Goal: Task Accomplishment & Management: Use online tool/utility

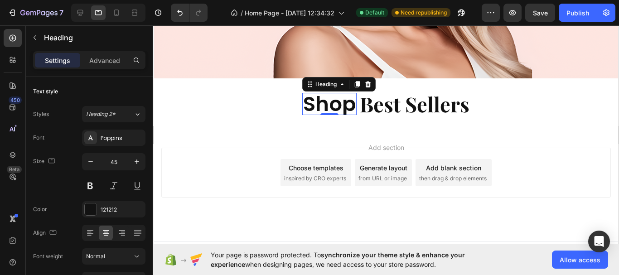
scroll to position [91, 0]
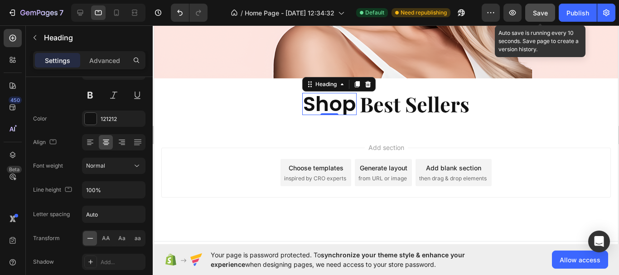
click at [530, 19] on button "Save" at bounding box center [540, 13] width 30 height 18
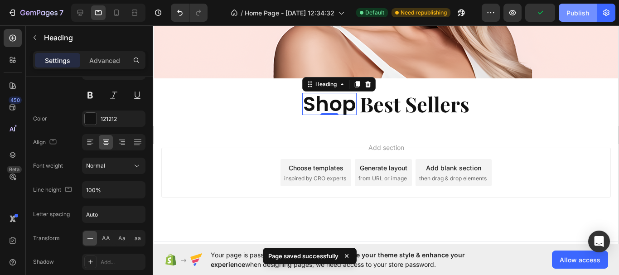
click at [566, 16] on button "Publish" at bounding box center [578, 13] width 38 height 18
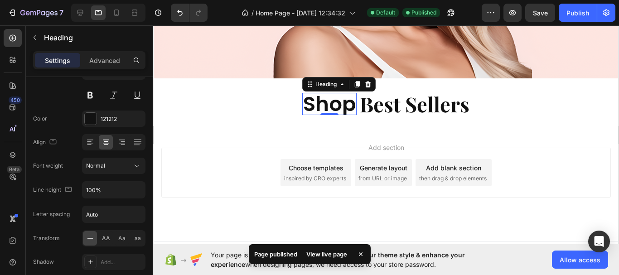
click at [329, 249] on div "View live page" at bounding box center [327, 254] width 52 height 13
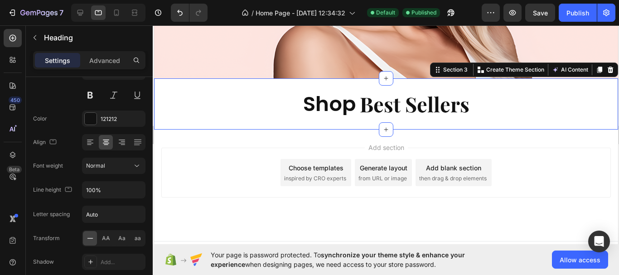
click at [382, 112] on div "⁠⁠⁠⁠⁠⁠⁠ Shop Heading ⁠⁠⁠⁠⁠⁠⁠ Best Sellers Heading Row Section 3 You can create …" at bounding box center [386, 103] width 464 height 51
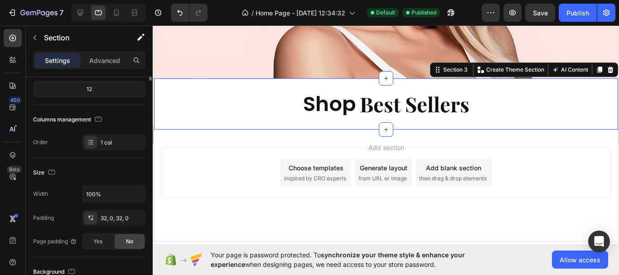
scroll to position [0, 0]
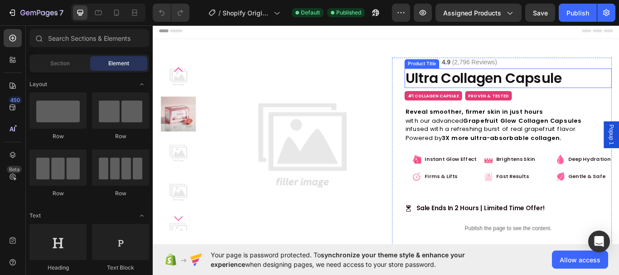
click at [589, 86] on h2 "Ultra Collagen Capsule" at bounding box center [567, 87] width 242 height 23
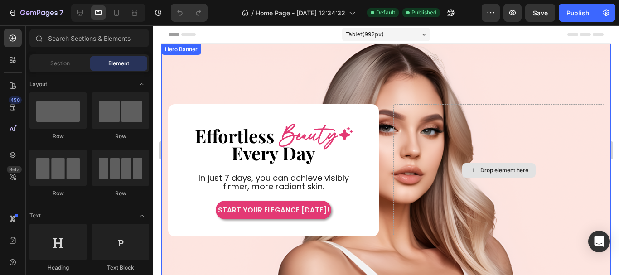
scroll to position [181, 0]
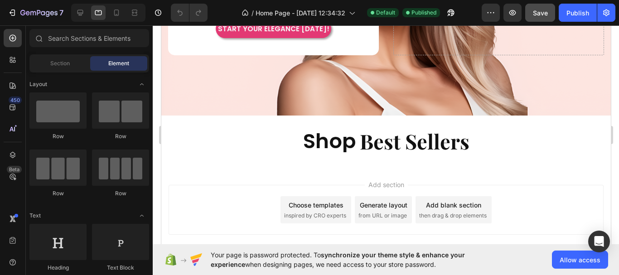
click at [545, 20] on button "Save" at bounding box center [540, 13] width 30 height 18
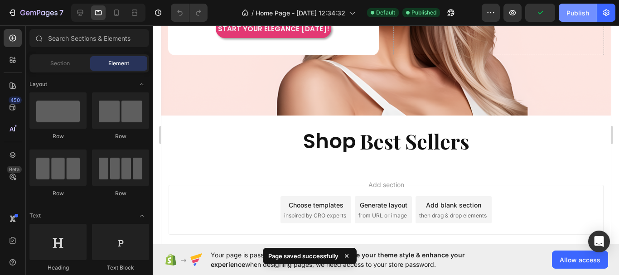
click at [566, 17] on button "Publish" at bounding box center [578, 13] width 38 height 18
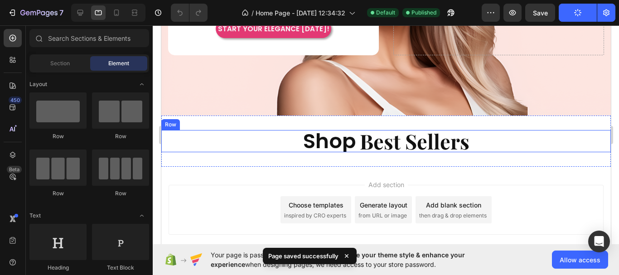
click at [519, 141] on div "Shop Heading Best Sellers Heading Row" at bounding box center [386, 141] width 450 height 22
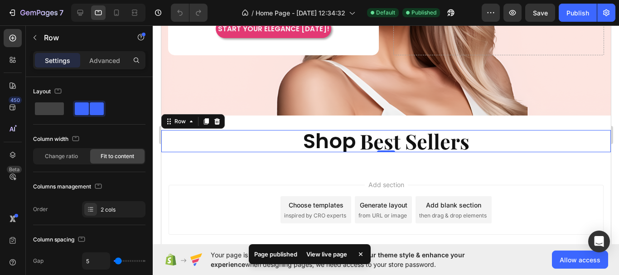
click at [332, 252] on div "View live page" at bounding box center [327, 254] width 52 height 13
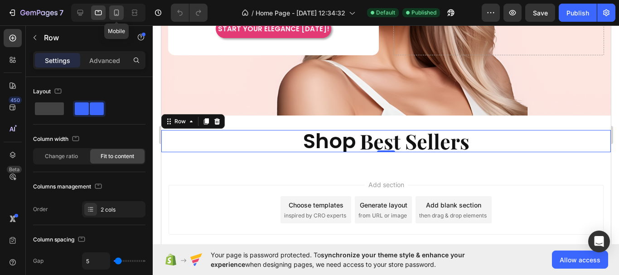
click at [115, 14] on icon at bounding box center [116, 13] width 5 height 6
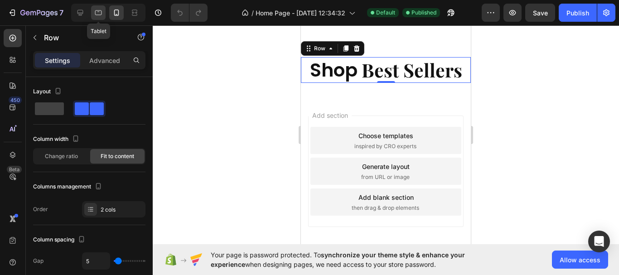
click at [96, 15] on icon at bounding box center [98, 12] width 7 height 5
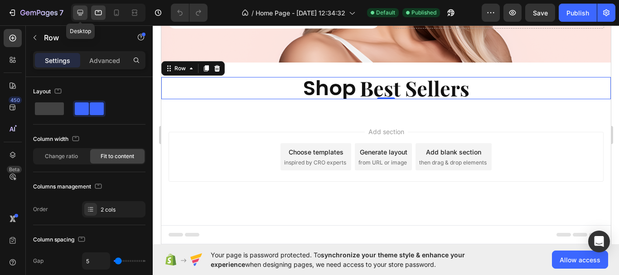
scroll to position [208, 0]
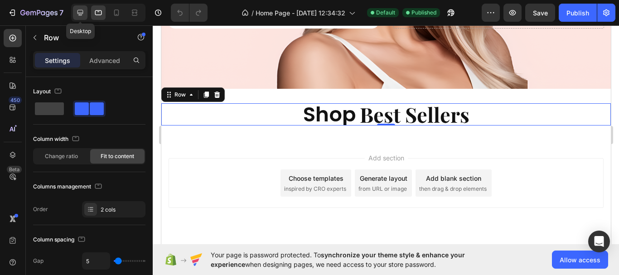
click at [82, 16] on icon at bounding box center [80, 12] width 9 height 9
type input "16"
type input "1200"
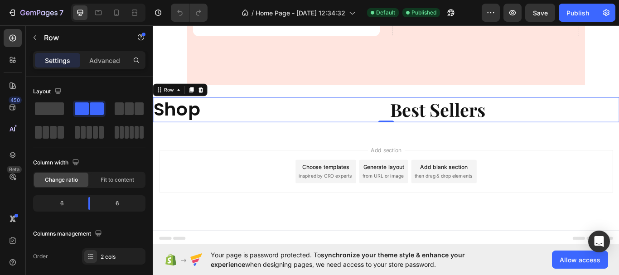
scroll to position [248, 0]
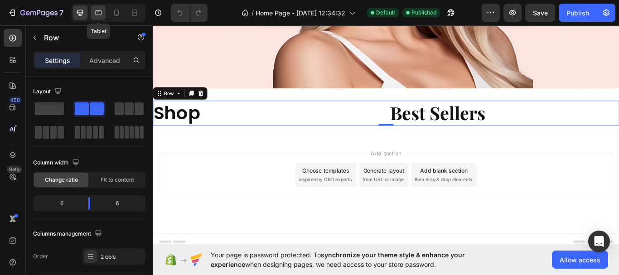
click at [98, 13] on icon at bounding box center [98, 12] width 9 height 9
type input "5"
type input "100%"
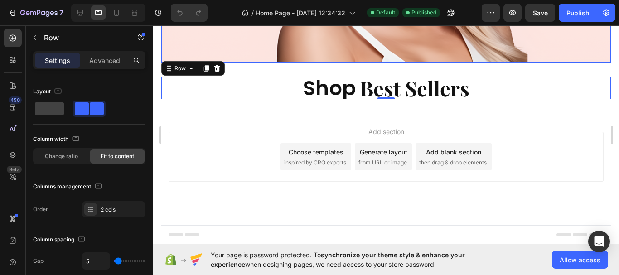
scroll to position [231, 0]
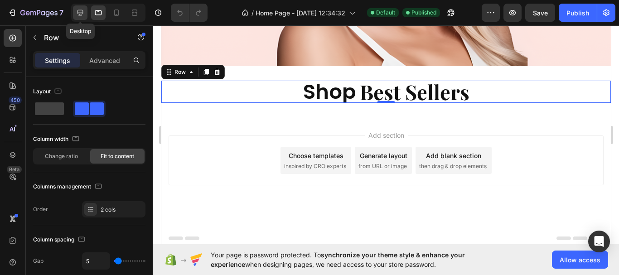
click at [80, 11] on icon at bounding box center [80, 12] width 9 height 9
type input "16"
type input "1200"
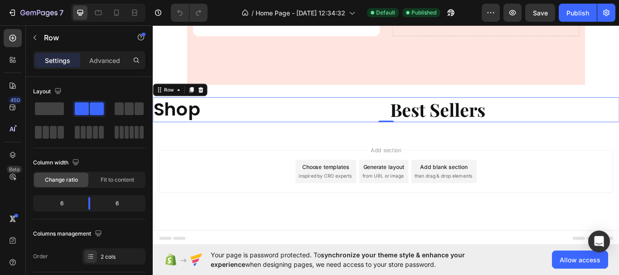
scroll to position [248, 0]
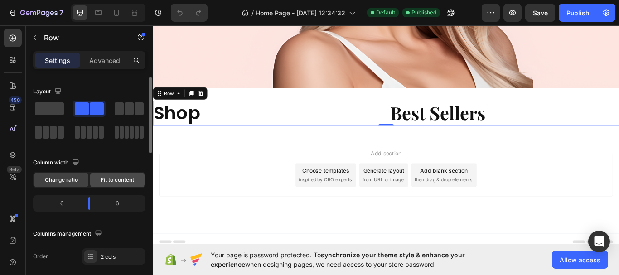
click at [105, 182] on span "Fit to content" at bounding box center [118, 180] width 34 height 8
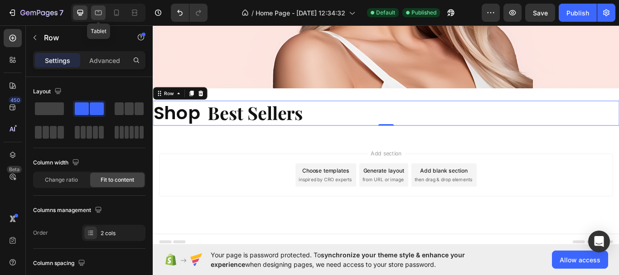
click at [96, 14] on icon at bounding box center [98, 12] width 9 height 9
type input "5"
type input "100%"
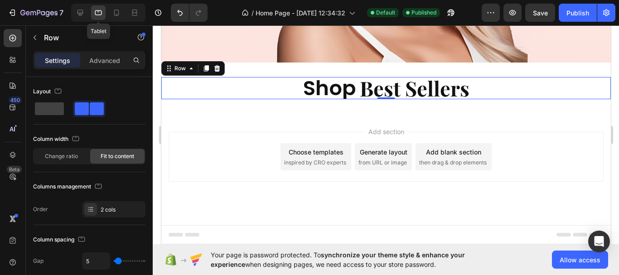
scroll to position [231, 0]
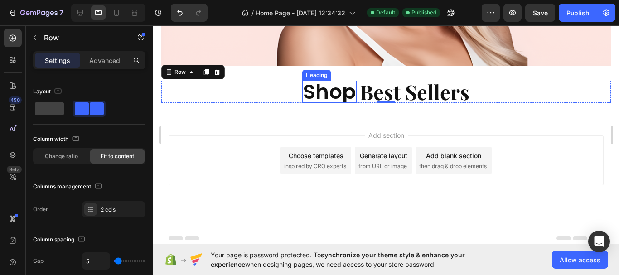
click at [347, 88] on strong "Shop" at bounding box center [329, 92] width 53 height 29
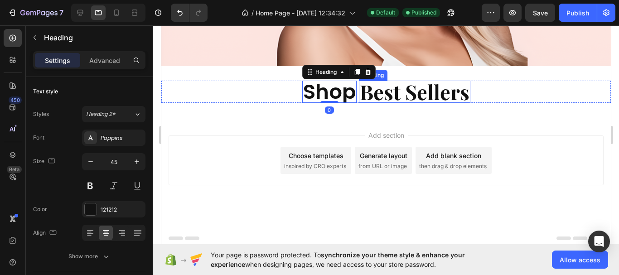
click at [380, 91] on strong "Best Sellers" at bounding box center [415, 91] width 110 height 27
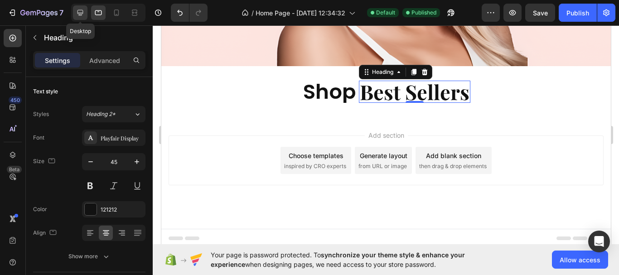
click at [83, 15] on icon at bounding box center [80, 12] width 9 height 9
type input "46"
type input "1200"
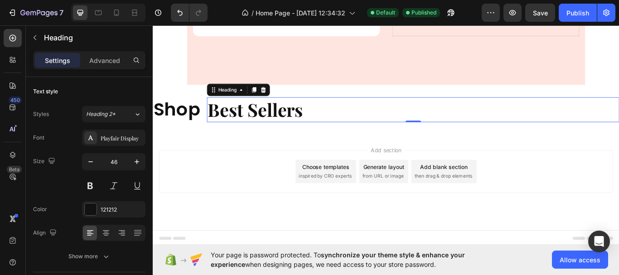
scroll to position [248, 0]
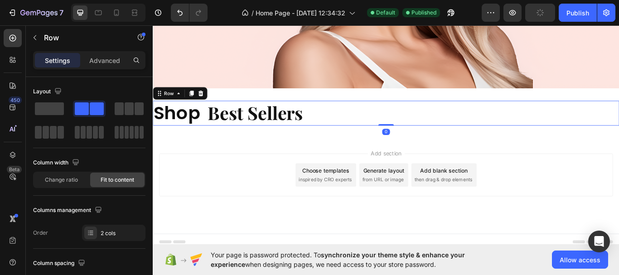
click at [209, 124] on div "Shop Heading Best Sellers Heading Row 0" at bounding box center [425, 128] width 544 height 29
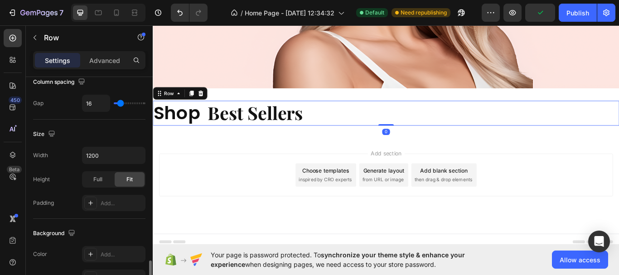
scroll to position [408, 0]
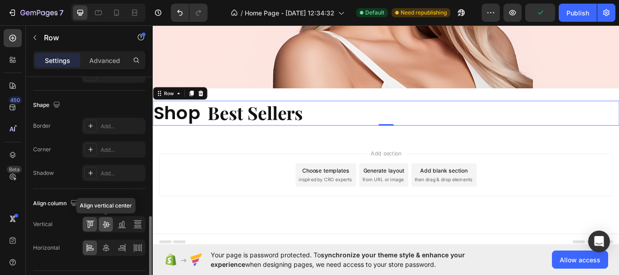
click at [108, 225] on icon at bounding box center [105, 225] width 7 height 6
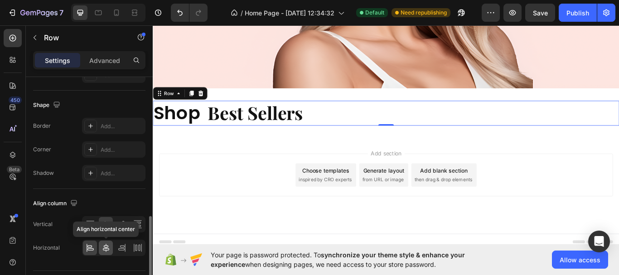
click at [106, 252] on icon at bounding box center [106, 248] width 6 height 8
click at [403, 124] on h2 "Best Sellers" at bounding box center [456, 128] width 481 height 29
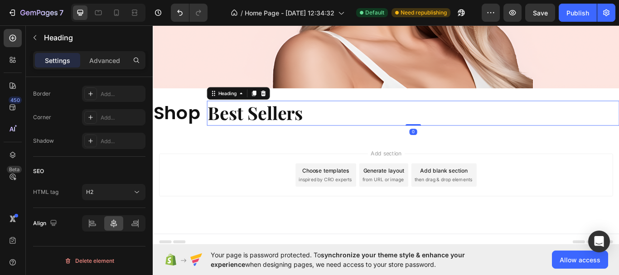
scroll to position [0, 0]
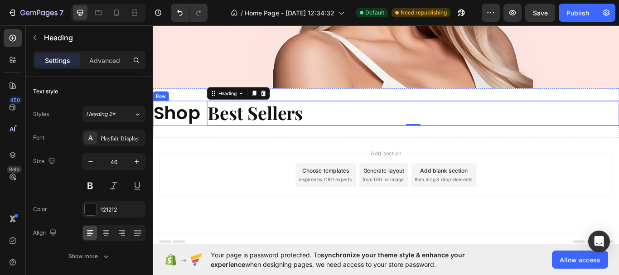
click at [211, 114] on div "Shop Heading Best Sellers Heading 0 Row" at bounding box center [425, 128] width 544 height 29
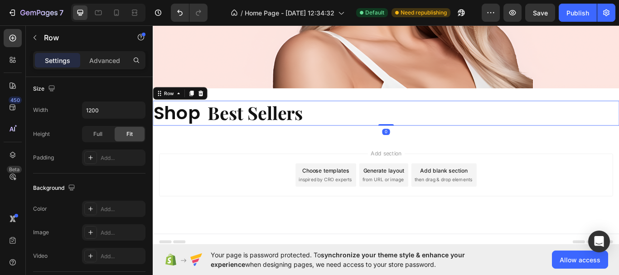
scroll to position [433, 0]
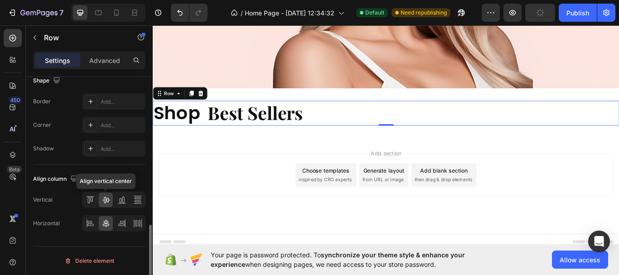
click at [106, 203] on icon at bounding box center [105, 200] width 7 height 6
click at [105, 198] on icon at bounding box center [105, 200] width 7 height 6
click at [105, 225] on icon at bounding box center [106, 223] width 9 height 9
click at [93, 223] on icon at bounding box center [90, 223] width 9 height 9
click at [90, 198] on icon at bounding box center [89, 200] width 2 height 6
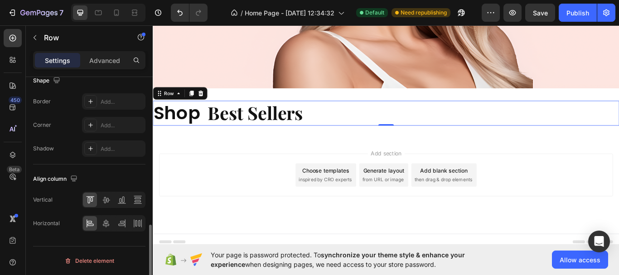
click at [113, 199] on div at bounding box center [113, 200] width 63 height 16
click at [137, 200] on icon at bounding box center [137, 199] width 9 height 9
click at [122, 202] on icon at bounding box center [121, 199] width 9 height 9
click at [122, 224] on icon at bounding box center [121, 223] width 9 height 9
click at [137, 224] on icon at bounding box center [137, 223] width 9 height 9
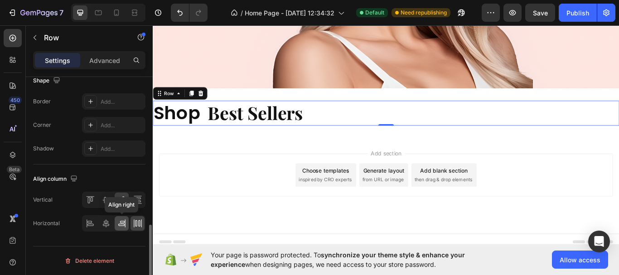
click at [125, 221] on icon at bounding box center [125, 223] width 0 height 8
click at [107, 220] on icon at bounding box center [106, 223] width 9 height 9
click at [107, 195] on icon at bounding box center [106, 199] width 9 height 9
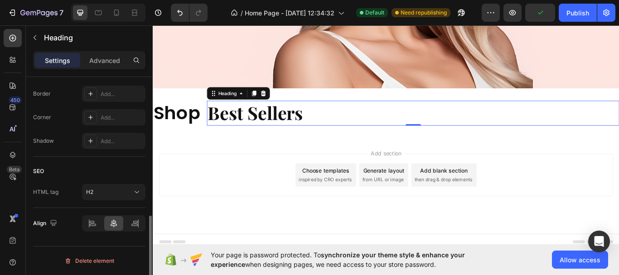
click at [421, 117] on h2 "Best Sellers" at bounding box center [456, 128] width 481 height 29
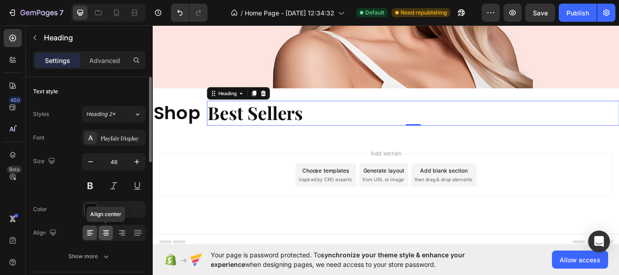
click at [108, 234] on icon at bounding box center [106, 233] width 6 height 1
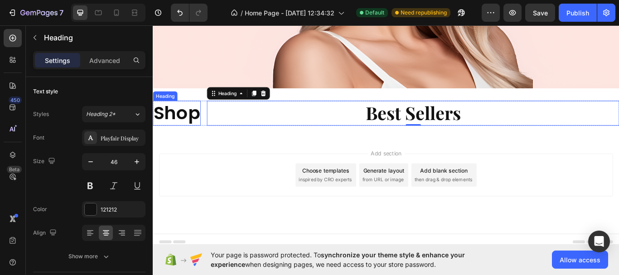
click at [192, 125] on strong "Shop" at bounding box center [181, 127] width 54 height 29
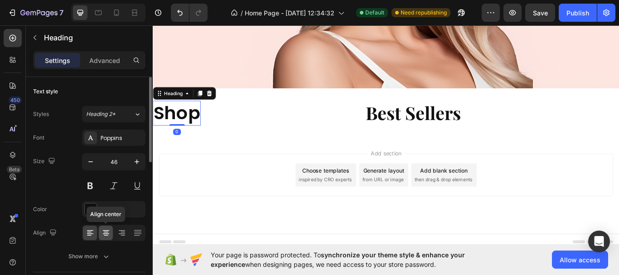
click at [104, 232] on icon at bounding box center [106, 233] width 9 height 9
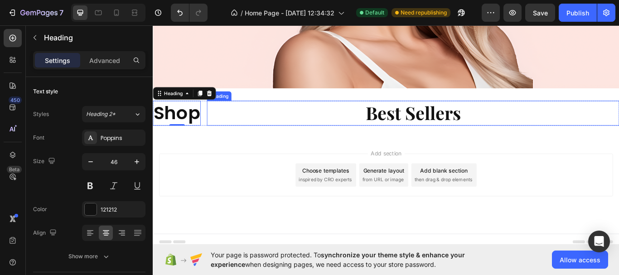
click at [250, 127] on h2 "Best Sellers" at bounding box center [456, 128] width 481 height 29
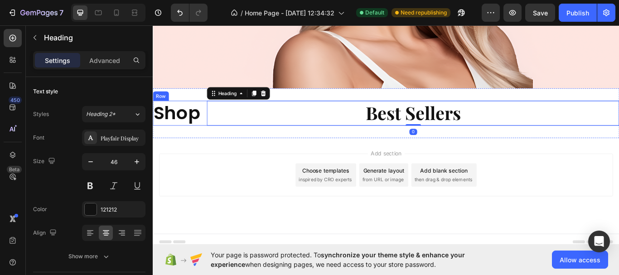
click at [212, 117] on div "Shop Heading Best Sellers Heading 0 Row" at bounding box center [425, 128] width 544 height 29
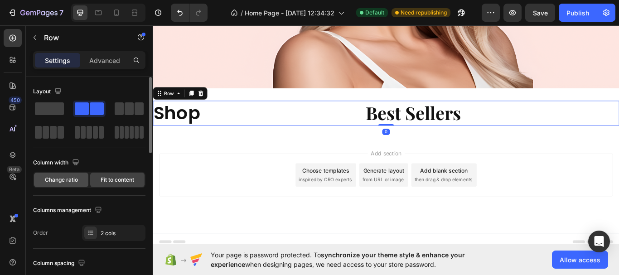
click at [74, 181] on span "Change ratio" at bounding box center [61, 180] width 33 height 8
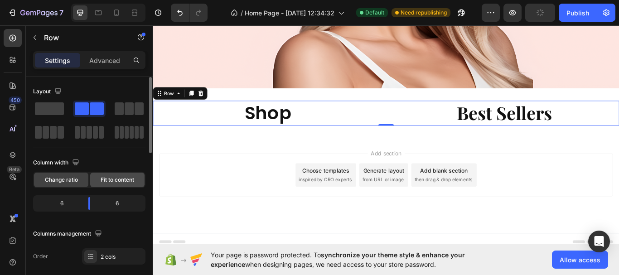
click at [119, 181] on span "Fit to content" at bounding box center [118, 180] width 34 height 8
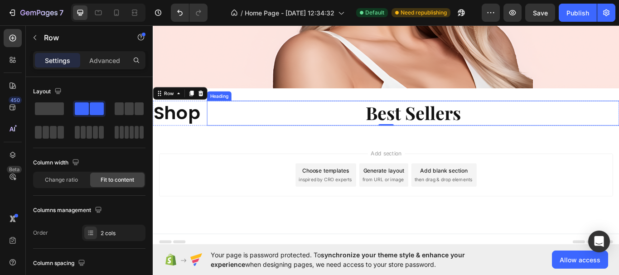
click at [274, 118] on h2 "Best Sellers" at bounding box center [456, 128] width 481 height 29
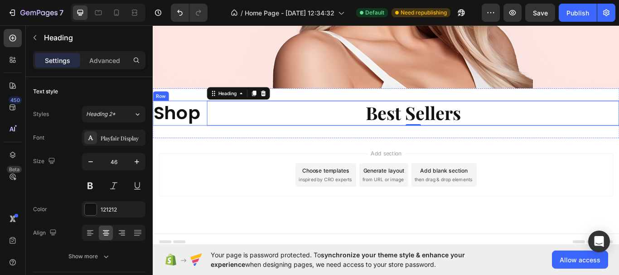
click at [209, 114] on div "Shop Heading Best Sellers Heading 0 Row" at bounding box center [425, 128] width 544 height 29
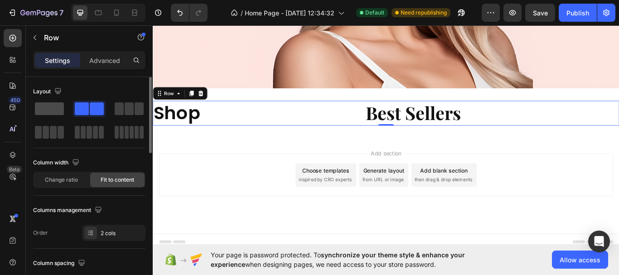
click at [58, 106] on span at bounding box center [49, 108] width 29 height 13
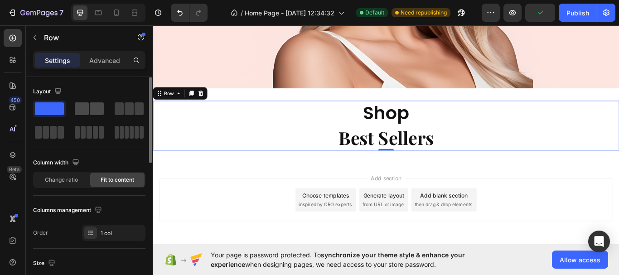
click at [91, 109] on span at bounding box center [97, 108] width 14 height 13
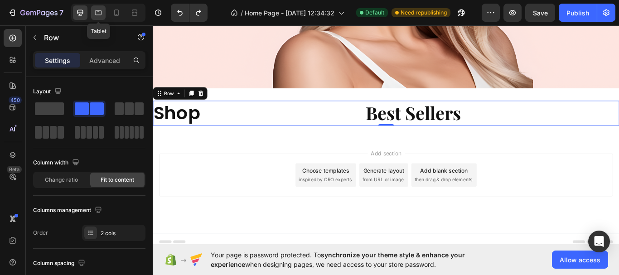
click at [102, 17] on icon at bounding box center [98, 12] width 9 height 9
type input "5"
type input "100%"
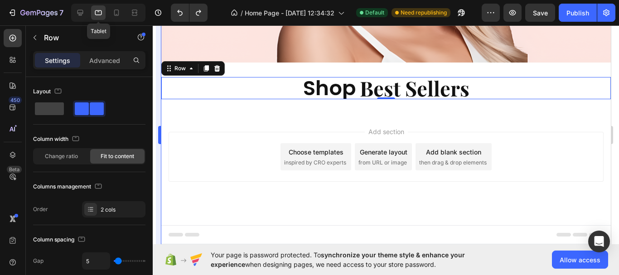
scroll to position [231, 0]
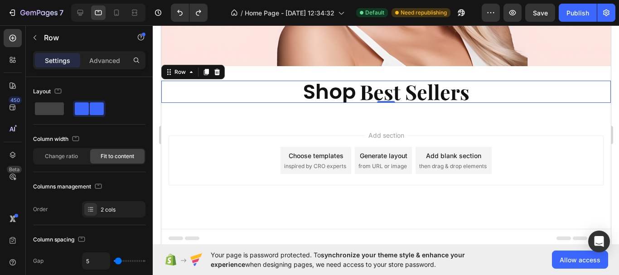
click at [244, 88] on div "Shop Heading Best Sellers Heading Row 0" at bounding box center [386, 92] width 450 height 22
click at [76, 11] on icon at bounding box center [80, 12] width 9 height 9
type input "16"
type input "1200"
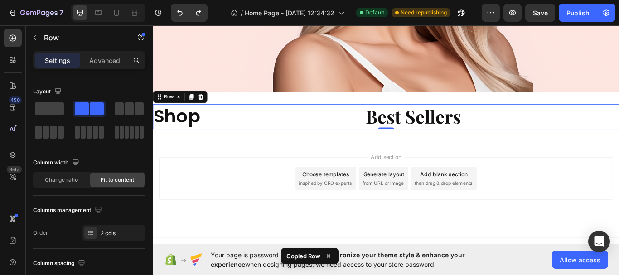
scroll to position [248, 0]
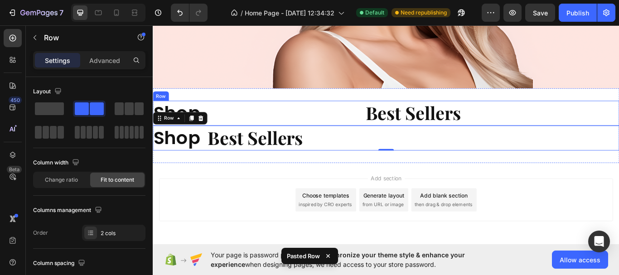
click at [214, 116] on div "Shop Heading Best Sellers Heading Row" at bounding box center [425, 128] width 544 height 29
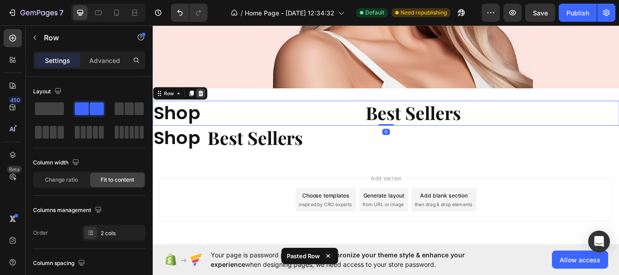
click at [209, 102] on icon at bounding box center [208, 105] width 7 height 7
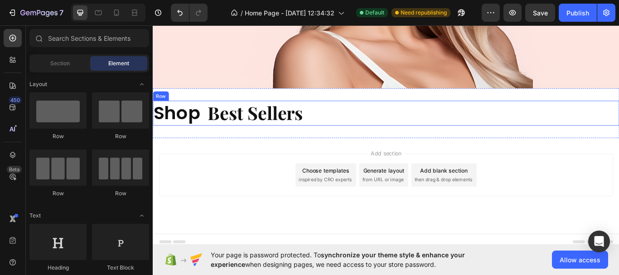
click at [214, 114] on div "Shop Heading Best Sellers Heading Row" at bounding box center [425, 128] width 544 height 29
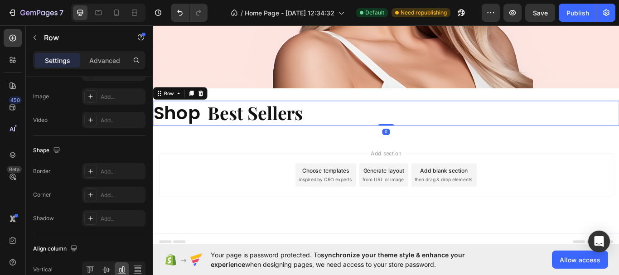
scroll to position [433, 0]
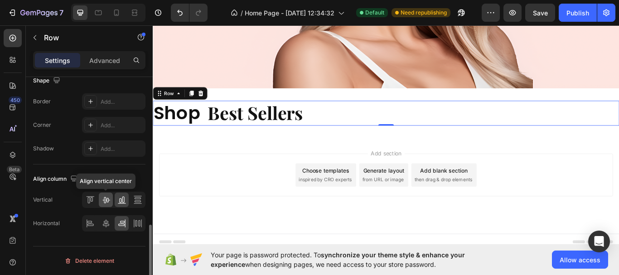
click at [104, 202] on icon at bounding box center [105, 200] width 7 height 6
click at [102, 226] on icon at bounding box center [106, 223] width 9 height 9
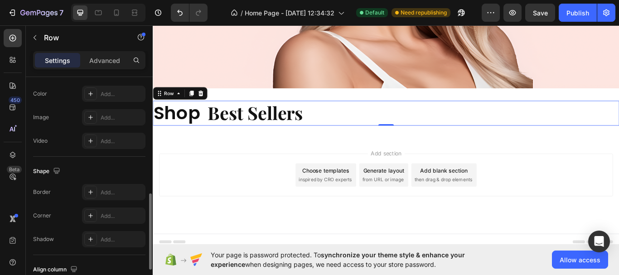
scroll to position [160, 0]
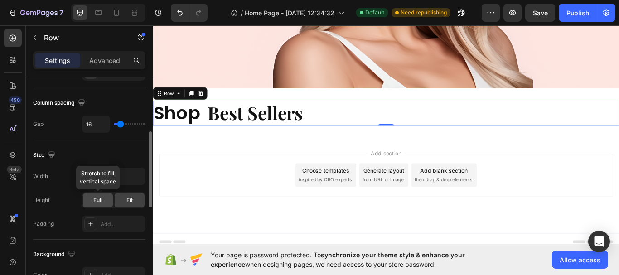
click at [102, 206] on div "Full" at bounding box center [98, 200] width 30 height 15
click at [130, 199] on span "Fit" at bounding box center [129, 200] width 6 height 8
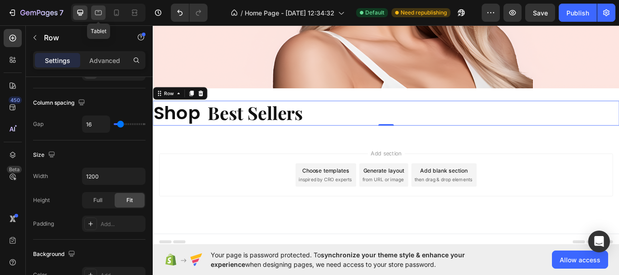
click at [93, 14] on div at bounding box center [98, 12] width 15 height 15
type input "5"
type input "100%"
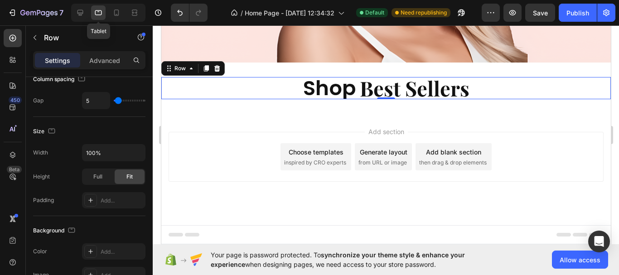
scroll to position [231, 0]
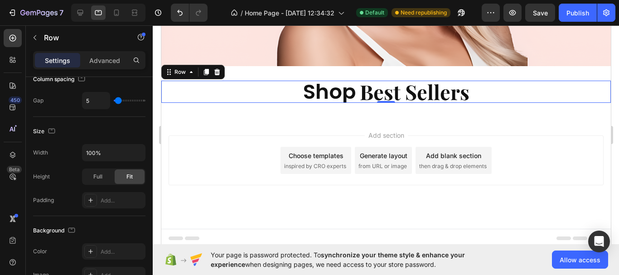
click at [258, 85] on div "Shop Heading Best Sellers Heading Row 0" at bounding box center [386, 92] width 450 height 22
click at [84, 14] on icon at bounding box center [80, 12] width 9 height 9
type input "16"
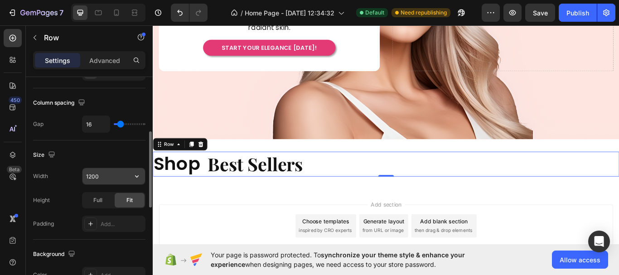
scroll to position [248, 0]
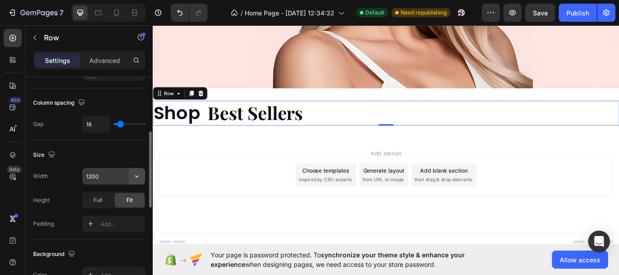
click at [139, 178] on icon "button" at bounding box center [136, 176] width 9 height 9
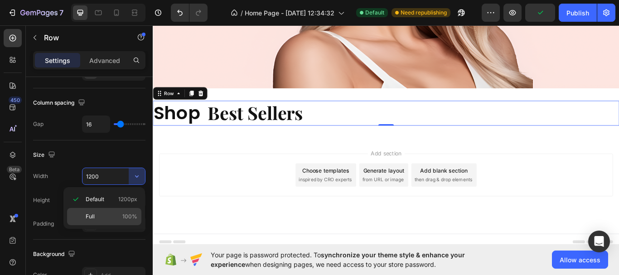
click at [91, 219] on span "Full" at bounding box center [90, 217] width 9 height 8
type input "100%"
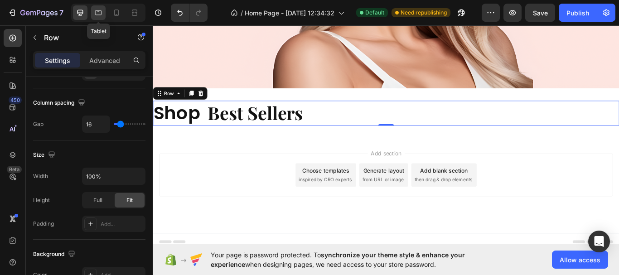
click at [99, 13] on icon at bounding box center [98, 12] width 9 height 9
type input "5"
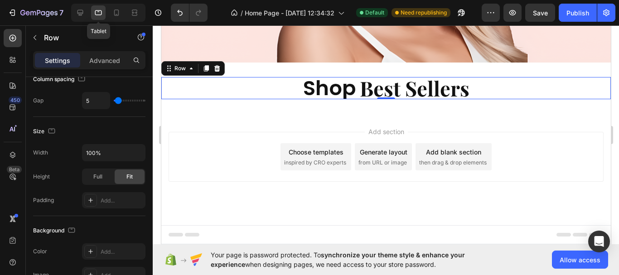
scroll to position [231, 0]
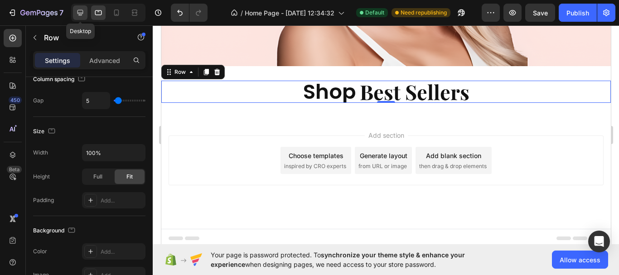
click at [81, 14] on icon at bounding box center [81, 13] width 6 height 6
type input "16"
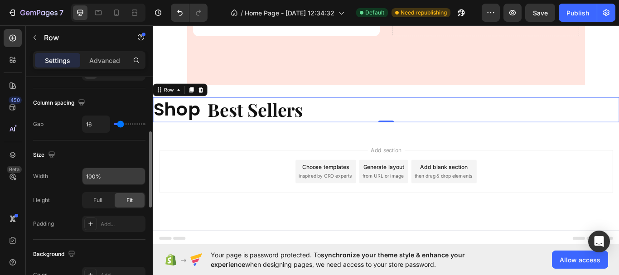
scroll to position [248, 0]
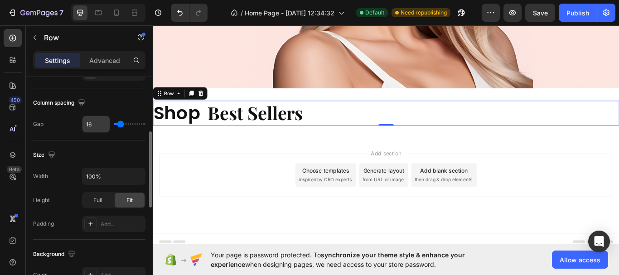
click at [89, 126] on input "16" at bounding box center [96, 124] width 27 height 16
type input "5"
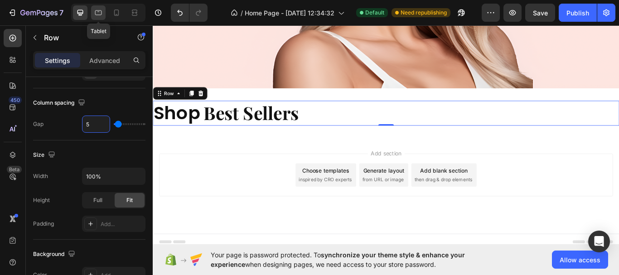
type input "5"
click at [95, 13] on icon at bounding box center [98, 12] width 9 height 9
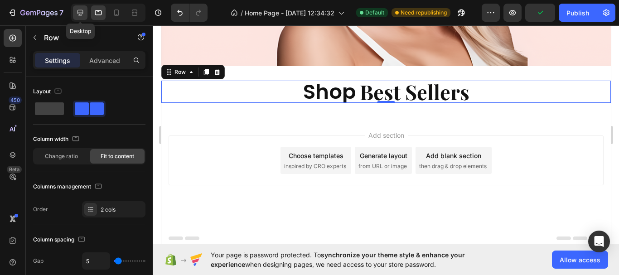
click at [85, 16] on icon at bounding box center [80, 12] width 9 height 9
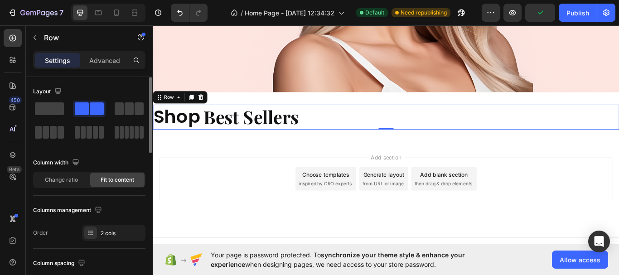
scroll to position [248, 0]
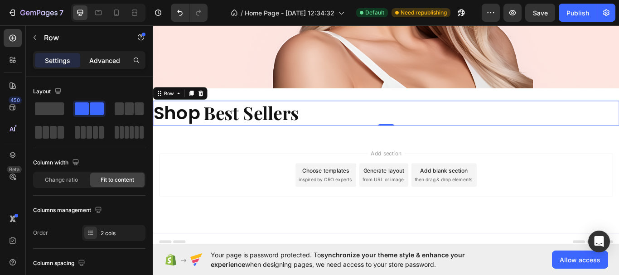
click at [102, 58] on p "Advanced" at bounding box center [104, 61] width 31 height 10
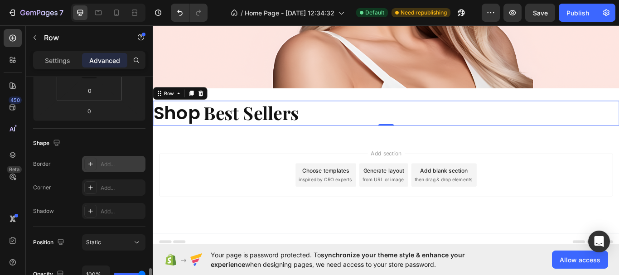
scroll to position [272, 0]
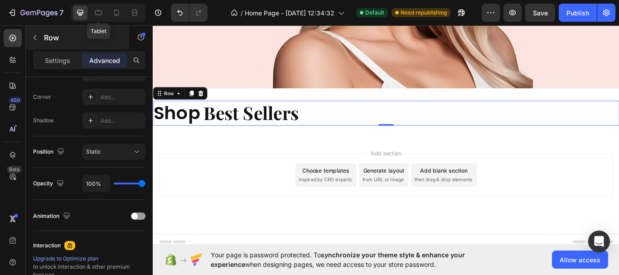
click at [97, 15] on icon at bounding box center [98, 12] width 7 height 5
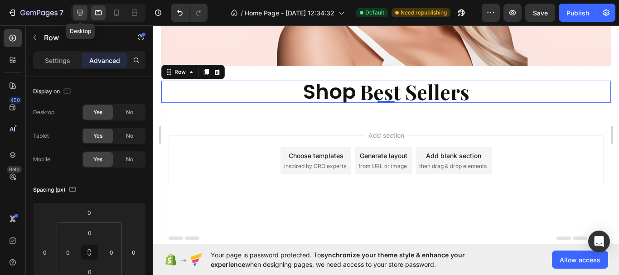
click at [83, 14] on icon at bounding box center [80, 12] width 9 height 9
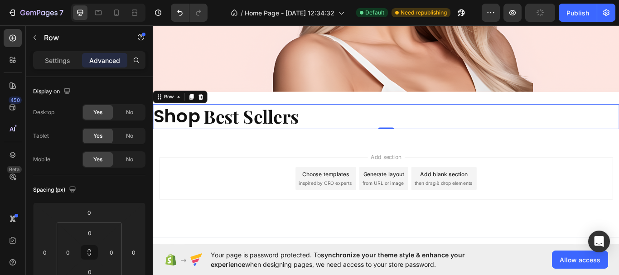
scroll to position [248, 0]
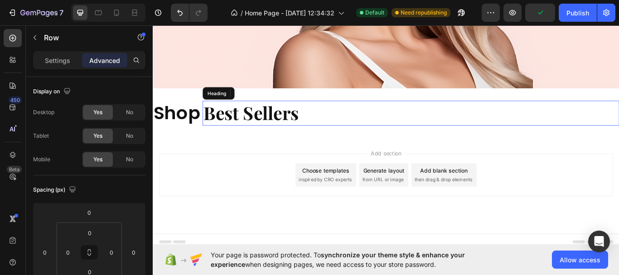
click at [453, 119] on h2 "Best Sellers" at bounding box center [454, 128] width 486 height 29
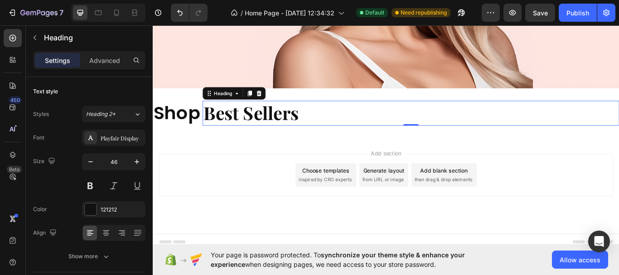
click at [211, 114] on h2 "Best Sellers" at bounding box center [454, 128] width 486 height 29
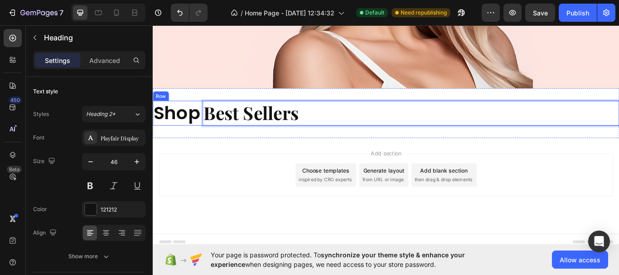
click at [209, 114] on div "Shop Heading Best Sellers Heading 0 Row" at bounding box center [425, 128] width 544 height 29
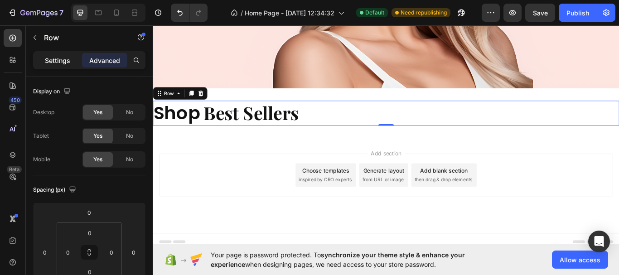
click at [59, 57] on p "Settings" at bounding box center [57, 61] width 25 height 10
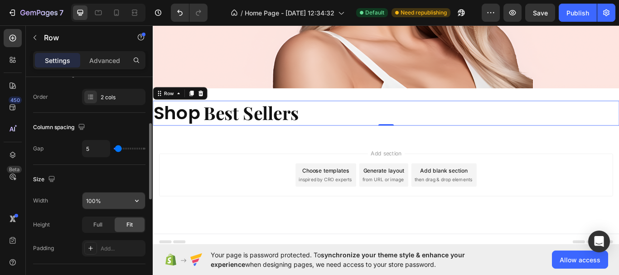
scroll to position [272, 0]
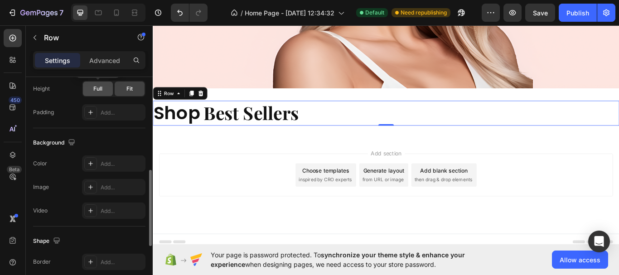
click at [97, 88] on span "Full" at bounding box center [97, 89] width 9 height 8
click at [128, 89] on span "Fit" at bounding box center [129, 89] width 6 height 8
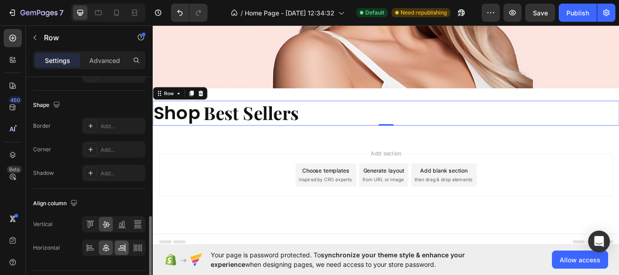
scroll to position [433, 0]
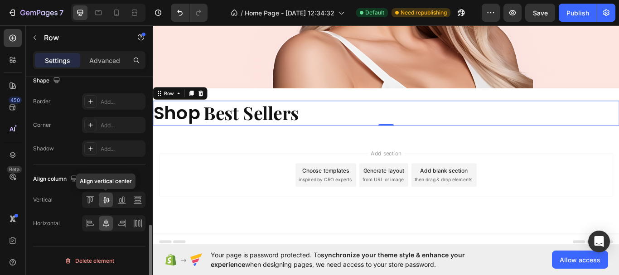
click at [106, 203] on icon at bounding box center [105, 200] width 7 height 6
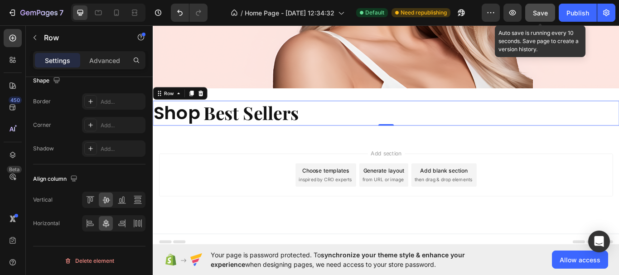
click at [541, 15] on span "Save" at bounding box center [540, 13] width 15 height 8
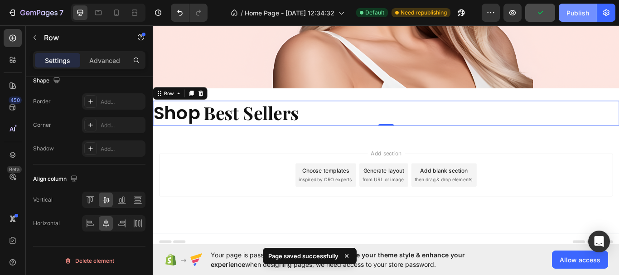
click at [579, 15] on div "Publish" at bounding box center [578, 13] width 23 height 10
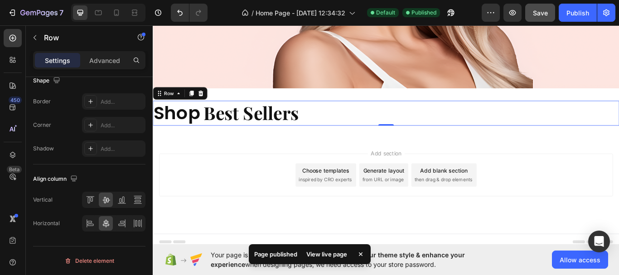
click at [332, 253] on div "View live page" at bounding box center [327, 254] width 52 height 13
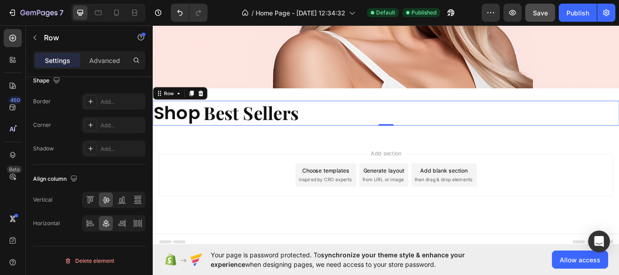
click at [209, 114] on div "Shop Heading ⁠⁠⁠⁠⁠⁠⁠ Best Sellers Heading Row 0" at bounding box center [425, 128] width 544 height 29
click at [124, 202] on icon at bounding box center [123, 200] width 2 height 6
click at [112, 202] on div at bounding box center [106, 200] width 14 height 15
click at [125, 226] on icon at bounding box center [125, 223] width 0 height 8
click at [136, 223] on icon at bounding box center [136, 223] width 2 height 6
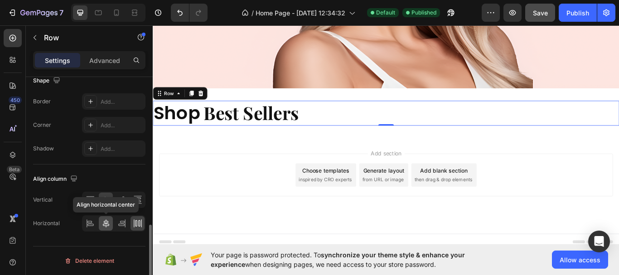
click at [107, 225] on icon at bounding box center [106, 223] width 9 height 9
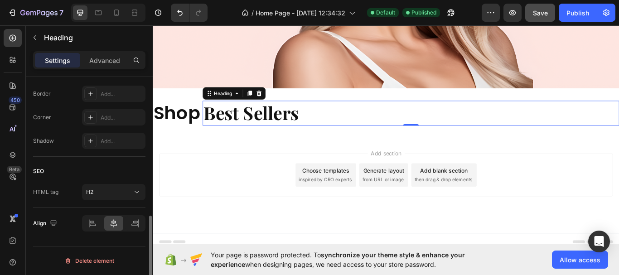
click at [399, 117] on p "⁠⁠⁠⁠⁠⁠⁠ Best Sellers" at bounding box center [454, 128] width 484 height 27
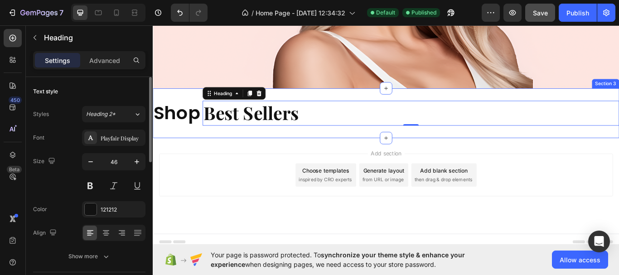
click at [305, 105] on div "Shop Heading ⁠⁠⁠⁠⁠⁠⁠ Best Sellers Heading 0 Row Section 3" at bounding box center [425, 128] width 544 height 58
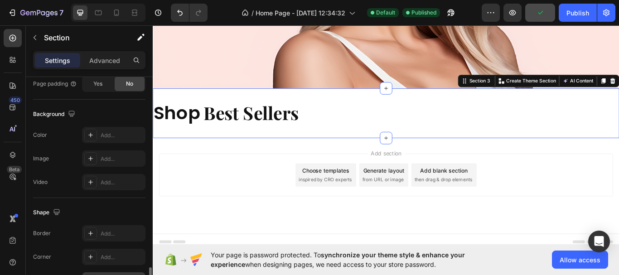
scroll to position [329, 0]
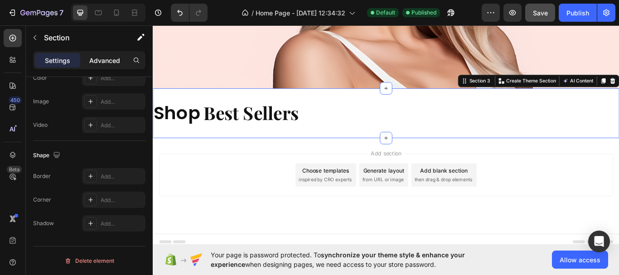
click at [110, 64] on p "Advanced" at bounding box center [104, 61] width 31 height 10
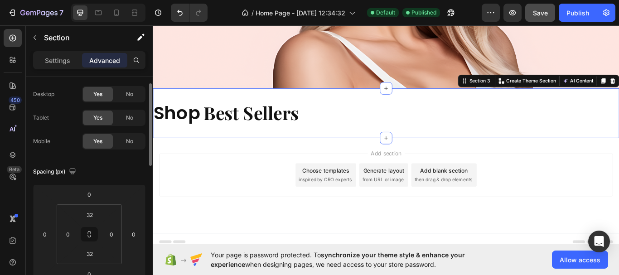
scroll to position [0, 0]
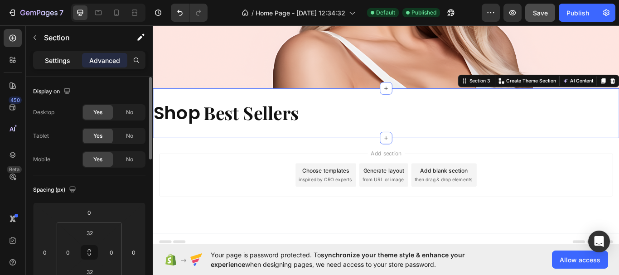
click at [54, 56] on p "Settings" at bounding box center [57, 61] width 25 height 10
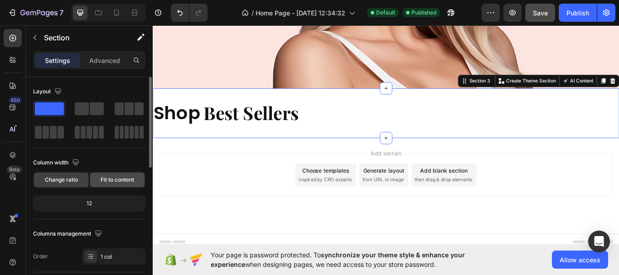
click at [116, 180] on span "Fit to content" at bounding box center [118, 180] width 34 height 8
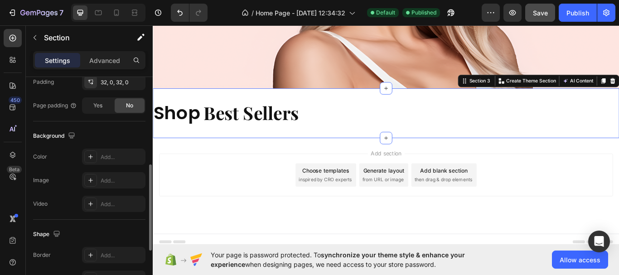
scroll to position [357, 0]
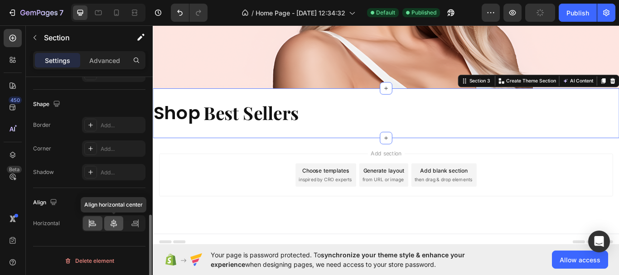
click at [114, 227] on icon at bounding box center [114, 223] width 6 height 8
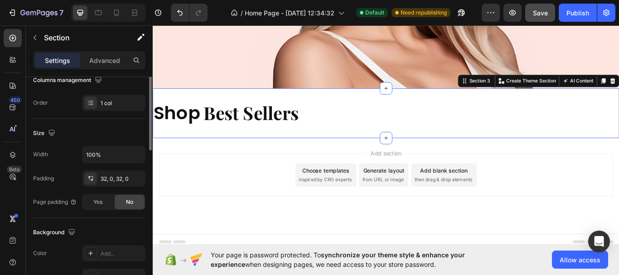
scroll to position [0, 0]
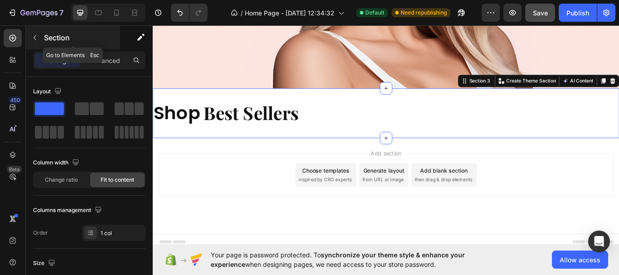
click at [39, 39] on button "button" at bounding box center [35, 37] width 15 height 15
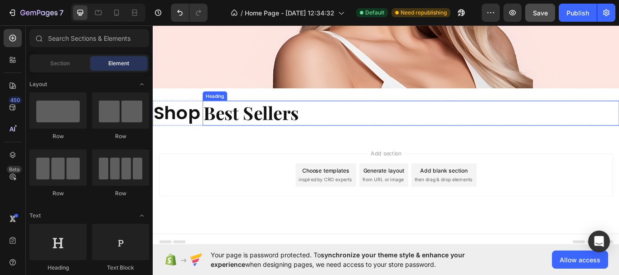
click at [328, 117] on p "⁠⁠⁠⁠⁠⁠⁠ Best Sellers" at bounding box center [454, 128] width 484 height 27
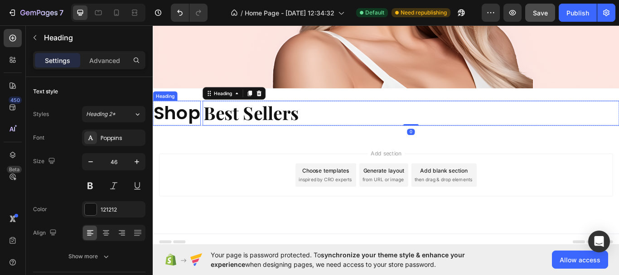
click at [207, 114] on strong "Shop" at bounding box center [181, 127] width 54 height 29
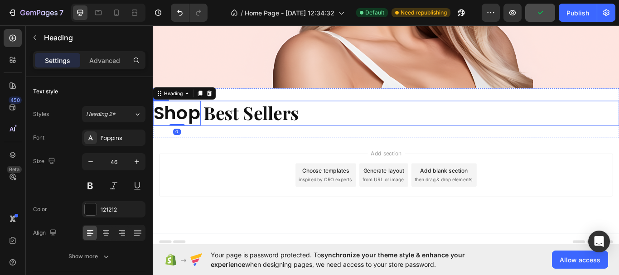
click at [209, 114] on div "Shop Heading 0 ⁠⁠⁠⁠⁠⁠⁠ Best Sellers Heading Row" at bounding box center [425, 128] width 544 height 29
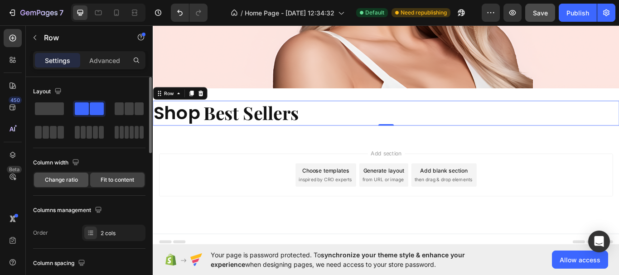
click at [78, 185] on div "Change ratio" at bounding box center [61, 180] width 54 height 15
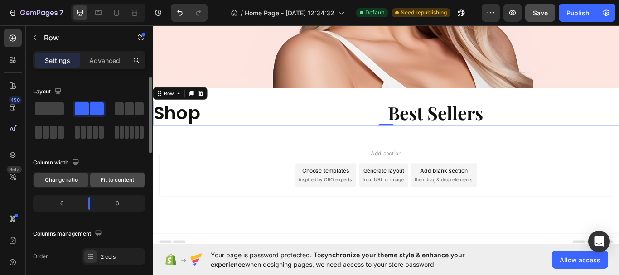
click at [123, 178] on span "Fit to content" at bounding box center [118, 180] width 34 height 8
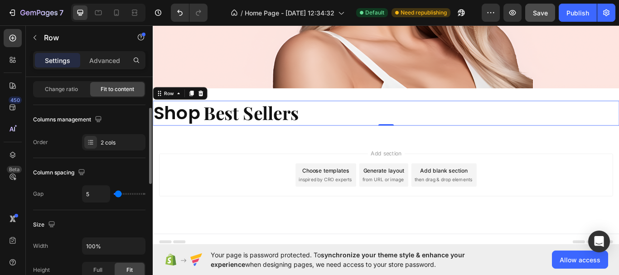
scroll to position [181, 0]
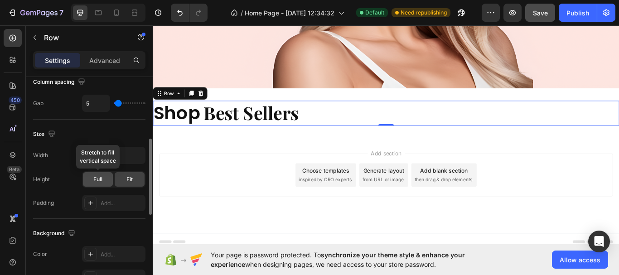
click at [103, 178] on div "Full" at bounding box center [98, 179] width 30 height 15
click at [132, 180] on span "Fit" at bounding box center [129, 179] width 6 height 8
click at [141, 156] on icon "button" at bounding box center [136, 155] width 9 height 9
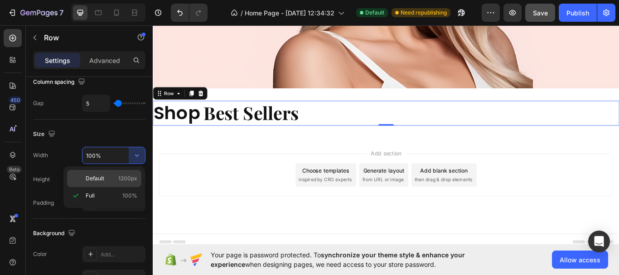
click at [127, 175] on span "1200px" at bounding box center [127, 179] width 19 height 8
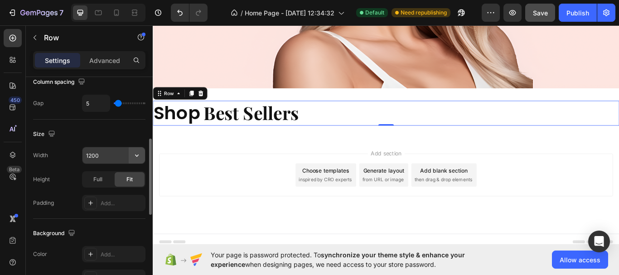
click at [138, 155] on icon "button" at bounding box center [136, 155] width 9 height 9
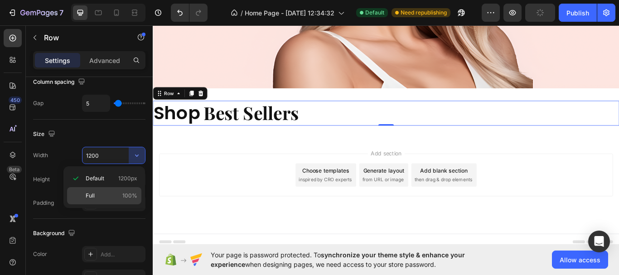
click at [126, 190] on div "Full 100%" at bounding box center [104, 195] width 74 height 17
type input "100%"
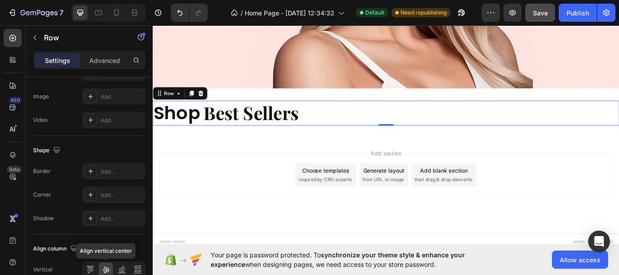
scroll to position [433, 0]
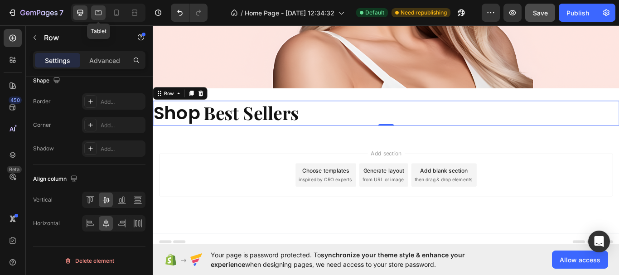
click at [102, 15] on icon at bounding box center [98, 12] width 9 height 9
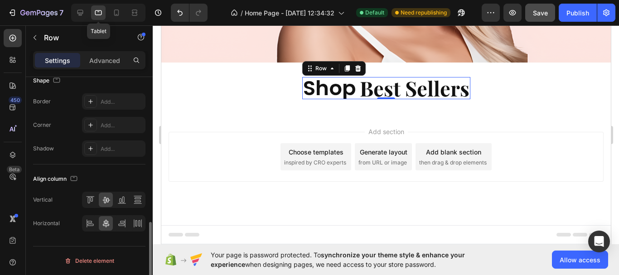
scroll to position [231, 0]
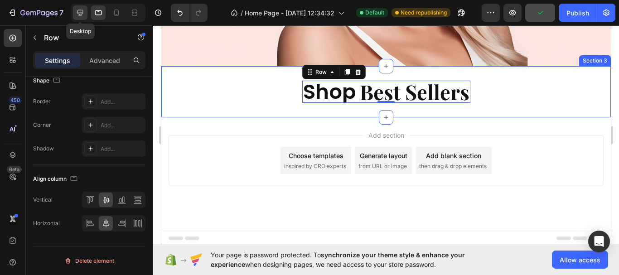
click at [84, 15] on icon at bounding box center [80, 12] width 9 height 9
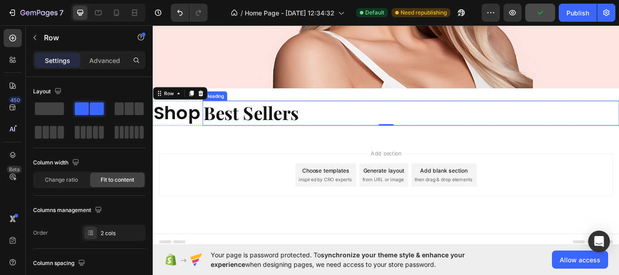
click at [481, 121] on p "⁠⁠⁠⁠⁠⁠⁠ Best Sellers" at bounding box center [454, 128] width 484 height 27
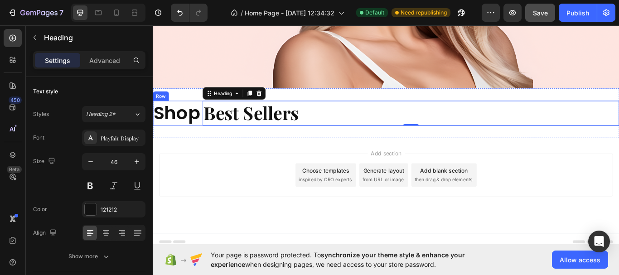
click at [209, 114] on div "Shop Heading ⁠⁠⁠⁠⁠⁠⁠ Best Sellers Heading 0 Row" at bounding box center [425, 128] width 544 height 29
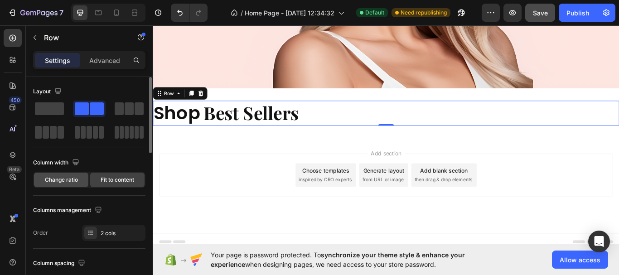
click at [78, 182] on div "Change ratio" at bounding box center [61, 180] width 54 height 15
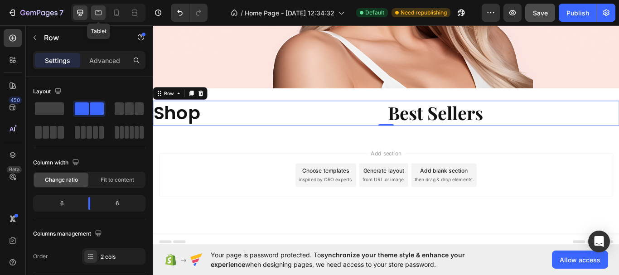
click at [102, 14] on icon at bounding box center [98, 12] width 9 height 9
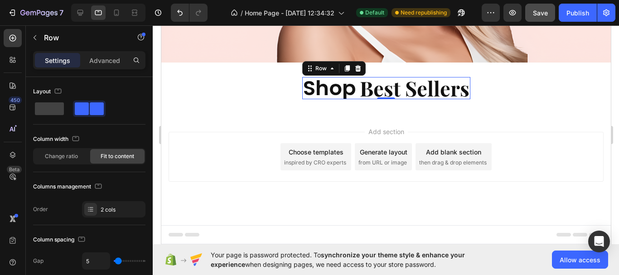
scroll to position [231, 0]
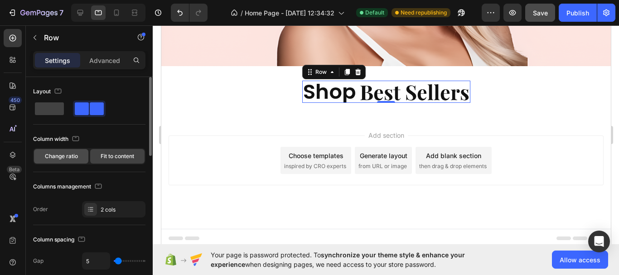
click at [51, 160] on div "Change ratio" at bounding box center [61, 156] width 54 height 15
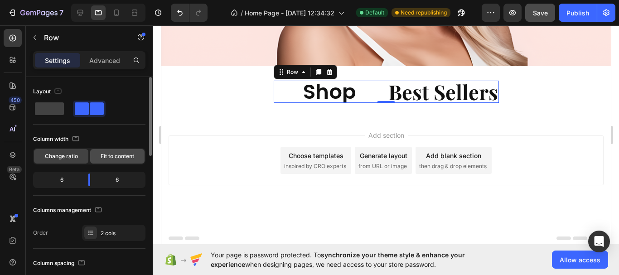
click at [98, 157] on div "Fit to content" at bounding box center [117, 156] width 54 height 15
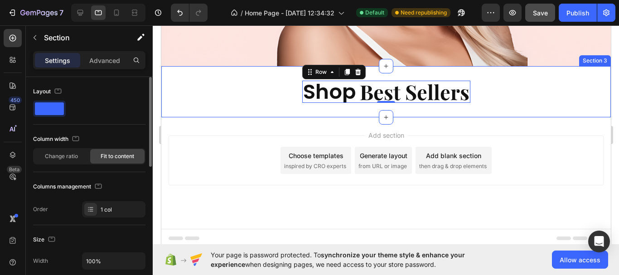
click at [525, 81] on div "Shop Heading ⁠⁠⁠⁠⁠⁠⁠ Best Sellers Heading Row 0 Section 3" at bounding box center [386, 91] width 450 height 51
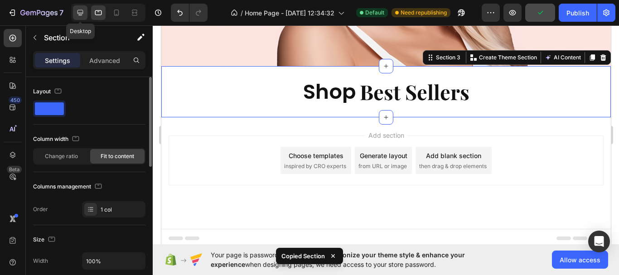
click at [83, 14] on icon at bounding box center [81, 13] width 6 height 6
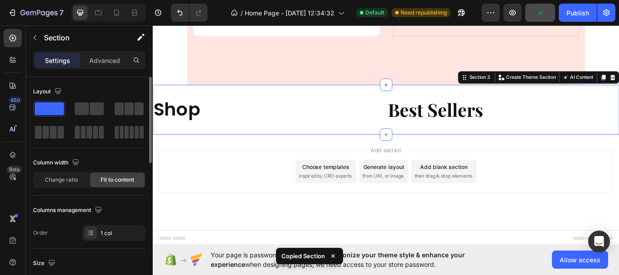
scroll to position [248, 0]
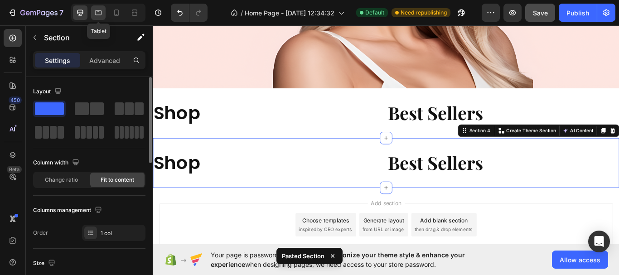
click at [98, 15] on icon at bounding box center [98, 12] width 7 height 5
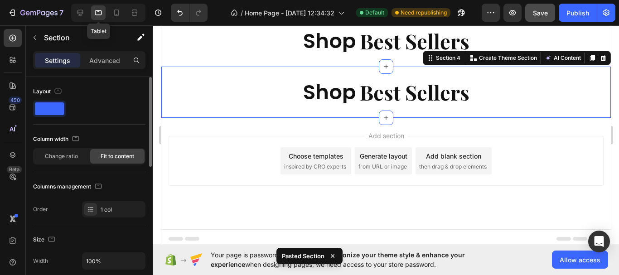
scroll to position [282, 0]
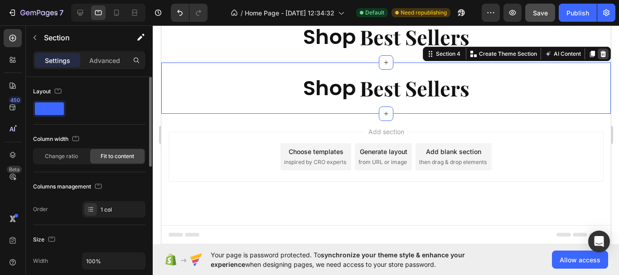
click at [598, 49] on div at bounding box center [603, 54] width 11 height 11
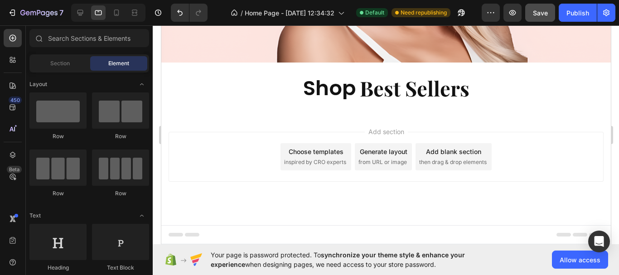
scroll to position [231, 0]
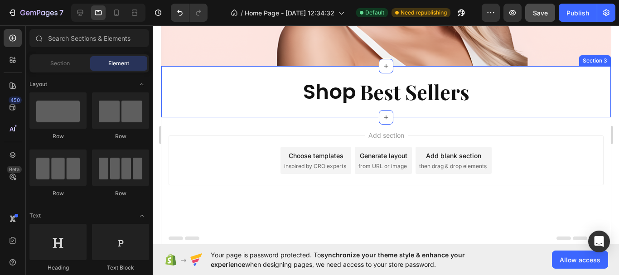
click at [356, 73] on div "Shop Heading ⁠⁠⁠⁠⁠⁠⁠ Best Sellers Heading Row Section 3" at bounding box center [386, 91] width 450 height 51
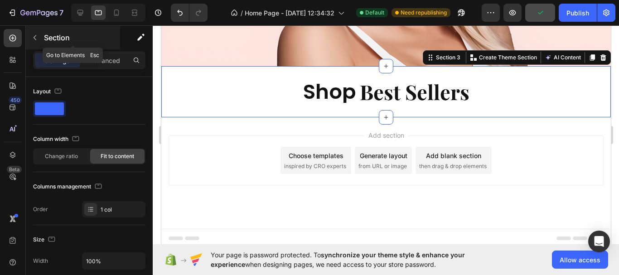
click at [40, 39] on button "button" at bounding box center [35, 37] width 15 height 15
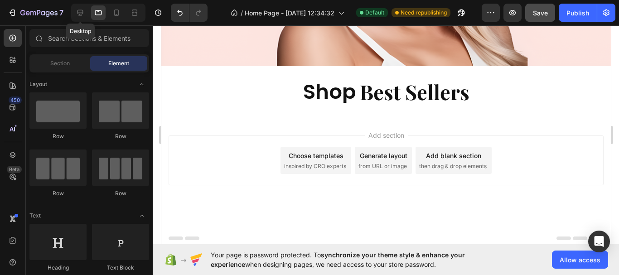
drag, startPoint x: 83, startPoint y: 15, endPoint x: 108, endPoint y: 22, distance: 25.8
click at [83, 15] on icon at bounding box center [80, 12] width 9 height 9
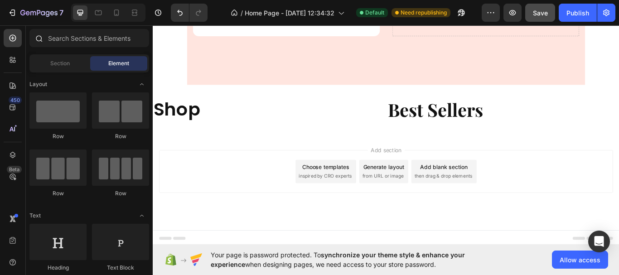
scroll to position [189, 0]
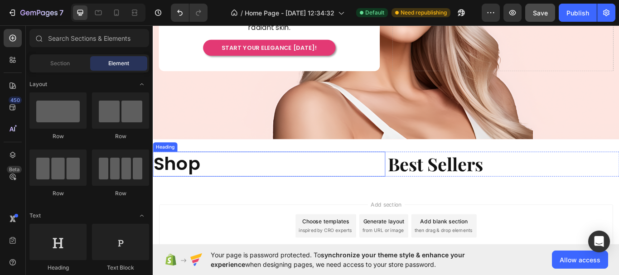
click at [377, 173] on h2 "Shop" at bounding box center [288, 187] width 271 height 29
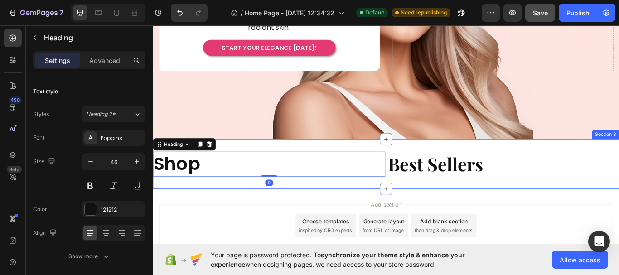
click at [380, 165] on div "Shop Heading 0 ⁠⁠⁠⁠⁠⁠⁠ Best Sellers Heading Row Section 3" at bounding box center [425, 188] width 544 height 58
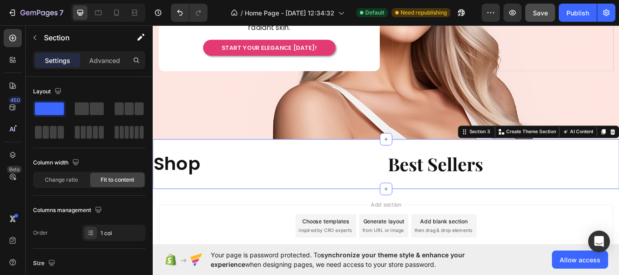
click at [356, 190] on h2 "Shop" at bounding box center [288, 187] width 271 height 29
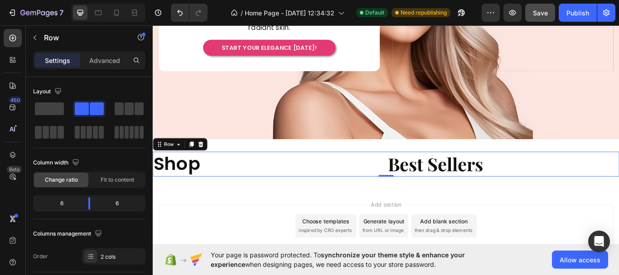
click at [421, 173] on div "Shop Heading ⁠⁠⁠⁠⁠⁠⁠ Best Sellers Heading Row 0" at bounding box center [425, 187] width 544 height 29
click at [54, 114] on span at bounding box center [49, 108] width 29 height 13
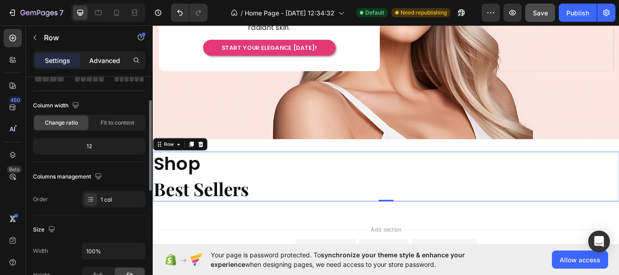
click at [111, 57] on p "Advanced" at bounding box center [104, 61] width 31 height 10
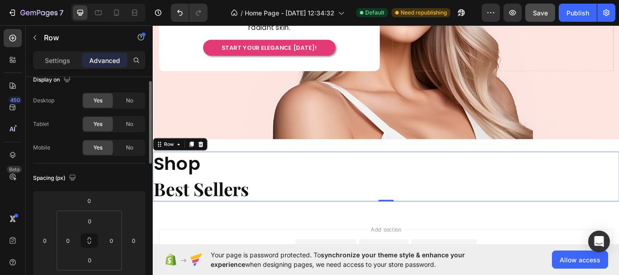
scroll to position [0, 0]
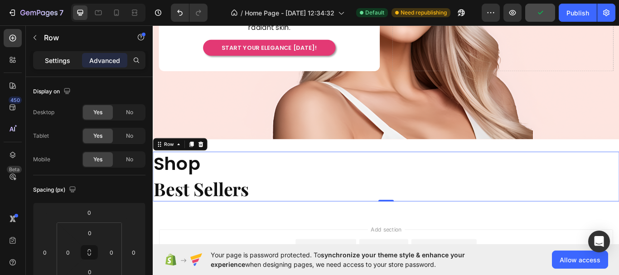
click at [61, 58] on p "Settings" at bounding box center [57, 61] width 25 height 10
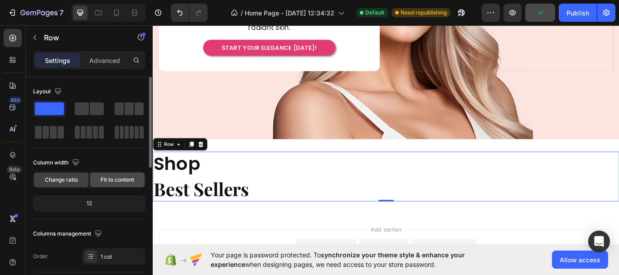
click at [115, 181] on span "Fit to content" at bounding box center [118, 180] width 34 height 8
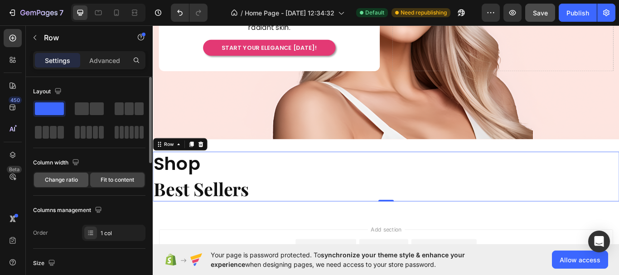
click at [72, 186] on div "Change ratio" at bounding box center [61, 180] width 54 height 15
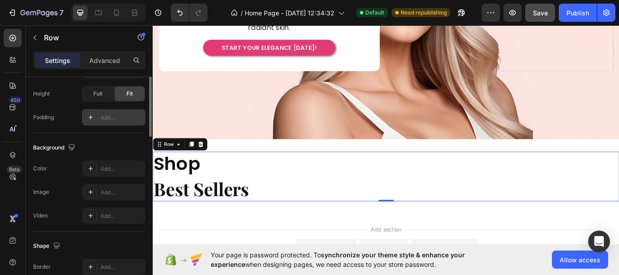
scroll to position [148, 0]
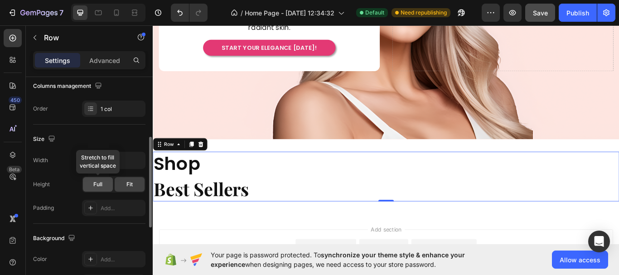
click at [98, 185] on span "Full" at bounding box center [97, 184] width 9 height 8
click at [132, 185] on span "Fit" at bounding box center [129, 184] width 6 height 8
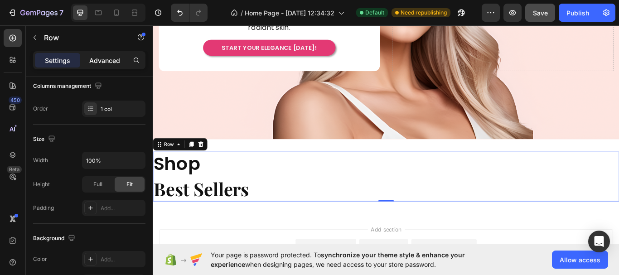
click at [114, 57] on p "Advanced" at bounding box center [104, 61] width 31 height 10
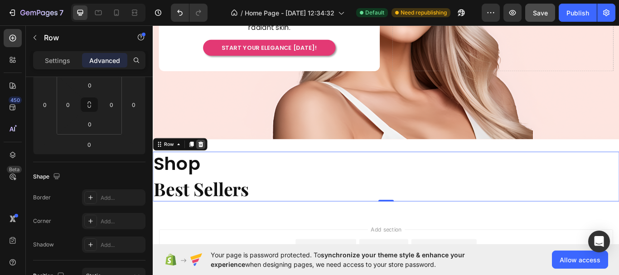
click at [209, 161] on icon at bounding box center [209, 164] width 6 height 6
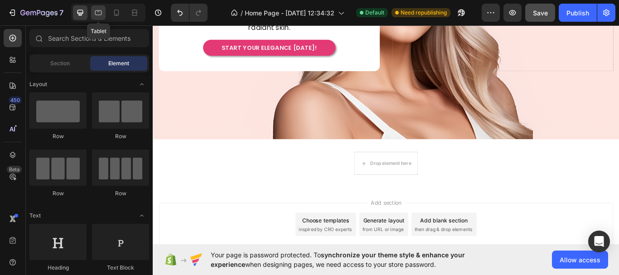
click at [100, 13] on icon at bounding box center [98, 12] width 9 height 9
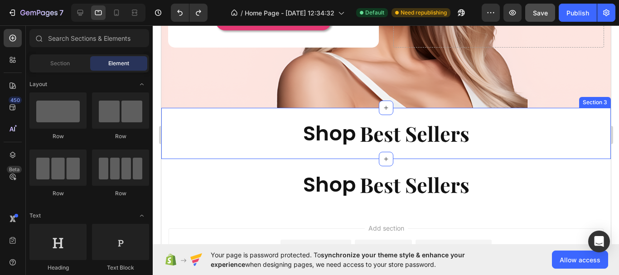
click at [475, 138] on div "Shop Heading Best Sellers Heading Row Section 3" at bounding box center [386, 133] width 450 height 51
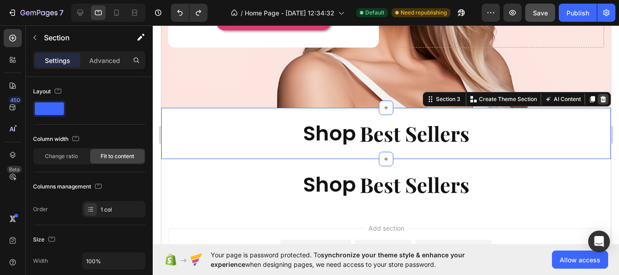
click at [599, 96] on icon at bounding box center [602, 99] width 7 height 7
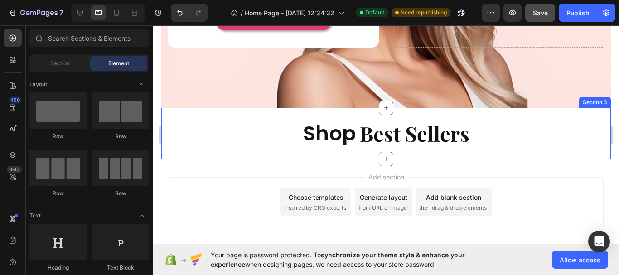
click at [480, 136] on div "Shop Heading Best Sellers Heading Row Section 3" at bounding box center [386, 133] width 450 height 51
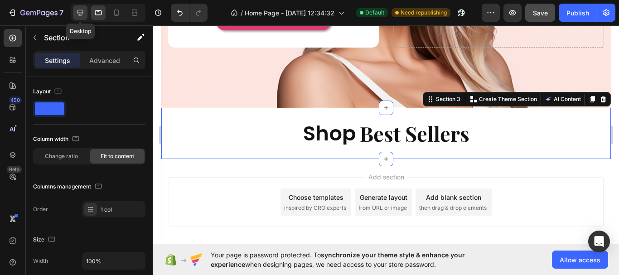
click at [80, 13] on icon at bounding box center [81, 13] width 6 height 6
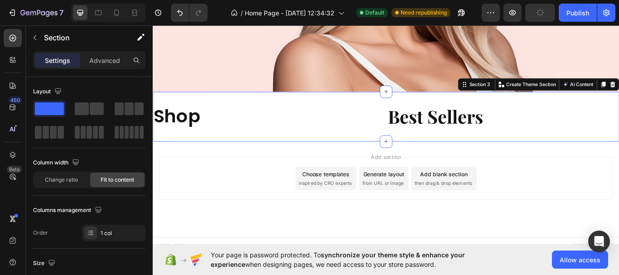
scroll to position [248, 0]
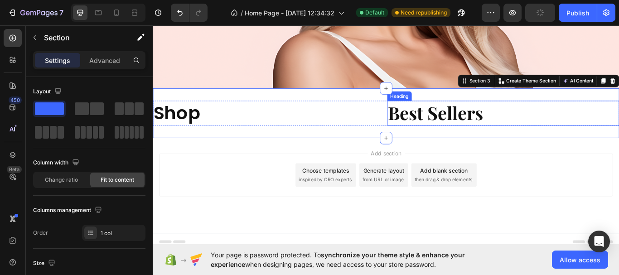
click at [447, 117] on strong "Best Sellers" at bounding box center [482, 128] width 111 height 28
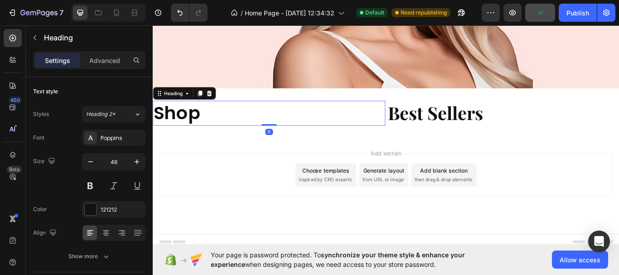
click at [412, 121] on h2 "Shop" at bounding box center [288, 128] width 271 height 29
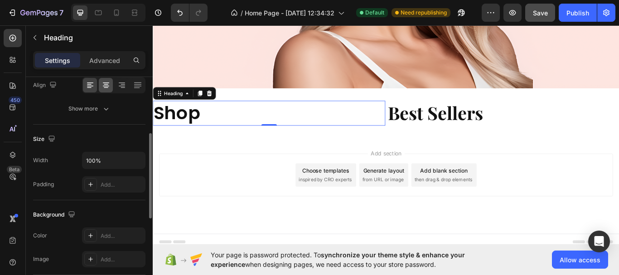
click at [104, 83] on icon at bounding box center [106, 83] width 6 height 1
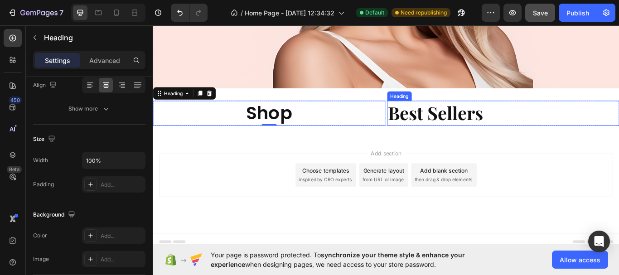
click at [481, 127] on strong "Best Sellers" at bounding box center [482, 128] width 111 height 28
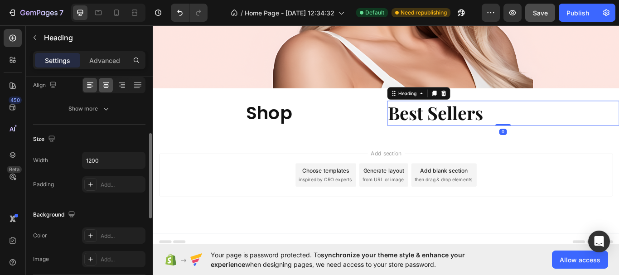
click at [107, 87] on icon at bounding box center [106, 85] width 9 height 9
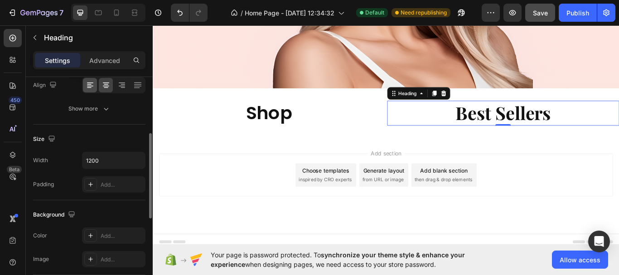
click at [92, 85] on icon at bounding box center [90, 85] width 9 height 9
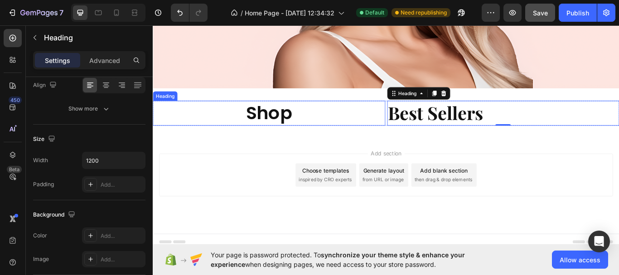
click at [325, 128] on h2 "Shop" at bounding box center [288, 128] width 271 height 29
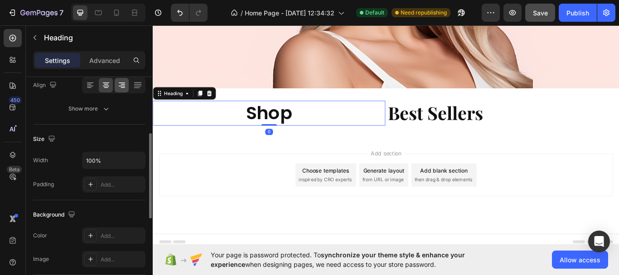
click at [122, 87] on icon at bounding box center [121, 85] width 9 height 9
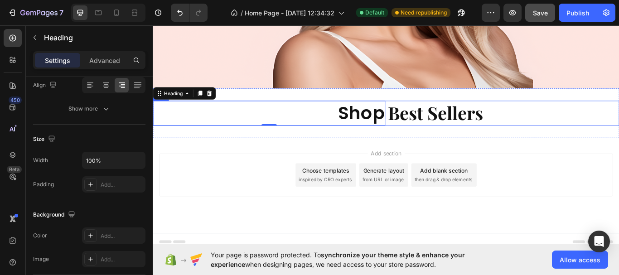
click at [421, 114] on div "Shop Heading 0 Best Sellers Heading Row" at bounding box center [425, 128] width 544 height 29
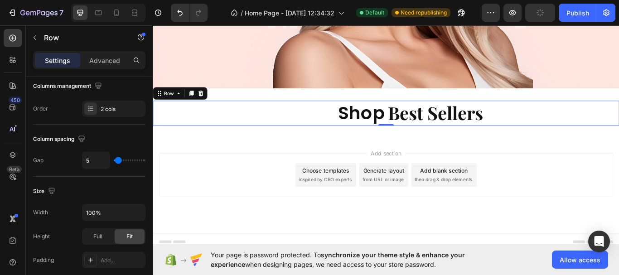
scroll to position [0, 0]
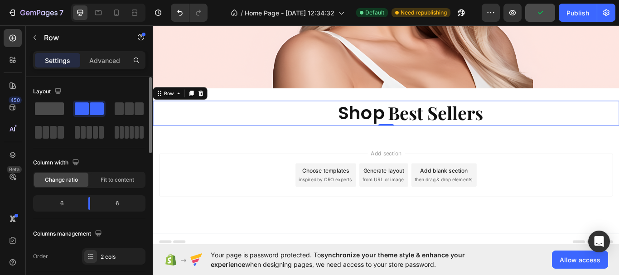
click at [55, 114] on span at bounding box center [49, 108] width 29 height 13
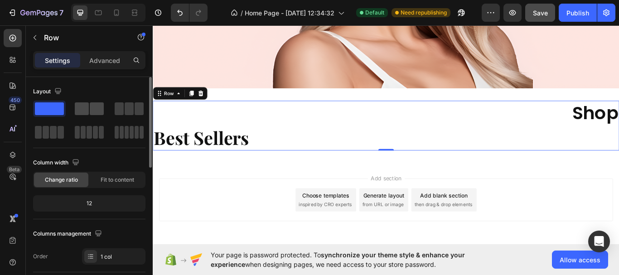
click at [82, 113] on span at bounding box center [82, 108] width 14 height 13
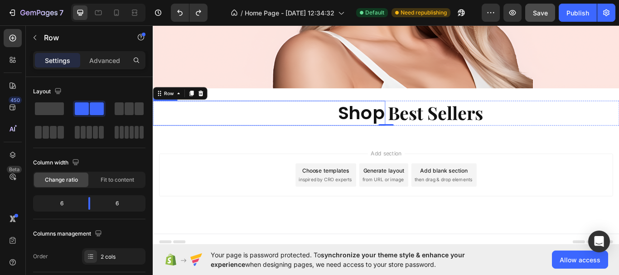
click at [333, 120] on h2 "Shop" at bounding box center [288, 128] width 271 height 29
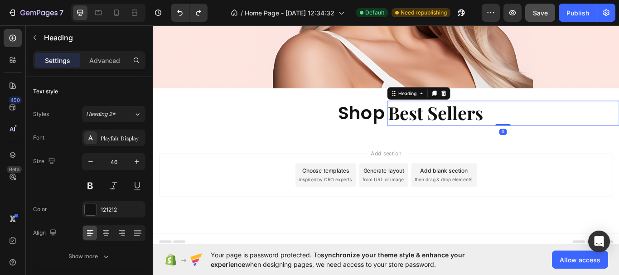
click at [426, 114] on h2 "Best Sellers" at bounding box center [561, 128] width 271 height 29
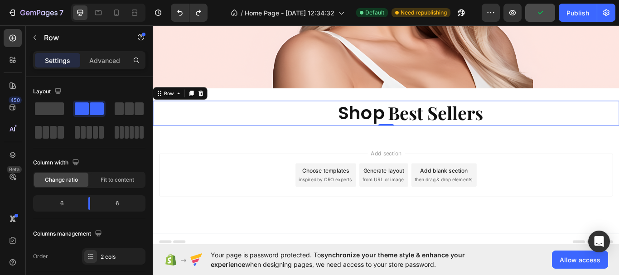
click at [420, 114] on div "Shop Heading Best Sellers Heading Row 0" at bounding box center [425, 128] width 544 height 29
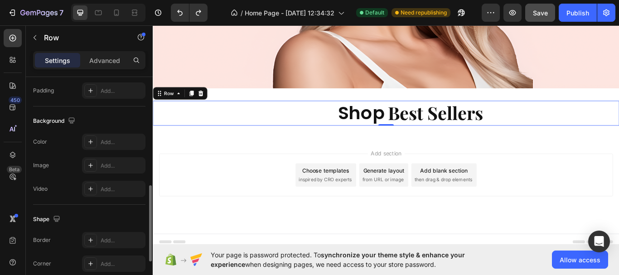
scroll to position [433, 0]
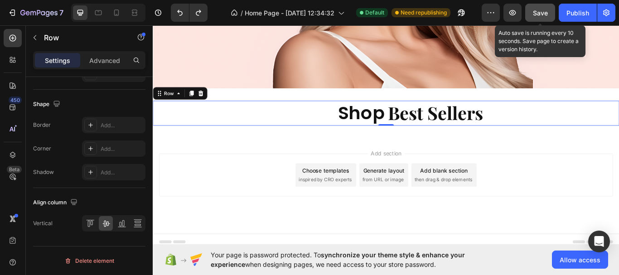
click at [546, 18] on button "Save" at bounding box center [540, 13] width 30 height 18
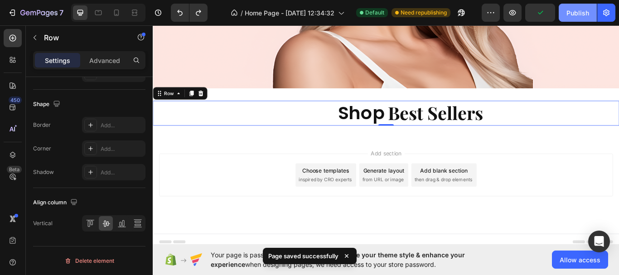
click at [572, 19] on button "Publish" at bounding box center [578, 13] width 38 height 18
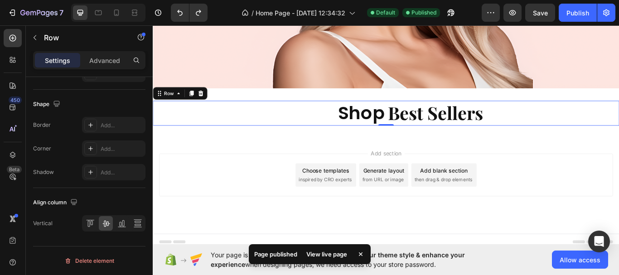
click at [333, 251] on div "View live page" at bounding box center [327, 254] width 52 height 13
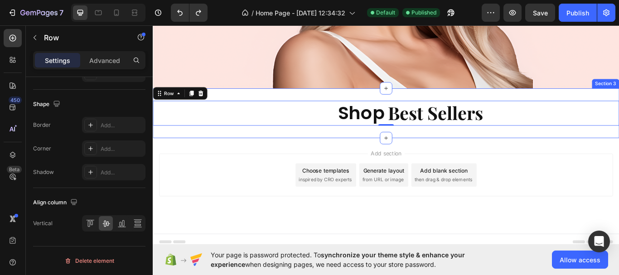
click at [422, 104] on div "Shop Heading Best Sellers Heading Row 0 Section 3" at bounding box center [425, 128] width 544 height 58
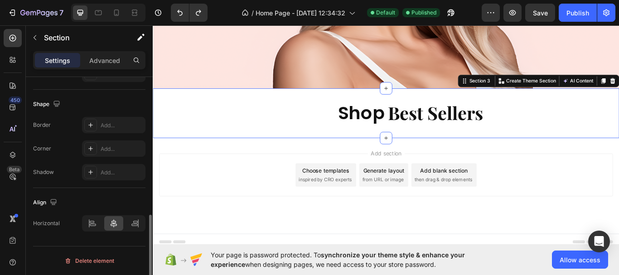
scroll to position [0, 0]
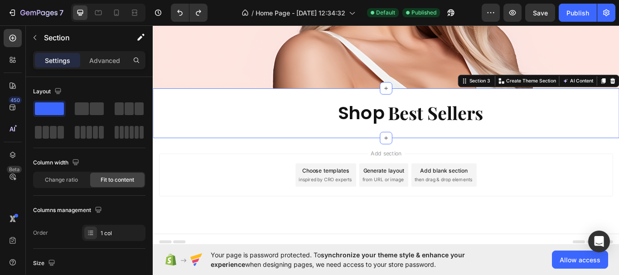
click at [348, 99] on div "Shop Heading Best Sellers Heading Row Section 3 You can create reusable section…" at bounding box center [425, 128] width 544 height 58
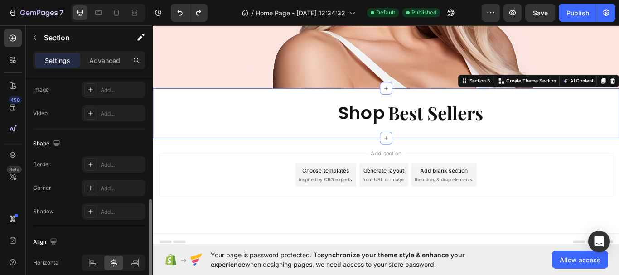
scroll to position [181, 0]
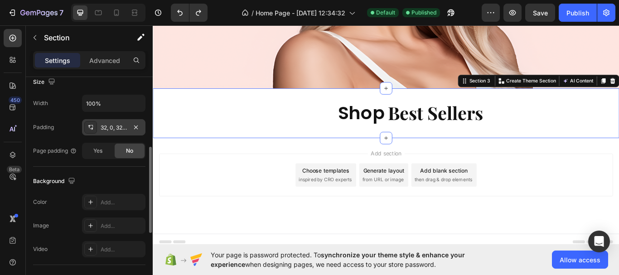
click at [113, 124] on div "32, 0, 32, 0" at bounding box center [114, 128] width 26 height 8
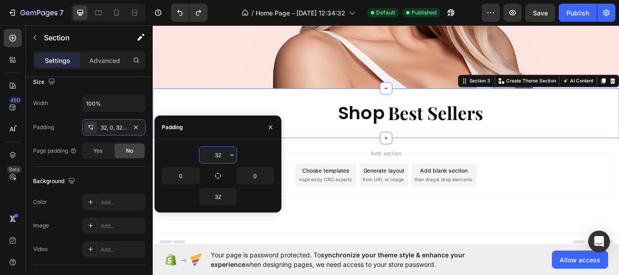
click at [218, 158] on input "32" at bounding box center [217, 155] width 37 height 16
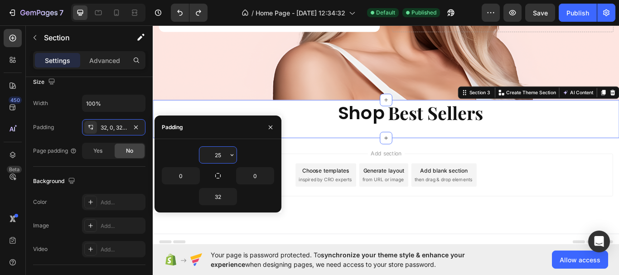
scroll to position [245, 0]
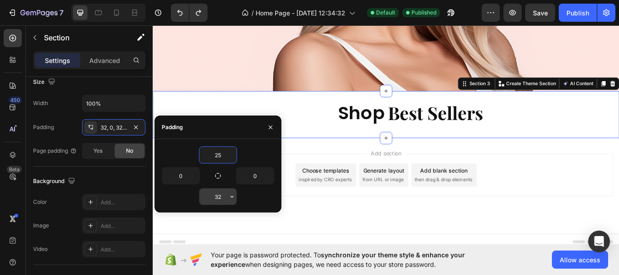
type input "25"
click at [218, 197] on input "32" at bounding box center [217, 197] width 37 height 16
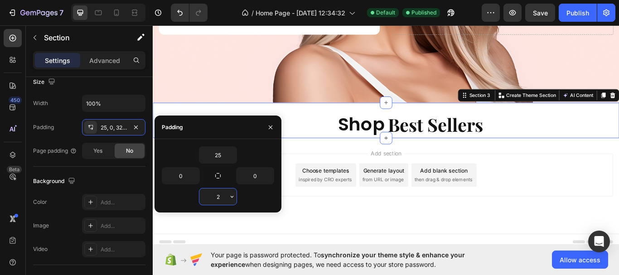
type input "25"
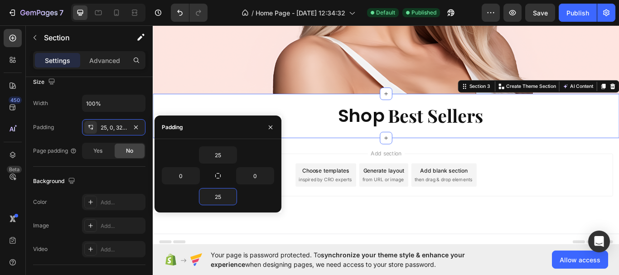
click at [385, 207] on div "Choose templates inspired by CRO experts" at bounding box center [354, 200] width 71 height 27
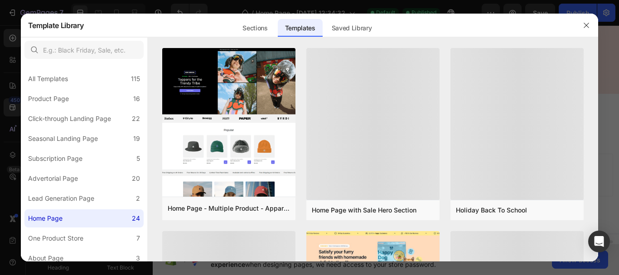
click at [543, 7] on div at bounding box center [309, 137] width 619 height 275
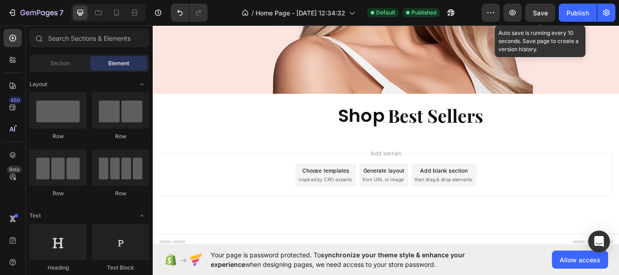
click at [548, 14] on span "Save" at bounding box center [540, 13] width 15 height 8
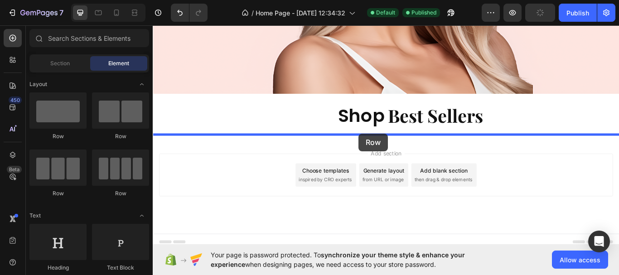
drag, startPoint x: 208, startPoint y: 151, endPoint x: 393, endPoint y: 152, distance: 185.0
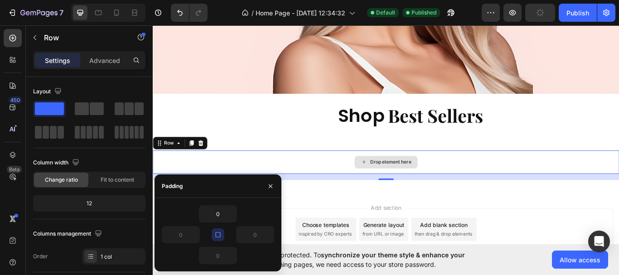
scroll to position [248, 0]
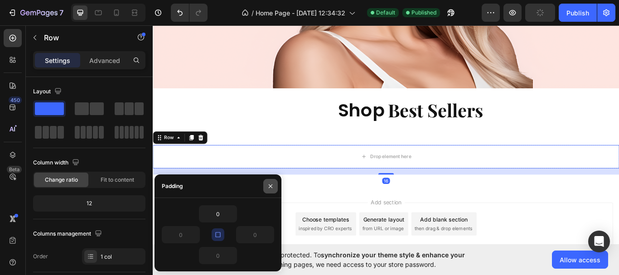
click at [270, 185] on icon "button" at bounding box center [270, 186] width 7 height 7
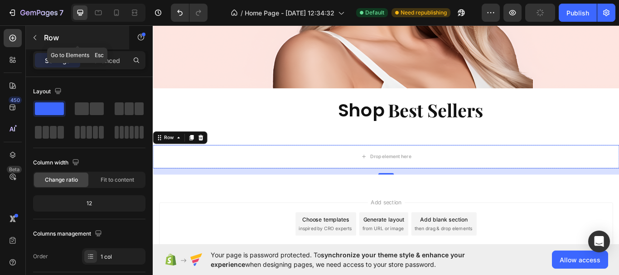
click at [32, 37] on icon "button" at bounding box center [34, 37] width 7 height 7
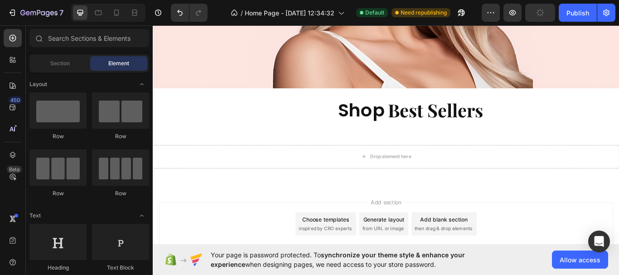
click at [71, 53] on div "Sections(18) Elements(83) Section Element Hero Section Product Detail Brands Tr…" at bounding box center [89, 151] width 127 height 244
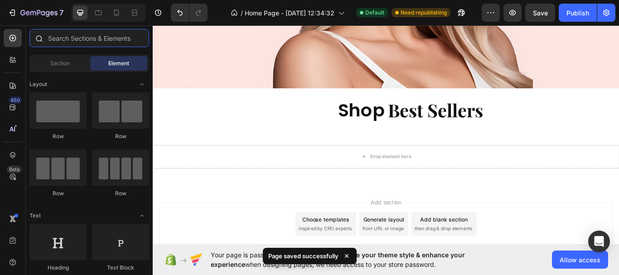
click at [83, 31] on input "text" at bounding box center [89, 38] width 120 height 18
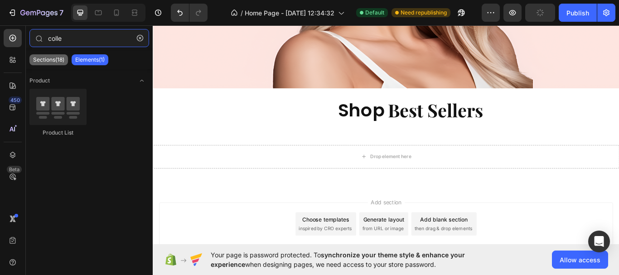
type input "colle"
click at [59, 57] on p "Sections(18)" at bounding box center [48, 59] width 31 height 7
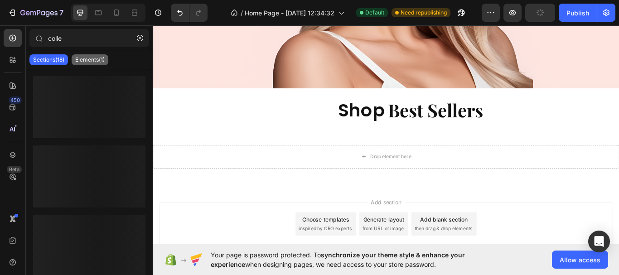
click at [92, 59] on p "Elements(1)" at bounding box center [89, 59] width 29 height 7
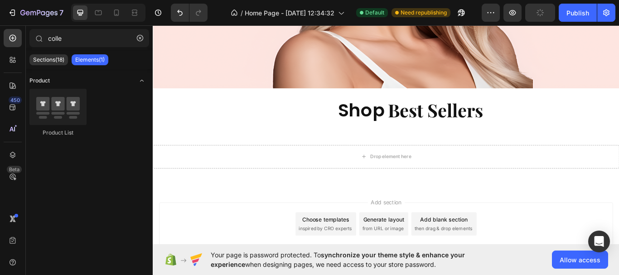
click at [140, 77] on span "Toggle open" at bounding box center [142, 80] width 15 height 15
click at [140, 41] on icon "button" at bounding box center [140, 38] width 6 height 6
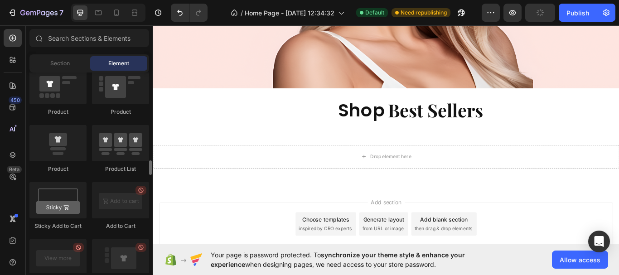
scroll to position [1133, 0]
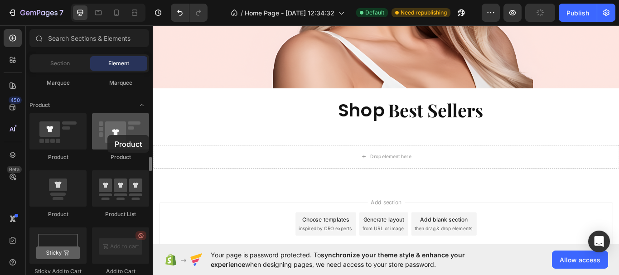
drag, startPoint x: 122, startPoint y: 141, endPoint x: 107, endPoint y: 135, distance: 15.1
click at [107, 135] on div at bounding box center [120, 131] width 57 height 36
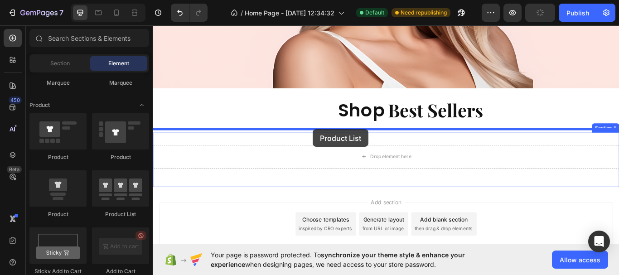
drag, startPoint x: 280, startPoint y: 214, endPoint x: 340, endPoint y: 148, distance: 88.9
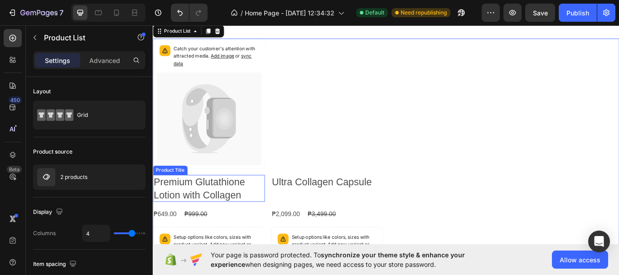
scroll to position [384, 0]
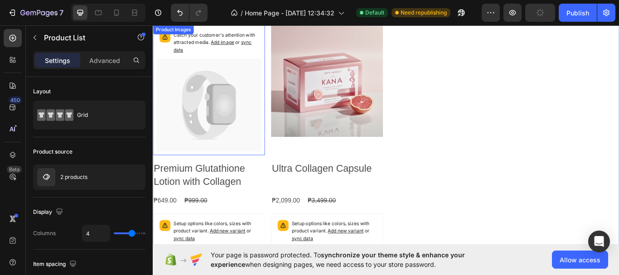
click at [255, 163] on icon at bounding box center [218, 119] width 122 height 108
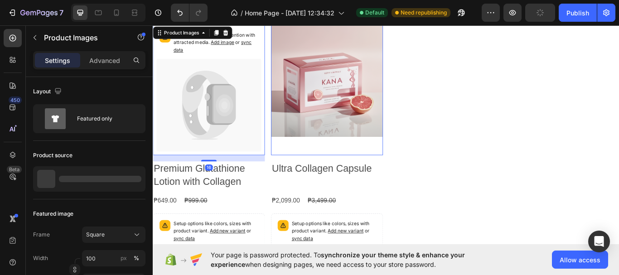
click at [310, 160] on div "Product Images 0" at bounding box center [356, 101] width 131 height 152
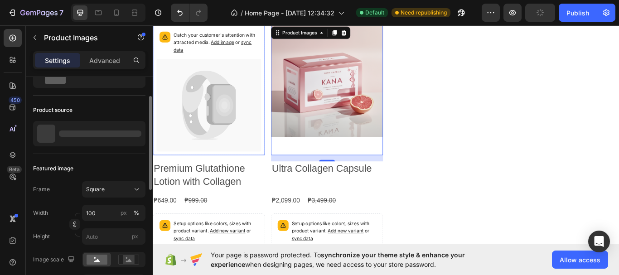
scroll to position [91, 0]
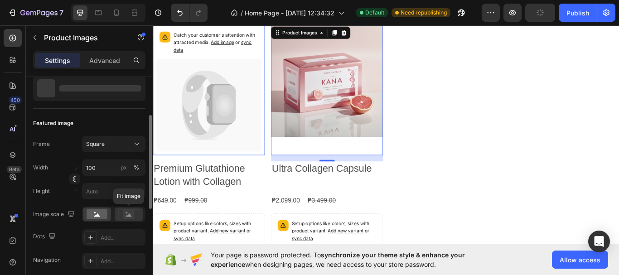
click at [122, 214] on icon at bounding box center [128, 214] width 21 height 10
click at [102, 214] on rect at bounding box center [97, 214] width 21 height 10
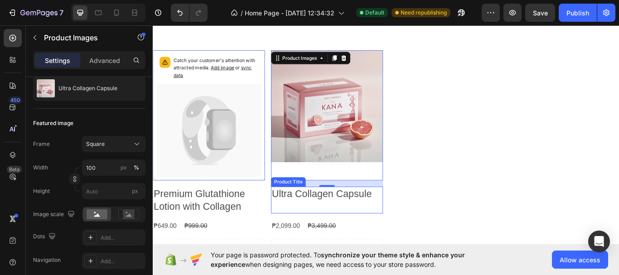
scroll to position [339, 0]
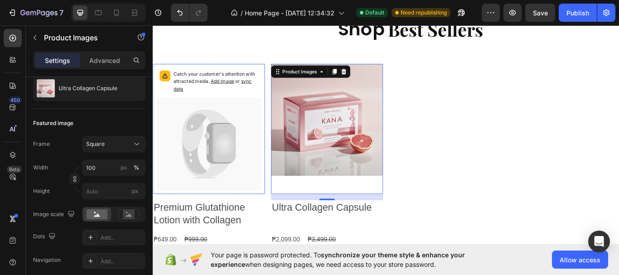
click at [350, 158] on img at bounding box center [356, 136] width 131 height 131
click at [139, 141] on icon at bounding box center [136, 144] width 9 height 9
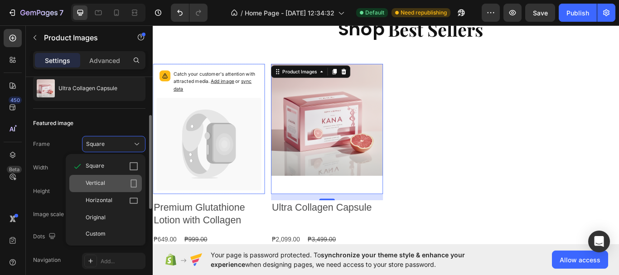
click at [129, 179] on div "Vertical" at bounding box center [105, 183] width 73 height 17
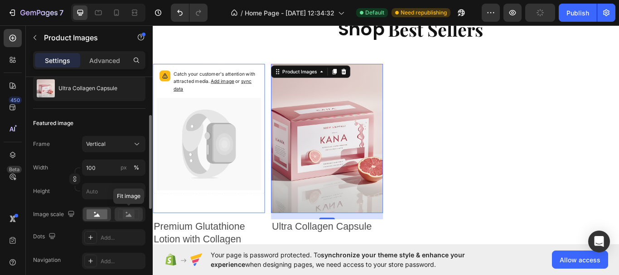
click at [126, 211] on rect at bounding box center [129, 214] width 12 height 9
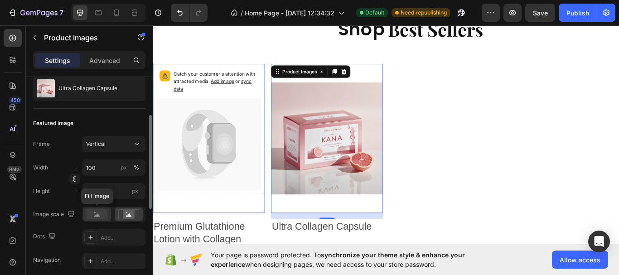
click at [102, 213] on rect at bounding box center [97, 214] width 21 height 10
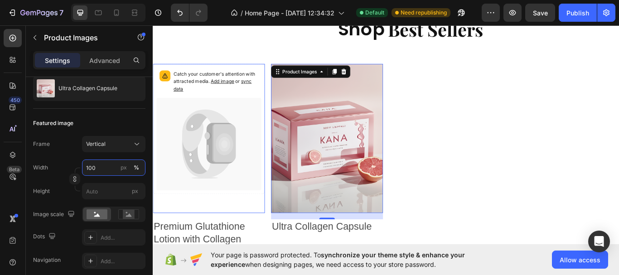
click at [91, 172] on input "100" at bounding box center [113, 168] width 63 height 16
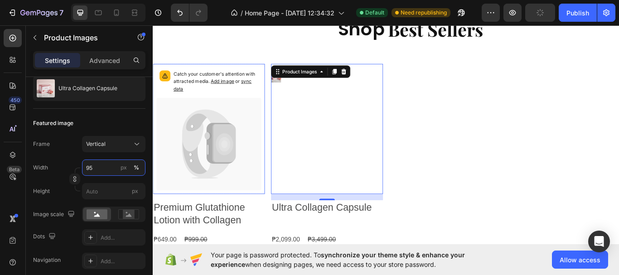
type input "9"
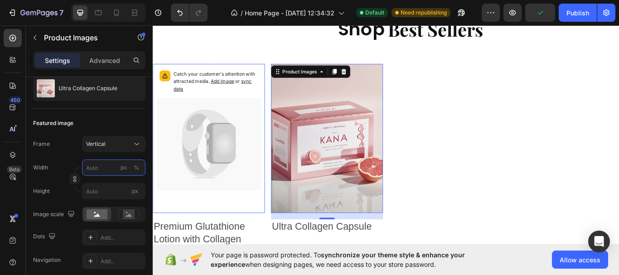
type input "9"
type input "1"
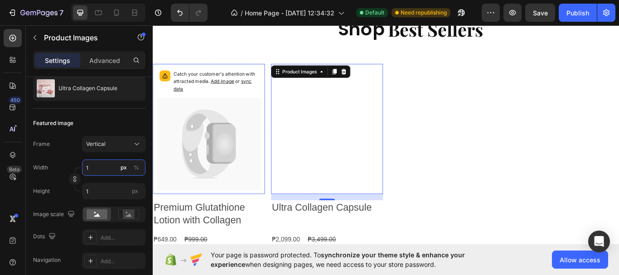
type input "10"
type input "13"
type input "100"
type input "133"
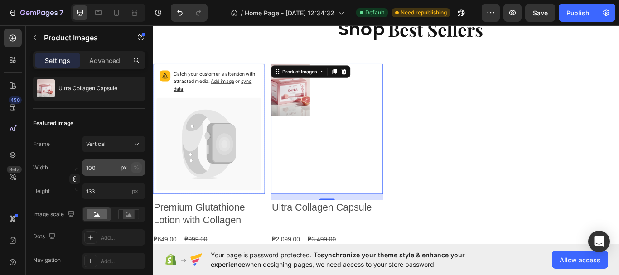
click at [141, 167] on button "%" at bounding box center [136, 167] width 11 height 11
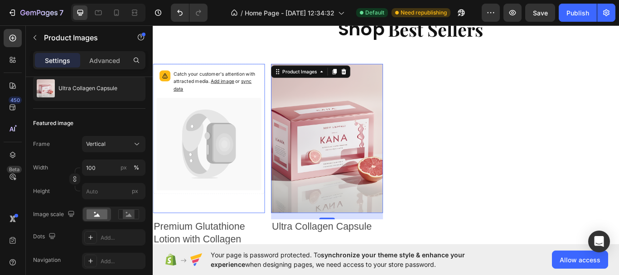
click at [372, 194] on img at bounding box center [356, 158] width 131 height 174
click at [127, 210] on rect at bounding box center [129, 214] width 12 height 9
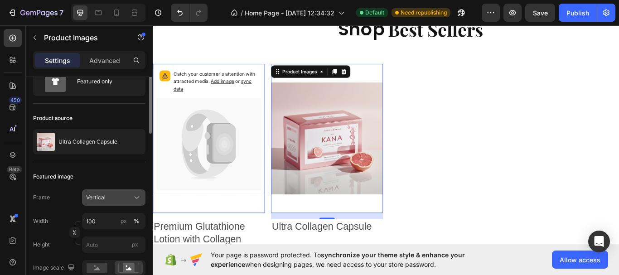
scroll to position [0, 0]
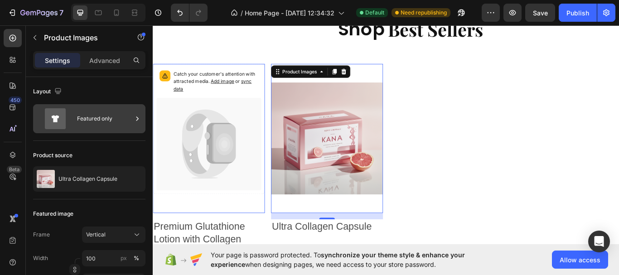
click at [108, 127] on div "Featured only" at bounding box center [104, 118] width 55 height 21
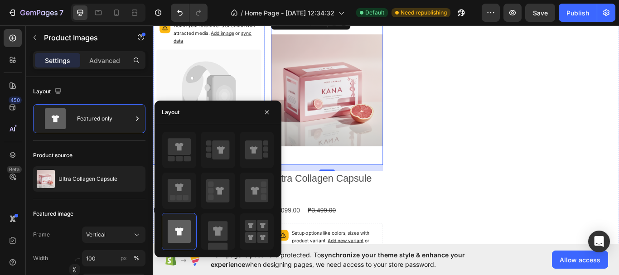
scroll to position [475, 0]
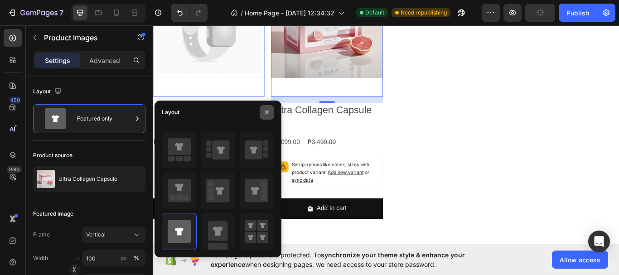
click at [269, 113] on icon "button" at bounding box center [266, 112] width 7 height 7
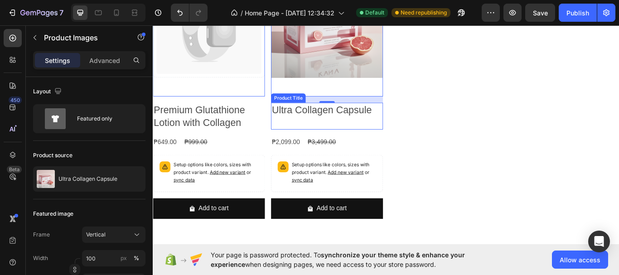
click at [365, 137] on div "Ultra Collagen Capsule Product Title" at bounding box center [356, 131] width 131 height 31
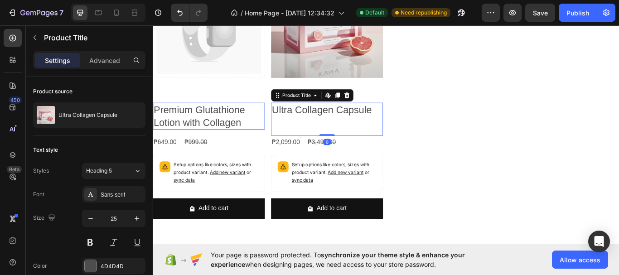
drag, startPoint x: 360, startPoint y: 150, endPoint x: 359, endPoint y: 132, distance: 17.7
click at [359, 132] on div "Ultra Collagen Capsule Product Title Edit content in Shopify 0" at bounding box center [356, 135] width 131 height 39
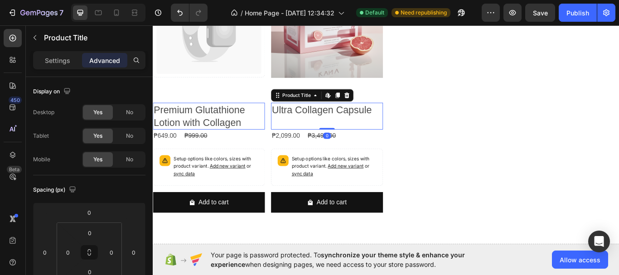
click at [390, 139] on div "Ultra Collagen Capsule Product Title Edit content in Shopify 0" at bounding box center [356, 131] width 131 height 31
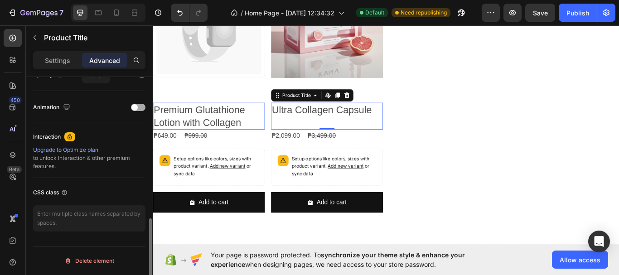
scroll to position [290, 0]
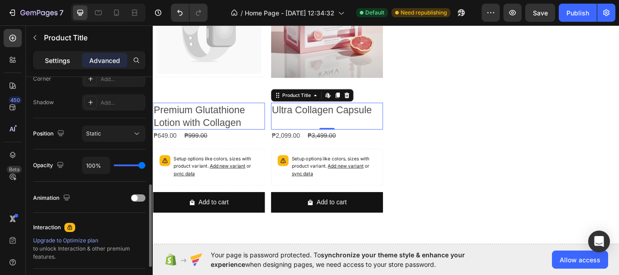
click at [50, 60] on p "Settings" at bounding box center [57, 61] width 25 height 10
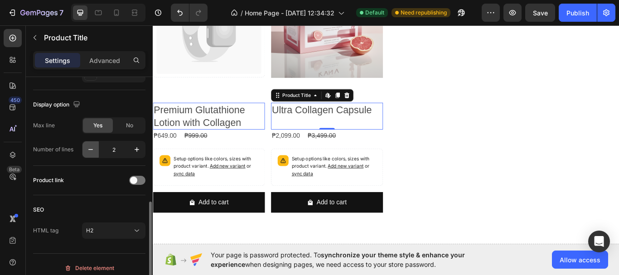
click at [90, 144] on button "button" at bounding box center [91, 149] width 16 height 16
type input "1"
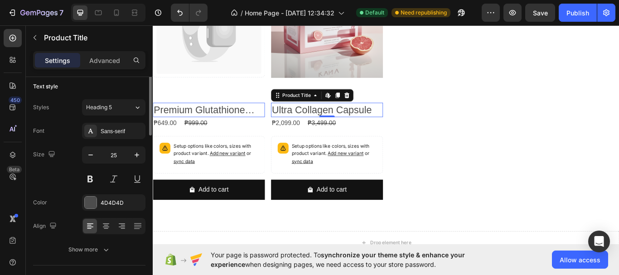
scroll to position [0, 0]
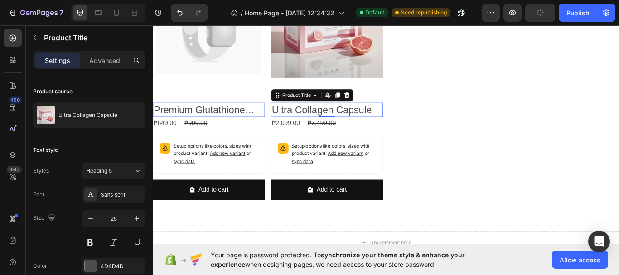
click at [336, 120] on h2 "Ultra Collagen Capsule" at bounding box center [356, 124] width 131 height 17
click at [330, 122] on h2 "Ultra Collagen Capsule" at bounding box center [356, 124] width 131 height 17
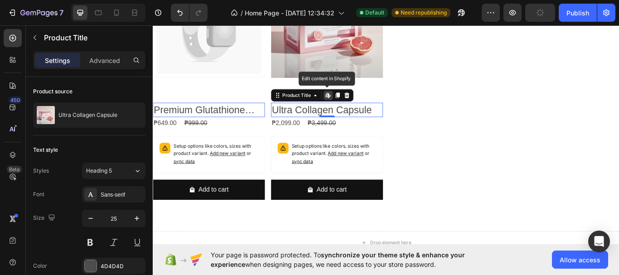
click at [330, 122] on h2 "Ultra Collagen Capsule" at bounding box center [356, 124] width 131 height 17
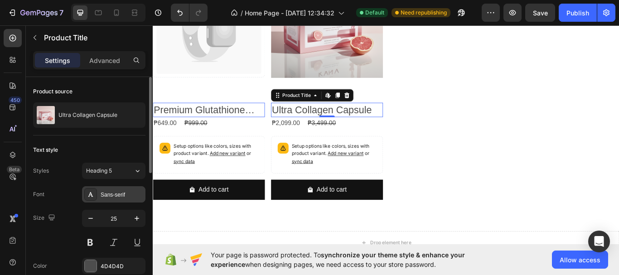
click at [125, 200] on div "Sans-serif" at bounding box center [113, 194] width 63 height 16
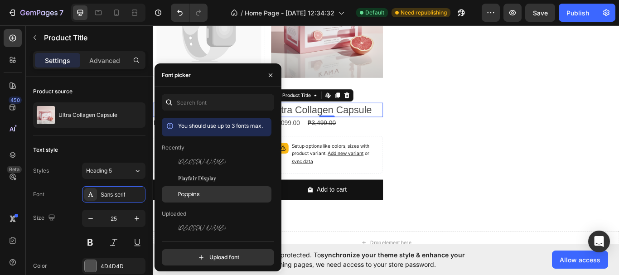
click at [199, 194] on span "Poppins" at bounding box center [189, 194] width 22 height 8
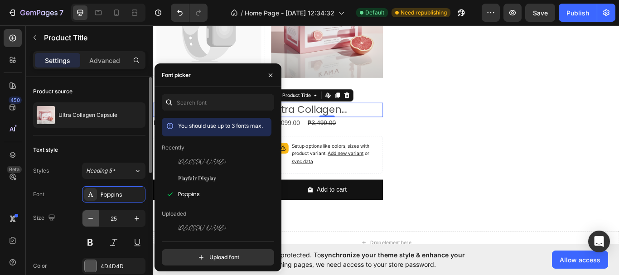
click at [90, 219] on icon "button" at bounding box center [90, 218] width 9 height 9
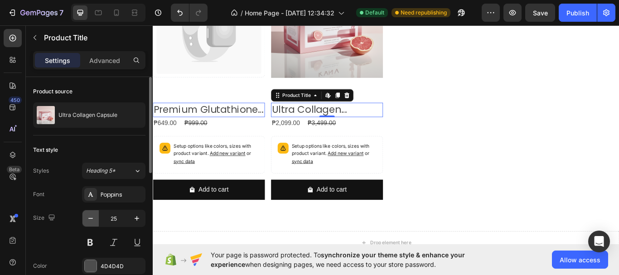
click at [91, 219] on icon "button" at bounding box center [90, 218] width 9 height 9
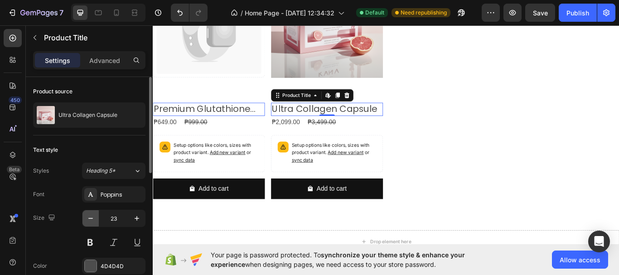
click at [91, 219] on icon "button" at bounding box center [90, 218] width 9 height 9
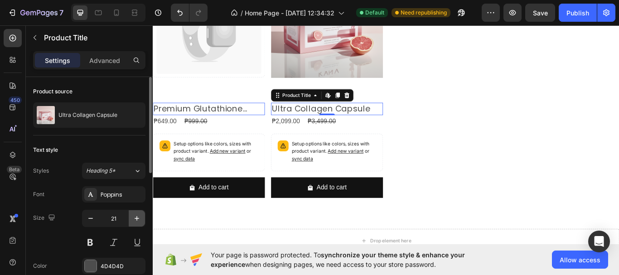
click at [138, 223] on icon "button" at bounding box center [136, 218] width 9 height 9
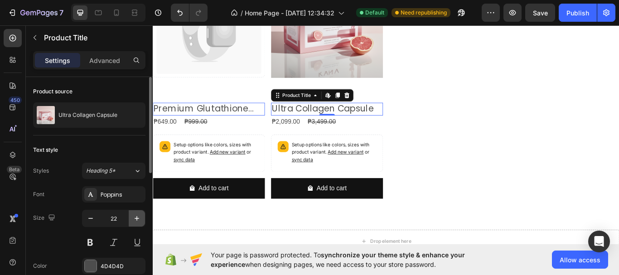
click at [138, 223] on icon "button" at bounding box center [136, 218] width 9 height 9
click at [138, 222] on icon "button" at bounding box center [136, 218] width 9 height 9
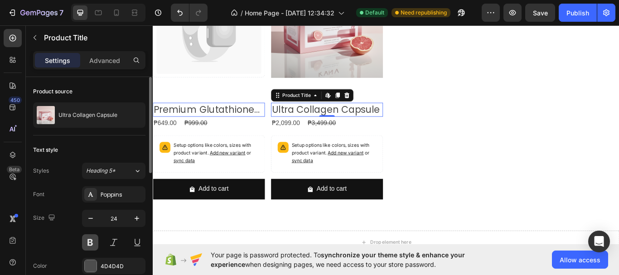
click at [96, 242] on button at bounding box center [90, 242] width 16 height 16
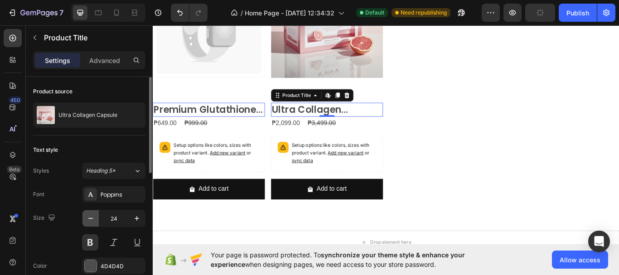
click at [94, 219] on icon "button" at bounding box center [90, 218] width 9 height 9
type input "22"
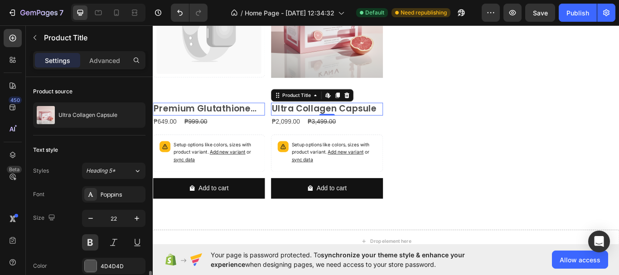
scroll to position [136, 0]
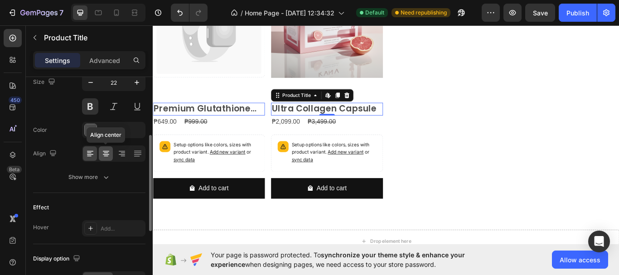
click at [106, 157] on icon at bounding box center [106, 153] width 9 height 9
click at [241, 122] on h2 "Premium Glutathione Lotion with Collagen" at bounding box center [218, 123] width 131 height 15
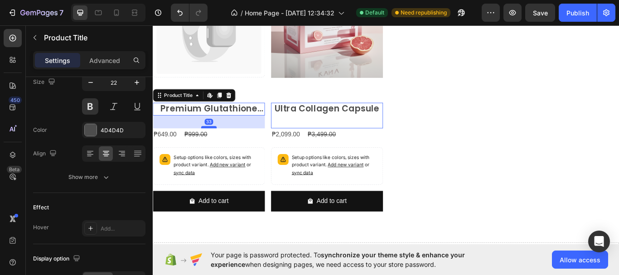
drag, startPoint x: 218, startPoint y: 128, endPoint x: 220, endPoint y: 143, distance: 15.1
click at [220, 143] on div at bounding box center [218, 144] width 18 height 3
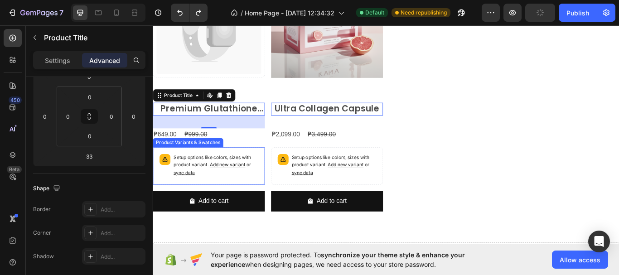
type input "0"
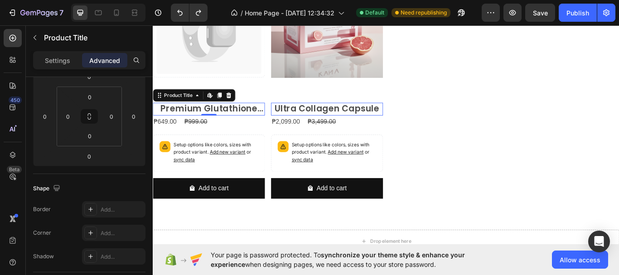
click at [251, 122] on h2 "Premium Glutathione Lotion with Collagen" at bounding box center [218, 123] width 131 height 15
click at [254, 122] on h2 "Premium Glutathione Lotion with Collagen" at bounding box center [218, 123] width 131 height 15
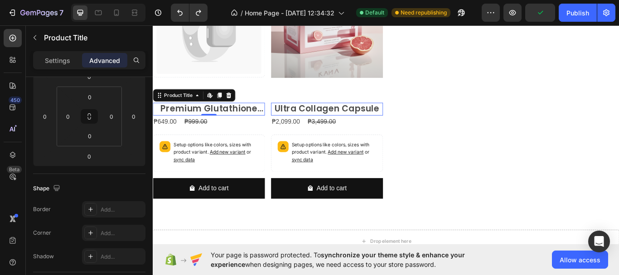
click at [259, 123] on h2 "Premium Glutathione Lotion with Collagen" at bounding box center [218, 123] width 131 height 15
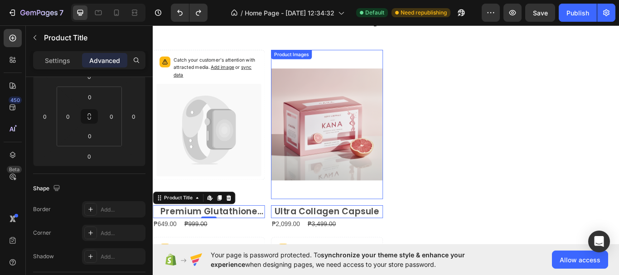
scroll to position [339, 0]
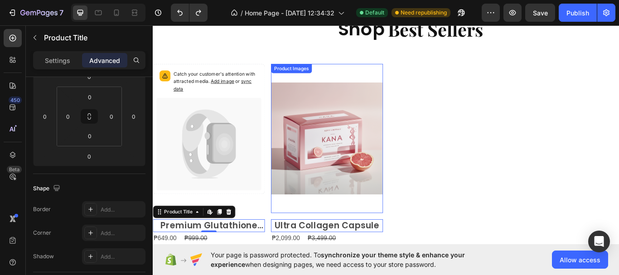
click at [367, 83] on img at bounding box center [356, 158] width 131 height 174
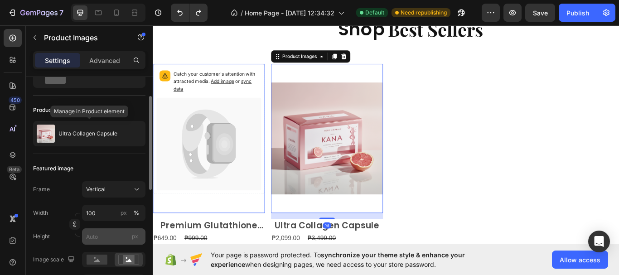
scroll to position [136, 0]
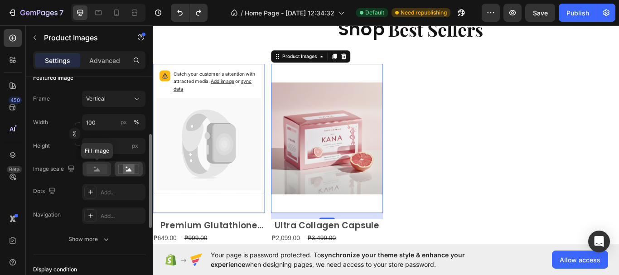
click at [99, 170] on icon at bounding box center [97, 169] width 6 height 3
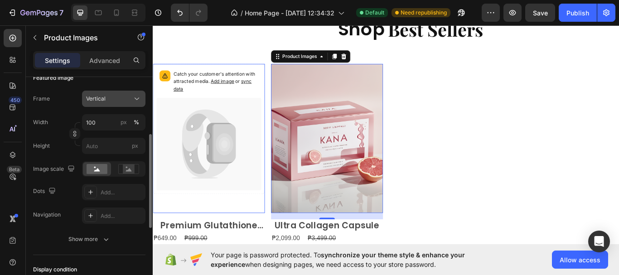
click at [134, 97] on icon at bounding box center [136, 98] width 9 height 9
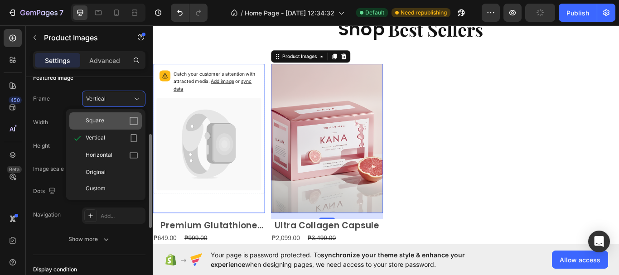
click at [135, 122] on icon at bounding box center [133, 121] width 9 height 9
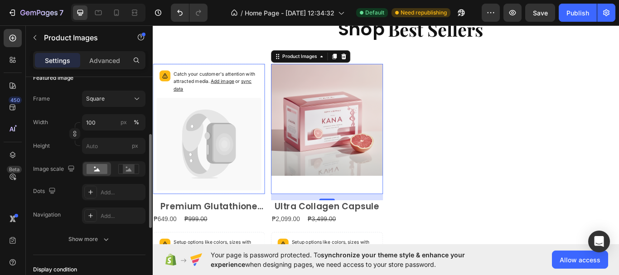
scroll to position [0, 0]
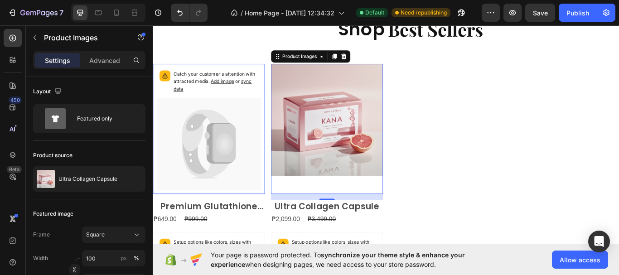
click at [365, 172] on img at bounding box center [356, 136] width 131 height 131
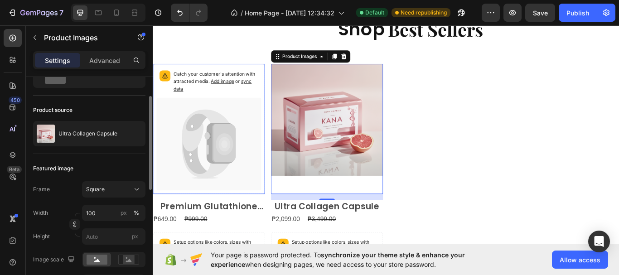
scroll to position [91, 0]
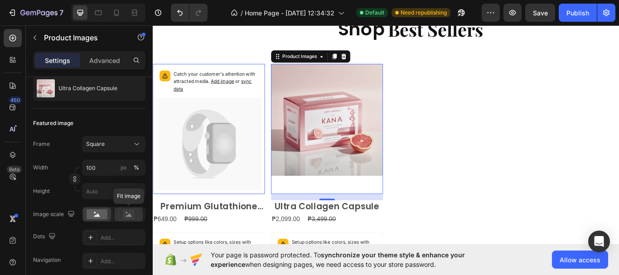
click at [131, 219] on rect at bounding box center [129, 214] width 12 height 9
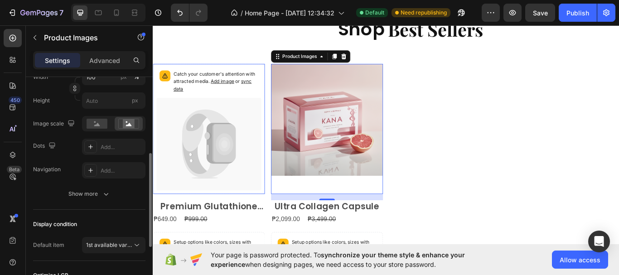
scroll to position [309, 0]
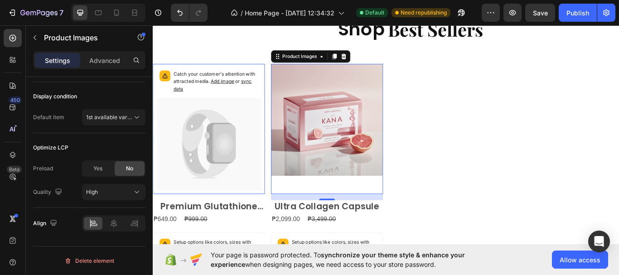
click at [361, 177] on img at bounding box center [356, 136] width 131 height 131
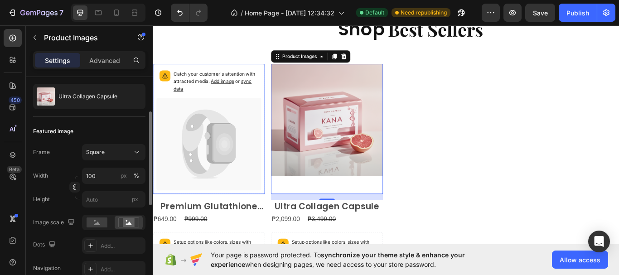
scroll to position [0, 0]
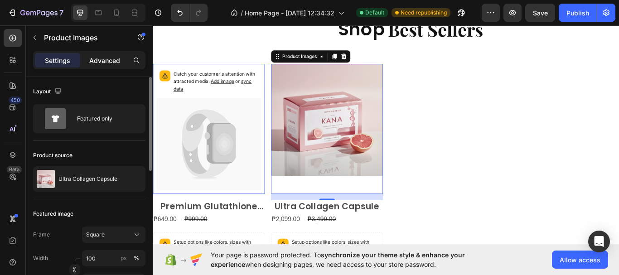
click at [97, 60] on p "Advanced" at bounding box center [104, 61] width 31 height 10
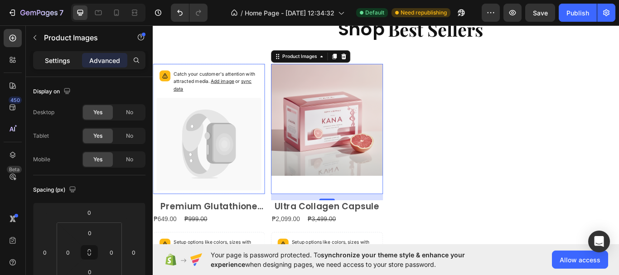
click at [56, 62] on p "Settings" at bounding box center [57, 61] width 25 height 10
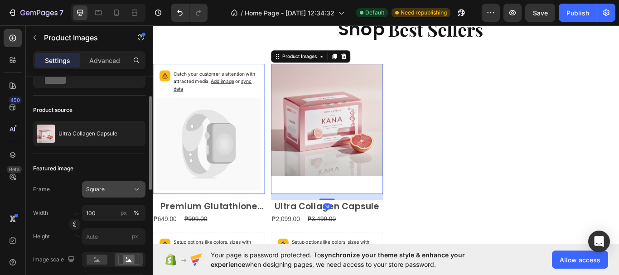
scroll to position [91, 0]
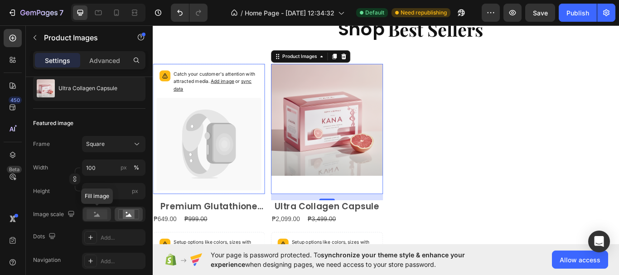
click at [104, 215] on rect at bounding box center [97, 214] width 21 height 10
click at [134, 214] on rect at bounding box center [129, 214] width 12 height 9
click at [125, 166] on div "px" at bounding box center [124, 168] width 6 height 8
type input "100"
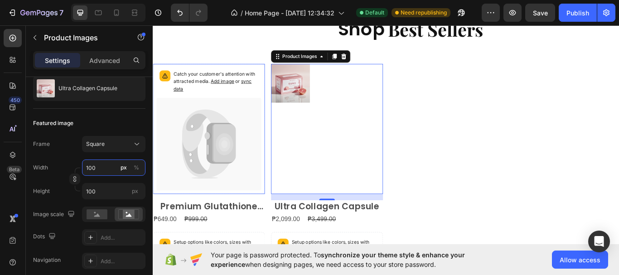
type input "5"
type input "50"
type input "5"
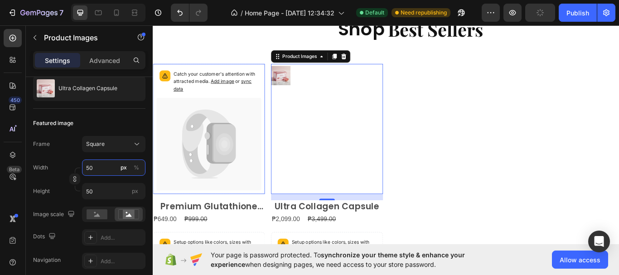
type input "5"
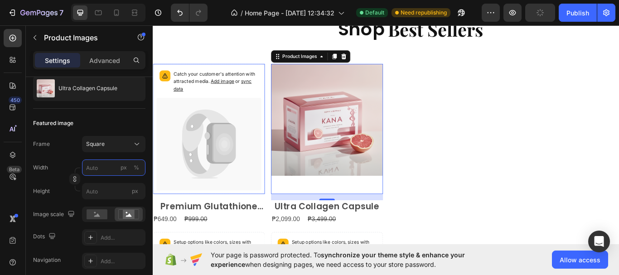
type input "1"
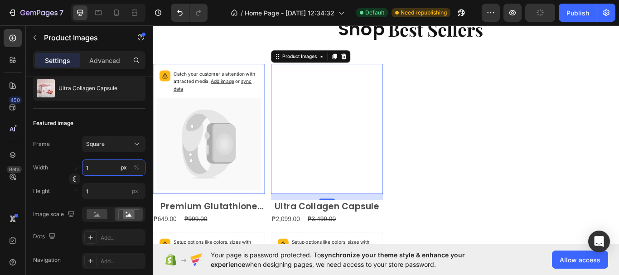
type input "10"
click at [140, 166] on button "%" at bounding box center [136, 167] width 11 height 11
click at [98, 168] on input "10" at bounding box center [113, 168] width 63 height 16
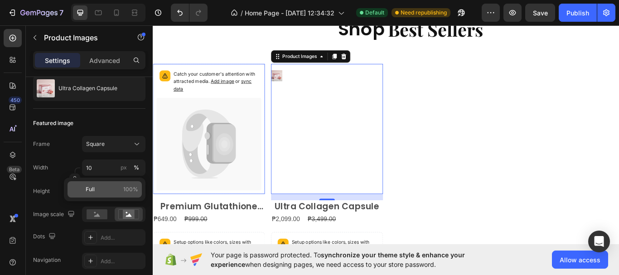
click at [96, 190] on p "Full 100%" at bounding box center [112, 189] width 53 height 8
type input "100"
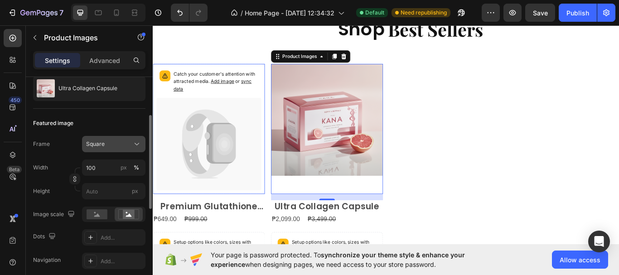
click at [138, 146] on icon at bounding box center [136, 144] width 9 height 9
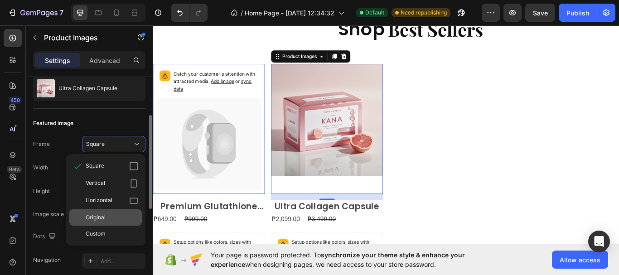
click at [127, 216] on div "Original" at bounding box center [112, 218] width 53 height 8
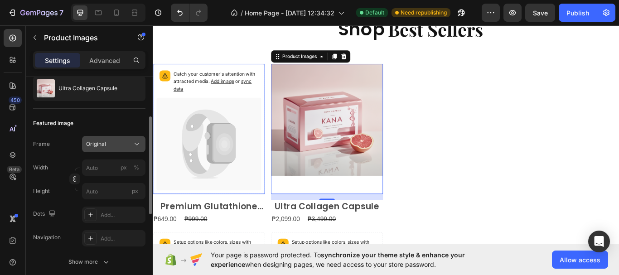
click at [141, 139] on button "Original" at bounding box center [113, 144] width 63 height 16
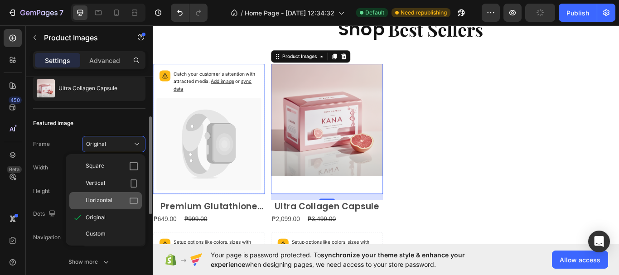
click at [132, 200] on icon at bounding box center [133, 200] width 9 height 9
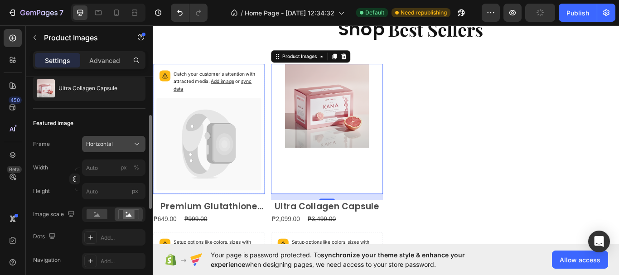
click at [137, 143] on icon at bounding box center [136, 144] width 9 height 9
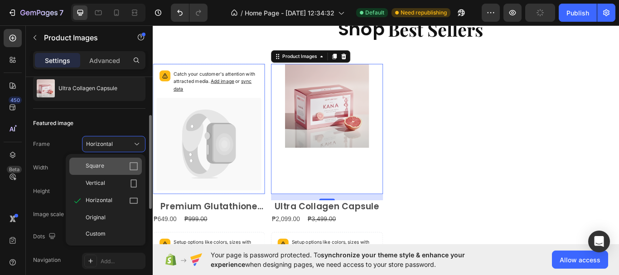
click at [133, 165] on icon at bounding box center [133, 166] width 9 height 9
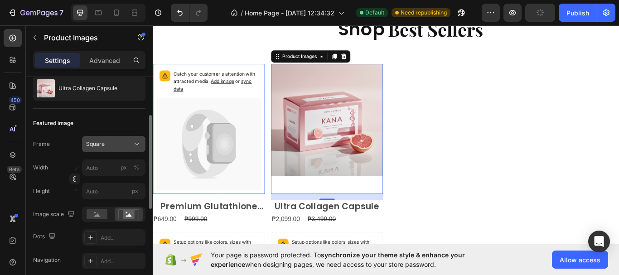
click at [137, 151] on button "Square" at bounding box center [113, 144] width 63 height 16
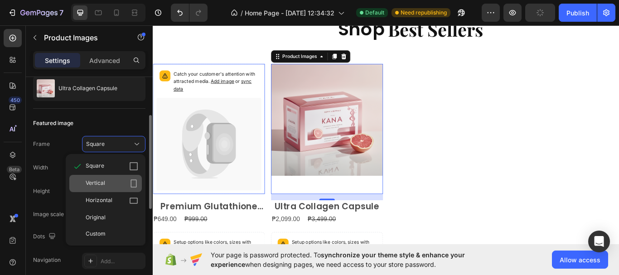
click at [135, 188] on icon at bounding box center [133, 183] width 9 height 9
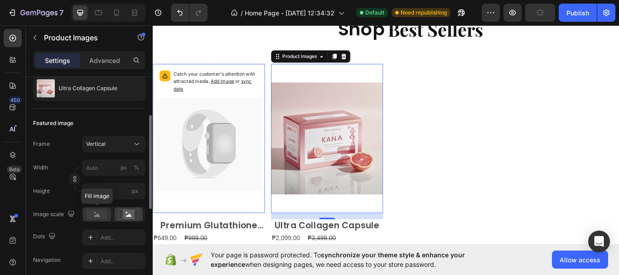
click at [97, 214] on rect at bounding box center [97, 214] width 21 height 10
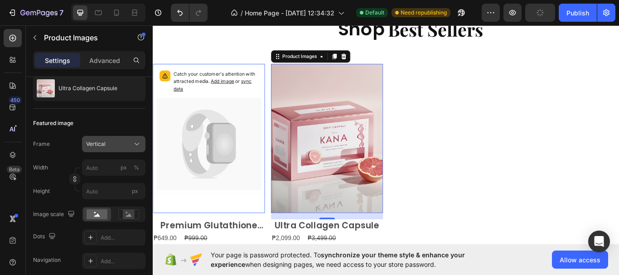
click at [136, 145] on icon at bounding box center [137, 144] width 5 height 2
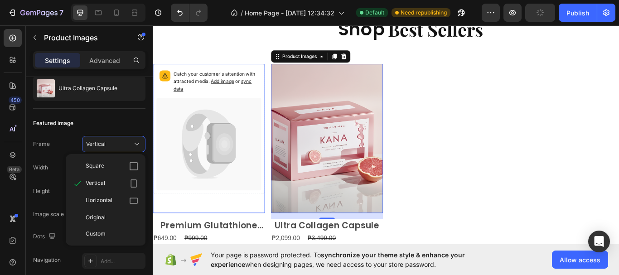
click at [133, 167] on icon at bounding box center [133, 166] width 9 height 9
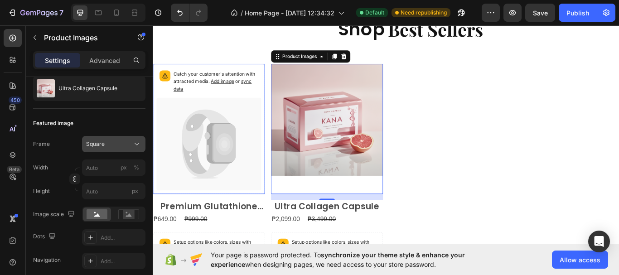
click at [141, 139] on button "Square" at bounding box center [113, 144] width 63 height 16
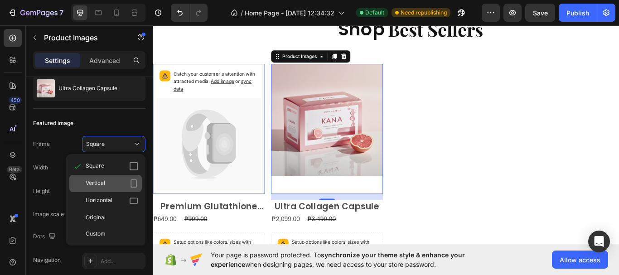
click at [126, 185] on div "Vertical" at bounding box center [112, 183] width 53 height 9
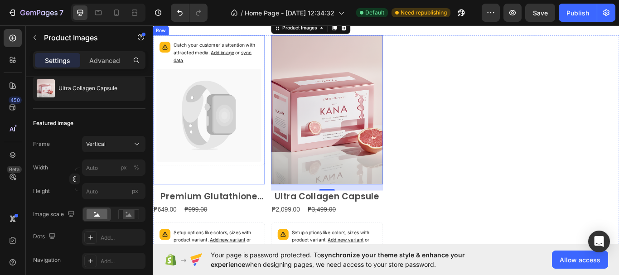
scroll to position [430, 0]
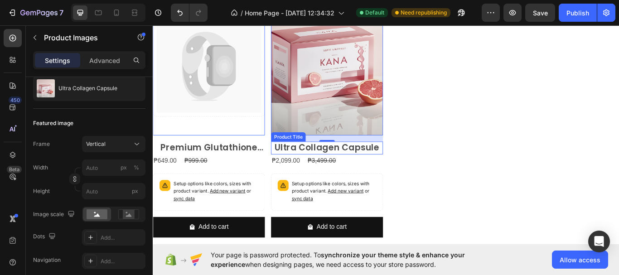
click at [393, 168] on h2 "Ultra Collagen Capsule" at bounding box center [356, 168] width 131 height 15
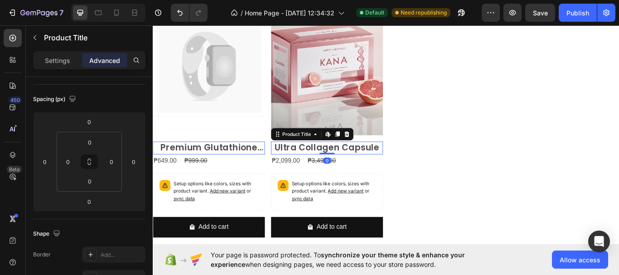
scroll to position [0, 0]
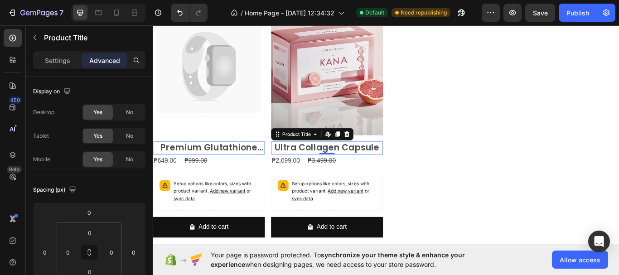
click at [303, 164] on h2 "Ultra Collagen Capsule" at bounding box center [356, 168] width 131 height 15
click at [58, 62] on p "Settings" at bounding box center [57, 61] width 25 height 10
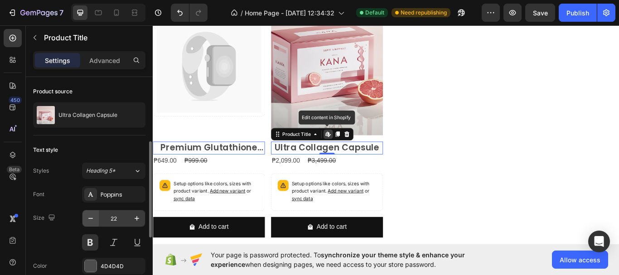
scroll to position [45, 0]
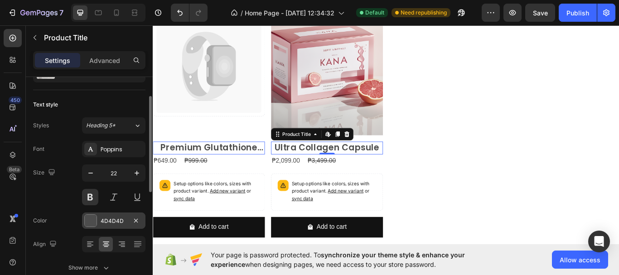
drag, startPoint x: 94, startPoint y: 219, endPoint x: 100, endPoint y: 214, distance: 8.0
click at [94, 219] on div at bounding box center [91, 221] width 12 height 12
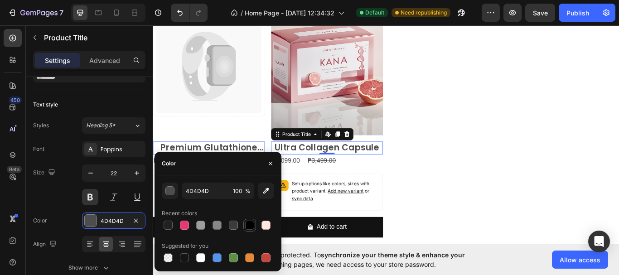
click at [251, 228] on div at bounding box center [249, 225] width 9 height 9
type input "000000"
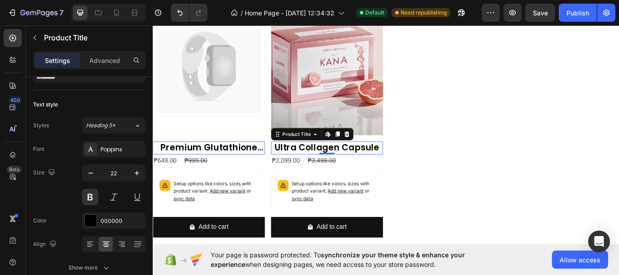
click at [354, 183] on div "0" at bounding box center [355, 183] width 9 height 7
click at [325, 177] on div "₱2,099.00 Product Price Product Price ₱3,499.00 Product Price Product Price Row" at bounding box center [356, 183] width 131 height 15
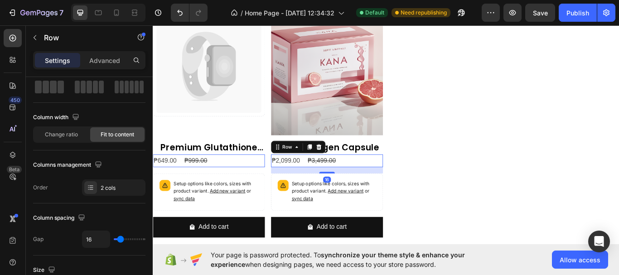
scroll to position [0, 0]
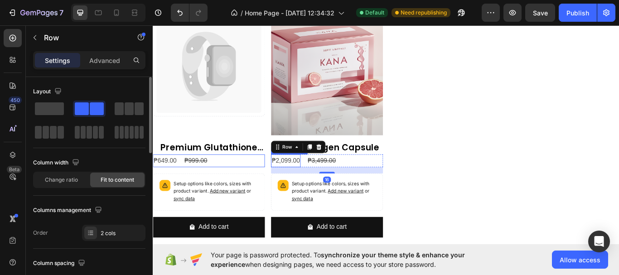
click at [315, 180] on div "₱2,099.00" at bounding box center [308, 183] width 34 height 15
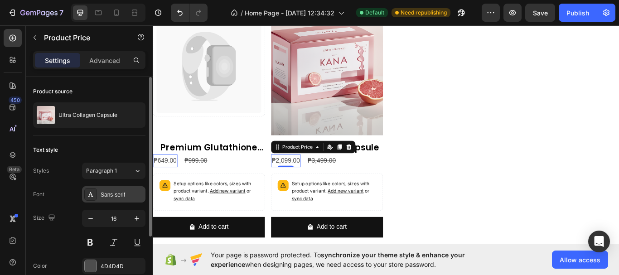
click at [123, 199] on div "Sans-serif" at bounding box center [113, 194] width 63 height 16
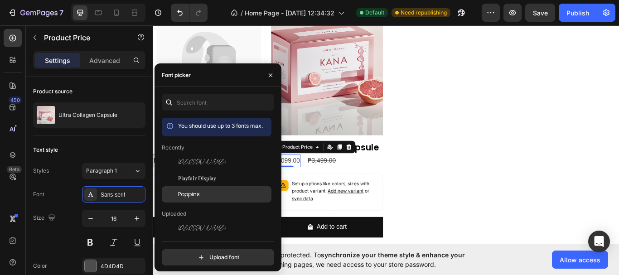
click at [196, 192] on span "Poppins" at bounding box center [189, 194] width 22 height 8
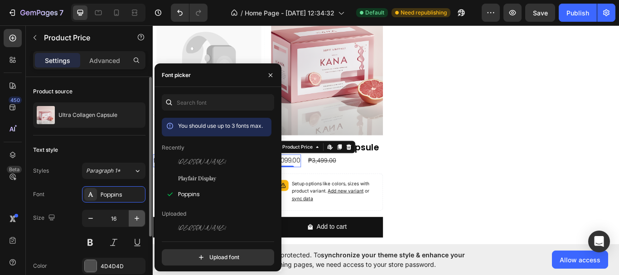
click at [138, 218] on icon "button" at bounding box center [136, 218] width 9 height 9
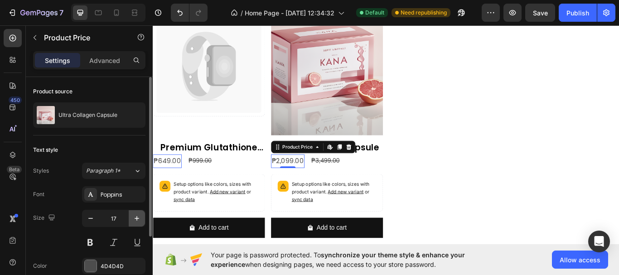
click at [138, 218] on icon "button" at bounding box center [136, 218] width 9 height 9
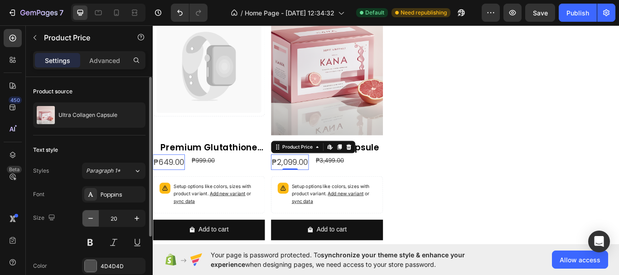
click at [91, 222] on icon "button" at bounding box center [90, 218] width 9 height 9
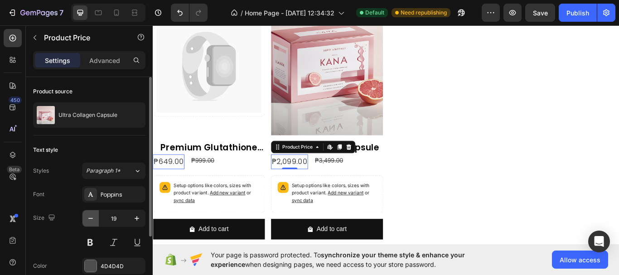
click at [91, 222] on icon "button" at bounding box center [90, 218] width 9 height 9
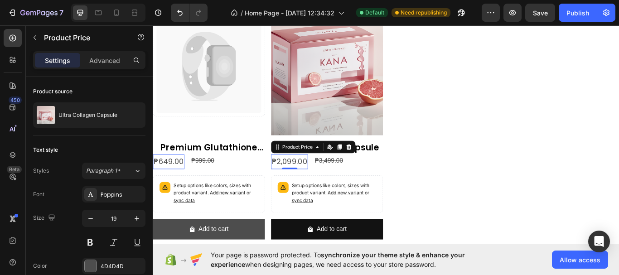
type input "18"
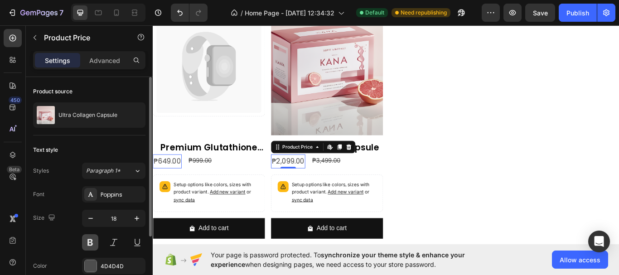
click at [95, 241] on button at bounding box center [90, 242] width 16 height 16
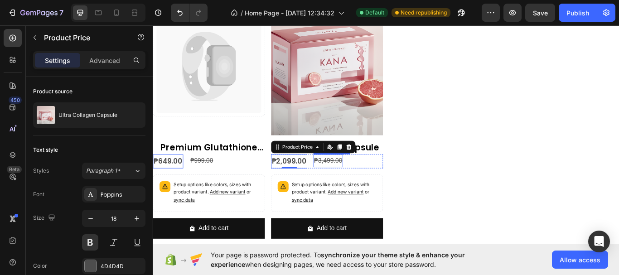
click at [350, 180] on div "₱3,499.00" at bounding box center [357, 183] width 34 height 15
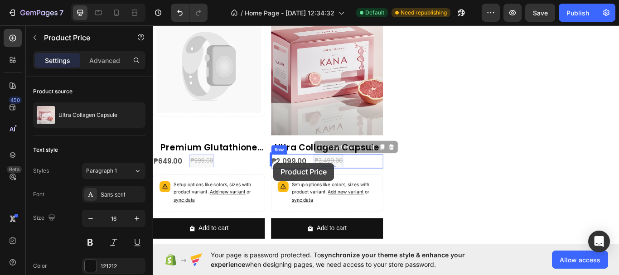
drag, startPoint x: 365, startPoint y: 180, endPoint x: 293, endPoint y: 186, distance: 72.4
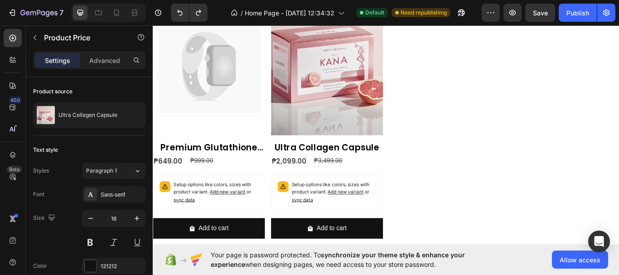
click at [361, 185] on div "₱3,499.00" at bounding box center [357, 183] width 34 height 15
click at [351, 179] on div "₱3,499.00" at bounding box center [357, 183] width 34 height 15
click at [314, 183] on div "₱2,099.00" at bounding box center [312, 184] width 42 height 16
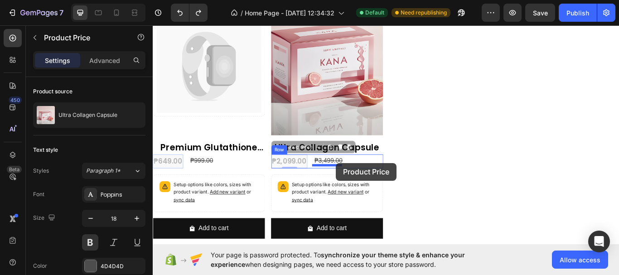
drag, startPoint x: 315, startPoint y: 182, endPoint x: 366, endPoint y: 186, distance: 51.4
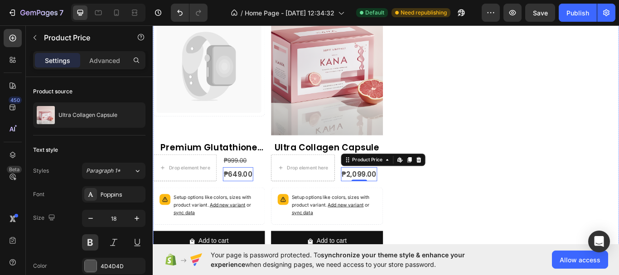
click at [508, 229] on div "Catch your customer's attention with attracted media. Add image or sync data Pr…" at bounding box center [425, 138] width 544 height 317
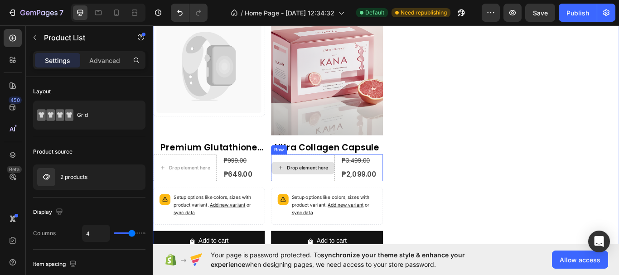
click at [342, 190] on div "Drop element here" at bounding box center [333, 192] width 48 height 7
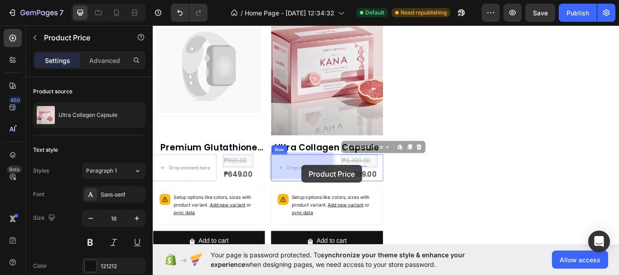
drag, startPoint x: 384, startPoint y: 180, endPoint x: 326, endPoint y: 190, distance: 58.0
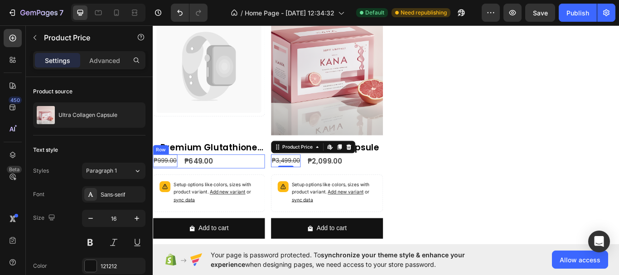
click at [253, 184] on div "₱999.00 Product Price Edit content in Shopify 0 Product Price Edit content in S…" at bounding box center [218, 184] width 131 height 16
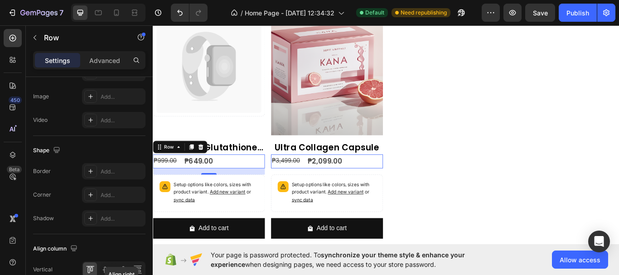
scroll to position [433, 0]
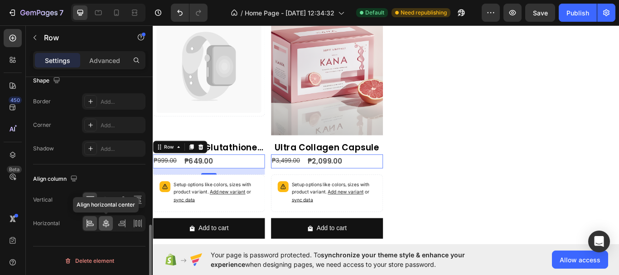
click at [108, 220] on icon at bounding box center [106, 223] width 9 height 9
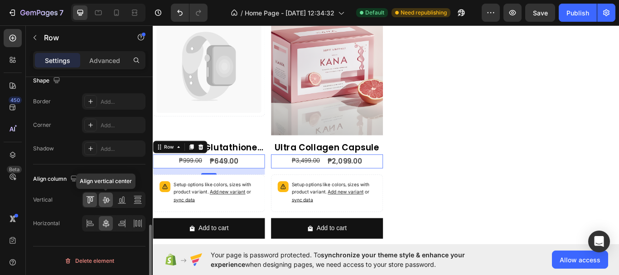
click at [109, 202] on icon at bounding box center [106, 199] width 9 height 9
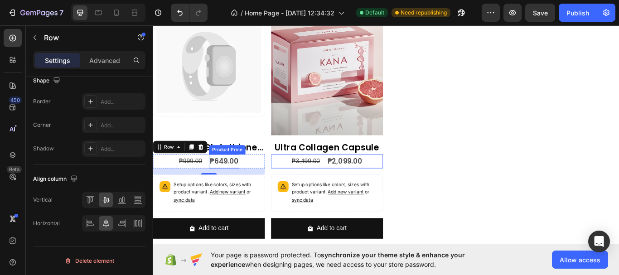
click at [237, 183] on div "₱649.00" at bounding box center [235, 184] width 35 height 16
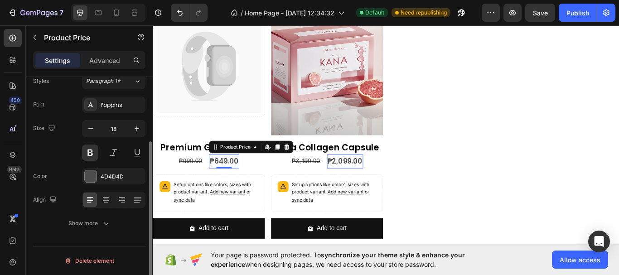
scroll to position [0, 0]
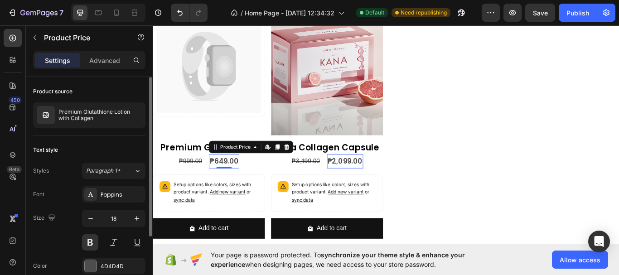
click at [238, 183] on div "₱649.00" at bounding box center [235, 184] width 35 height 16
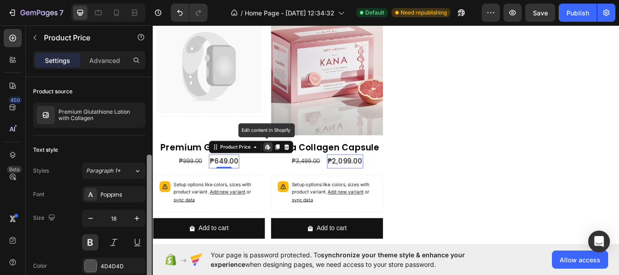
scroll to position [90, 0]
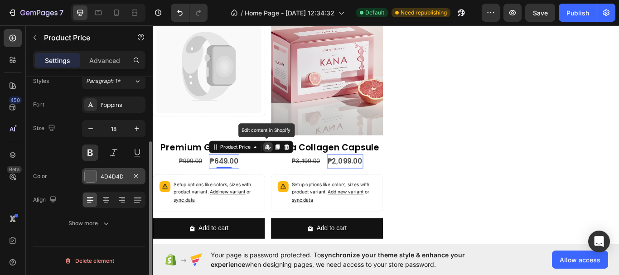
click at [92, 177] on div at bounding box center [91, 176] width 12 height 12
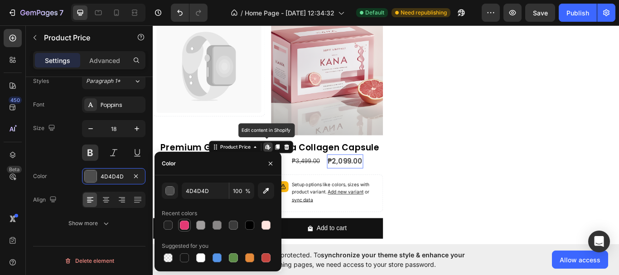
click at [184, 225] on div at bounding box center [184, 225] width 9 height 9
type input "E33974"
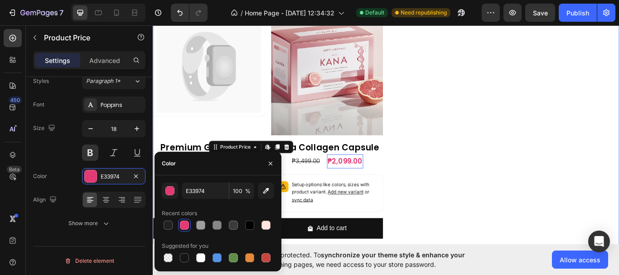
click at [483, 198] on div "Catch your customer's attention with attracted media. Add image or sync data Pr…" at bounding box center [425, 131] width 544 height 302
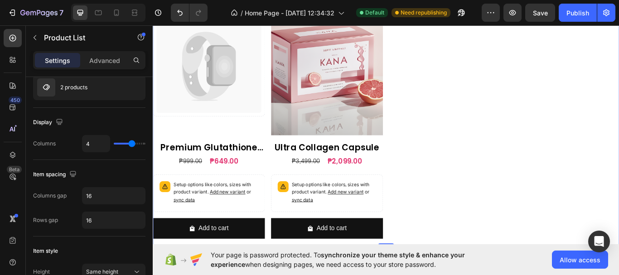
scroll to position [0, 0]
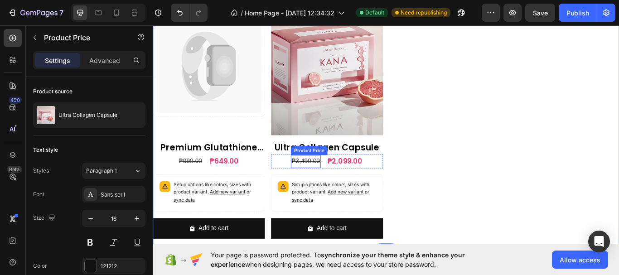
click at [327, 181] on div "₱3,499.00" at bounding box center [331, 184] width 34 height 15
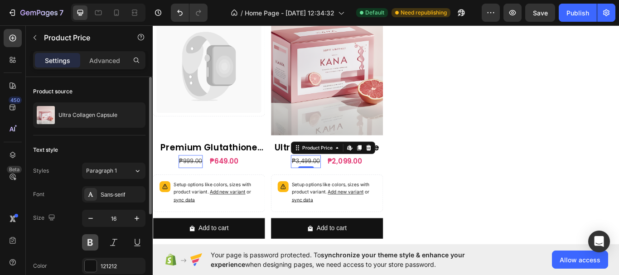
click at [89, 246] on button at bounding box center [90, 242] width 16 height 16
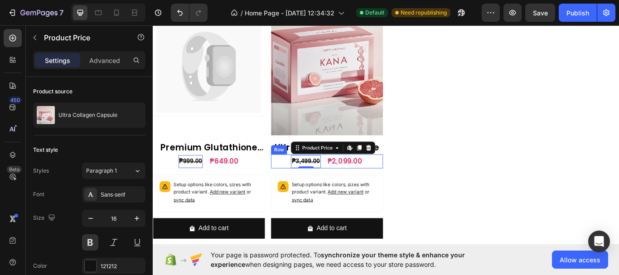
click at [356, 179] on div "₱2,099.00" at bounding box center [377, 184] width 42 height 16
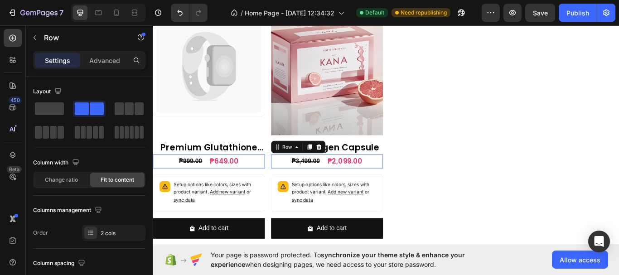
click at [351, 178] on div "₱3,499.00 Product Price Product Price ₱2,099.00 Product Price Product Price Row…" at bounding box center [356, 184] width 131 height 16
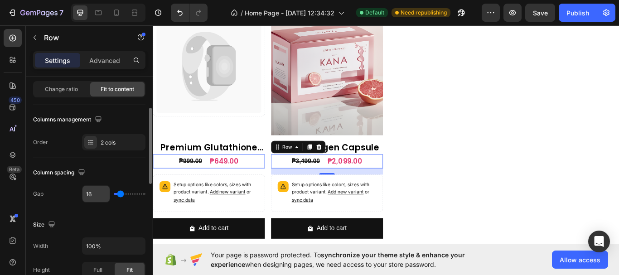
click at [99, 193] on input "16" at bounding box center [96, 194] width 27 height 16
type input "1"
type input "10"
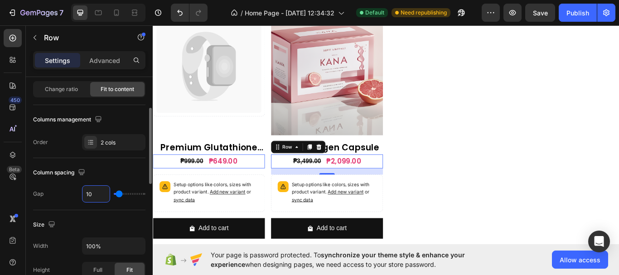
type input "1"
type input "0"
type input "7"
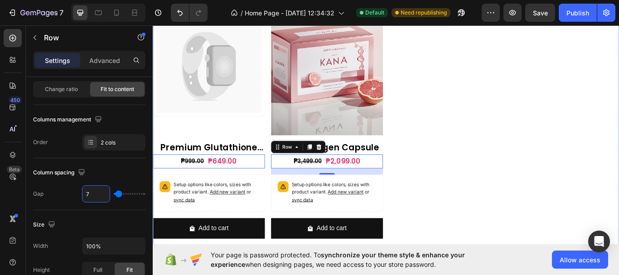
click at [493, 212] on div "Catch your customer's attention with attracted media. Add image or sync data Pr…" at bounding box center [425, 131] width 544 height 302
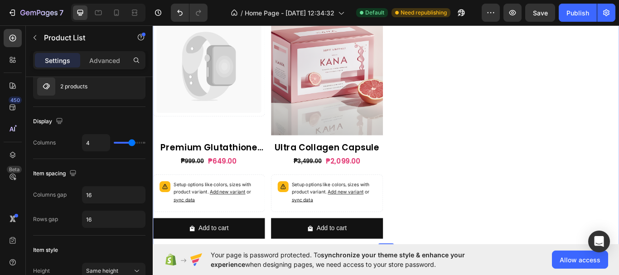
scroll to position [0, 0]
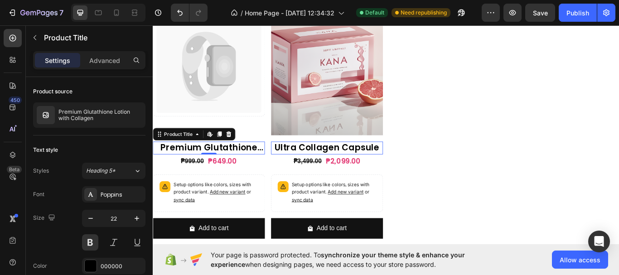
click at [264, 165] on h2 "Premium Glutathione Lotion with Collagen" at bounding box center [218, 168] width 131 height 15
click at [247, 165] on h2 "Premium Glutathione Lotion with Collagen" at bounding box center [218, 168] width 131 height 15
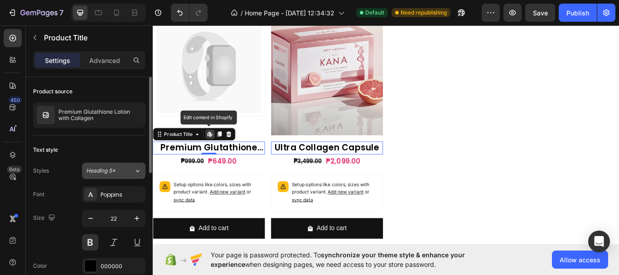
click at [140, 169] on icon at bounding box center [138, 170] width 8 height 9
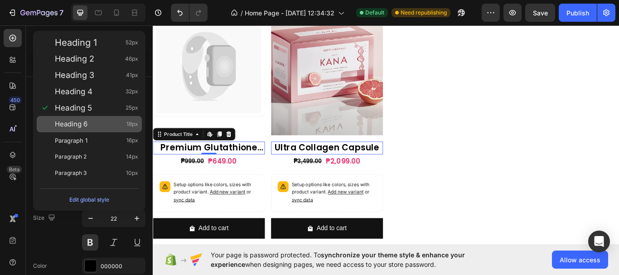
click at [123, 129] on div "Heading 6 18px" at bounding box center [89, 124] width 105 height 16
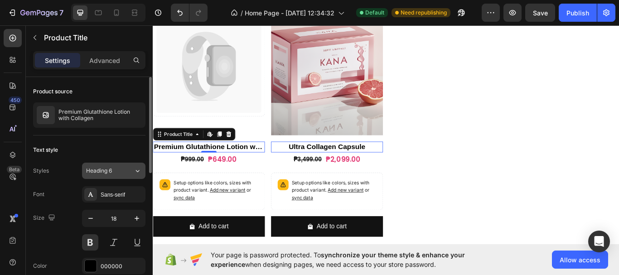
click at [139, 173] on icon at bounding box center [138, 170] width 8 height 9
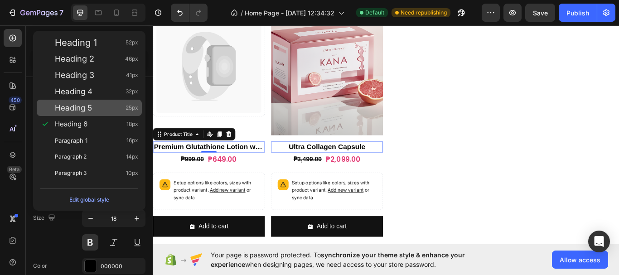
click at [108, 106] on div "Heading 5 25px" at bounding box center [96, 107] width 83 height 9
type input "25"
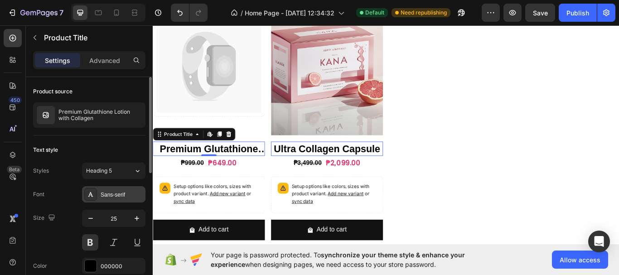
click at [115, 193] on div "Sans-serif" at bounding box center [122, 195] width 43 height 8
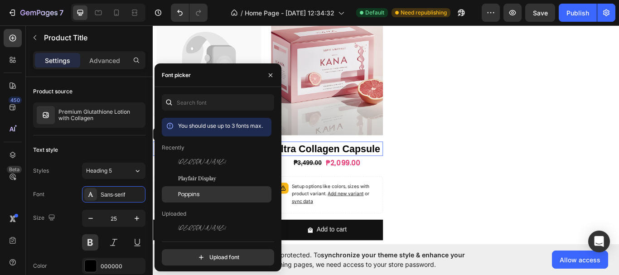
click at [189, 191] on span "Poppins" at bounding box center [189, 194] width 22 height 8
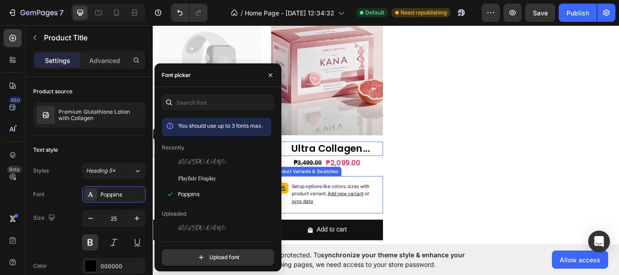
click at [514, 220] on div "Catch your customer's attention with attracted media. Add image or sync data Pr…" at bounding box center [425, 132] width 544 height 304
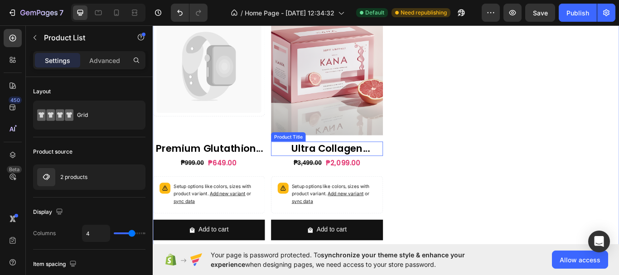
click at [399, 168] on h2 "Ultra Collagen Capsule" at bounding box center [356, 169] width 131 height 17
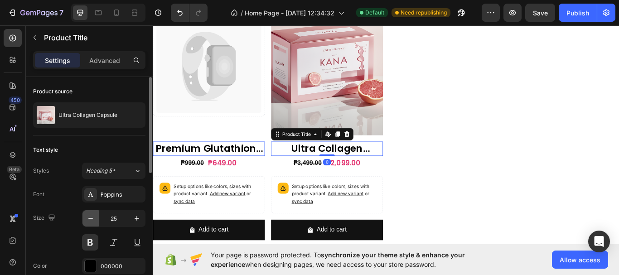
click at [90, 219] on icon "button" at bounding box center [90, 218] width 9 height 9
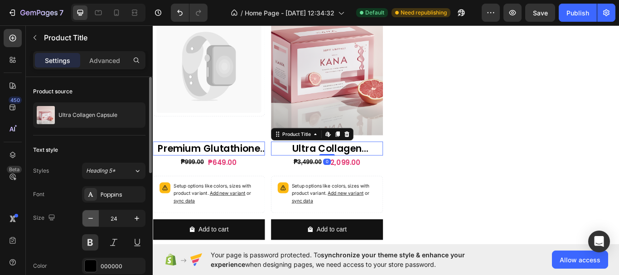
click at [91, 219] on icon "button" at bounding box center [90, 218] width 9 height 9
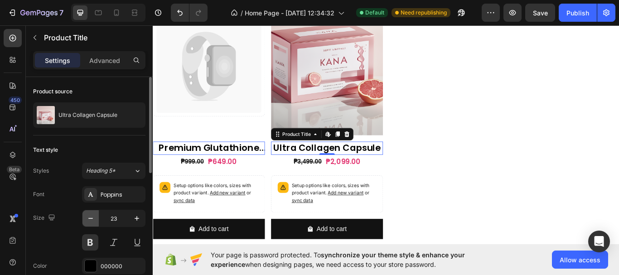
click at [92, 218] on icon "button" at bounding box center [90, 218] width 9 height 9
click at [95, 217] on button "button" at bounding box center [91, 218] width 16 height 16
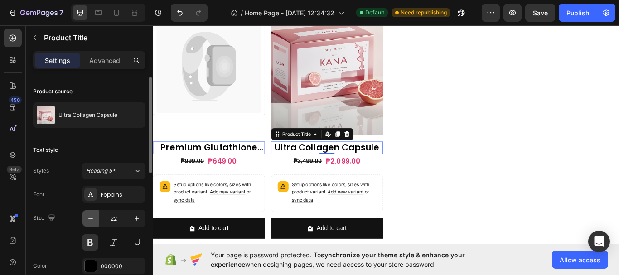
click at [95, 217] on button "button" at bounding box center [91, 218] width 16 height 16
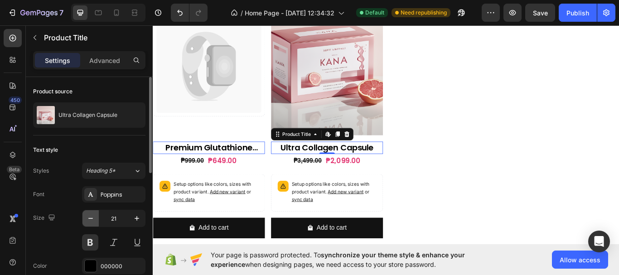
click at [95, 217] on button "button" at bounding box center [91, 218] width 16 height 16
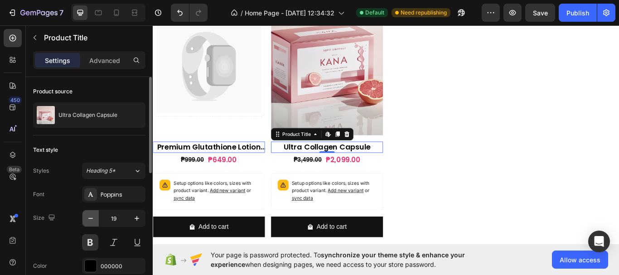
click at [95, 217] on button "button" at bounding box center [91, 218] width 16 height 16
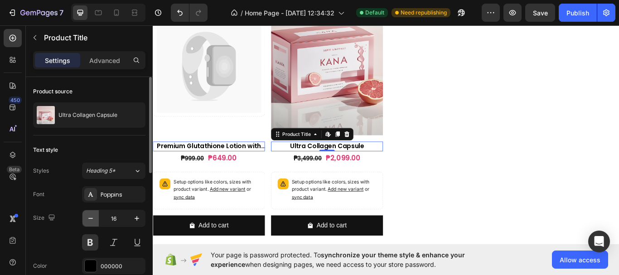
click at [95, 217] on button "button" at bounding box center [91, 218] width 16 height 16
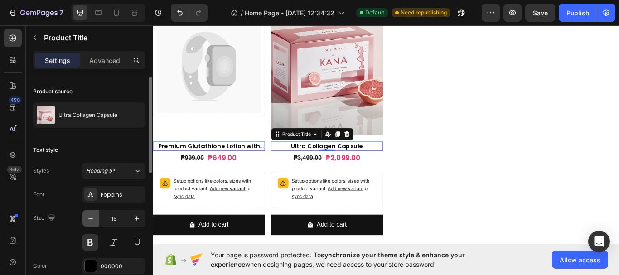
click at [95, 217] on button "button" at bounding box center [91, 218] width 16 height 16
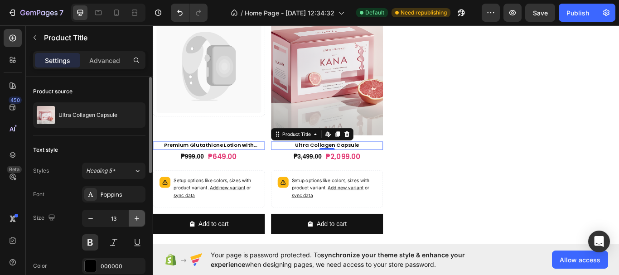
click at [138, 217] on icon "button" at bounding box center [136, 218] width 9 height 9
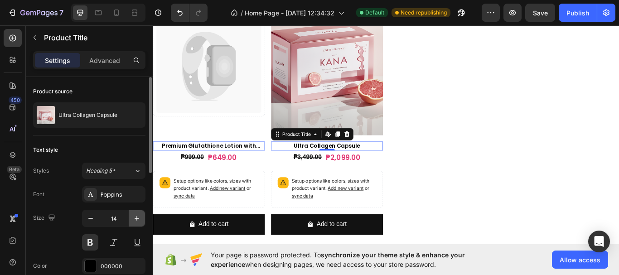
click at [138, 217] on icon "button" at bounding box center [136, 218] width 9 height 9
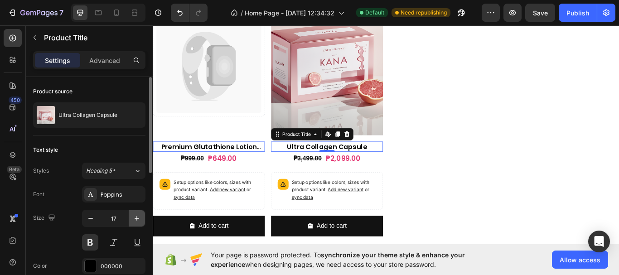
click at [138, 217] on icon "button" at bounding box center [136, 218] width 9 height 9
type input "18"
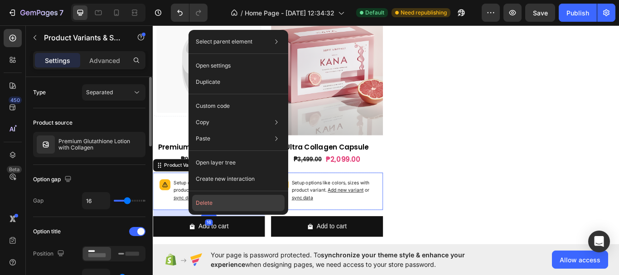
click at [224, 205] on button "Delete" at bounding box center [238, 203] width 92 height 16
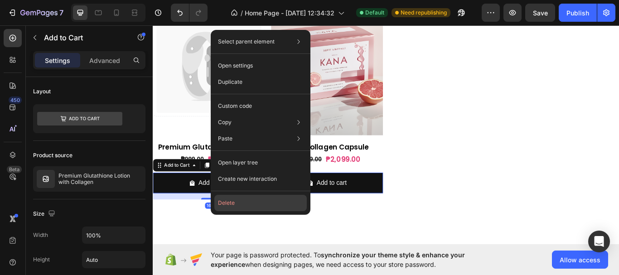
click at [252, 199] on button "Delete" at bounding box center [260, 203] width 92 height 16
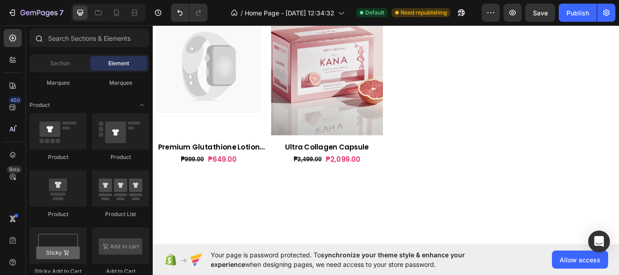
click at [44, 41] on div at bounding box center [38, 38] width 18 height 18
click at [52, 40] on input "text" at bounding box center [89, 38] width 120 height 18
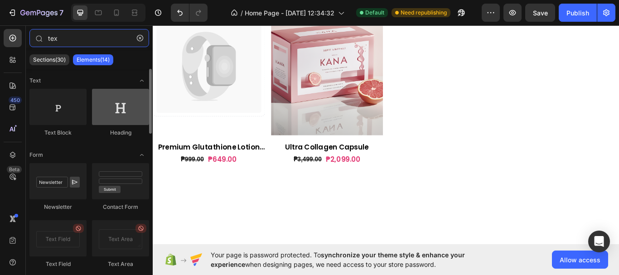
type input "tex"
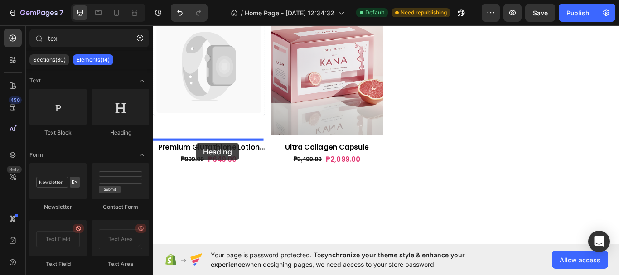
drag, startPoint x: 275, startPoint y: 140, endPoint x: 203, endPoint y: 163, distance: 75.7
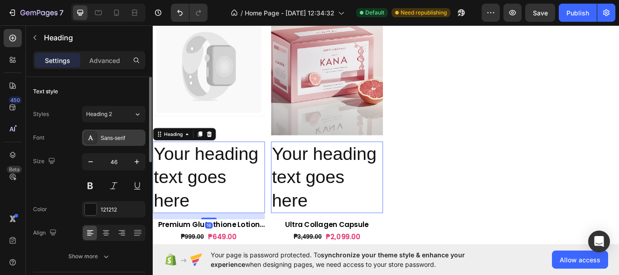
click at [135, 138] on div "Sans-serif" at bounding box center [122, 138] width 43 height 8
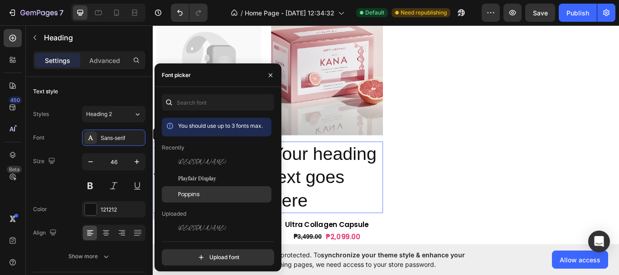
drag, startPoint x: 188, startPoint y: 196, endPoint x: 184, endPoint y: 194, distance: 4.7
click at [188, 195] on span "Poppins" at bounding box center [189, 194] width 22 height 8
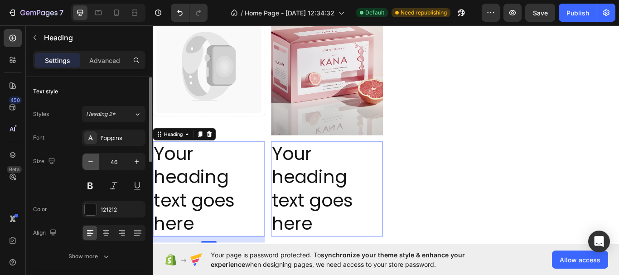
click at [93, 163] on icon "button" at bounding box center [90, 161] width 9 height 9
click at [92, 162] on icon "button" at bounding box center [90, 161] width 9 height 9
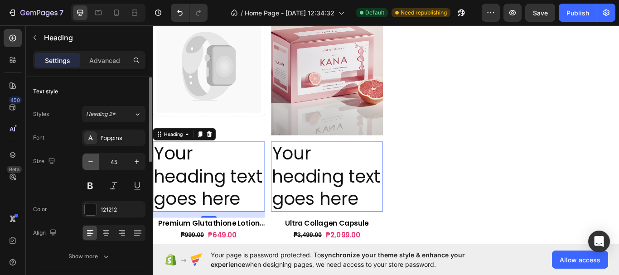
click at [92, 162] on icon "button" at bounding box center [90, 161] width 9 height 9
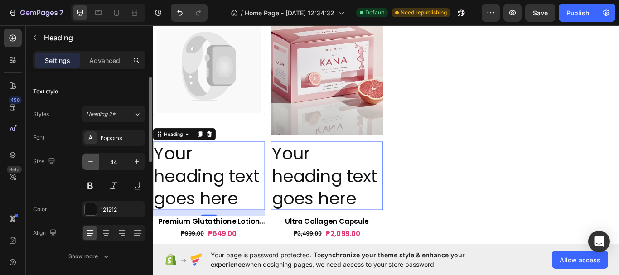
click at [92, 162] on icon "button" at bounding box center [90, 161] width 9 height 9
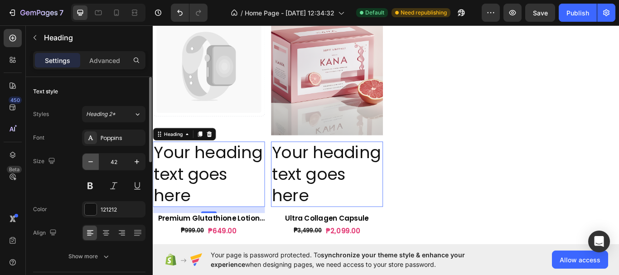
click at [92, 162] on icon "button" at bounding box center [90, 161] width 5 height 1
click at [92, 161] on icon "button" at bounding box center [90, 161] width 9 height 9
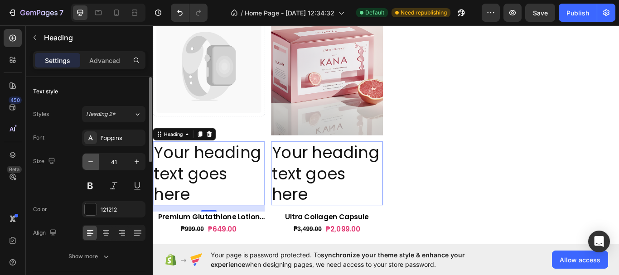
click at [92, 161] on icon "button" at bounding box center [90, 161] width 9 height 9
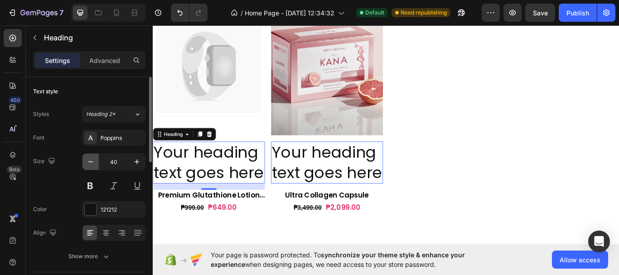
click at [92, 161] on icon "button" at bounding box center [90, 161] width 9 height 9
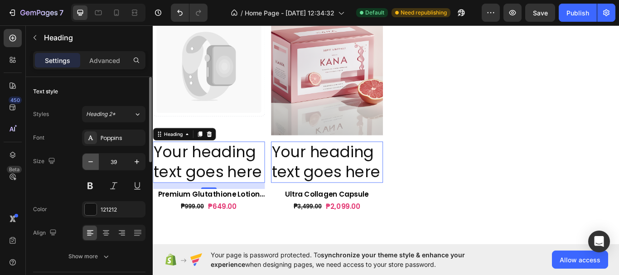
click at [92, 161] on icon "button" at bounding box center [90, 161] width 9 height 9
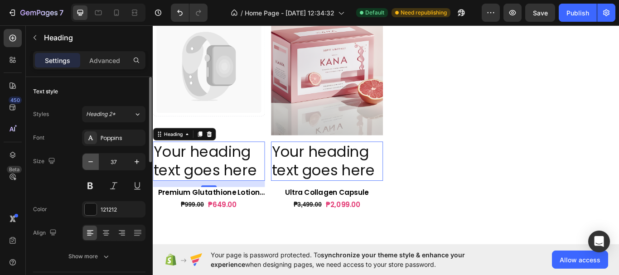
click at [92, 161] on icon "button" at bounding box center [90, 161] width 9 height 9
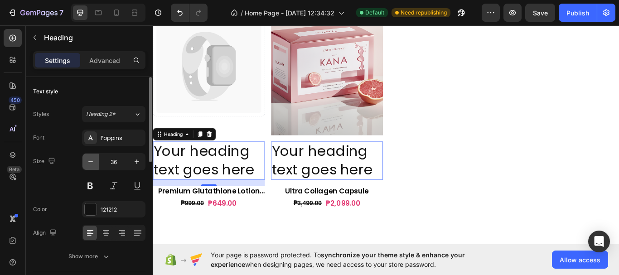
click at [92, 161] on icon "button" at bounding box center [90, 161] width 9 height 9
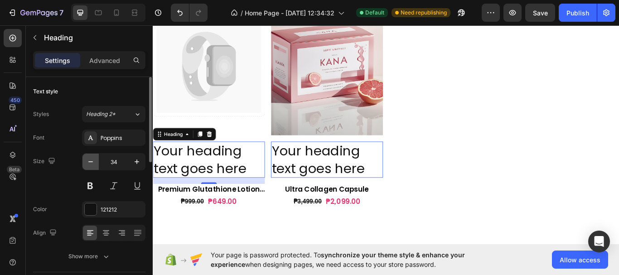
click at [93, 160] on icon "button" at bounding box center [90, 161] width 9 height 9
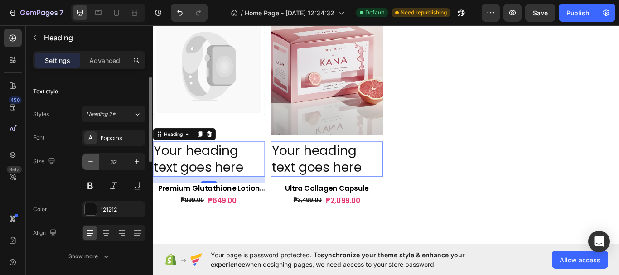
click at [93, 160] on icon "button" at bounding box center [90, 161] width 9 height 9
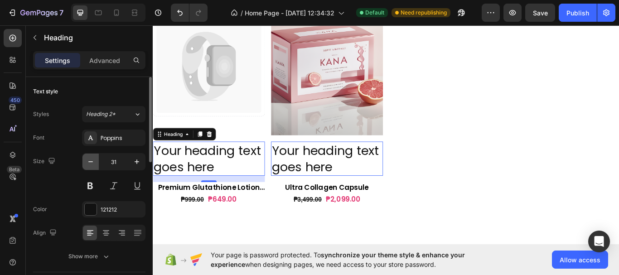
click at [93, 160] on icon "button" at bounding box center [90, 161] width 9 height 9
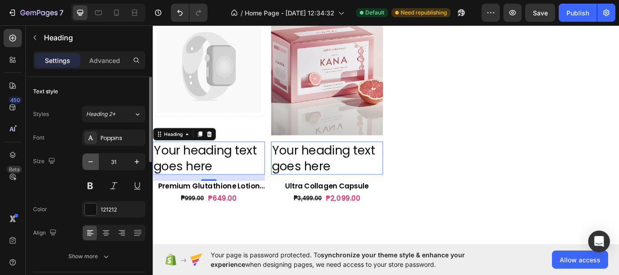
type input "30"
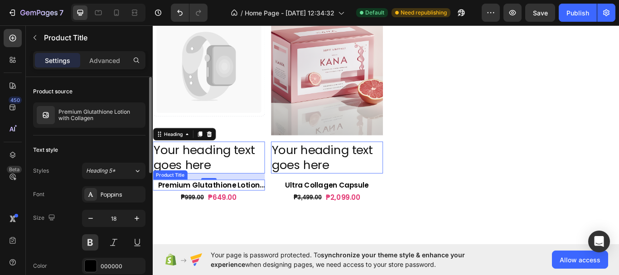
click at [224, 208] on h2 "Premium Glutathione Lotion with Collagen" at bounding box center [218, 212] width 131 height 12
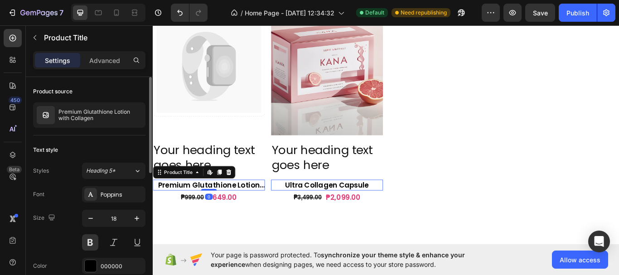
click at [224, 208] on h2 "Premium Glutathione Lotion with Collagen" at bounding box center [218, 212] width 131 height 12
click at [91, 219] on icon "button" at bounding box center [90, 218] width 9 height 9
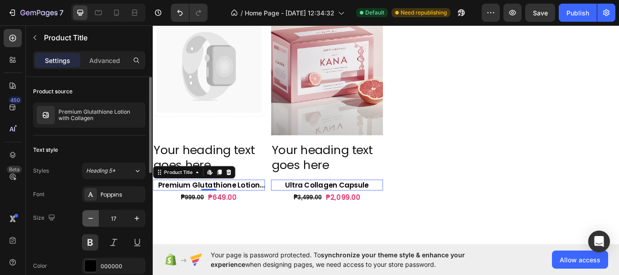
click at [91, 219] on icon "button" at bounding box center [90, 218] width 9 height 9
click at [90, 219] on icon "button" at bounding box center [90, 218] width 9 height 9
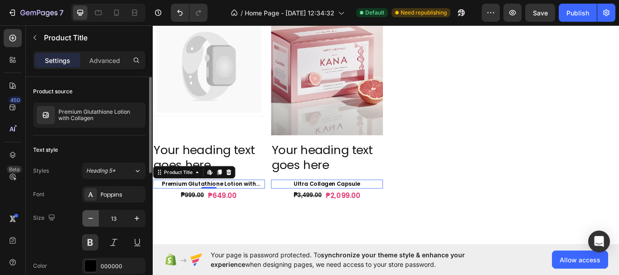
click at [89, 219] on icon "button" at bounding box center [90, 218] width 9 height 9
click at [89, 223] on button "button" at bounding box center [91, 218] width 16 height 16
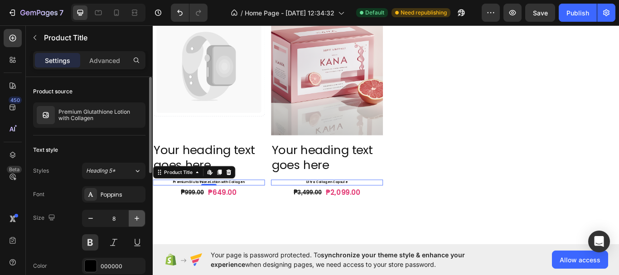
click at [140, 219] on icon "button" at bounding box center [136, 218] width 9 height 9
type input "9"
click at [211, 174] on h2 "Your heading text goes here" at bounding box center [218, 179] width 131 height 37
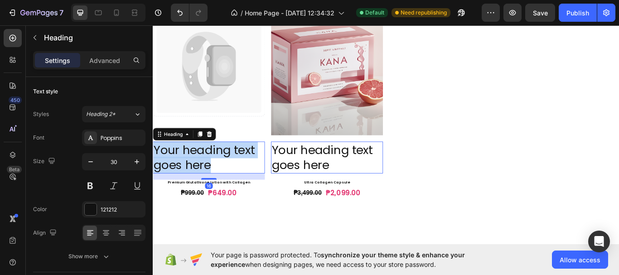
click at [211, 174] on p "Your heading text goes here" at bounding box center [218, 179] width 129 height 35
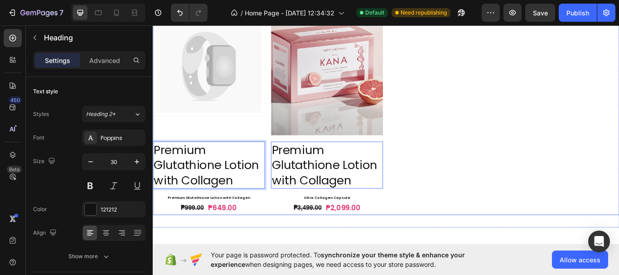
drag, startPoint x: 512, startPoint y: 193, endPoint x: 442, endPoint y: 192, distance: 70.7
click at [511, 193] on div "Catch your customer's attention with attracted media. Add image or sync data Pr…" at bounding box center [425, 113] width 544 height 267
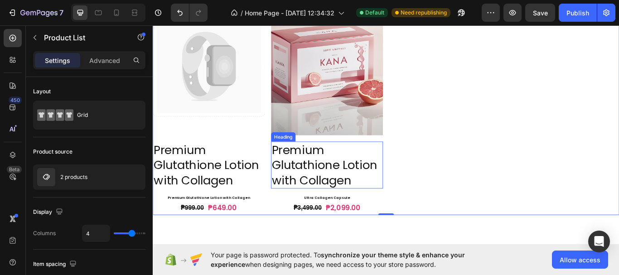
click at [346, 187] on h2 "Premium Glutathione Lotion with Collagen" at bounding box center [356, 188] width 131 height 55
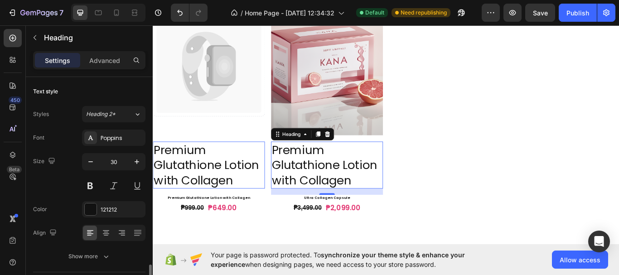
scroll to position [136, 0]
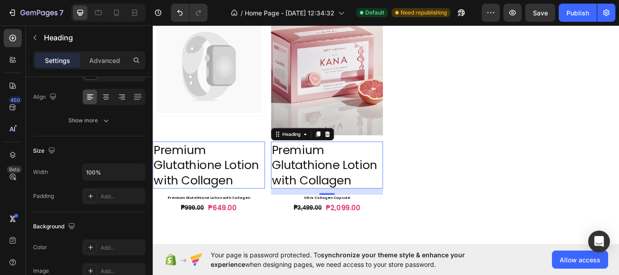
click at [335, 196] on h2 "Premium Glutathione Lotion with Collagen" at bounding box center [356, 188] width 131 height 55
click at [335, 196] on p "Premium Glutathione Lotion with Collagen" at bounding box center [356, 188] width 129 height 53
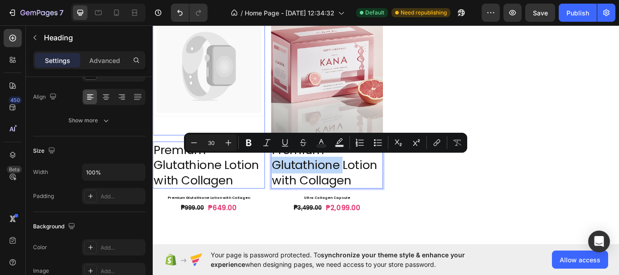
click at [231, 87] on icon at bounding box center [236, 73] width 28 height 45
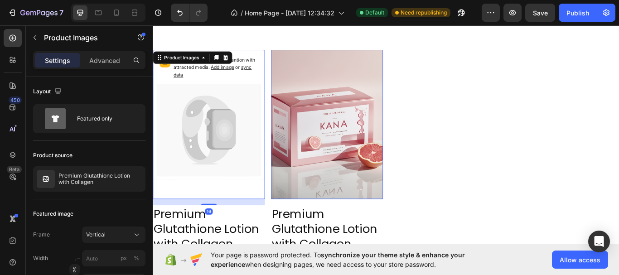
scroll to position [339, 0]
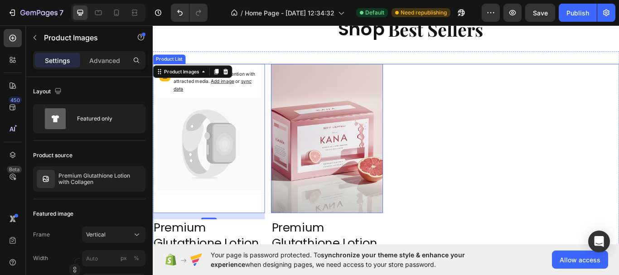
click at [284, 73] on div "Catch your customer's attention with attracted media. Add image or sync data Pr…" at bounding box center [425, 204] width 544 height 267
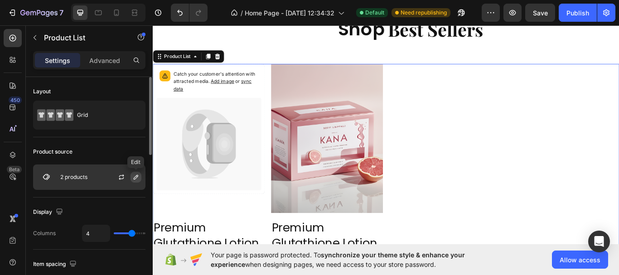
click at [134, 181] on button "button" at bounding box center [136, 177] width 11 height 11
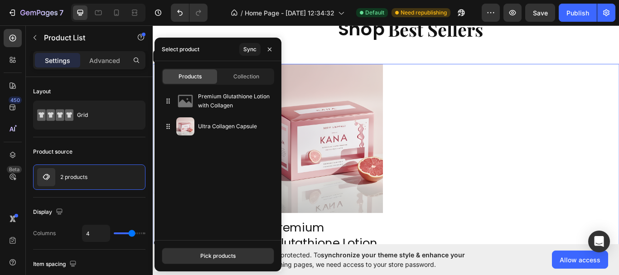
click at [511, 154] on div "Catch your customer's attention with attracted media. Add image or sync data Pr…" at bounding box center [425, 204] width 544 height 267
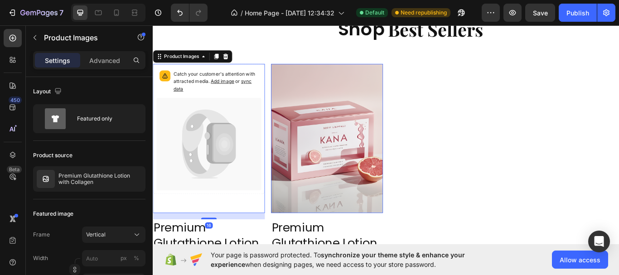
click at [256, 206] on icon at bounding box center [218, 164] width 122 height 108
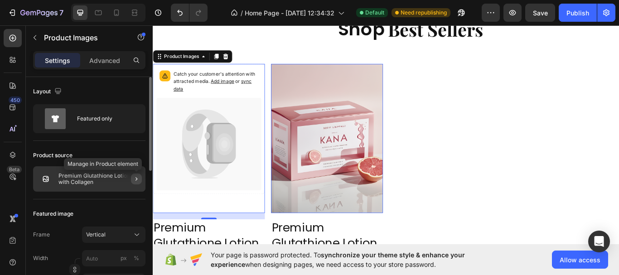
click at [134, 180] on icon "button" at bounding box center [136, 178] width 7 height 7
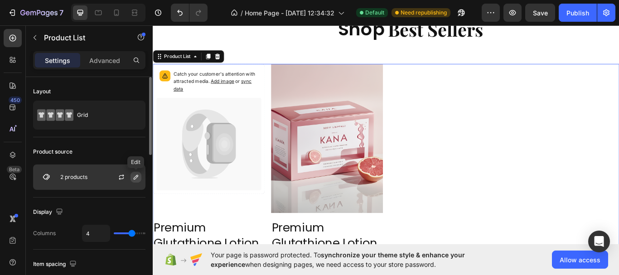
click at [133, 179] on icon "button" at bounding box center [135, 177] width 7 height 7
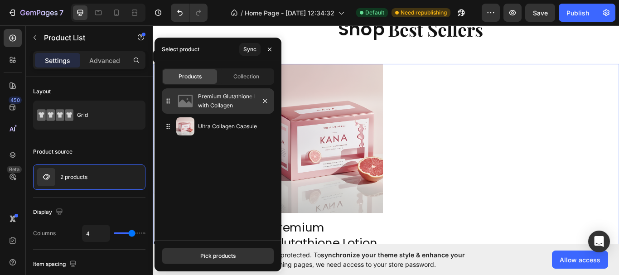
click at [219, 101] on p "Premium Glutathione Lotion with Collagen" at bounding box center [234, 101] width 73 height 18
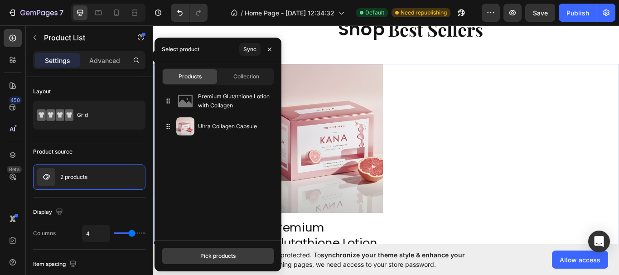
click at [205, 263] on button "Pick products" at bounding box center [218, 256] width 112 height 16
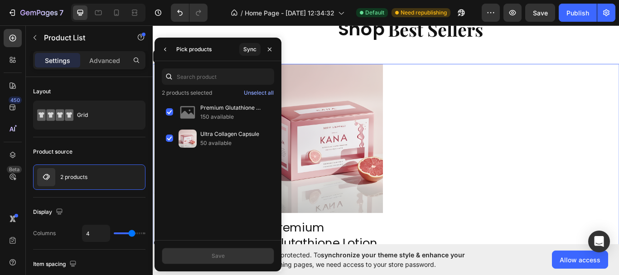
click at [438, 244] on div "Catch your customer's attention with attracted media. Add image or sync data Pr…" at bounding box center [425, 204] width 544 height 267
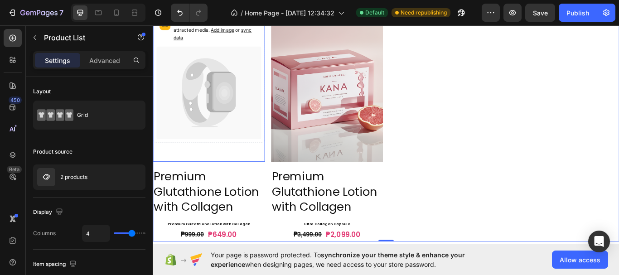
scroll to position [475, 0]
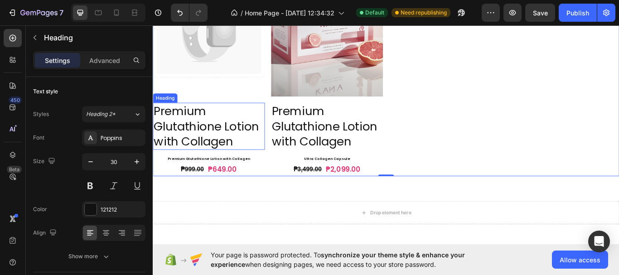
click at [350, 148] on p "Premium Glutathione Lotion with Collagen" at bounding box center [356, 143] width 129 height 53
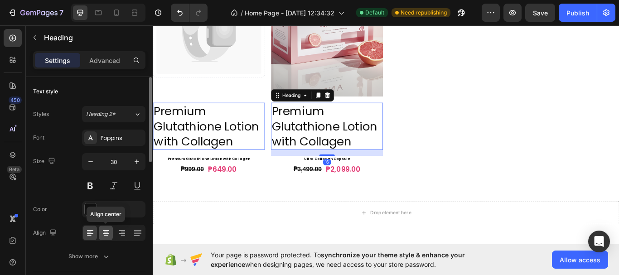
click at [106, 233] on icon at bounding box center [106, 233] width 9 height 9
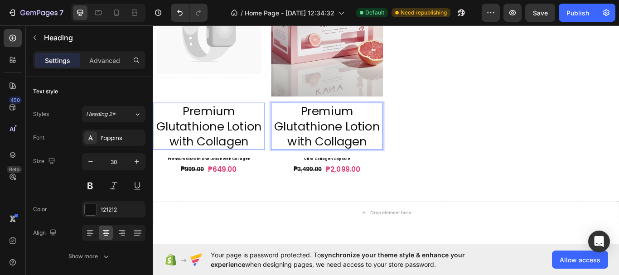
click at [331, 143] on p "Premium Glutathione Lotion with Collagen" at bounding box center [356, 143] width 129 height 53
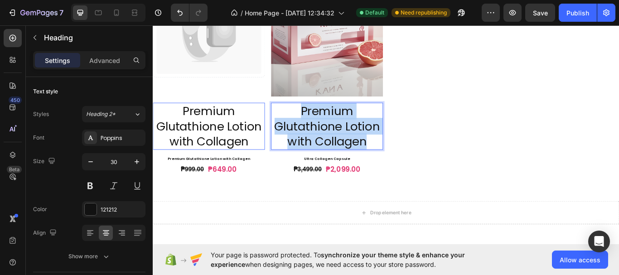
click at [331, 143] on p "Premium Glutathione Lotion with Collagen" at bounding box center [356, 143] width 129 height 53
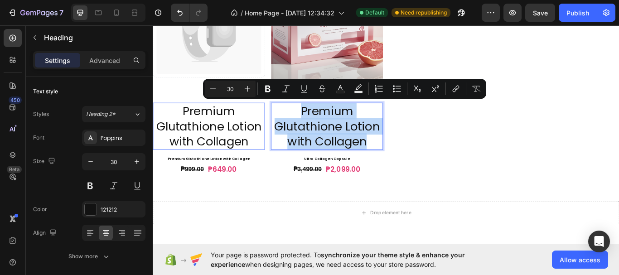
click at [331, 148] on p "Premium Glutathione Lotion with Collagen" at bounding box center [356, 143] width 129 height 53
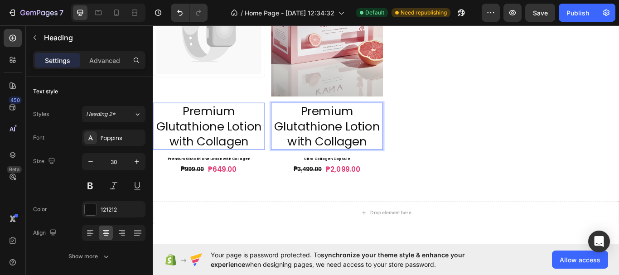
click at [96, 68] on div "Settings Advanced" at bounding box center [89, 60] width 112 height 18
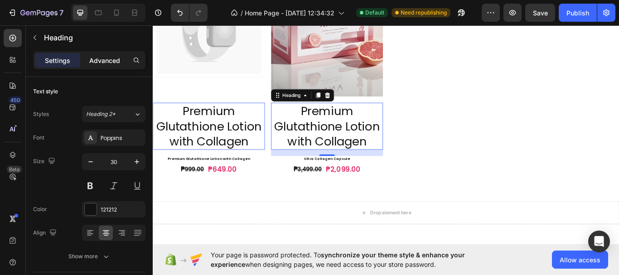
click at [104, 63] on p "Advanced" at bounding box center [104, 61] width 31 height 10
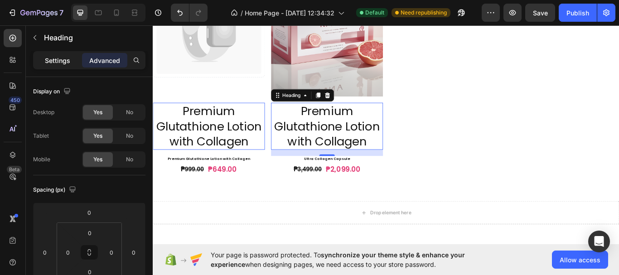
click at [47, 63] on p "Settings" at bounding box center [57, 61] width 25 height 10
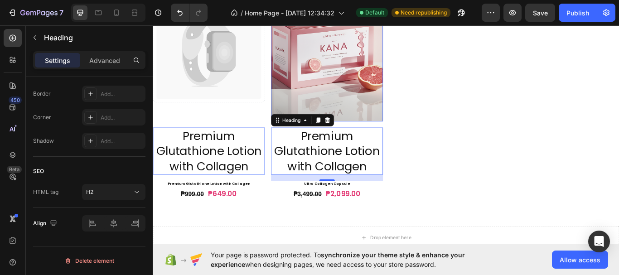
scroll to position [430, 0]
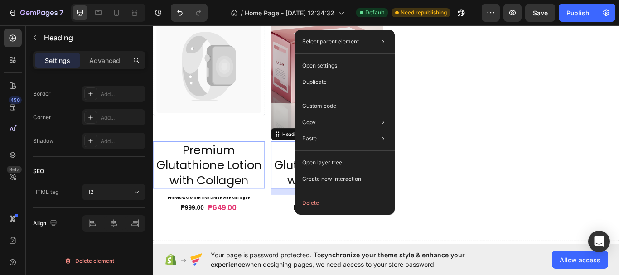
click at [247, 203] on h2 "Premium Glutathione Lotion with Collagen" at bounding box center [218, 188] width 131 height 55
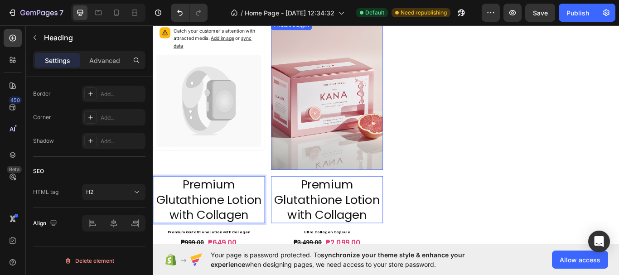
scroll to position [339, 0]
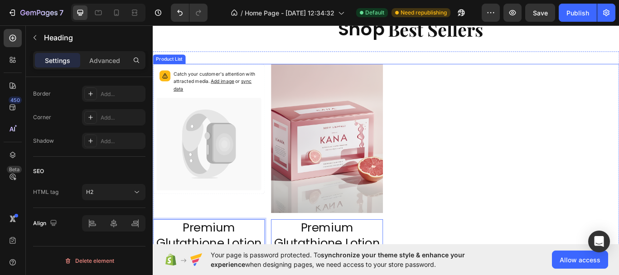
click at [450, 83] on div "Catch your customer's attention with attracted media. Add image or sync data Pr…" at bounding box center [425, 204] width 544 height 267
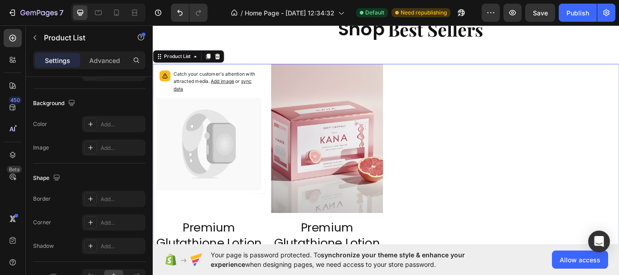
scroll to position [0, 0]
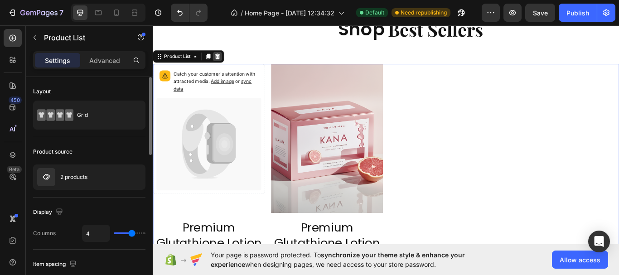
click at [231, 65] on icon at bounding box center [227, 61] width 7 height 7
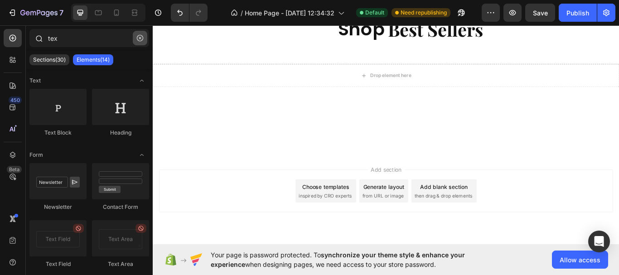
click at [141, 38] on icon "button" at bounding box center [140, 38] width 6 height 6
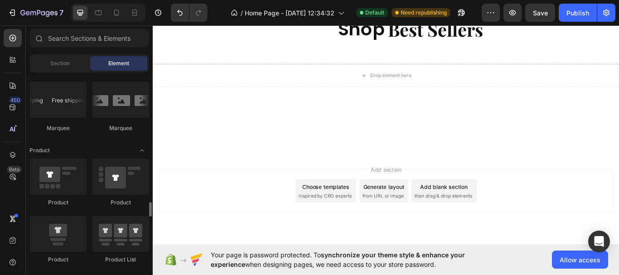
scroll to position [1133, 0]
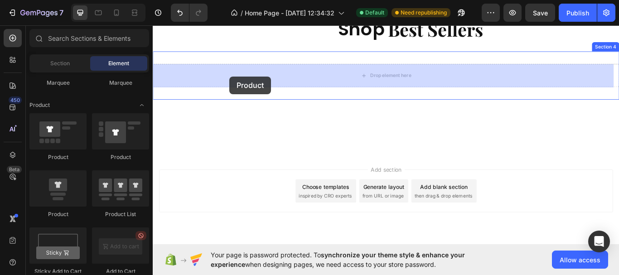
drag, startPoint x: 220, startPoint y: 212, endPoint x: 242, endPoint y: 85, distance: 128.9
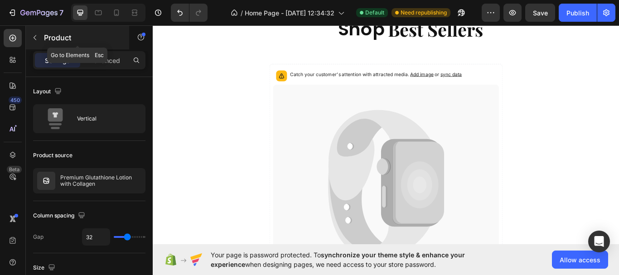
click at [39, 42] on button "button" at bounding box center [35, 37] width 15 height 15
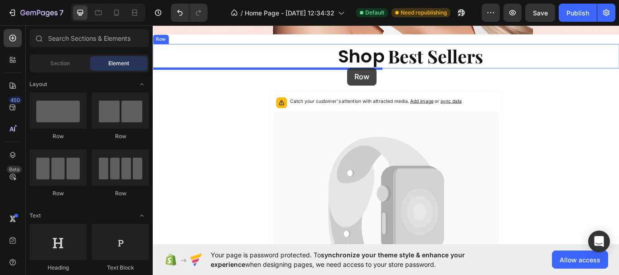
scroll to position [306, 0]
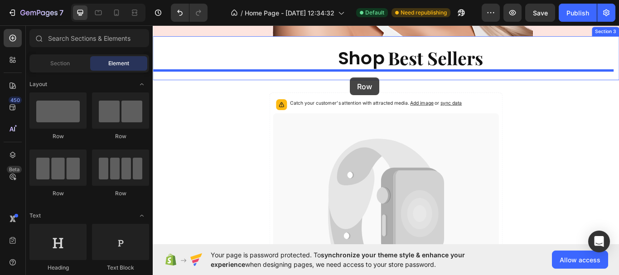
drag, startPoint x: 272, startPoint y: 204, endPoint x: 383, endPoint y: 87, distance: 160.7
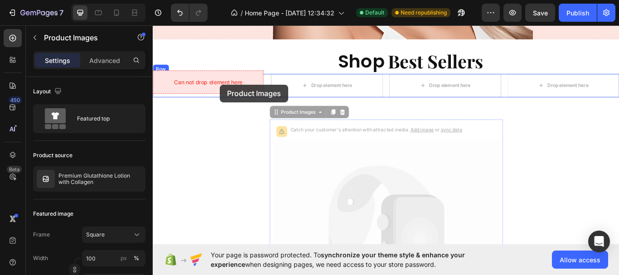
drag, startPoint x: 394, startPoint y: 227, endPoint x: 231, endPoint y: 95, distance: 209.2
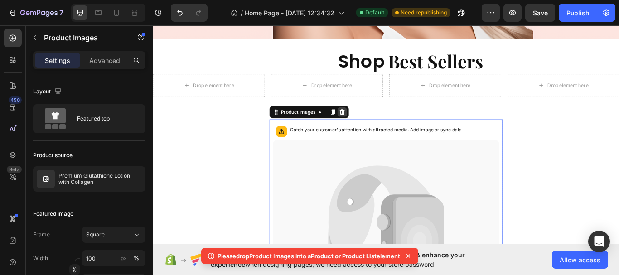
click at [371, 124] on icon at bounding box center [374, 127] width 6 height 6
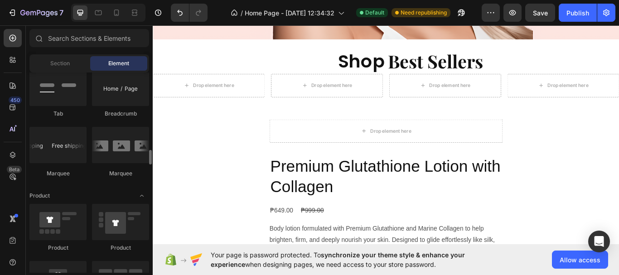
scroll to position [1179, 0]
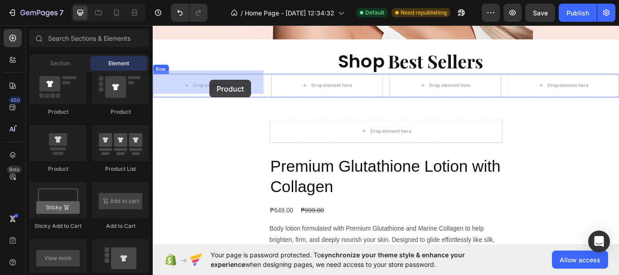
drag, startPoint x: 213, startPoint y: 168, endPoint x: 219, endPoint y: 89, distance: 79.1
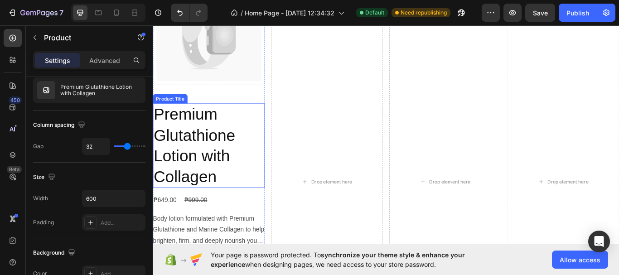
scroll to position [442, 0]
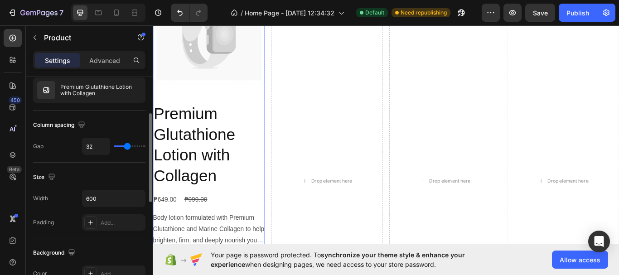
type input "28"
type input "25"
type input "21"
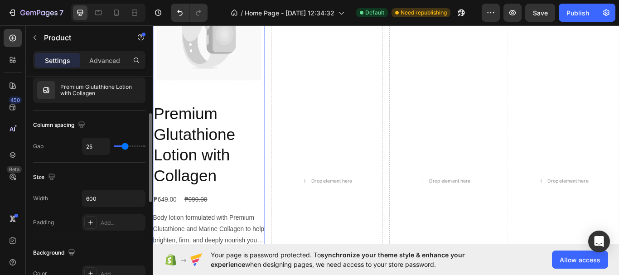
type input "21"
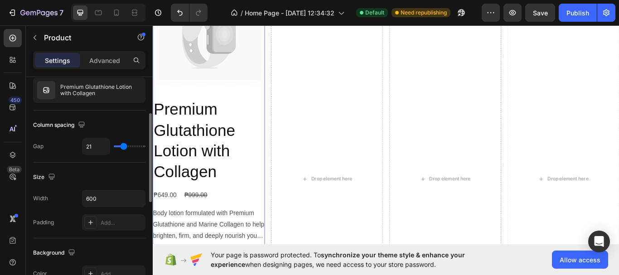
type input "19"
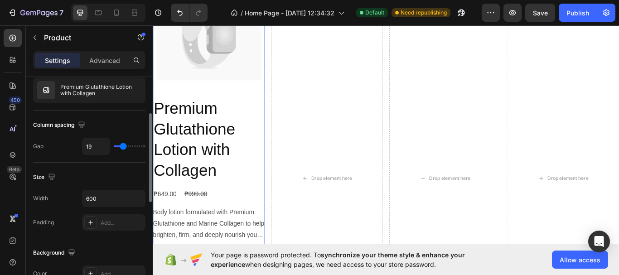
type input "18"
type input "16"
type input "15"
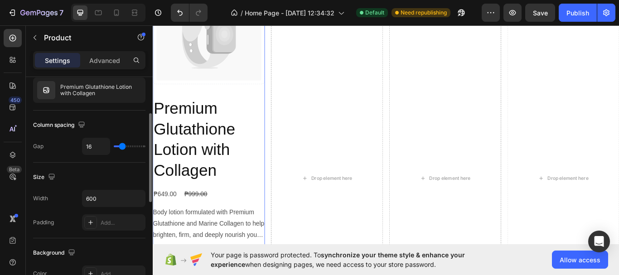
type input "15"
type input "13"
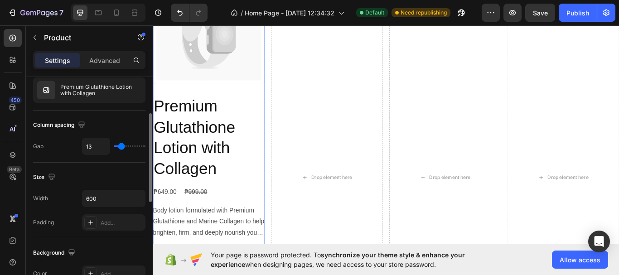
type input "12"
type input "6"
type input "4"
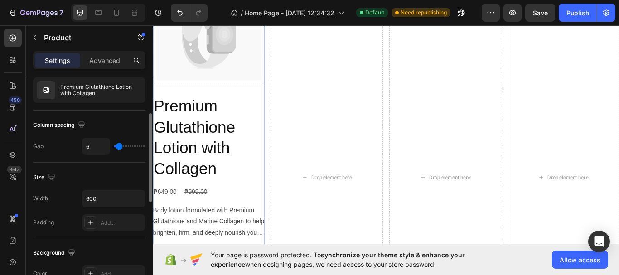
type input "4"
type input "3"
type input "1"
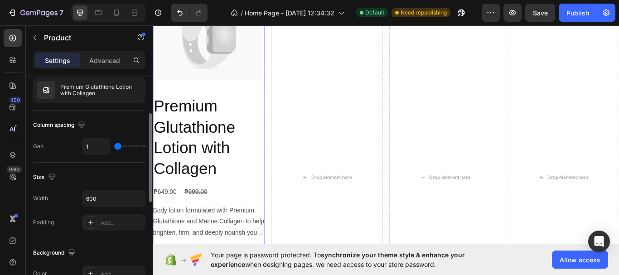
type input "0"
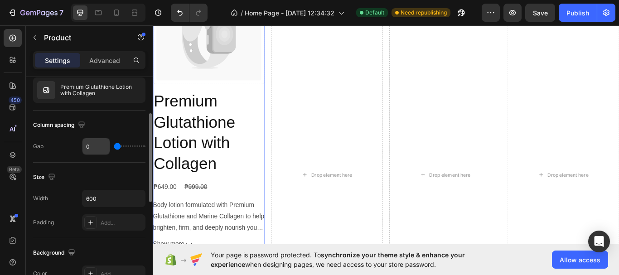
drag, startPoint x: 127, startPoint y: 147, endPoint x: 95, endPoint y: 151, distance: 31.9
type input "0"
click at [114, 147] on input "range" at bounding box center [130, 147] width 32 height 2
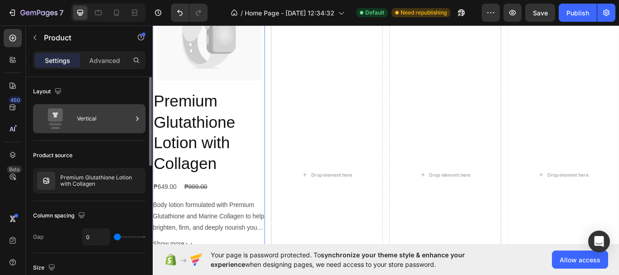
click at [120, 127] on div "Vertical" at bounding box center [104, 118] width 55 height 21
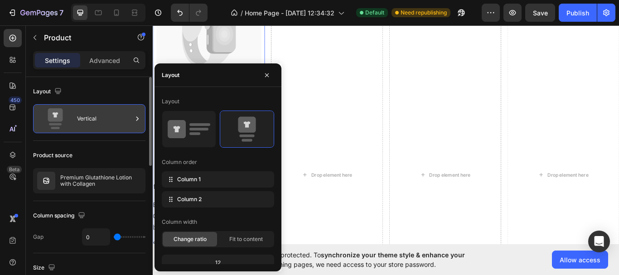
click at [120, 127] on div "Vertical" at bounding box center [104, 118] width 55 height 21
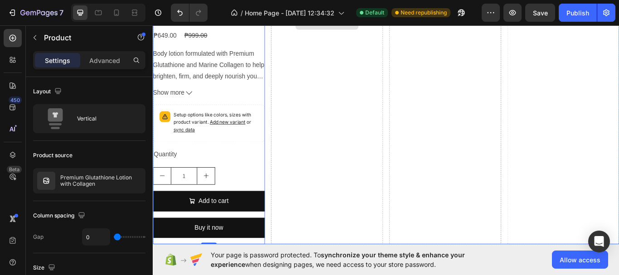
scroll to position [714, 0]
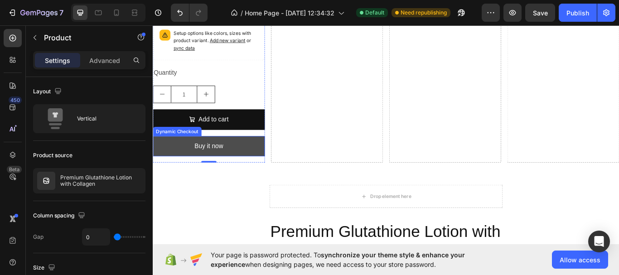
click at [247, 165] on button "Buy it now" at bounding box center [218, 167] width 131 height 24
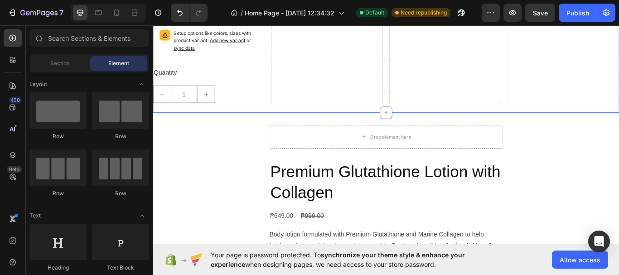
scroll to position [1179, 0]
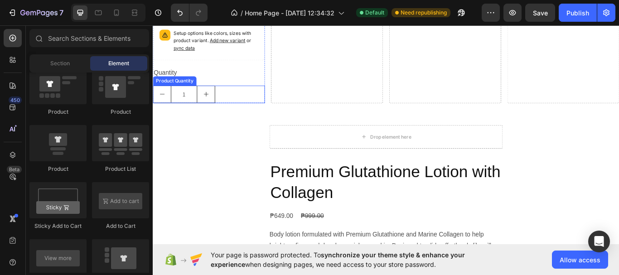
click at [234, 102] on div "1" at bounding box center [218, 106] width 131 height 20
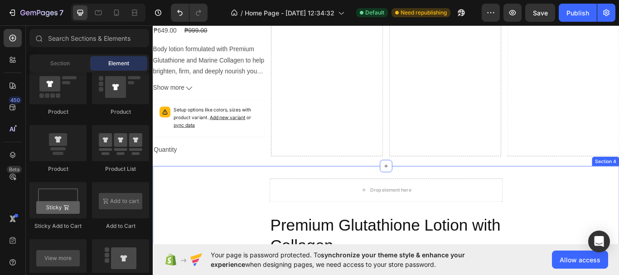
scroll to position [623, 0]
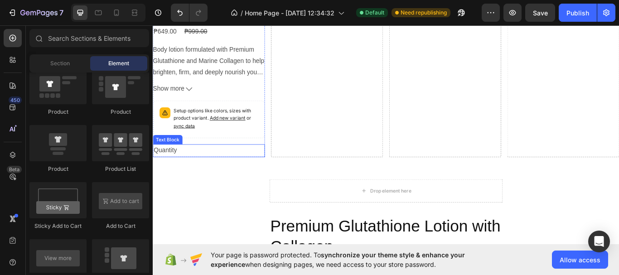
click at [221, 165] on div "Quantity" at bounding box center [218, 172] width 131 height 15
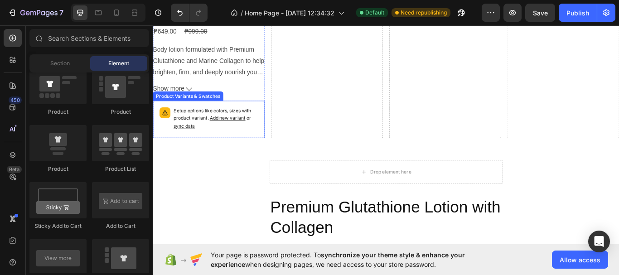
click at [272, 118] on div "Setup options like colors, sizes with product variant. Add new variant or sync …" at bounding box center [218, 135] width 122 height 35
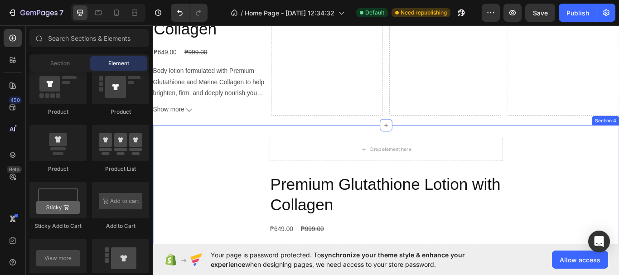
scroll to position [578, 0]
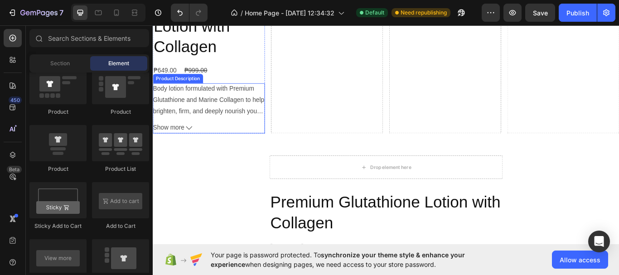
click at [201, 143] on button "Show more" at bounding box center [218, 145] width 131 height 13
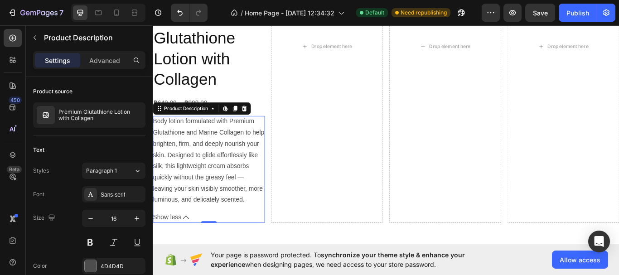
scroll to position [487, 0]
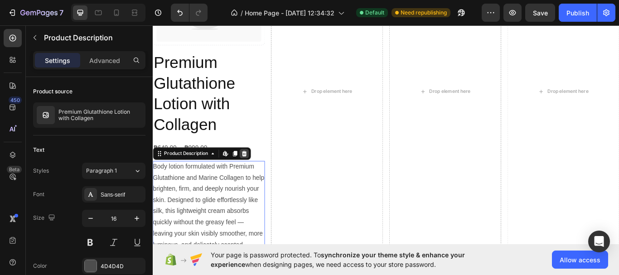
click at [262, 178] on div at bounding box center [259, 175] width 11 height 11
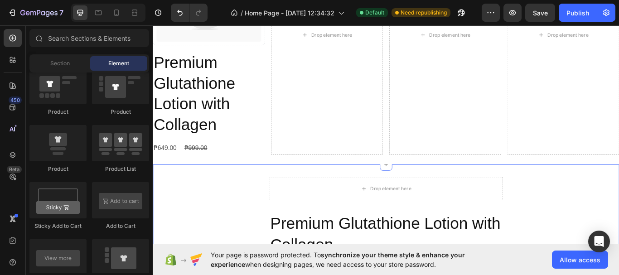
scroll to position [396, 0]
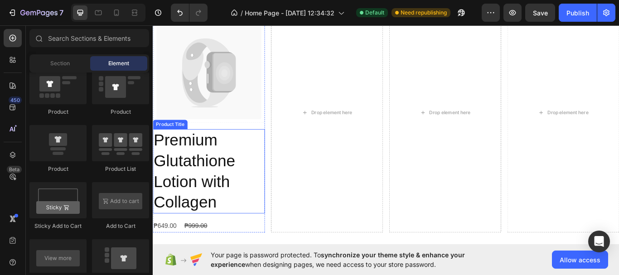
click at [232, 180] on h2 "Premium Glutathione Lotion with Collagen" at bounding box center [218, 196] width 131 height 98
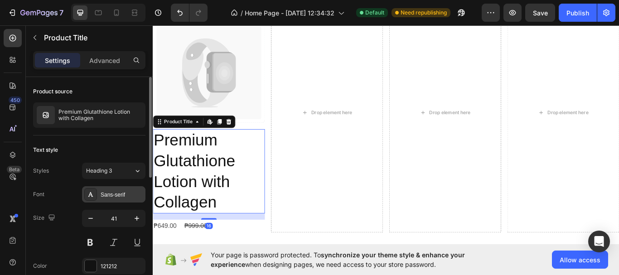
click at [129, 197] on div "Sans-serif" at bounding box center [122, 195] width 43 height 8
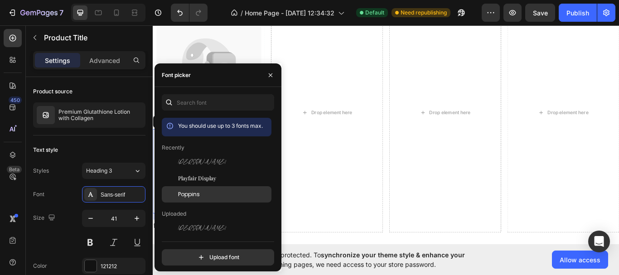
click at [198, 193] on span "Poppins" at bounding box center [189, 194] width 22 height 8
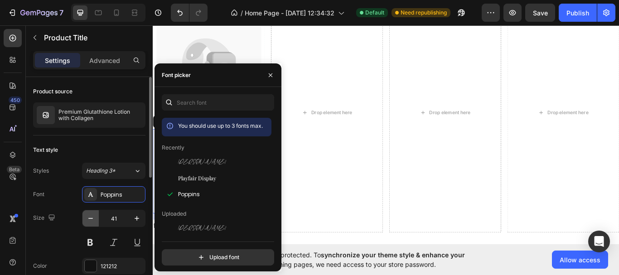
click at [96, 217] on button "button" at bounding box center [91, 218] width 16 height 16
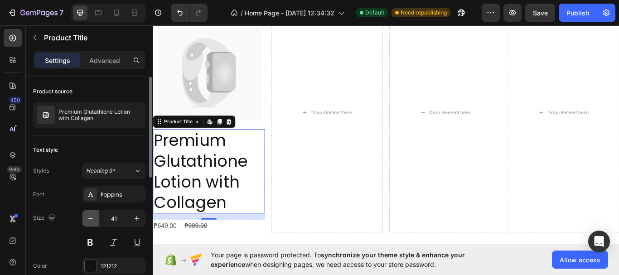
click at [96, 217] on button "button" at bounding box center [91, 218] width 16 height 16
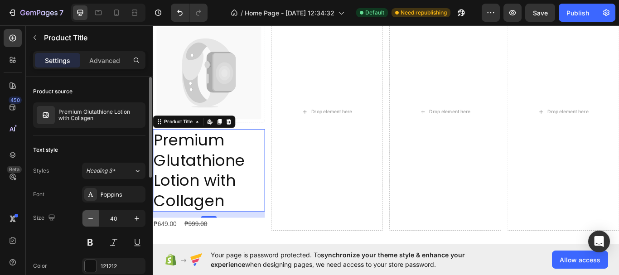
click at [96, 217] on button "button" at bounding box center [91, 218] width 16 height 16
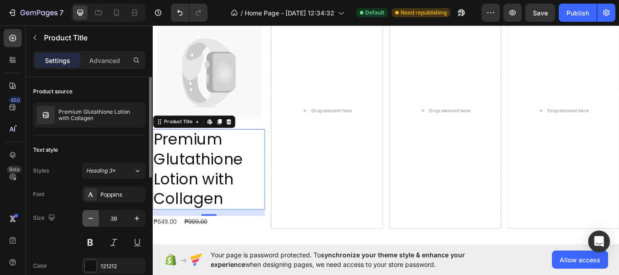
click at [96, 217] on button "button" at bounding box center [91, 218] width 16 height 16
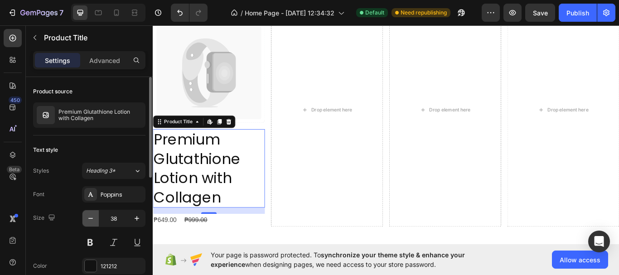
click at [96, 217] on button "button" at bounding box center [91, 218] width 16 height 16
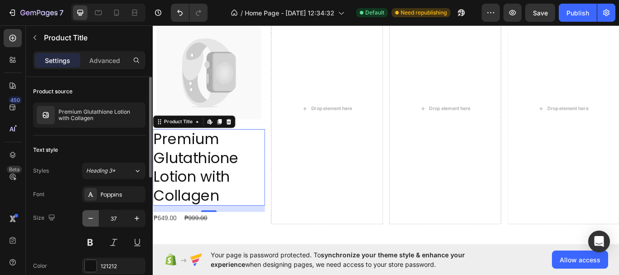
click at [96, 217] on button "button" at bounding box center [91, 218] width 16 height 16
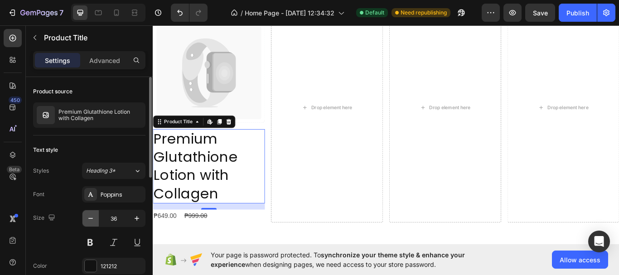
click at [96, 217] on button "button" at bounding box center [91, 218] width 16 height 16
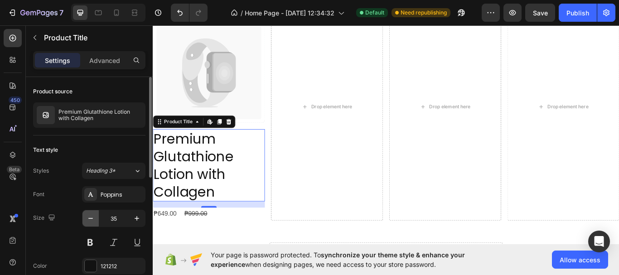
click at [96, 217] on button "button" at bounding box center [91, 218] width 16 height 16
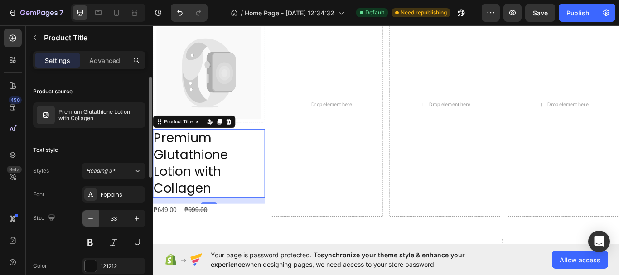
click at [96, 217] on button "button" at bounding box center [91, 218] width 16 height 16
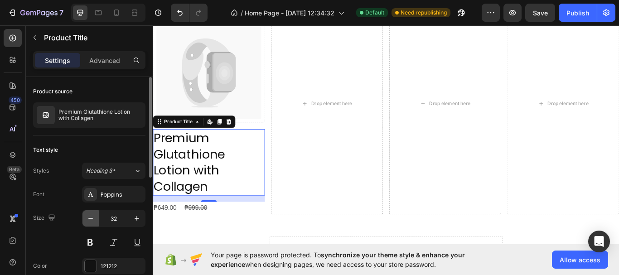
click at [96, 217] on button "button" at bounding box center [91, 218] width 16 height 16
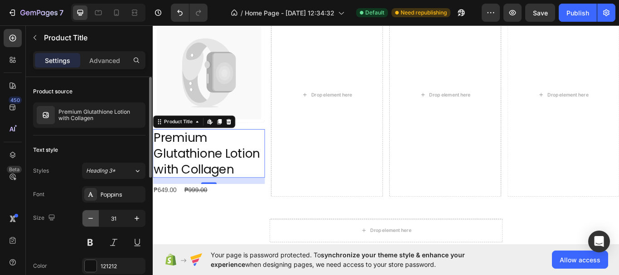
click at [96, 217] on button "button" at bounding box center [91, 218] width 16 height 16
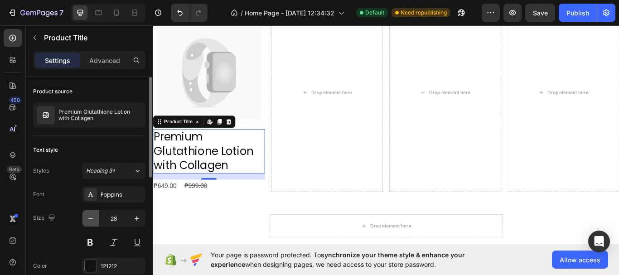
click at [96, 217] on button "button" at bounding box center [91, 218] width 16 height 16
click at [92, 221] on icon "button" at bounding box center [90, 218] width 9 height 9
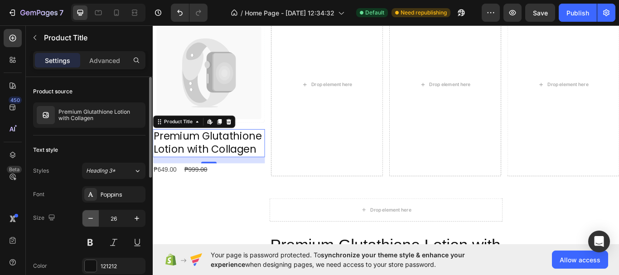
type input "25"
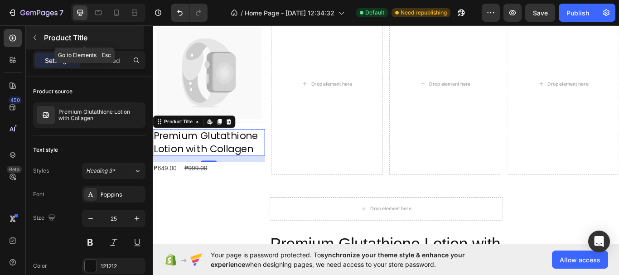
click at [37, 39] on icon "button" at bounding box center [34, 37] width 7 height 7
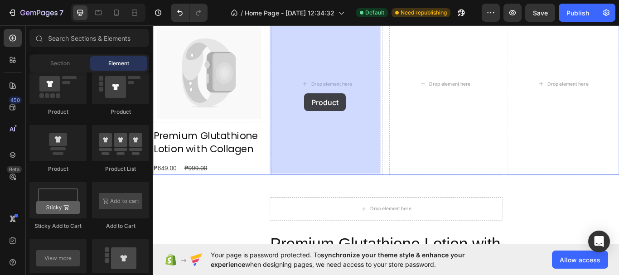
drag, startPoint x: 213, startPoint y: 175, endPoint x: 329, endPoint y: 105, distance: 135.6
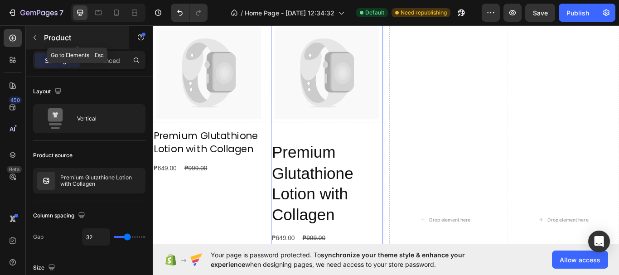
click at [34, 41] on button "button" at bounding box center [35, 37] width 15 height 15
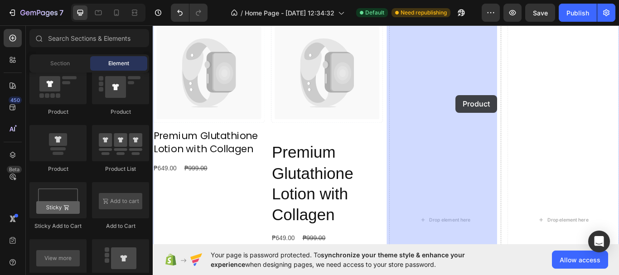
drag, startPoint x: 214, startPoint y: 180, endPoint x: 506, endPoint y: 107, distance: 301.1
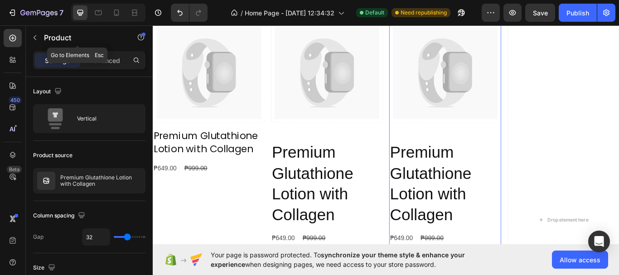
click at [35, 39] on icon "button" at bounding box center [35, 37] width 3 height 5
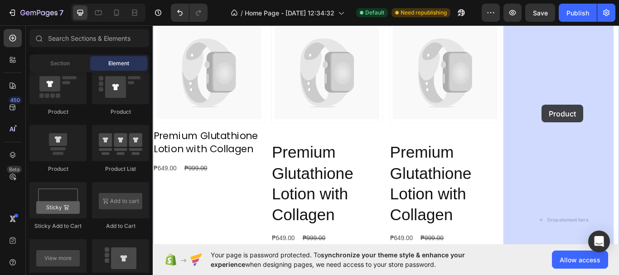
drag, startPoint x: 218, startPoint y: 173, endPoint x: 607, endPoint y: 118, distance: 392.3
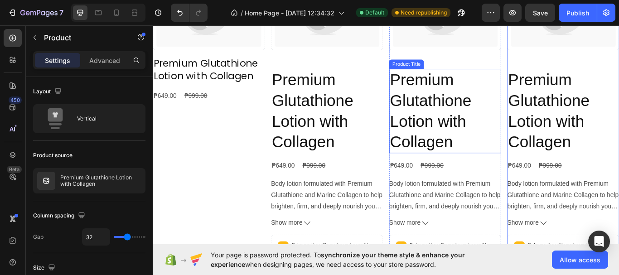
scroll to position [487, 0]
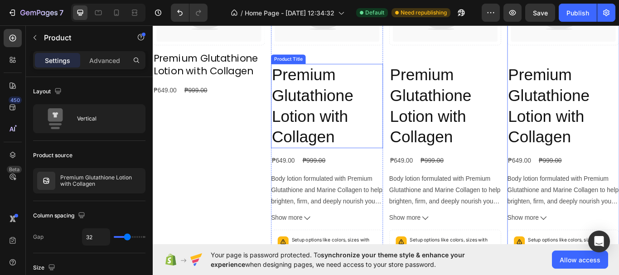
click at [359, 137] on h2 "Premium Glutathione Lotion with Collagen" at bounding box center [356, 120] width 131 height 98
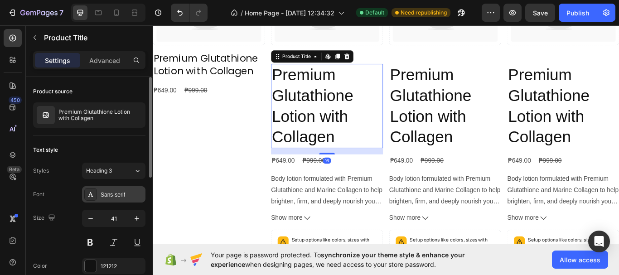
click at [106, 198] on div "Sans-serif" at bounding box center [122, 195] width 43 height 8
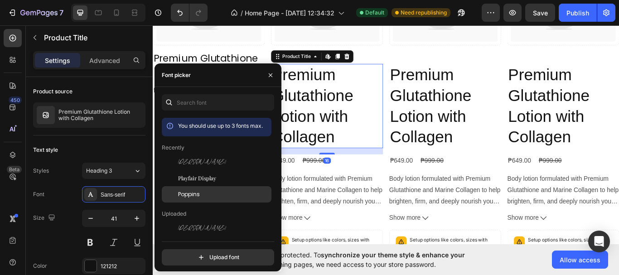
click at [203, 190] on div "Poppins" at bounding box center [217, 194] width 110 height 16
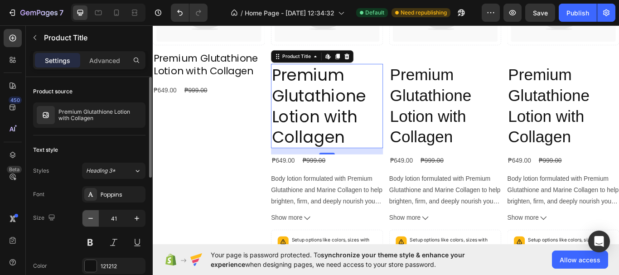
click at [92, 217] on icon "button" at bounding box center [90, 218] width 9 height 9
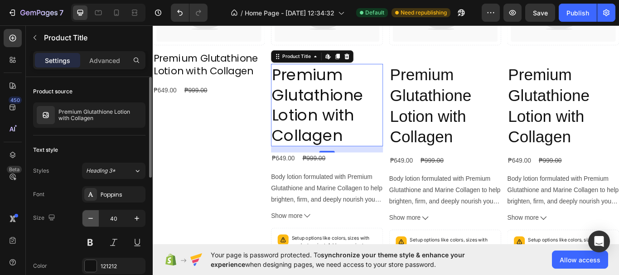
click at [92, 217] on icon "button" at bounding box center [90, 218] width 9 height 9
type input "39"
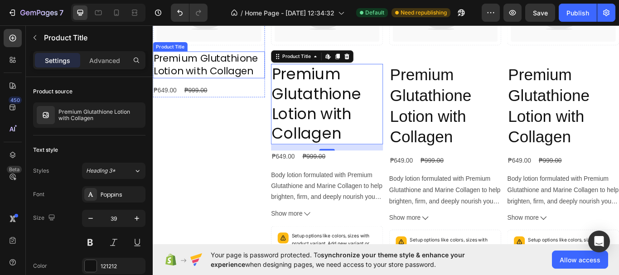
click at [240, 76] on h2 "Premium Glutathione Lotion with Collagen" at bounding box center [218, 71] width 131 height 31
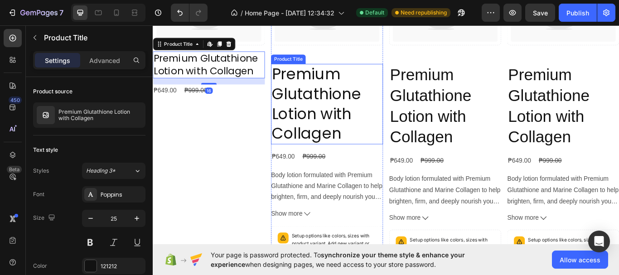
click at [348, 136] on h2 "Premium Glutathione Lotion with Collagen" at bounding box center [356, 118] width 131 height 94
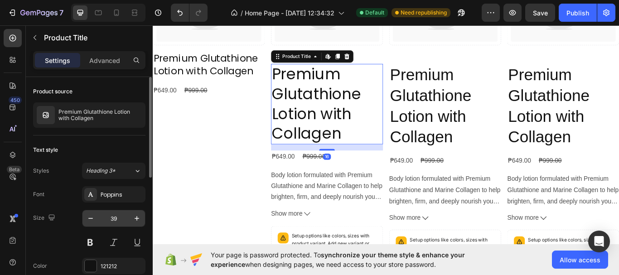
click at [114, 221] on input "39" at bounding box center [114, 218] width 30 height 16
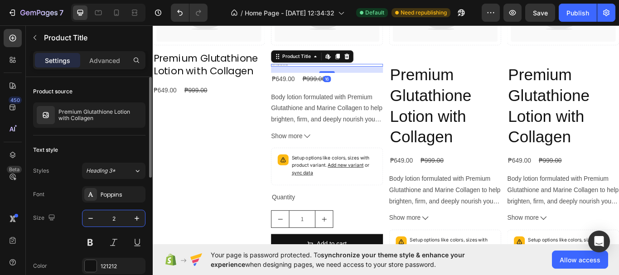
type input "25"
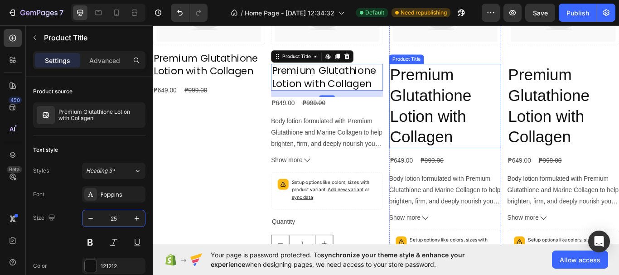
click at [484, 91] on h2 "Premium Glutathione Lotion with Collagen" at bounding box center [493, 120] width 131 height 98
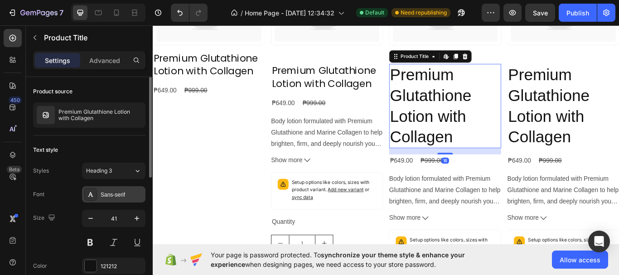
click at [117, 195] on div "Sans-serif" at bounding box center [122, 195] width 43 height 8
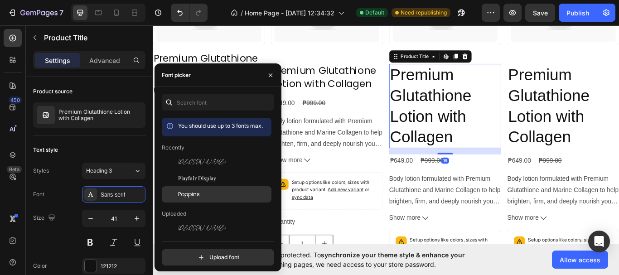
click at [199, 191] on span "Poppins" at bounding box center [189, 194] width 22 height 8
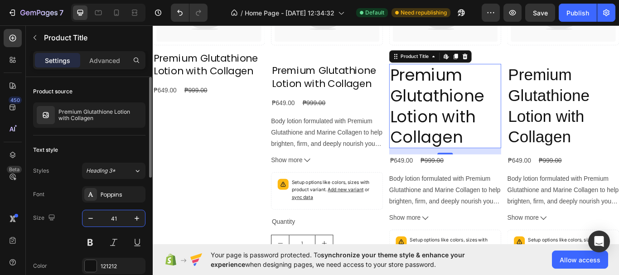
click at [112, 217] on input "41" at bounding box center [114, 218] width 30 height 16
type input "25"
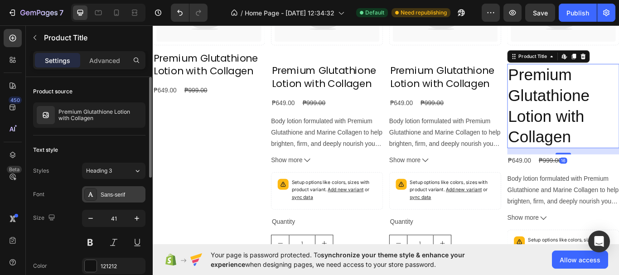
click at [133, 187] on div "Sans-serif" at bounding box center [113, 194] width 63 height 16
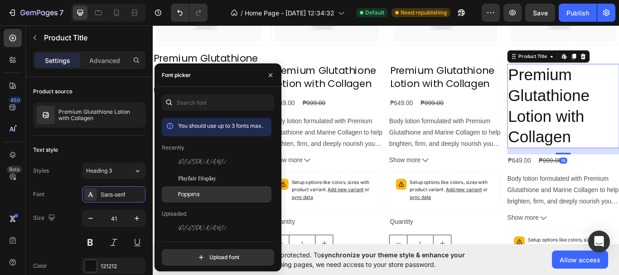
click at [205, 190] on div "Poppins" at bounding box center [217, 194] width 110 height 16
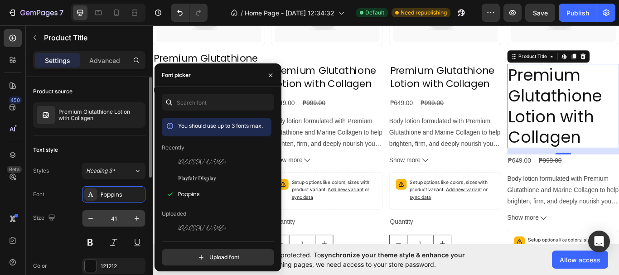
click at [115, 218] on input "41" at bounding box center [114, 218] width 30 height 16
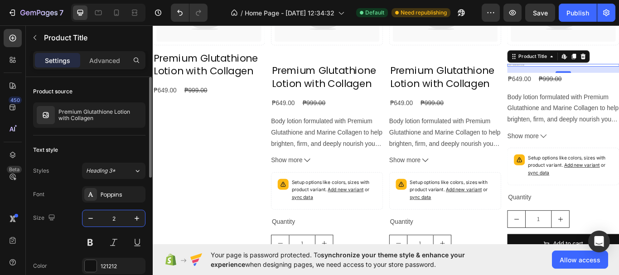
type input "25"
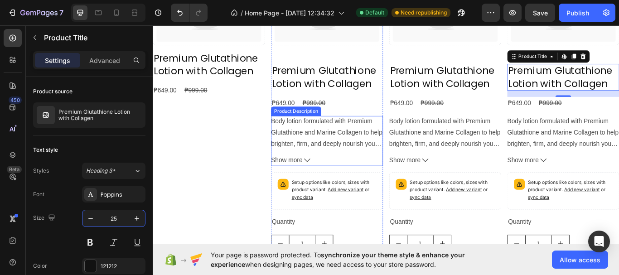
click at [353, 154] on div "Body lotion formulated with Premium Glutathione and Marine Collagen to help bri…" at bounding box center [356, 150] width 131 height 38
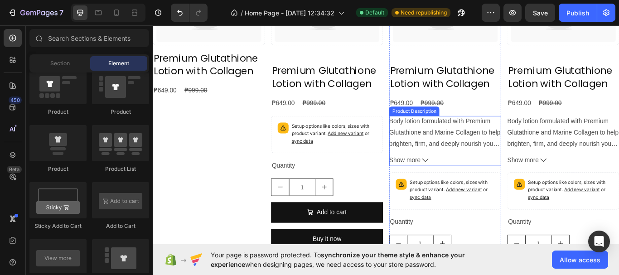
click at [456, 153] on p "Body lotion formulated with Premium Glutathione and Marine Collagen to help bri…" at bounding box center [493, 183] width 130 height 99
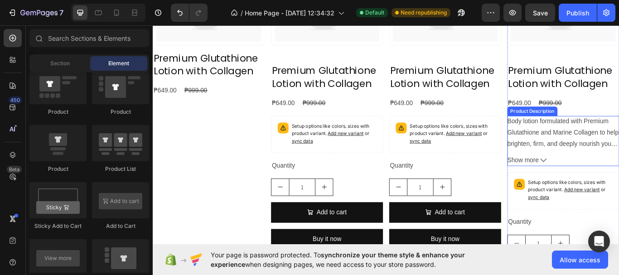
click at [615, 150] on p "Body lotion formulated with Premium Glutathione and Marine Collagen to help bri…" at bounding box center [631, 183] width 130 height 99
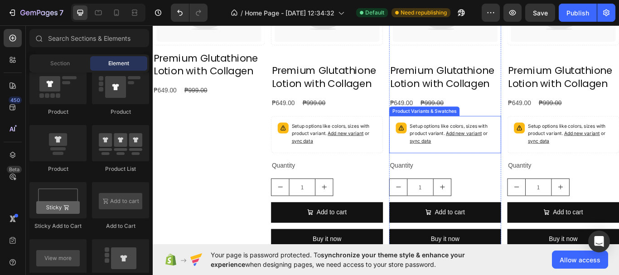
click at [524, 154] on p "Setup options like colors, sizes with product variant. Add new variant or sync …" at bounding box center [501, 152] width 99 height 26
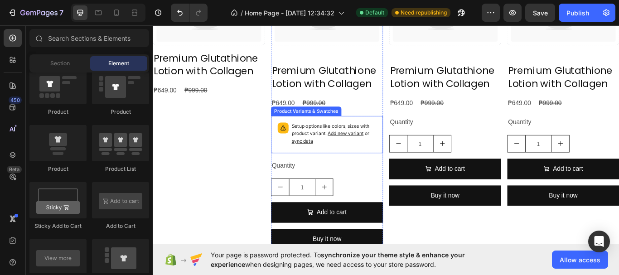
click at [379, 155] on p "Setup options like colors, sizes with product variant. Add new variant or sync …" at bounding box center [364, 152] width 99 height 26
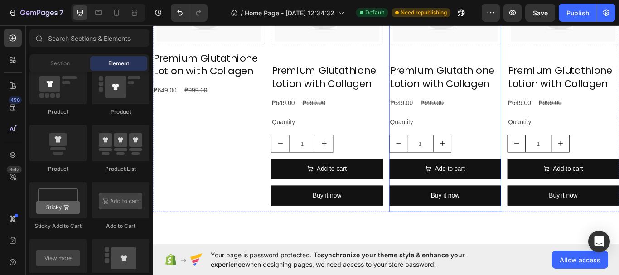
click at [479, 145] on div "Quantity" at bounding box center [493, 138] width 131 height 15
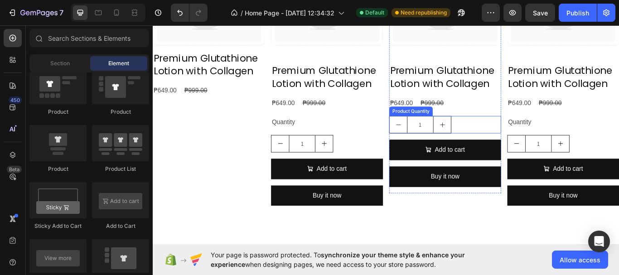
click at [513, 146] on div "1" at bounding box center [493, 141] width 131 height 20
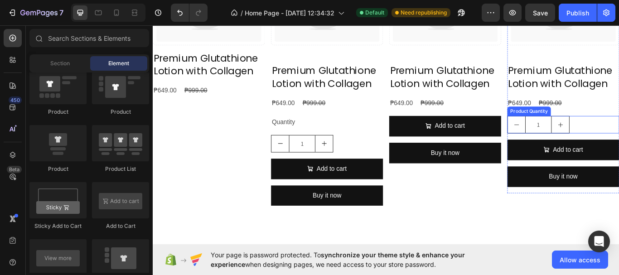
click at [591, 141] on input "1" at bounding box center [602, 141] width 31 height 19
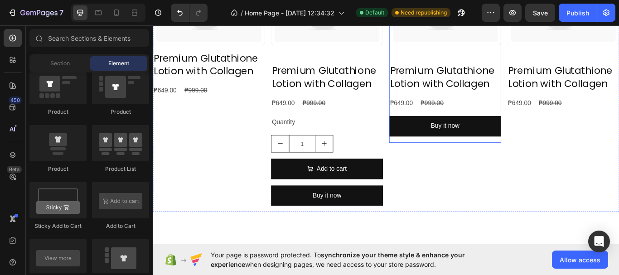
click at [530, 145] on button "Buy it now" at bounding box center [493, 143] width 131 height 24
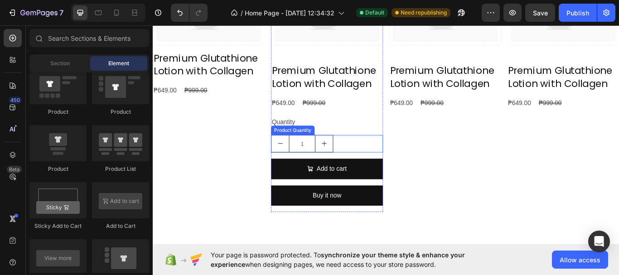
click at [389, 166] on div "1" at bounding box center [356, 164] width 131 height 20
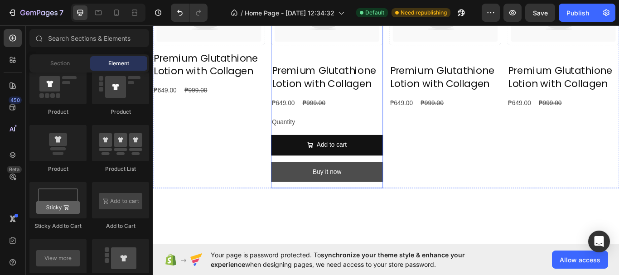
click at [396, 165] on button "Add to cart" at bounding box center [356, 166] width 131 height 24
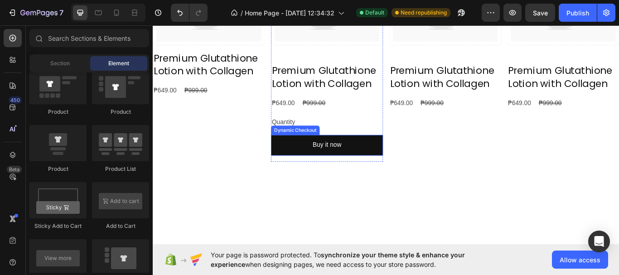
click at [394, 168] on button "Buy it now" at bounding box center [356, 166] width 131 height 24
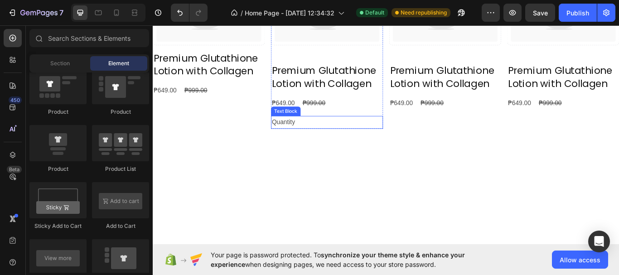
click at [367, 136] on div "Quantity" at bounding box center [356, 138] width 131 height 15
click at [384, 56] on div "Catch your customer's attention with attracted media. Add image or sync data Pr…" at bounding box center [356, 10] width 131 height 227
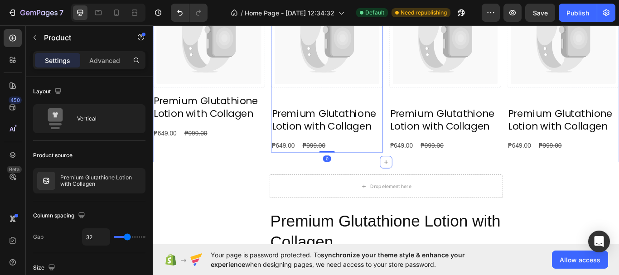
scroll to position [532, 0]
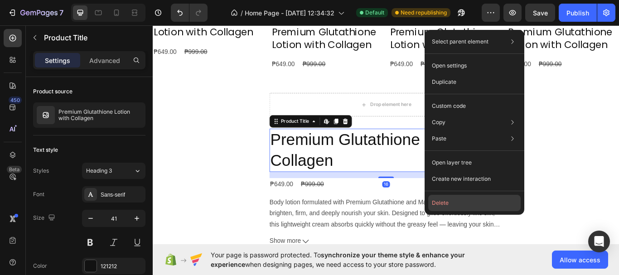
click at [467, 204] on button "Delete" at bounding box center [474, 203] width 92 height 16
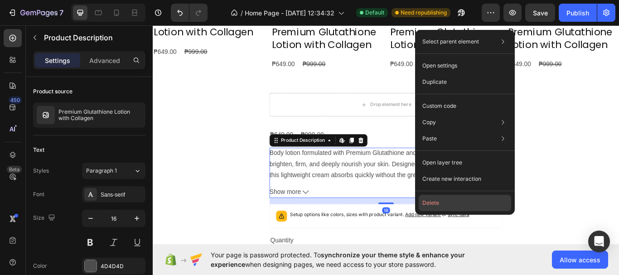
click at [446, 204] on button "Delete" at bounding box center [465, 203] width 92 height 16
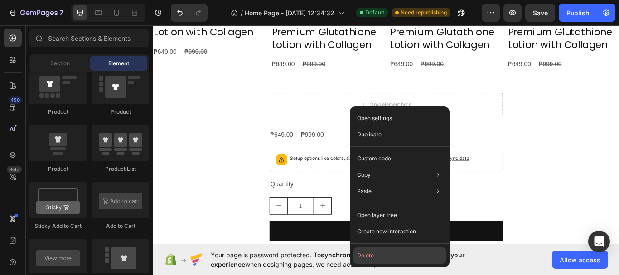
click at [386, 254] on button "Delete" at bounding box center [400, 256] width 92 height 16
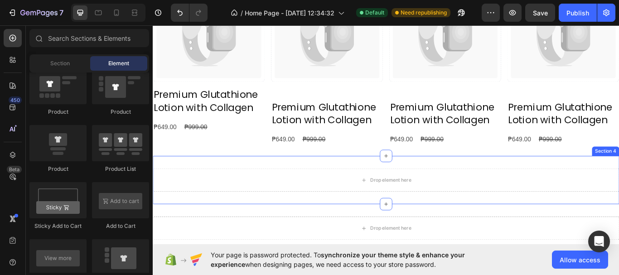
scroll to position [442, 0]
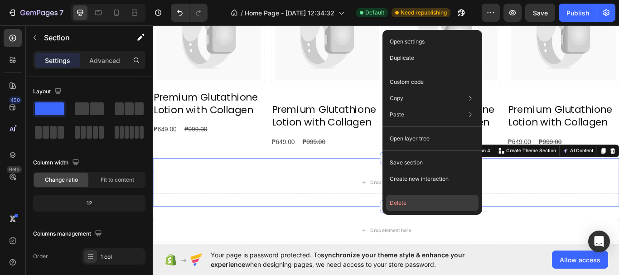
click at [423, 206] on button "Delete" at bounding box center [432, 203] width 92 height 16
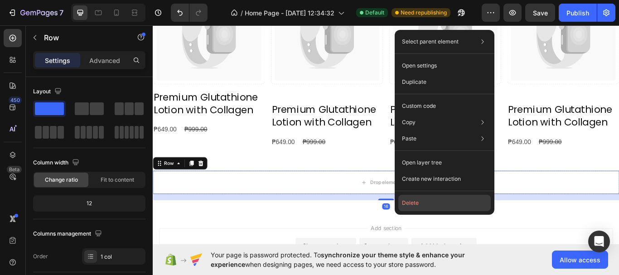
click at [431, 201] on button "Delete" at bounding box center [445, 203] width 92 height 16
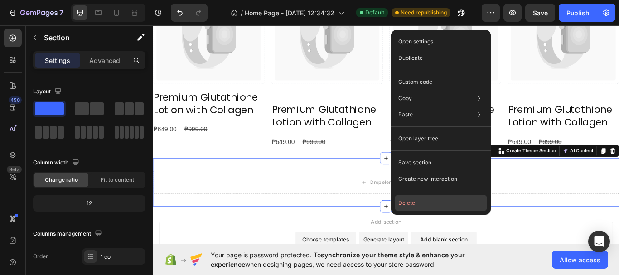
click at [413, 206] on button "Delete" at bounding box center [441, 203] width 92 height 16
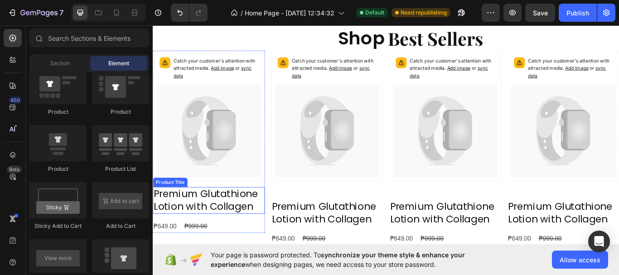
scroll to position [351, 0]
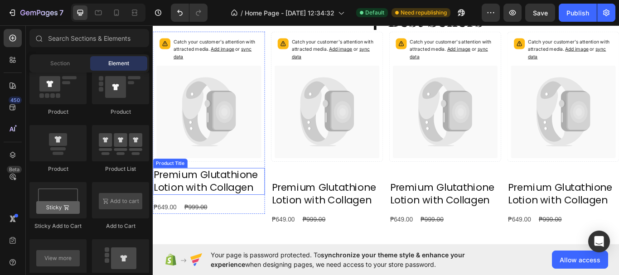
click at [224, 210] on h2 "Premium Glutathione Lotion with Collagen" at bounding box center [218, 207] width 131 height 31
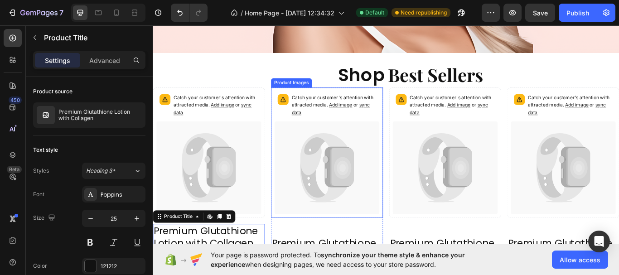
scroll to position [306, 0]
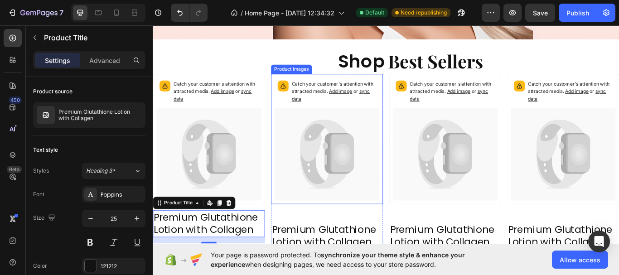
click at [333, 244] on div "Catch your customer's attention with attracted media. Add image or sync data Pr…" at bounding box center [356, 196] width 131 height 227
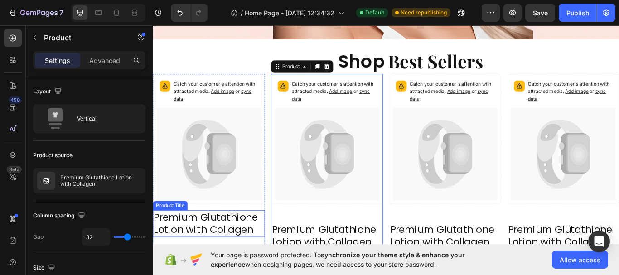
click at [272, 235] on div "Catch your customer's attention with attracted media. Add image or sync data Pr…" at bounding box center [218, 162] width 131 height 159
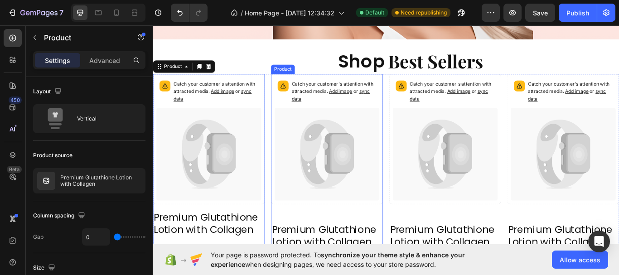
click at [362, 243] on div "Catch your customer's attention with attracted media. Add image or sync data Pr…" at bounding box center [356, 196] width 131 height 227
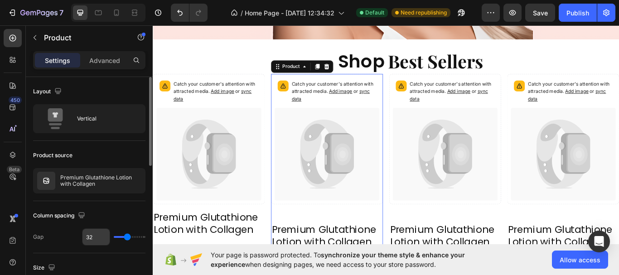
click at [93, 238] on input "32" at bounding box center [96, 237] width 27 height 16
type input "0"
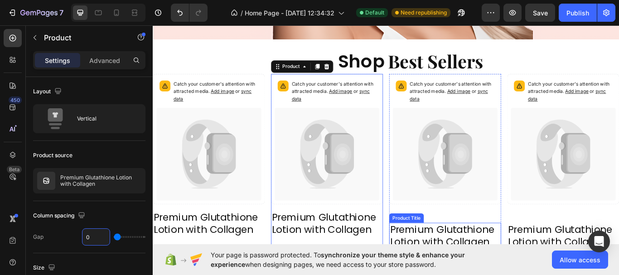
click at [472, 245] on div "Catch your customer's attention with attracted media. Add image or sync data Pr…" at bounding box center [493, 196] width 131 height 227
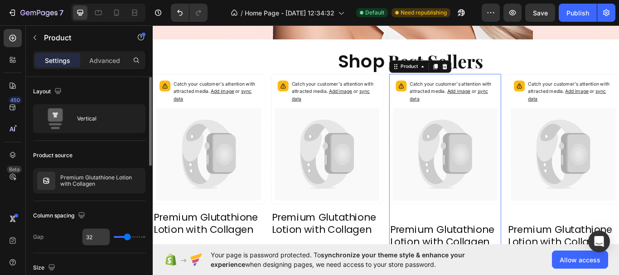
click at [88, 239] on input "32" at bounding box center [96, 237] width 27 height 16
type input "0"
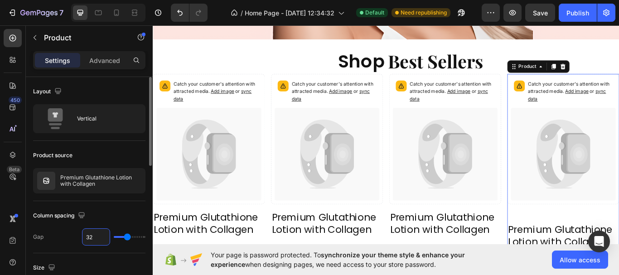
click at [98, 239] on input "32" at bounding box center [96, 237] width 27 height 16
type input "0"
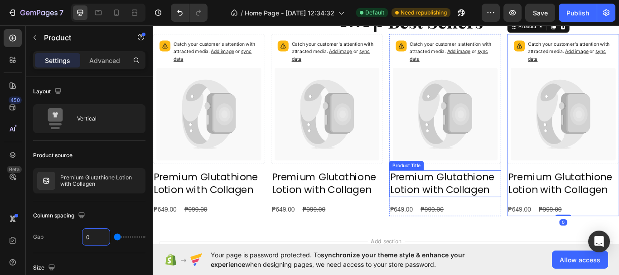
scroll to position [396, 0]
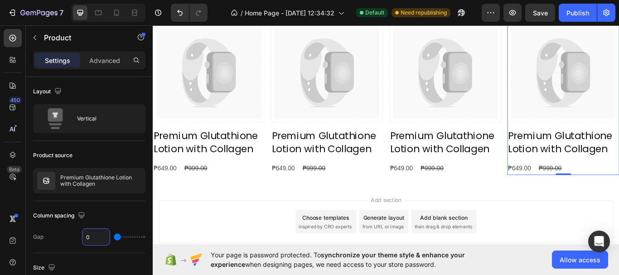
click at [619, 216] on div "Add section Choose templates inspired by CRO experts Generate layout from URL o…" at bounding box center [425, 268] width 544 height 112
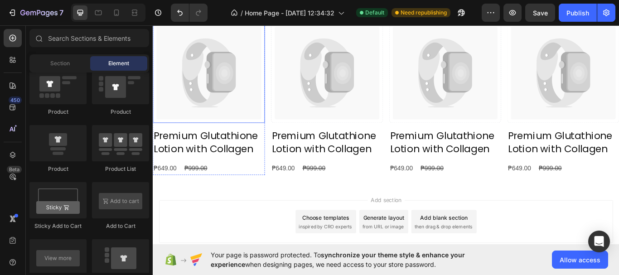
click at [217, 102] on icon at bounding box center [218, 81] width 122 height 108
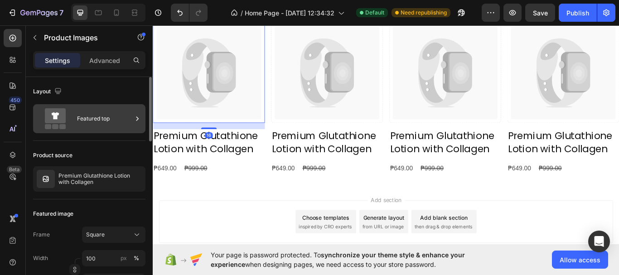
click at [120, 119] on div "Featured top" at bounding box center [104, 118] width 55 height 21
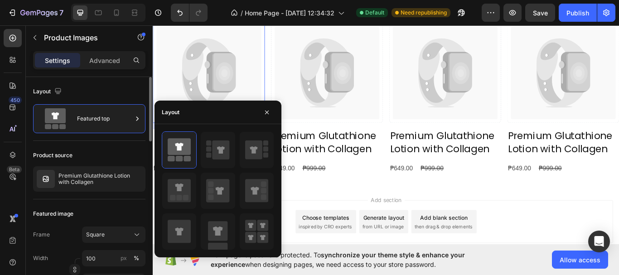
click at [112, 157] on div "Product source" at bounding box center [89, 155] width 112 height 15
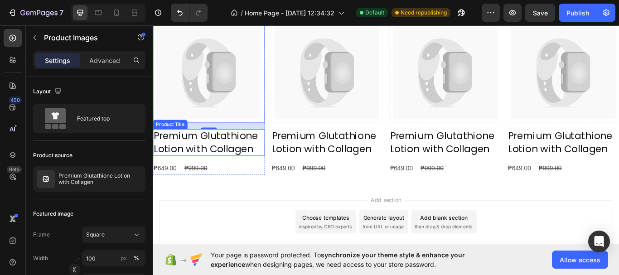
click at [222, 160] on h2 "Premium Glutathione Lotion with Collagen" at bounding box center [218, 162] width 131 height 31
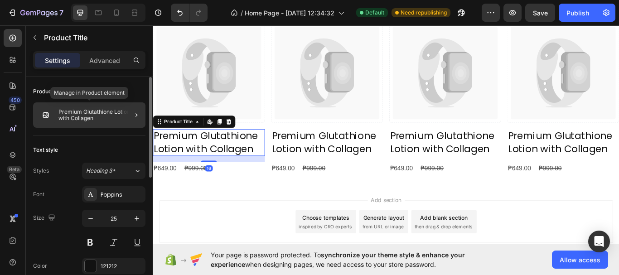
click at [102, 118] on p "Premium Glutathione Lotion with Collagen" at bounding box center [99, 115] width 83 height 13
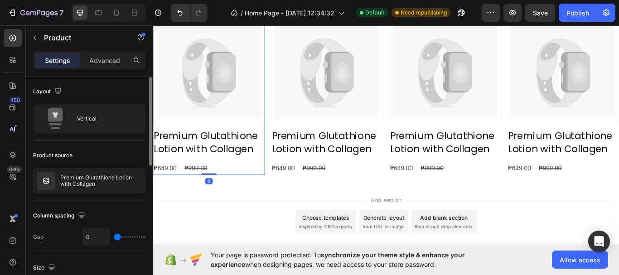
click at [102, 118] on div "Vertical" at bounding box center [104, 118] width 55 height 21
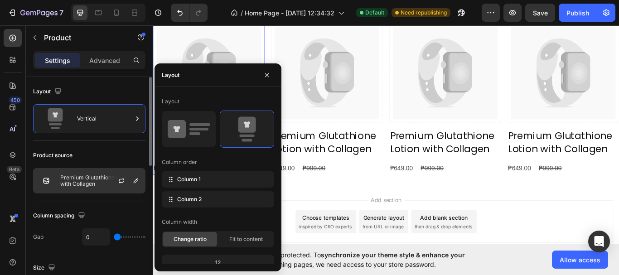
click at [83, 185] on p "Premium Glutathione Lotion with Collagen" at bounding box center [100, 181] width 81 height 13
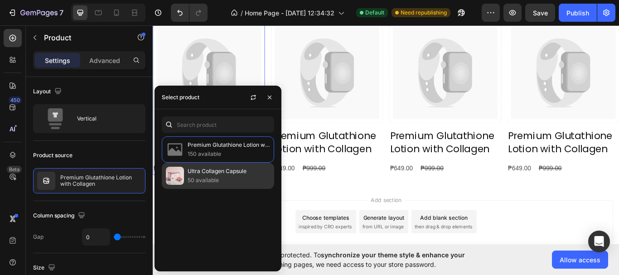
click at [223, 181] on p "50 available" at bounding box center [229, 180] width 83 height 9
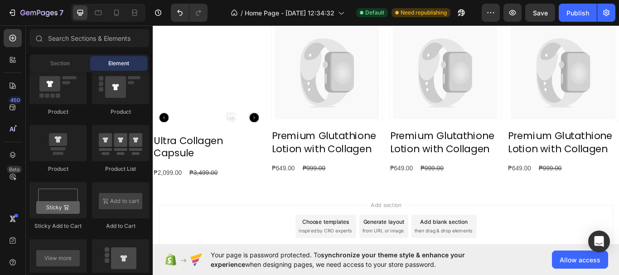
click at [349, 217] on div "Add section Choose templates inspired by CRO experts Generate layout from URL o…" at bounding box center [425, 273] width 544 height 112
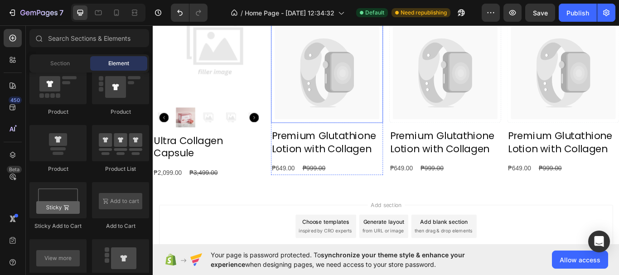
click at [394, 134] on div "Catch your customer's attention with attracted media. Add image or sync data" at bounding box center [356, 64] width 131 height 152
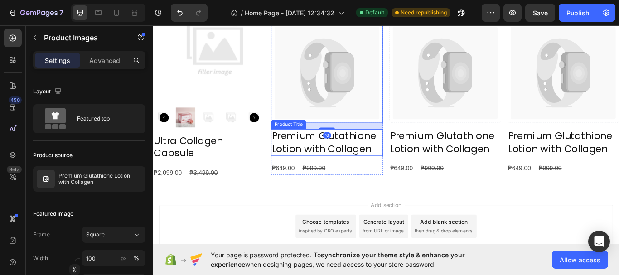
click at [388, 162] on h2 "Premium Glutathione Lotion with Collagen" at bounding box center [356, 162] width 131 height 31
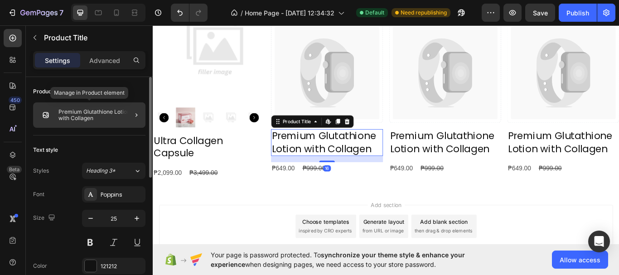
click at [93, 113] on p "Premium Glutathione Lotion with Collagen" at bounding box center [99, 115] width 83 height 13
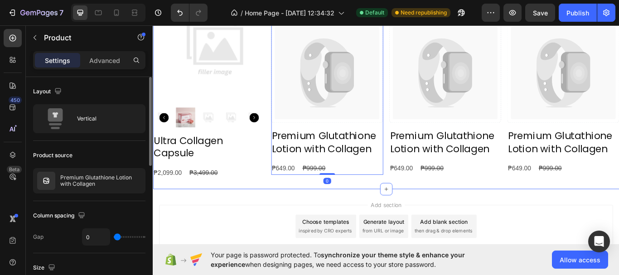
click at [457, 214] on div "Shop Heading Best Sellers Heading Row Product Images Ultra Collagen Capsule Pro…" at bounding box center [425, 82] width 544 height 269
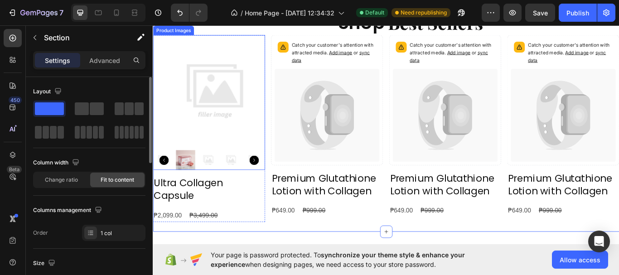
scroll to position [306, 0]
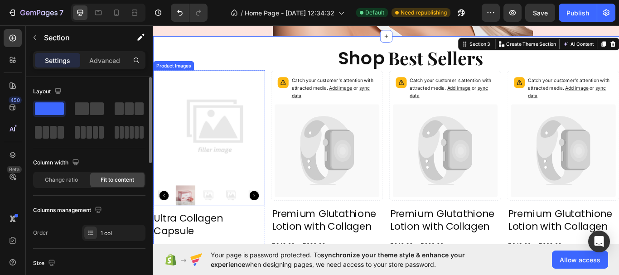
click at [193, 226] on img at bounding box center [190, 224] width 23 height 23
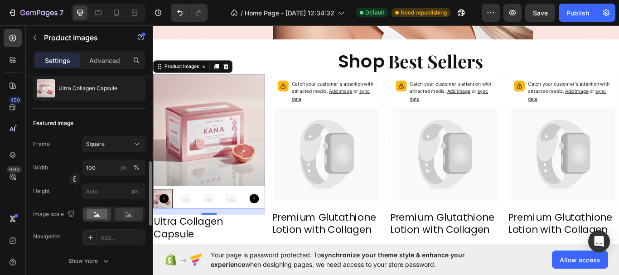
scroll to position [181, 0]
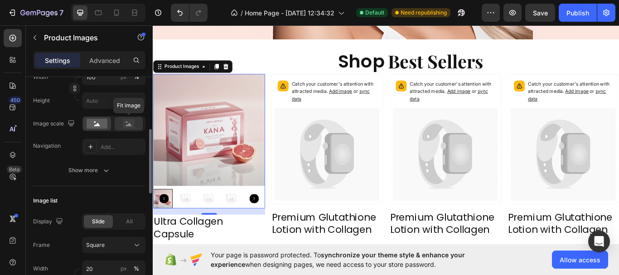
click at [126, 126] on icon at bounding box center [129, 124] width 6 height 3
click at [102, 123] on rect at bounding box center [97, 124] width 21 height 10
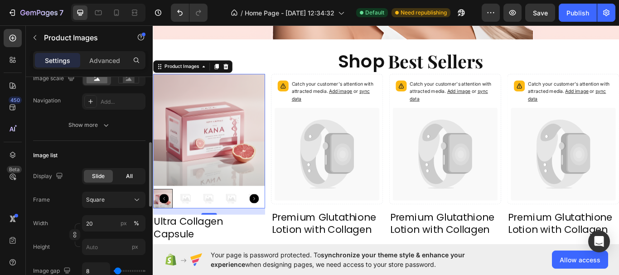
click at [127, 180] on span "All" at bounding box center [129, 176] width 7 height 8
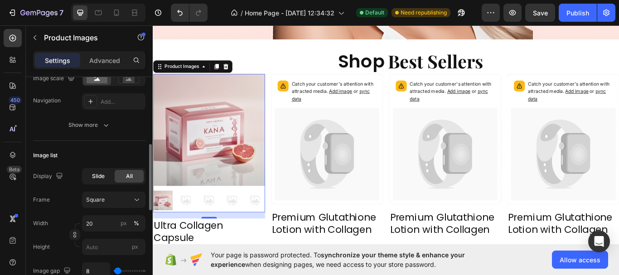
click at [102, 181] on div "Slide" at bounding box center [98, 176] width 29 height 13
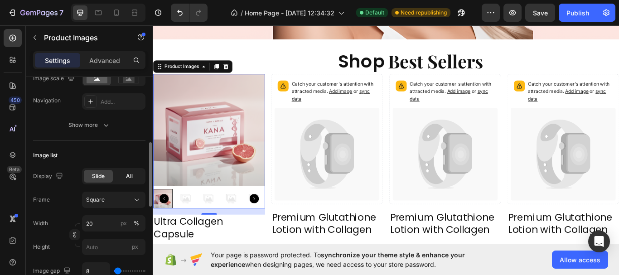
click at [134, 181] on div "All" at bounding box center [129, 176] width 29 height 13
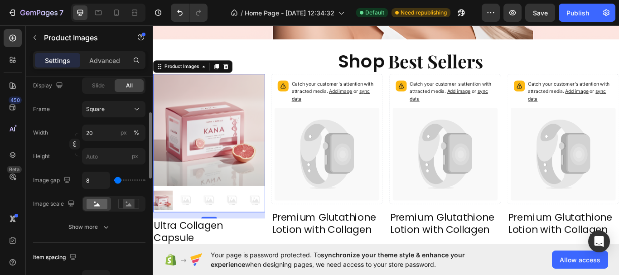
scroll to position [272, 0]
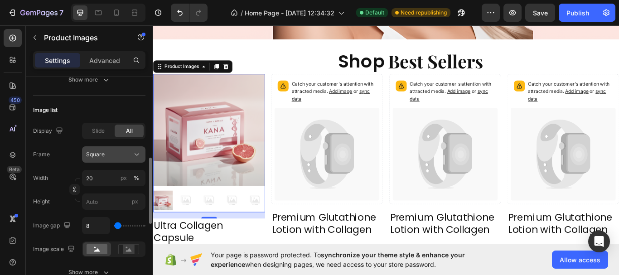
click at [137, 153] on icon at bounding box center [136, 154] width 9 height 9
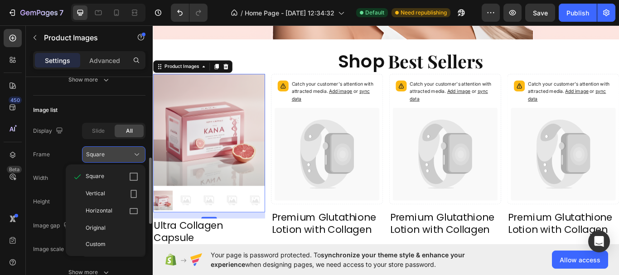
click at [137, 153] on icon at bounding box center [136, 154] width 9 height 9
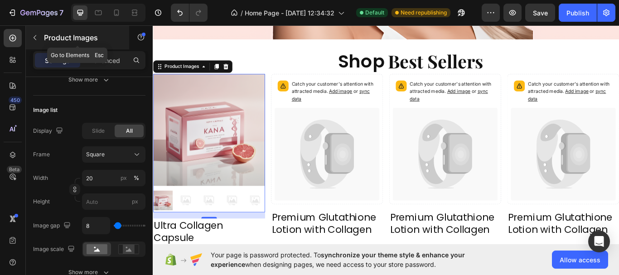
click at [39, 39] on button "button" at bounding box center [35, 37] width 15 height 15
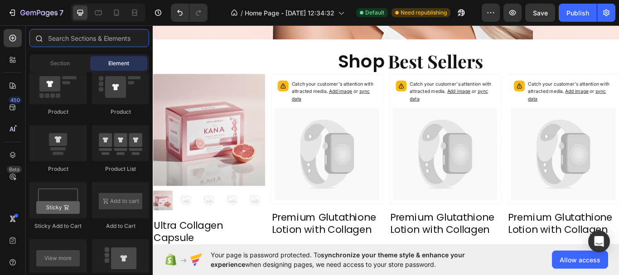
click at [73, 41] on input "text" at bounding box center [89, 38] width 120 height 18
type input "c"
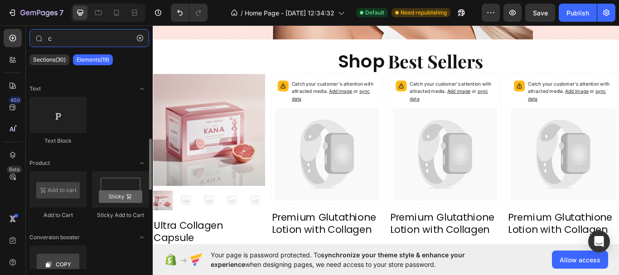
scroll to position [453, 0]
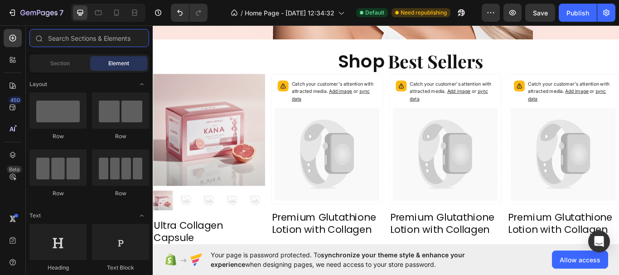
type input "g"
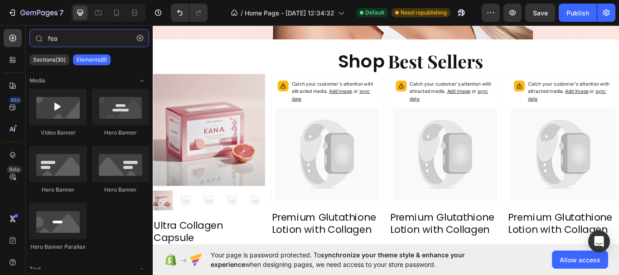
scroll to position [150, 0]
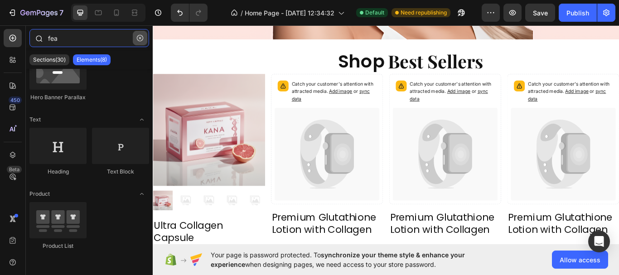
type input "fea"
click at [140, 41] on button "button" at bounding box center [140, 38] width 15 height 15
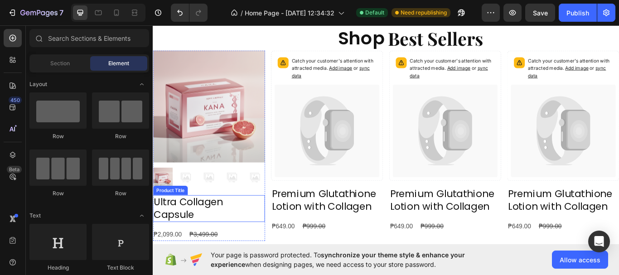
scroll to position [351, 0]
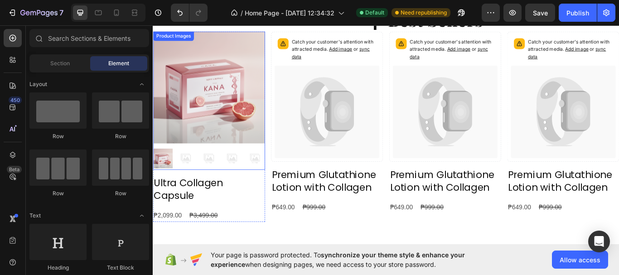
click at [203, 171] on div at bounding box center [218, 180] width 131 height 27
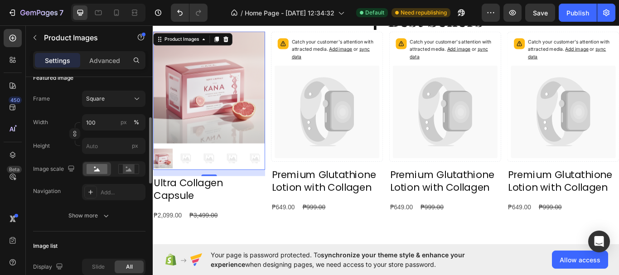
scroll to position [272, 0]
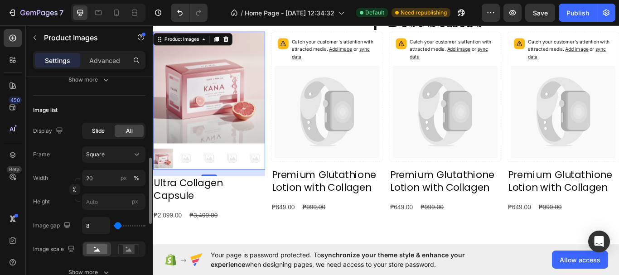
click at [107, 134] on div "Slide" at bounding box center [98, 131] width 29 height 13
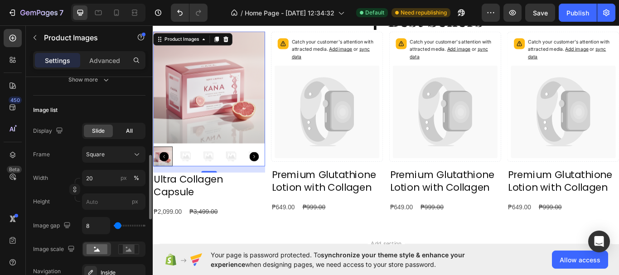
click at [126, 131] on span "All" at bounding box center [129, 131] width 7 height 8
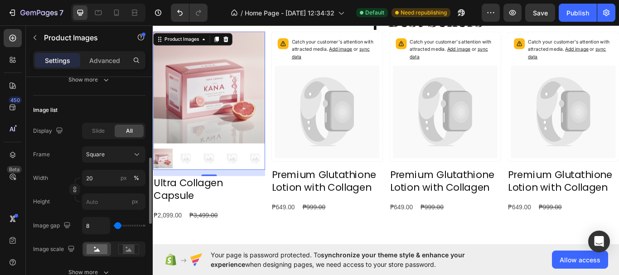
scroll to position [363, 0]
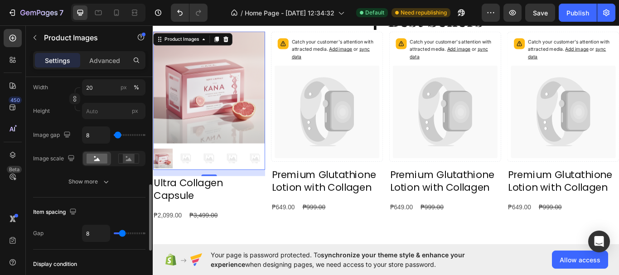
type input "0"
type input "259"
type input "278"
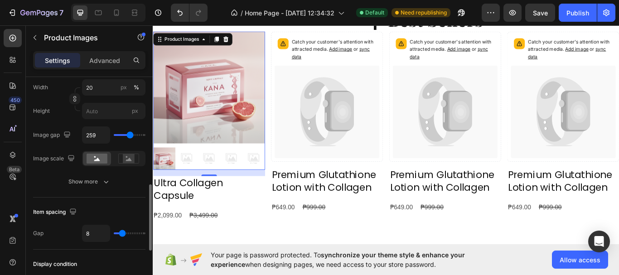
type input "278"
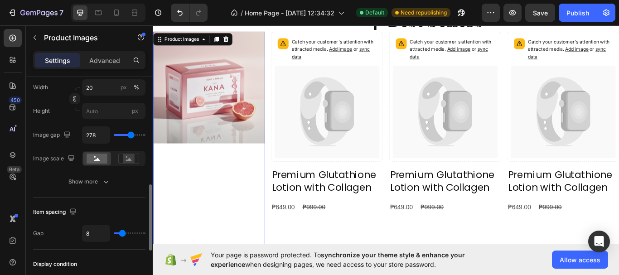
type input "287"
type input "296"
type input "315"
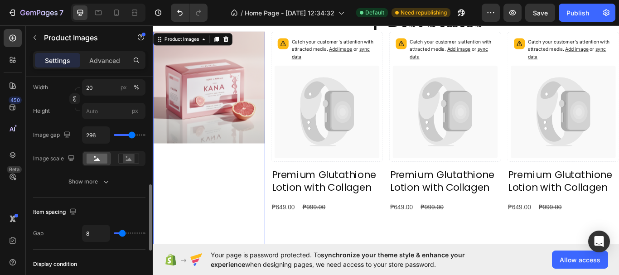
type input "315"
type input "343"
type input "361"
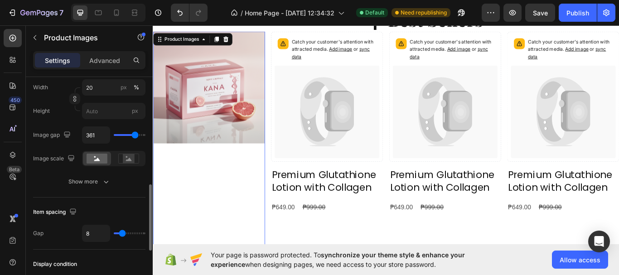
type input "370"
type input "417"
type input "472"
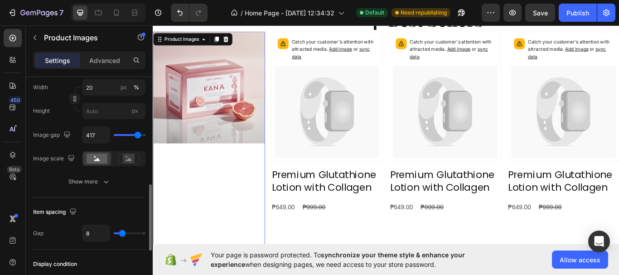
type input "472"
type input "481"
type input "491"
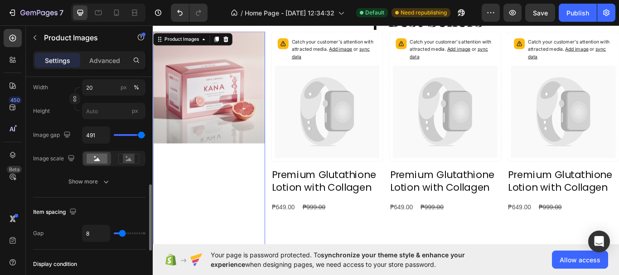
type input "500"
type input "0"
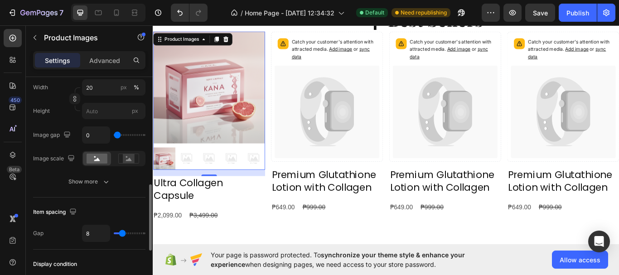
drag, startPoint x: 117, startPoint y: 136, endPoint x: 62, endPoint y: 150, distance: 56.4
type input "0"
click at [114, 136] on input "range" at bounding box center [130, 135] width 32 height 2
click at [106, 185] on icon "button" at bounding box center [106, 181] width 9 height 9
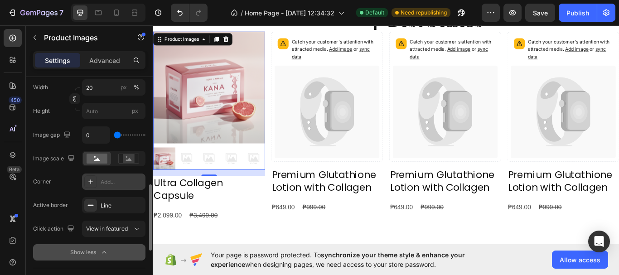
click at [121, 186] on div "Add..." at bounding box center [113, 182] width 63 height 16
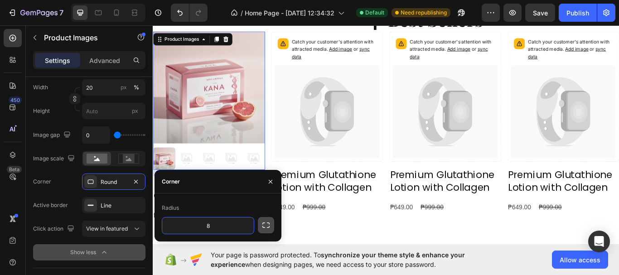
click at [266, 227] on icon "button" at bounding box center [266, 225] width 9 height 9
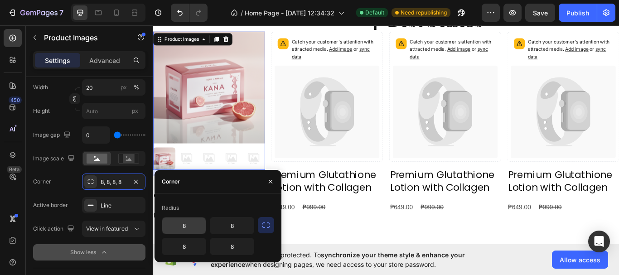
click at [261, 224] on button "button" at bounding box center [266, 225] width 16 height 16
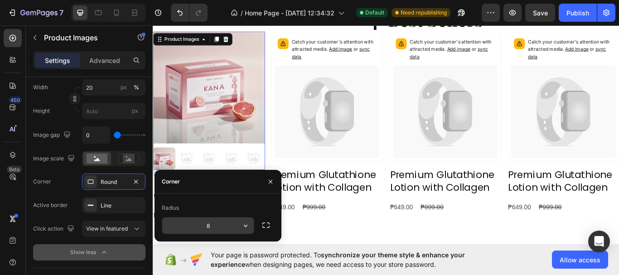
click at [215, 228] on input "8" at bounding box center [208, 226] width 92 height 16
type input "8"
type input "5"
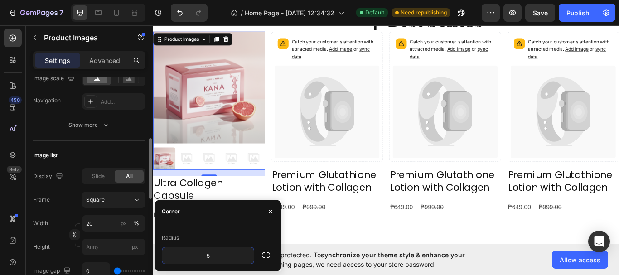
scroll to position [317, 0]
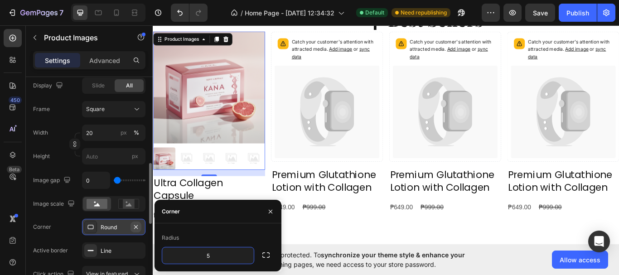
click at [133, 227] on icon "button" at bounding box center [135, 227] width 7 height 7
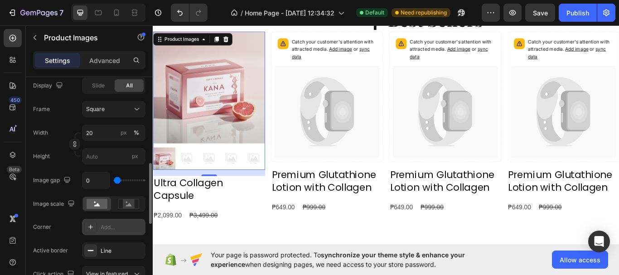
scroll to position [363, 0]
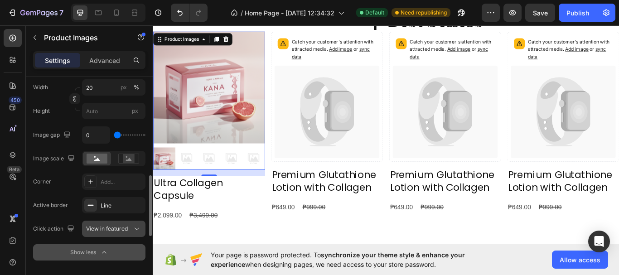
click at [140, 230] on icon at bounding box center [136, 228] width 9 height 9
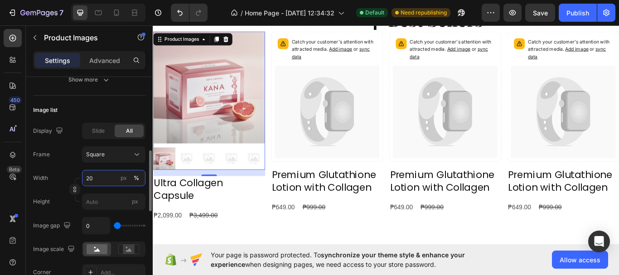
click at [103, 179] on input "20" at bounding box center [113, 178] width 63 height 16
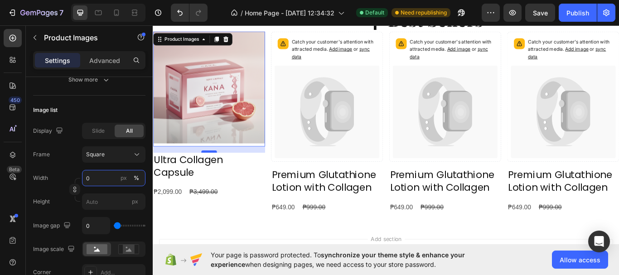
type input "0"
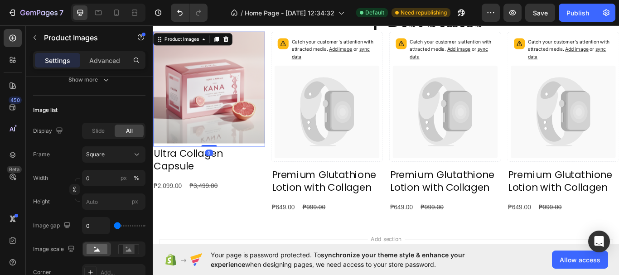
drag, startPoint x: 219, startPoint y: 171, endPoint x: 221, endPoint y: 156, distance: 15.1
click at [221, 156] on div "Product Images 0" at bounding box center [218, 100] width 131 height 134
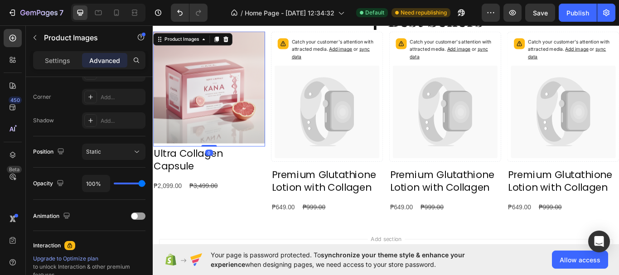
click at [225, 126] on img at bounding box center [218, 98] width 131 height 131
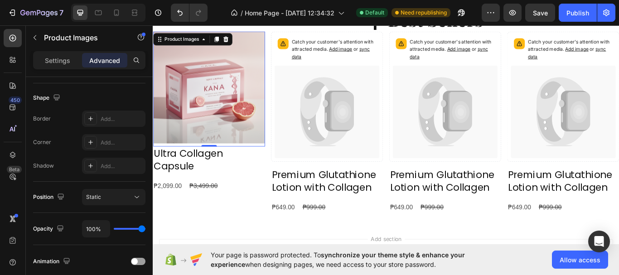
scroll to position [381, 0]
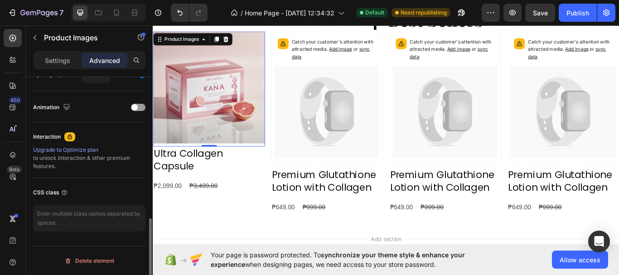
click at [66, 56] on p "Settings" at bounding box center [57, 61] width 25 height 10
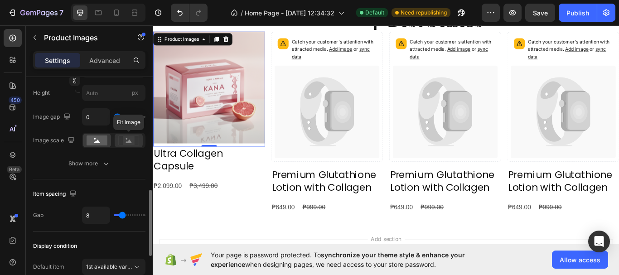
click at [131, 139] on rect at bounding box center [129, 140] width 12 height 9
click at [100, 140] on rect at bounding box center [97, 141] width 21 height 10
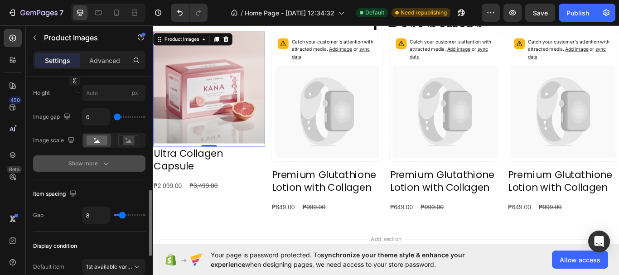
click at [97, 161] on div "Show more" at bounding box center [89, 163] width 42 height 9
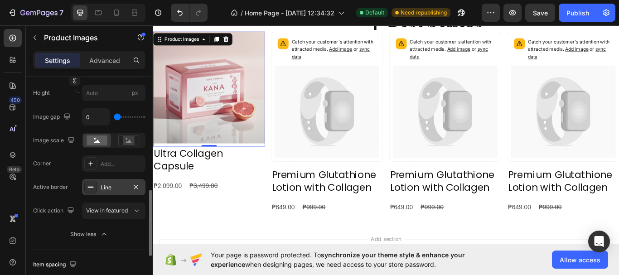
click at [90, 186] on icon at bounding box center [90, 187] width 7 height 7
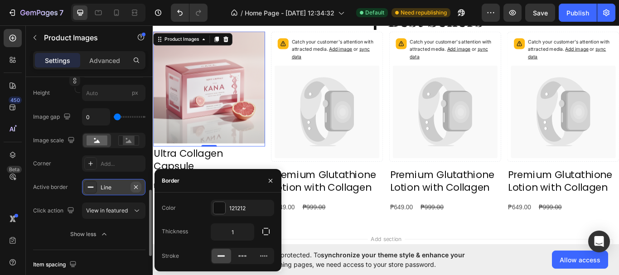
click at [139, 187] on icon "button" at bounding box center [135, 187] width 7 height 7
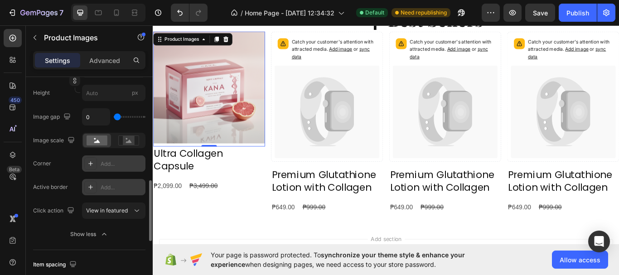
click at [91, 166] on icon at bounding box center [90, 163] width 7 height 7
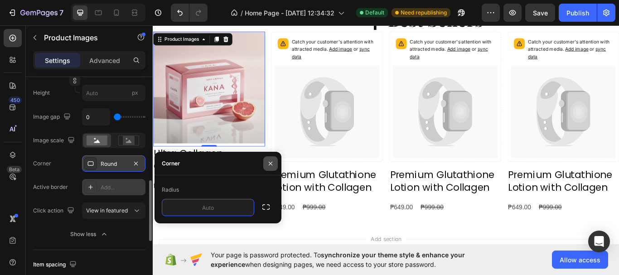
click at [272, 163] on icon "button" at bounding box center [270, 163] width 7 height 7
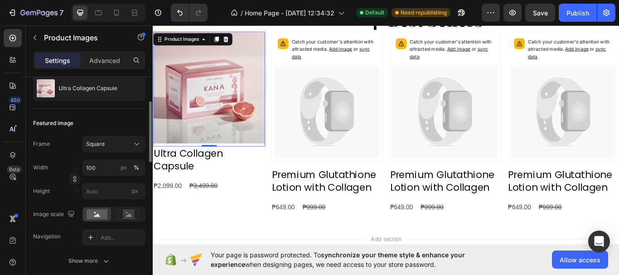
scroll to position [181, 0]
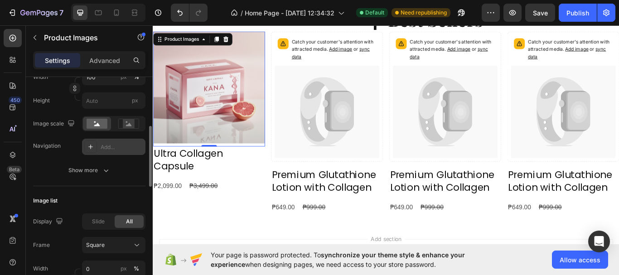
click at [92, 149] on icon at bounding box center [90, 146] width 7 height 7
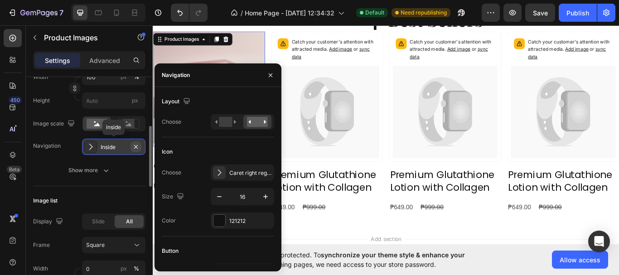
click at [136, 147] on icon "button" at bounding box center [136, 147] width 4 height 4
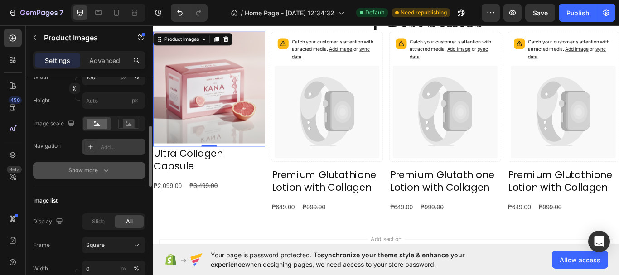
click at [96, 171] on div "Show more" at bounding box center [89, 170] width 42 height 9
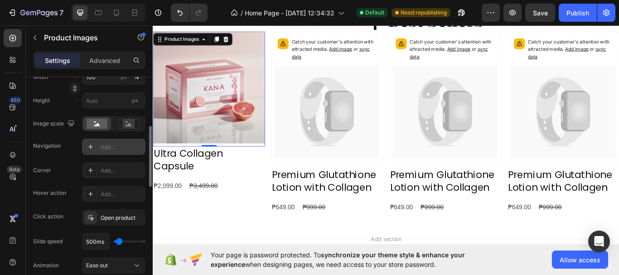
scroll to position [227, 0]
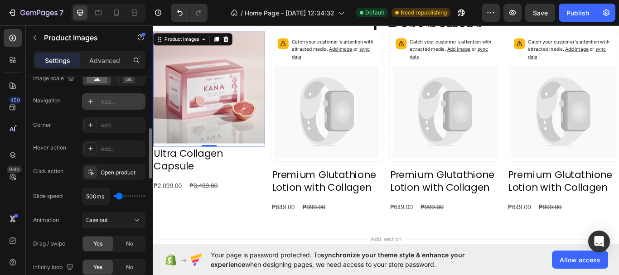
type input "100ms"
drag, startPoint x: 119, startPoint y: 197, endPoint x: 105, endPoint y: 197, distance: 13.6
type input "100"
click at [114, 197] on input "range" at bounding box center [130, 196] width 32 height 2
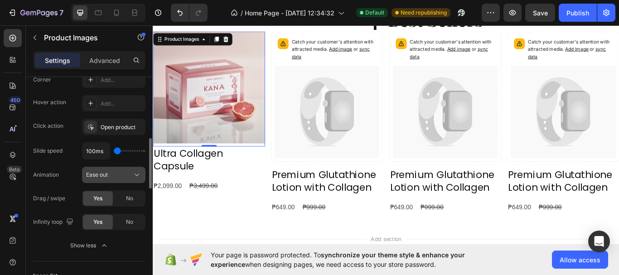
click at [137, 179] on icon at bounding box center [136, 174] width 9 height 9
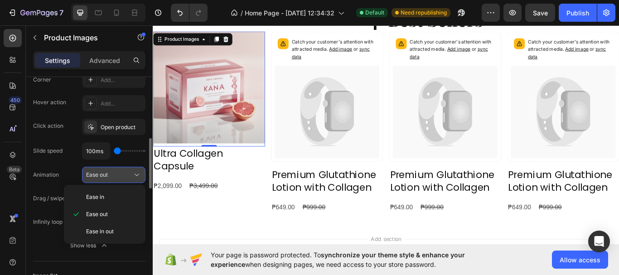
click at [137, 179] on icon at bounding box center [136, 174] width 9 height 9
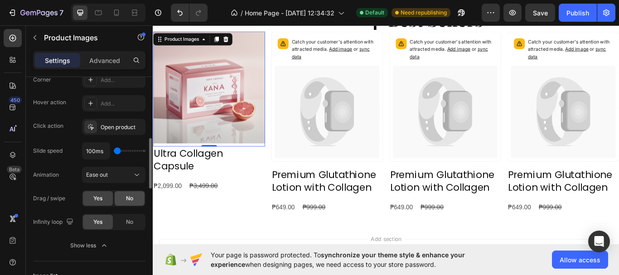
click at [126, 199] on span "No" at bounding box center [129, 198] width 7 height 8
click at [120, 223] on div "No" at bounding box center [130, 222] width 30 height 15
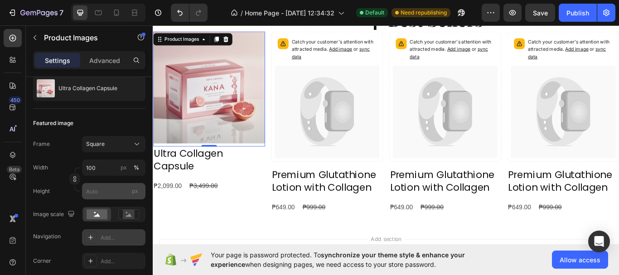
scroll to position [0, 0]
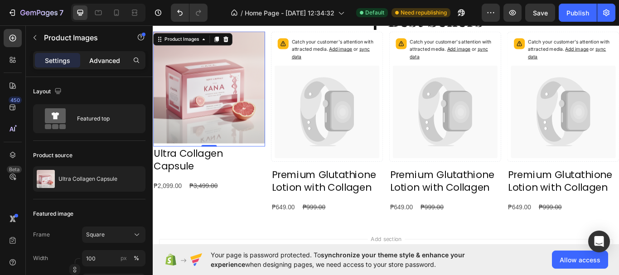
click at [105, 62] on p "Advanced" at bounding box center [104, 61] width 31 height 10
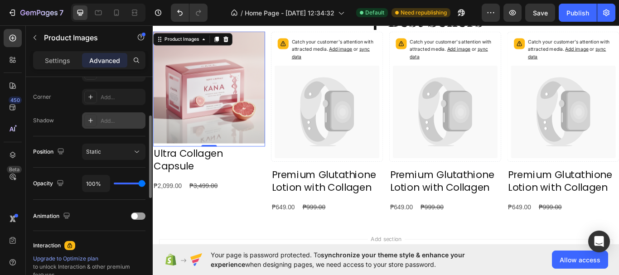
scroll to position [227, 0]
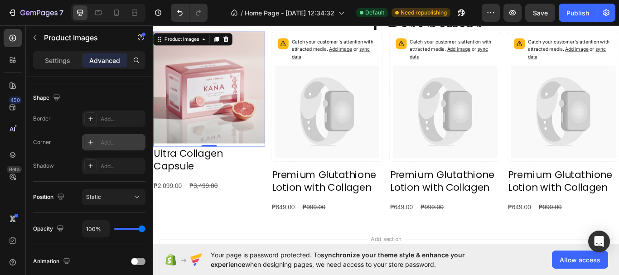
click at [120, 145] on div "Add..." at bounding box center [122, 143] width 43 height 8
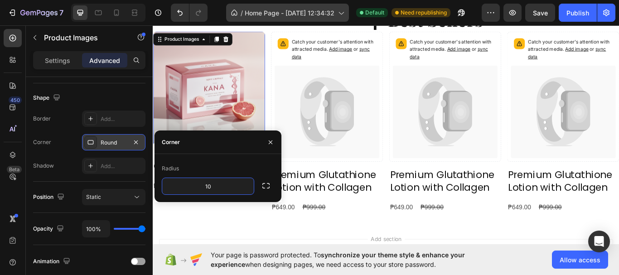
type input "10"
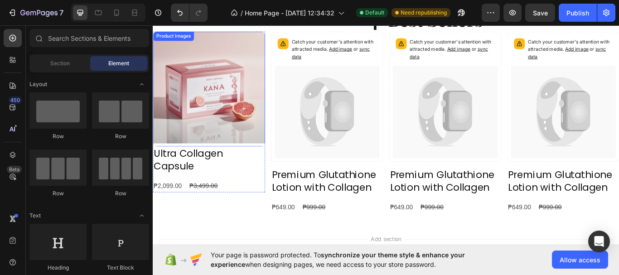
click at [228, 135] on img at bounding box center [218, 98] width 131 height 131
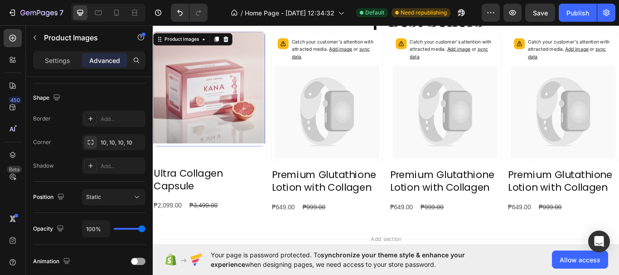
drag, startPoint x: 222, startPoint y: 164, endPoint x: 221, endPoint y: 187, distance: 23.1
click at [221, 187] on div "Product Images 51" at bounding box center [218, 111] width 131 height 157
type input "0"
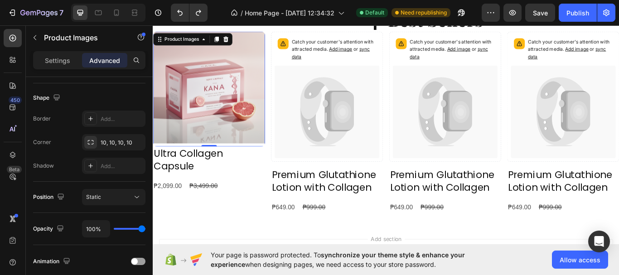
drag, startPoint x: 218, startPoint y: 165, endPoint x: 221, endPoint y: 117, distance: 48.2
click at [221, 117] on div "Product Images 0" at bounding box center [218, 100] width 131 height 134
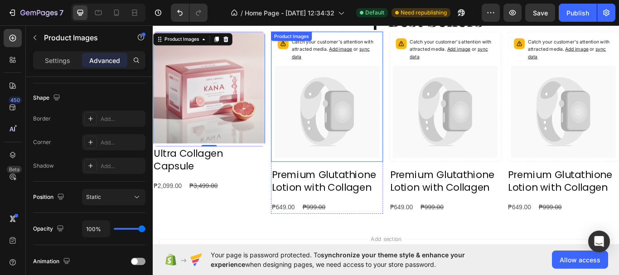
click at [362, 141] on icon at bounding box center [374, 126] width 28 height 45
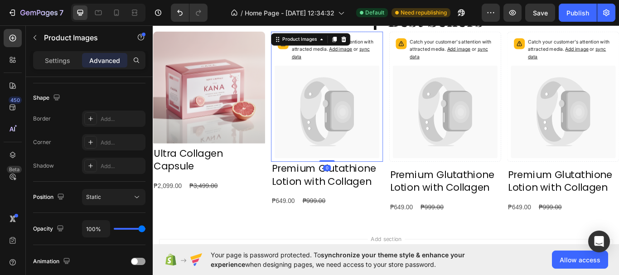
drag, startPoint x: 355, startPoint y: 188, endPoint x: 354, endPoint y: 173, distance: 14.5
click at [354, 173] on div "Catch your customer's attention with attracted media. Add image or sync data Pr…" at bounding box center [356, 109] width 131 height 152
type input "0"
click at [62, 56] on p "Settings" at bounding box center [57, 61] width 25 height 10
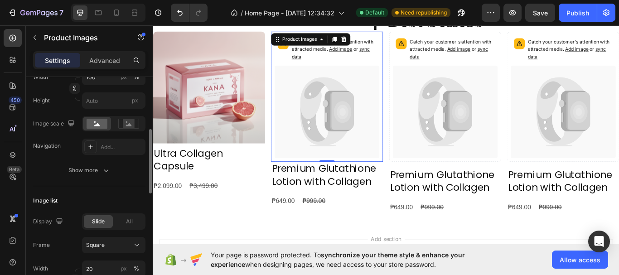
scroll to position [45, 0]
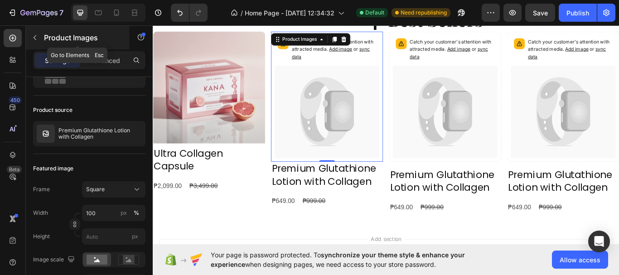
click at [36, 34] on icon "button" at bounding box center [34, 37] width 7 height 7
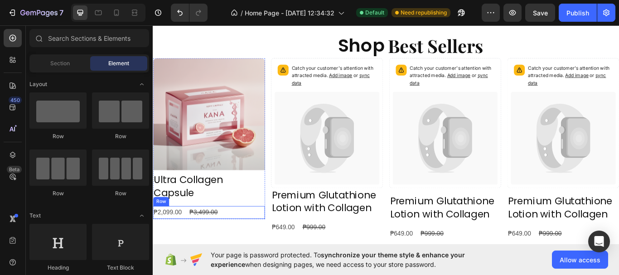
scroll to position [260, 0]
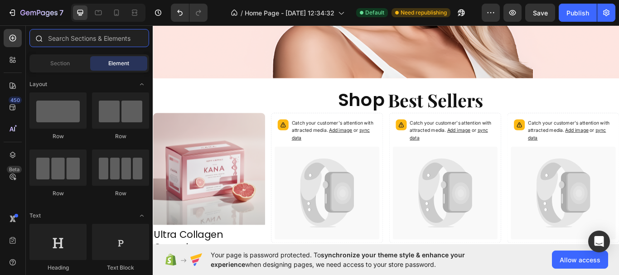
click at [102, 35] on input "text" at bounding box center [89, 38] width 120 height 18
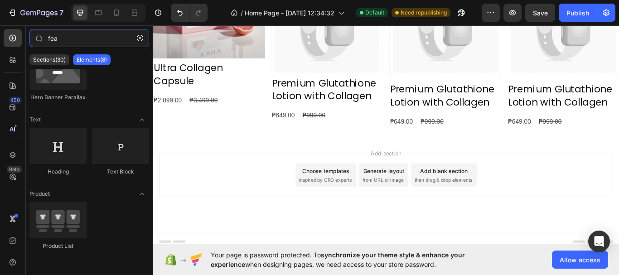
scroll to position [453, 0]
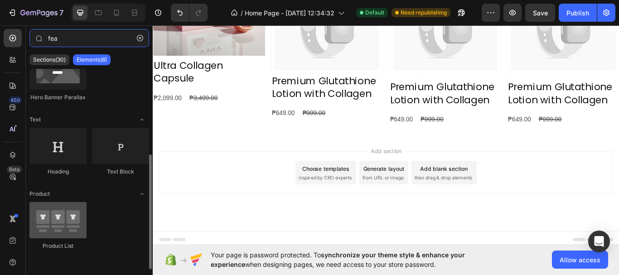
type input "fea"
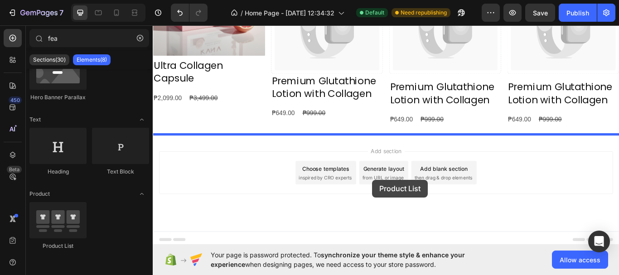
drag, startPoint x: 213, startPoint y: 239, endPoint x: 409, endPoint y: 206, distance: 199.2
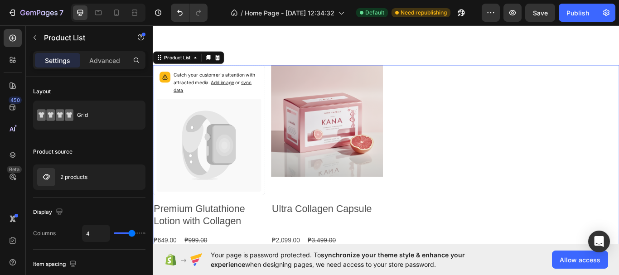
scroll to position [635, 0]
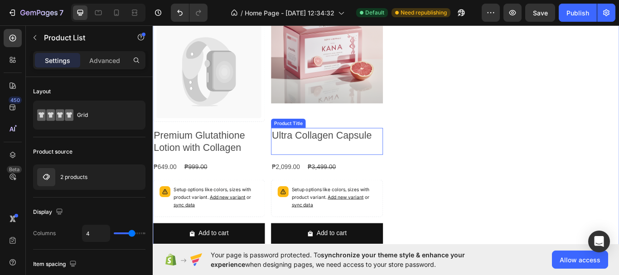
click at [295, 152] on h2 "Ultra Collagen Capsule" at bounding box center [356, 154] width 131 height 17
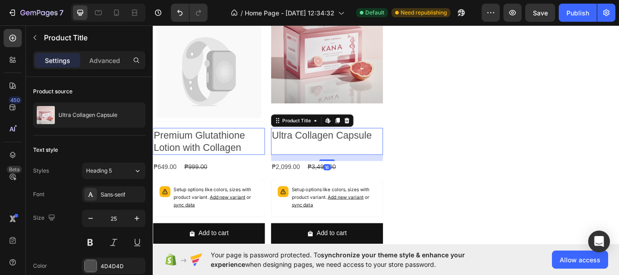
click at [310, 155] on h2 "Ultra Collagen Capsule" at bounding box center [356, 154] width 131 height 17
click at [368, 153] on h2 "Ultra Collagen Capsule" at bounding box center [356, 154] width 131 height 17
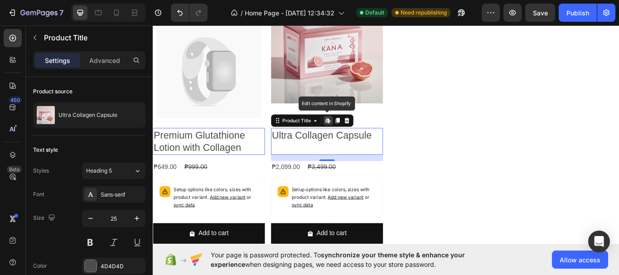
click at [368, 153] on h2 "Ultra Collagen Capsule" at bounding box center [356, 154] width 131 height 17
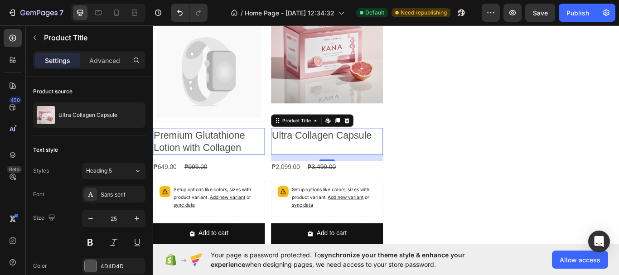
click at [359, 151] on h2 "Ultra Collagen Capsule" at bounding box center [356, 154] width 131 height 17
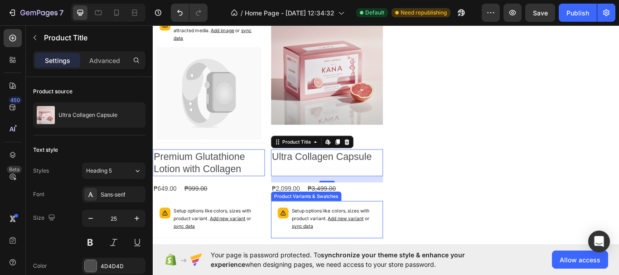
scroll to position [589, 0]
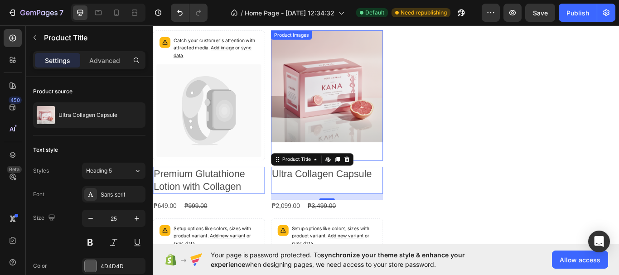
click at [385, 142] on img at bounding box center [356, 97] width 131 height 131
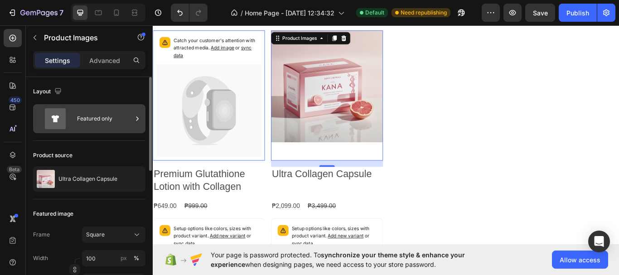
click at [90, 122] on div "Featured only" at bounding box center [104, 118] width 55 height 21
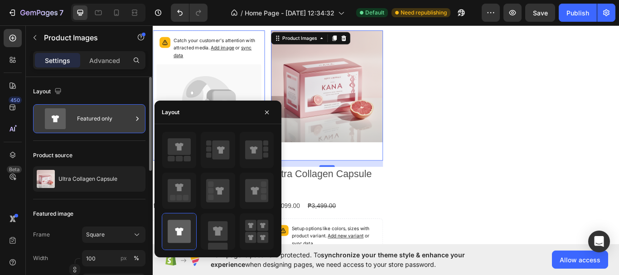
click at [90, 122] on div "Featured only" at bounding box center [104, 118] width 55 height 21
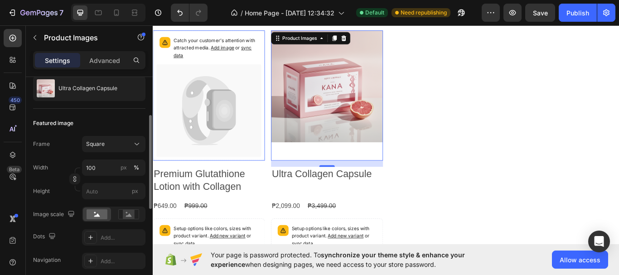
scroll to position [136, 0]
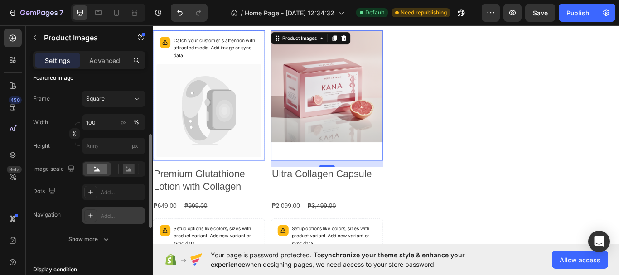
click at [108, 223] on div "Add..." at bounding box center [113, 216] width 63 height 16
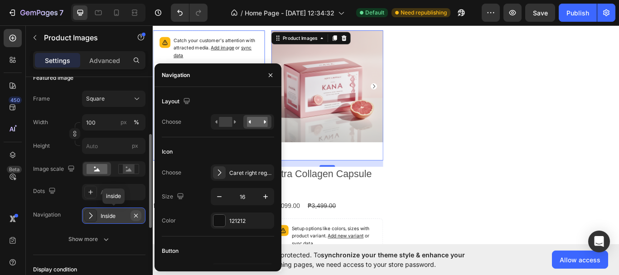
click at [135, 215] on icon "button" at bounding box center [135, 215] width 7 height 7
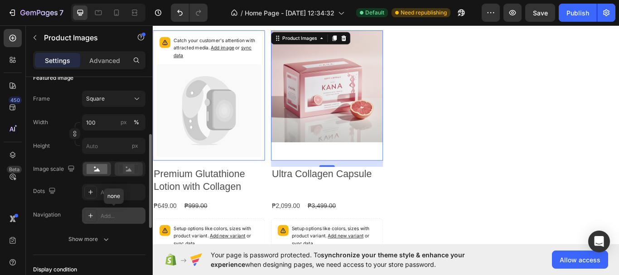
scroll to position [91, 0]
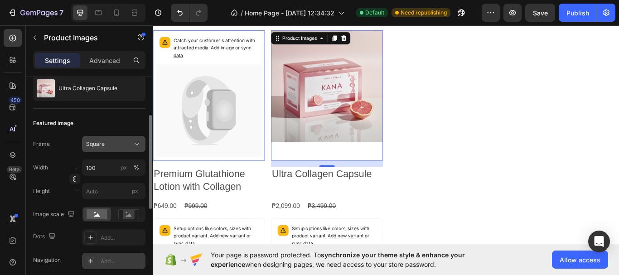
click at [138, 146] on icon at bounding box center [136, 144] width 9 height 9
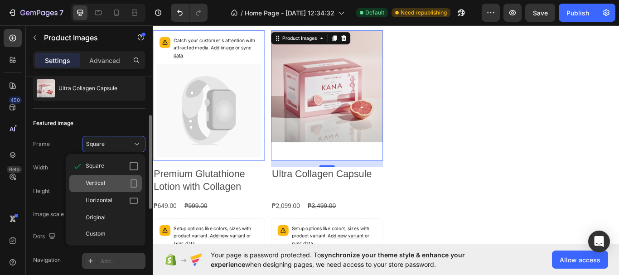
click at [124, 181] on div "Vertical" at bounding box center [112, 183] width 53 height 9
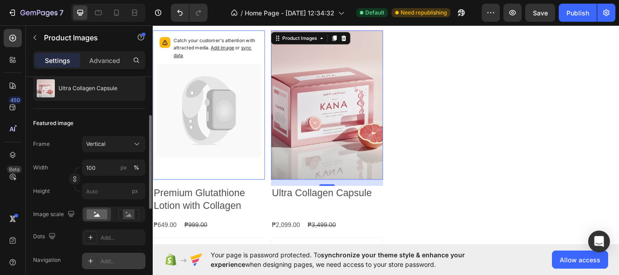
scroll to position [0, 0]
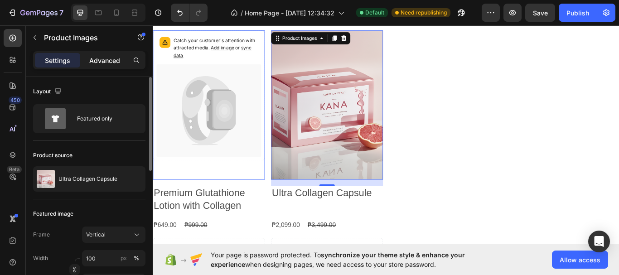
click at [112, 59] on p "Advanced" at bounding box center [104, 61] width 31 height 10
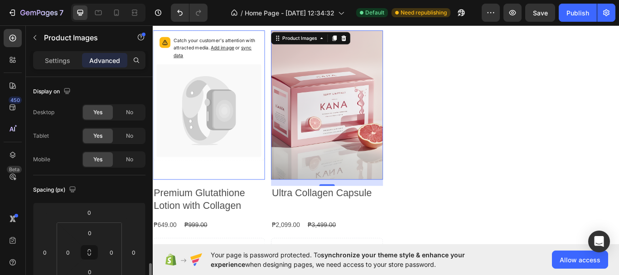
scroll to position [136, 0]
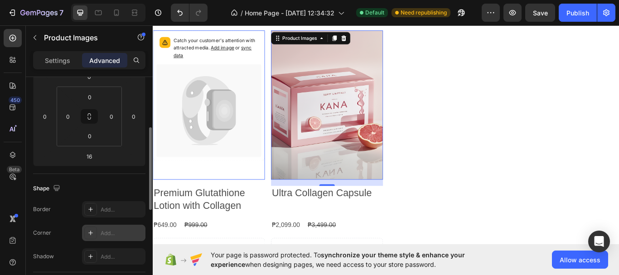
click at [112, 230] on div "Add..." at bounding box center [122, 233] width 43 height 8
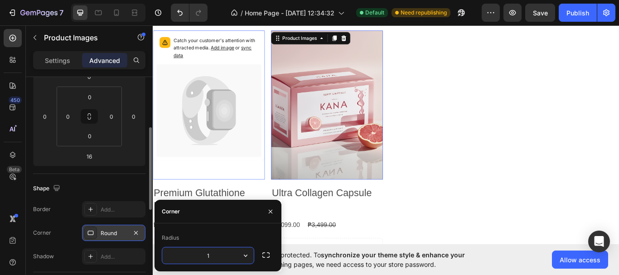
type input "10"
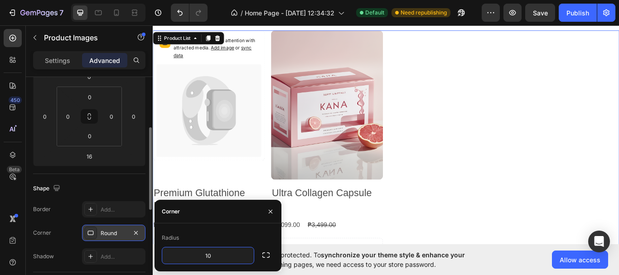
click at [481, 166] on div "Catch your customer's attention with attracted media. Add image or sync data Pr…" at bounding box center [425, 194] width 544 height 324
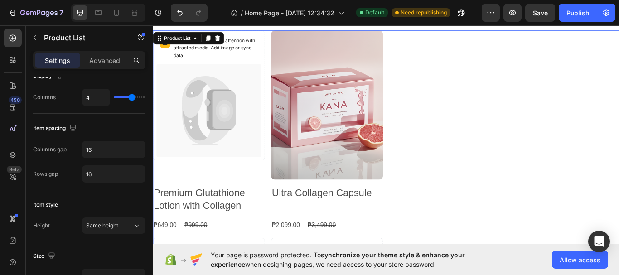
scroll to position [0, 0]
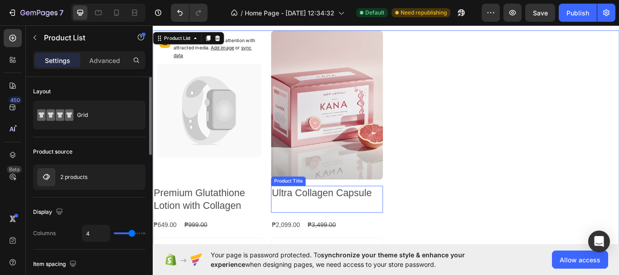
click at [354, 228] on div "Ultra Collagen Capsule Product Title" at bounding box center [356, 228] width 131 height 31
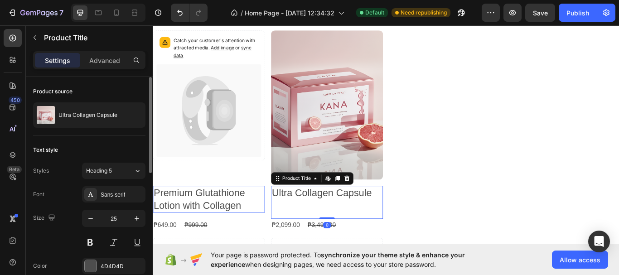
drag, startPoint x: 354, startPoint y: 247, endPoint x: 354, endPoint y: 230, distance: 17.2
click at [354, 230] on div "Ultra Collagen Capsule Product Title Edit content in Shopify 0" at bounding box center [356, 232] width 131 height 39
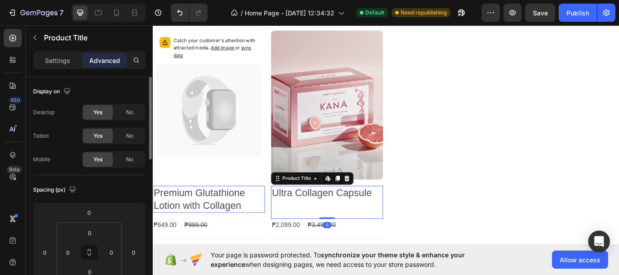
click at [354, 230] on div "Ultra Collagen Capsule Product Title Edit content in Shopify 0" at bounding box center [356, 232] width 131 height 39
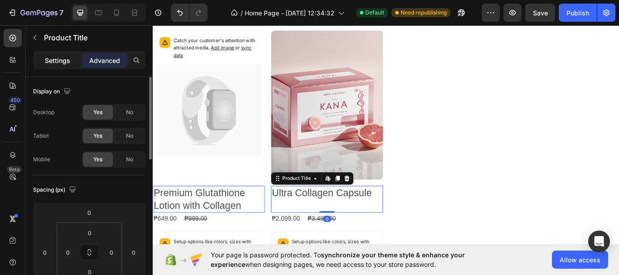
click at [45, 58] on p "Settings" at bounding box center [57, 61] width 25 height 10
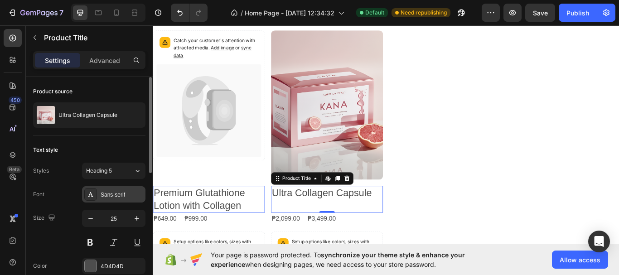
click at [130, 195] on div "Sans-serif" at bounding box center [122, 195] width 43 height 8
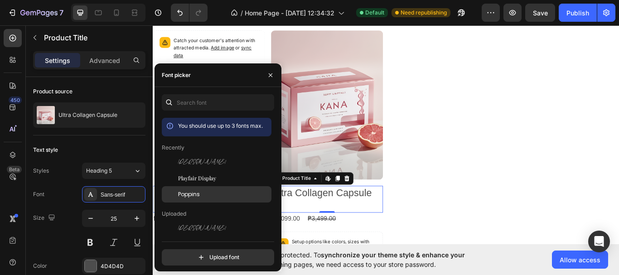
click at [196, 190] on span "Poppins" at bounding box center [189, 194] width 22 height 8
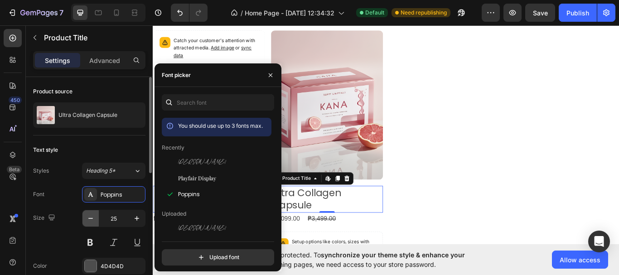
click at [93, 223] on icon "button" at bounding box center [90, 218] width 9 height 9
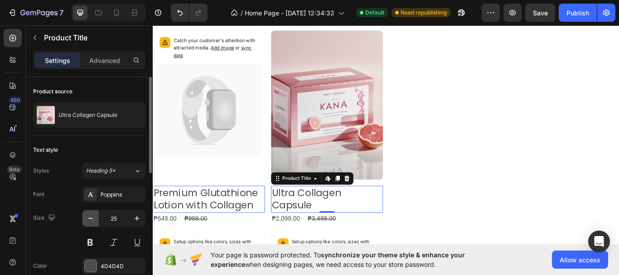
type input "24"
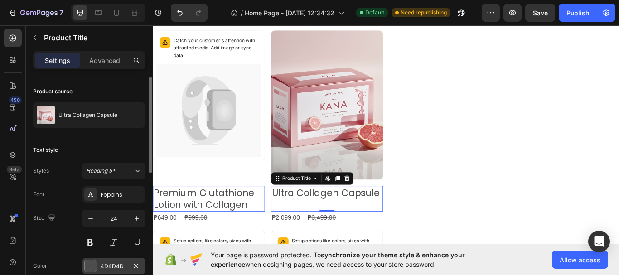
scroll to position [45, 0]
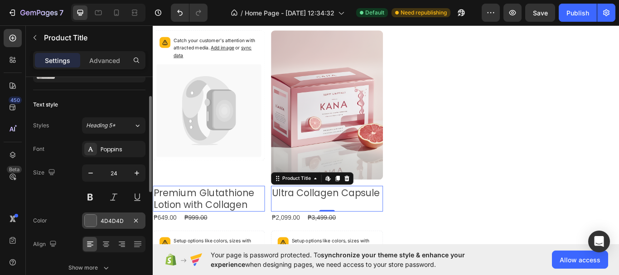
click at [94, 222] on div at bounding box center [91, 221] width 12 height 12
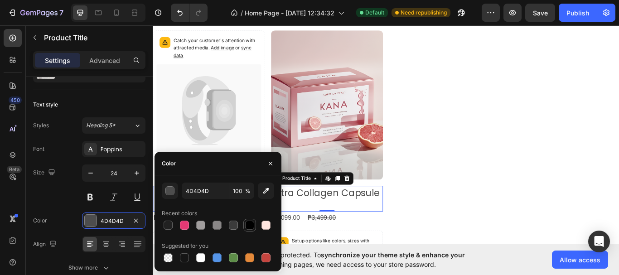
click at [252, 227] on div at bounding box center [249, 225] width 9 height 9
type input "000000"
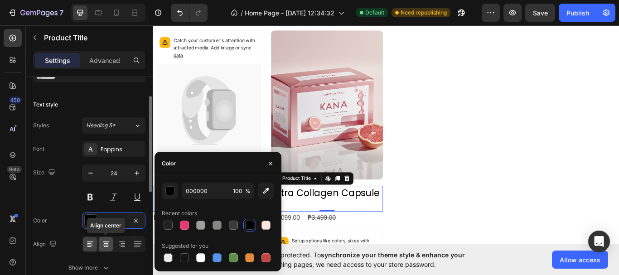
click at [108, 244] on icon at bounding box center [106, 244] width 9 height 9
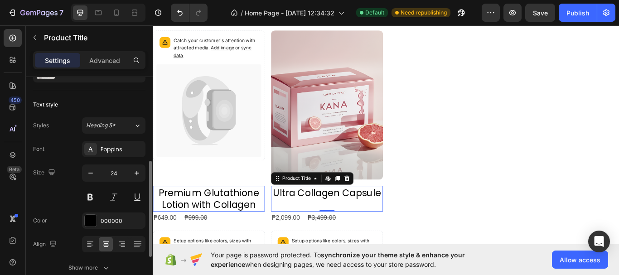
scroll to position [136, 0]
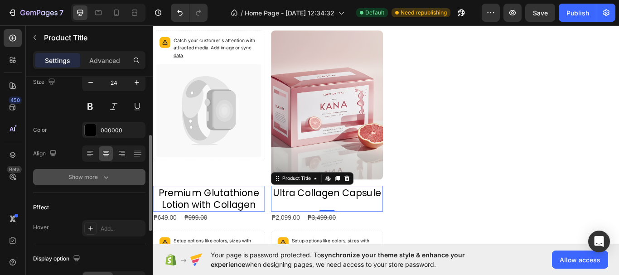
click at [96, 178] on div "Show more" at bounding box center [89, 177] width 42 height 9
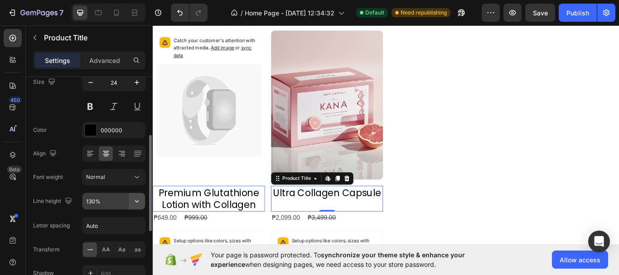
click at [141, 197] on icon "button" at bounding box center [136, 201] width 9 height 9
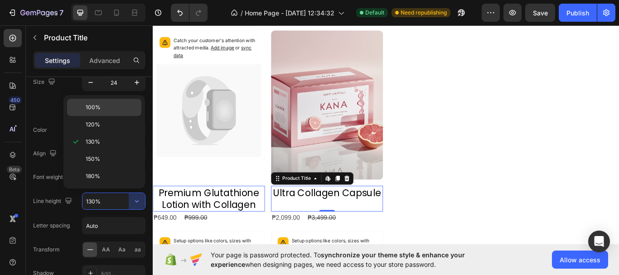
click at [117, 110] on p "100%" at bounding box center [112, 107] width 52 height 8
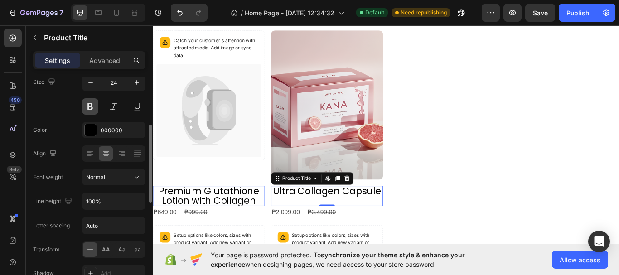
click at [89, 109] on button at bounding box center [90, 106] width 16 height 16
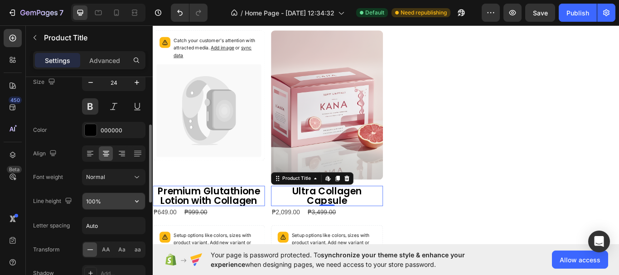
click at [135, 199] on icon "button" at bounding box center [136, 201] width 9 height 9
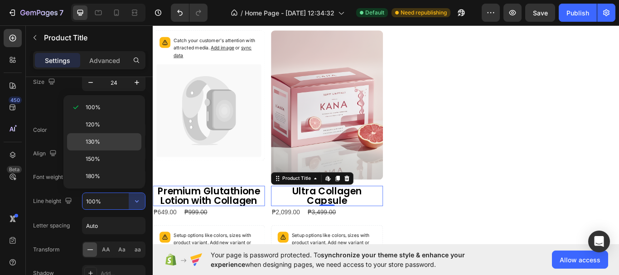
click at [122, 138] on p "130%" at bounding box center [112, 142] width 52 height 8
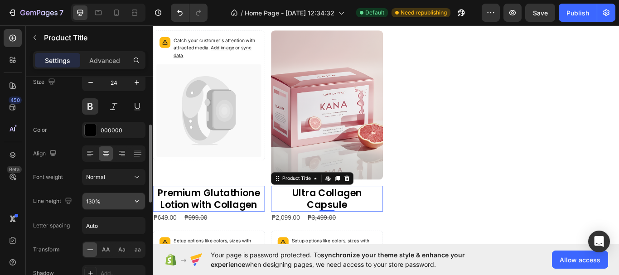
click at [134, 201] on icon "button" at bounding box center [136, 201] width 9 height 9
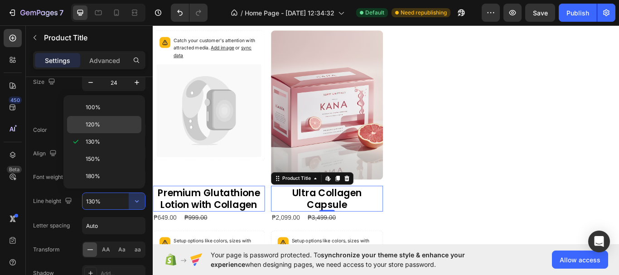
click at [122, 130] on div "120%" at bounding box center [104, 124] width 74 height 17
type input "120%"
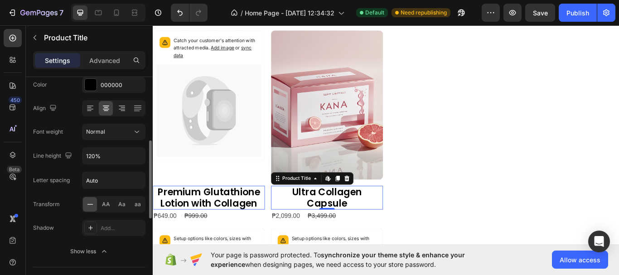
scroll to position [272, 0]
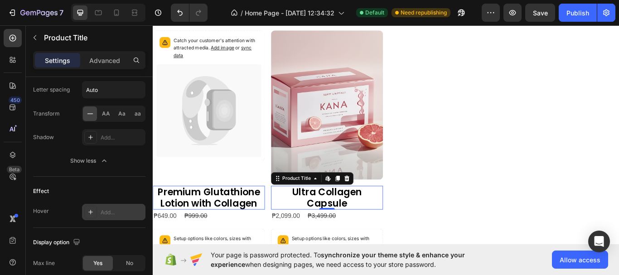
click at [91, 211] on icon at bounding box center [90, 212] width 7 height 7
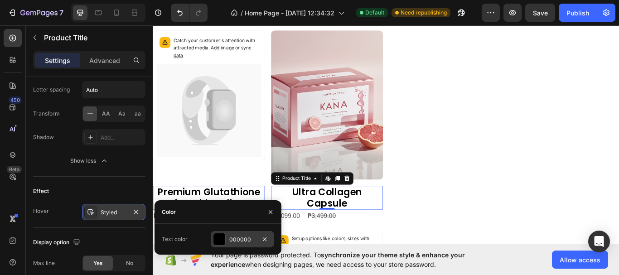
click at [219, 241] on div at bounding box center [220, 239] width 12 height 12
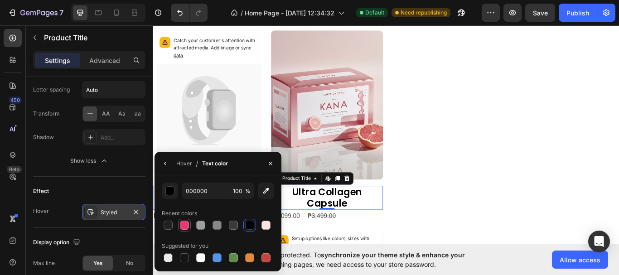
click at [187, 228] on div at bounding box center [184, 225] width 9 height 9
click at [248, 224] on div at bounding box center [249, 225] width 9 height 9
type input "000000"
click at [138, 209] on icon "button" at bounding box center [135, 212] width 7 height 7
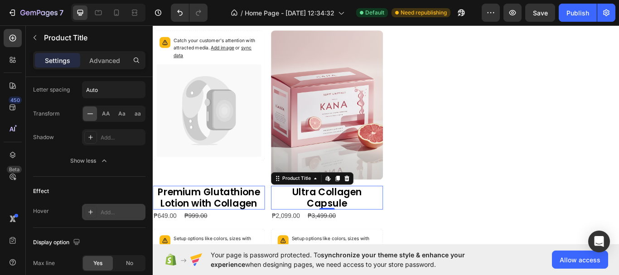
scroll to position [363, 0]
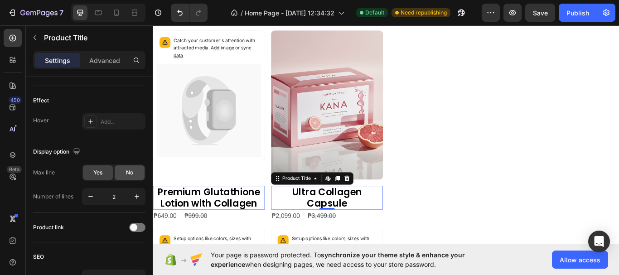
click at [126, 176] on span "No" at bounding box center [129, 173] width 7 height 8
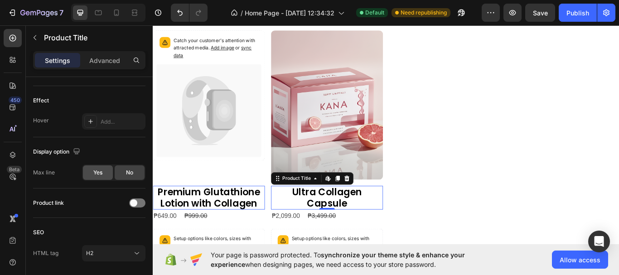
click at [105, 175] on div "Yes" at bounding box center [98, 172] width 30 height 15
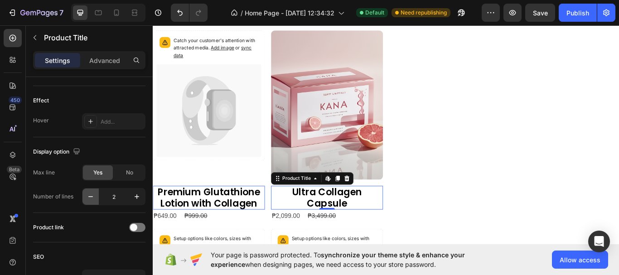
click at [88, 197] on icon "button" at bounding box center [90, 196] width 9 height 9
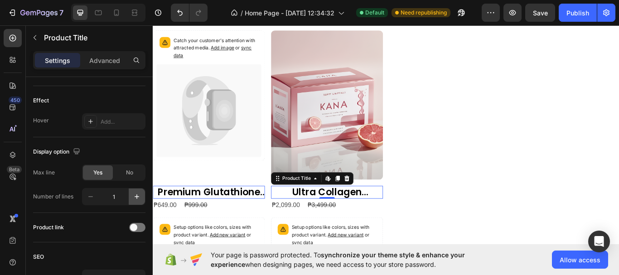
click at [135, 196] on icon "button" at bounding box center [136, 196] width 9 height 9
type input "2"
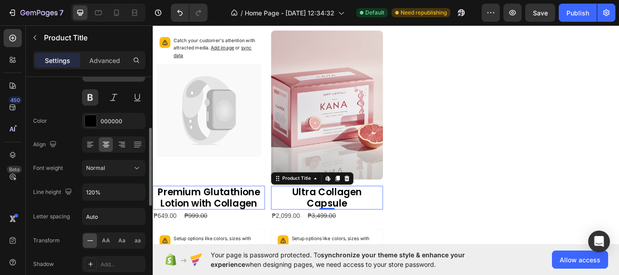
scroll to position [0, 0]
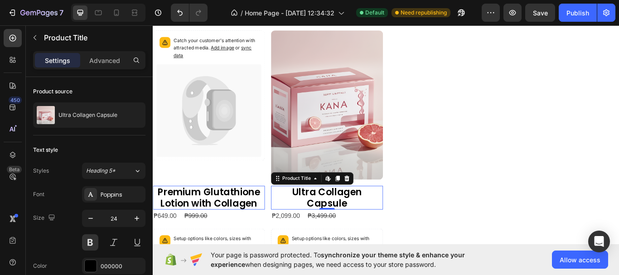
click at [243, 228] on h2 "Premium Glutathione Lotion with Collagen" at bounding box center [218, 227] width 131 height 28
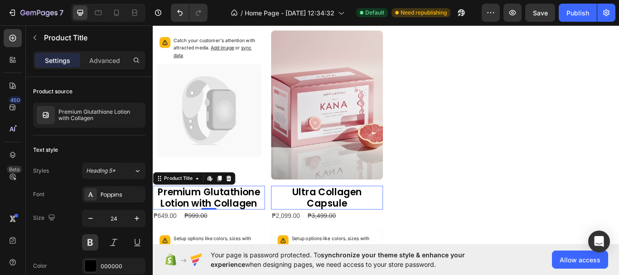
click at [243, 228] on h2 "Premium Glutathione Lotion with Collagen" at bounding box center [218, 227] width 131 height 28
click at [94, 220] on icon "button" at bounding box center [90, 218] width 9 height 9
type input "23"
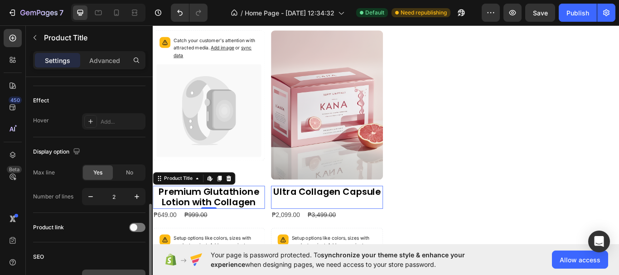
scroll to position [417, 0]
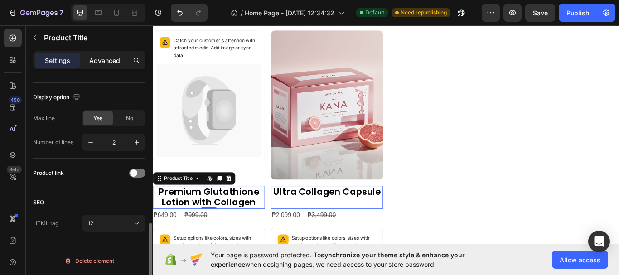
click at [105, 59] on p "Advanced" at bounding box center [104, 61] width 31 height 10
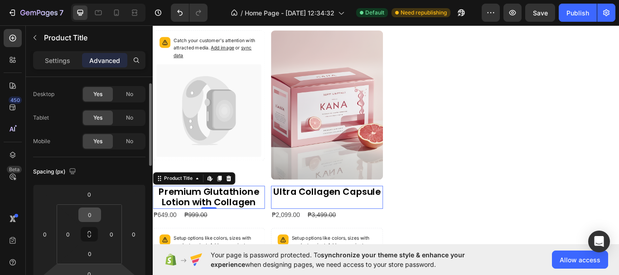
scroll to position [0, 0]
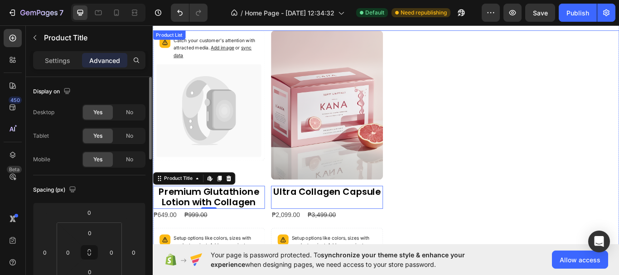
click at [553, 220] on div "Catch your customer's attention with attracted media. Add image or sync data Pr…" at bounding box center [425, 188] width 544 height 312
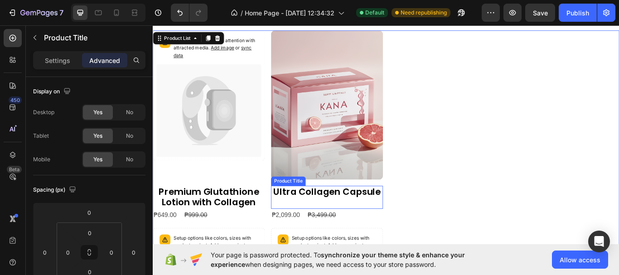
click at [383, 228] on div "Ultra Collagen Capsule Product Title" at bounding box center [356, 226] width 131 height 27
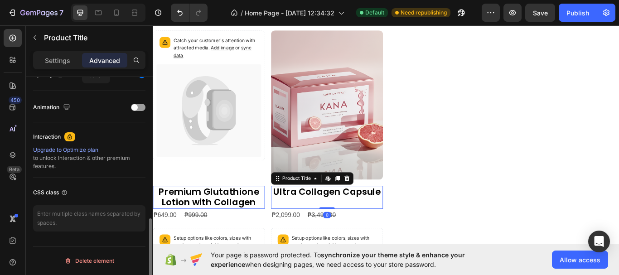
scroll to position [290, 0]
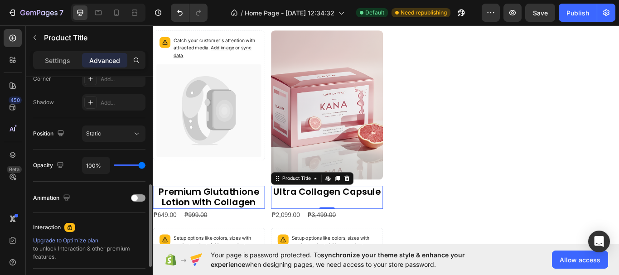
click at [57, 60] on p "Settings" at bounding box center [57, 61] width 25 height 10
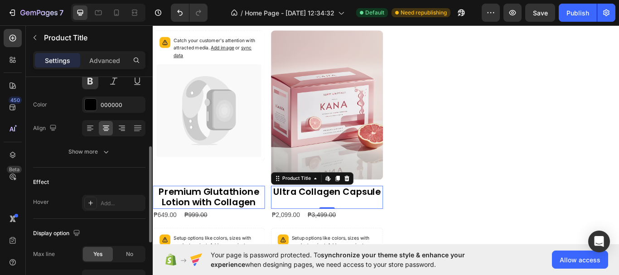
scroll to position [71, 0]
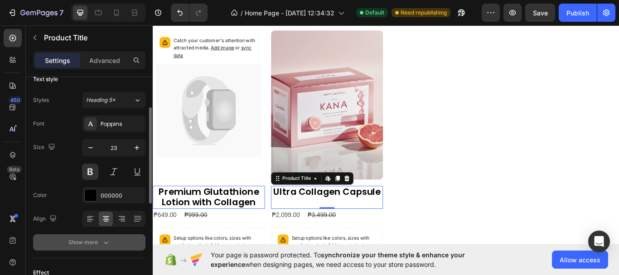
click at [106, 239] on icon "button" at bounding box center [106, 242] width 9 height 9
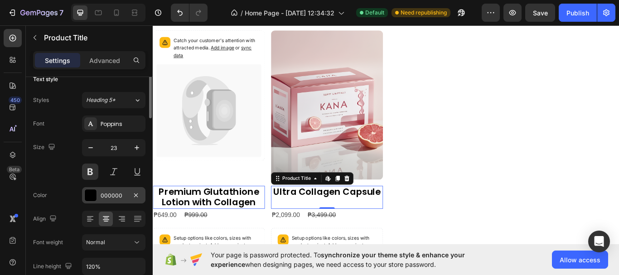
scroll to position [0, 0]
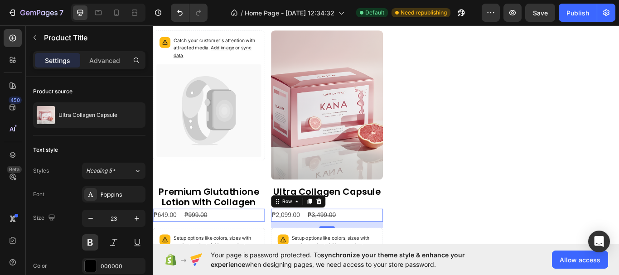
click at [326, 247] on div "₱2,099.00 Product Price Product Price ₱3,499.00 Product Price Product Price Row…" at bounding box center [356, 247] width 131 height 15
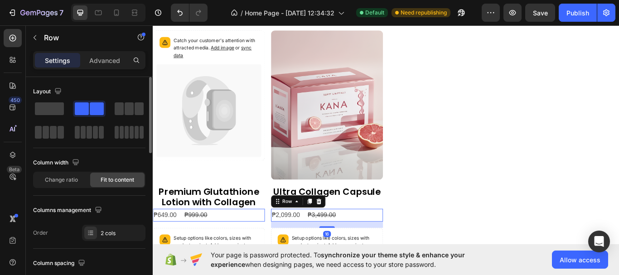
scroll to position [181, 0]
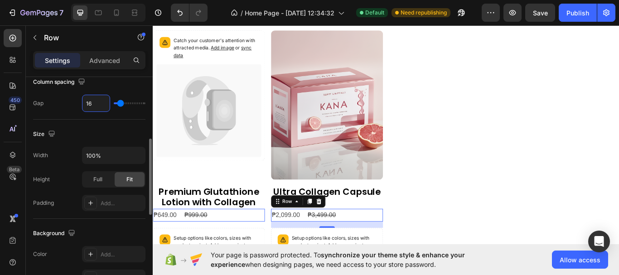
click at [95, 104] on input "16" at bounding box center [96, 103] width 27 height 16
type input "5"
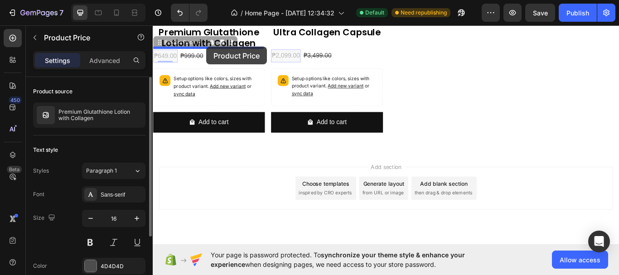
scroll to position [741, 0]
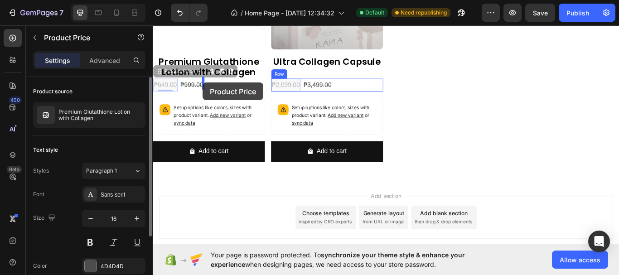
drag, startPoint x: 166, startPoint y: 245, endPoint x: 211, endPoint y: 92, distance: 158.8
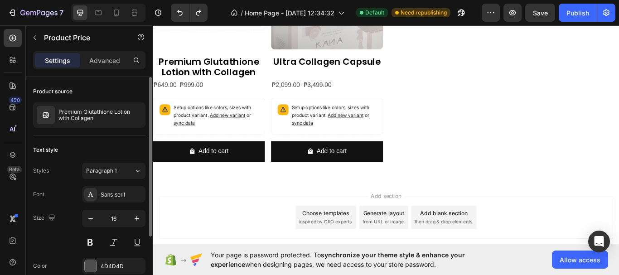
click at [172, 92] on div "₱649.00" at bounding box center [167, 95] width 29 height 15
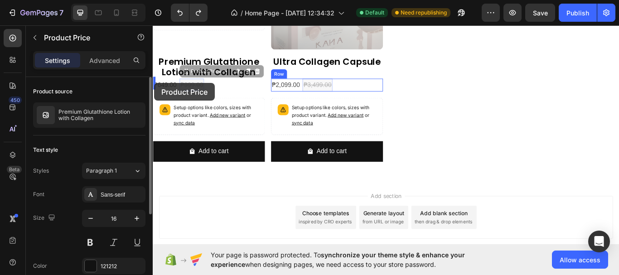
drag, startPoint x: 197, startPoint y: 92, endPoint x: 155, endPoint y: 93, distance: 42.2
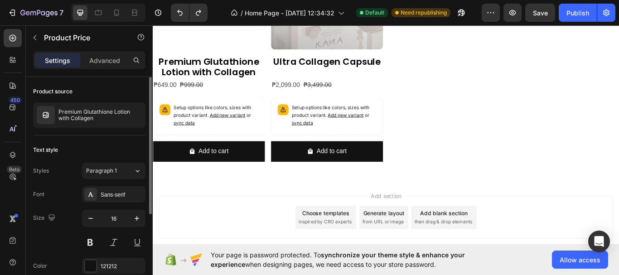
click at [203, 92] on div "₱999.00" at bounding box center [198, 95] width 29 height 15
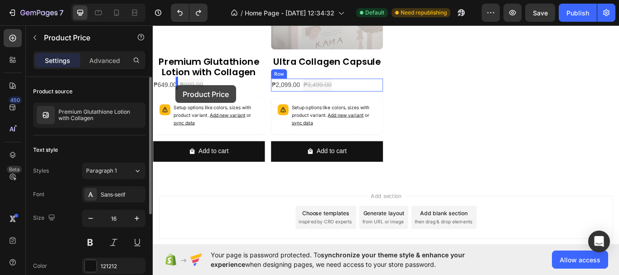
drag, startPoint x: 198, startPoint y: 94, endPoint x: 179, endPoint y: 96, distance: 19.1
drag, startPoint x: 193, startPoint y: 91, endPoint x: 166, endPoint y: 94, distance: 26.9
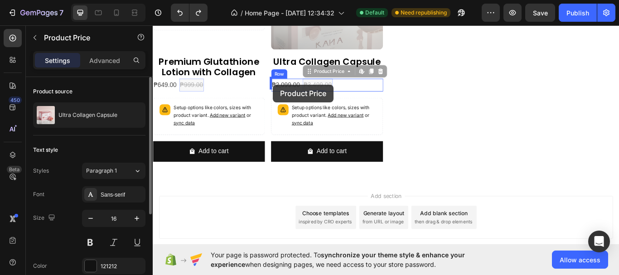
drag, startPoint x: 350, startPoint y: 92, endPoint x: 293, endPoint y: 95, distance: 57.6
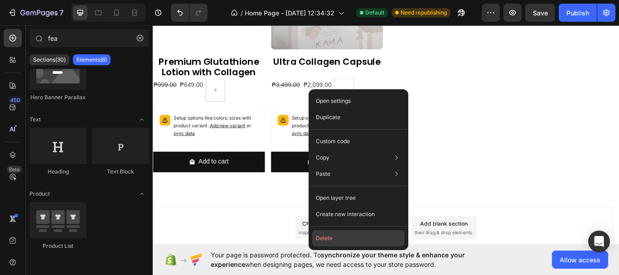
click at [335, 240] on button "Delete" at bounding box center [358, 238] width 92 height 16
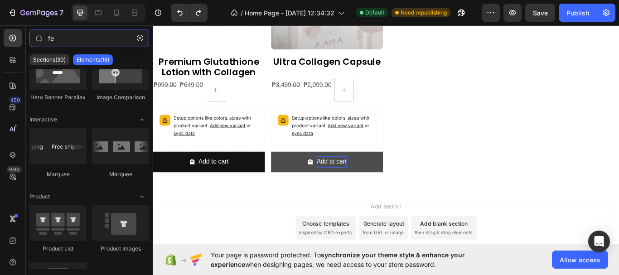
scroll to position [0, 0]
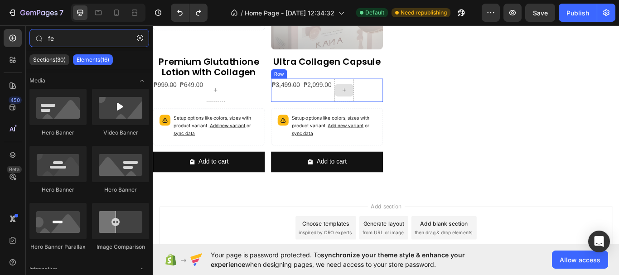
type input "f"
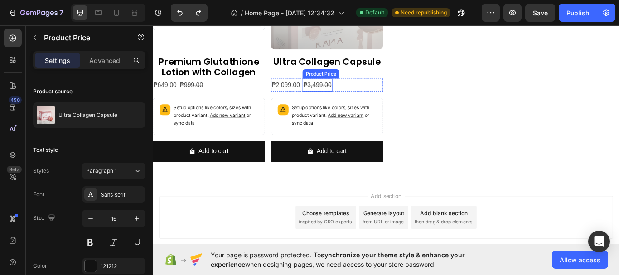
click at [350, 95] on div "₱3,499.00" at bounding box center [344, 95] width 34 height 15
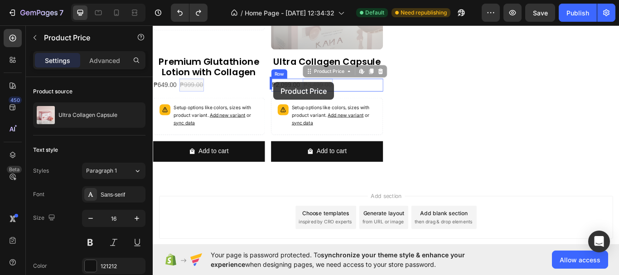
drag, startPoint x: 346, startPoint y: 92, endPoint x: 293, endPoint y: 92, distance: 53.0
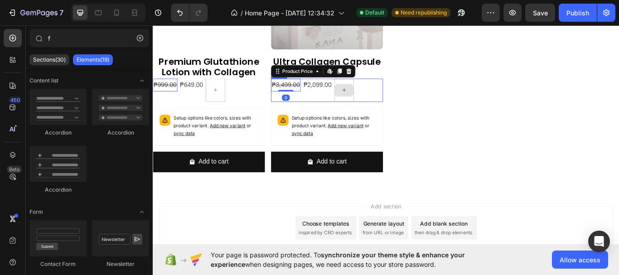
click at [382, 95] on div at bounding box center [376, 101] width 22 height 15
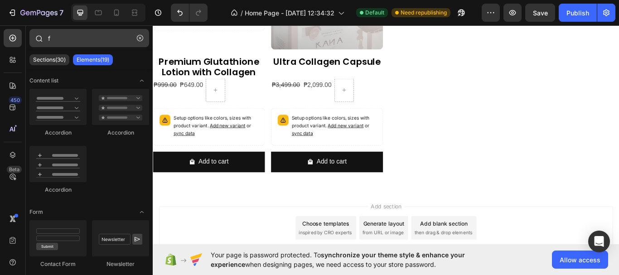
click at [140, 35] on icon "button" at bounding box center [140, 38] width 6 height 6
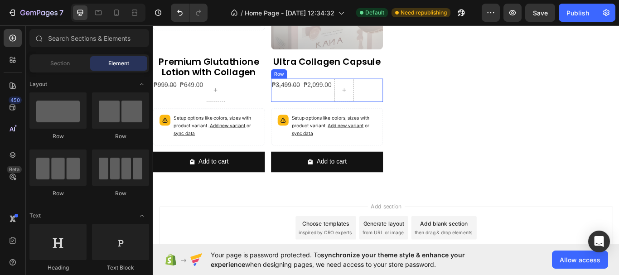
click at [331, 105] on div "₱2,099.00 Product Price Product Price" at bounding box center [344, 101] width 34 height 27
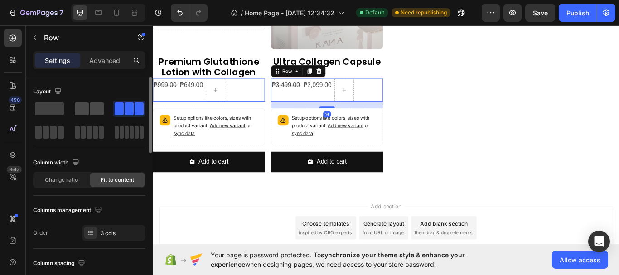
click at [90, 107] on span at bounding box center [97, 108] width 14 height 13
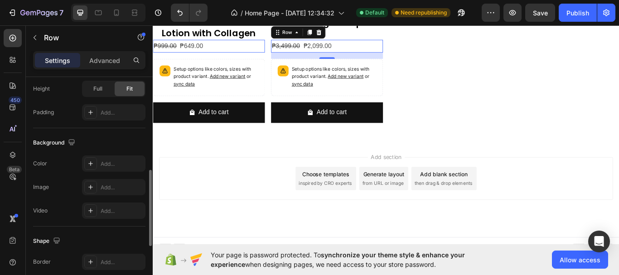
scroll to position [433, 0]
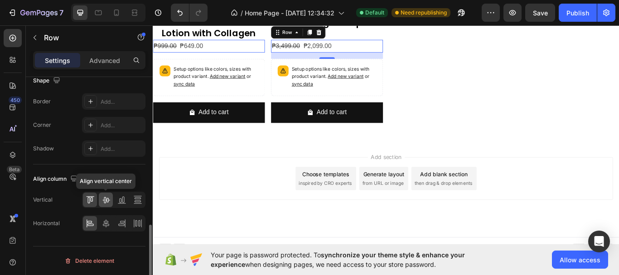
click at [103, 199] on icon at bounding box center [106, 199] width 9 height 9
click at [106, 222] on icon at bounding box center [106, 223] width 9 height 9
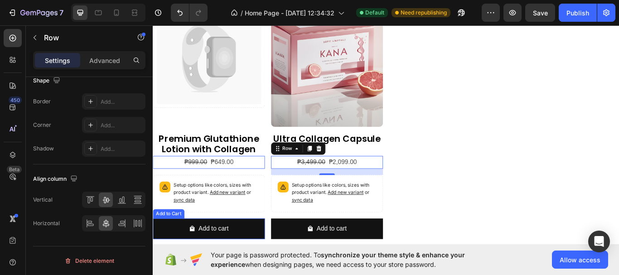
scroll to position [651, 0]
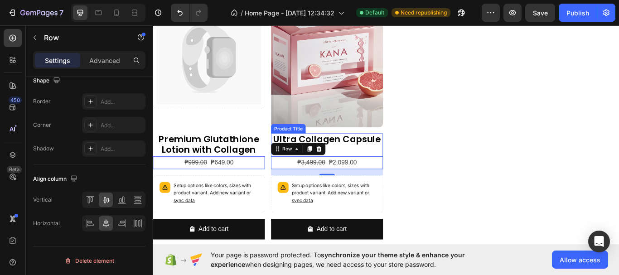
click at [400, 164] on h2 "Ultra Collagen Capsule" at bounding box center [356, 159] width 131 height 15
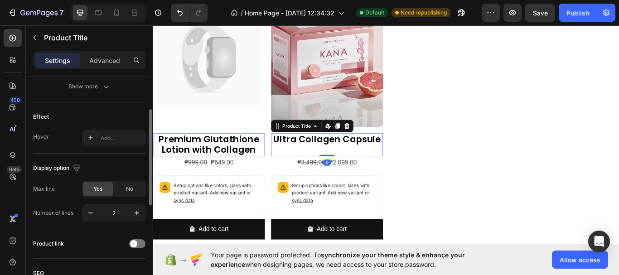
scroll to position [181, 0]
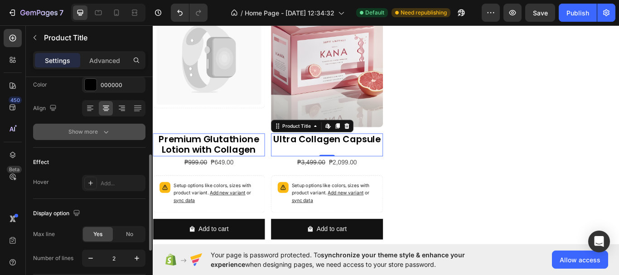
click at [91, 133] on div "Show more" at bounding box center [89, 131] width 42 height 9
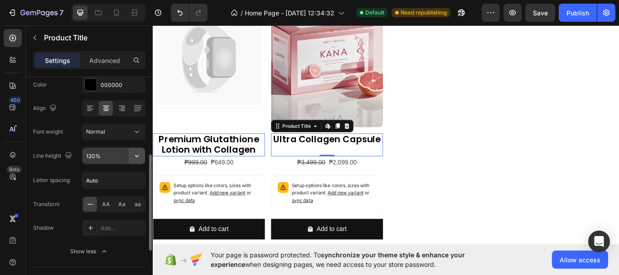
click at [137, 153] on icon "button" at bounding box center [136, 155] width 9 height 9
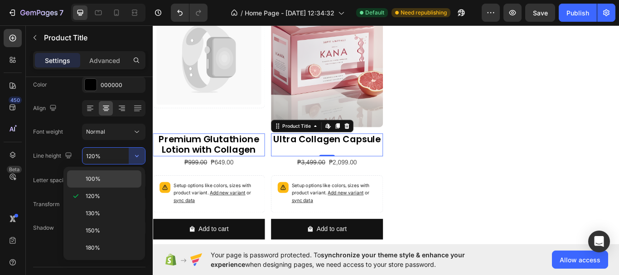
click at [121, 175] on div "100%" at bounding box center [104, 178] width 74 height 17
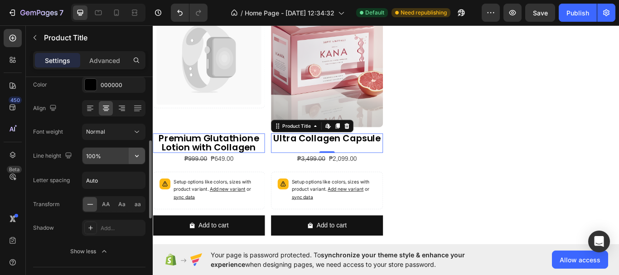
click at [137, 154] on icon "button" at bounding box center [136, 155] width 9 height 9
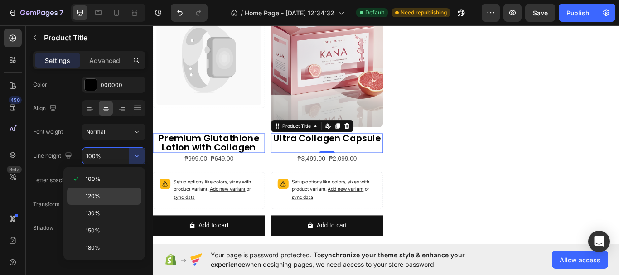
click at [115, 192] on p "120%" at bounding box center [112, 196] width 52 height 8
type input "120%"
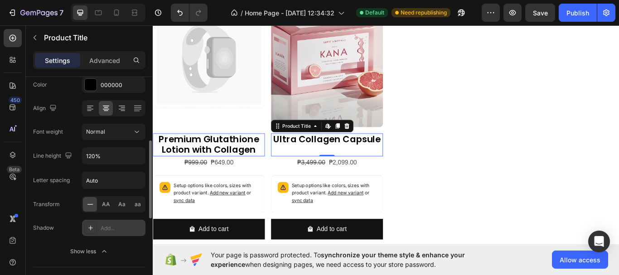
scroll to position [317, 0]
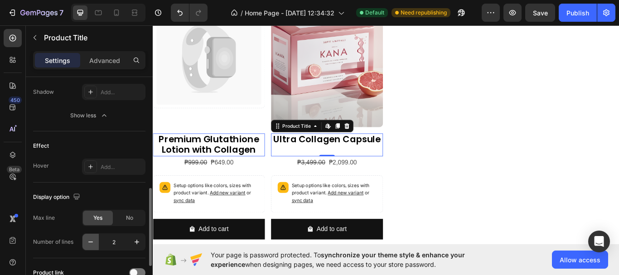
click at [90, 242] on icon "button" at bounding box center [90, 242] width 5 height 1
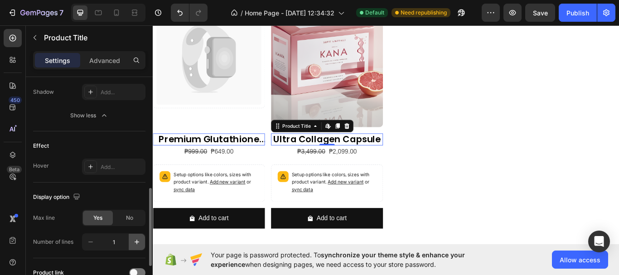
click at [131, 242] on button "button" at bounding box center [137, 242] width 16 height 16
type input "2"
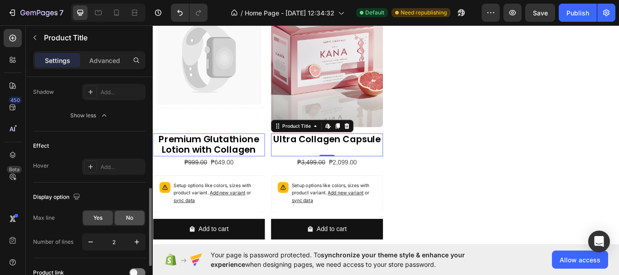
click at [131, 221] on span "No" at bounding box center [129, 218] width 7 height 8
click at [96, 220] on span "Yes" at bounding box center [97, 218] width 9 height 8
click at [134, 241] on icon "button" at bounding box center [136, 242] width 9 height 9
click at [134, 243] on icon "button" at bounding box center [136, 242] width 9 height 9
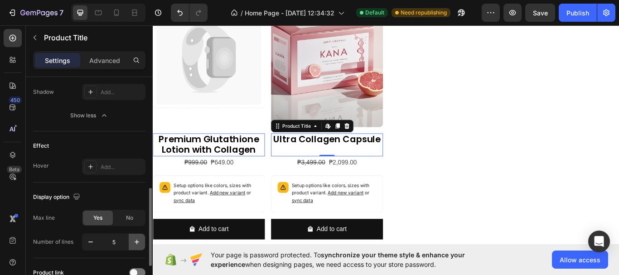
click at [134, 243] on icon "button" at bounding box center [136, 242] width 9 height 9
click at [90, 243] on icon "button" at bounding box center [90, 242] width 9 height 9
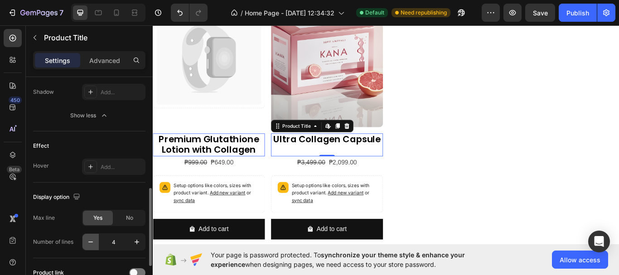
click at [90, 243] on icon "button" at bounding box center [90, 242] width 9 height 9
type input "2"
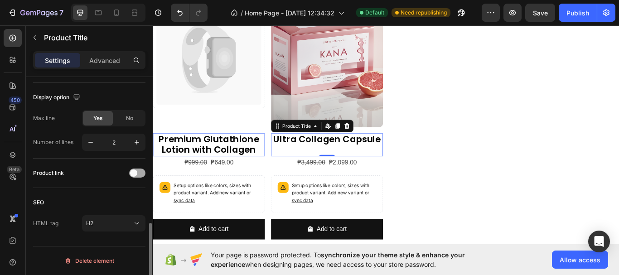
click at [139, 174] on div at bounding box center [137, 173] width 16 height 9
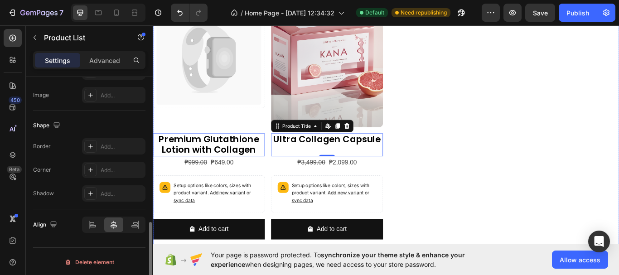
click at [492, 189] on div "Catch your customer's attention with attracted media. Add image or sync data Pr…" at bounding box center [425, 127] width 544 height 312
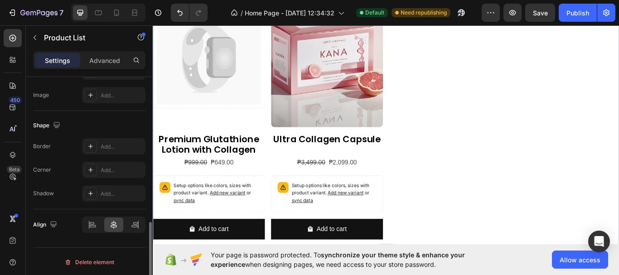
scroll to position [0, 0]
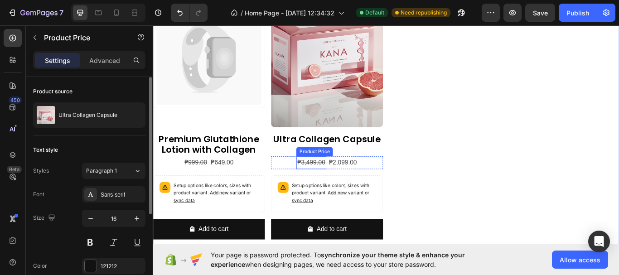
click at [348, 186] on div "₱3,499.00" at bounding box center [337, 186] width 34 height 15
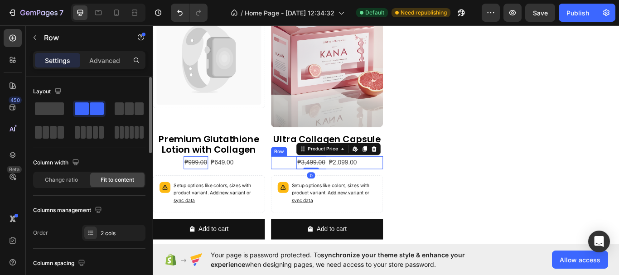
click at [402, 183] on div "₱3,499.00 Product Price Edit content in Shopify 0 Product Price Edit content in…" at bounding box center [356, 186] width 131 height 15
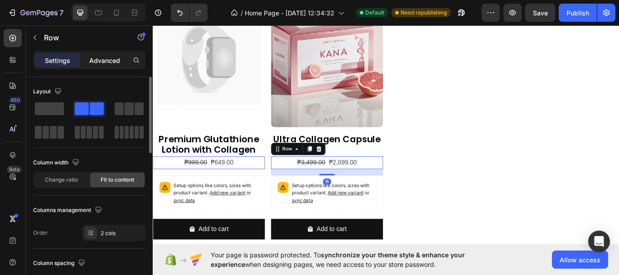
click at [101, 63] on p "Advanced" at bounding box center [104, 61] width 31 height 10
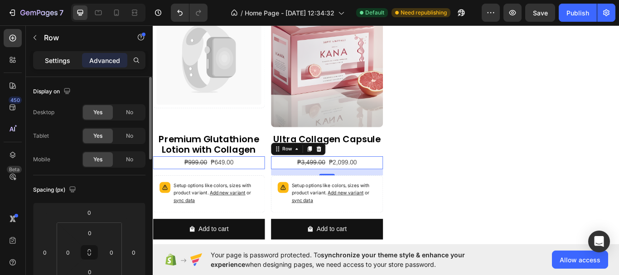
click at [52, 60] on p "Settings" at bounding box center [57, 61] width 25 height 10
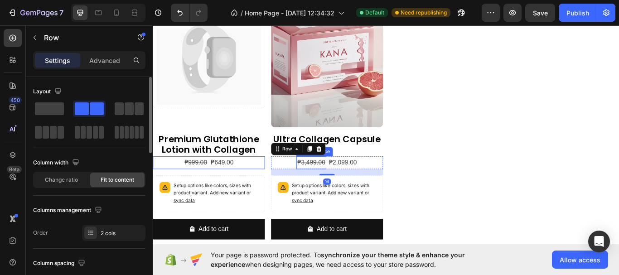
click at [333, 183] on div "₱3,499.00" at bounding box center [337, 186] width 34 height 15
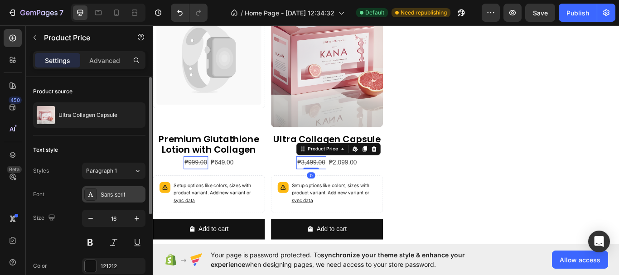
click at [122, 192] on div "Sans-serif" at bounding box center [122, 195] width 43 height 8
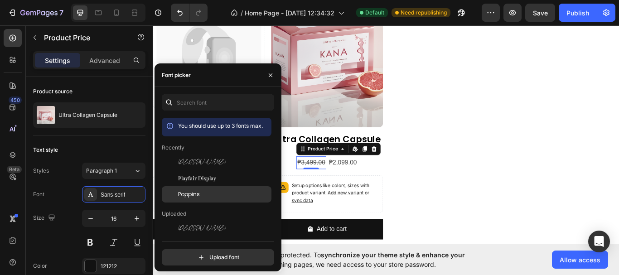
click at [208, 195] on div "Poppins" at bounding box center [224, 194] width 92 height 8
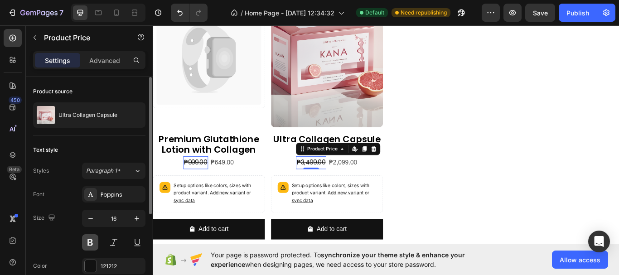
click at [87, 243] on button at bounding box center [90, 242] width 16 height 16
click at [377, 184] on div "₱2,099.00" at bounding box center [376, 186] width 34 height 15
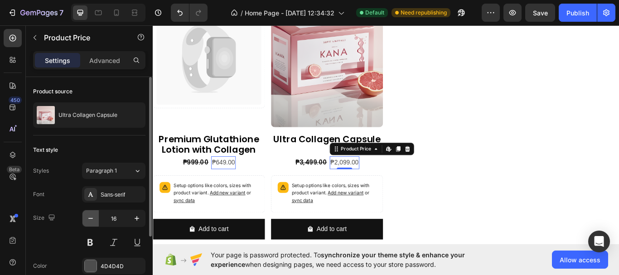
click at [88, 224] on button "button" at bounding box center [91, 218] width 16 height 16
click at [135, 217] on icon "button" at bounding box center [136, 218] width 9 height 9
type input "18"
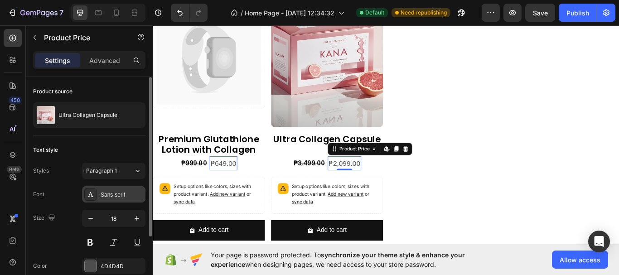
click at [129, 194] on div "Sans-serif" at bounding box center [122, 195] width 43 height 8
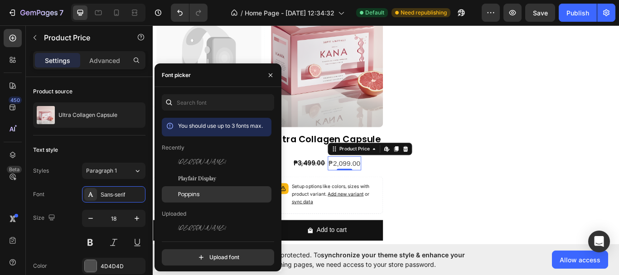
click at [196, 196] on span "Poppins" at bounding box center [189, 194] width 22 height 8
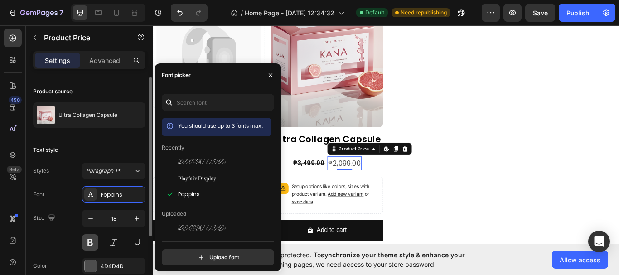
click at [93, 244] on button at bounding box center [90, 242] width 16 height 16
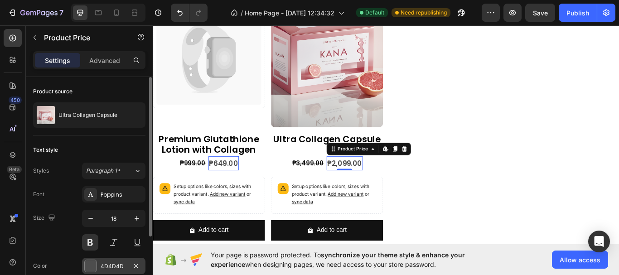
click at [91, 263] on div at bounding box center [91, 266] width 12 height 12
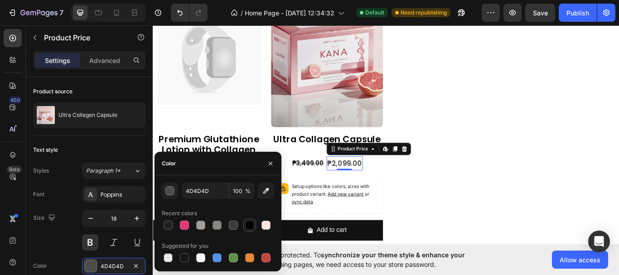
click at [247, 228] on div at bounding box center [249, 225] width 9 height 9
type input "000000"
click at [473, 217] on div "Catch your customer's attention with attracted media. Add image or sync data Pr…" at bounding box center [425, 128] width 544 height 314
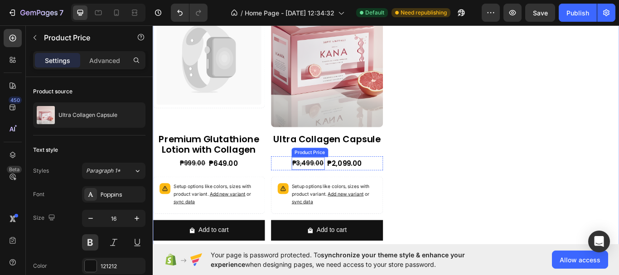
click at [328, 183] on div "₱3,499.00" at bounding box center [334, 187] width 39 height 15
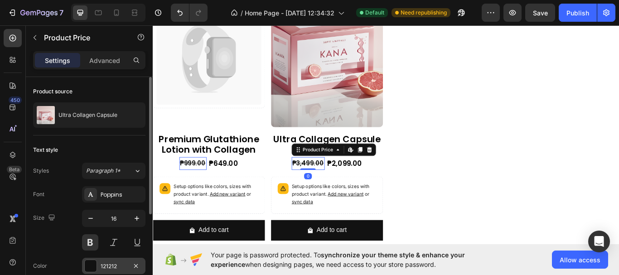
click at [91, 267] on div at bounding box center [91, 266] width 12 height 12
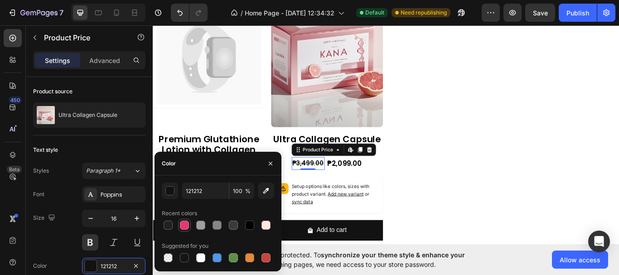
click at [187, 229] on div at bounding box center [184, 225] width 9 height 9
type input "E33974"
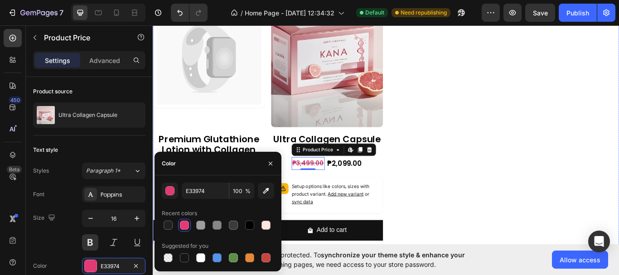
click at [500, 212] on div "Catch your customer's attention with attracted media. Add image or sync data Pr…" at bounding box center [425, 128] width 544 height 314
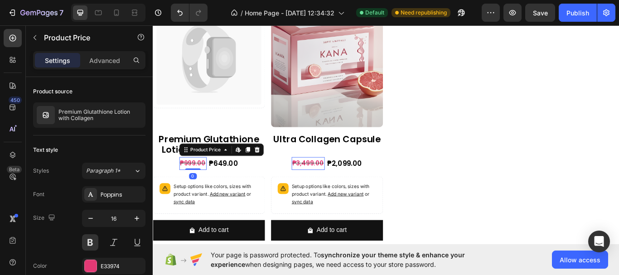
click at [204, 188] on div "₱999.00" at bounding box center [200, 187] width 32 height 15
click at [96, 265] on div at bounding box center [91, 266] width 12 height 12
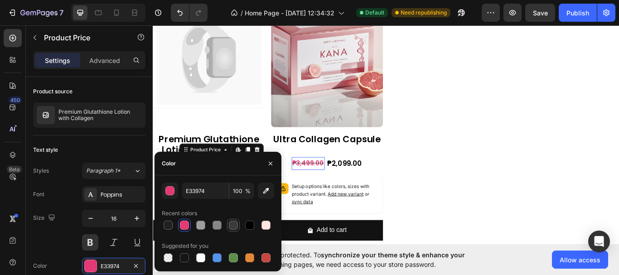
click at [234, 227] on div at bounding box center [233, 225] width 9 height 9
type input "3B3B3B"
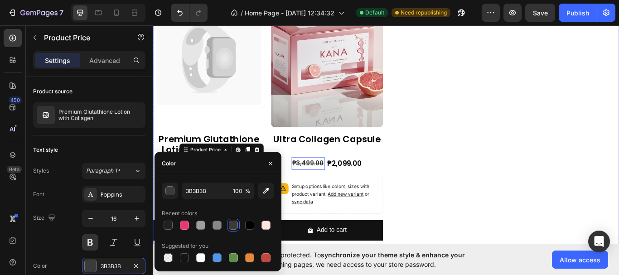
click at [485, 190] on div "Catch your customer's attention with attracted media. Add image or sync data Pr…" at bounding box center [425, 128] width 544 height 314
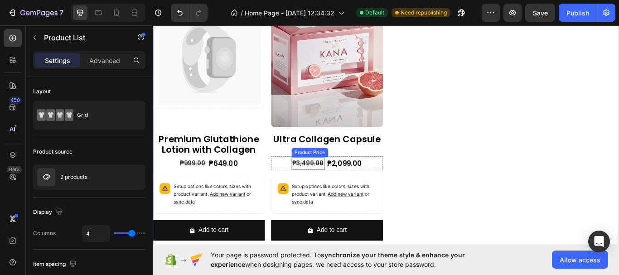
click at [335, 184] on div "₱3,499.00" at bounding box center [334, 187] width 39 height 15
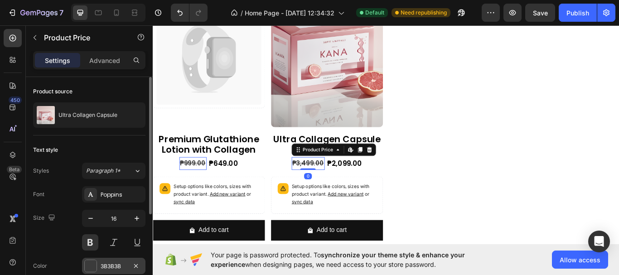
click at [89, 263] on div at bounding box center [91, 266] width 12 height 12
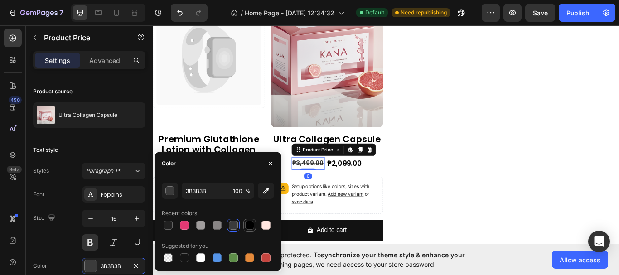
click at [249, 222] on div at bounding box center [249, 225] width 9 height 9
type input "000000"
click at [370, 185] on div "₱2,099.00" at bounding box center [376, 187] width 42 height 16
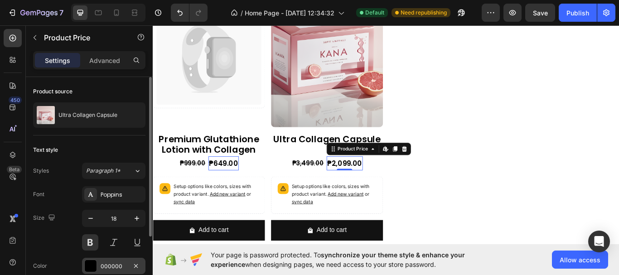
click at [88, 264] on div at bounding box center [91, 266] width 12 height 12
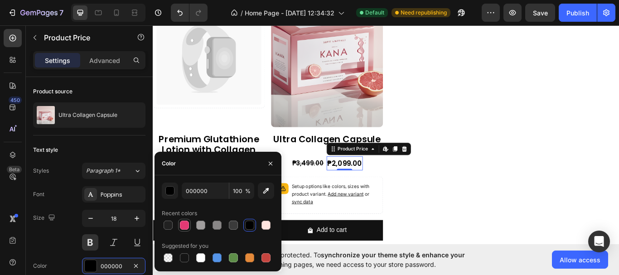
click at [183, 224] on div at bounding box center [184, 225] width 9 height 9
type input "E33974"
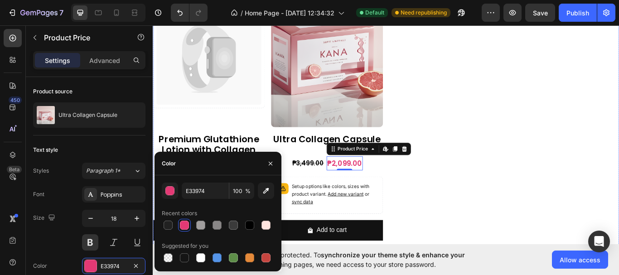
click at [476, 185] on div "Catch your customer's attention with attracted media. Add image or sync data Pr…" at bounding box center [425, 128] width 544 height 314
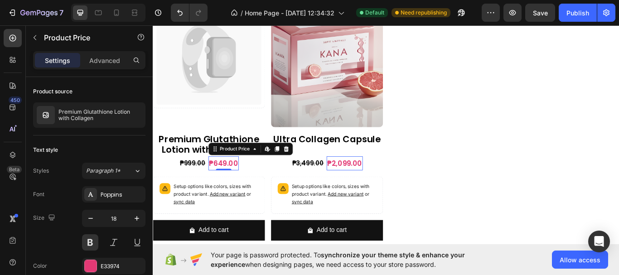
click at [238, 188] on div "₱649.00" at bounding box center [235, 187] width 35 height 16
click at [367, 187] on div "₱2,099.00" at bounding box center [376, 187] width 42 height 16
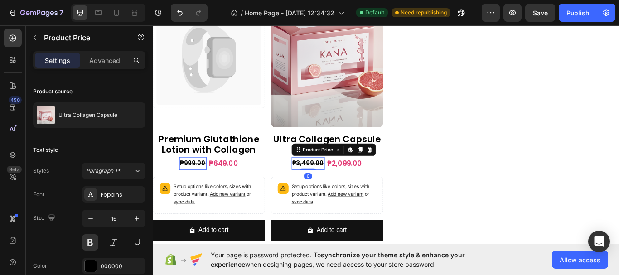
click at [339, 186] on div "₱3,499.00" at bounding box center [334, 187] width 39 height 15
click at [201, 184] on div "₱999.00" at bounding box center [200, 187] width 32 height 15
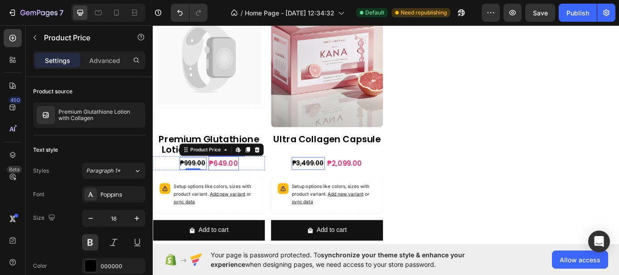
click at [237, 188] on div "₱649.00" at bounding box center [235, 187] width 35 height 16
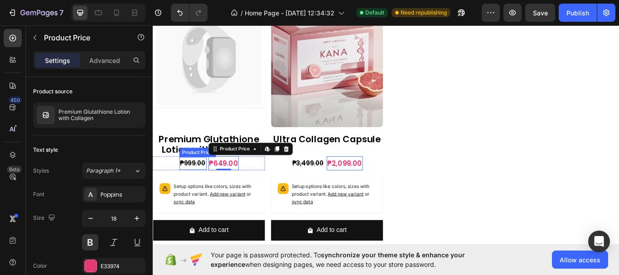
click at [203, 180] on div "₱999.00" at bounding box center [200, 187] width 32 height 15
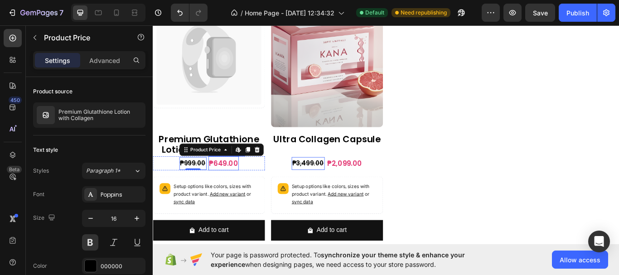
click at [236, 186] on div "₱649.00" at bounding box center [235, 187] width 35 height 16
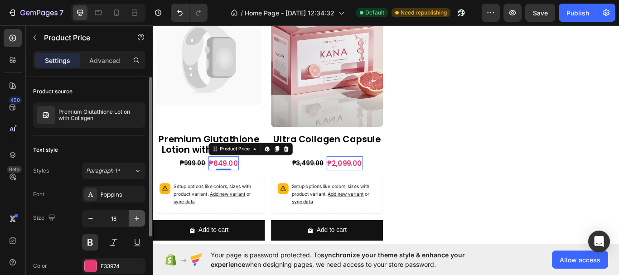
click at [139, 219] on icon "button" at bounding box center [136, 218] width 9 height 9
type input "19"
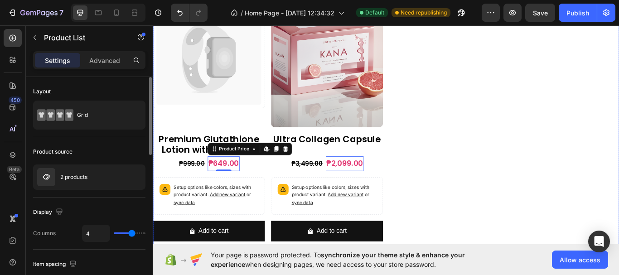
click at [498, 183] on div "Catch your customer's attention with attracted media. Add image or sync data Pr…" at bounding box center [425, 128] width 544 height 315
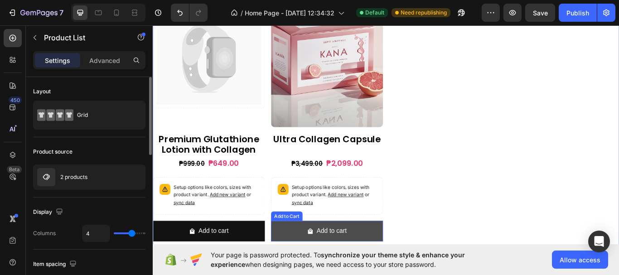
click at [397, 259] on button "Add to cart" at bounding box center [356, 266] width 131 height 24
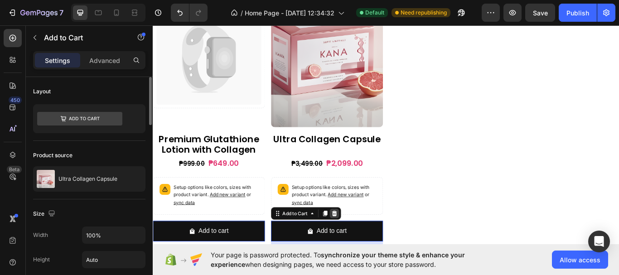
click at [365, 240] on div at bounding box center [364, 245] width 11 height 11
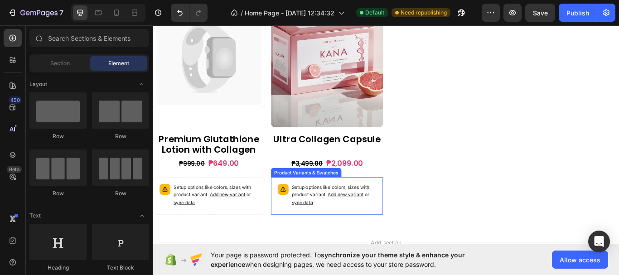
click at [393, 211] on p "Setup options like colors, sizes with product variant. Add new variant or sync …" at bounding box center [364, 224] width 99 height 26
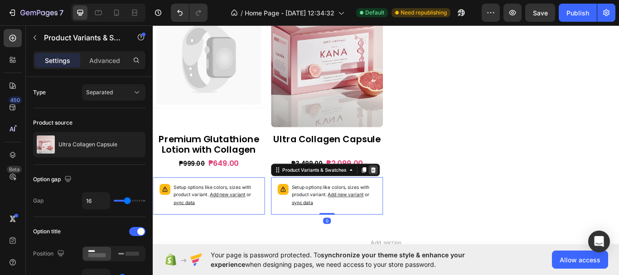
click at [408, 189] on div at bounding box center [409, 194] width 11 height 11
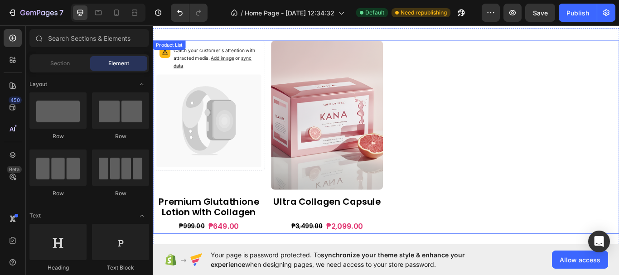
scroll to position [515, 0]
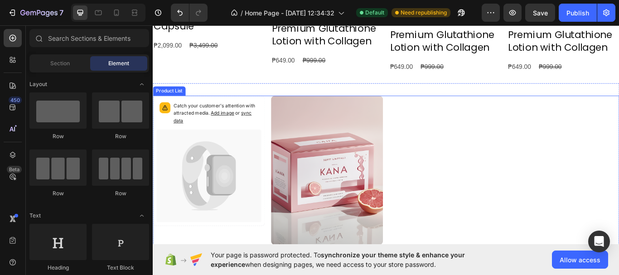
click at [287, 110] on div "Catch your customer's attention with attracted media. Add image or sync data Pr…" at bounding box center [425, 220] width 544 height 225
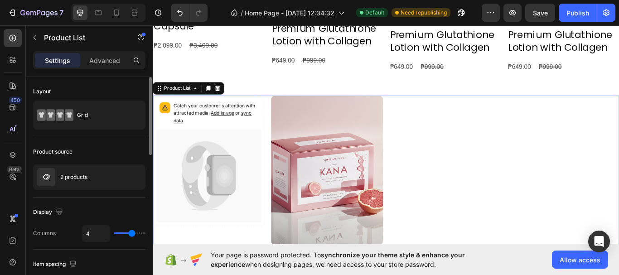
scroll to position [91, 0]
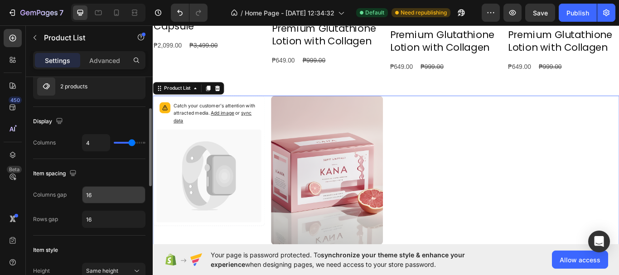
click at [102, 199] on input "16" at bounding box center [114, 195] width 63 height 16
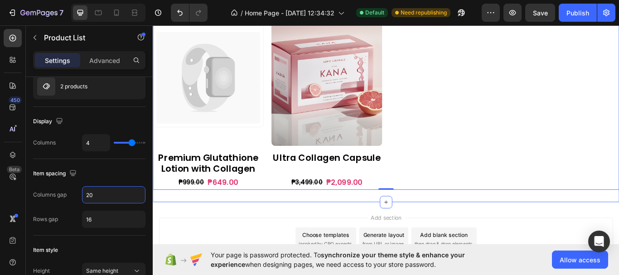
scroll to position [605, 0]
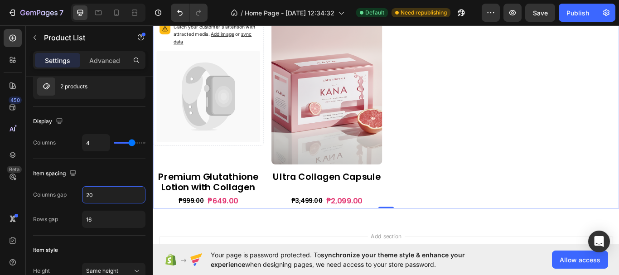
type input "20"
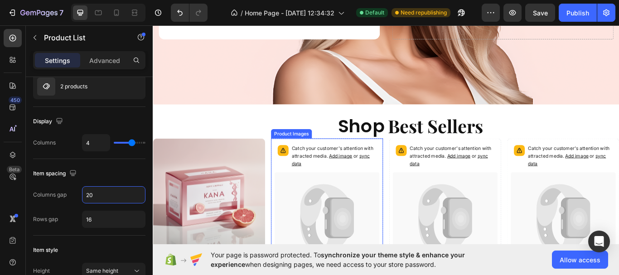
scroll to position [288, 0]
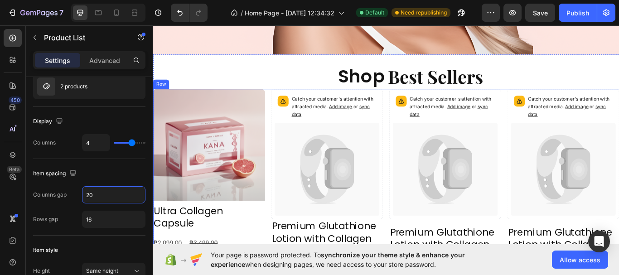
click at [559, 101] on div "Product Images Ultra Collagen Capsule Product Title ₱2,099.00 Product Price Pro…" at bounding box center [425, 206] width 544 height 213
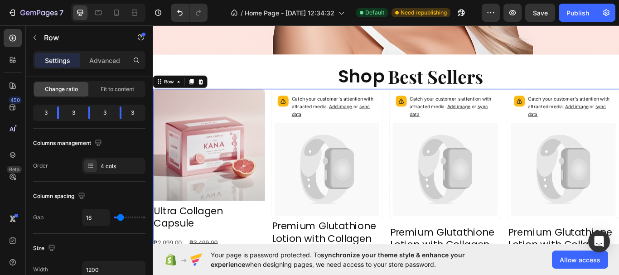
scroll to position [0, 0]
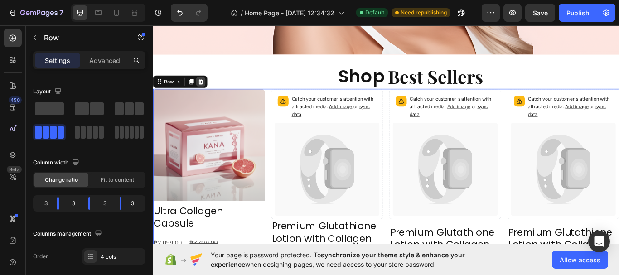
click at [211, 88] on icon at bounding box center [208, 91] width 7 height 7
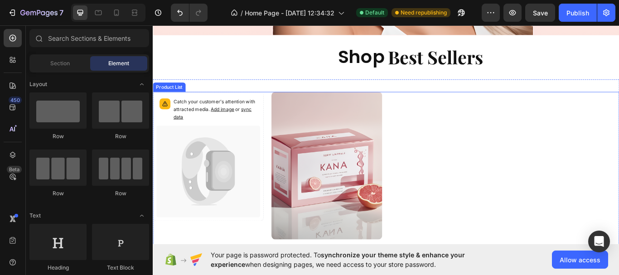
scroll to position [311, 0]
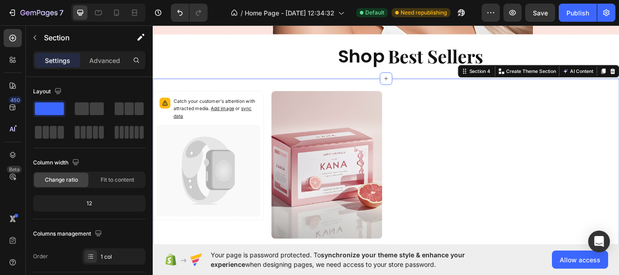
click at [451, 92] on div "Catch your customer's attention with attracted media. Add image or sync data Pr…" at bounding box center [425, 214] width 544 height 253
click at [461, 96] on div "Catch your customer's attention with attracted media. Add image or sync data Pr…" at bounding box center [425, 214] width 544 height 253
click at [477, 76] on div "Shop Heading Best Sellers Heading Row Section 3" at bounding box center [425, 62] width 544 height 52
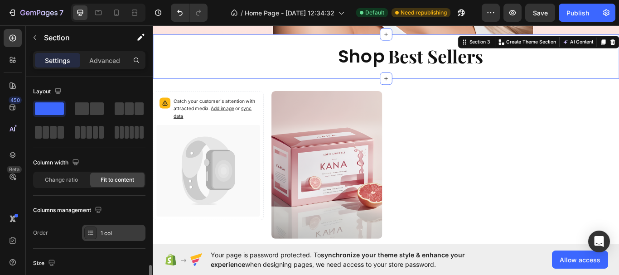
scroll to position [181, 0]
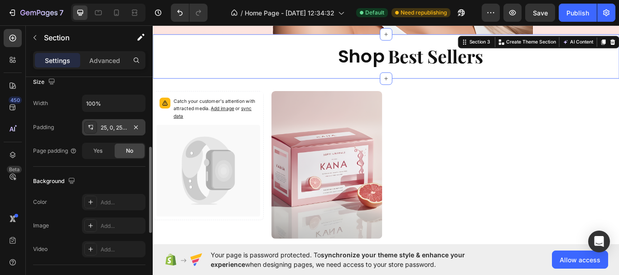
click at [115, 128] on div "25, 0, 25, 0" at bounding box center [114, 128] width 26 height 8
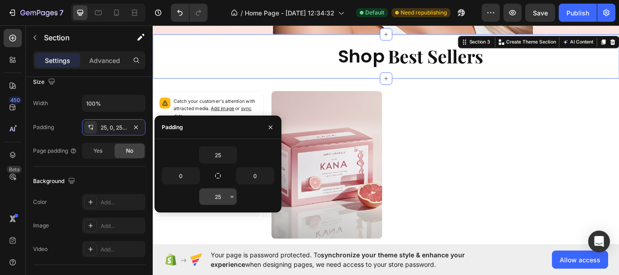
click at [222, 199] on input "25" at bounding box center [217, 197] width 37 height 16
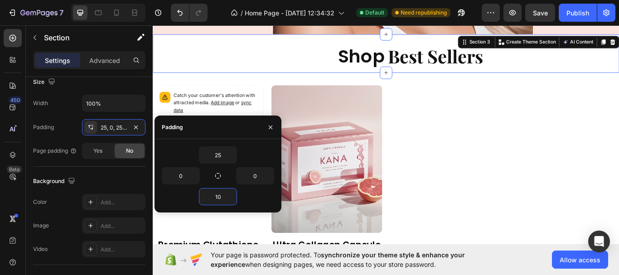
type input "10"
click at [473, 153] on div "Catch your customer's attention with attracted media. Add image or sync data Pr…" at bounding box center [425, 208] width 544 height 224
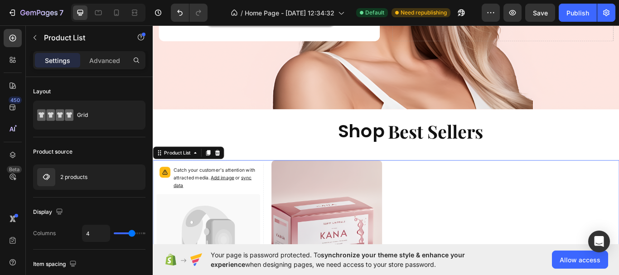
scroll to position [221, 0]
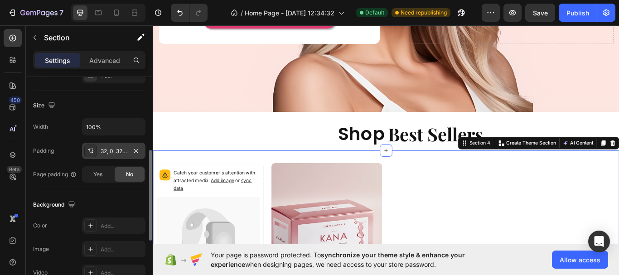
click at [115, 154] on div "32, 0, 32, 0" at bounding box center [114, 151] width 26 height 8
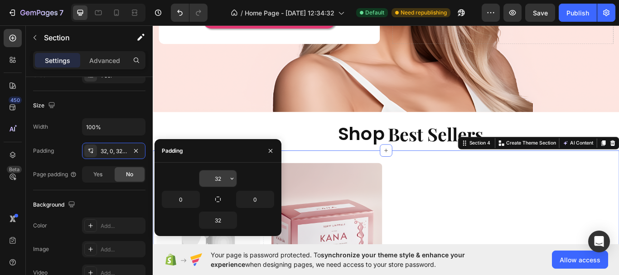
click at [220, 178] on input "32" at bounding box center [217, 178] width 37 height 16
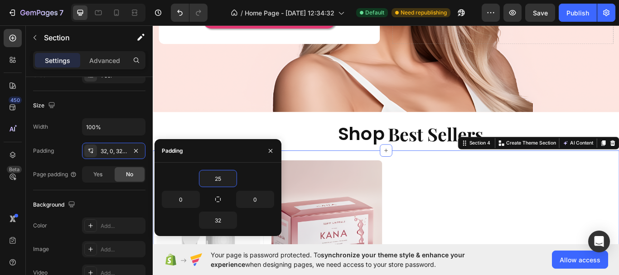
type input "2"
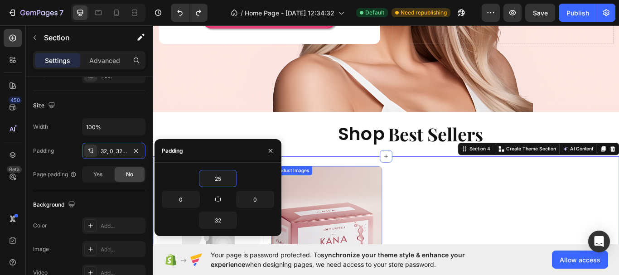
type input "32"
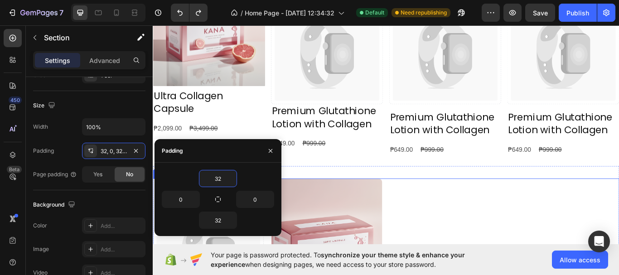
scroll to position [402, 0]
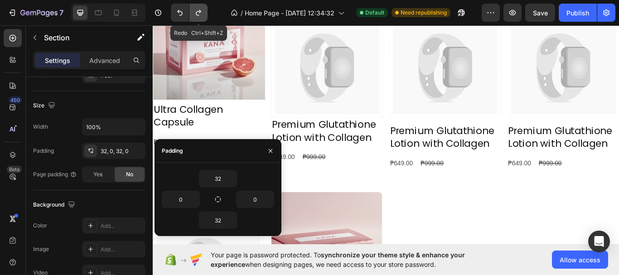
click at [200, 9] on icon "Undo/Redo" at bounding box center [198, 12] width 9 height 9
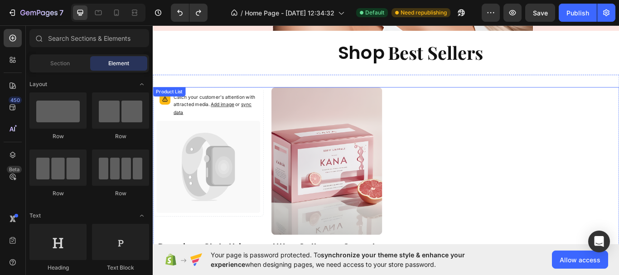
scroll to position [311, 0]
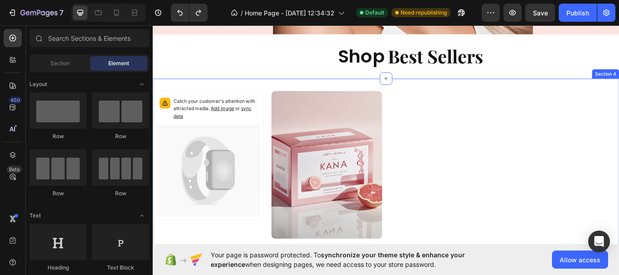
click at [476, 88] on div "Catch your customer's attention with attracted media. Add image or sync data Pr…" at bounding box center [425, 214] width 544 height 253
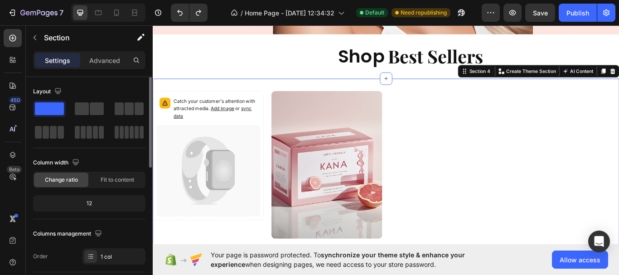
scroll to position [181, 0]
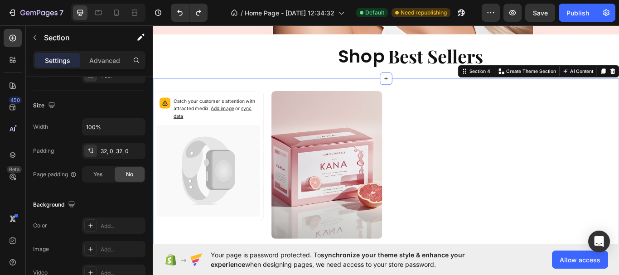
click at [457, 88] on div "Catch your customer's attention with attracted media. Add image or sync data Pr…" at bounding box center [425, 214] width 544 height 253
click at [103, 148] on div "32, 0, 32, 0" at bounding box center [114, 151] width 26 height 8
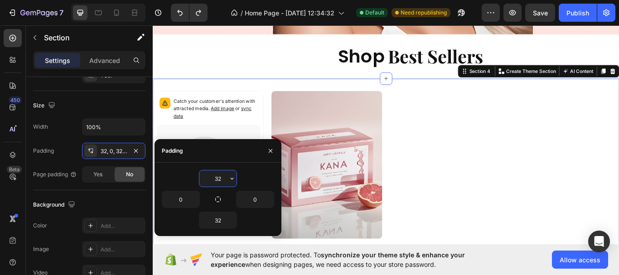
click at [221, 179] on input "32" at bounding box center [217, 178] width 37 height 16
type input "32"
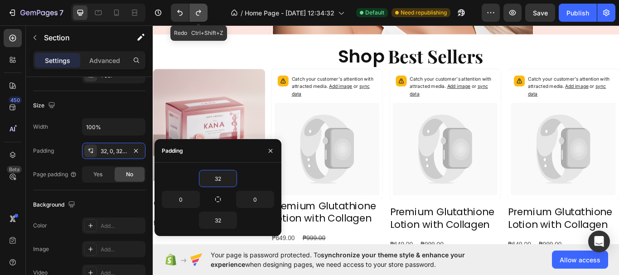
click at [197, 7] on button "Undo/Redo" at bounding box center [199, 13] width 18 height 18
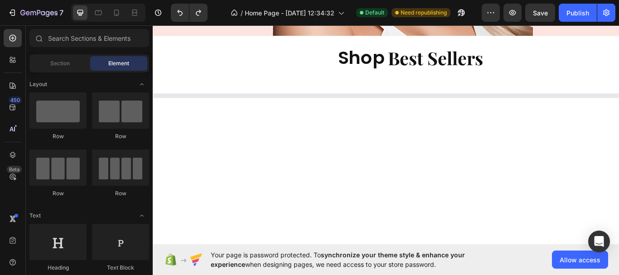
scroll to position [311, 0]
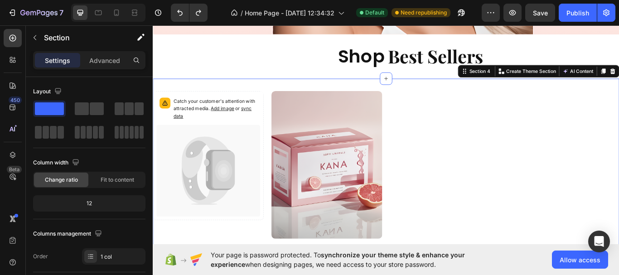
click at [444, 92] on div "Catch your customer's attention with attracted media. Add image or sync data Pr…" at bounding box center [425, 214] width 544 height 253
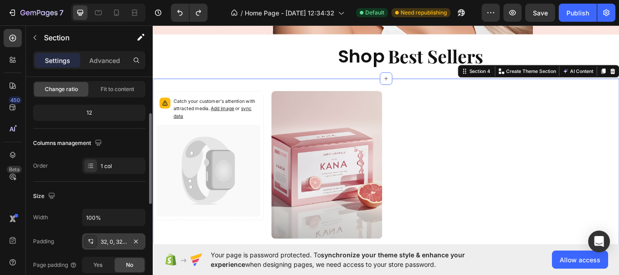
click at [115, 242] on div "32, 0, 32, 0" at bounding box center [114, 242] width 26 height 8
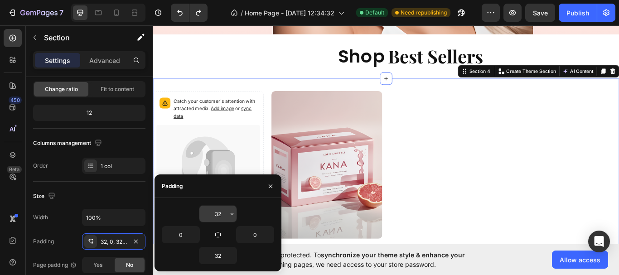
click at [220, 219] on input "32" at bounding box center [217, 214] width 37 height 16
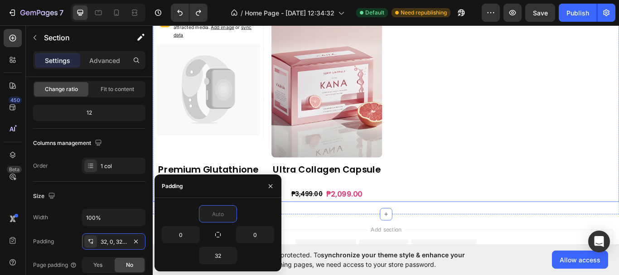
click at [493, 153] on div "Catch your customer's attention with attracted media. Add image or sync data Pr…" at bounding box center [425, 120] width 544 height 224
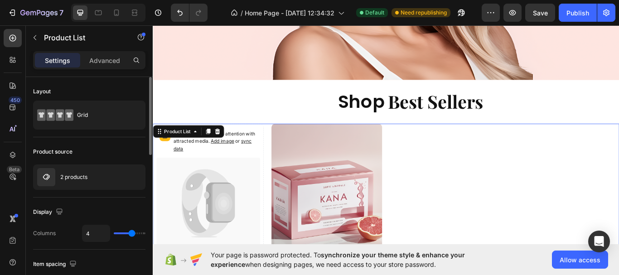
scroll to position [252, 0]
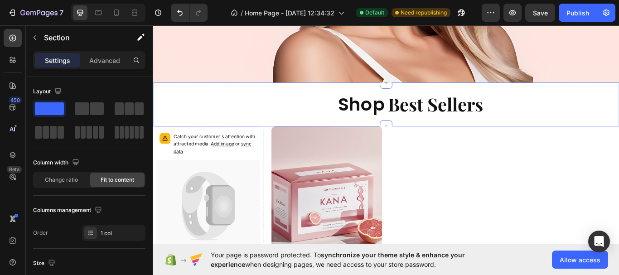
click at [476, 137] on div "Shop Heading Best Sellers Heading Row Section 3 You can create reusable section…" at bounding box center [425, 118] width 544 height 52
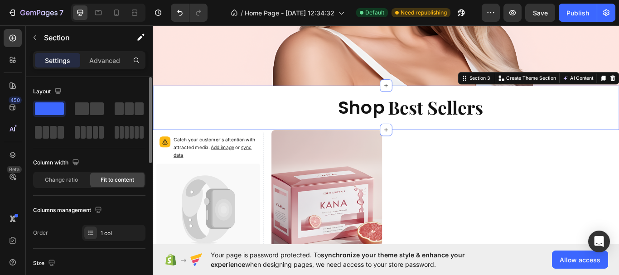
scroll to position [136, 0]
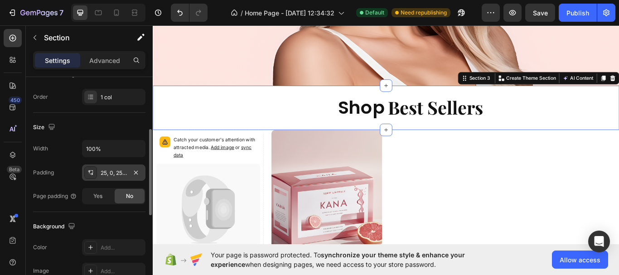
click at [112, 173] on div "25, 0, 25, 0" at bounding box center [114, 173] width 26 height 8
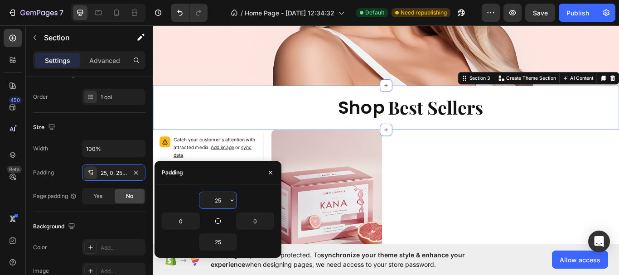
click at [214, 199] on input "25" at bounding box center [217, 200] width 37 height 16
click at [216, 236] on input "25" at bounding box center [217, 242] width 37 height 16
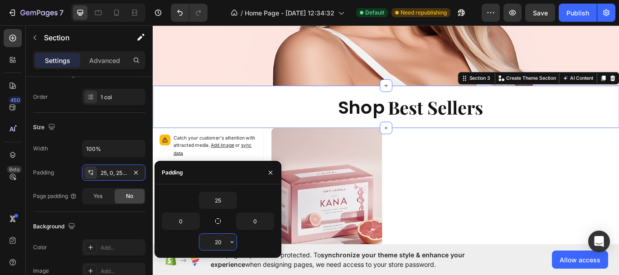
type input "2"
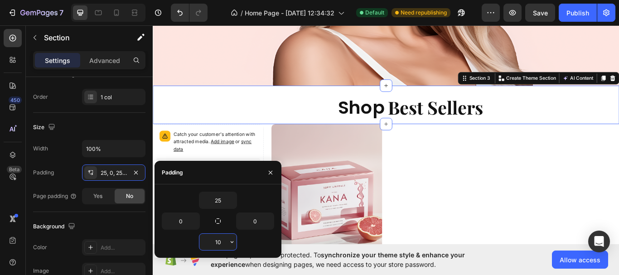
type input "1"
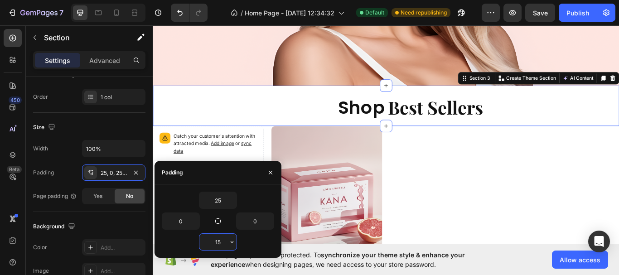
type input "1"
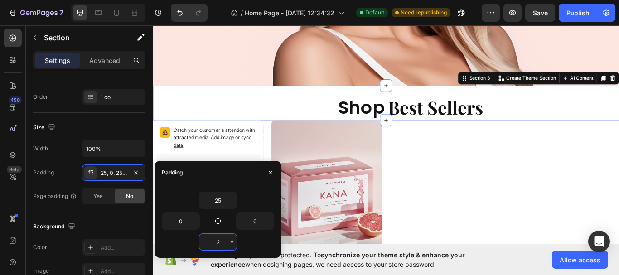
type input "20"
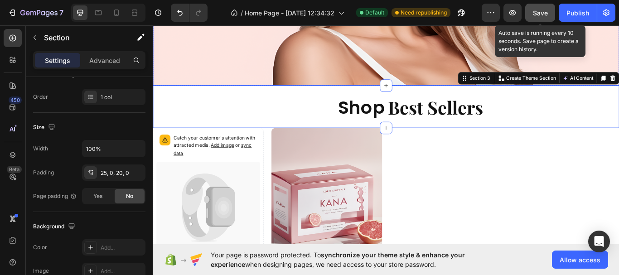
click at [535, 14] on span "Save" at bounding box center [540, 13] width 15 height 8
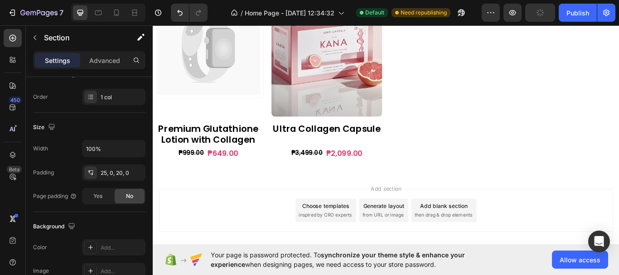
scroll to position [252, 0]
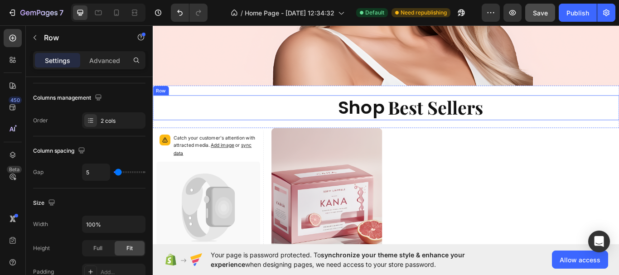
click at [421, 108] on div "Shop Heading Best Sellers Heading Row" at bounding box center [425, 121] width 544 height 29
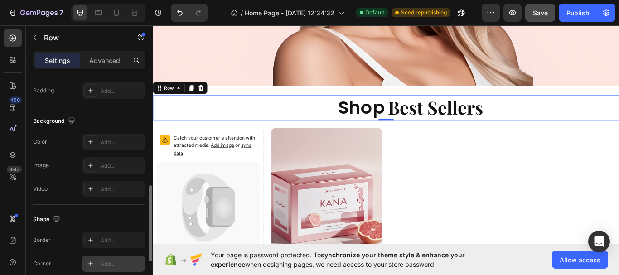
scroll to position [433, 0]
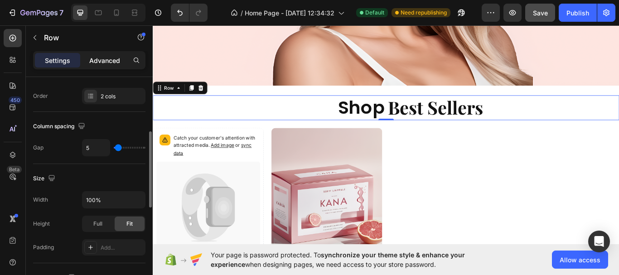
click at [106, 56] on p "Advanced" at bounding box center [104, 61] width 31 height 10
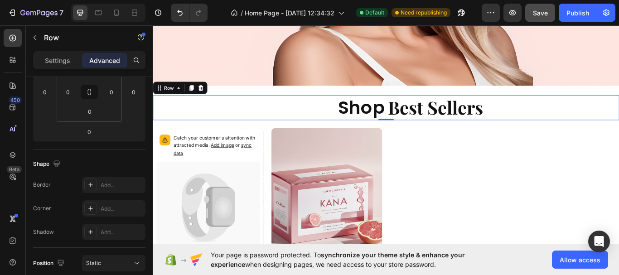
scroll to position [342, 0]
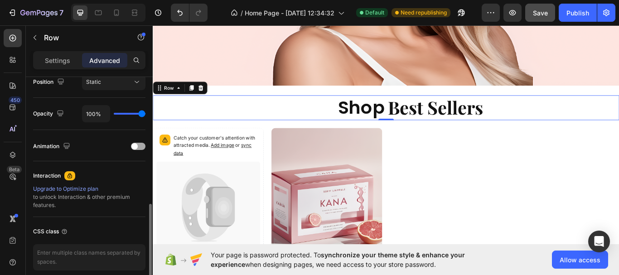
click at [141, 145] on div at bounding box center [138, 146] width 15 height 7
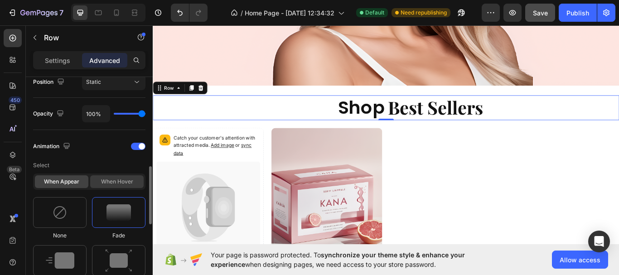
click at [122, 185] on div "When hover" at bounding box center [116, 181] width 53 height 13
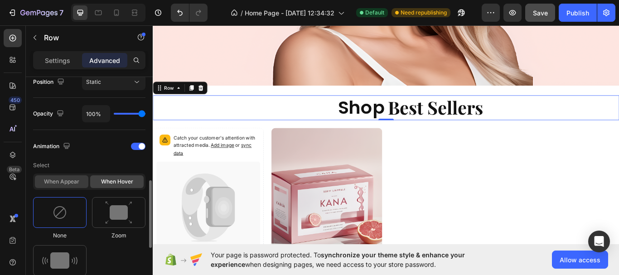
click at [77, 178] on div "When appear" at bounding box center [61, 181] width 53 height 13
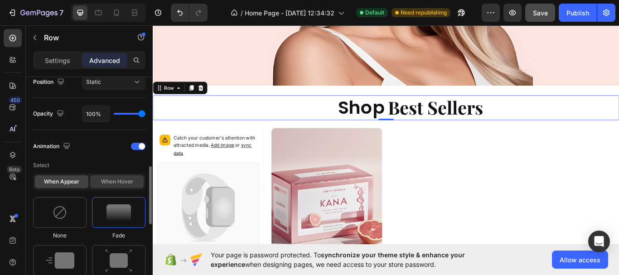
scroll to position [433, 0]
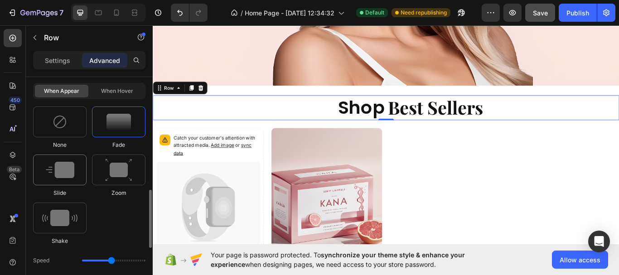
click at [64, 178] on img at bounding box center [60, 170] width 29 height 16
click at [100, 260] on div at bounding box center [106, 260] width 14 height 13
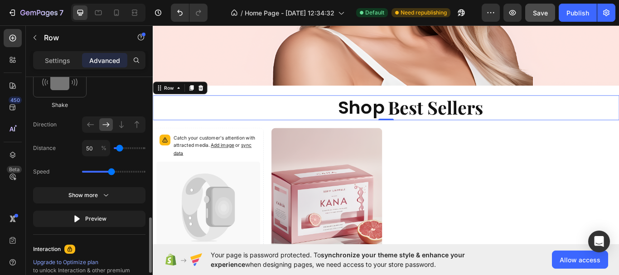
type input "100"
type input "150"
type input "200"
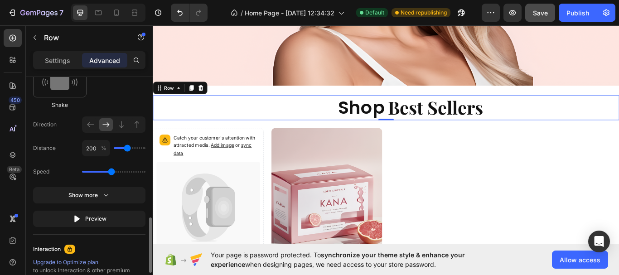
drag, startPoint x: 117, startPoint y: 146, endPoint x: 126, endPoint y: 149, distance: 8.5
type input "200"
click at [127, 147] on input "range" at bounding box center [130, 148] width 32 height 2
drag, startPoint x: 111, startPoint y: 170, endPoint x: 98, endPoint y: 168, distance: 12.9
type input "1.1"
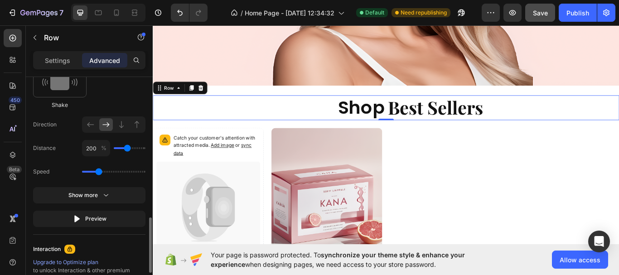
click at [98, 171] on input "range" at bounding box center [113, 172] width 63 height 2
type input "150"
type input "100"
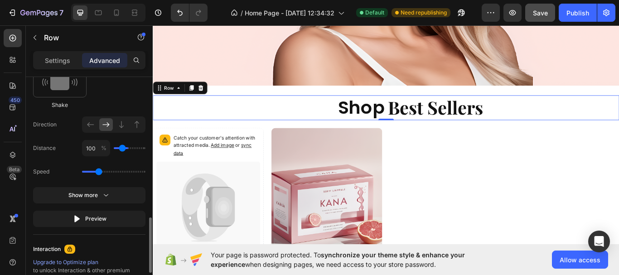
type input "50"
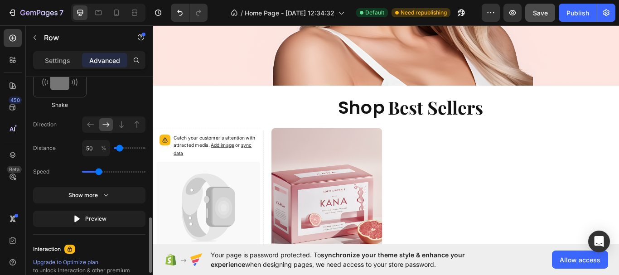
drag, startPoint x: 126, startPoint y: 150, endPoint x: 119, endPoint y: 150, distance: 6.8
type input "50"
click at [119, 149] on input "range" at bounding box center [130, 148] width 32 height 2
drag, startPoint x: 100, startPoint y: 172, endPoint x: 118, endPoint y: 166, distance: 19.4
click at [118, 171] on input "range" at bounding box center [113, 172] width 63 height 2
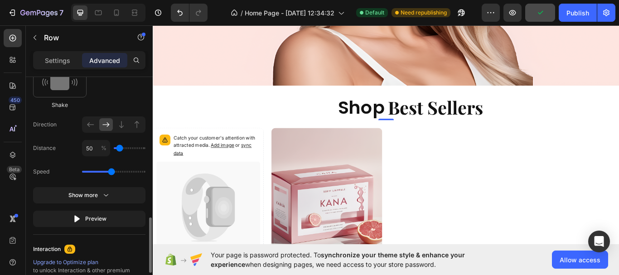
drag, startPoint x: 120, startPoint y: 170, endPoint x: 111, endPoint y: 170, distance: 9.1
type input "1.7"
click at [111, 171] on input "range" at bounding box center [113, 172] width 63 height 2
click at [110, 194] on icon "button" at bounding box center [106, 195] width 9 height 9
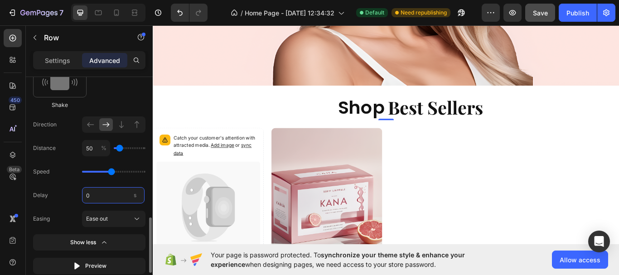
click at [101, 193] on input "0" at bounding box center [113, 195] width 63 height 16
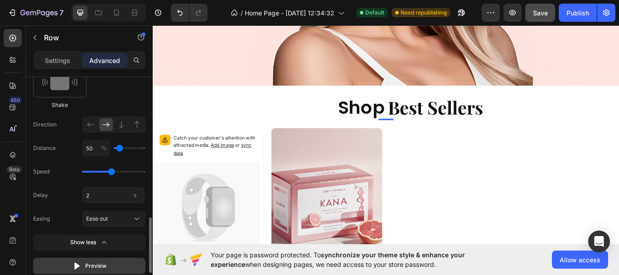
click at [108, 263] on button "Preview" at bounding box center [89, 266] width 112 height 16
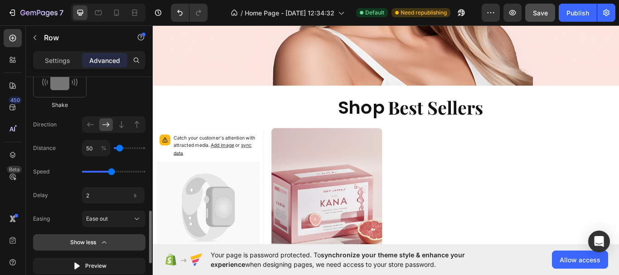
scroll to position [659, 0]
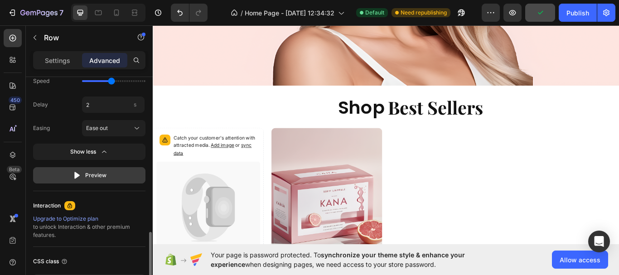
click at [99, 174] on div "Preview" at bounding box center [90, 175] width 34 height 9
click at [101, 175] on div "Preview" at bounding box center [90, 175] width 34 height 9
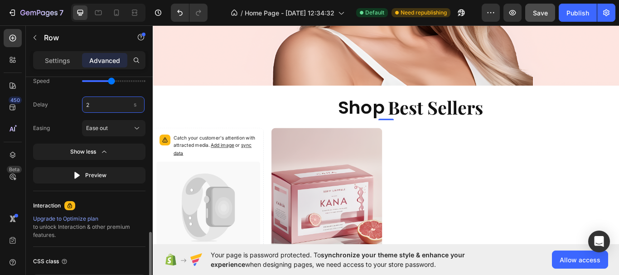
click at [85, 107] on input "2" at bounding box center [113, 105] width 63 height 16
click at [118, 196] on div "Interaction Upgrade to Optimize plan to unlock Interaction & other premium feat…" at bounding box center [89, 219] width 112 height 56
click at [121, 104] on input "0.1" at bounding box center [113, 105] width 63 height 16
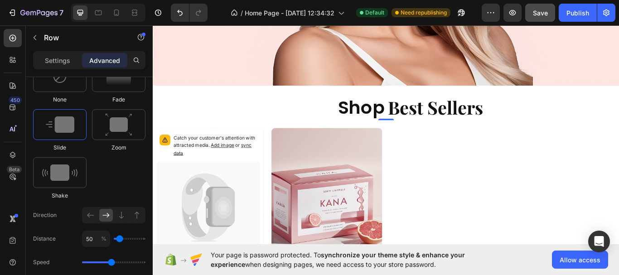
scroll to position [342, 0]
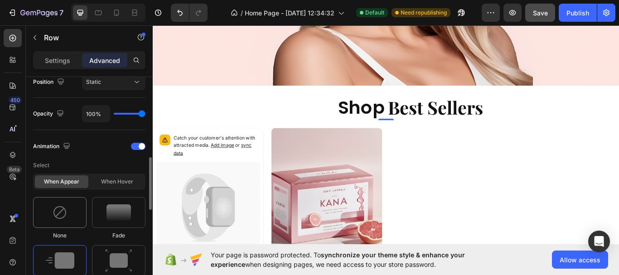
type input "0.1"
click at [58, 214] on img at bounding box center [60, 212] width 15 height 15
click at [133, 147] on div at bounding box center [138, 146] width 15 height 7
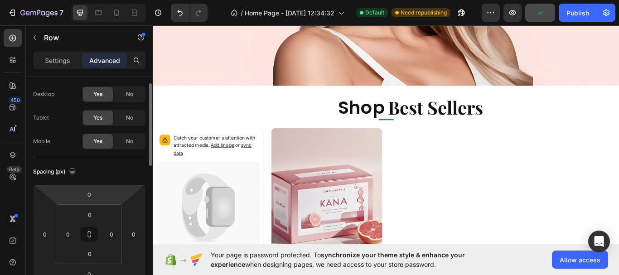
scroll to position [0, 0]
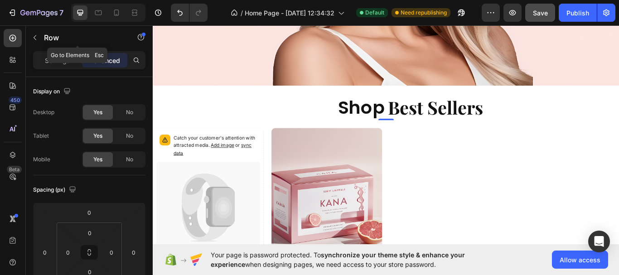
click at [36, 35] on icon "button" at bounding box center [34, 37] width 7 height 7
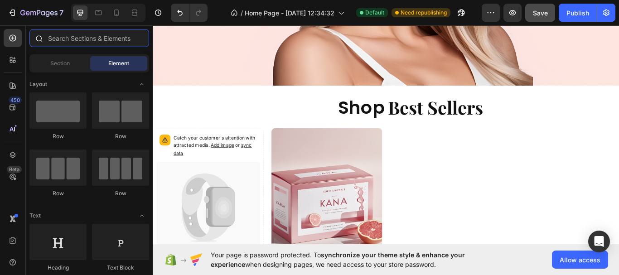
click at [62, 42] on input "text" at bounding box center [89, 38] width 120 height 18
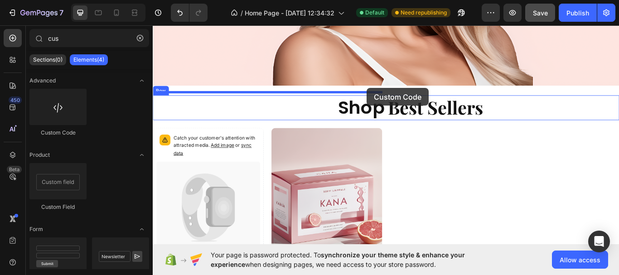
drag, startPoint x: 209, startPoint y: 138, endPoint x: 403, endPoint y: 99, distance: 197.6
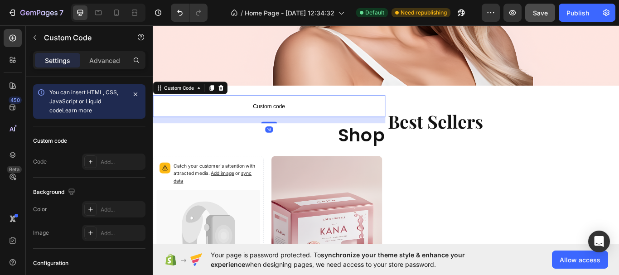
type input "cu"
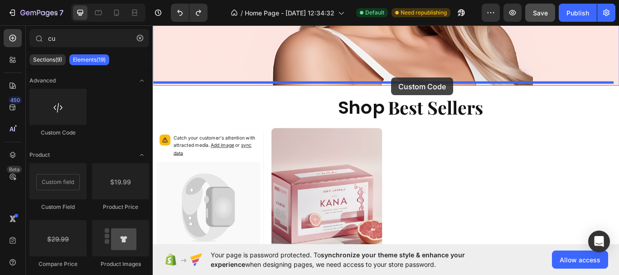
drag, startPoint x: 226, startPoint y: 134, endPoint x: 431, endPoint y: 87, distance: 209.8
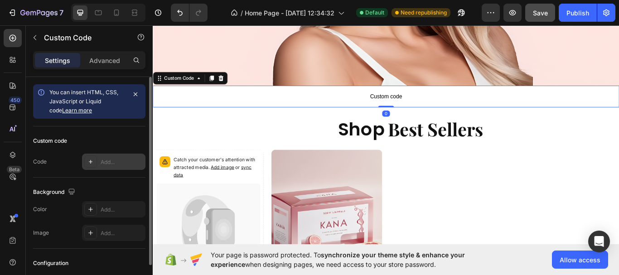
click at [98, 157] on div "Add..." at bounding box center [113, 162] width 63 height 16
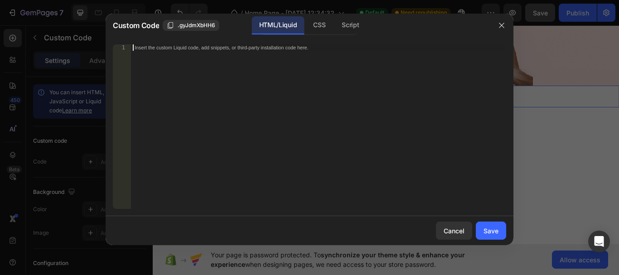
click at [220, 56] on div "Insert the custom Liquid code, add snippets, or third-party installation code h…" at bounding box center [318, 132] width 375 height 177
paste textarea "</div>"
type textarea "</div>"
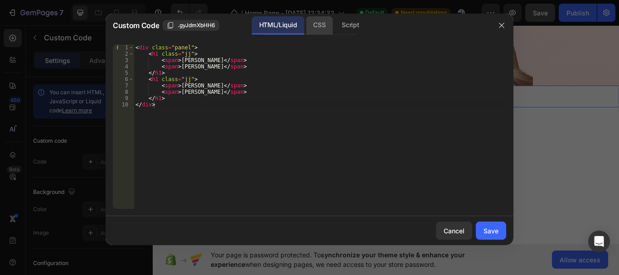
click at [324, 29] on div "CSS" at bounding box center [319, 25] width 27 height 18
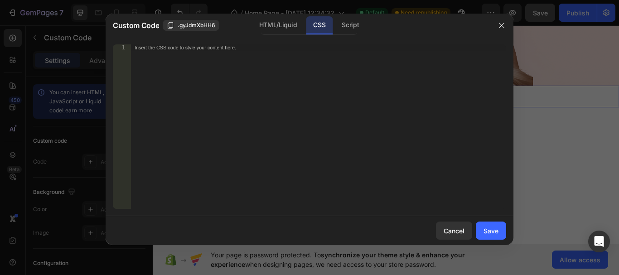
click at [287, 81] on div "Insert the CSS code to style your content here." at bounding box center [318, 132] width 375 height 177
paste textarea "</div>"
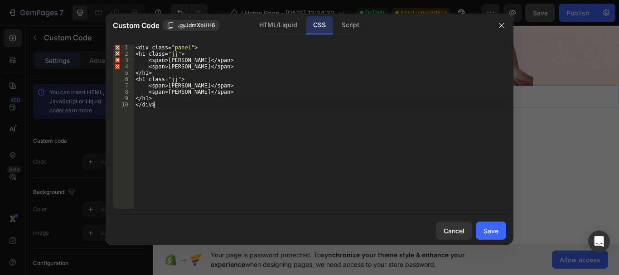
click at [210, 130] on div "< div class = " panel " > < h1 class = " jj " > < span > Jessica </ span > < sp…" at bounding box center [320, 132] width 373 height 177
type textarea "</h1> </div>"
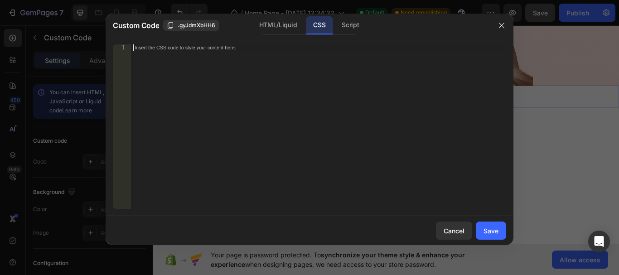
click at [262, 65] on div "Insert the CSS code to style your content here." at bounding box center [318, 132] width 375 height 177
paste textarea "}"
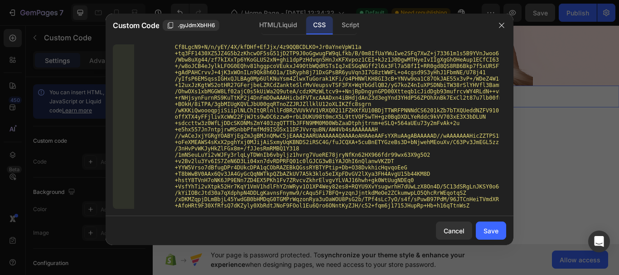
type textarea "}"
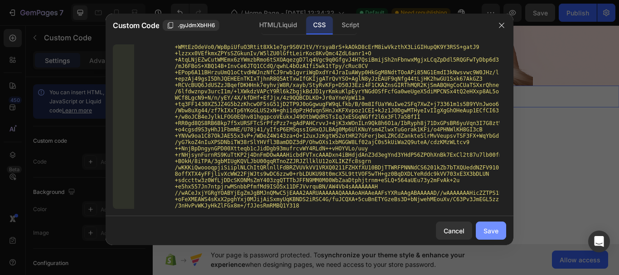
click at [490, 232] on div "Save" at bounding box center [491, 231] width 15 height 10
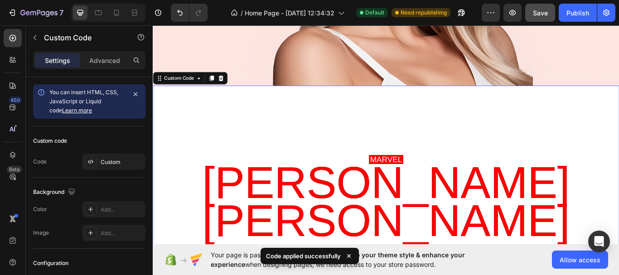
scroll to position [297, 0]
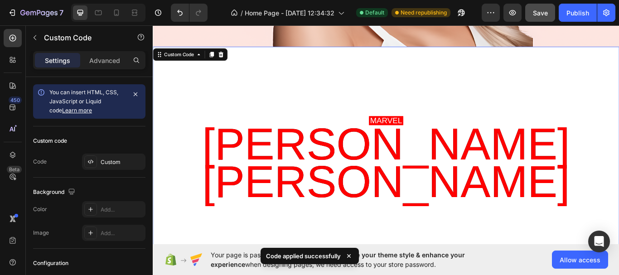
click at [437, 170] on span "Jessica" at bounding box center [424, 164] width 429 height 44
click at [348, 255] on icon at bounding box center [349, 256] width 4 height 4
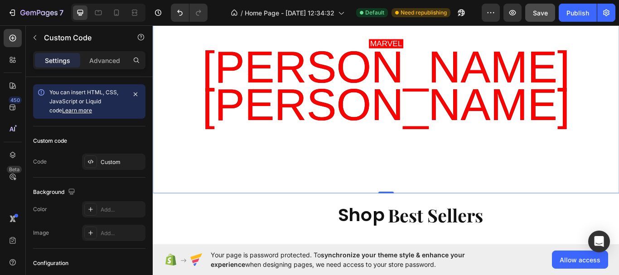
scroll to position [388, 0]
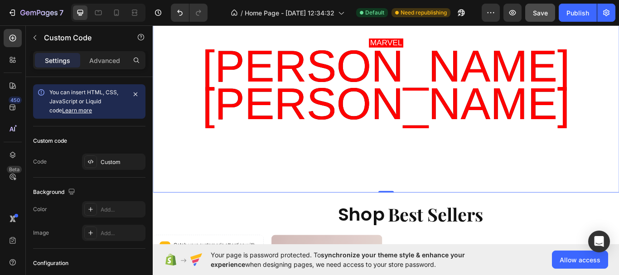
click at [460, 121] on span "Jones" at bounding box center [424, 118] width 429 height 44
click at [487, 129] on span "Jones" at bounding box center [424, 118] width 429 height 44
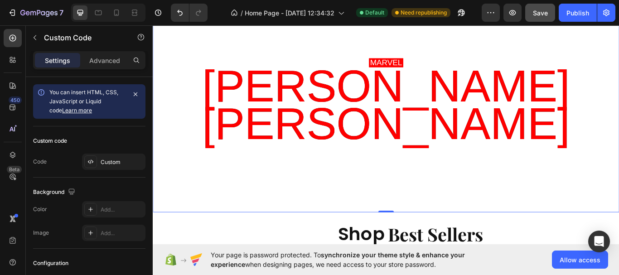
scroll to position [342, 0]
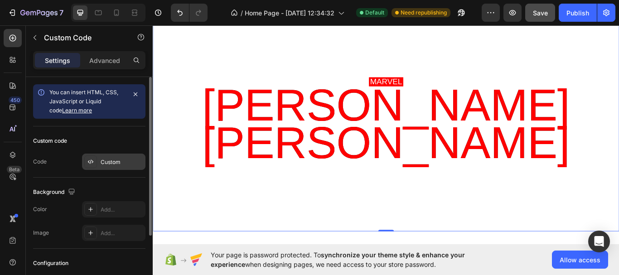
click at [112, 160] on div "Custom" at bounding box center [122, 162] width 43 height 8
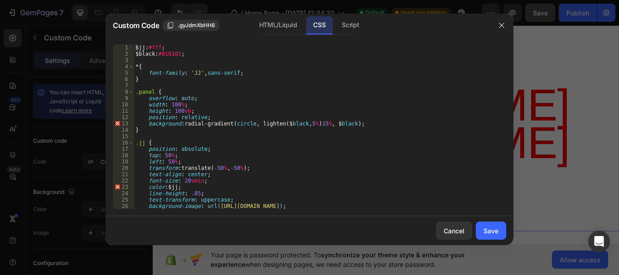
click at [191, 112] on div "$ jj : #fff ; $ black : #010101 ; * { font-family : ' JJ ' , sans-serif ; } .pa…" at bounding box center [317, 132] width 366 height 177
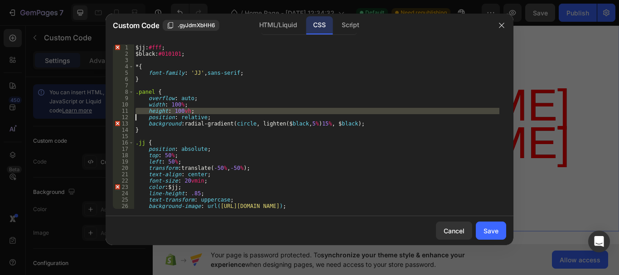
click at [239, 160] on div "$ jj : #fff ; $ black : #010101 ; * { font-family : ' JJ ' , sans-serif ; } .pa…" at bounding box center [317, 132] width 366 height 177
type textarea "left: 50%;"
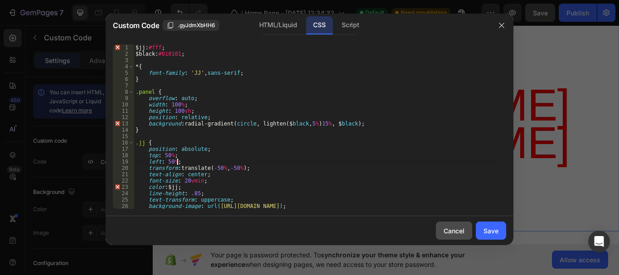
click at [439, 226] on button "Cancel" at bounding box center [454, 231] width 36 height 18
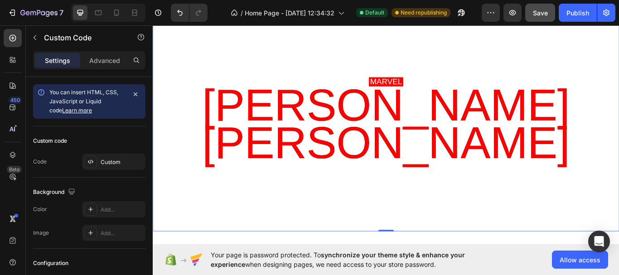
click at [409, 185] on span "Jones" at bounding box center [424, 163] width 429 height 44
click at [415, 165] on span "Jones" at bounding box center [424, 163] width 429 height 44
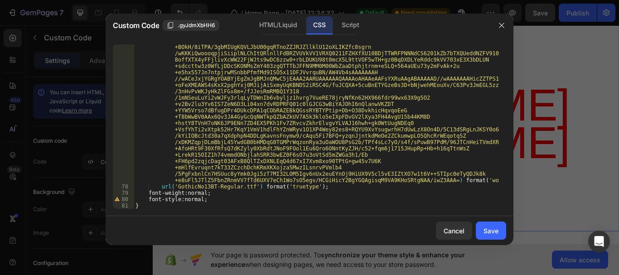
scroll to position [0, 0]
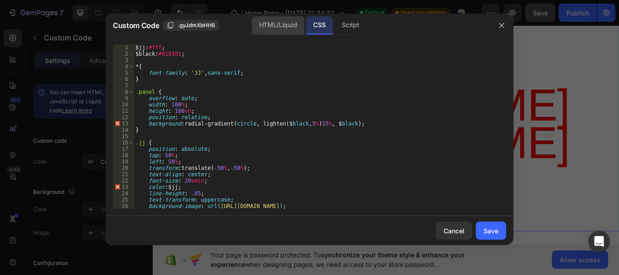
click at [278, 31] on div "HTML/Liquid" at bounding box center [278, 25] width 52 height 18
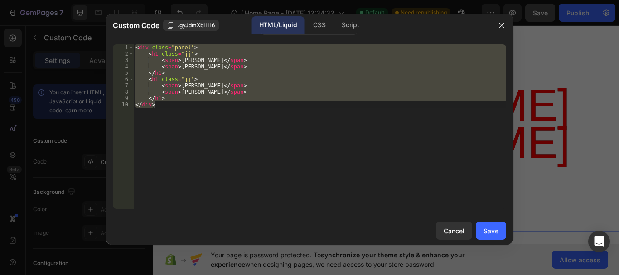
click at [252, 89] on div "< div class = "panel" > < h1 class = "jj" > < span > Jessica </ span > < span >…" at bounding box center [320, 126] width 373 height 165
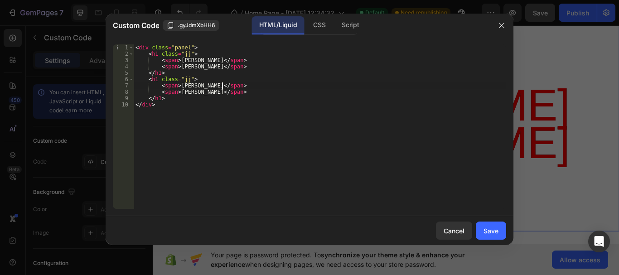
type textarea "</h1> </div>"
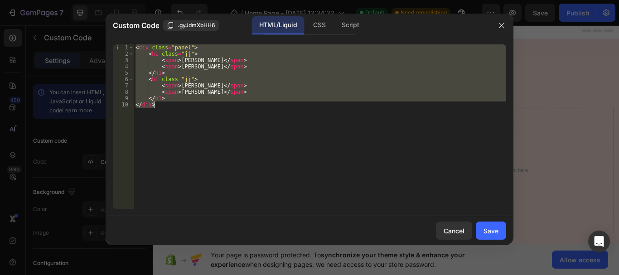
scroll to position [342, 0]
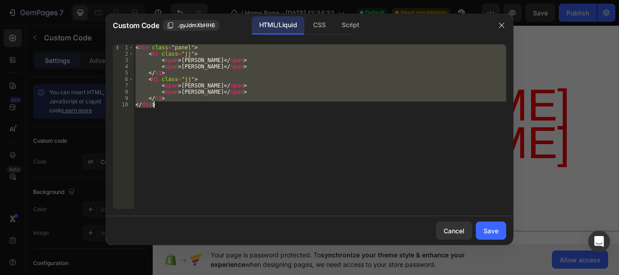
paste textarea
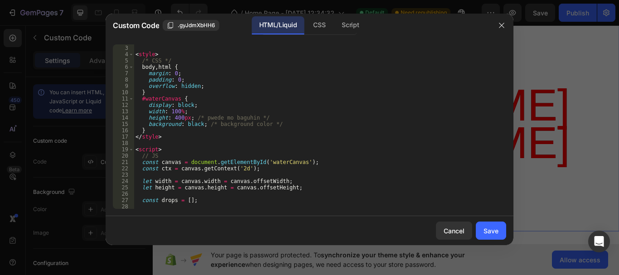
scroll to position [0, 0]
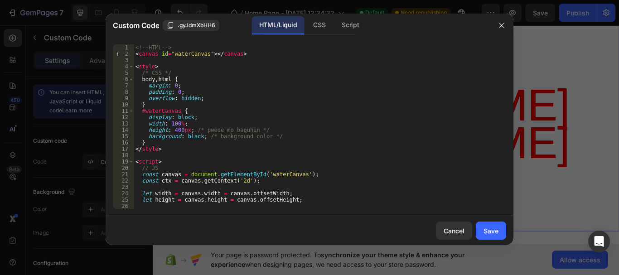
click at [208, 99] on div "<!-- HTML --> < canvas id = "waterCanvas" > </ canvas > < style > /* CSS */ bod…" at bounding box center [317, 132] width 366 height 177
type textarea "</script>"
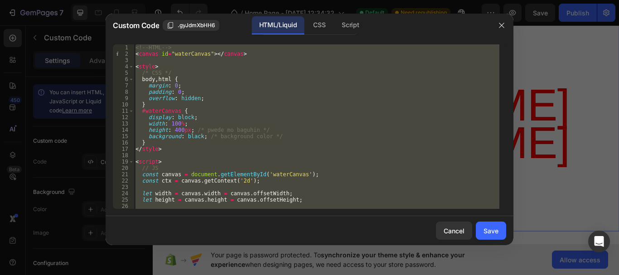
paste textarea
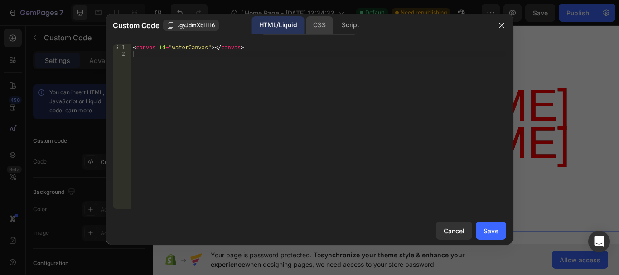
click at [329, 29] on div "CSS" at bounding box center [319, 25] width 27 height 18
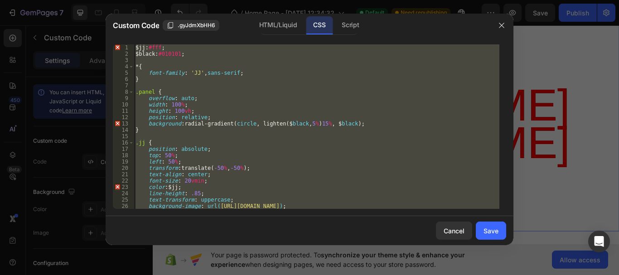
click at [229, 102] on div "$ jj : #fff ; $ black : #010101 ; * { font-family : ' JJ ' , sans-serif ; } .pa…" at bounding box center [317, 126] width 366 height 165
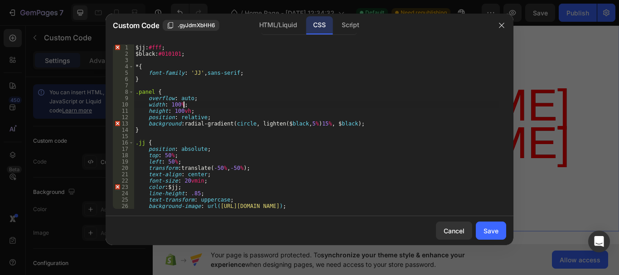
type textarea "width: 100%;"
paste textarea
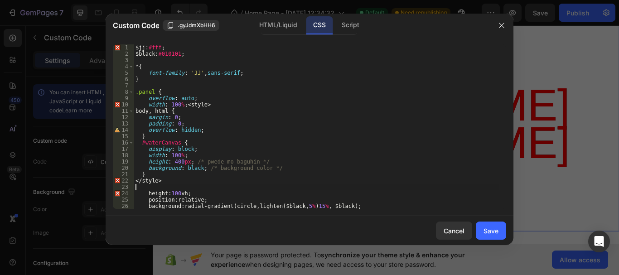
type textarea "font-style: normal; }"
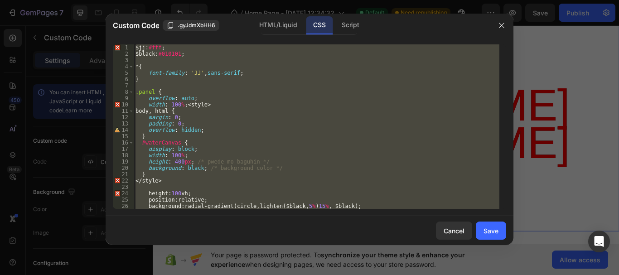
paste textarea
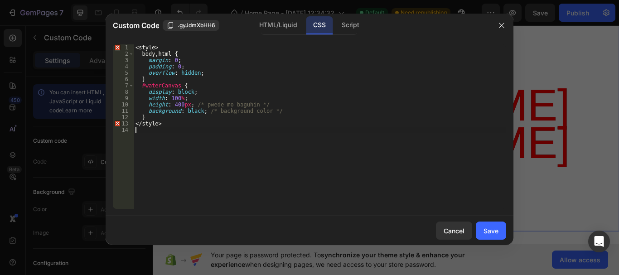
drag, startPoint x: 344, startPoint y: 30, endPoint x: 304, endPoint y: 15, distance: 43.0
click at [344, 30] on div "Script" at bounding box center [351, 25] width 32 height 18
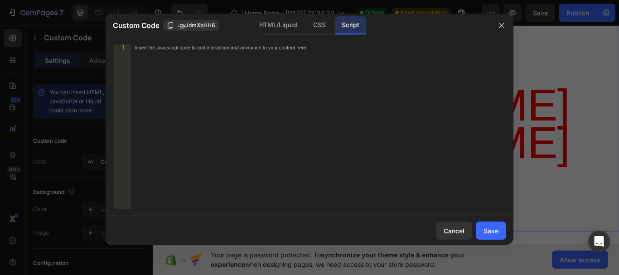
click at [210, 108] on div "Insert the Javascript code to add interaction and animation to your content her…" at bounding box center [318, 132] width 375 height 177
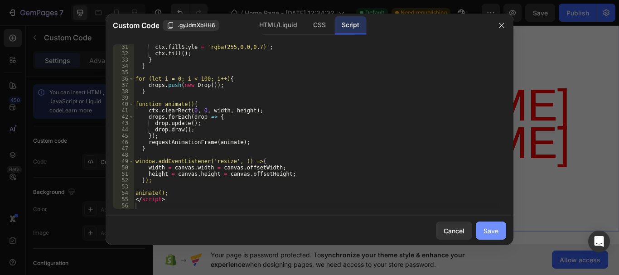
click at [490, 229] on div "Save" at bounding box center [491, 231] width 15 height 10
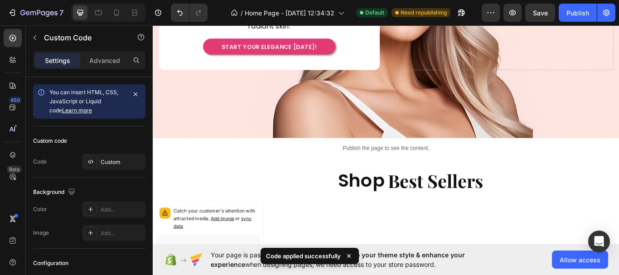
scroll to position [206, 0]
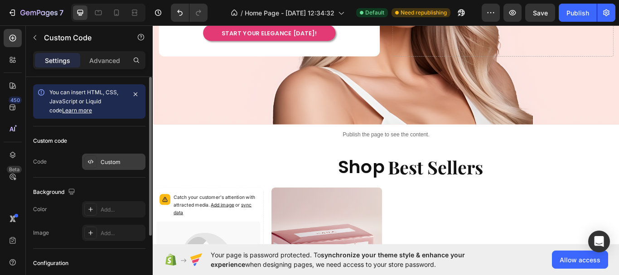
click at [120, 163] on div "Custom" at bounding box center [122, 162] width 43 height 8
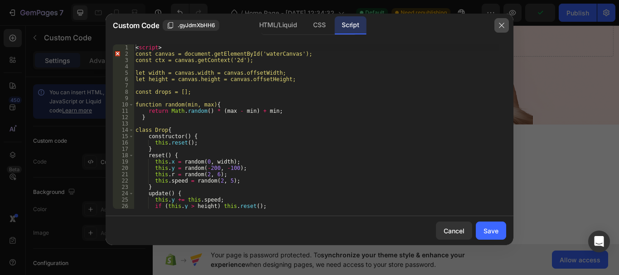
click at [503, 24] on icon "button" at bounding box center [501, 25] width 7 height 7
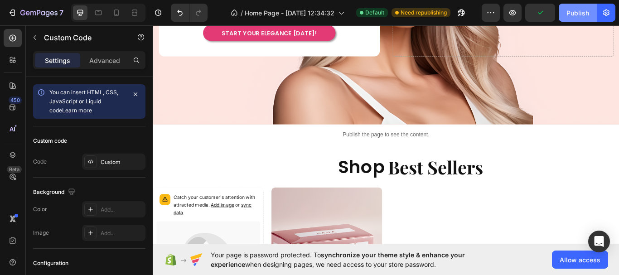
click at [582, 14] on div "Publish" at bounding box center [578, 13] width 23 height 10
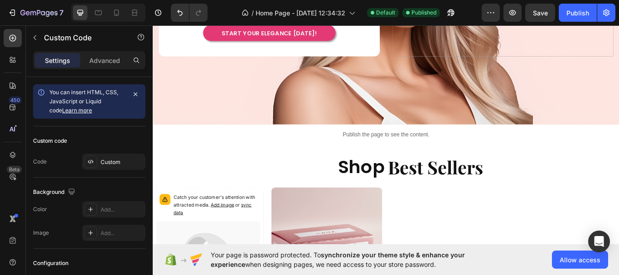
click at [380, 152] on p "Publish the page to see the content." at bounding box center [425, 154] width 544 height 10
click at [304, 150] on p "Publish the page to see the content." at bounding box center [425, 154] width 544 height 10
click at [534, 156] on div "Publish the page to see the content." at bounding box center [425, 153] width 544 height 24
click at [536, 150] on p "Publish the page to see the content." at bounding box center [425, 154] width 544 height 10
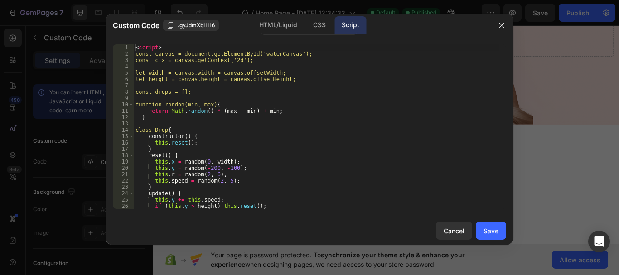
click at [481, 132] on div "< script > const canvas = document.getElementById('waterCanvas'); const ctx = c…" at bounding box center [317, 132] width 366 height 177
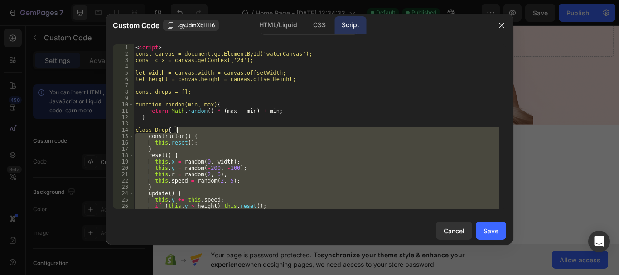
click at [481, 132] on div "< script > const canvas = document.getElementById('waterCanvas'); const ctx = c…" at bounding box center [317, 132] width 366 height 177
type textarea "class Drop { constructor() {"
click at [499, 28] on icon "button" at bounding box center [501, 25] width 7 height 7
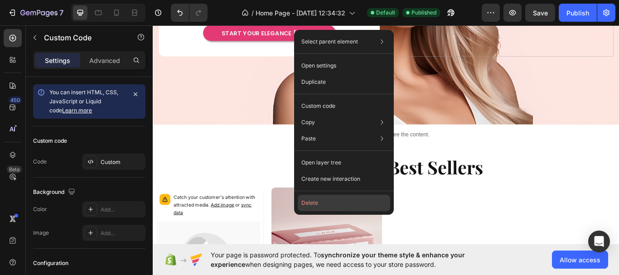
click at [326, 200] on button "Delete" at bounding box center [344, 203] width 92 height 16
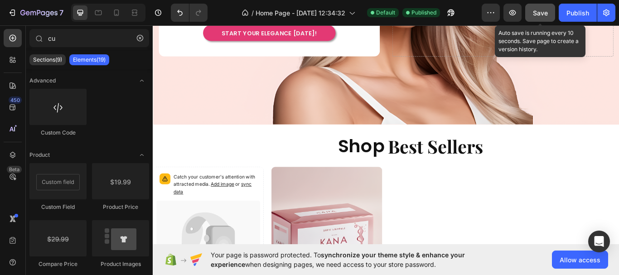
click at [541, 15] on span "Save" at bounding box center [540, 13] width 15 height 8
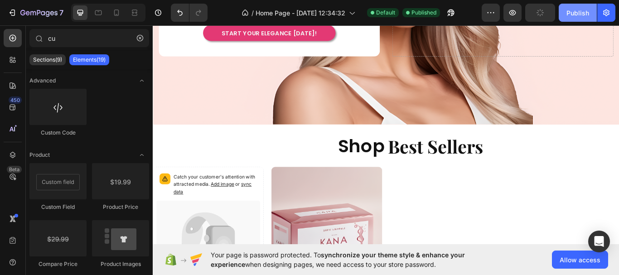
click at [576, 11] on div "Publish" at bounding box center [578, 13] width 23 height 10
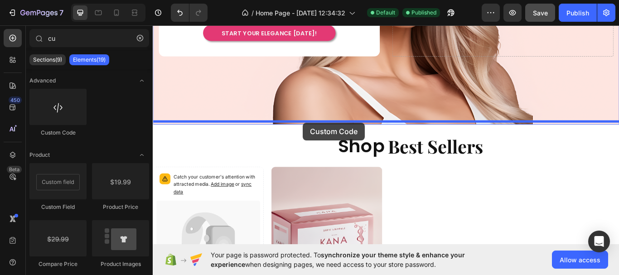
drag, startPoint x: 216, startPoint y: 131, endPoint x: 328, endPoint y: 139, distance: 112.3
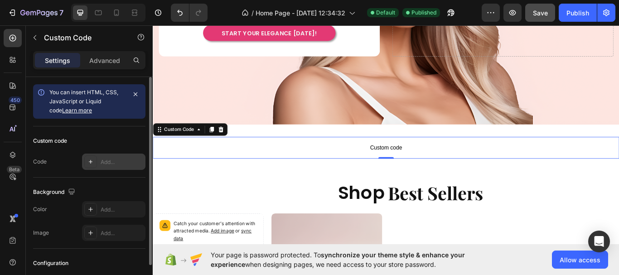
click at [91, 165] on icon at bounding box center [90, 161] width 7 height 7
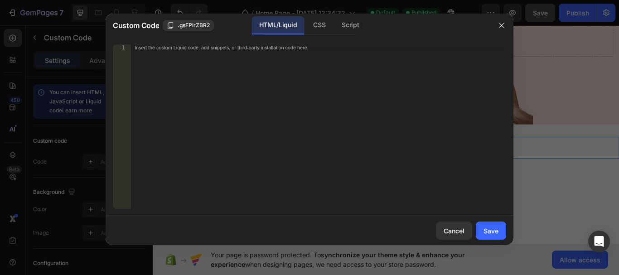
click at [267, 67] on div "Insert the custom Liquid code, add snippets, or third-party installation code h…" at bounding box center [318, 132] width 375 height 177
paste textarea "</div>"
type textarea "</div>"
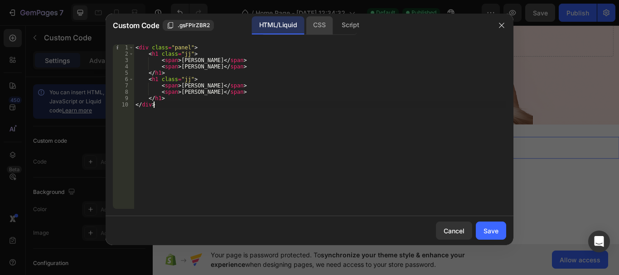
click at [315, 26] on div "CSS" at bounding box center [319, 25] width 27 height 18
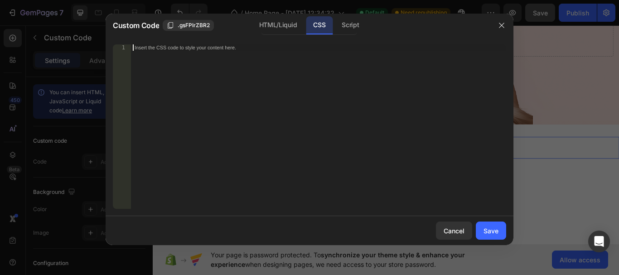
click at [253, 66] on div "Insert the CSS code to style your content here." at bounding box center [318, 132] width 375 height 177
paste textarea "}"
type textarea "}"
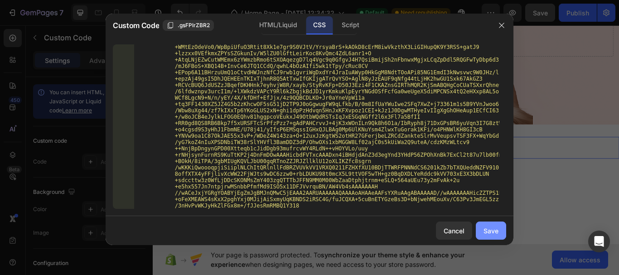
click at [497, 232] on div "Save" at bounding box center [491, 231] width 15 height 10
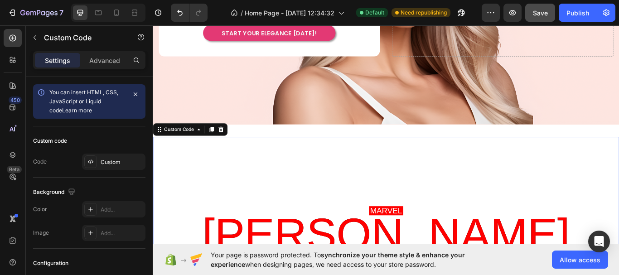
scroll to position [297, 0]
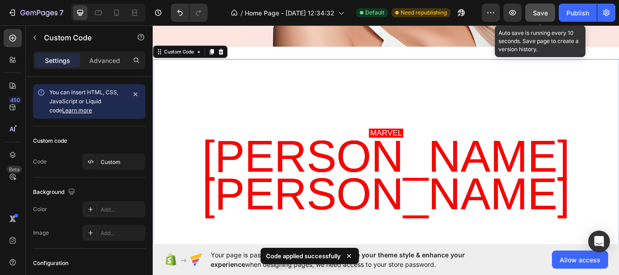
click at [545, 15] on span "Save" at bounding box center [540, 13] width 15 height 8
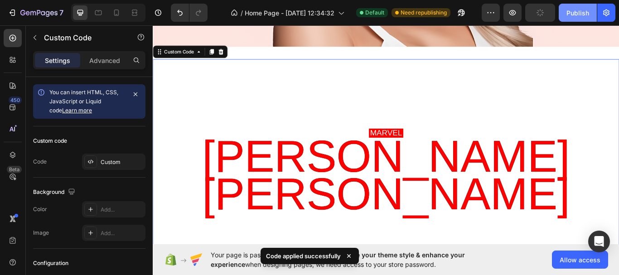
click at [573, 9] on div "Publish" at bounding box center [578, 13] width 23 height 10
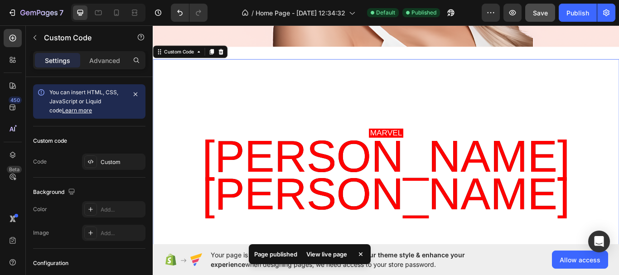
click at [333, 257] on div "View live page" at bounding box center [327, 254] width 52 height 13
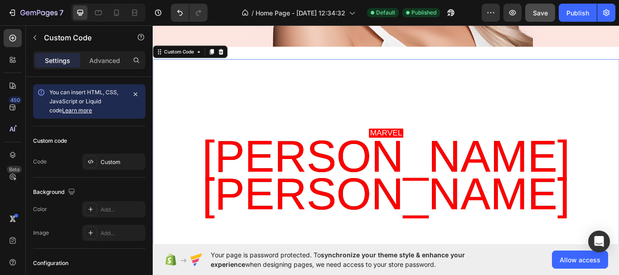
click at [497, 201] on span "Jones" at bounding box center [424, 223] width 429 height 44
click at [233, 53] on icon at bounding box center [232, 56] width 6 height 6
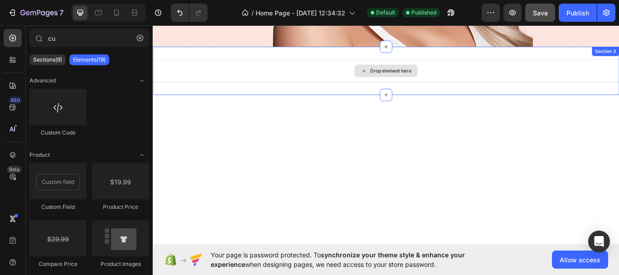
click at [474, 72] on div "Drop element here" at bounding box center [425, 78] width 544 height 27
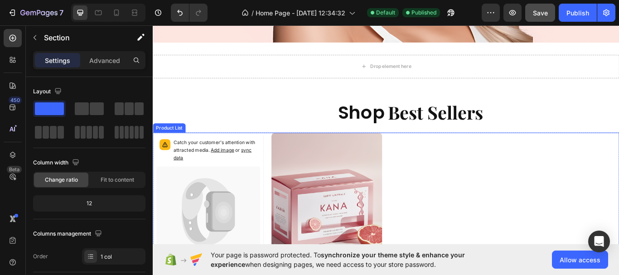
scroll to position [252, 0]
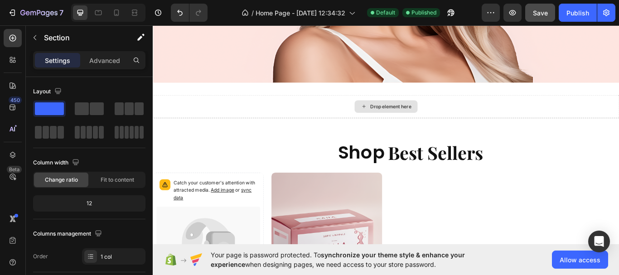
click at [462, 111] on div "Drop element here" at bounding box center [425, 120] width 544 height 27
click at [495, 121] on div "Drop element here" at bounding box center [425, 120] width 544 height 27
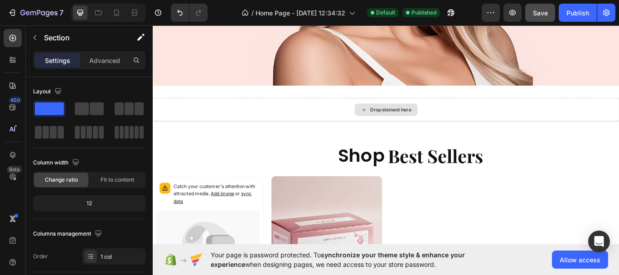
click at [423, 122] on div "Drop element here" at bounding box center [430, 124] width 48 height 7
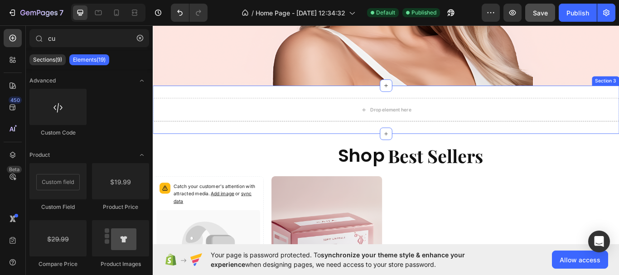
click at [530, 105] on div "Drop element here Section 3" at bounding box center [425, 124] width 544 height 56
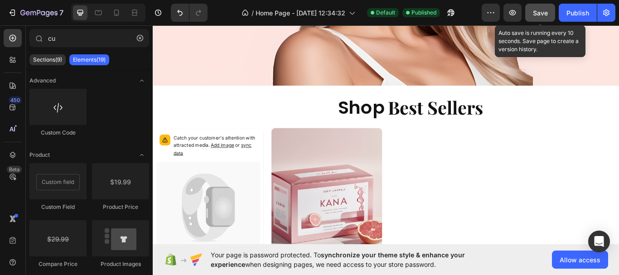
click at [555, 11] on button "Save" at bounding box center [540, 13] width 30 height 18
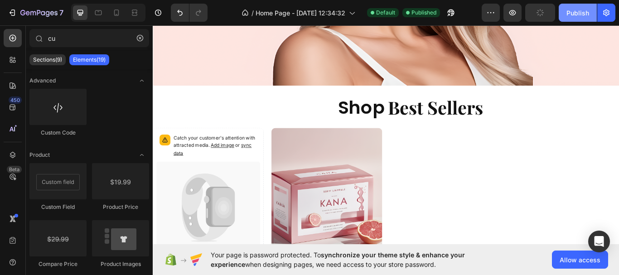
click at [577, 15] on div "Publish" at bounding box center [578, 13] width 23 height 10
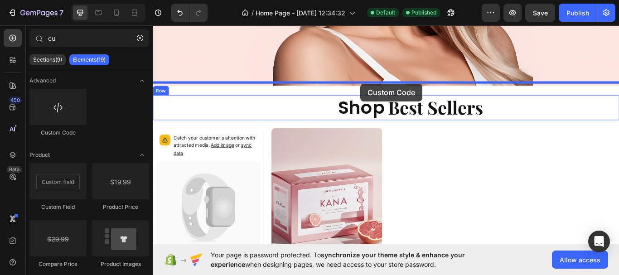
drag, startPoint x: 229, startPoint y: 134, endPoint x: 395, endPoint y: 94, distance: 170.7
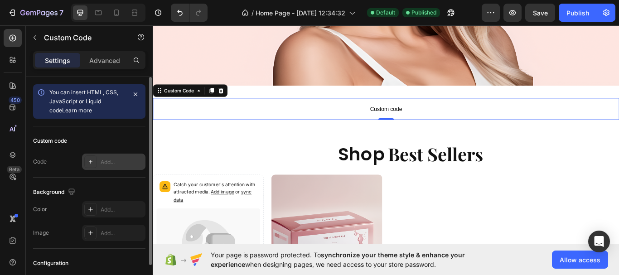
click at [121, 155] on div "Add..." at bounding box center [113, 162] width 63 height 16
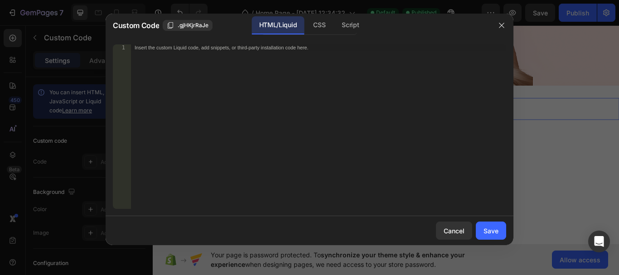
click at [218, 74] on div "Insert the custom Liquid code, add snippets, or third-party installation code h…" at bounding box center [318, 132] width 375 height 177
paste textarea "<h1 class="shimmer-text">Sparkling Text</h1>"
type textarea "<h1 class="shimmer-text">Sparkling Text</h1>"
click at [321, 27] on div "CSS" at bounding box center [319, 25] width 27 height 18
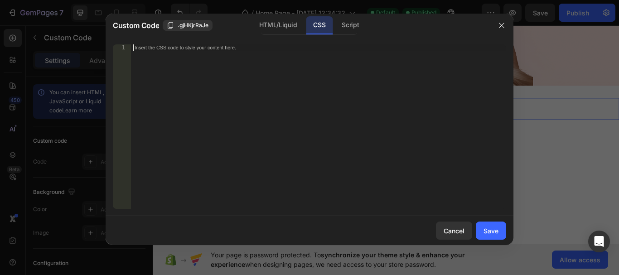
click at [273, 81] on div "Insert the CSS code to style your content here." at bounding box center [318, 132] width 375 height 177
paste textarea "}"
type textarea "}"
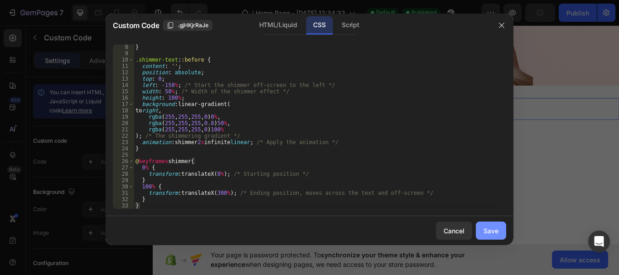
click at [501, 230] on button "Save" at bounding box center [491, 231] width 30 height 18
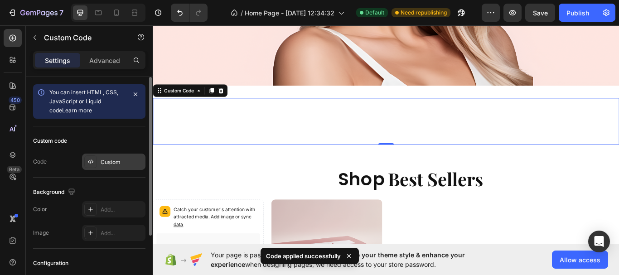
click at [116, 159] on div "Custom" at bounding box center [122, 162] width 43 height 8
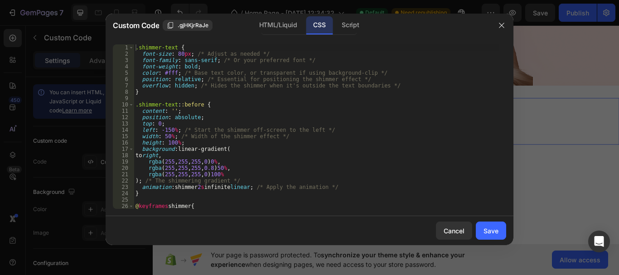
click at [174, 75] on div ".shimmer-text { font-size : 80 px ; /* Adjust as needed */ font-family : sans-s…" at bounding box center [317, 132] width 366 height 177
type textarea "color: #000000; /* Base text color, or transparent if using background-clip */"
click at [483, 231] on button "Save" at bounding box center [491, 231] width 30 height 18
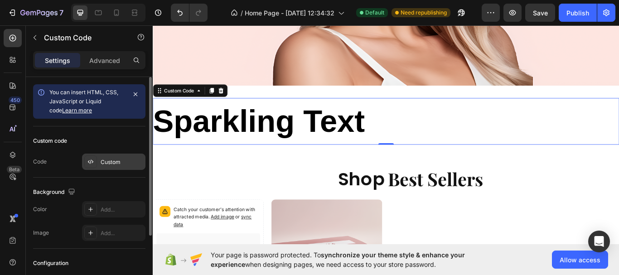
click at [113, 166] on div "Custom" at bounding box center [122, 162] width 43 height 8
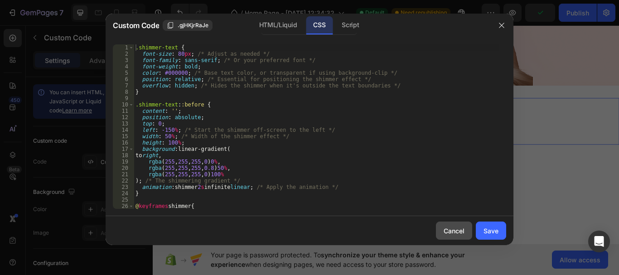
click at [445, 237] on button "Cancel" at bounding box center [454, 231] width 36 height 18
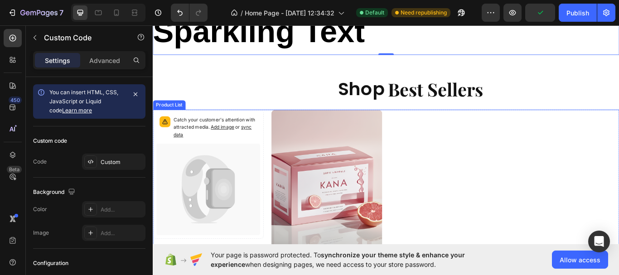
scroll to position [388, 0]
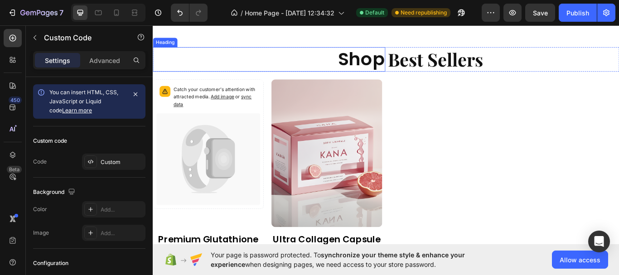
click at [413, 69] on strong "Shop" at bounding box center [396, 65] width 54 height 29
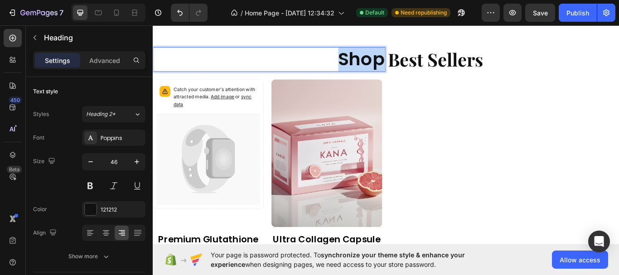
click at [413, 69] on strong "Shop" at bounding box center [396, 65] width 54 height 29
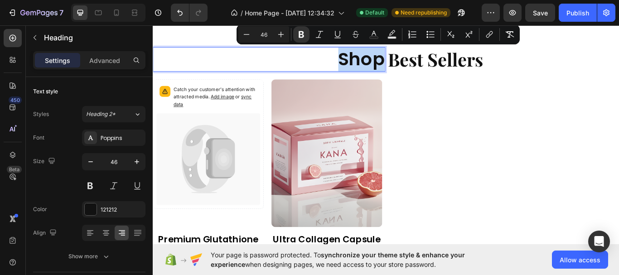
copy strong "Shop"
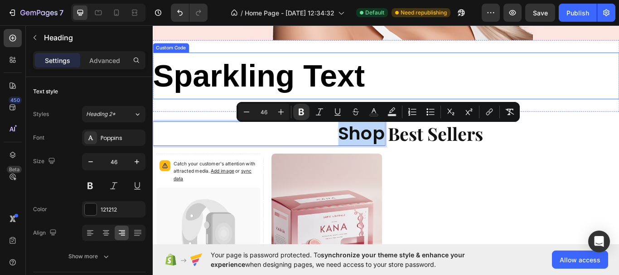
scroll to position [297, 0]
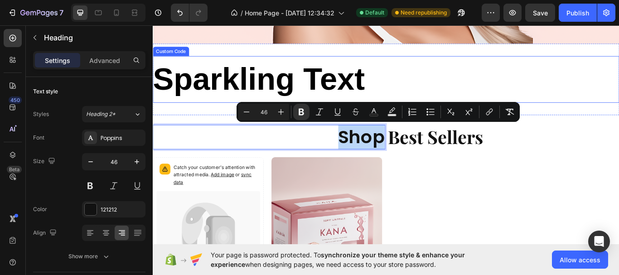
click at [210, 88] on h1 "Sparkling Text" at bounding box center [425, 89] width 544 height 54
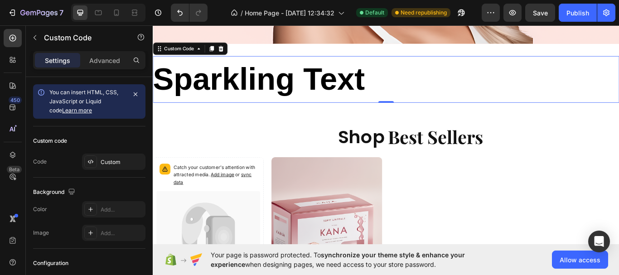
click at [210, 88] on h1 "Sparkling Text" at bounding box center [425, 89] width 544 height 54
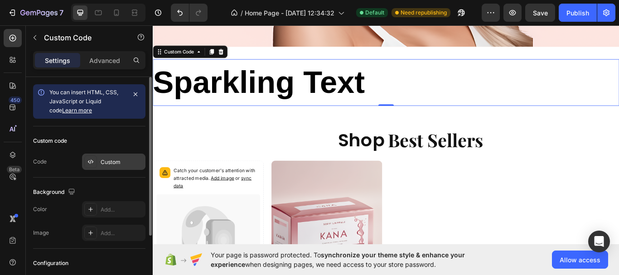
click at [114, 164] on div "Custom" at bounding box center [122, 162] width 43 height 8
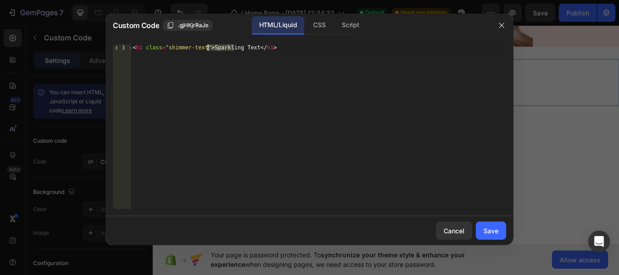
drag, startPoint x: 235, startPoint y: 48, endPoint x: 207, endPoint y: 48, distance: 28.1
click at [207, 48] on div "< h1 class = "shimmer-text" > Sparkling Text </ h1 >" at bounding box center [318, 132] width 375 height 177
paste textarea "hop"
type textarea "<h1 class="shimmer-text">Shop Text</h1>"
click at [486, 228] on div "Save" at bounding box center [491, 231] width 15 height 10
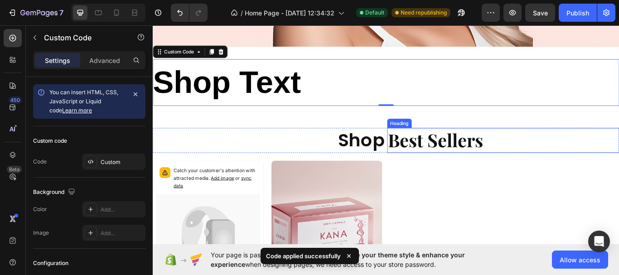
click at [463, 161] on strong "Best Sellers" at bounding box center [482, 160] width 111 height 28
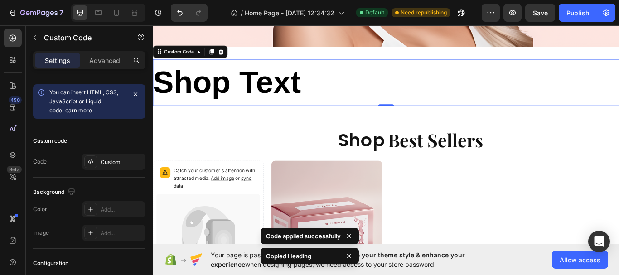
click at [287, 97] on h1 "Shop Text" at bounding box center [425, 92] width 544 height 54
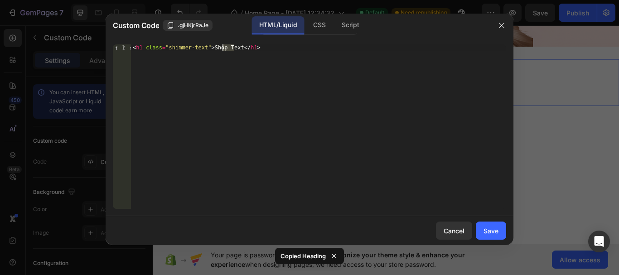
drag, startPoint x: 235, startPoint y: 49, endPoint x: 222, endPoint y: 45, distance: 13.6
click at [222, 45] on div "< h1 class = "shimmer-text" > Shop Text </ h1 >" at bounding box center [318, 132] width 375 height 177
paste textarea "Copy element from Gempages!"
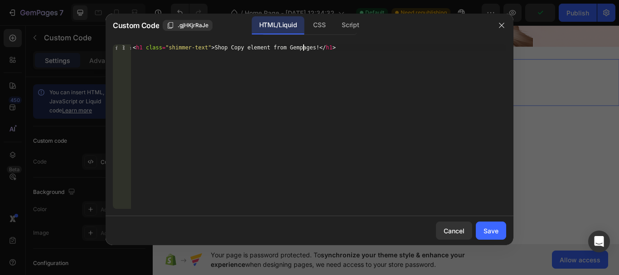
type textarea "<h1 class="shimmer-text">Shop Text</h1>"
click at [453, 233] on div "Cancel" at bounding box center [454, 231] width 21 height 10
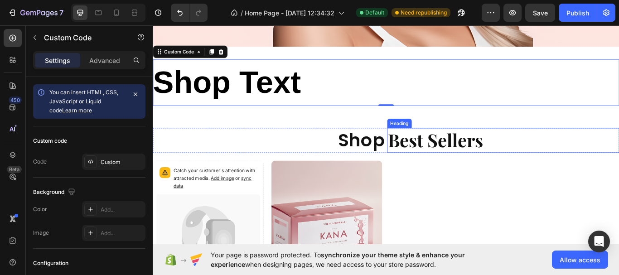
click at [497, 153] on strong "Best Sellers" at bounding box center [482, 160] width 111 height 28
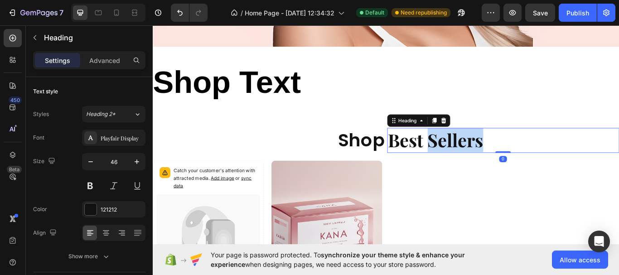
click at [494, 156] on strong "Best Sellers" at bounding box center [482, 160] width 111 height 28
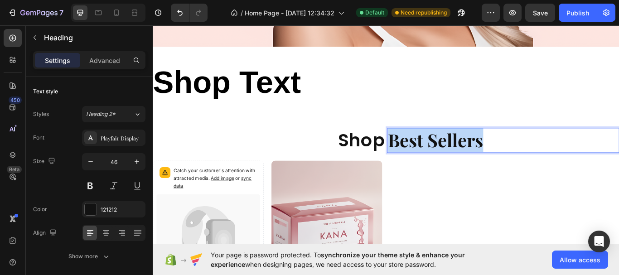
click at [494, 156] on strong "Best Sellers" at bounding box center [482, 160] width 111 height 28
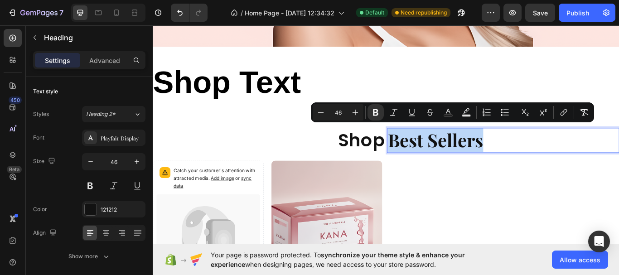
copy strong "Best Sellers"
click at [282, 99] on h1 "Shop Text" at bounding box center [425, 92] width 544 height 54
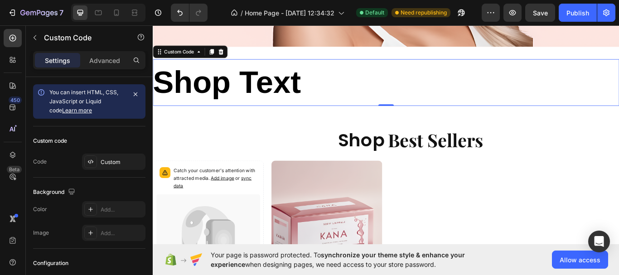
click at [282, 99] on h1 "Shop Text" at bounding box center [425, 92] width 544 height 54
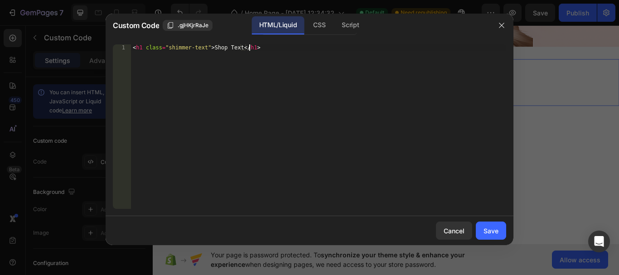
click at [264, 89] on div "< h1 class = "shimmer-text" > Shop Text </ h1 >" at bounding box center [318, 132] width 375 height 177
click at [232, 43] on div "<h1 class="shimmer-text">Shop Text</h1> 1 < h1 class = "shimmer-text" > Shop Te…" at bounding box center [310, 126] width 408 height 179
drag, startPoint x: 233, startPoint y: 47, endPoint x: 222, endPoint y: 47, distance: 11.3
click at [222, 47] on div "< h1 class = "shimmer-text" > Shop Text </ h1 >" at bounding box center [318, 132] width 375 height 177
type textarea "<h1 class="shimmer-text">Shop Best Sellers</h1>"
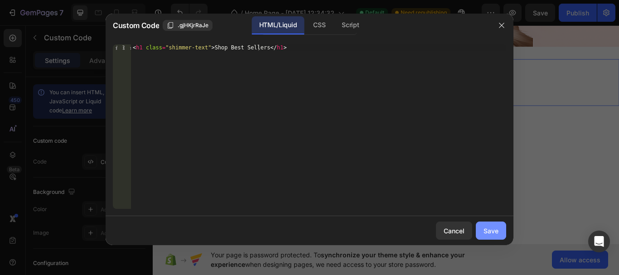
click at [486, 231] on div "Save" at bounding box center [491, 231] width 15 height 10
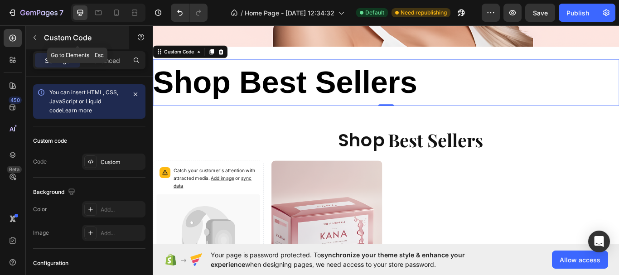
click at [32, 38] on icon "button" at bounding box center [34, 37] width 7 height 7
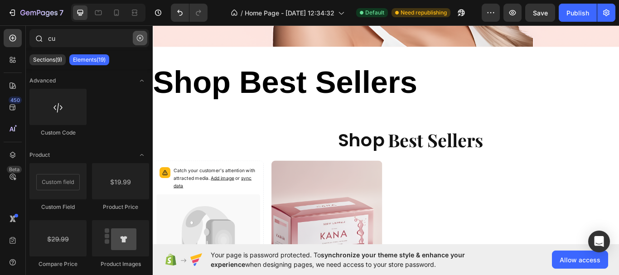
click at [141, 37] on icon "button" at bounding box center [140, 38] width 6 height 6
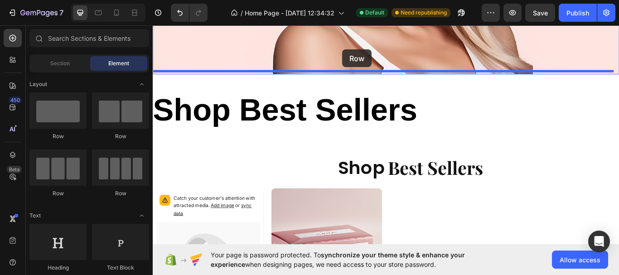
scroll to position [258, 0]
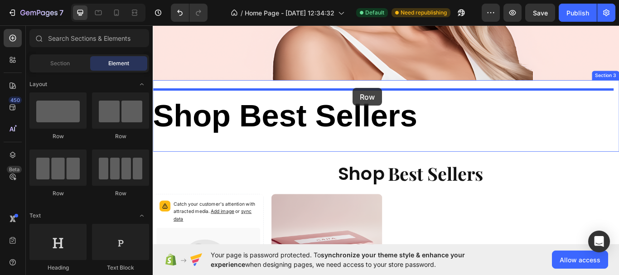
drag, startPoint x: 262, startPoint y: 143, endPoint x: 385, endPoint y: 97, distance: 131.5
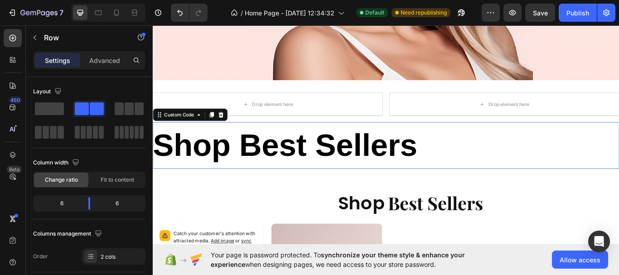
click at [200, 168] on h1 "Shop Best Sellers" at bounding box center [425, 166] width 544 height 54
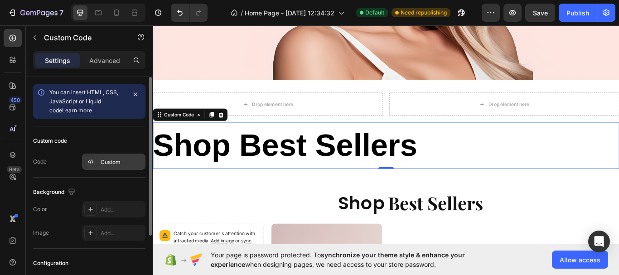
click at [109, 168] on div "Custom" at bounding box center [113, 162] width 63 height 16
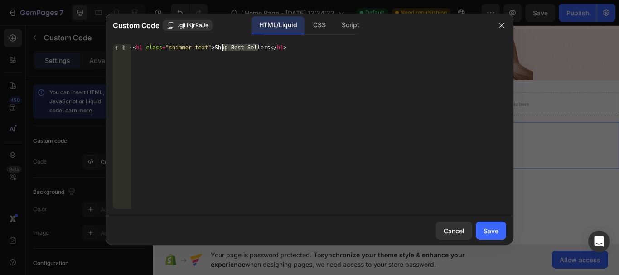
drag, startPoint x: 258, startPoint y: 47, endPoint x: 222, endPoint y: 49, distance: 36.3
click at [222, 49] on div "< h1 class = "shimmer-text" > Shop Best Sellers </ h1 >" at bounding box center [318, 132] width 375 height 177
type textarea "<h1 class="shimmer-text">Shop</h1>"
click at [491, 230] on div "Save" at bounding box center [491, 231] width 15 height 10
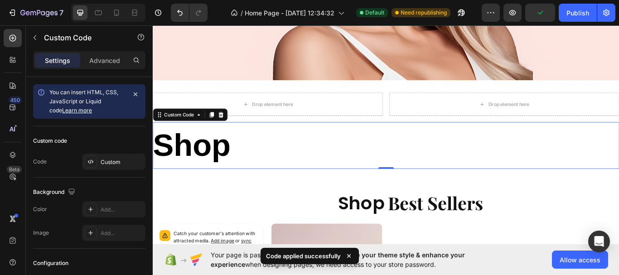
click at [269, 171] on h1 "Shop" at bounding box center [425, 166] width 544 height 54
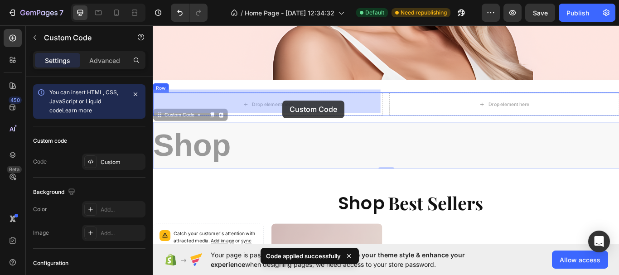
drag, startPoint x: 219, startPoint y: 165, endPoint x: 304, endPoint y: 113, distance: 99.9
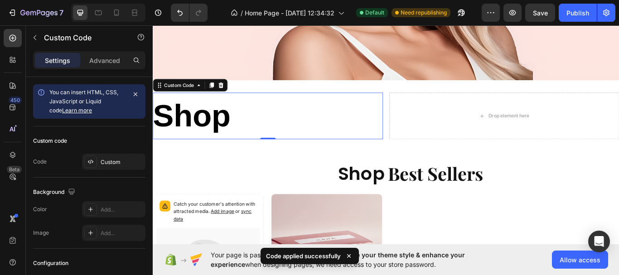
click at [334, 134] on h1 "Shop" at bounding box center [287, 131] width 268 height 54
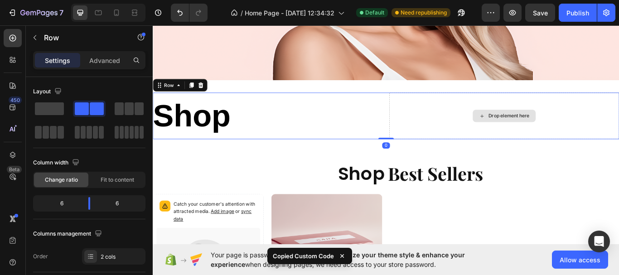
click at [515, 127] on div "Drop element here" at bounding box center [562, 131] width 268 height 54
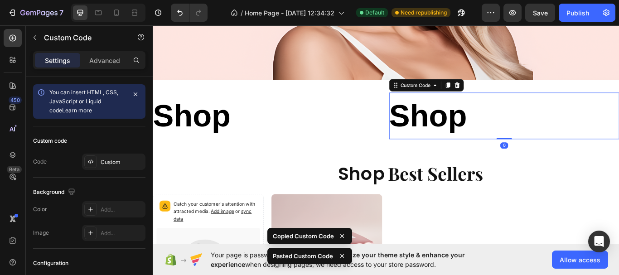
click at [478, 130] on h1 "Shop" at bounding box center [562, 131] width 268 height 54
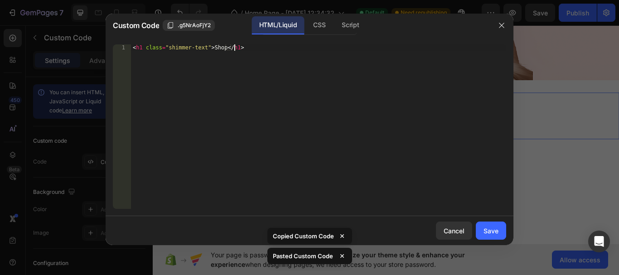
click at [432, 115] on div "< h1 class = "shimmer-text" > Shop </ h1 >" at bounding box center [318, 132] width 375 height 177
drag, startPoint x: 220, startPoint y: 48, endPoint x: 208, endPoint y: 47, distance: 11.9
click at [208, 47] on div "< h1 class = "shimmer-text" > Shop </ h1 >" at bounding box center [318, 132] width 375 height 177
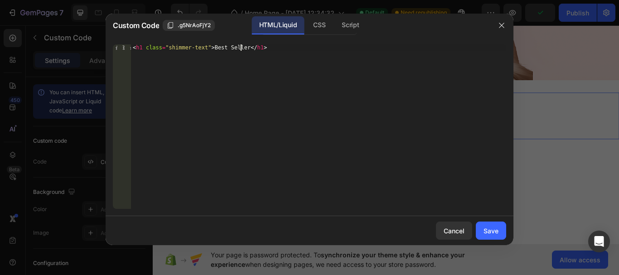
scroll to position [0, 9]
type textarea "<h1 class="shimmer-text">Best Sellers</h1>"
click at [491, 230] on div "Save" at bounding box center [491, 231] width 15 height 10
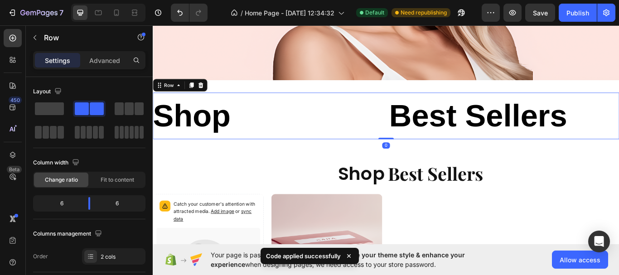
click at [421, 104] on div "Shop Custom Code Best Sellers Custom Code Row 0" at bounding box center [425, 131] width 544 height 54
click at [119, 183] on span "Fit to content" at bounding box center [118, 180] width 34 height 8
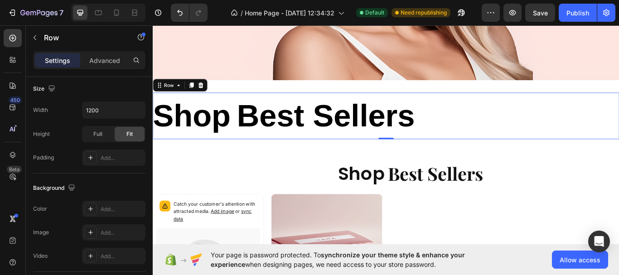
scroll to position [408, 0]
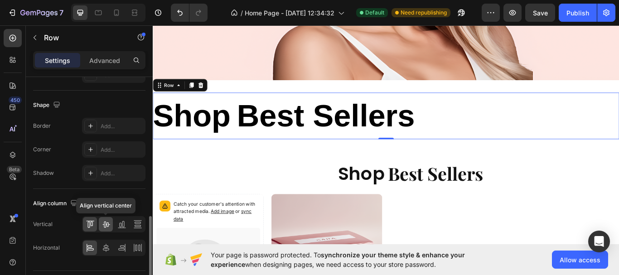
click at [106, 225] on icon at bounding box center [106, 224] width 9 height 9
click at [104, 248] on icon at bounding box center [106, 248] width 6 height 8
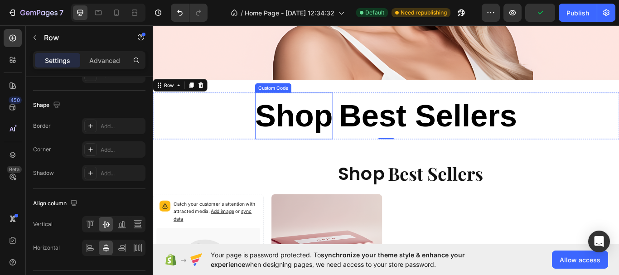
click at [326, 129] on h1 "Shop" at bounding box center [317, 131] width 91 height 54
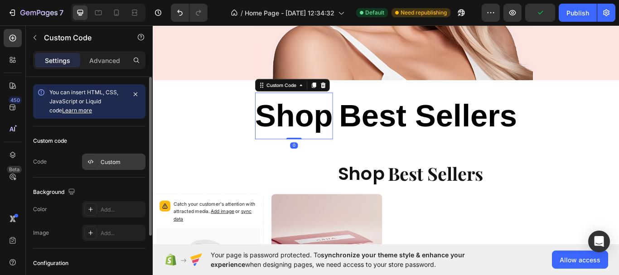
click at [109, 161] on div "Custom" at bounding box center [122, 162] width 43 height 8
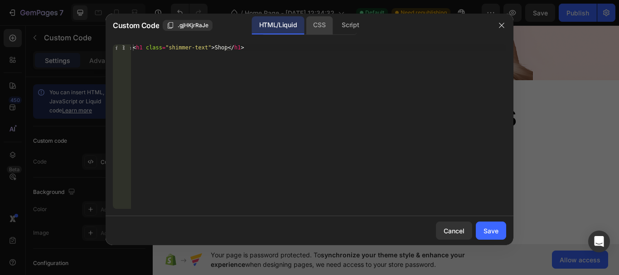
click at [310, 27] on div "CSS" at bounding box center [319, 25] width 27 height 18
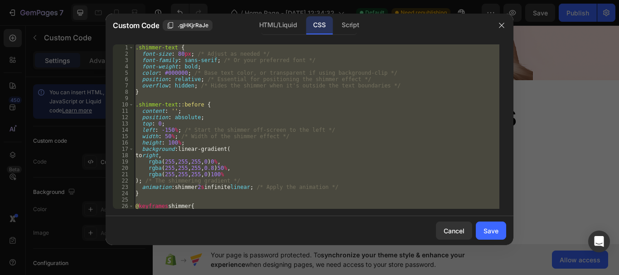
type textarea "} }"
click at [273, 100] on div ".shimmer-text { font-size : 80 px ; /* Adjust as needed */ font-family : sans-s…" at bounding box center [317, 126] width 366 height 165
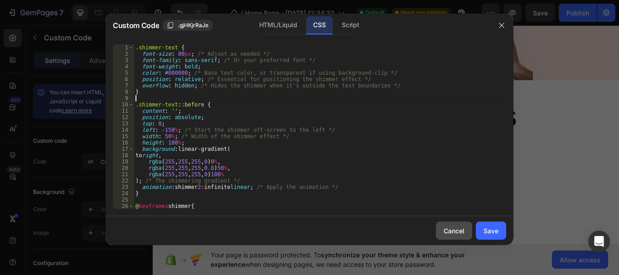
click at [457, 230] on div "Cancel" at bounding box center [454, 231] width 21 height 10
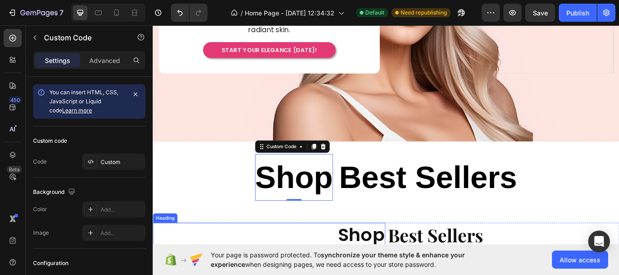
scroll to position [122, 0]
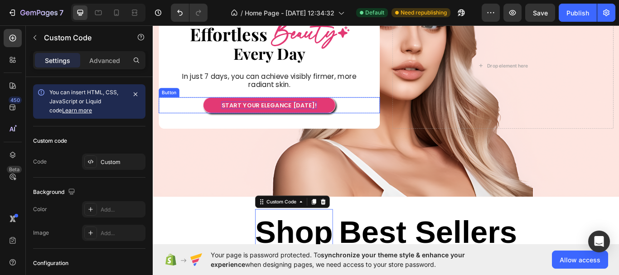
click at [291, 114] on span "START YOUR ELEGANCE [DATE]!" at bounding box center [289, 119] width 112 height 10
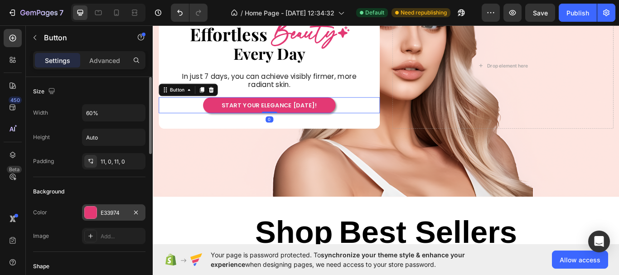
click at [113, 215] on div "E33974" at bounding box center [114, 213] width 26 height 8
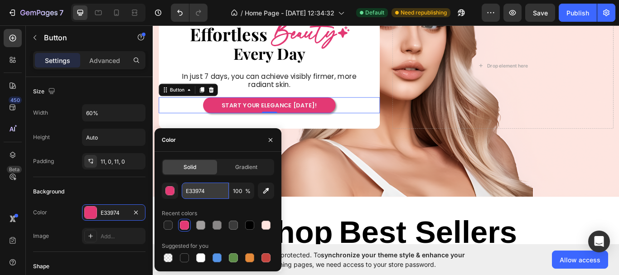
click at [206, 191] on input "E33974" at bounding box center [205, 191] width 47 height 16
click at [340, 247] on h1 "Shop" at bounding box center [317, 267] width 91 height 54
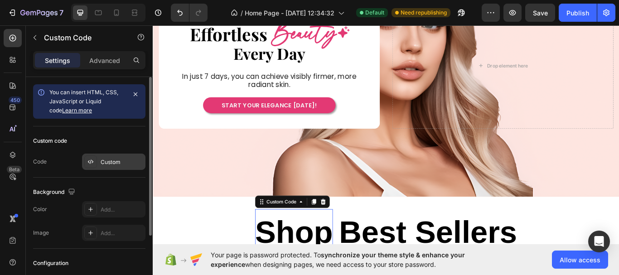
click at [107, 169] on div "Custom" at bounding box center [113, 162] width 63 height 16
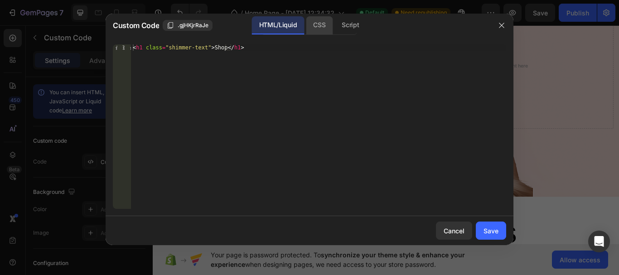
click at [318, 29] on div "CSS" at bounding box center [319, 25] width 27 height 18
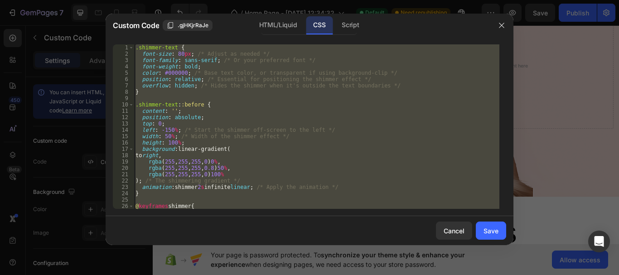
click at [179, 84] on div ".shimmer-text { font-size : 80 px ; /* Adjust as needed */ font-family : sans-s…" at bounding box center [317, 126] width 366 height 165
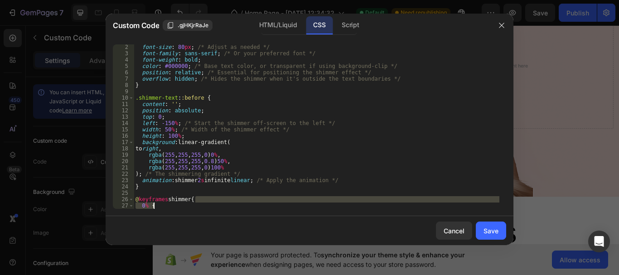
scroll to position [45, 0]
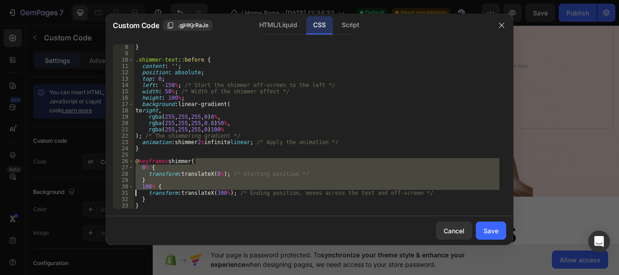
drag, startPoint x: 277, startPoint y: 206, endPoint x: 135, endPoint y: 196, distance: 142.2
click at [135, 196] on div "} .shimmer-text : :before { content : ' ' ; position : absolute ; top : 0 ; lef…" at bounding box center [317, 132] width 366 height 177
click at [284, 151] on div "} .shimmer-text : :before { content : ' ' ; position : absolute ; top : 0 ; lef…" at bounding box center [317, 132] width 366 height 177
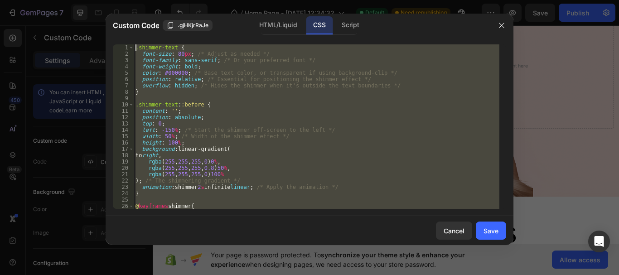
scroll to position [0, 0]
drag, startPoint x: 206, startPoint y: 208, endPoint x: 126, endPoint y: 24, distance: 200.6
click at [126, 24] on div "Custom Code .gjHKjrRaJe HTML/Liquid CSS Script } 1 2 3 4 5 6 7 8 9 10 11 12 13 …" at bounding box center [310, 130] width 408 height 232
type textarea ".shimmer-text { font-size: 80px; /* Adjust as needed */"
click at [446, 235] on div "Cancel" at bounding box center [454, 231] width 21 height 10
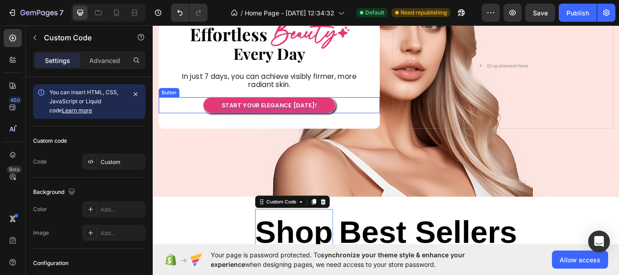
click at [301, 114] on span "START YOUR ELEGANCE [DATE]!" at bounding box center [289, 119] width 112 height 10
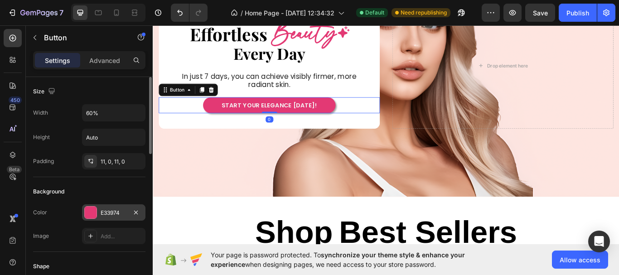
click at [112, 214] on div "E33974" at bounding box center [114, 213] width 26 height 8
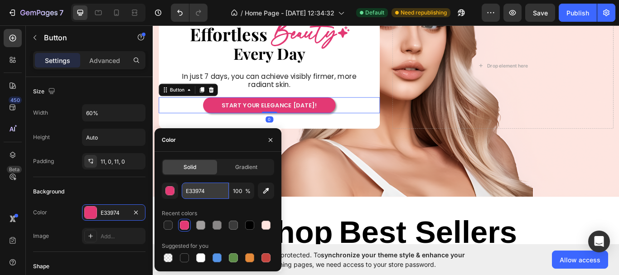
click at [202, 193] on input "E33974" at bounding box center [205, 191] width 47 height 16
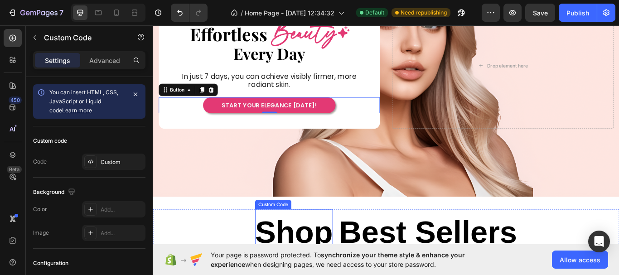
click at [355, 263] on h1 "Shop" at bounding box center [317, 267] width 91 height 54
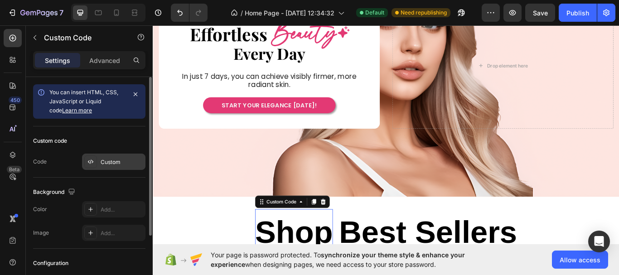
click at [112, 167] on div "Custom" at bounding box center [113, 162] width 63 height 16
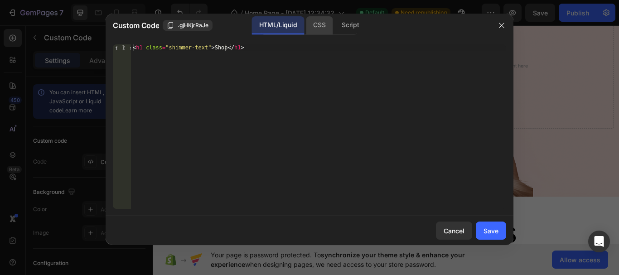
click at [319, 34] on div "CSS" at bounding box center [319, 25] width 27 height 18
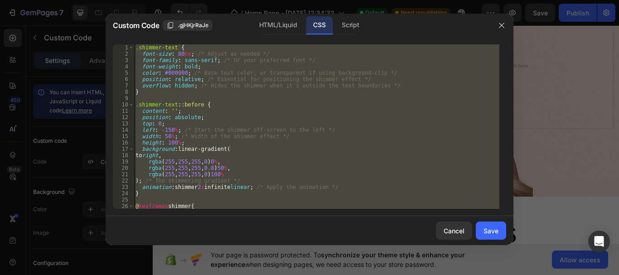
click at [269, 83] on div ".shimmer-text { font-size : 80 px ; /* Adjust as needed */ font-family : sans-s…" at bounding box center [317, 126] width 366 height 165
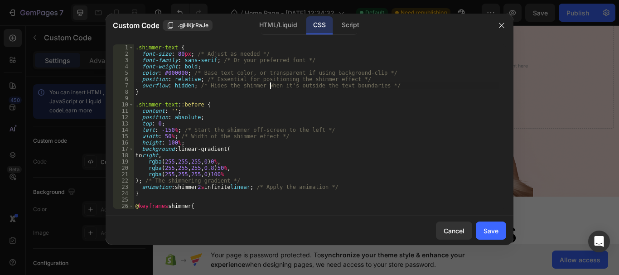
type textarea "} }"
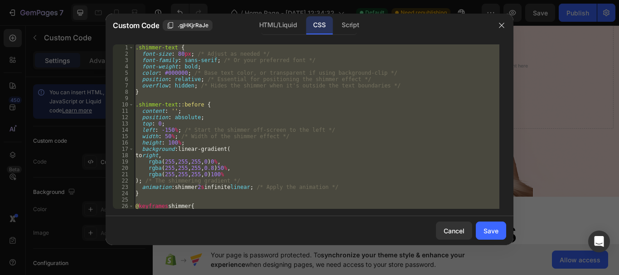
paste textarea
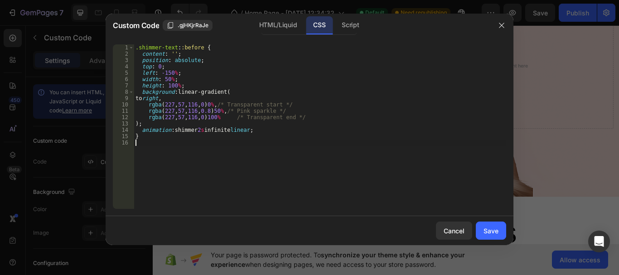
click at [211, 151] on div ".shimmer-text : :before { content : ' ' ; position : absolute ; top : 0 ; left …" at bounding box center [320, 132] width 373 height 177
type textarea "}"
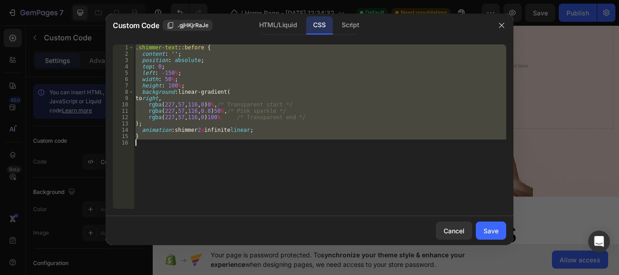
paste textarea
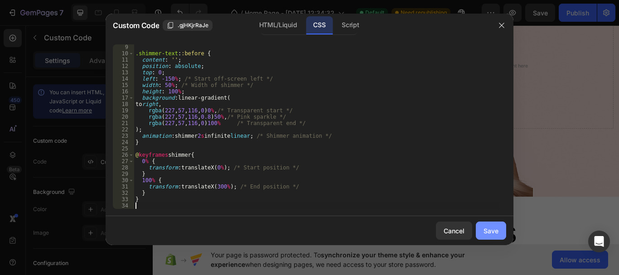
click at [494, 233] on div "Save" at bounding box center [491, 231] width 15 height 10
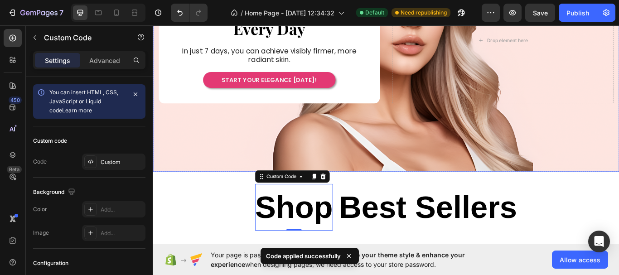
scroll to position [167, 0]
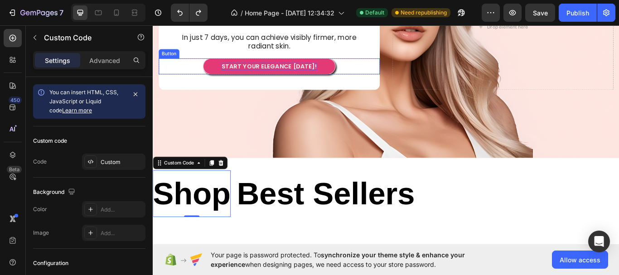
click at [281, 75] on span "START YOUR ELEGANCE [DATE]!" at bounding box center [289, 74] width 112 height 10
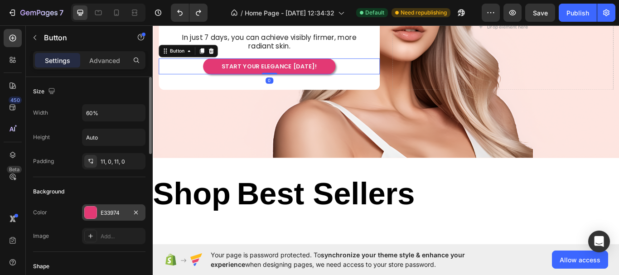
click at [107, 214] on div "E33974" at bounding box center [114, 213] width 26 height 8
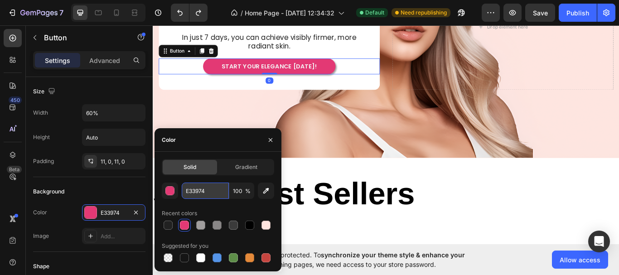
click at [210, 190] on input "E33974" at bounding box center [205, 191] width 47 height 16
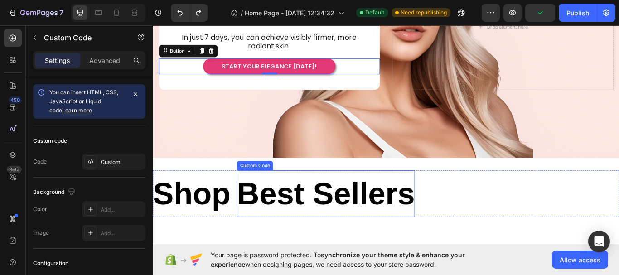
click at [372, 213] on h1 "Best Sellers" at bounding box center [355, 222] width 208 height 54
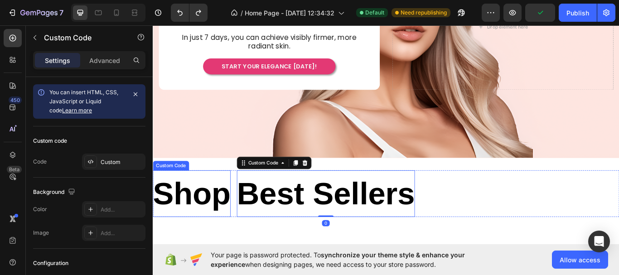
click at [186, 224] on h1 "Shop" at bounding box center [198, 222] width 91 height 54
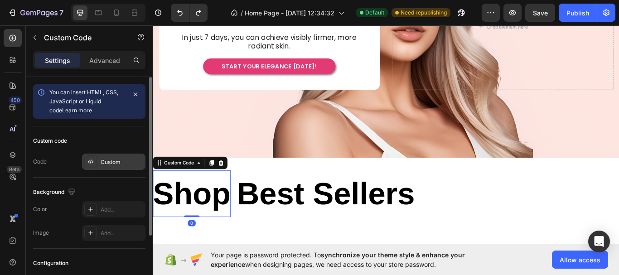
click at [110, 160] on div "Custom" at bounding box center [122, 162] width 43 height 8
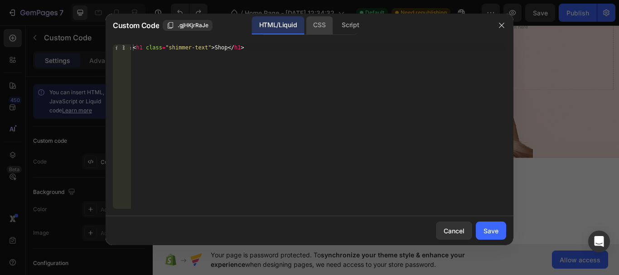
click at [312, 29] on div "CSS" at bounding box center [319, 25] width 27 height 18
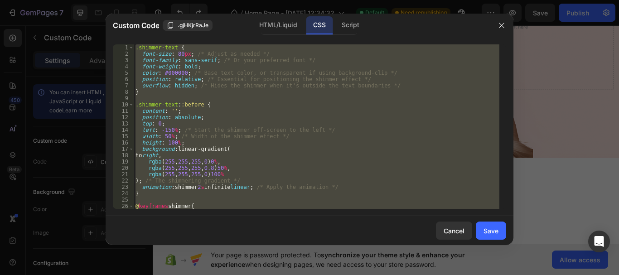
click at [192, 57] on div ".shimmer-text { font-size : 80 px ; /* Adjust as needed */ font-family : sans-s…" at bounding box center [317, 126] width 366 height 165
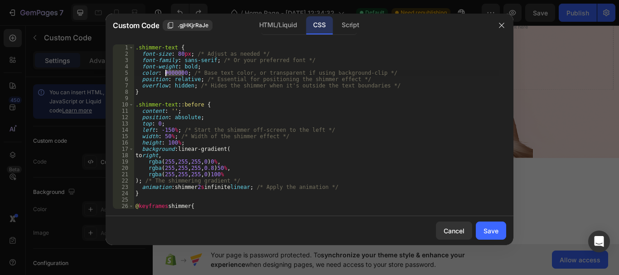
drag, startPoint x: 183, startPoint y: 73, endPoint x: 166, endPoint y: 73, distance: 17.2
click at [166, 73] on div ".shimmer-text { font-size : 80 px ; /* Adjust as needed */ font-family : sans-s…" at bounding box center [317, 132] width 366 height 177
paste textarea "E33974"
type textarea "color: #E33974; /* Base text color, or transparent if using background-clip */"
click at [486, 228] on div "Save" at bounding box center [491, 231] width 15 height 10
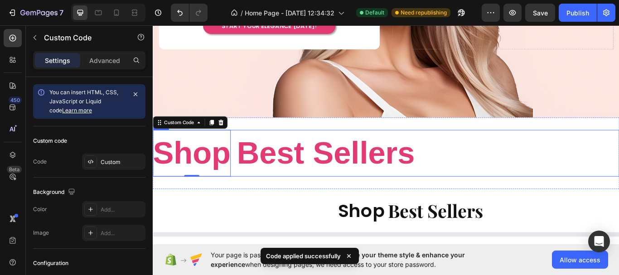
scroll to position [258, 0]
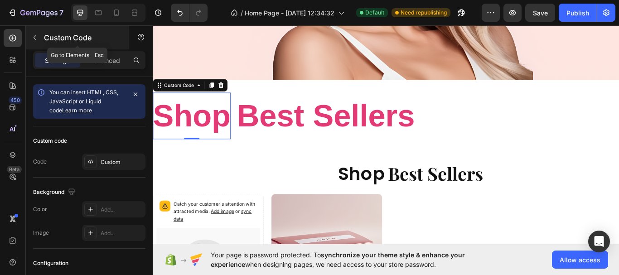
click at [34, 35] on icon "button" at bounding box center [34, 37] width 7 height 7
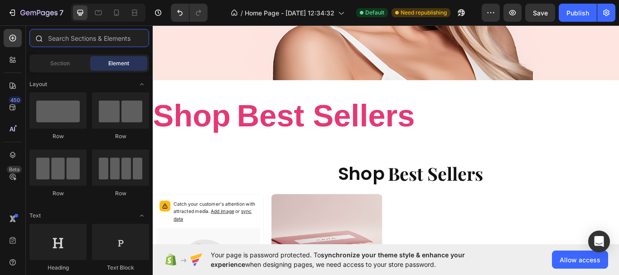
click at [71, 40] on input "text" at bounding box center [89, 38] width 120 height 18
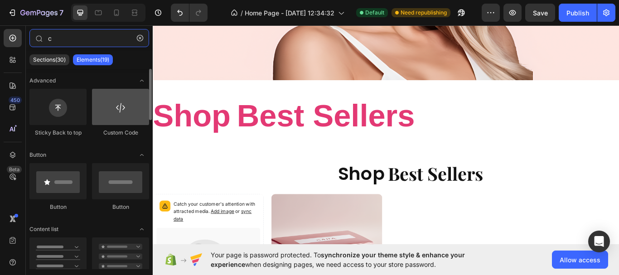
type input "c"
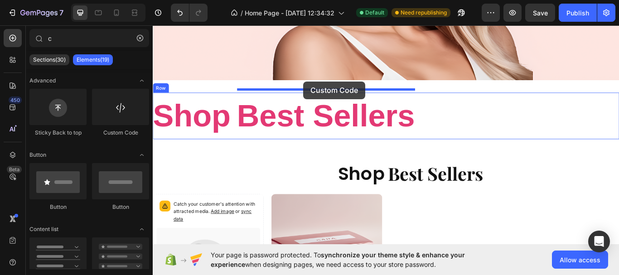
drag, startPoint x: 271, startPoint y: 137, endPoint x: 328, endPoint y: 91, distance: 73.8
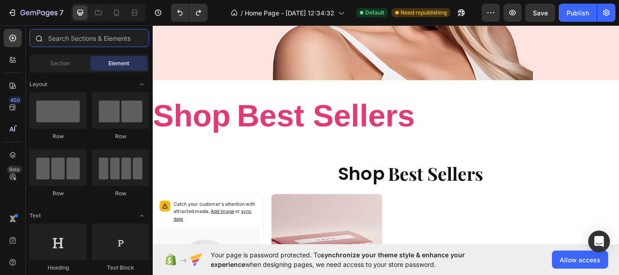
click at [50, 37] on input "text" at bounding box center [89, 38] width 120 height 18
type input "c"
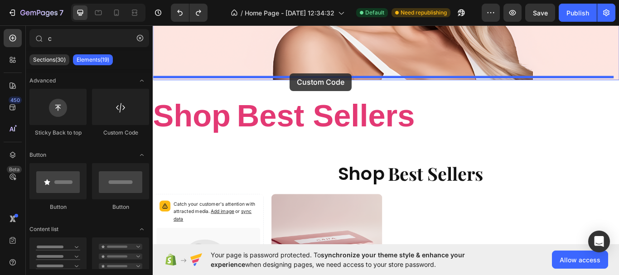
drag, startPoint x: 274, startPoint y: 140, endPoint x: 554, endPoint y: 27, distance: 302.1
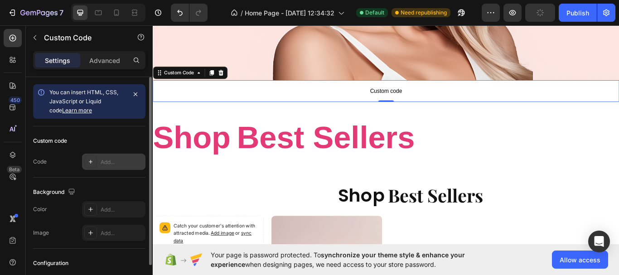
click at [125, 156] on div "Add..." at bounding box center [113, 162] width 63 height 16
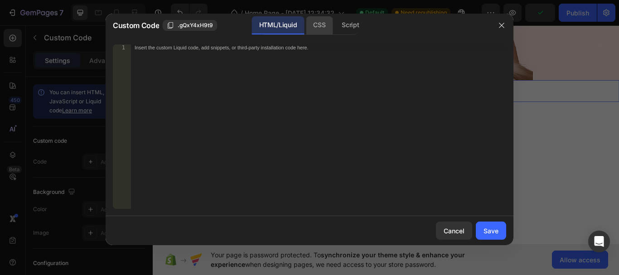
click at [321, 29] on div "CSS" at bounding box center [319, 25] width 27 height 18
click at [280, 85] on div "Insert the CSS code to style your content here." at bounding box center [318, 132] width 375 height 177
paste textarea "}"
type textarea "}"
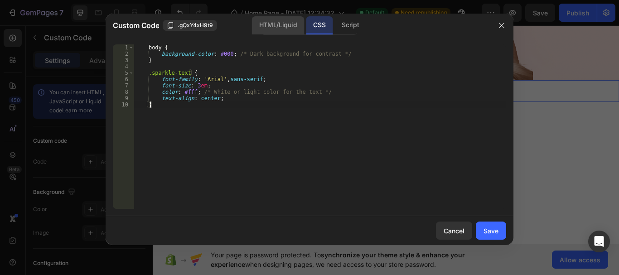
click at [283, 27] on div "HTML/Liquid" at bounding box center [278, 25] width 52 height 18
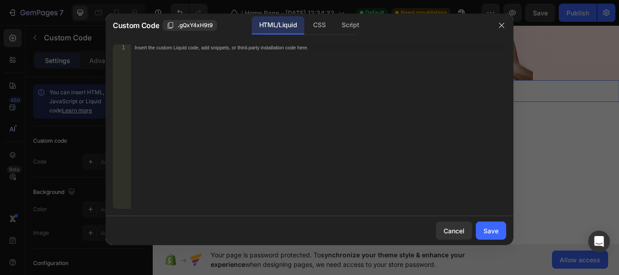
click at [235, 72] on div "Insert the custom Liquid code, add snippets, or third-party installation code h…" at bounding box center [318, 132] width 375 height 177
paste textarea "<h1 class="sparkle-text">Sparkling Text</h1>"
type textarea "<h1 class="sparkle-text">Sparkling Text</h1>"
click at [495, 231] on div "Save" at bounding box center [491, 231] width 15 height 10
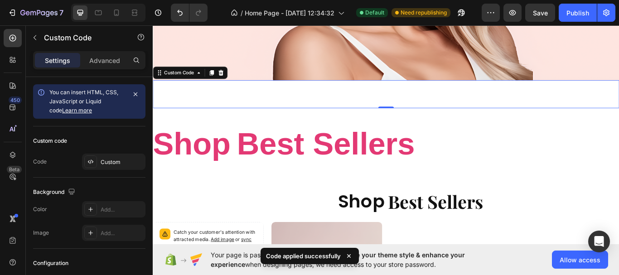
click at [441, 100] on h1 "Sparkling Text" at bounding box center [425, 106] width 544 height 33
click at [100, 165] on div "Custom" at bounding box center [113, 162] width 63 height 16
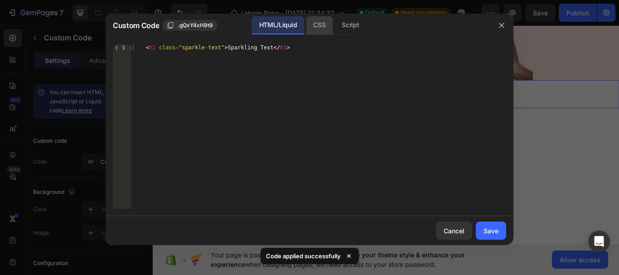
click at [312, 24] on div "CSS" at bounding box center [319, 25] width 27 height 18
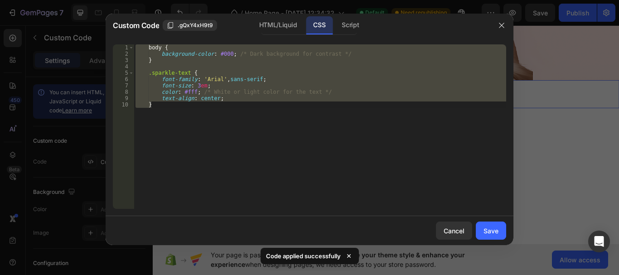
click at [210, 79] on div "body { background-color : #000 ; /* Dark background for contrast */ } .sparkle-…" at bounding box center [320, 126] width 373 height 165
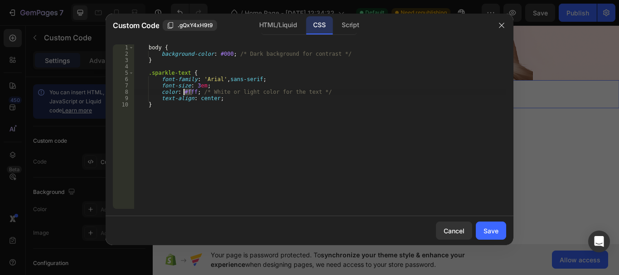
drag, startPoint x: 192, startPoint y: 93, endPoint x: 183, endPoint y: 91, distance: 8.9
click at [183, 91] on div "body { background-color : #000 ; /* Dark background for contrast */ } .sparkle-…" at bounding box center [320, 132] width 373 height 177
type textarea "color: #000000; /* White or light color for the text */"
click at [496, 230] on div "Save" at bounding box center [491, 231] width 15 height 10
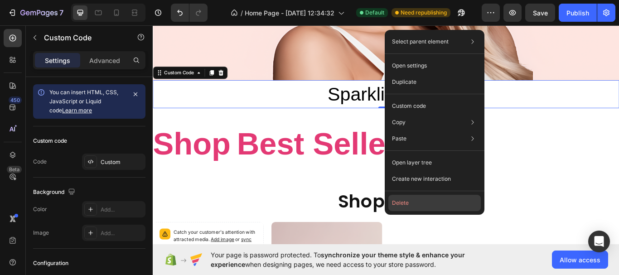
click at [426, 201] on button "Delete" at bounding box center [435, 203] width 92 height 16
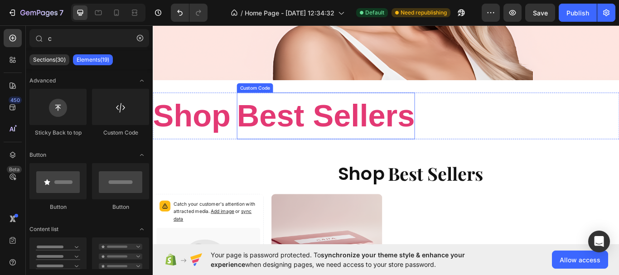
click at [388, 126] on h1 "Best Sellers" at bounding box center [355, 131] width 208 height 54
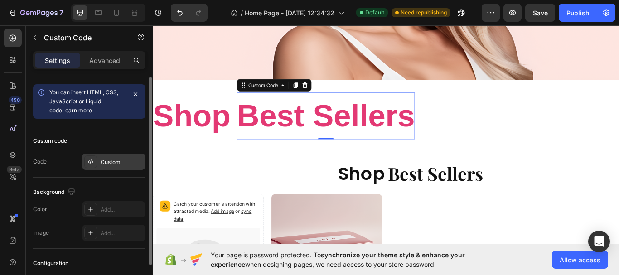
click at [119, 162] on div "Custom" at bounding box center [122, 162] width 43 height 8
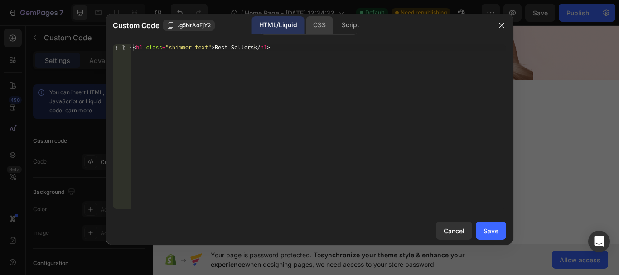
click at [314, 29] on div "CSS" at bounding box center [319, 25] width 27 height 18
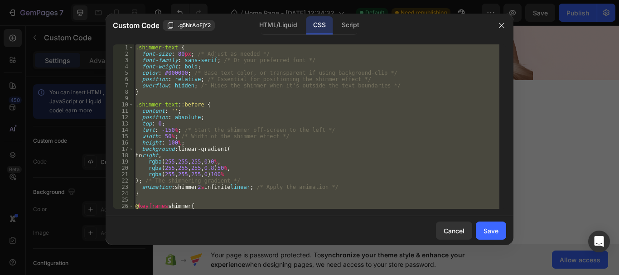
click at [264, 91] on div ".shimmer-text { font-size : 80 px ; /* Adjust as needed */ font-family : sans-s…" at bounding box center [317, 126] width 366 height 165
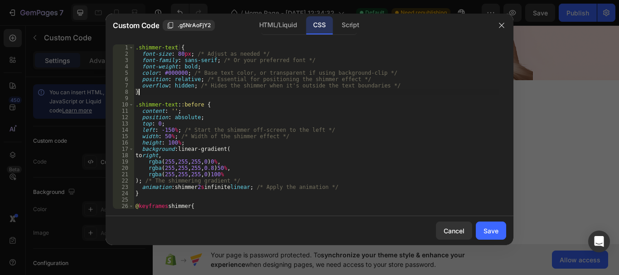
type textarea "} }"
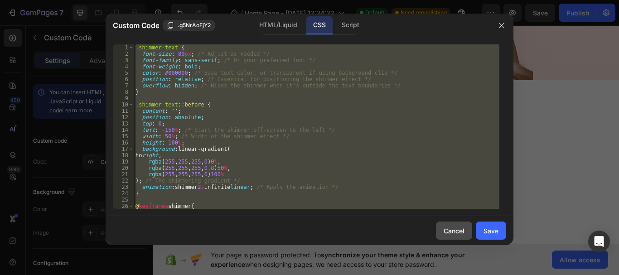
click at [457, 232] on div "Cancel" at bounding box center [454, 231] width 21 height 10
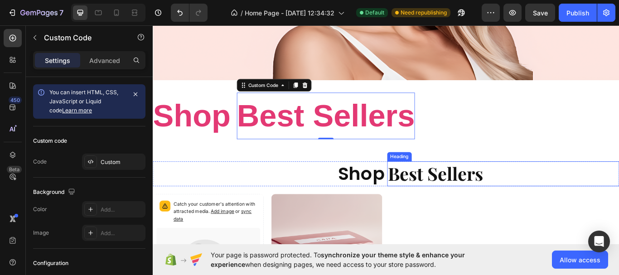
click at [444, 197] on strong "Best Sellers" at bounding box center [482, 199] width 111 height 28
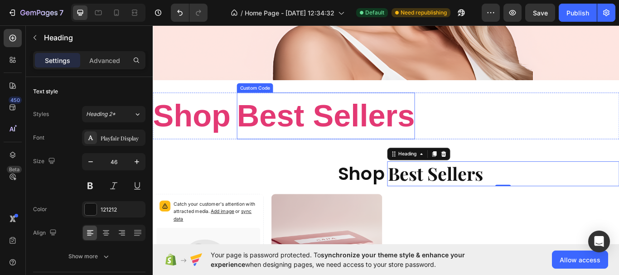
click at [378, 131] on h1 "Best Sellers" at bounding box center [355, 131] width 208 height 54
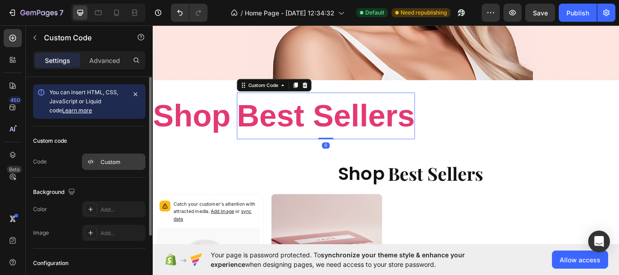
click at [114, 160] on div "Custom" at bounding box center [122, 162] width 43 height 8
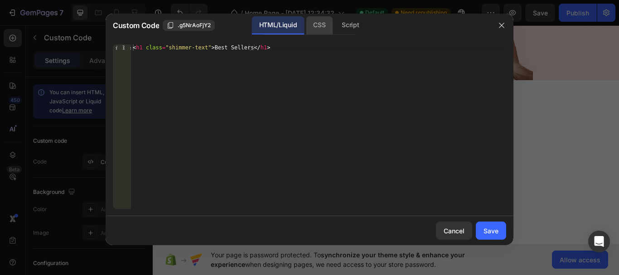
click at [323, 29] on div "CSS" at bounding box center [319, 25] width 27 height 18
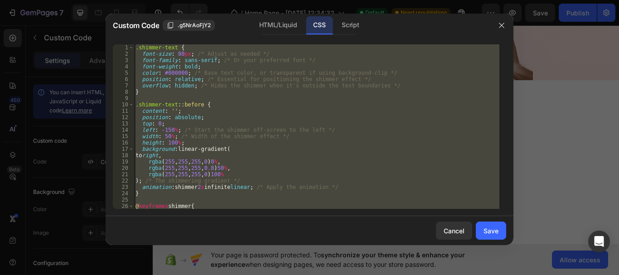
click at [282, 83] on div ".shimmer-text { font-size : 80 px ; /* Adjust as needed */ font-family : sans-s…" at bounding box center [317, 126] width 366 height 165
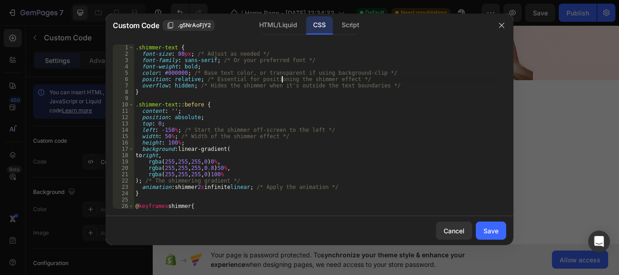
type textarea "} }"
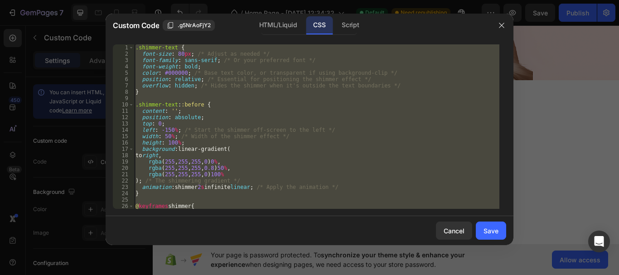
paste textarea
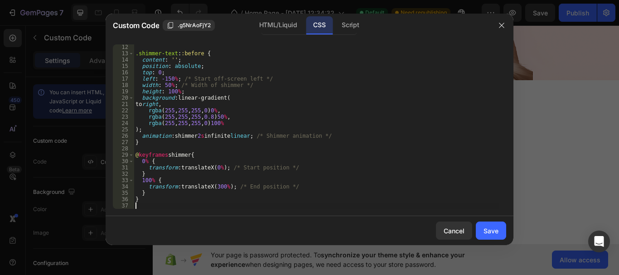
scroll to position [70, 0]
click at [485, 230] on div "Save" at bounding box center [491, 231] width 15 height 10
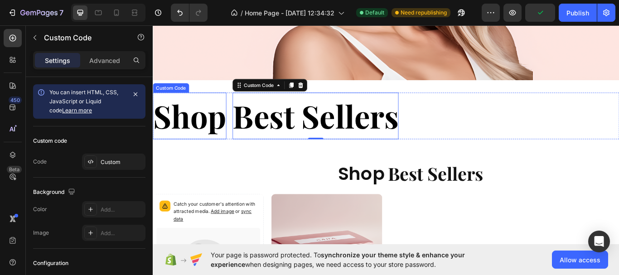
click at [200, 129] on h1 "Shop" at bounding box center [196, 131] width 86 height 54
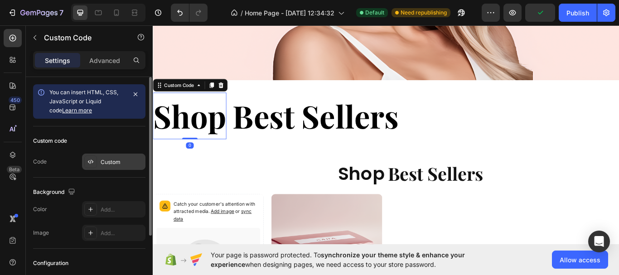
click at [122, 160] on div "Custom" at bounding box center [122, 162] width 43 height 8
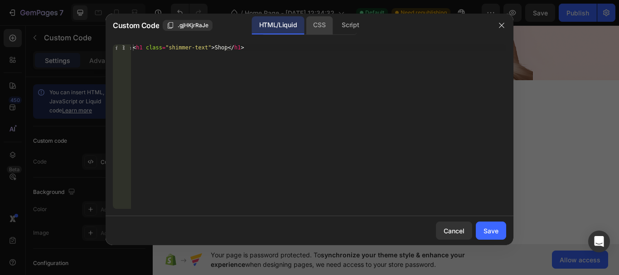
click at [316, 31] on div "CSS" at bounding box center [319, 25] width 27 height 18
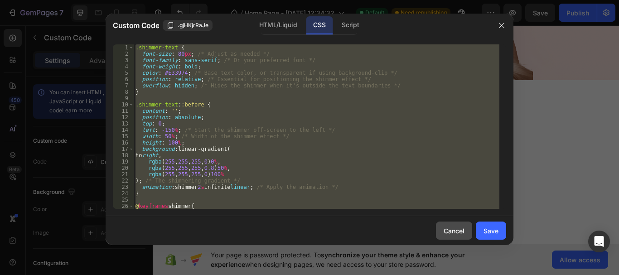
click at [457, 233] on div "Cancel" at bounding box center [454, 231] width 21 height 10
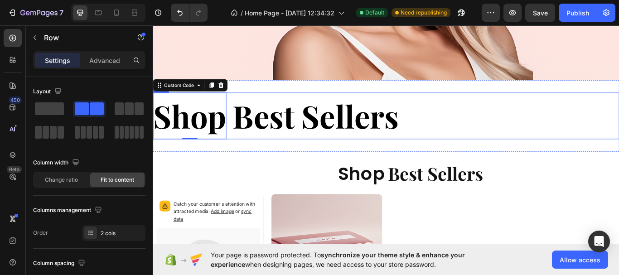
click at [504, 122] on div "Shop Custom Code 0 Best Sellers Custom Code Row" at bounding box center [425, 131] width 544 height 54
click at [208, 136] on h1 "Shop" at bounding box center [196, 131] width 86 height 54
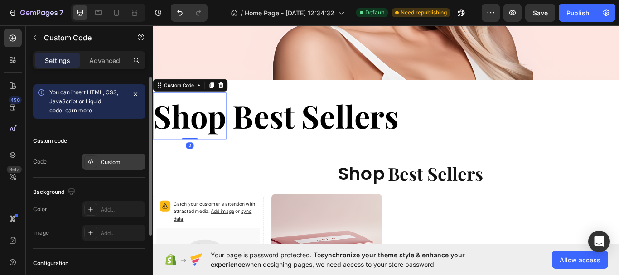
click at [112, 168] on div "Custom" at bounding box center [113, 162] width 63 height 16
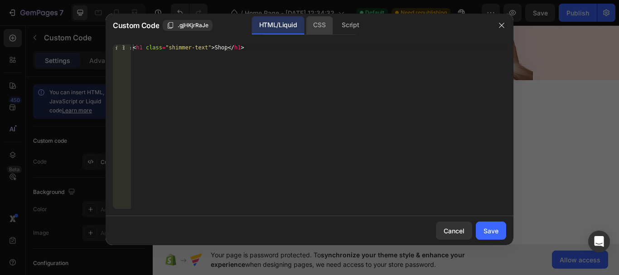
click at [318, 23] on div "CSS" at bounding box center [319, 25] width 27 height 18
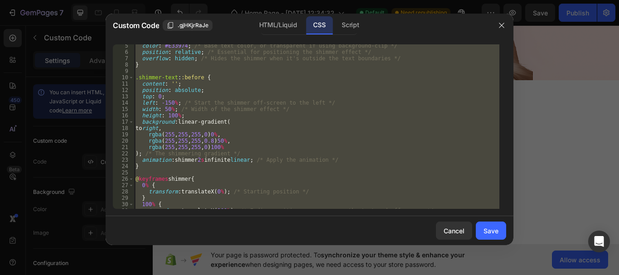
scroll to position [27, 0]
click at [263, 180] on div "color : #E33974 ; /* Base text color, or transparent if using background-clip *…" at bounding box center [317, 126] width 366 height 165
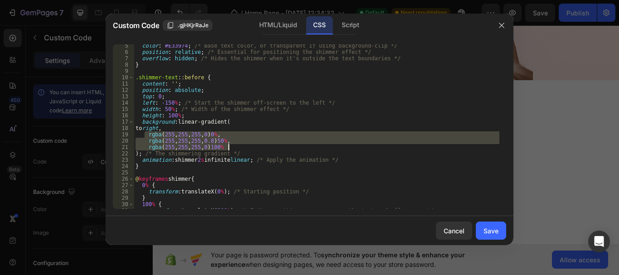
drag, startPoint x: 146, startPoint y: 134, endPoint x: 237, endPoint y: 151, distance: 92.1
click at [237, 151] on div "color : #E33974 ; /* Base text color, or transparent if using background-clip *…" at bounding box center [317, 131] width 366 height 177
click at [301, 163] on div "color : #E33974 ; /* Base text color, or transparent if using background-clip *…" at bounding box center [317, 131] width 366 height 177
type textarea "animation: shimmer 2s infinite linear; /* Apply the animation */"
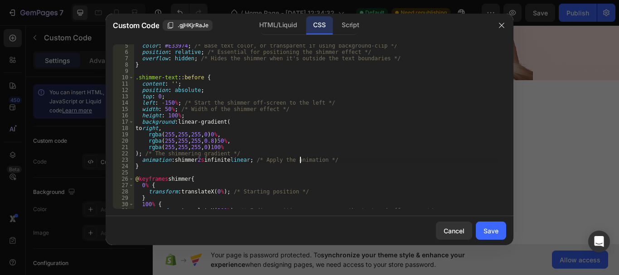
scroll to position [0, 0]
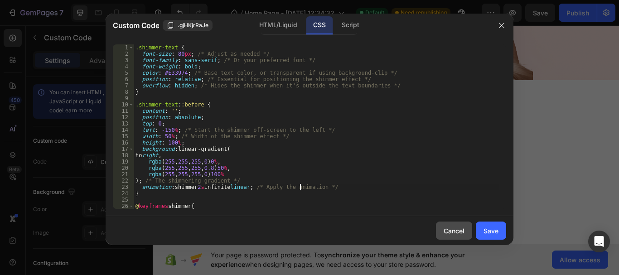
click at [458, 230] on div "Cancel" at bounding box center [454, 231] width 21 height 10
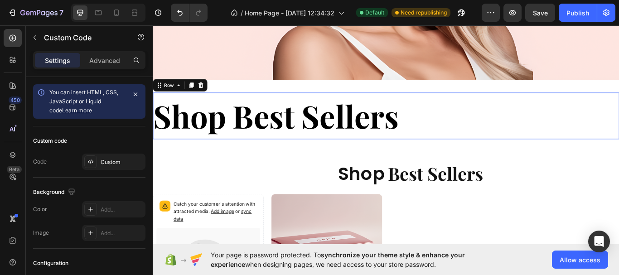
click at [511, 112] on div "Shop Custom Code Best Sellers Custom Code Row 0" at bounding box center [425, 131] width 544 height 54
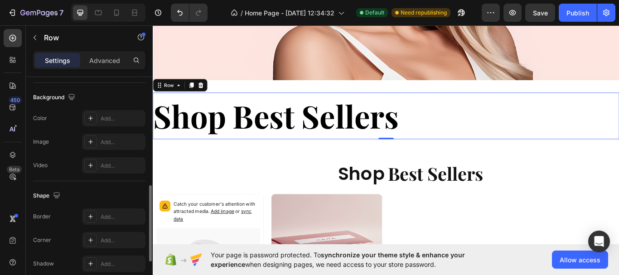
scroll to position [433, 0]
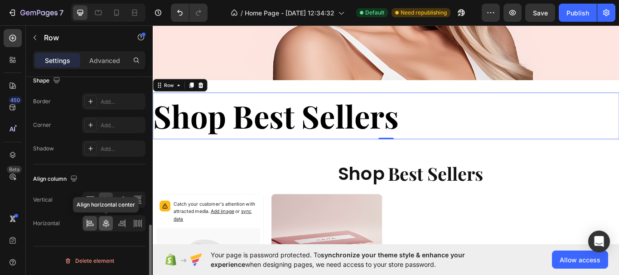
click at [109, 224] on icon at bounding box center [106, 223] width 6 height 8
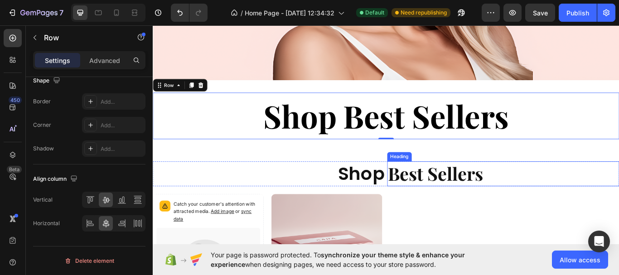
click at [445, 194] on strong "Best Sellers" at bounding box center [482, 199] width 111 height 28
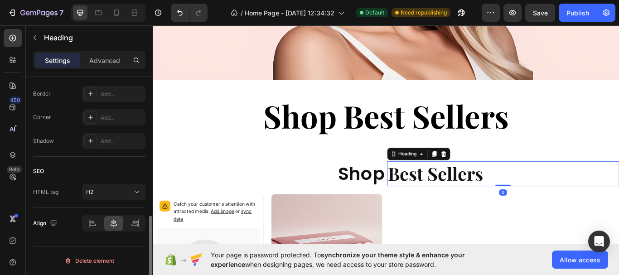
scroll to position [0, 0]
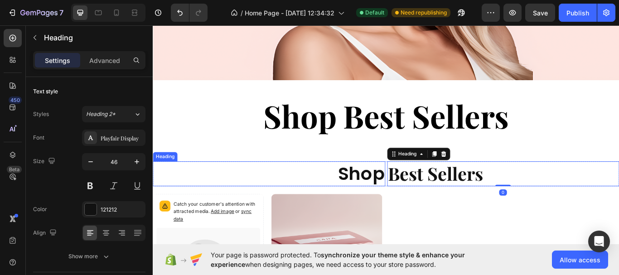
click at [418, 184] on strong "Shop" at bounding box center [396, 198] width 54 height 29
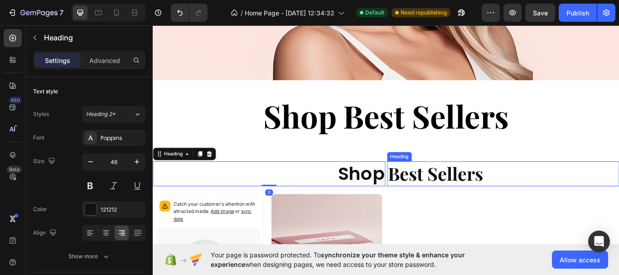
click at [427, 185] on strong "Best Sellers" at bounding box center [482, 199] width 111 height 28
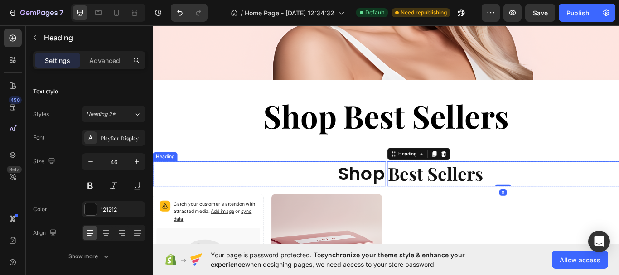
click at [419, 184] on strong "Shop" at bounding box center [396, 198] width 54 height 29
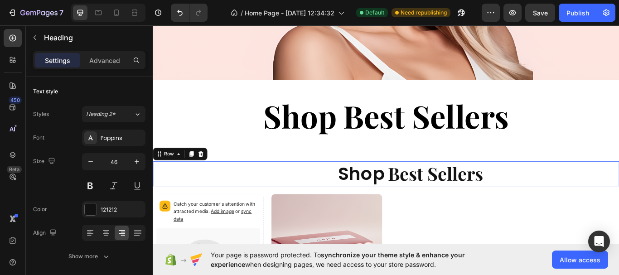
click at [422, 185] on div "Shop Heading Best Sellers Heading Row 0" at bounding box center [425, 199] width 544 height 29
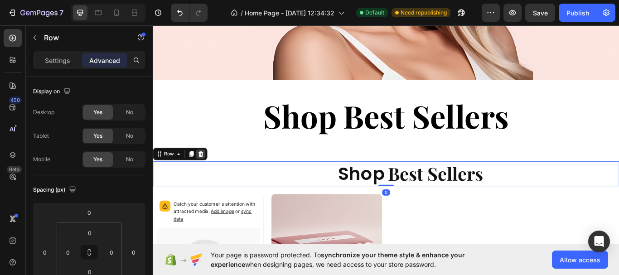
click at [209, 174] on icon at bounding box center [208, 175] width 7 height 7
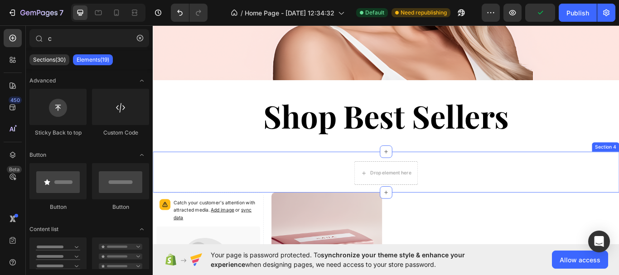
click at [365, 184] on div "Drop element here Section 4" at bounding box center [425, 197] width 544 height 48
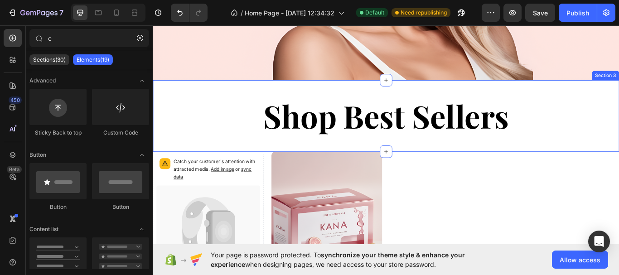
click at [431, 159] on div "Shop Custom Code Best Sellers Custom Code Row Section 3" at bounding box center [425, 131] width 544 height 83
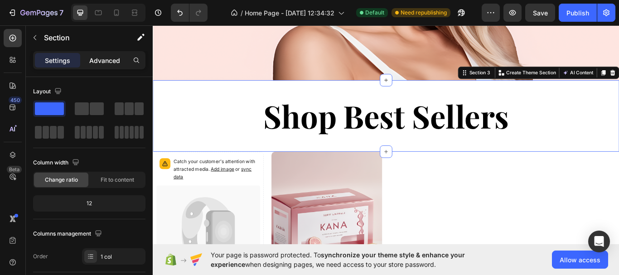
click at [118, 58] on p "Advanced" at bounding box center [104, 61] width 31 height 10
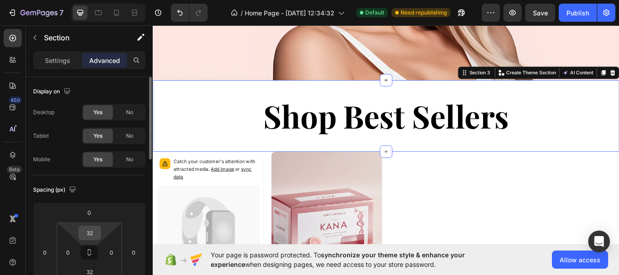
click at [99, 234] on div "32" at bounding box center [89, 233] width 23 height 15
click at [95, 233] on input "32" at bounding box center [90, 233] width 18 height 14
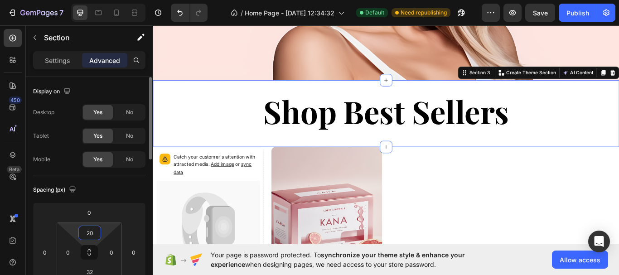
type input "2"
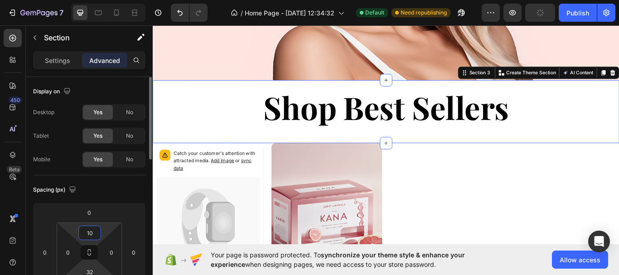
scroll to position [45, 0]
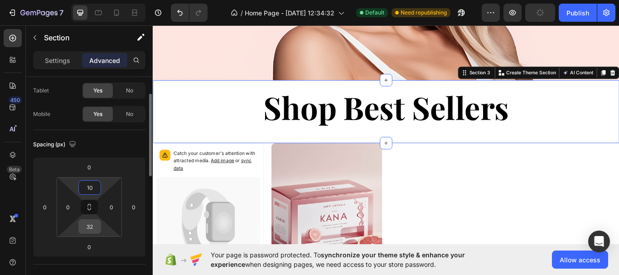
type input "10"
click at [92, 224] on input "32" at bounding box center [90, 227] width 18 height 14
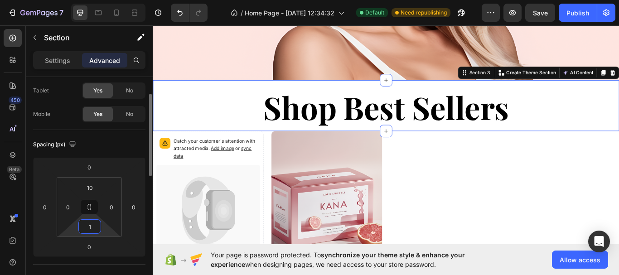
type input "10"
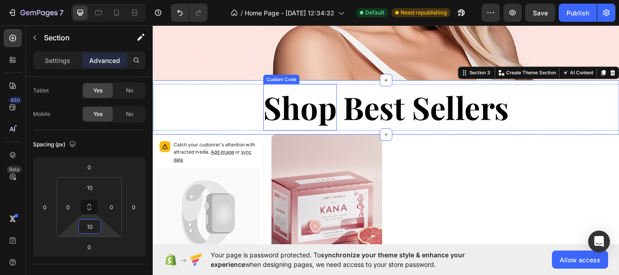
click at [329, 123] on h1 "Shop" at bounding box center [325, 121] width 86 height 54
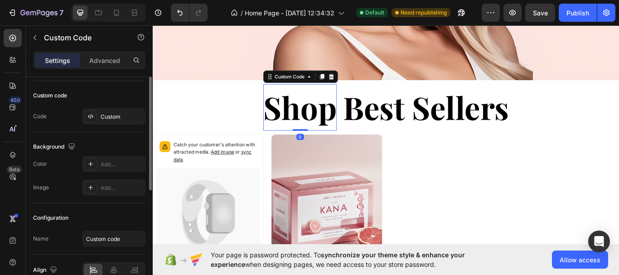
scroll to position [0, 0]
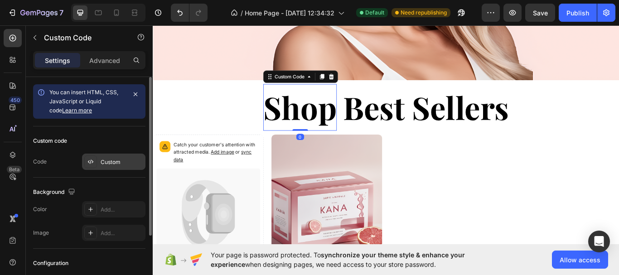
click at [99, 160] on div "Custom" at bounding box center [113, 162] width 63 height 16
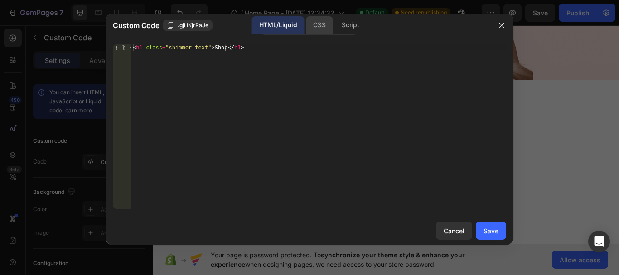
click at [317, 29] on div "CSS" at bounding box center [319, 25] width 27 height 18
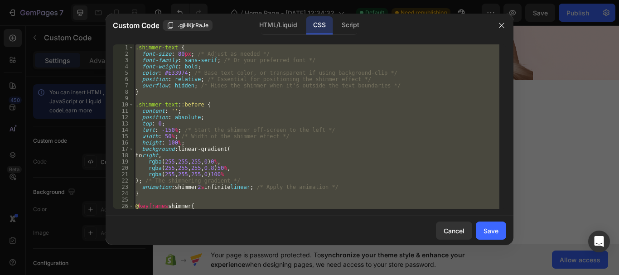
click at [178, 58] on div ".shimmer-text { font-size : 80 px ; /* Adjust as needed */ font-family : sans-s…" at bounding box center [317, 126] width 366 height 165
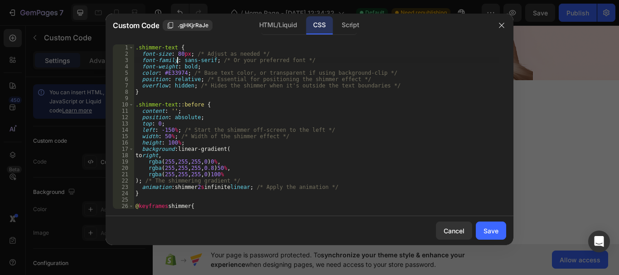
click at [179, 54] on div ".shimmer-text { font-size : 80 px ; /* Adjust as needed */ font-family : sans-s…" at bounding box center [317, 132] width 366 height 177
type textarea "font-size: 45px; /* Adjust as needed */"
click at [496, 233] on div "Save" at bounding box center [491, 231] width 15 height 10
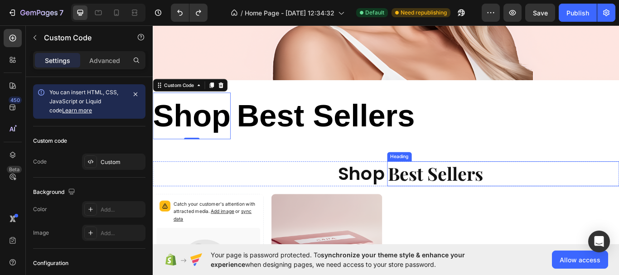
click at [603, 193] on h2 "Best Sellers" at bounding box center [561, 199] width 271 height 29
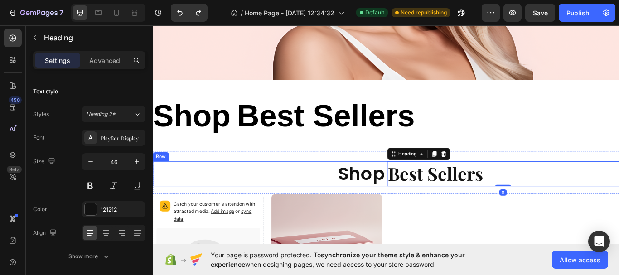
click at [420, 186] on div "Shop Heading Best Sellers Heading 0 Row" at bounding box center [425, 199] width 544 height 29
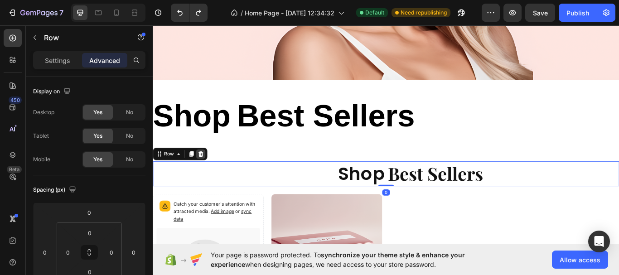
click at [211, 174] on icon at bounding box center [208, 175] width 7 height 7
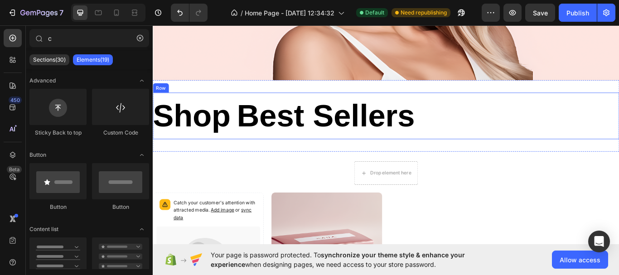
click at [494, 113] on div "Shop Custom Code Best Sellers Custom Code Row" at bounding box center [425, 131] width 544 height 54
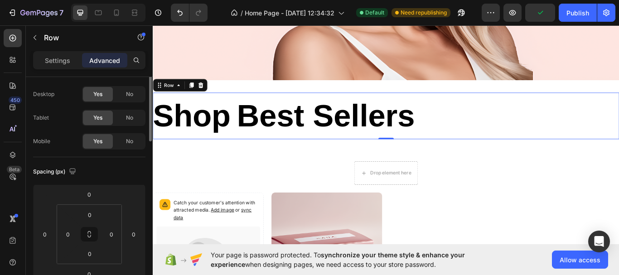
scroll to position [0, 0]
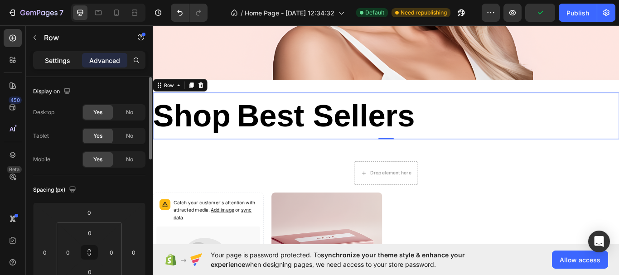
click at [51, 60] on p "Settings" at bounding box center [57, 61] width 25 height 10
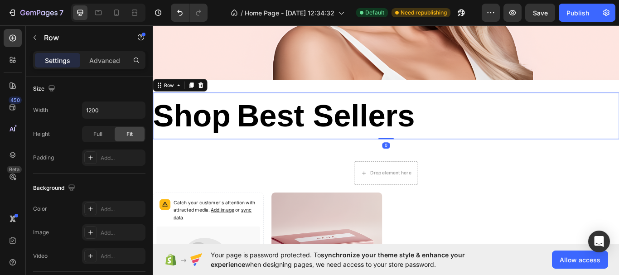
scroll to position [433, 0]
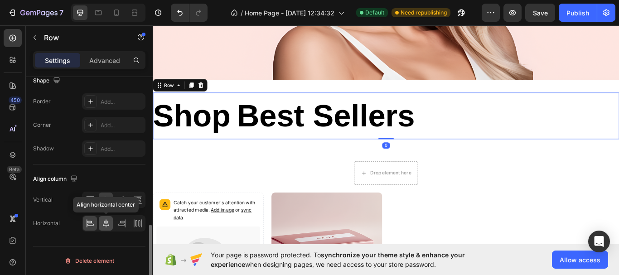
click at [107, 225] on icon at bounding box center [106, 223] width 9 height 9
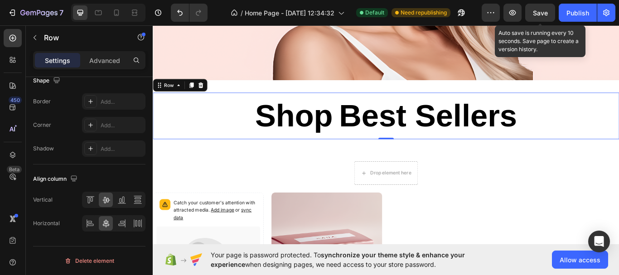
click at [538, 12] on span "Save" at bounding box center [540, 13] width 15 height 8
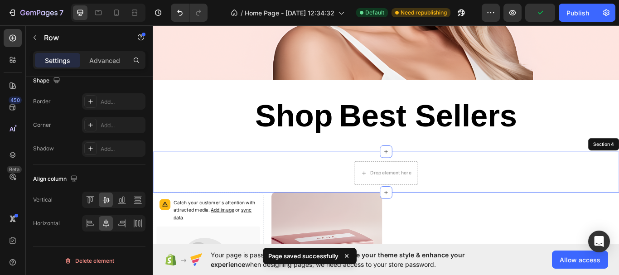
click at [443, 173] on div "Drop element here Section 4" at bounding box center [425, 197] width 544 height 48
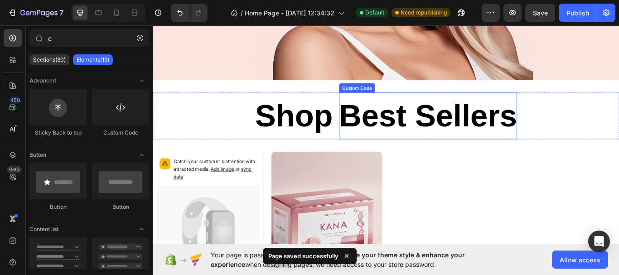
click at [619, 114] on div "Shop Custom Code Best Sellers Custom Code Row" at bounding box center [425, 131] width 544 height 54
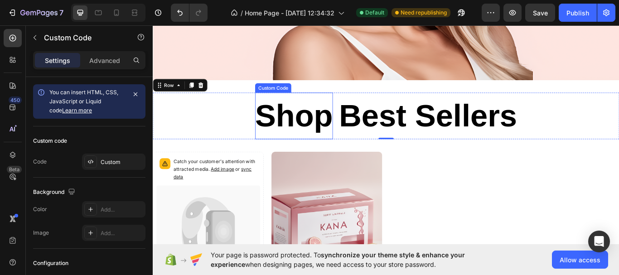
click at [305, 130] on h1 "Shop" at bounding box center [317, 131] width 91 height 54
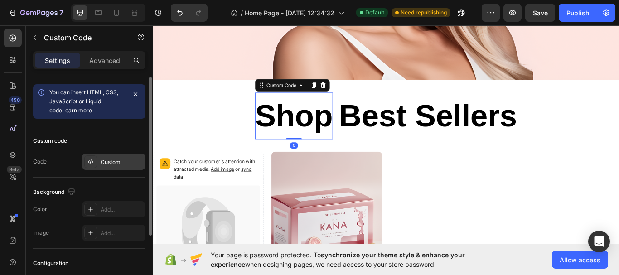
click at [135, 163] on div "Custom" at bounding box center [122, 162] width 43 height 8
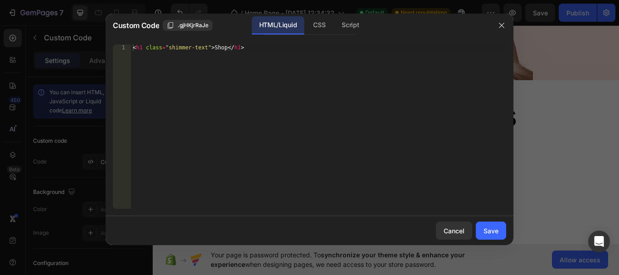
drag, startPoint x: 223, startPoint y: 84, endPoint x: 269, endPoint y: 66, distance: 49.7
click at [223, 84] on div "< h1 class = "shimmer-text" > Shop </ h1 >" at bounding box center [318, 132] width 375 height 177
click at [308, 27] on div "CSS" at bounding box center [319, 25] width 27 height 18
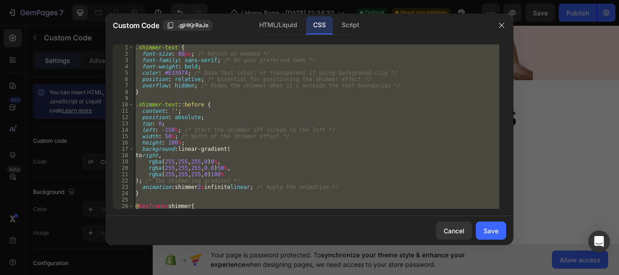
click at [208, 68] on div ".shimmer-text { font-size : 80 px ; /* Adjust as needed */ font-family : sans-s…" at bounding box center [317, 126] width 366 height 165
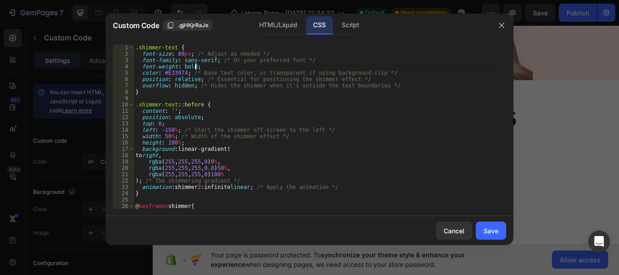
click at [178, 56] on div ".shimmer-text { font-size : 80 px ; /* Adjust as needed */ font-family : sans-s…" at bounding box center [317, 132] width 366 height 177
click at [408, 75] on div ".shimmer-text { font-size : 40 px ; /* Adjust as needed */ font-family : sans-s…" at bounding box center [317, 132] width 366 height 177
type textarea "color: #E33974; /* Base text color, or transparent if using background-clip */"
click at [489, 236] on button "Save" at bounding box center [491, 231] width 30 height 18
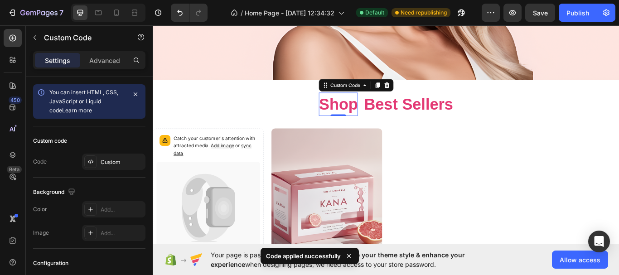
click at [377, 115] on h1 "Shop" at bounding box center [368, 117] width 45 height 27
click at [109, 163] on div "Custom" at bounding box center [122, 162] width 43 height 8
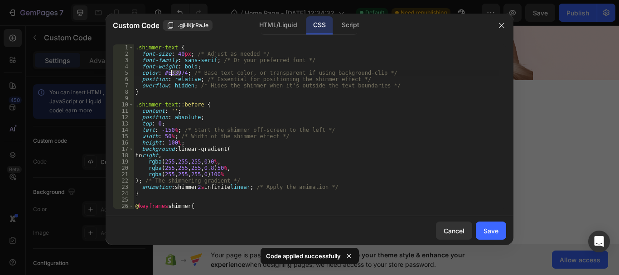
drag, startPoint x: 182, startPoint y: 73, endPoint x: 172, endPoint y: 73, distance: 10.0
click at [172, 73] on div ".shimmer-text { font-size : 40 px ; /* Adjust as needed */ font-family : sans-s…" at bounding box center [317, 132] width 366 height 177
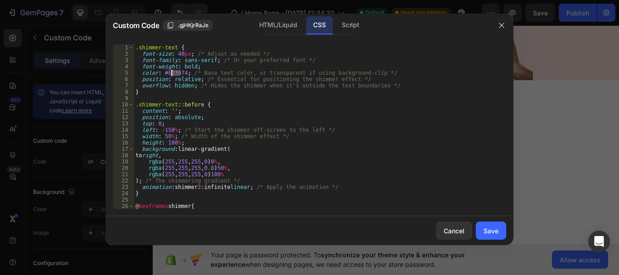
click at [183, 73] on div ".shimmer-text { font-size : 40 px ; /* Adjust as needed */ font-family : sans-s…" at bounding box center [317, 132] width 366 height 177
drag, startPoint x: 184, startPoint y: 72, endPoint x: 166, endPoint y: 71, distance: 17.7
click at [166, 71] on div ".shimmer-text { font-size : 40 px ; /* Adjust as needed */ font-family : sans-s…" at bounding box center [317, 132] width 366 height 177
type textarea "color: #000000; /* Base text color, or transparent if using background-clip */"
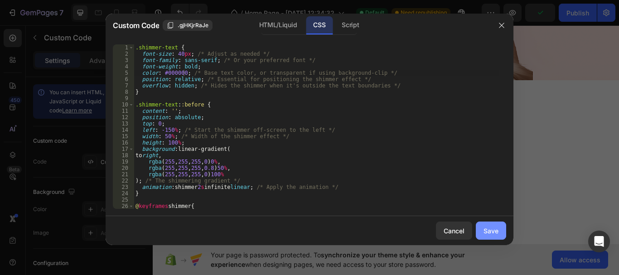
click at [500, 232] on button "Save" at bounding box center [491, 231] width 30 height 18
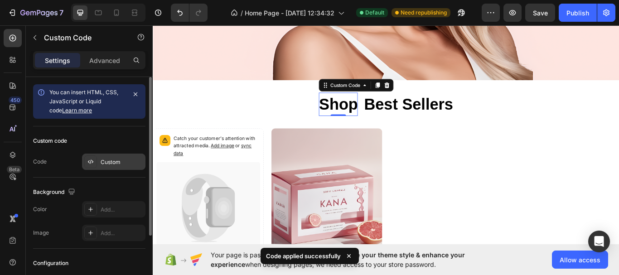
click at [112, 160] on div "Custom" at bounding box center [122, 162] width 43 height 8
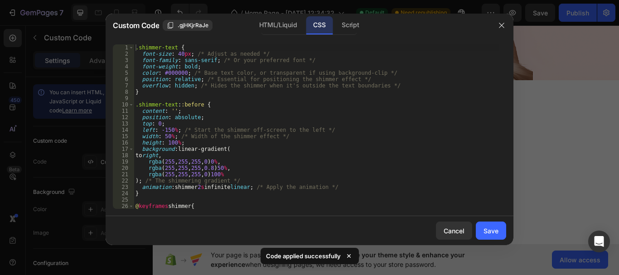
click at [180, 56] on div ".shimmer-text { font-size : 40 px ; /* Adjust as needed */ font-family : sans-s…" at bounding box center [317, 132] width 366 height 177
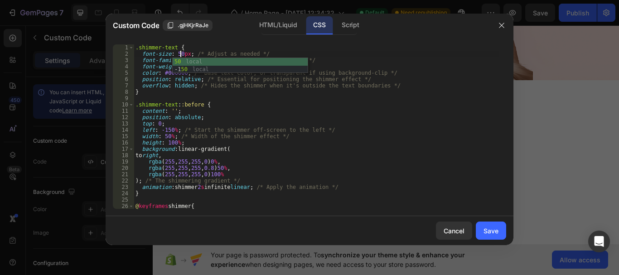
click at [400, 129] on div ".shimmer-text { font-size : 50 px ; /* Adjust as needed */ font-family : sans-s…" at bounding box center [317, 132] width 366 height 177
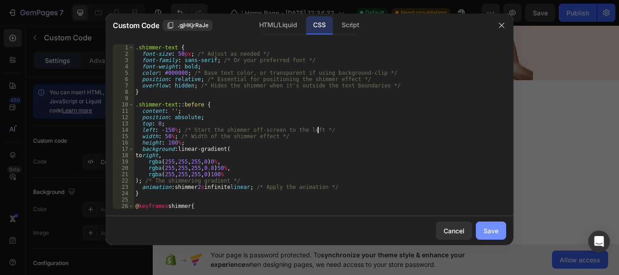
type textarea "left: -150%; /* Start the shimmer off-screen to the left */"
click at [491, 227] on div "Save" at bounding box center [491, 231] width 15 height 10
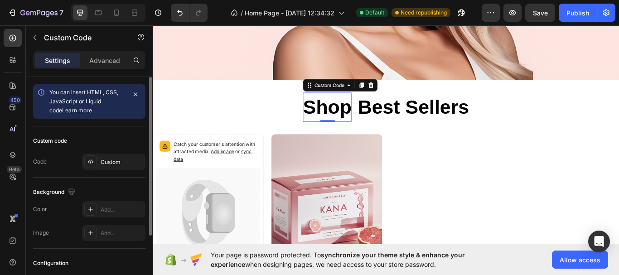
click at [111, 151] on div "Custom code Code Custom" at bounding box center [89, 151] width 112 height 51
click at [112, 159] on div "Custom" at bounding box center [122, 162] width 43 height 8
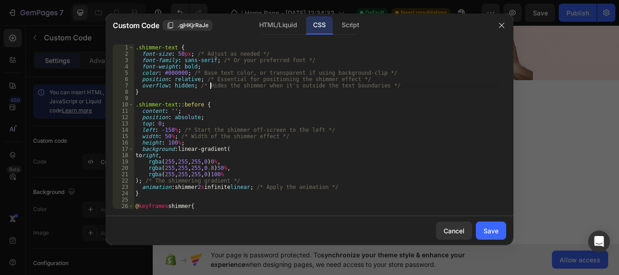
click at [209, 86] on div ".shimmer-text { font-size : 50 px ; /* Adjust as needed */ font-family : sans-s…" at bounding box center [317, 132] width 366 height 177
type textarea "} }"
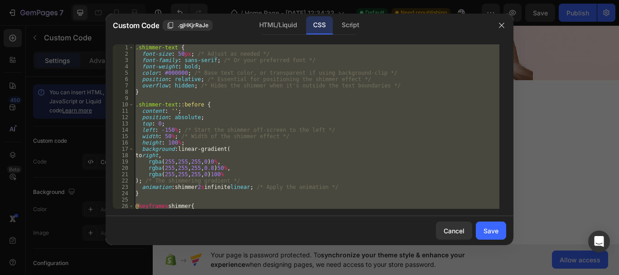
paste textarea
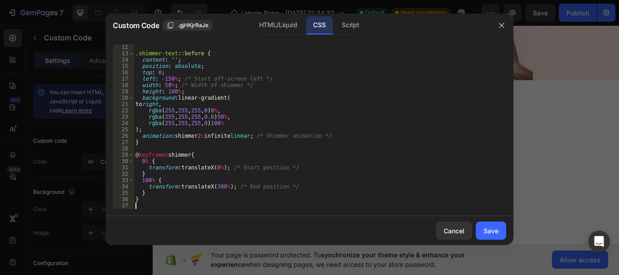
scroll to position [0, 0]
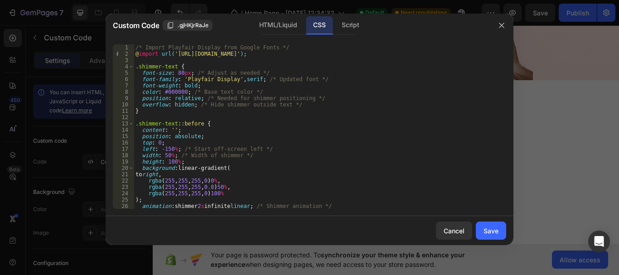
click at [180, 74] on div "/* Import Playfair Display from Google Fonts */ @ import url( 'https://fonts.go…" at bounding box center [317, 132] width 366 height 177
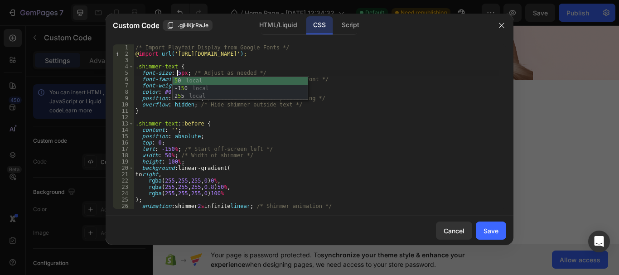
scroll to position [0, 4]
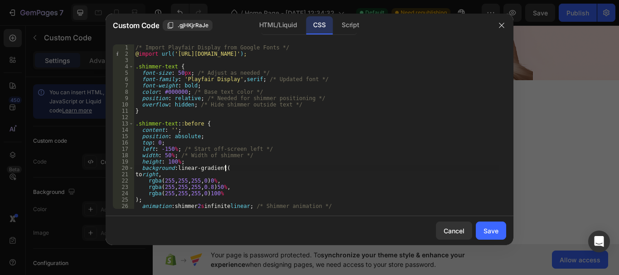
click at [300, 165] on div "/* Import Playfair Display from Google Fonts */ @ import url( 'https://fonts.go…" at bounding box center [317, 132] width 366 height 177
type textarea "background: linear-gradient("
click at [495, 228] on div "Save" at bounding box center [491, 231] width 15 height 10
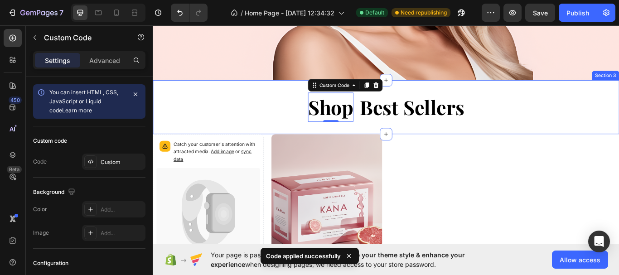
click at [571, 135] on div "Shop Custom Code 0 Best Sellers Custom Code Row Section 3" at bounding box center [425, 121] width 544 height 63
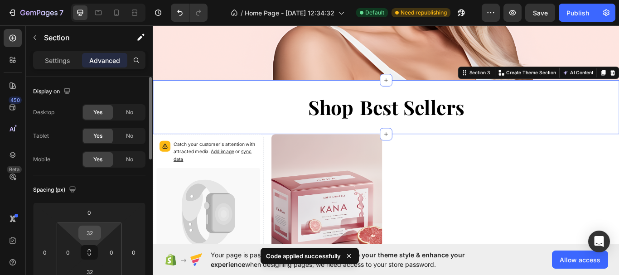
click at [97, 238] on input "32" at bounding box center [90, 233] width 18 height 14
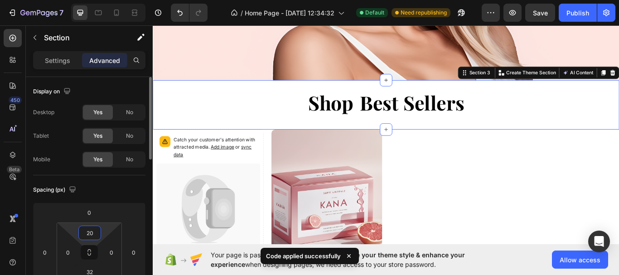
type input "2"
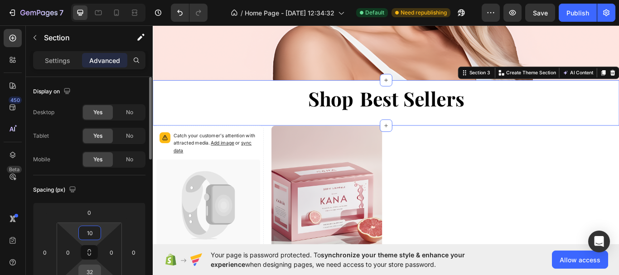
type input "10"
click at [93, 273] on input "32" at bounding box center [90, 272] width 18 height 14
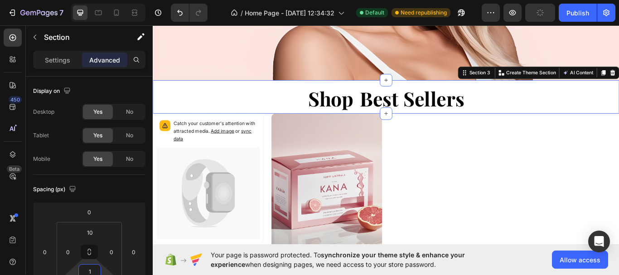
type input "10"
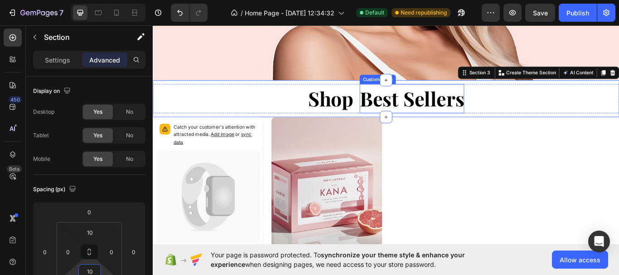
click at [423, 114] on h1 "Best Sellers" at bounding box center [455, 111] width 122 height 34
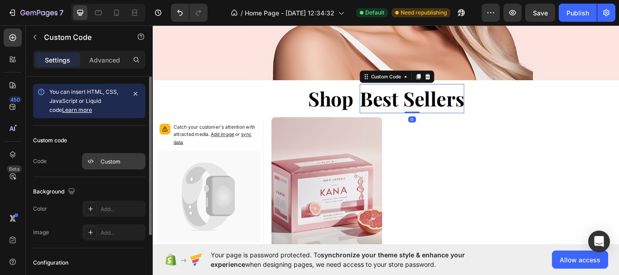
click at [134, 160] on div "Custom" at bounding box center [122, 162] width 43 height 8
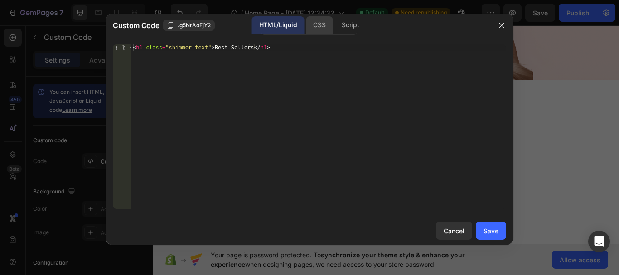
click at [320, 33] on div "CSS" at bounding box center [319, 25] width 27 height 18
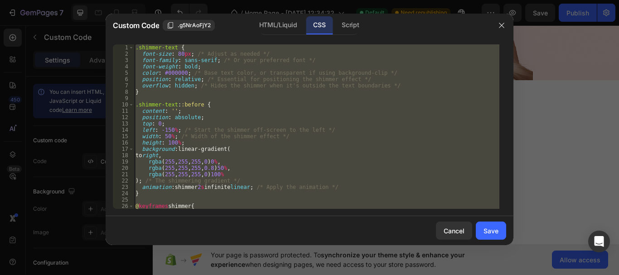
scroll to position [45, 0]
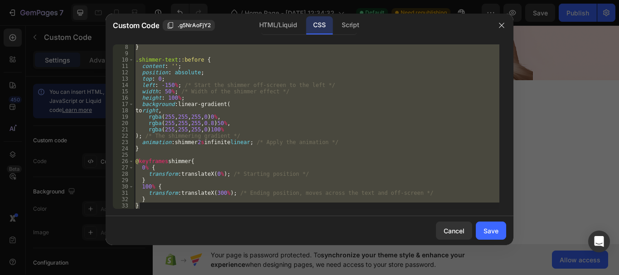
click at [321, 169] on div "} .shimmer-text : :before { content : ' ' ; position : absolute ; top : 0 ; lef…" at bounding box center [317, 126] width 366 height 165
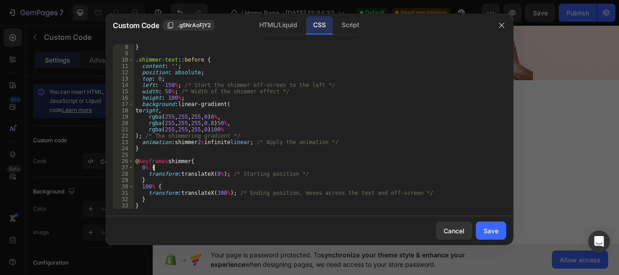
click at [201, 145] on div "} .shimmer-text : :before { content : ' ' ; position : absolute ; top : 0 ; lef…" at bounding box center [317, 132] width 366 height 177
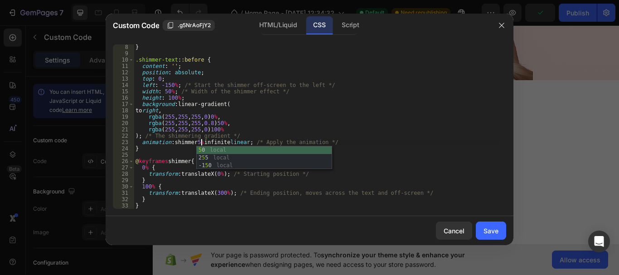
click at [370, 148] on div "} .shimmer-text : :before { content : ' ' ; position : absolute ; top : 0 ; lef…" at bounding box center [317, 132] width 366 height 177
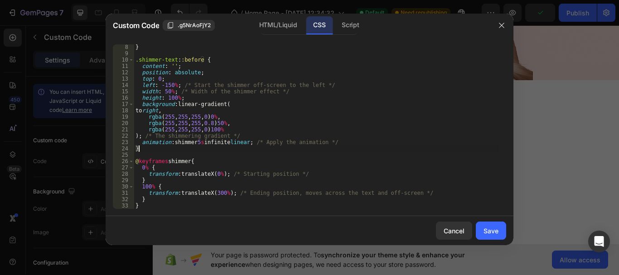
scroll to position [0, 0]
type textarea "}"
click at [492, 229] on div "Save" at bounding box center [491, 231] width 15 height 10
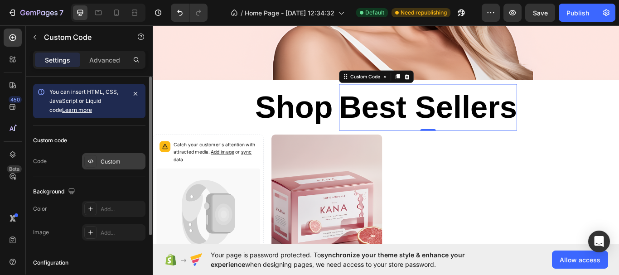
click at [121, 165] on div "Custom" at bounding box center [122, 162] width 43 height 8
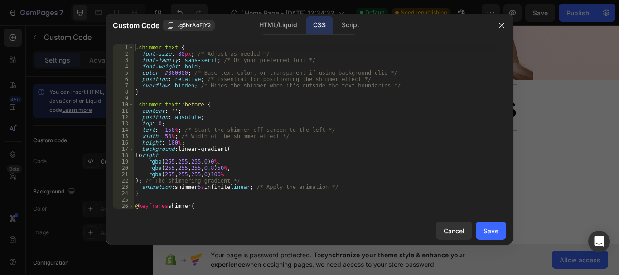
click at [182, 57] on div ".shimmer-text { font-size : 80 px ; /* Adjust as needed */ font-family : sans-s…" at bounding box center [317, 132] width 366 height 177
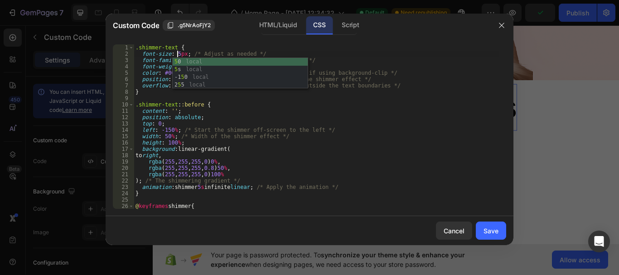
scroll to position [0, 4]
click at [280, 117] on div ".shimmer-text { font-size : 50 px ; /* Adjust as needed */ font-family : sans-s…" at bounding box center [317, 132] width 366 height 177
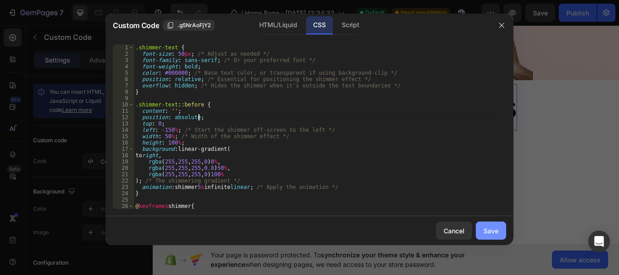
type textarea "position: absolute;"
click at [493, 229] on div "Save" at bounding box center [491, 231] width 15 height 10
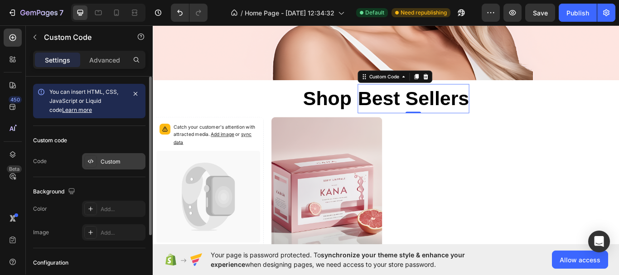
click at [111, 167] on div "Custom" at bounding box center [113, 161] width 63 height 16
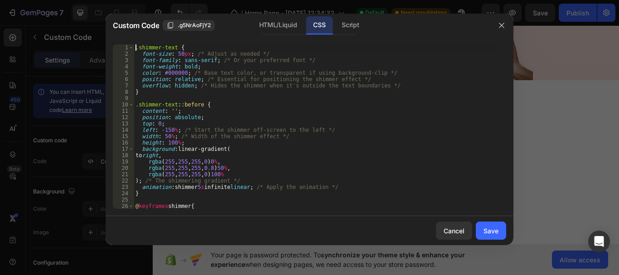
click at [134, 49] on div ".shimmer-text { font-size : 50 px ; /* Adjust as needed */ font-family : sans-s…" at bounding box center [317, 132] width 366 height 177
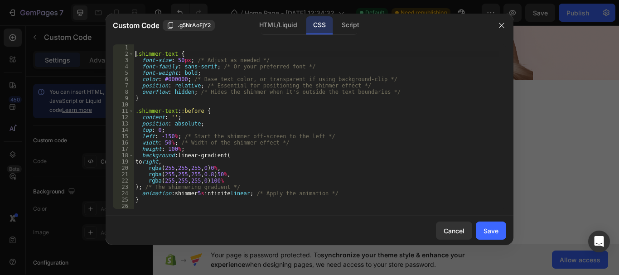
type textarea ".shimmer-text {"
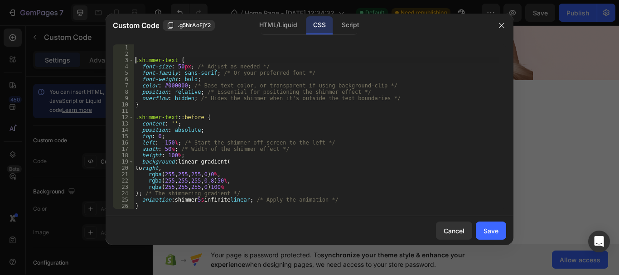
click at [144, 49] on div ".shimmer-text { font-size : 50 px ; /* Adjust as needed */ font-family : sans-s…" at bounding box center [317, 132] width 366 height 177
paste textarea "@import url('https://fonts.googleapis.com/css2?family=Playfair+Display:wght@700…"
type textarea "@import url('https://fonts.googleapis.com/css2?family=Playfair+Display:wght@700…"
click at [496, 234] on div "Save" at bounding box center [491, 231] width 15 height 10
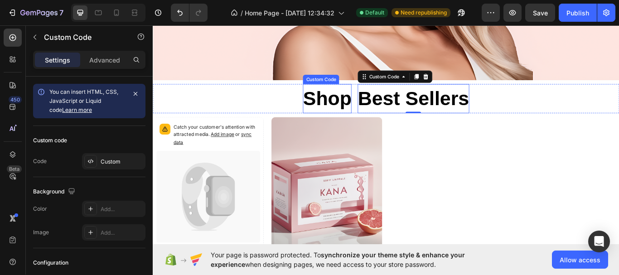
click at [345, 109] on h1 "Shop" at bounding box center [356, 111] width 57 height 34
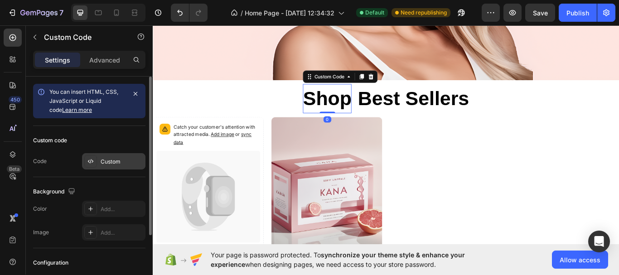
click at [108, 168] on div "Custom" at bounding box center [113, 161] width 63 height 16
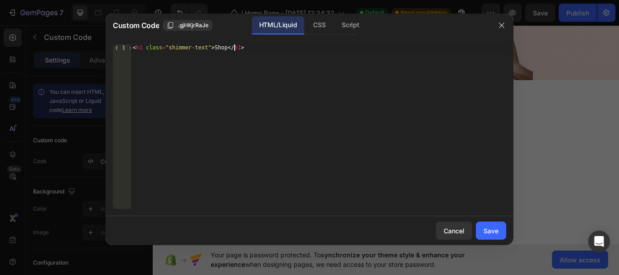
drag, startPoint x: 176, startPoint y: 53, endPoint x: 122, endPoint y: 55, distance: 53.5
click at [122, 55] on div "<h1 class="shimmer-text">Shop</h1> 1 < h1 class = "shimmer-text" > Shop </ h1 >…" at bounding box center [310, 126] width 394 height 165
click at [319, 29] on div "CSS" at bounding box center [319, 25] width 27 height 18
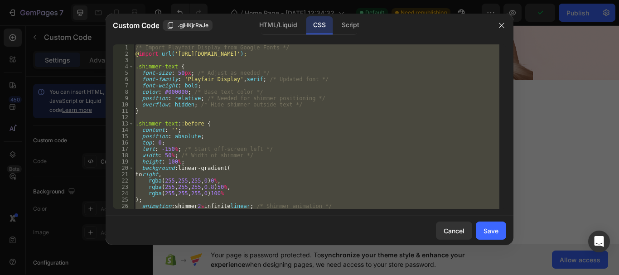
type textarea "}"
click at [234, 61] on div "/* Import Playfair Display from Google Fonts */ @ import url( 'https://fonts.go…" at bounding box center [317, 126] width 366 height 165
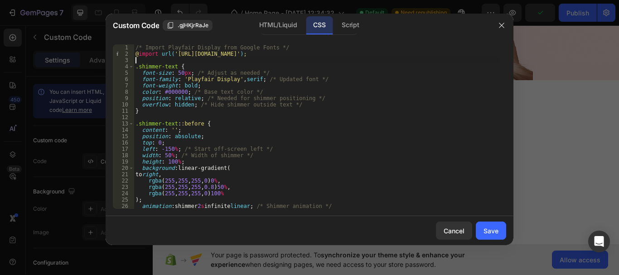
type textarea "}"
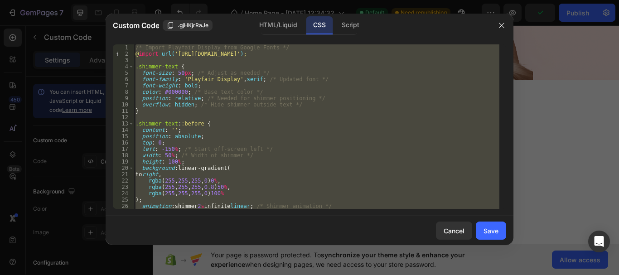
paste textarea
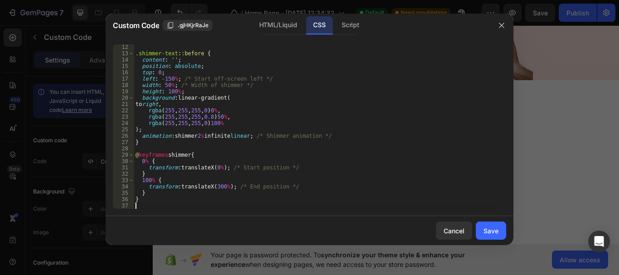
scroll to position [70, 0]
click at [243, 100] on div ".shimmer-text : :before { content : ' ' ; position : absolute ; top : 0 ; left …" at bounding box center [317, 132] width 366 height 177
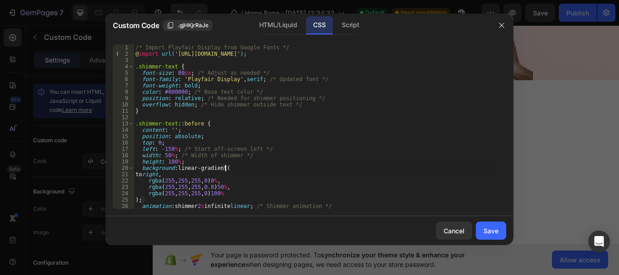
click at [180, 72] on div "/* Import Playfair Display from Google Fonts */ @ import url( 'https://fonts.go…" at bounding box center [317, 132] width 366 height 177
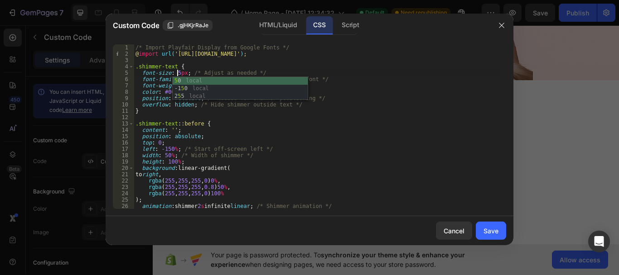
type textarea "font-size: 50px; /* Adjust as needed */"
click at [240, 117] on div "/* Import Playfair Display from Google Fonts */ @ import url( 'https://fonts.go…" at bounding box center [317, 132] width 366 height 177
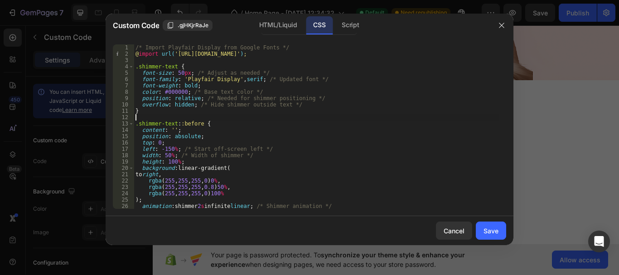
scroll to position [70, 0]
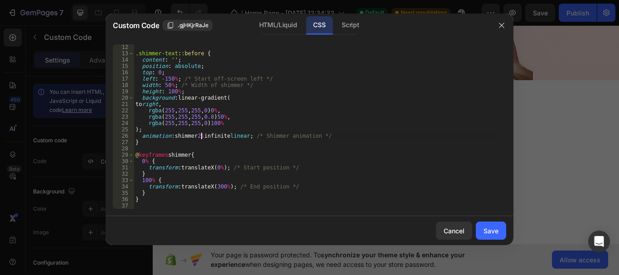
click at [201, 136] on div ".shimmer-text : :before { content : ' ' ; position : absolute ; top : 0 ; left …" at bounding box center [317, 132] width 366 height 177
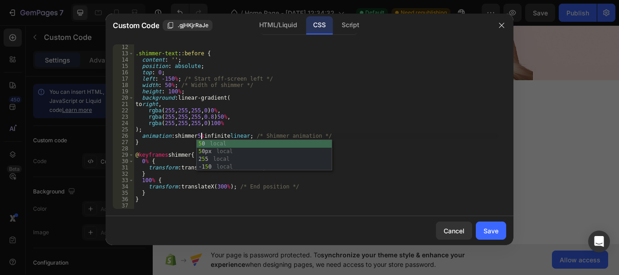
click at [384, 180] on div ".shimmer-text : :before { content : ' ' ; position : absolute ; top : 0 ; left …" at bounding box center [317, 132] width 366 height 177
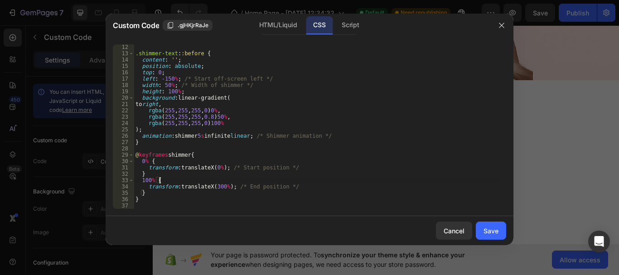
scroll to position [0, 0]
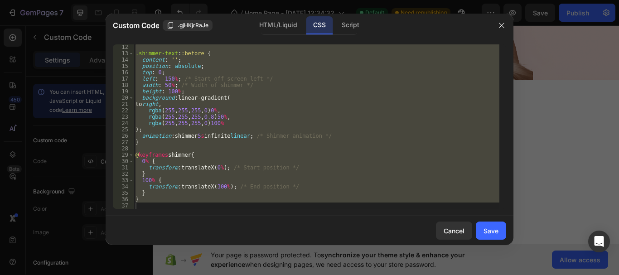
click at [405, 183] on div ".shimmer-text : :before { content : ' ' ; position : absolute ; top : 0 ; left …" at bounding box center [317, 126] width 366 height 165
type textarea "100% {"
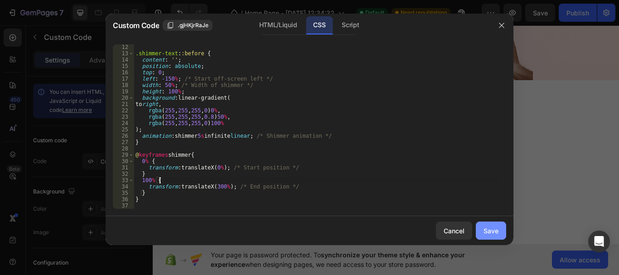
click at [483, 226] on button "Save" at bounding box center [491, 231] width 30 height 18
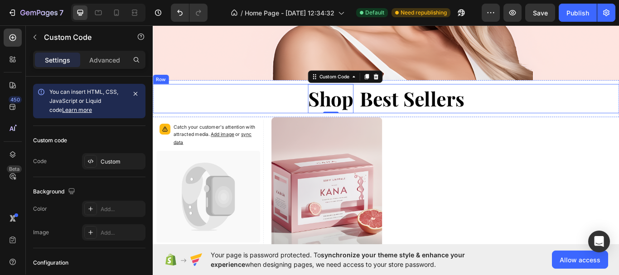
click at [387, 100] on div "Shop Custom Code 0 Best Sellers Custom Code Row" at bounding box center [425, 111] width 544 height 34
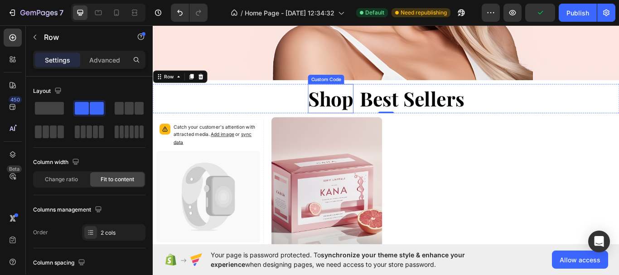
click at [378, 108] on h1 "Shop" at bounding box center [360, 111] width 53 height 34
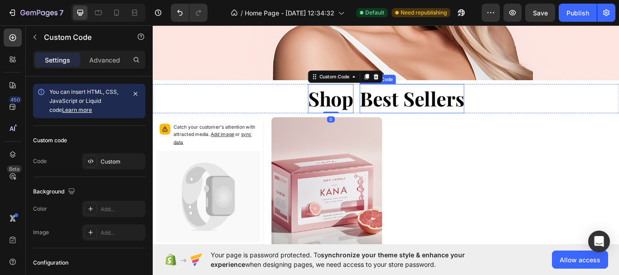
click at [415, 102] on h1 "Best Sellers" at bounding box center [455, 111] width 122 height 34
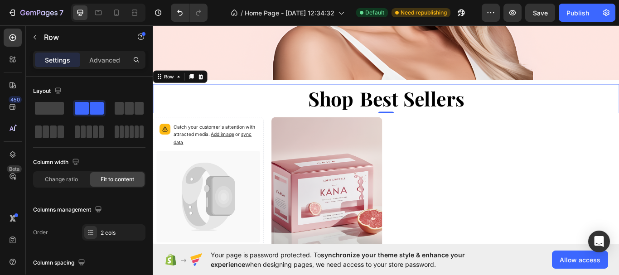
click at [385, 94] on div "Shop Custom Code Best Sellers Custom Code Row 0" at bounding box center [425, 111] width 544 height 34
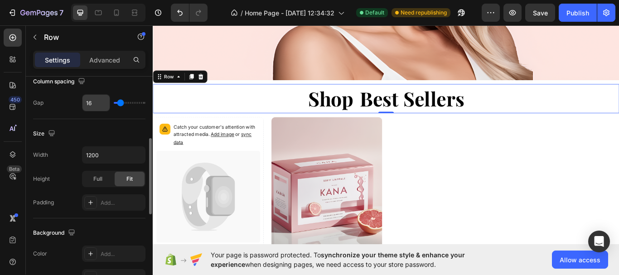
click at [94, 105] on input "16" at bounding box center [96, 103] width 27 height 16
type input "5"
type input "0"
type input "1"
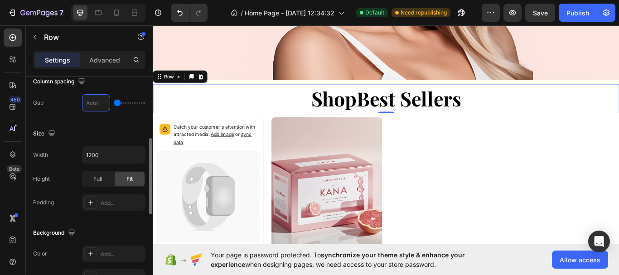
type input "1"
type input "10"
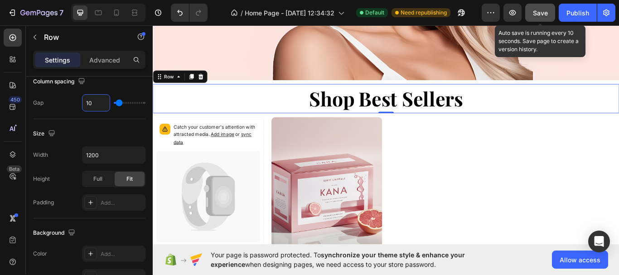
type input "10"
click at [542, 14] on span "Save" at bounding box center [540, 13] width 15 height 8
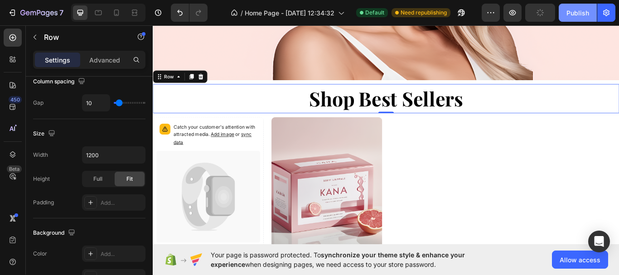
click at [576, 10] on div "Publish" at bounding box center [578, 13] width 23 height 10
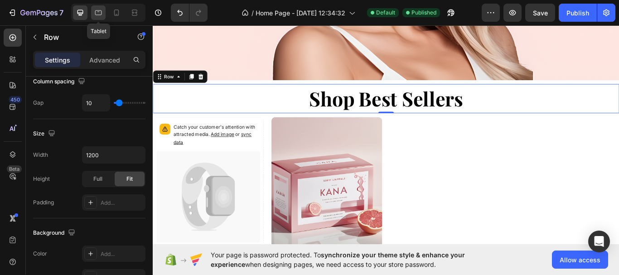
click at [95, 14] on icon at bounding box center [98, 12] width 7 height 5
type input "100%"
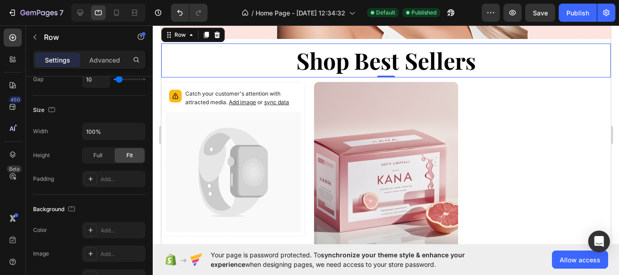
scroll to position [241, 0]
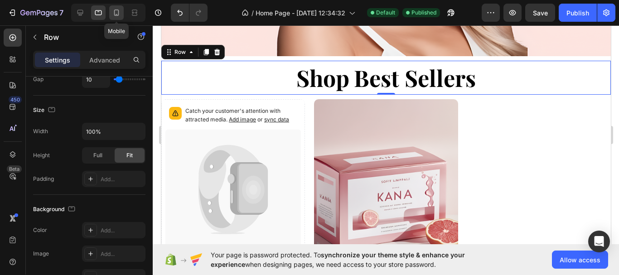
click at [115, 15] on icon at bounding box center [116, 13] width 5 height 6
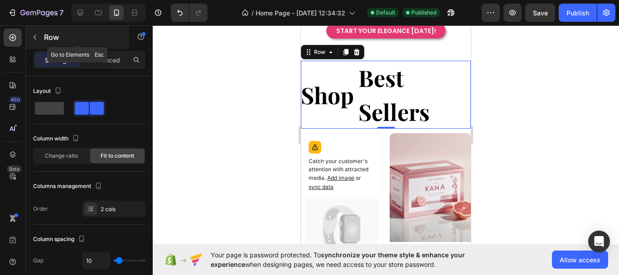
click at [36, 34] on icon "button" at bounding box center [34, 37] width 7 height 7
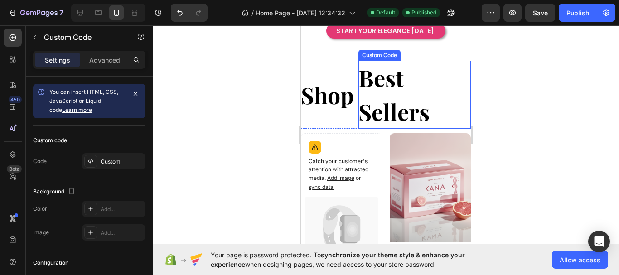
click at [408, 99] on h1 "Best Sellers" at bounding box center [415, 95] width 112 height 68
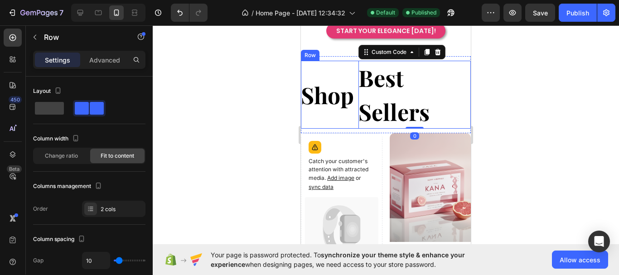
click at [355, 61] on div "Shop Custom Code Best Sellers Custom Code 0 Row" at bounding box center [386, 95] width 170 height 68
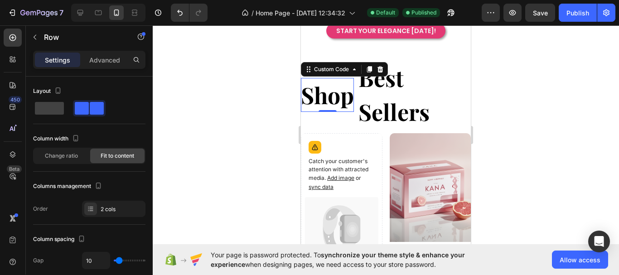
click at [341, 88] on h1 "Shop" at bounding box center [327, 95] width 53 height 34
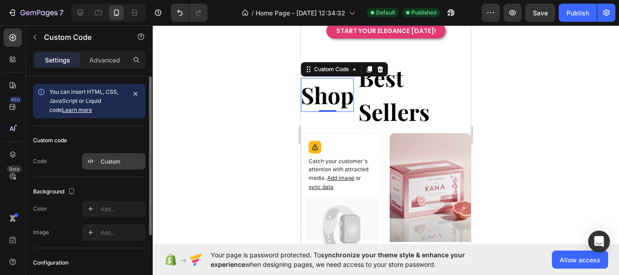
click at [112, 162] on div "Custom" at bounding box center [122, 162] width 43 height 8
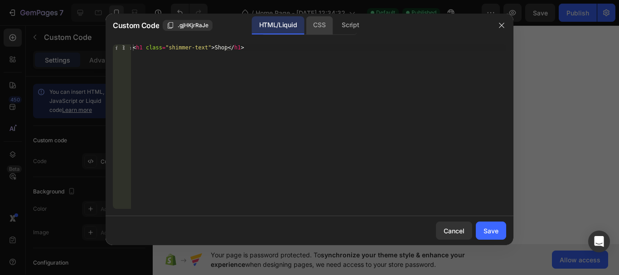
click at [319, 26] on div "CSS" at bounding box center [319, 25] width 27 height 18
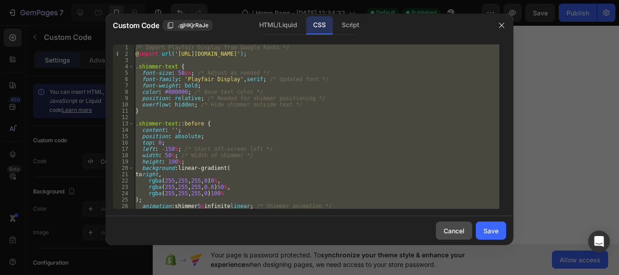
click at [462, 229] on div "Cancel" at bounding box center [454, 231] width 21 height 10
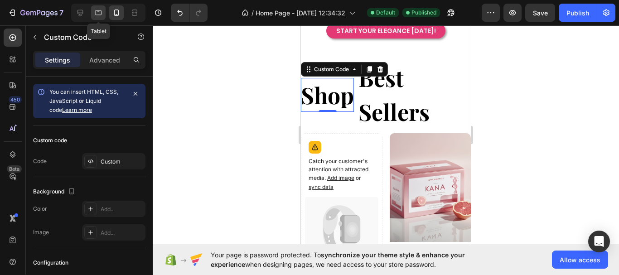
click at [97, 14] on icon at bounding box center [98, 12] width 9 height 9
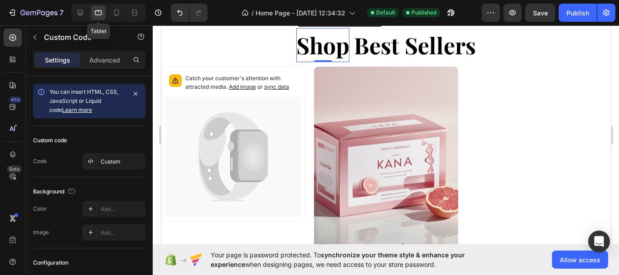
scroll to position [209, 0]
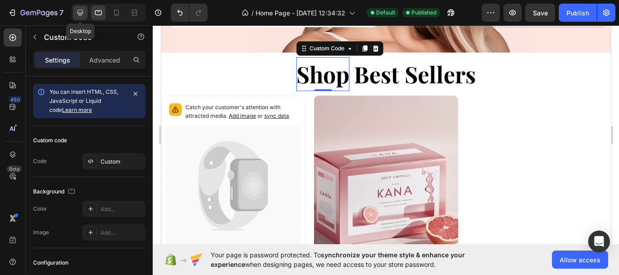
click at [78, 16] on icon at bounding box center [80, 12] width 9 height 9
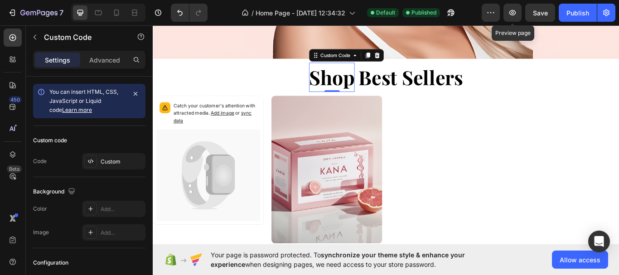
scroll to position [294, 0]
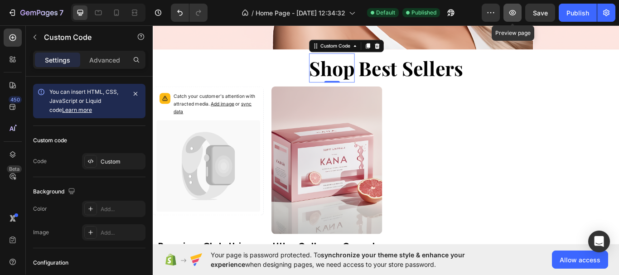
click at [512, 12] on icon "button" at bounding box center [512, 12] width 3 height 3
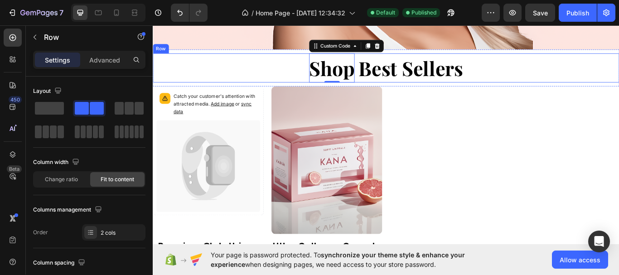
click at [567, 68] on div "Shop Custom Code 0 Best Sellers Custom Code Row" at bounding box center [425, 75] width 544 height 34
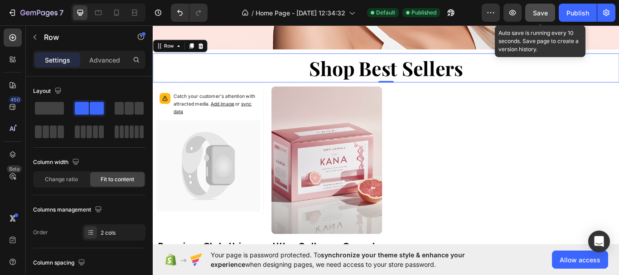
click at [549, 16] on button "Save" at bounding box center [540, 13] width 30 height 18
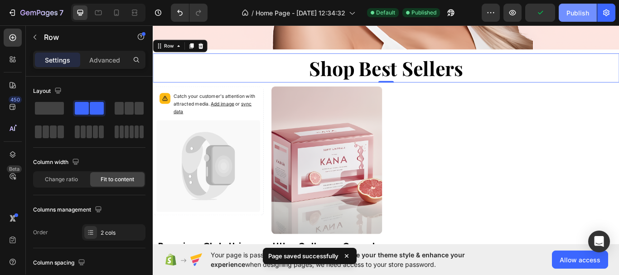
click at [581, 10] on div "Publish" at bounding box center [578, 13] width 23 height 10
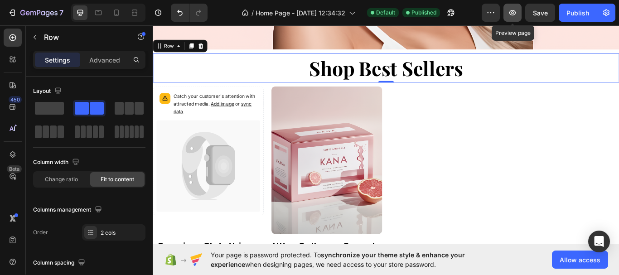
click at [517, 16] on icon "button" at bounding box center [512, 12] width 9 height 9
click at [350, 70] on h1 "Shop" at bounding box center [361, 75] width 53 height 34
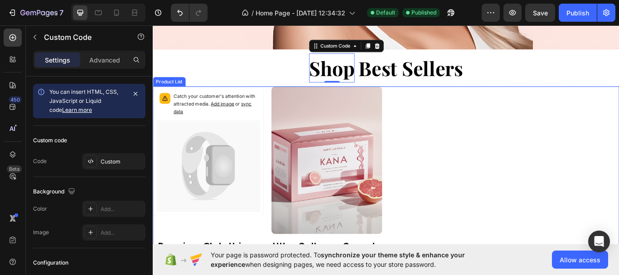
click at [603, 134] on div "Catch your customer's attention with attracted media. Add image or sync data Pr…" at bounding box center [425, 209] width 544 height 224
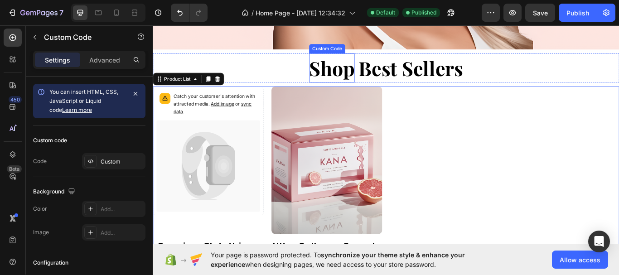
click at [359, 73] on h1 "Shop" at bounding box center [361, 75] width 53 height 34
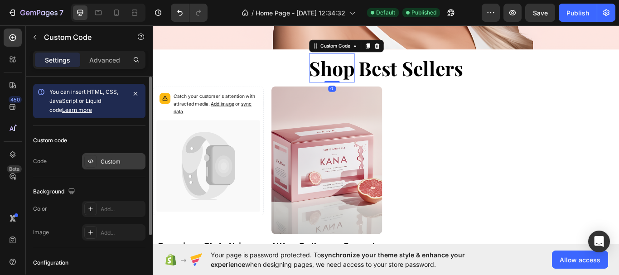
click at [111, 168] on div "Custom" at bounding box center [113, 161] width 63 height 16
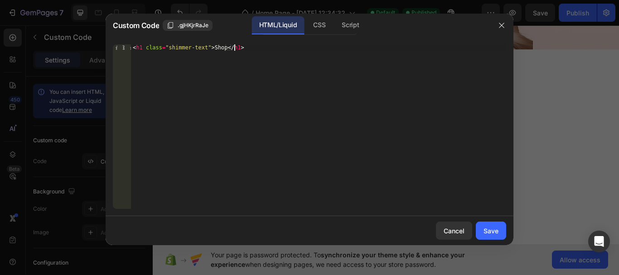
click at [275, 49] on div "< h1 class = "shimmer-text" > Shop </ h1 >" at bounding box center [318, 132] width 375 height 177
click at [275, 50] on div "< h1 class = "shimmer-text" > Shop </ h1 >" at bounding box center [318, 132] width 375 height 177
click at [329, 25] on div "CSS" at bounding box center [319, 25] width 27 height 18
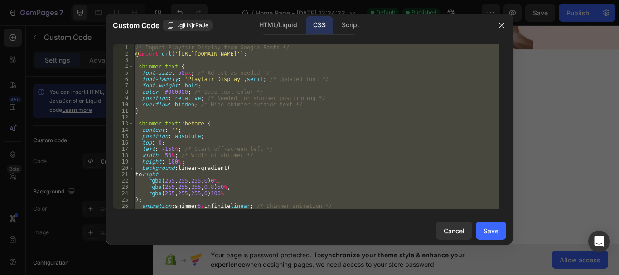
click at [308, 87] on div "/* Import Playfair Display from Google Fonts */ @ import url( 'https://fonts.go…" at bounding box center [317, 126] width 366 height 165
click at [245, 105] on div "/* Import Playfair Display from Google Fonts */ @ import url( 'https://fonts.go…" at bounding box center [317, 126] width 366 height 165
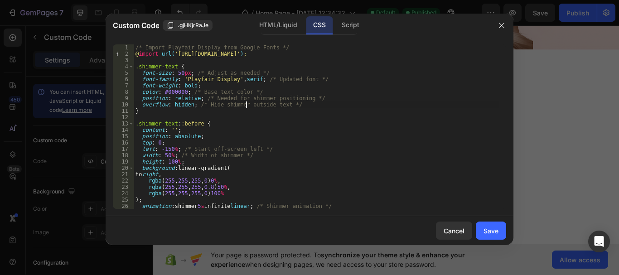
drag, startPoint x: 169, startPoint y: 156, endPoint x: 169, endPoint y: 164, distance: 7.3
click at [169, 156] on div "/* Import Playfair Display from Google Fonts */ @ import url( 'https://fonts.go…" at bounding box center [317, 132] width 366 height 177
type textarea "width: 100%; /* Width of shimmer */"
click at [486, 231] on div "Save" at bounding box center [491, 231] width 15 height 10
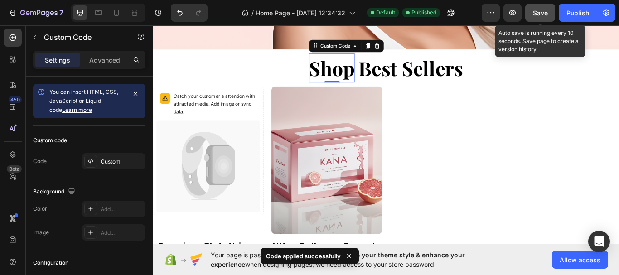
click at [545, 11] on span "Save" at bounding box center [540, 13] width 15 height 8
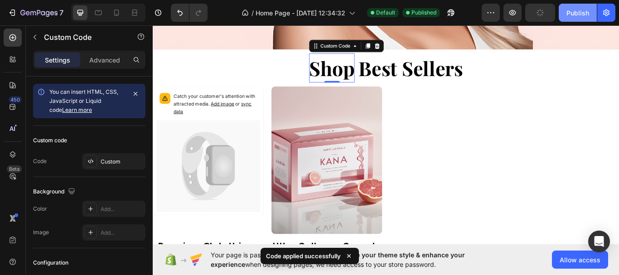
click at [575, 13] on div "Publish" at bounding box center [578, 13] width 23 height 10
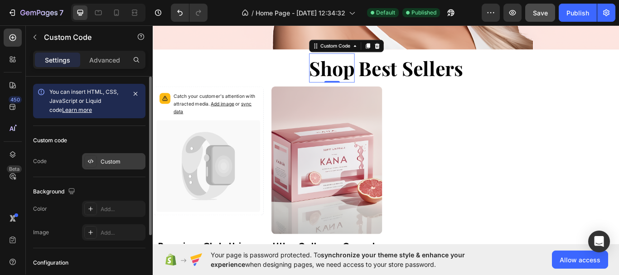
click at [111, 159] on div "Custom" at bounding box center [122, 162] width 43 height 8
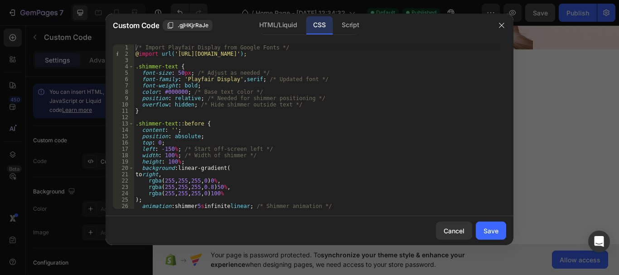
click at [179, 73] on div "/* Import Playfair Display from Google Fonts */ @ import url( 'https://fonts.go…" at bounding box center [317, 132] width 366 height 177
type textarea "font-size: 80px; /* Adjust as needed */"
click at [491, 235] on div "Save" at bounding box center [491, 231] width 15 height 10
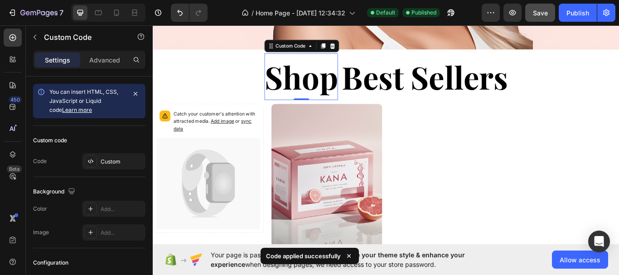
click at [551, 10] on button "Save" at bounding box center [540, 13] width 30 height 18
click at [569, 12] on div "Publish" at bounding box center [578, 13] width 23 height 10
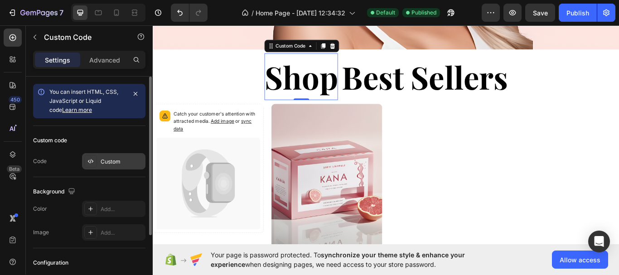
click at [125, 166] on div "Custom" at bounding box center [113, 161] width 63 height 16
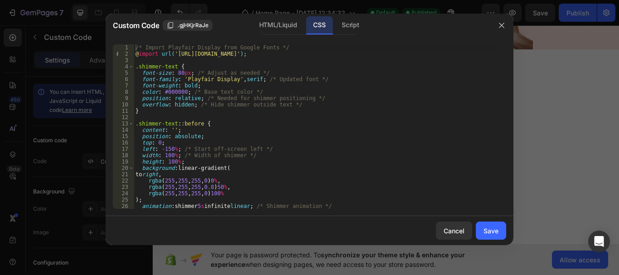
click at [424, 64] on div "/* Import Playfair Display from Google Fonts */ @ import url( 'https://fonts.go…" at bounding box center [317, 132] width 366 height 177
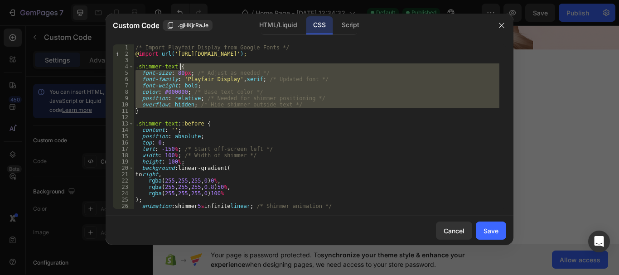
click at [432, 56] on div "/* Import Playfair Display from Google Fonts */ @ import url( 'https://fonts.go…" at bounding box center [317, 132] width 366 height 177
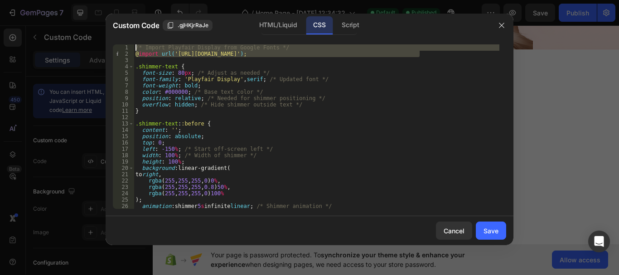
drag, startPoint x: 433, startPoint y: 55, endPoint x: 131, endPoint y: 47, distance: 303.0
click at [131, 47] on div "@import url('https://fonts.googleapis.com/css2?family=Playfair+Display:wght@700…" at bounding box center [310, 126] width 394 height 165
type textarea "/* Import Playfair Display from Google Fonts */ @import url('https://fonts.goog…"
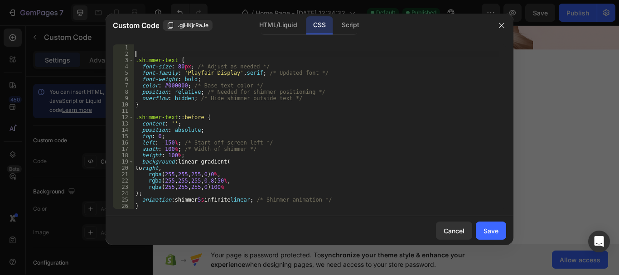
click at [138, 55] on div ".shimmer-text { font-size : 80 px ; /* Adjust as needed */ font-family : ' Play…" at bounding box center [317, 132] width 366 height 177
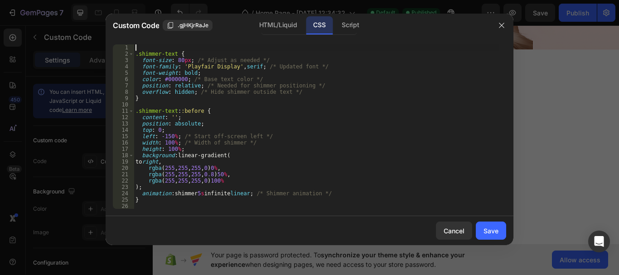
click at [486, 227] on div "Save" at bounding box center [491, 231] width 15 height 10
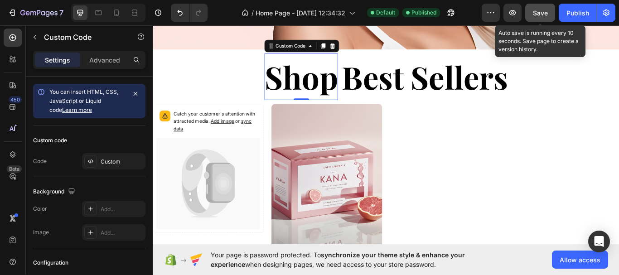
click at [535, 5] on button "Save" at bounding box center [540, 13] width 30 height 18
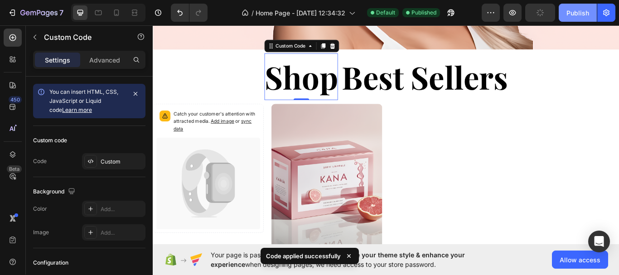
click at [577, 16] on div "Publish" at bounding box center [578, 13] width 23 height 10
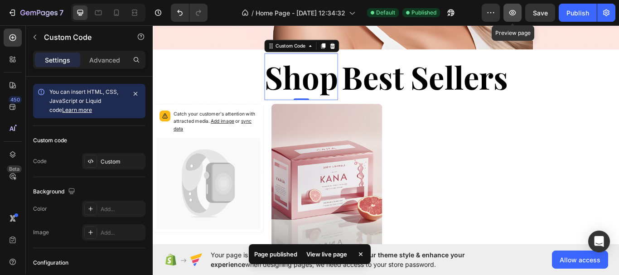
click at [513, 11] on icon "button" at bounding box center [512, 12] width 9 height 9
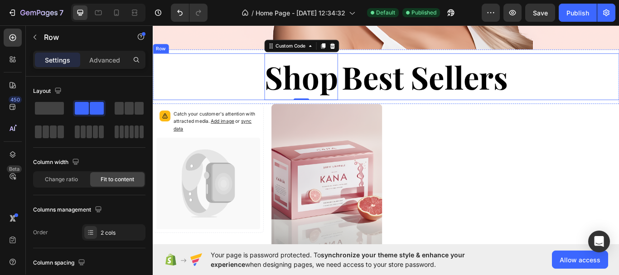
click at [619, 71] on div "Shop Custom Code 0 Best Sellers Custom Code Row" at bounding box center [425, 85] width 544 height 54
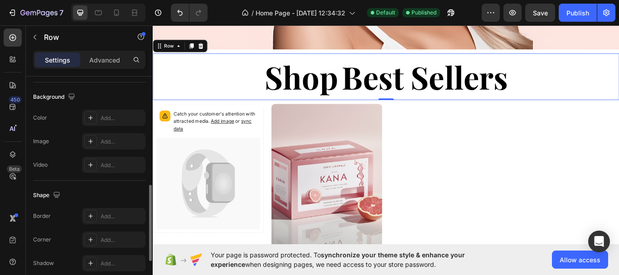
scroll to position [227, 0]
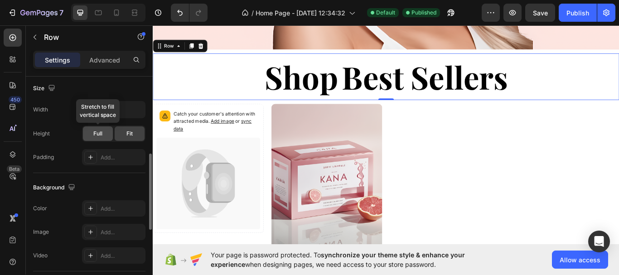
click at [101, 130] on span "Full" at bounding box center [97, 134] width 9 height 8
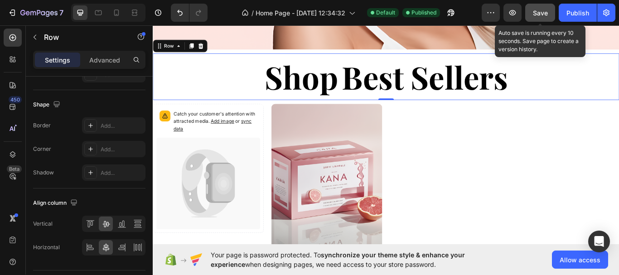
click at [531, 16] on button "Save" at bounding box center [540, 13] width 30 height 18
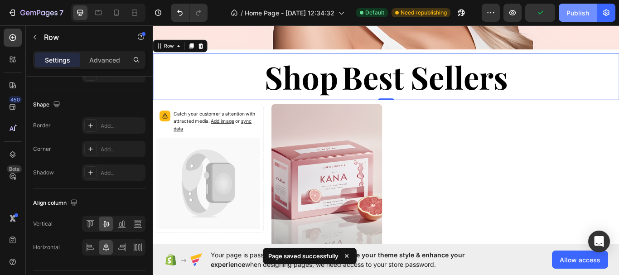
click at [569, 13] on div "Publish" at bounding box center [578, 13] width 23 height 10
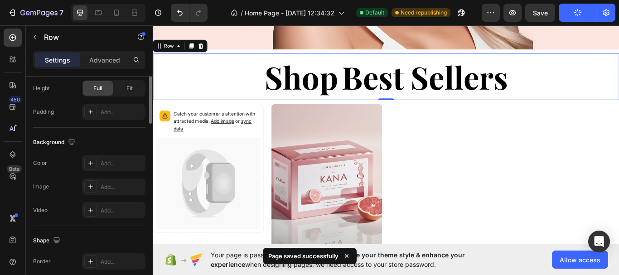
scroll to position [181, 0]
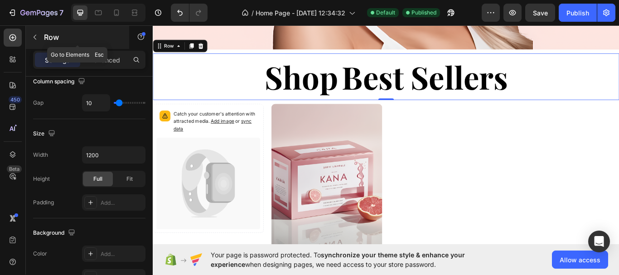
click at [34, 36] on icon "button" at bounding box center [34, 37] width 7 height 7
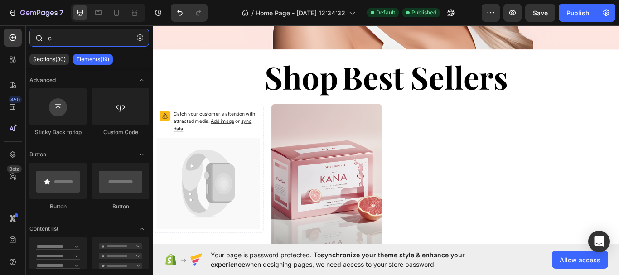
click at [92, 41] on input "c" at bounding box center [89, 38] width 120 height 18
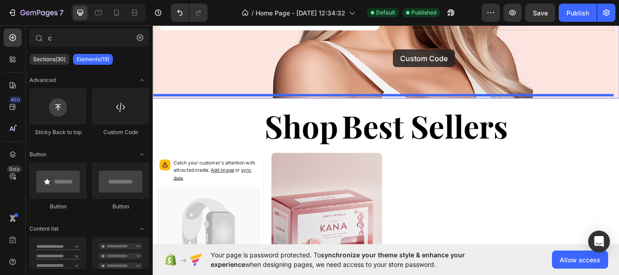
scroll to position [225, 0]
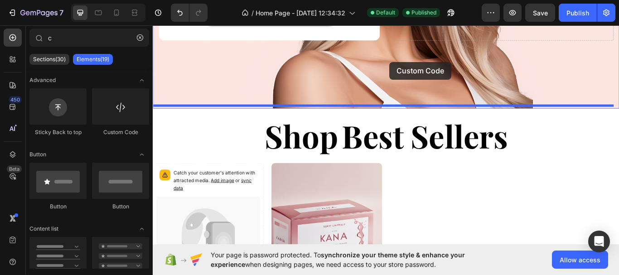
drag, startPoint x: 275, startPoint y: 139, endPoint x: 429, endPoint y: 68, distance: 169.6
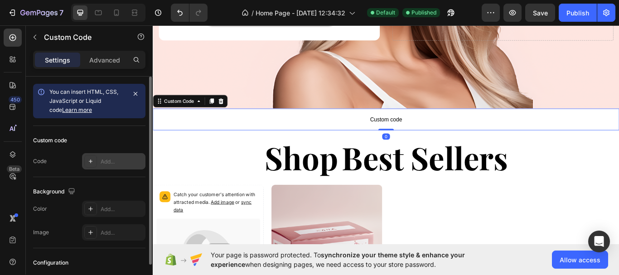
click at [125, 160] on div "Add..." at bounding box center [122, 162] width 43 height 8
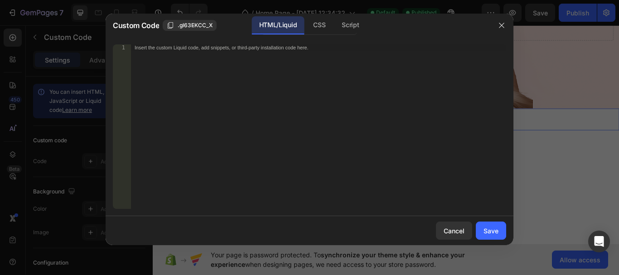
click at [273, 88] on div "Insert the custom Liquid code, add snippets, or third-party installation code h…" at bounding box center [318, 132] width 375 height 177
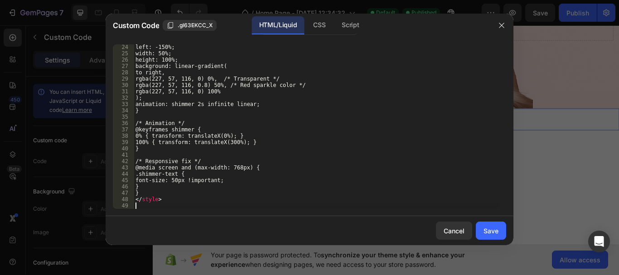
scroll to position [146, 0]
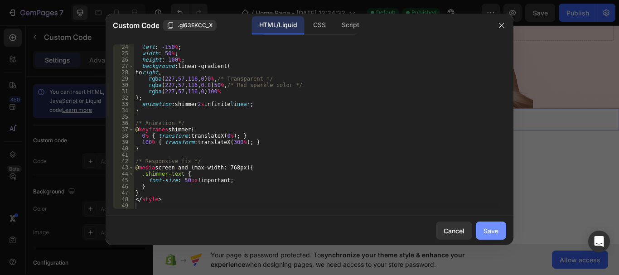
click at [494, 226] on div "Save" at bounding box center [491, 231] width 15 height 10
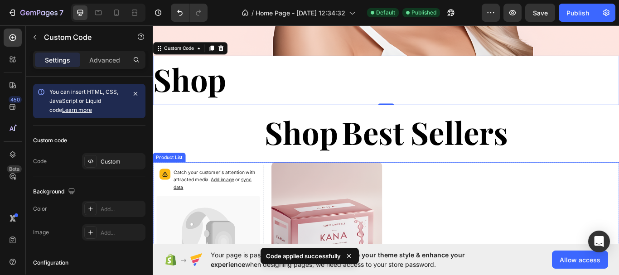
scroll to position [270, 0]
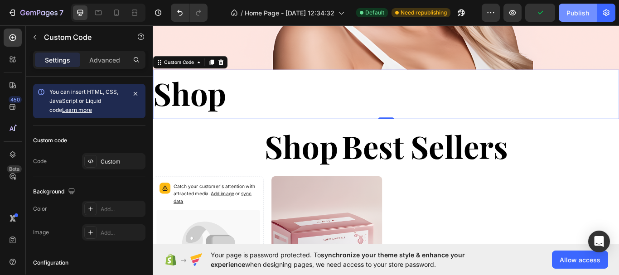
click at [578, 12] on div "Publish" at bounding box center [578, 13] width 23 height 10
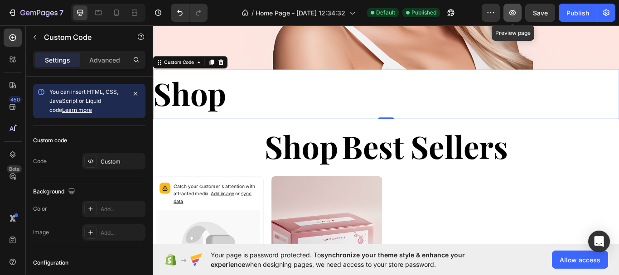
click at [510, 13] on icon "button" at bounding box center [513, 12] width 7 height 5
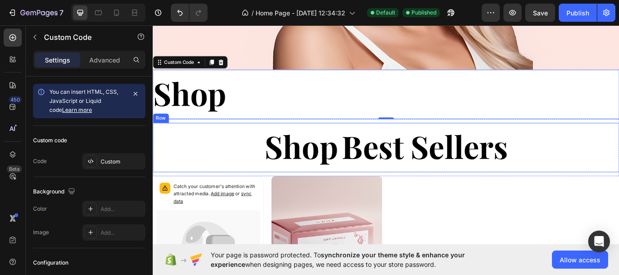
scroll to position [134, 0]
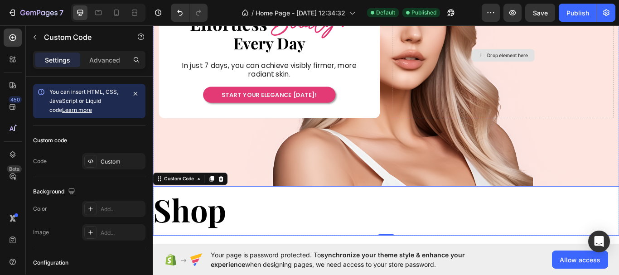
click at [619, 126] on div "Drop element here" at bounding box center [561, 61] width 258 height 148
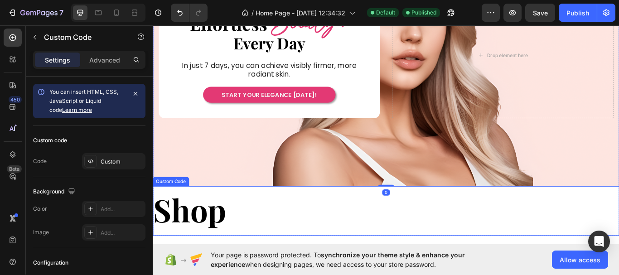
click at [576, 232] on div "Shop" at bounding box center [425, 243] width 544 height 58
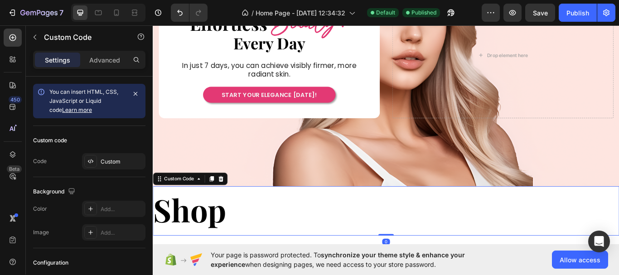
scroll to position [316, 0]
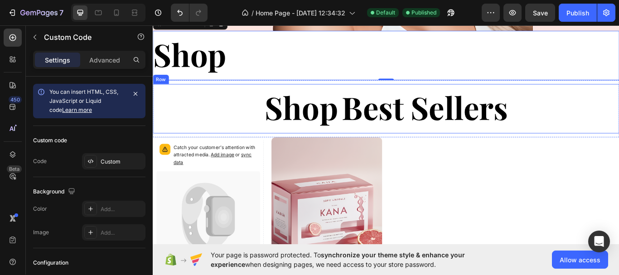
click at [603, 117] on div "Shop Custom Code Best Sellers Custom Code Row" at bounding box center [425, 123] width 544 height 58
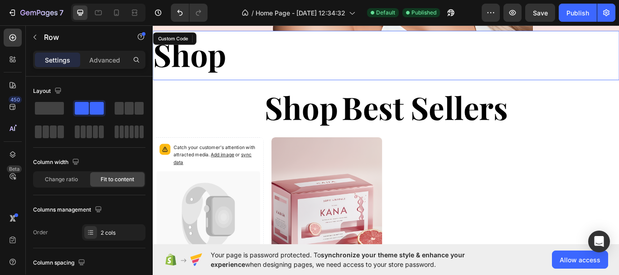
click at [272, 70] on div "Shop" at bounding box center [425, 61] width 544 height 58
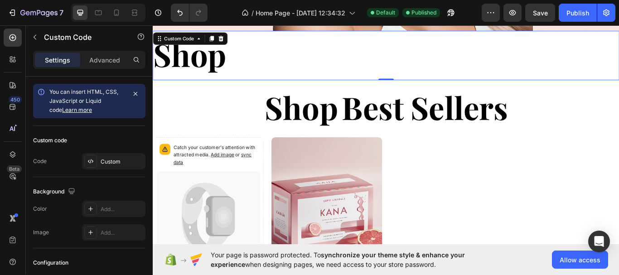
click at [239, 65] on div "Shop" at bounding box center [425, 61] width 544 height 58
click at [124, 164] on div "Custom" at bounding box center [122, 162] width 43 height 8
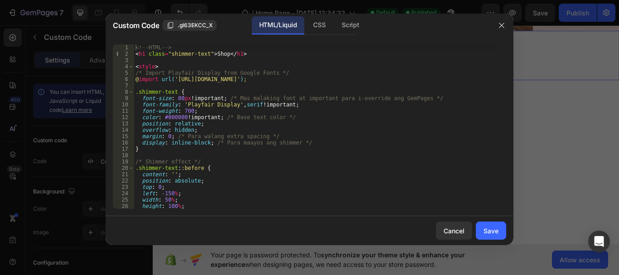
type textarea "position: relative;"
click at [193, 123] on div "<!-- HTML --> < h1 class = "shimmer-text" > Shop </ h1 > < style > /* Import Pl…" at bounding box center [317, 132] width 366 height 177
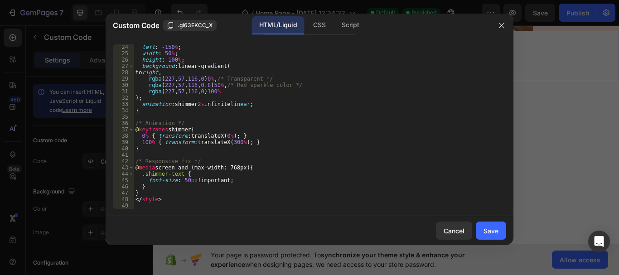
scroll to position [146, 0]
click at [248, 207] on div "left : -150 % ; width : 50 % ; height : 100 % ; background : linear-gradient( t…" at bounding box center [317, 132] width 366 height 177
drag, startPoint x: 248, startPoint y: 207, endPoint x: 151, endPoint y: 208, distance: 97.9
click at [170, 211] on div "24 25 26 27 28 29 30 31 32 33 34 35 36 37 38 39 40 41 42 43 44 45 46 47 48 49 l…" at bounding box center [310, 126] width 408 height 179
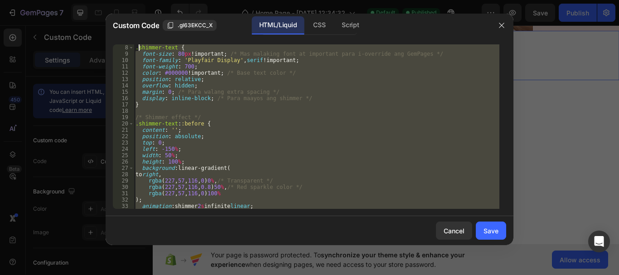
scroll to position [0, 0]
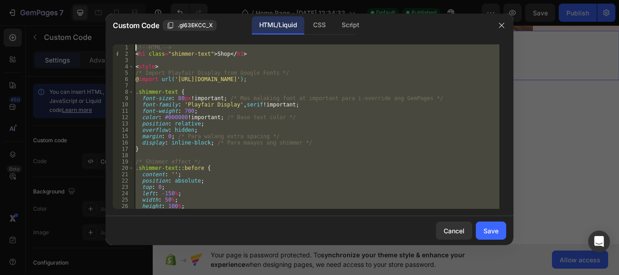
drag, startPoint x: 128, startPoint y: 190, endPoint x: 138, endPoint y: 1, distance: 188.9
click at [138, 1] on div "Custom Code .gl63EKCC_X HTML/Liquid CSS Script 1 2 3 4 5 6 7 8 9 10 11 12 13 14…" at bounding box center [309, 137] width 619 height 275
type textarea "<!-- HTML --> <h1 class="shimmer-text">Shop</h1>"
click at [453, 230] on div "Cancel" at bounding box center [454, 231] width 21 height 10
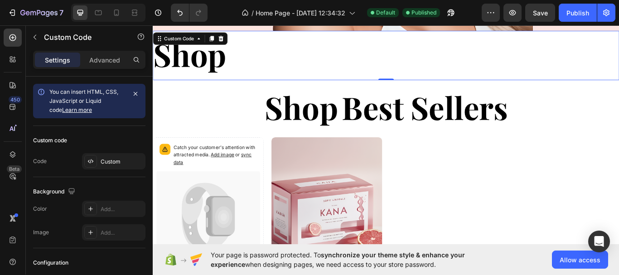
click at [229, 56] on h1 "Shop" at bounding box center [196, 59] width 86 height 54
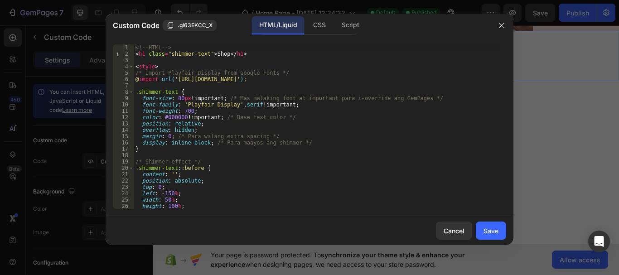
click at [223, 56] on div "<!-- HTML --> < h1 class = "shimmer-text" > Shop </ h1 > < style > /* Import Pl…" at bounding box center [317, 132] width 366 height 177
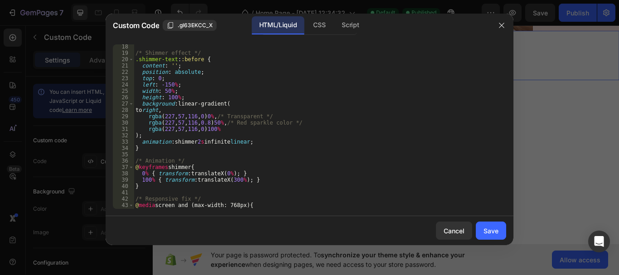
scroll to position [146, 0]
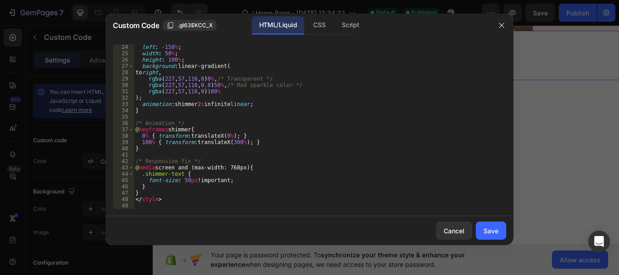
click at [238, 90] on div "left : -150 % ; width : 50 % ; height : 100 % ; background : linear-gradient( t…" at bounding box center [317, 132] width 366 height 177
type textarea "</style>"
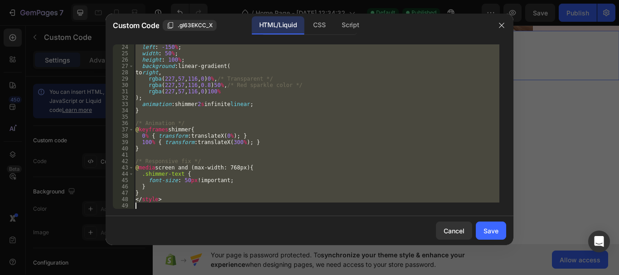
scroll to position [0, 1]
paste textarea
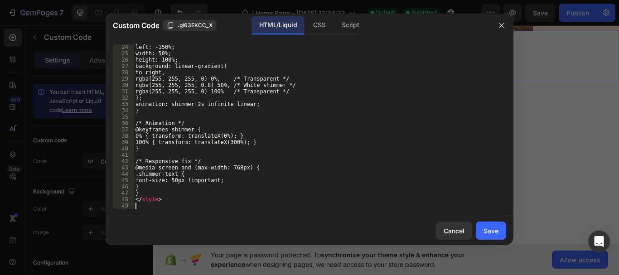
scroll to position [0, 0]
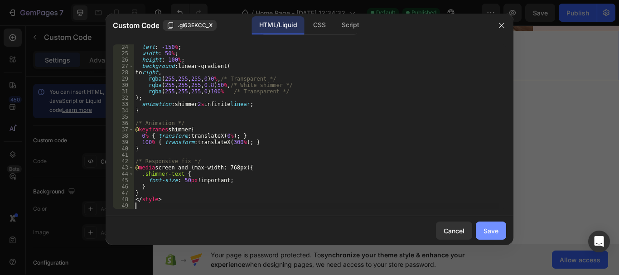
click at [498, 231] on button "Save" at bounding box center [491, 231] width 30 height 18
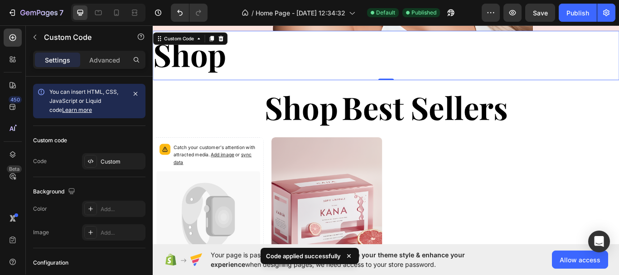
click at [402, 59] on div "Shop" at bounding box center [425, 61] width 544 height 58
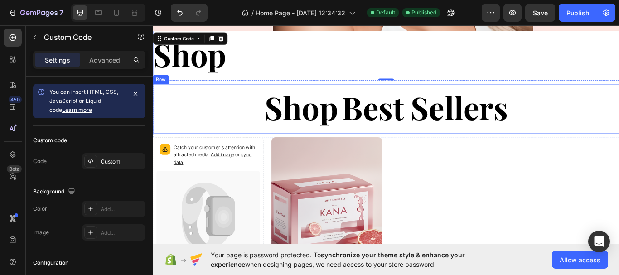
click at [255, 125] on div "Shop Custom Code Best Sellers Custom Code Row" at bounding box center [425, 123] width 544 height 58
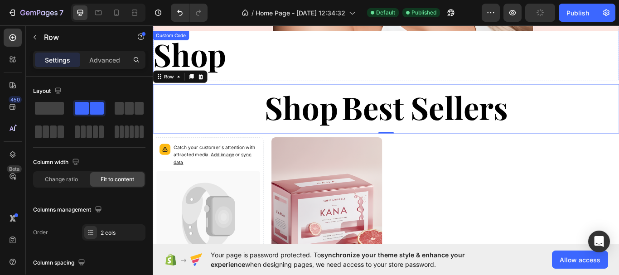
click at [288, 63] on div "Shop" at bounding box center [425, 61] width 544 height 58
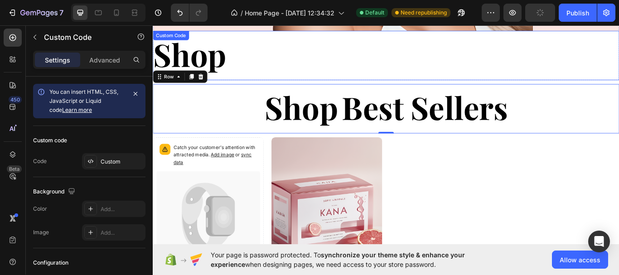
click at [288, 63] on div "Shop" at bounding box center [425, 61] width 544 height 58
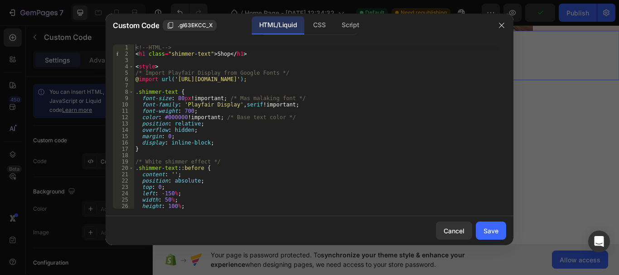
click at [224, 54] on div "<!-- HTML --> < h1 class = "shimmer-text" > Shop </ h1 > < style > /* Import Pl…" at bounding box center [317, 132] width 366 height 177
click at [221, 53] on div "<!-- HTML --> < h1 class = "shimmer-text" > Shop </ h1 > < style > /* Import Pl…" at bounding box center [317, 132] width 366 height 177
type textarea "<h1 class="shimmer-text">Shop Best Sellers</h1>"
click at [493, 229] on div "Save" at bounding box center [491, 231] width 15 height 10
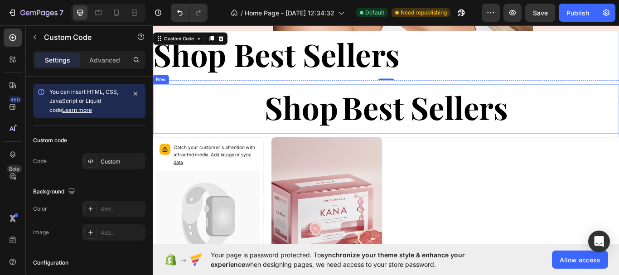
click at [604, 107] on div "Shop Custom Code Best Sellers Custom Code Row" at bounding box center [425, 123] width 544 height 58
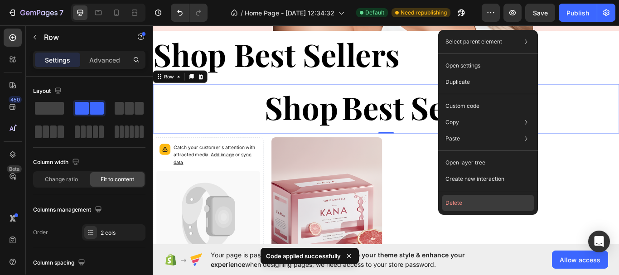
click at [478, 200] on button "Delete" at bounding box center [488, 203] width 92 height 16
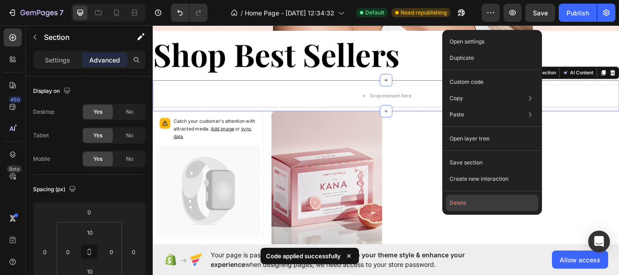
click at [473, 201] on button "Delete" at bounding box center [492, 203] width 92 height 16
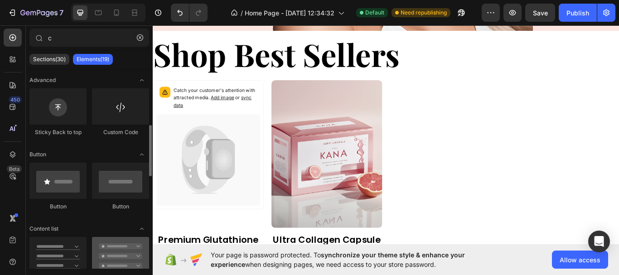
scroll to position [45, 0]
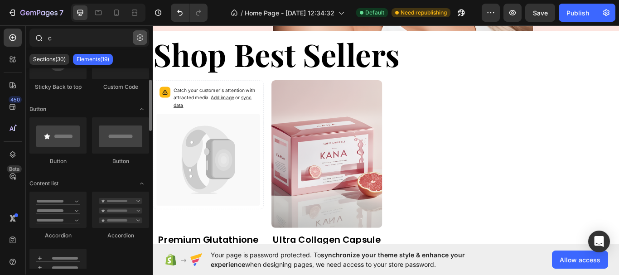
click at [141, 38] on icon "button" at bounding box center [140, 37] width 6 height 6
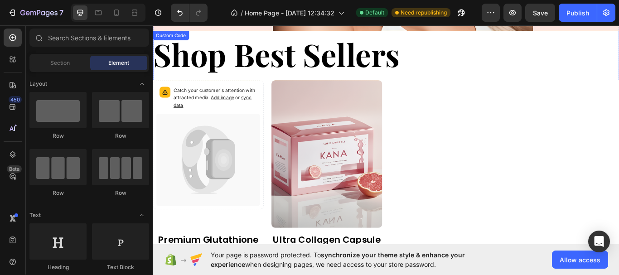
click at [231, 38] on div "Shop Best Sellers Custom Code" at bounding box center [425, 61] width 544 height 58
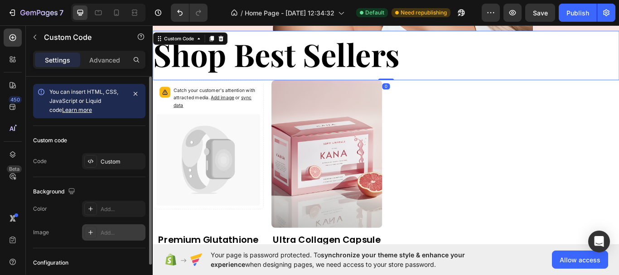
scroll to position [92, 0]
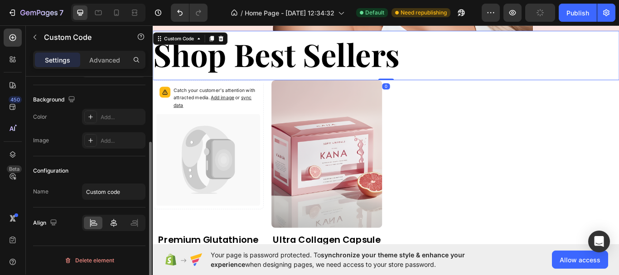
click at [112, 220] on icon at bounding box center [113, 223] width 9 height 9
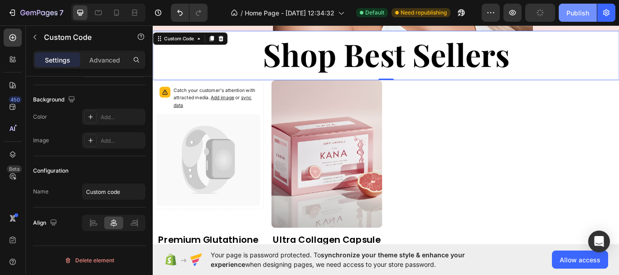
click at [570, 10] on div "Publish" at bounding box center [578, 13] width 23 height 10
click at [346, 62] on h1 "Shop Best Sellers" at bounding box center [425, 59] width 288 height 54
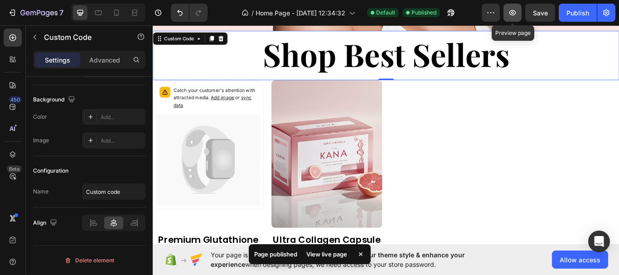
click at [508, 16] on icon "button" at bounding box center [512, 12] width 9 height 9
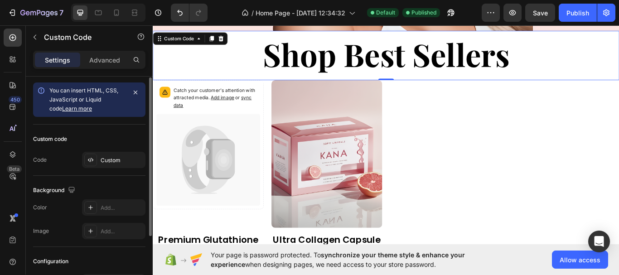
scroll to position [0, 0]
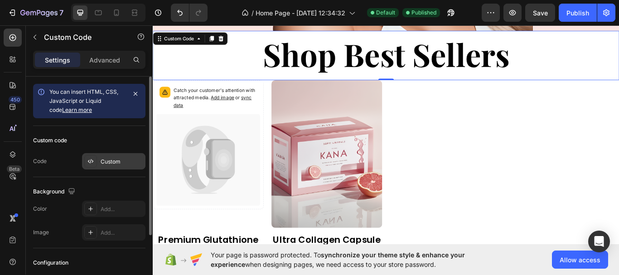
click at [109, 164] on div "Custom" at bounding box center [122, 162] width 43 height 8
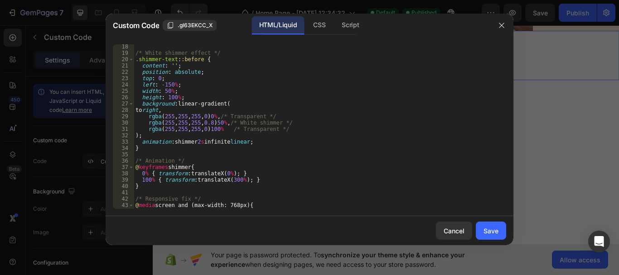
scroll to position [136, 0]
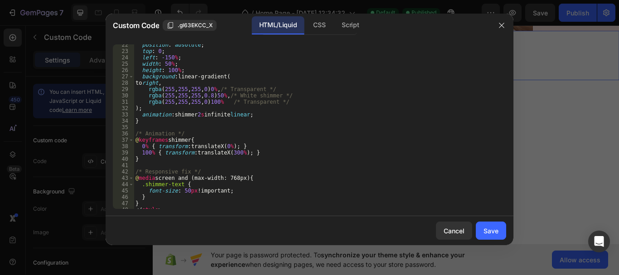
click at [202, 114] on div "position : absolute ; top : 0 ; left : -150 % ; width : 50 % ; height : 100 % ;…" at bounding box center [317, 130] width 366 height 177
click at [398, 153] on div "position : absolute ; top : 0 ; left : -150 % ; width : 50 % ; height : 100 % ;…" at bounding box center [317, 130] width 366 height 177
type textarea "100% { transform: translateX(300%); }"
click at [491, 233] on div "Save" at bounding box center [491, 231] width 15 height 10
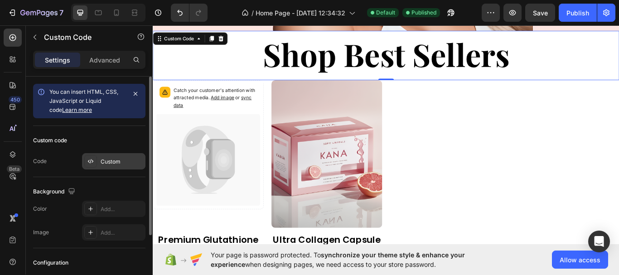
click at [105, 160] on div "Custom" at bounding box center [122, 162] width 43 height 8
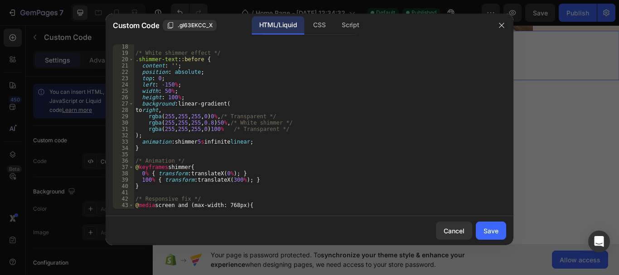
scroll to position [146, 0]
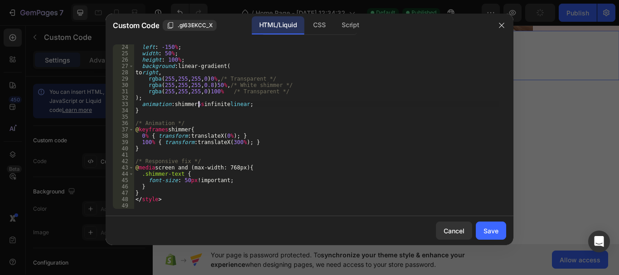
click at [199, 104] on div "left : -150 % ; width : 50 % ; height : 100 % ; background : linear-gradient( t…" at bounding box center [317, 132] width 366 height 177
click at [202, 105] on div "left : -150 % ; width : 50 % ; height : 100 % ; background : linear-gradient( t…" at bounding box center [317, 132] width 366 height 177
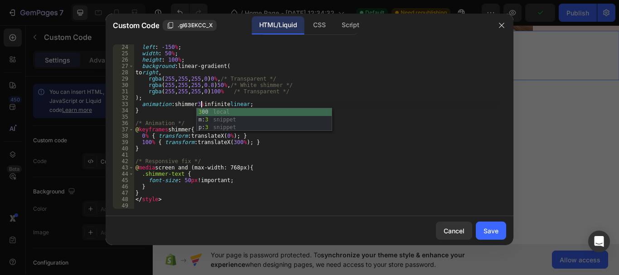
scroll to position [0, 5]
click at [363, 112] on div "left : -150 % ; width : 50 % ; height : 100 % ; background : linear-gradient( t…" at bounding box center [317, 132] width 366 height 177
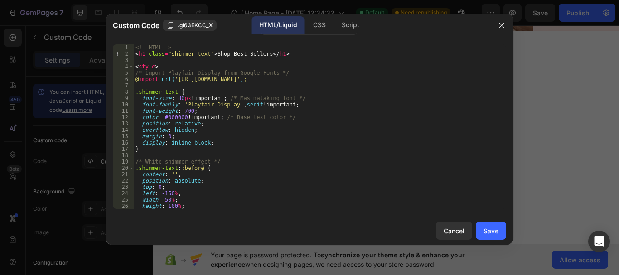
scroll to position [0, 0]
type textarea "}"
click at [491, 233] on div "Save" at bounding box center [491, 231] width 15 height 10
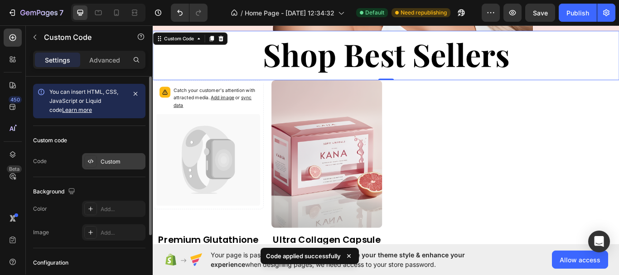
click at [99, 165] on div "Custom" at bounding box center [113, 161] width 63 height 16
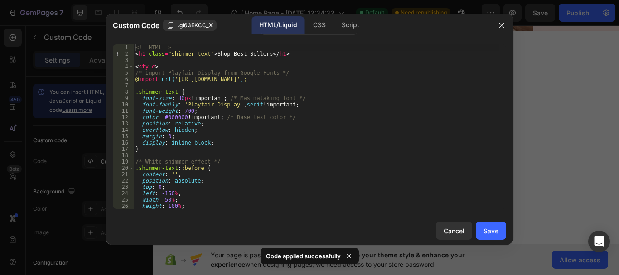
click at [180, 98] on div "<!-- HTML --> < h1 class = "shimmer-text" > Shop Best Sellers </ h1 > < style >…" at bounding box center [317, 132] width 366 height 177
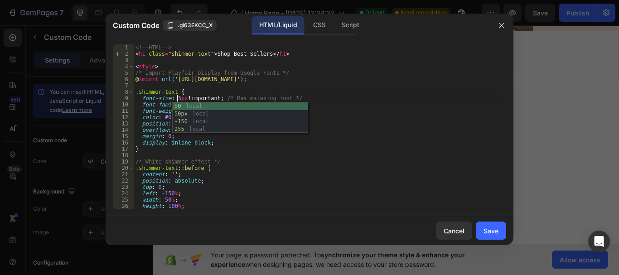
scroll to position [0, 4]
click at [259, 145] on div "<!-- HTML --> < h1 class = "shimmer-text" > Shop Best Sellers </ h1 > < style >…" at bounding box center [317, 132] width 366 height 177
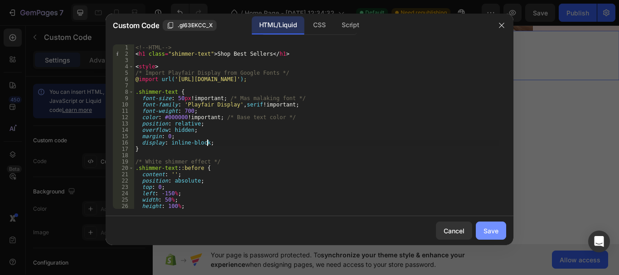
type textarea "display: inline-block;"
click at [493, 236] on button "Save" at bounding box center [491, 231] width 30 height 18
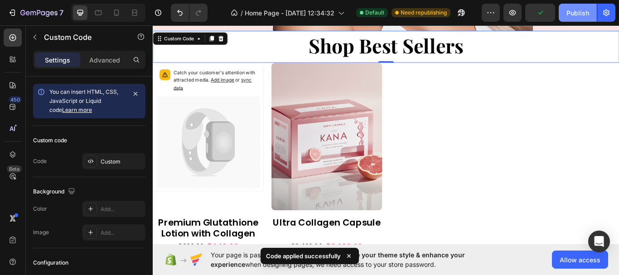
click at [575, 13] on div "Publish" at bounding box center [578, 13] width 23 height 10
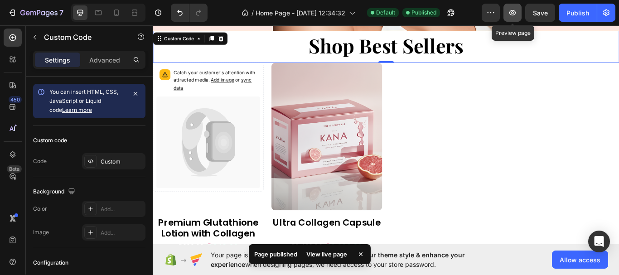
click at [517, 9] on icon "button" at bounding box center [512, 12] width 9 height 9
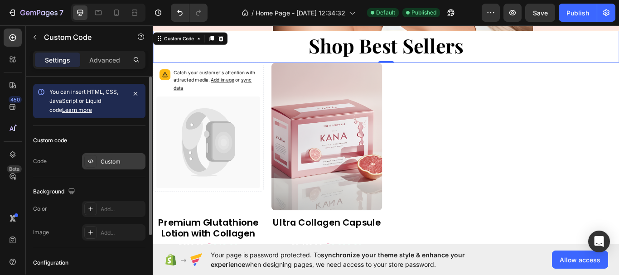
click at [110, 158] on div "Custom" at bounding box center [122, 162] width 43 height 8
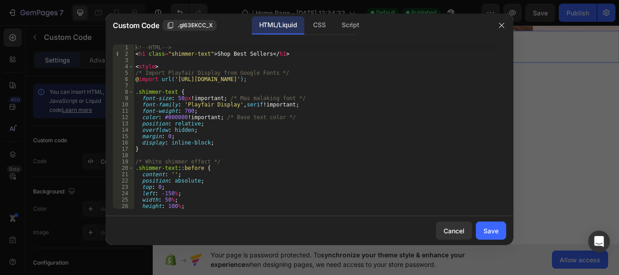
click at [187, 96] on div "<!-- HTML --> < h1 class = "shimmer-text" > Shop Best Sellers </ h1 > < style >…" at bounding box center [317, 132] width 366 height 177
type textarea "</style>"
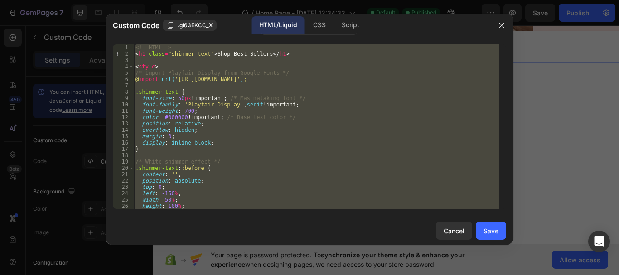
paste textarea
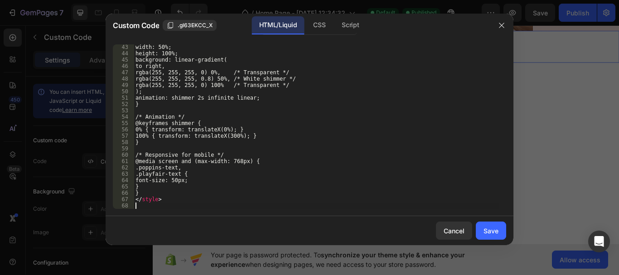
scroll to position [267, 0]
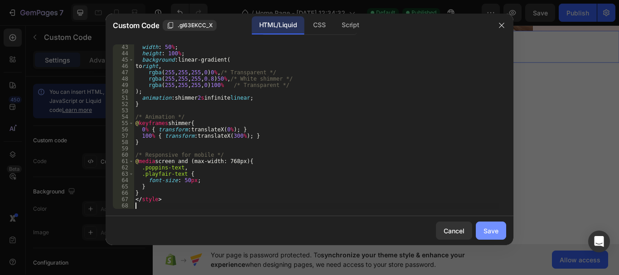
click at [498, 231] on button "Save" at bounding box center [491, 231] width 30 height 18
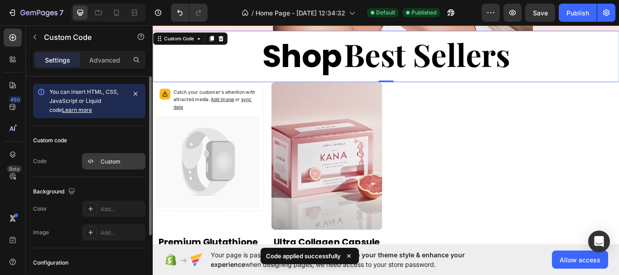
click at [98, 165] on div "Custom" at bounding box center [113, 161] width 63 height 16
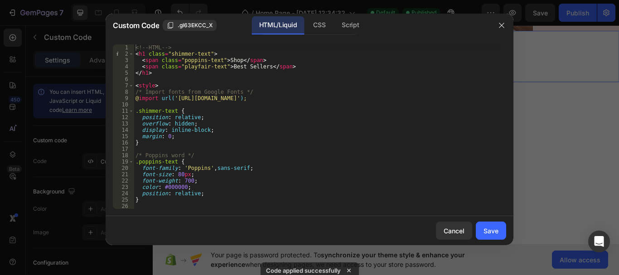
click at [180, 176] on div "<!-- HTML --> < h1 class = "shimmer-text" > < span class = "poppins-text" > Sho…" at bounding box center [317, 132] width 366 height 177
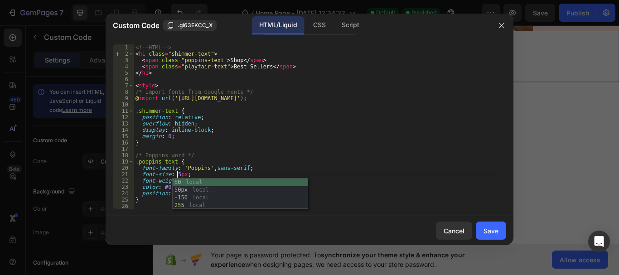
scroll to position [0, 4]
click at [377, 180] on div "<!-- HTML --> < h1 class = "shimmer-text" > < span class = "poppins-text" > Sho…" at bounding box center [317, 132] width 366 height 177
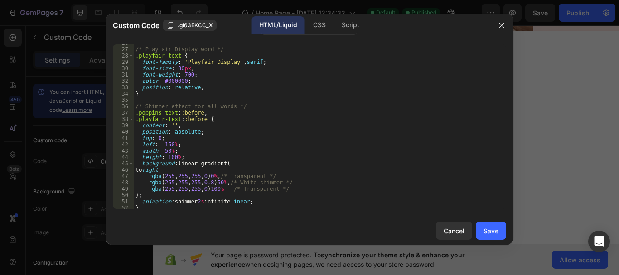
scroll to position [267, 0]
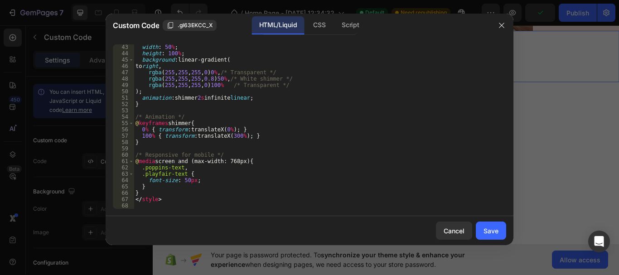
click at [199, 99] on div "width : 50 % ; height : 100 % ; background : linear-gradient( to right , rgba (…" at bounding box center [317, 132] width 366 height 177
click at [201, 99] on div "width : 50 % ; height : 100 % ; background : linear-gradient( to right , rgba (…" at bounding box center [317, 132] width 366 height 177
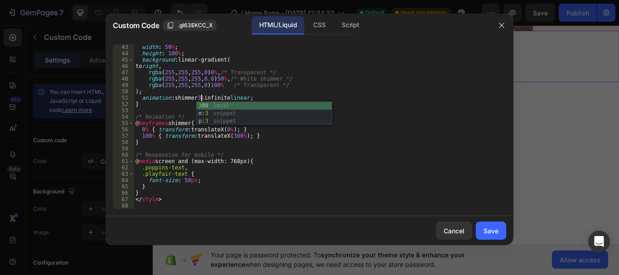
click at [341, 178] on div "width : 50 % ; height : 100 % ; background : linear-gradient( to right , rgba (…" at bounding box center [317, 132] width 366 height 177
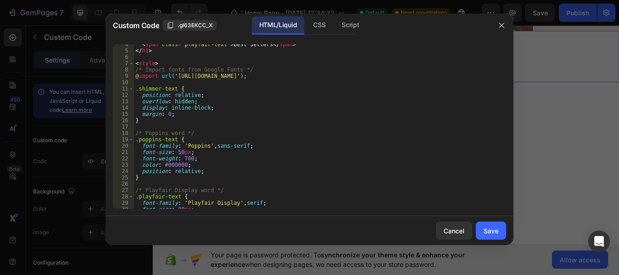
scroll to position [0, 0]
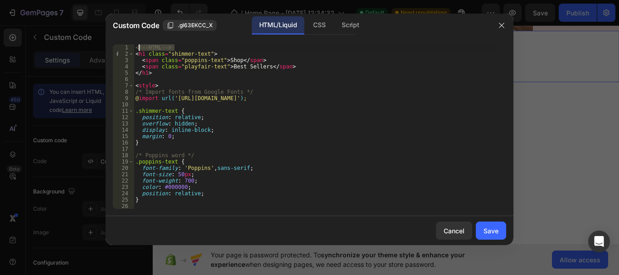
drag, startPoint x: 191, startPoint y: 48, endPoint x: 133, endPoint y: 44, distance: 58.2
click at [133, 44] on div "font-size: 50px; 1 2 3 4 5 6 7 8 9 10 11 12 13 14 15 16 17 18 19 20 21 22 23 24…" at bounding box center [310, 126] width 408 height 179
type textarea "<!-- HTML -->"
drag, startPoint x: 248, startPoint y: 91, endPoint x: 136, endPoint y: 91, distance: 112.4
click at [136, 91] on div "< h1 class = "shimmer-text" > < span class = "poppins-text" > Shop </ span > < …" at bounding box center [317, 132] width 366 height 177
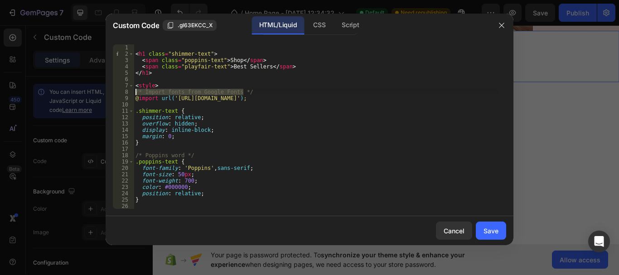
type textarea "/* Import fonts from Google Fonts */"
drag, startPoint x: 203, startPoint y: 158, endPoint x: 132, endPoint y: 156, distance: 70.3
click at [132, 156] on div "1 2 3 4 5 6 7 8 9 10 11 12 13 14 15 16 17 18 19 20 21 22 23 24 25 26 27 < h1 cl…" at bounding box center [310, 126] width 394 height 165
type textarea "/* Poppins word */"
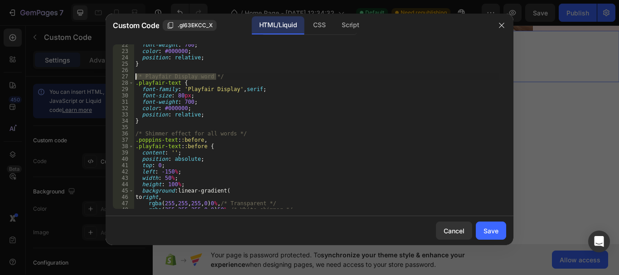
drag, startPoint x: 224, startPoint y: 75, endPoint x: 129, endPoint y: 74, distance: 95.2
click at [129, 74] on div "22 23 24 25 26 27 28 29 30 31 32 33 34 35 36 37 38 39 40 41 42 43 44 45 46 47 4…" at bounding box center [310, 126] width 394 height 165
type textarea "/* Playfair Display word */"
drag, startPoint x: 243, startPoint y: 135, endPoint x: 134, endPoint y: 134, distance: 109.3
click at [134, 134] on div "font-weight : 700 ; color : #000000 ; position : relative ; } .playfair-text { …" at bounding box center [317, 130] width 366 height 177
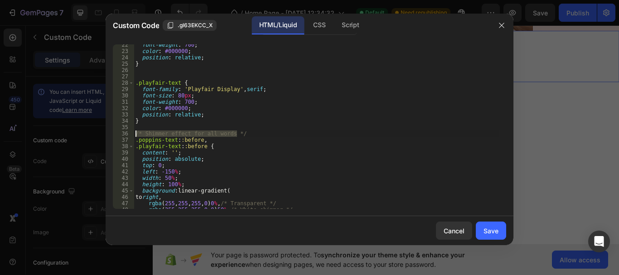
type textarea "/* Shimmer effect for all words */"
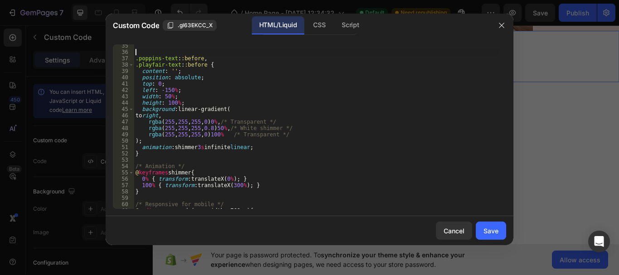
scroll to position [218, 0]
drag, startPoint x: 267, startPoint y: 121, endPoint x: 237, endPoint y: 122, distance: 30.4
click at [237, 122] on div ".poppins-text : :before , .playfair-text : :before { content : ' ' ; position :…" at bounding box center [317, 131] width 366 height 177
drag, startPoint x: 276, startPoint y: 128, endPoint x: 238, endPoint y: 126, distance: 37.7
click at [238, 126] on div ".poppins-text : :before , .playfair-text : :before { content : ' ' ; position :…" at bounding box center [317, 131] width 366 height 177
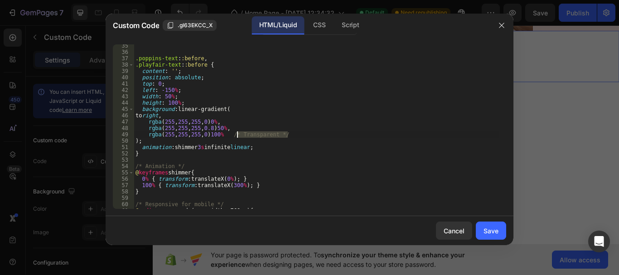
drag, startPoint x: 290, startPoint y: 134, endPoint x: 237, endPoint y: 132, distance: 53.1
click at [237, 132] on div ".poppins-text : :before , .playfair-text : :before { content : ' ' ; position :…" at bounding box center [317, 131] width 366 height 177
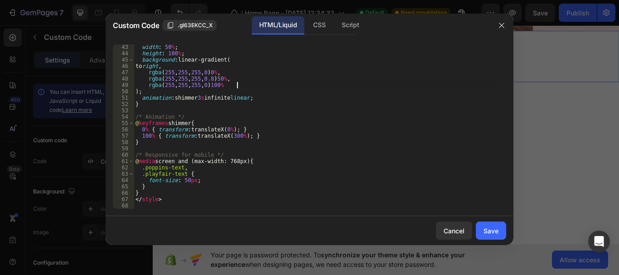
scroll to position [267, 0]
drag, startPoint x: 182, startPoint y: 114, endPoint x: 133, endPoint y: 117, distance: 49.0
click at [133, 117] on div "rgba(255, 255, 255, 0) 100% 43 44 45 46 47 48 49 50 51 52 53 54 55 56 57 58 59 …" at bounding box center [310, 126] width 394 height 165
type textarea "/* Animation */"
drag, startPoint x: 221, startPoint y: 156, endPoint x: 134, endPoint y: 155, distance: 87.5
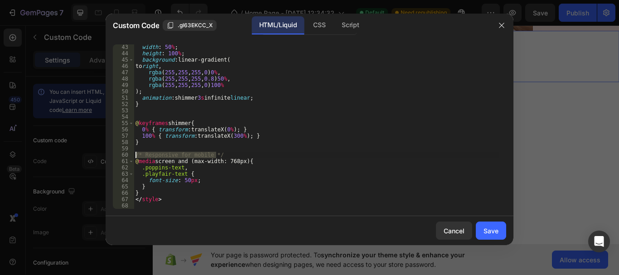
click at [134, 155] on div "43 44 45 46 47 48 49 50 51 52 53 54 55 56 57 58 59 60 61 62 63 64 65 66 67 68 w…" at bounding box center [310, 126] width 394 height 165
type textarea "/* Responsive for mobile */"
click at [494, 231] on div "Save" at bounding box center [491, 231] width 15 height 10
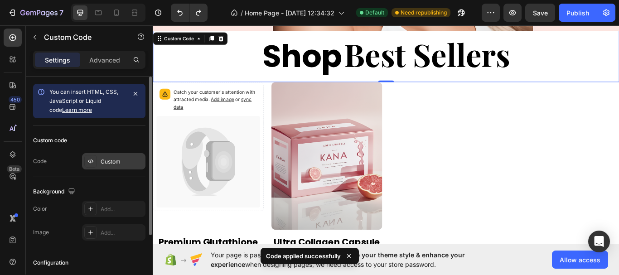
click at [127, 162] on div "Custom" at bounding box center [122, 162] width 43 height 8
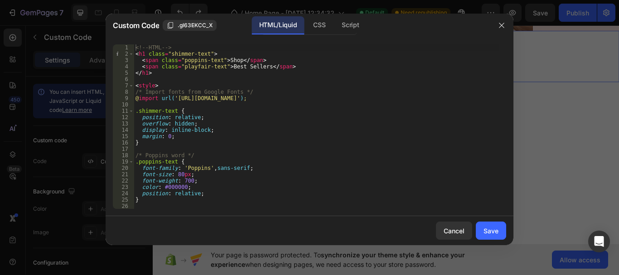
type textarea "/* Poppins word */"
drag, startPoint x: 194, startPoint y: 156, endPoint x: 127, endPoint y: 158, distance: 67.1
click at [127, 158] on div "/* Poppins word */ 1 2 3 4 5 6 7 8 9 10 11 12 13 14 15 16 17 18 19 20 21 22 23 …" at bounding box center [310, 126] width 394 height 165
drag, startPoint x: 253, startPoint y: 89, endPoint x: 135, endPoint y: 93, distance: 118.4
click at [135, 93] on div "<!-- HTML --> < h1 class = "shimmer-text" > < span class = "poppins-text" > Sho…" at bounding box center [317, 132] width 366 height 177
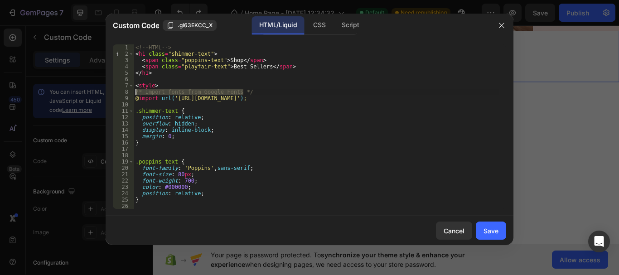
type textarea "/* Import fonts from Google Fonts */"
click at [494, 228] on div "Save" at bounding box center [491, 231] width 15 height 10
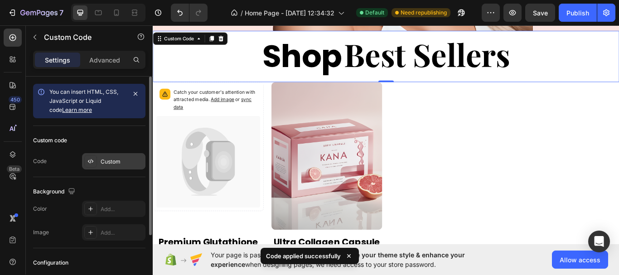
click at [118, 158] on div "Custom" at bounding box center [122, 162] width 43 height 8
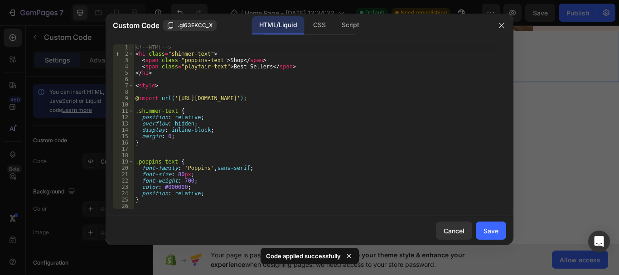
scroll to position [82, 0]
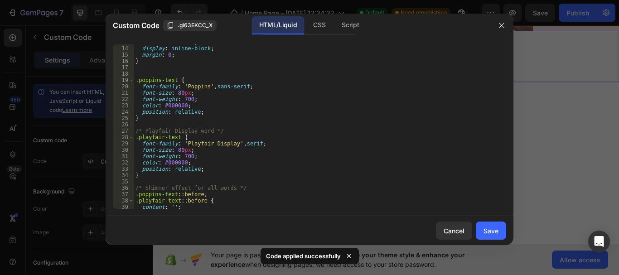
type textarea "/* Playfair Display word */"
drag, startPoint x: 224, startPoint y: 128, endPoint x: 134, endPoint y: 128, distance: 89.8
click at [134, 128] on div "overflow : hidden ; display : inline-block ; margin : 0 ; } .poppins-text { fon…" at bounding box center [317, 127] width 366 height 177
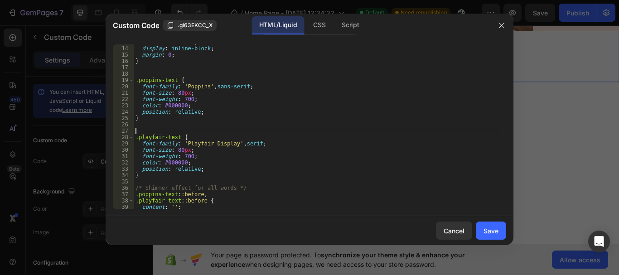
scroll to position [109, 0]
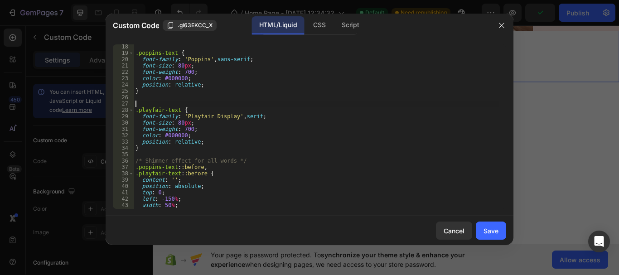
click at [180, 126] on div ".poppins-text { font-family : ' Poppins ' , sans-serif ; font-size : 80 px ; fo…" at bounding box center [317, 132] width 366 height 177
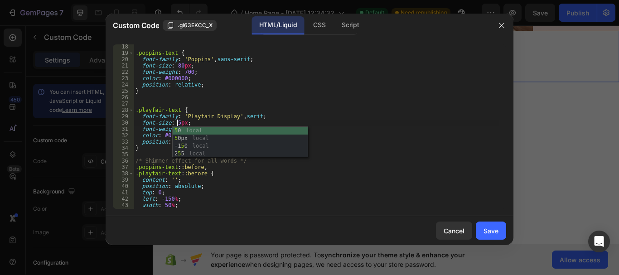
scroll to position [0, 4]
click at [179, 66] on div ".poppins-text { font-family : ' Poppins ' , sans-serif ; font-size : 80 px ; fo…" at bounding box center [317, 132] width 366 height 177
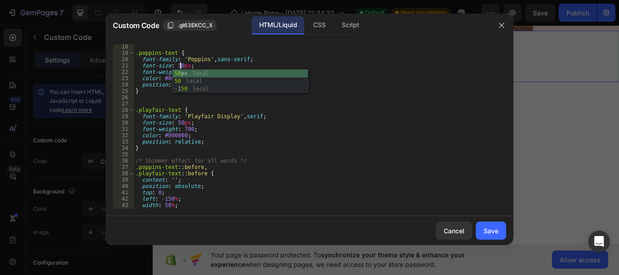
click at [276, 141] on div ".poppins-text { font-family : ' Poppins ' , sans-serif ; font-size : 50 px ; fo…" at bounding box center [317, 132] width 366 height 177
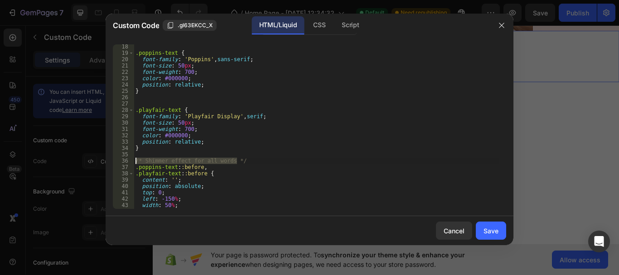
drag, startPoint x: 238, startPoint y: 161, endPoint x: 133, endPoint y: 158, distance: 105.2
click at [133, 158] on div "position: relative; 18 19 20 21 22 23 24 25 26 27 28 29 30 31 32 33 34 35 36 37…" at bounding box center [310, 126] width 394 height 165
type textarea "/* Shimmer effect for all words */"
click at [133, 158] on div "36" at bounding box center [123, 161] width 21 height 6
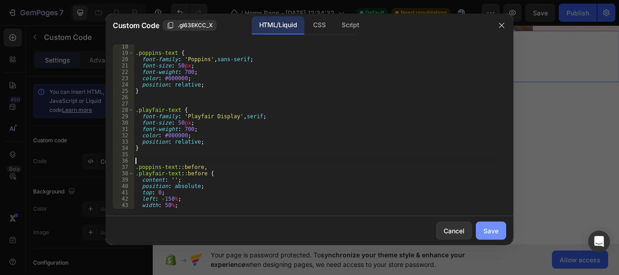
click at [484, 230] on div "Save" at bounding box center [491, 231] width 15 height 10
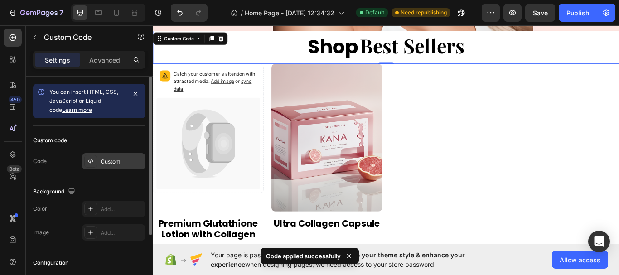
click at [109, 161] on div "Custom" at bounding box center [122, 162] width 43 height 8
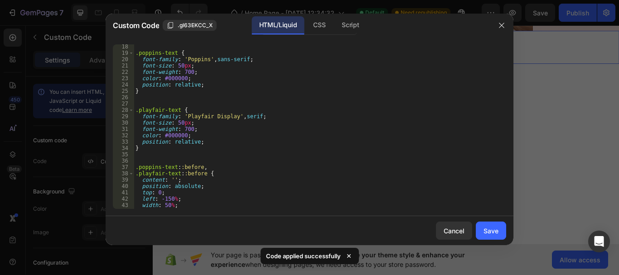
scroll to position [218, 0]
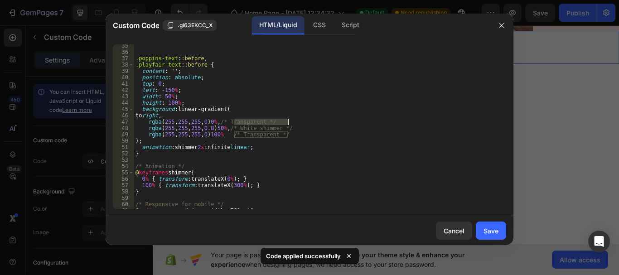
drag, startPoint x: 235, startPoint y: 121, endPoint x: 300, endPoint y: 122, distance: 64.8
click at [300, 122] on div ".poppins-text : :before , .playfair-text : :before { content : ' ' ; position :…" at bounding box center [317, 131] width 366 height 177
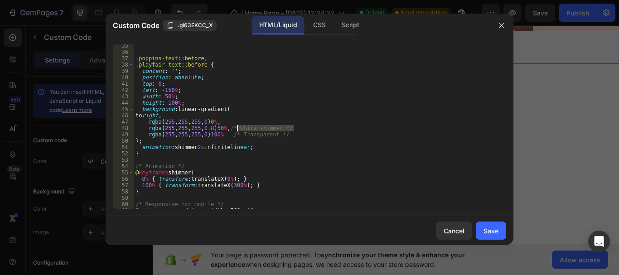
drag, startPoint x: 297, startPoint y: 127, endPoint x: 237, endPoint y: 129, distance: 59.9
click at [237, 129] on div ".poppins-text : :before , .playfair-text : :before { content : ' ' ; position :…" at bounding box center [317, 131] width 366 height 177
drag, startPoint x: 272, startPoint y: 135, endPoint x: 238, endPoint y: 132, distance: 35.1
click at [238, 132] on div ".poppins-text : :before , .playfair-text : :before { content : ' ' ; position :…" at bounding box center [317, 131] width 366 height 177
drag, startPoint x: 180, startPoint y: 166, endPoint x: 136, endPoint y: 166, distance: 44.9
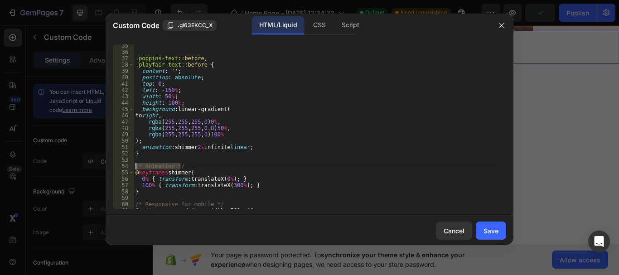
click at [136, 166] on div ".poppins-text : :before , .playfair-text : :before { content : ' ' ; position :…" at bounding box center [317, 131] width 366 height 177
type textarea "/* Animation */"
click at [202, 146] on div ".poppins-text : :before , .playfair-text : :before { content : ' ' ; position :…" at bounding box center [317, 131] width 366 height 177
type textarea "animation: shimmer 3s infinite linear;"
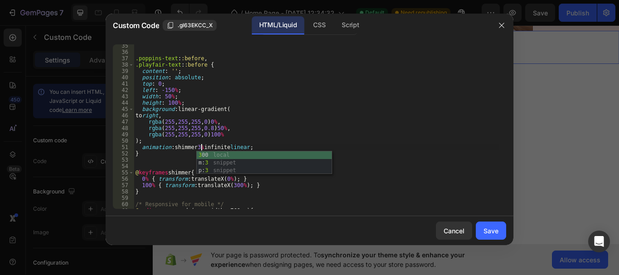
click at [177, 160] on div ".poppins-text : :before , .playfair-text : :before { content : ' ' ; position :…" at bounding box center [317, 131] width 366 height 177
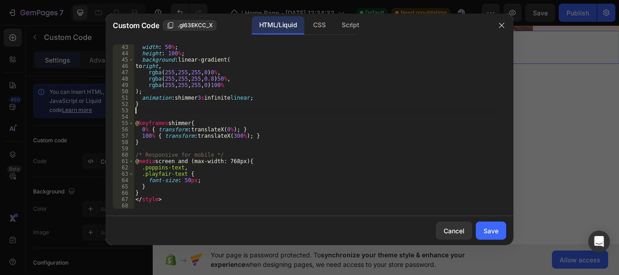
scroll to position [267, 0]
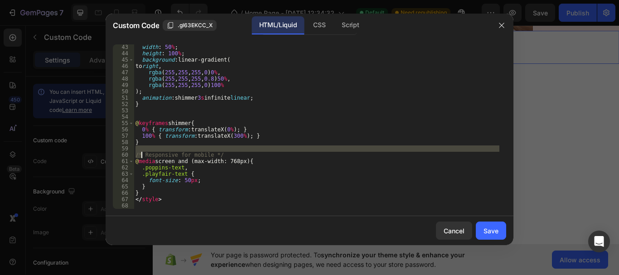
drag, startPoint x: 219, startPoint y: 152, endPoint x: 143, endPoint y: 156, distance: 76.3
click at [143, 156] on div "width : 50 % ; height : 100 % ; background : linear-gradient( to right , rgba (…" at bounding box center [317, 132] width 366 height 177
drag, startPoint x: 229, startPoint y: 156, endPoint x: 223, endPoint y: 156, distance: 5.4
click at [228, 156] on div "width : 50 % ; height : 100 % ; background : linear-gradient( to right , rgba (…" at bounding box center [317, 132] width 366 height 177
type textarea "/* Responsive for mobile */"
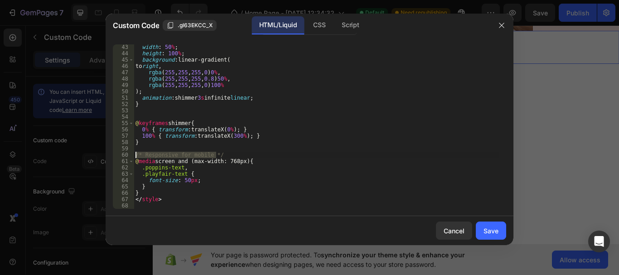
drag, startPoint x: 221, startPoint y: 156, endPoint x: 134, endPoint y: 157, distance: 86.6
click at [134, 157] on div "width : 50 % ; height : 100 % ; background : linear-gradient( to right , rgba (…" at bounding box center [317, 132] width 366 height 177
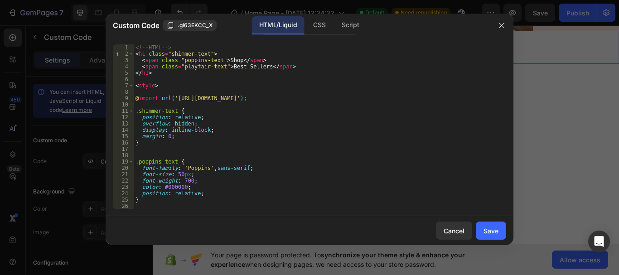
scroll to position [0, 0]
drag, startPoint x: 178, startPoint y: 46, endPoint x: 126, endPoint y: 52, distance: 52.5
click at [126, 52] on div "1 2 3 4 5 6 7 8 9 10 11 12 13 14 15 16 17 18 19 20 21 22 23 24 25 26 27 <!-- HT…" at bounding box center [310, 126] width 394 height 165
click at [143, 45] on div "<!-- HTML --> < h1 class = "shimmer-text" > < span class = "poppins-text" > Sho…" at bounding box center [317, 132] width 366 height 177
type textarea "<!-- HTML -->"
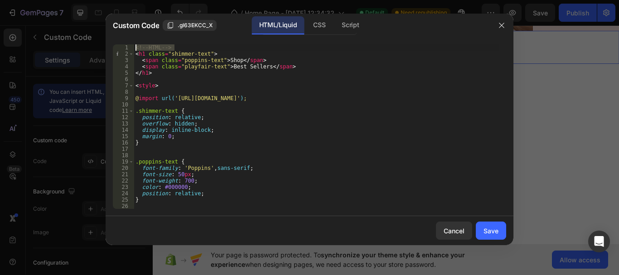
drag, startPoint x: 183, startPoint y: 48, endPoint x: 132, endPoint y: 47, distance: 50.8
click at [132, 47] on div "<!-- HTML --> 1 2 3 4 5 6 7 8 9 10 11 12 13 14 15 16 17 18 19 20 21 22 23 24 25…" at bounding box center [310, 126] width 394 height 165
click at [489, 228] on div "Save" at bounding box center [491, 231] width 15 height 10
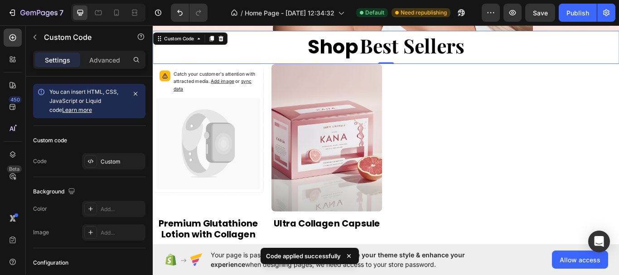
click at [487, 48] on span "Best Sellers" at bounding box center [455, 49] width 122 height 30
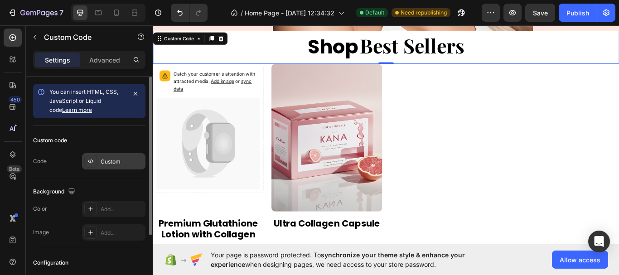
click at [112, 164] on div "Custom" at bounding box center [122, 162] width 43 height 8
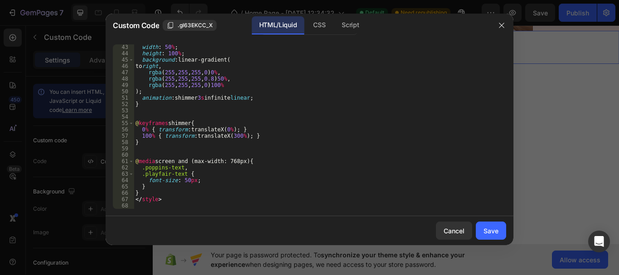
scroll to position [267, 0]
click at [446, 233] on div "Cancel" at bounding box center [454, 231] width 21 height 10
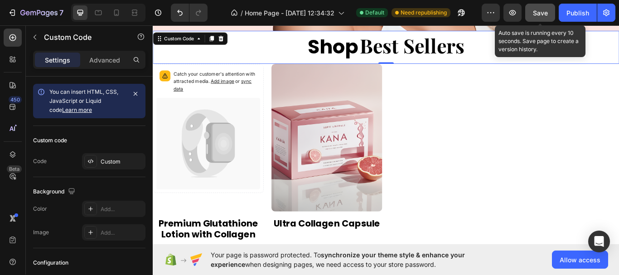
click at [528, 13] on button "Save" at bounding box center [540, 13] width 30 height 18
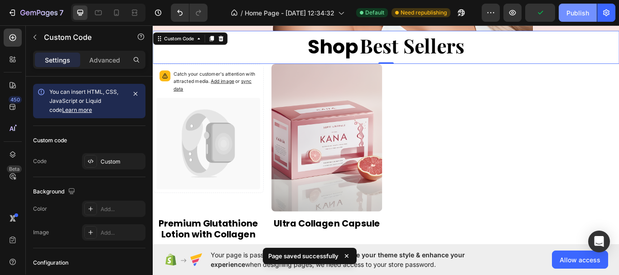
click at [569, 16] on div "Publish" at bounding box center [578, 13] width 23 height 10
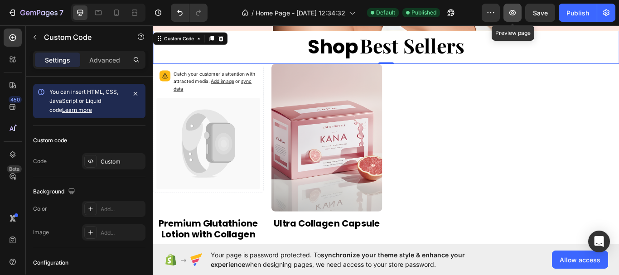
click at [511, 13] on icon "button" at bounding box center [512, 12] width 9 height 9
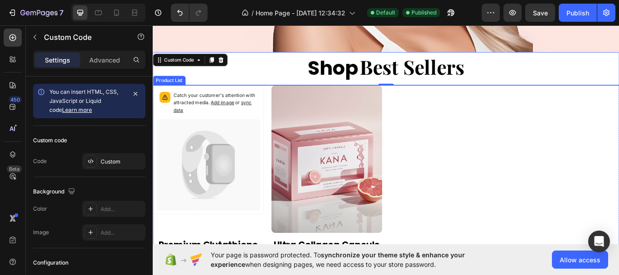
scroll to position [270, 0]
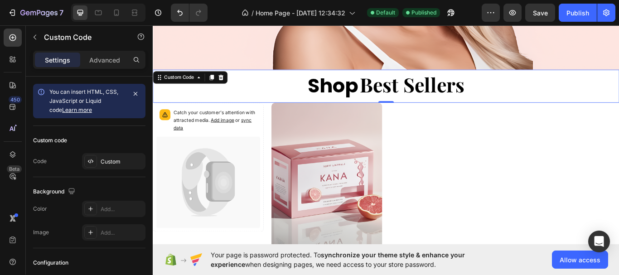
click at [564, 83] on div "Shop Best Sellers" at bounding box center [425, 97] width 544 height 39
click at [108, 60] on p "Advanced" at bounding box center [104, 60] width 31 height 10
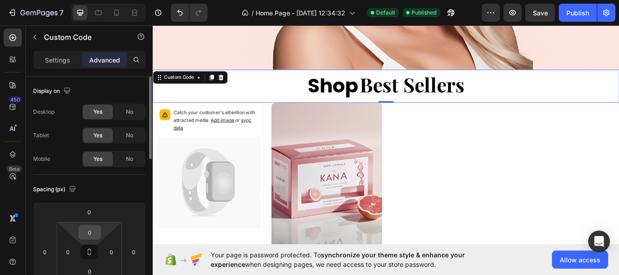
click at [93, 233] on input "0" at bounding box center [90, 233] width 18 height 14
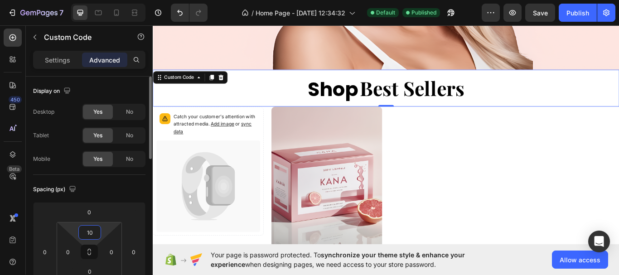
type input "1"
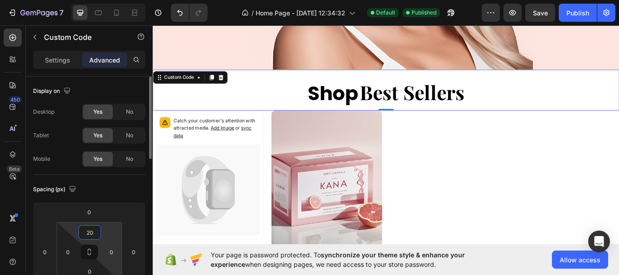
scroll to position [91, 0]
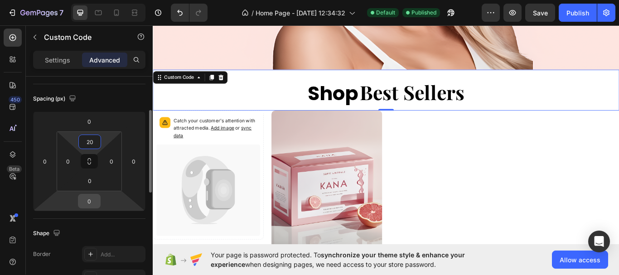
type input "20"
click at [94, 199] on input "0" at bounding box center [89, 201] width 18 height 14
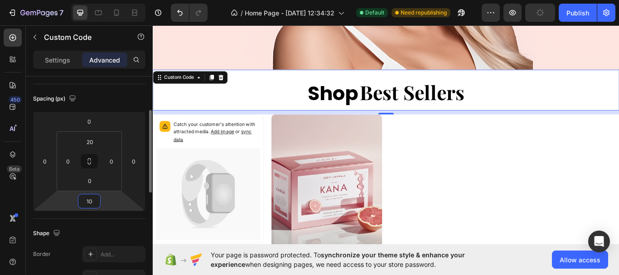
click at [93, 200] on input "10" at bounding box center [89, 201] width 18 height 14
type input "1"
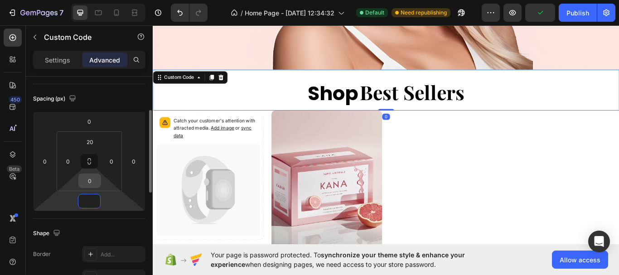
click at [90, 183] on input "0" at bounding box center [90, 181] width 18 height 14
type input "0"
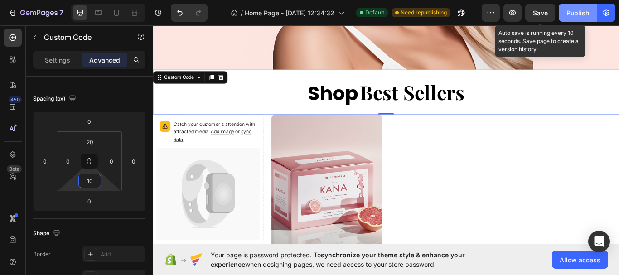
click at [547, 16] on span "Save" at bounding box center [540, 13] width 15 height 8
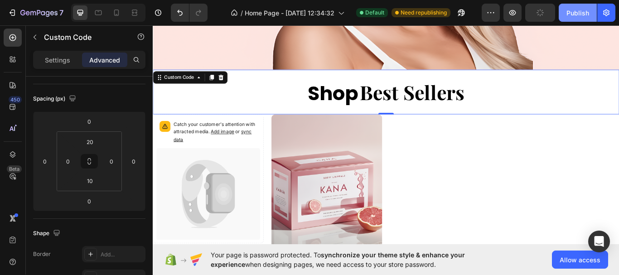
click at [572, 10] on div "Publish" at bounding box center [578, 13] width 23 height 10
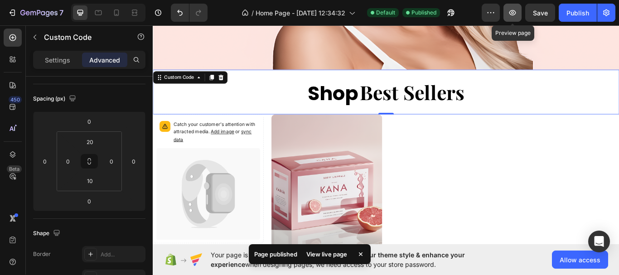
click at [518, 12] on button "button" at bounding box center [513, 13] width 18 height 18
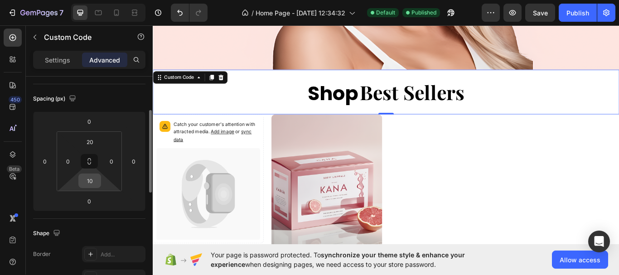
click at [91, 182] on input "10" at bounding box center [90, 181] width 18 height 14
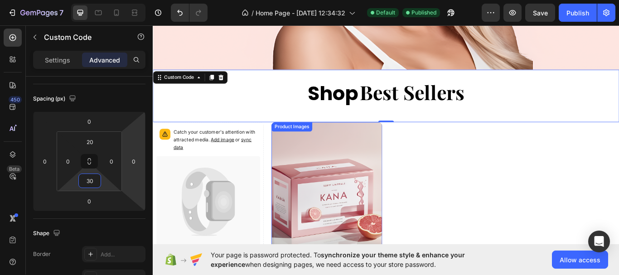
type input "3"
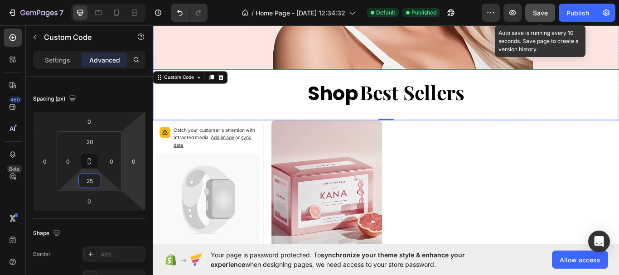
type input "25"
click at [545, 18] on button "Save" at bounding box center [540, 13] width 30 height 18
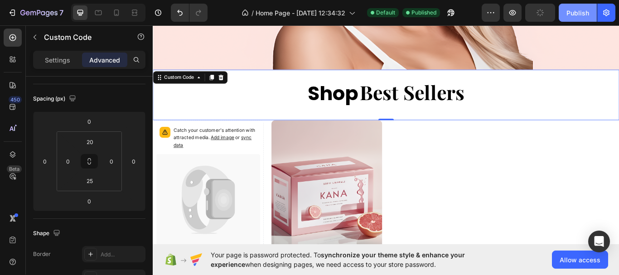
click at [574, 15] on div "Publish" at bounding box center [578, 13] width 23 height 10
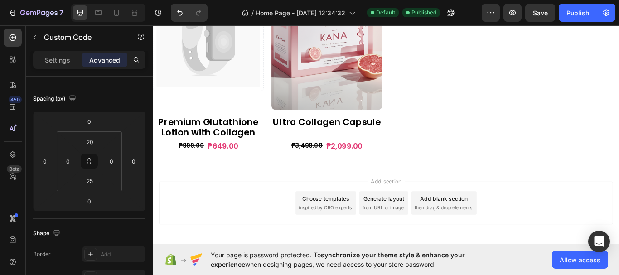
scroll to position [452, 0]
click at [237, 139] on h2 "Premium Glutathione Lotion with Collagen" at bounding box center [217, 144] width 129 height 27
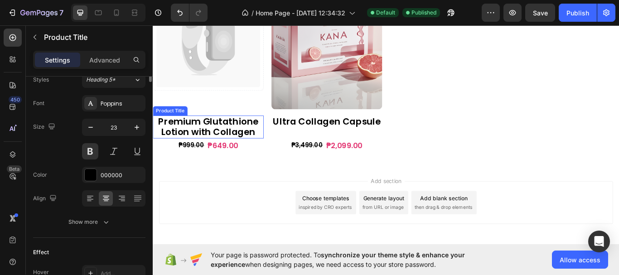
scroll to position [0, 0]
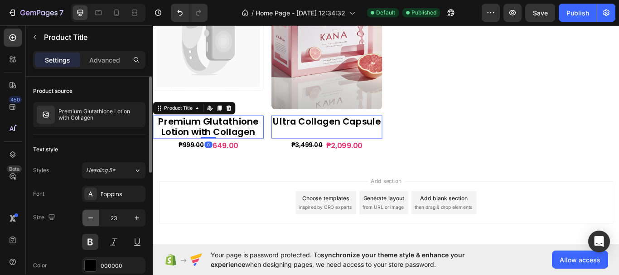
click at [92, 219] on icon "button" at bounding box center [90, 218] width 9 height 9
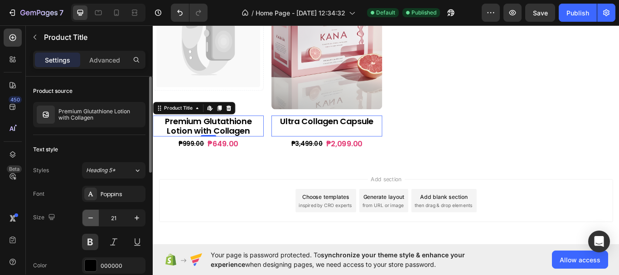
click at [91, 216] on icon "button" at bounding box center [90, 218] width 9 height 9
type input "20"
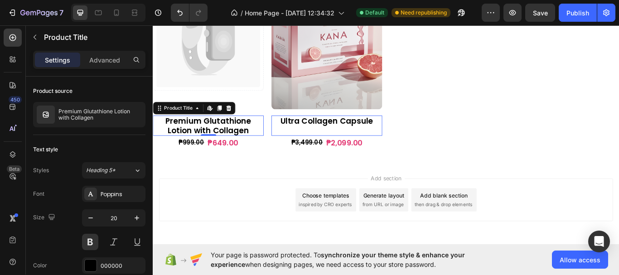
click at [253, 146] on h2 "Premium Glutathione Lotion with Collagen" at bounding box center [217, 143] width 129 height 24
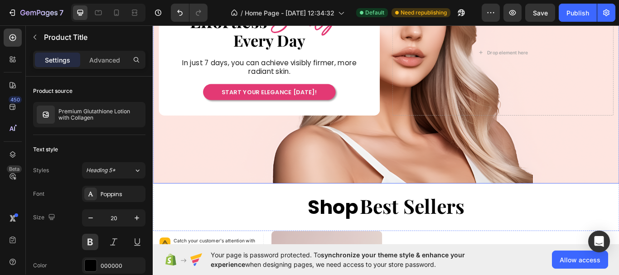
scroll to position [134, 0]
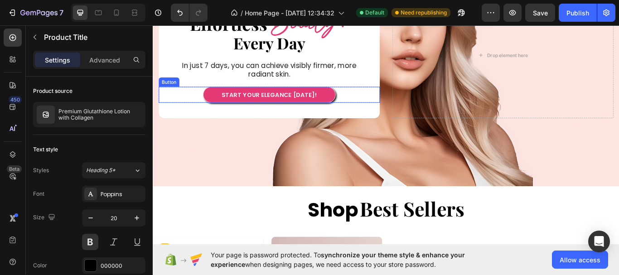
click at [359, 102] on button "START YOUR ELEGANCE [DATE]!" at bounding box center [288, 106] width 155 height 19
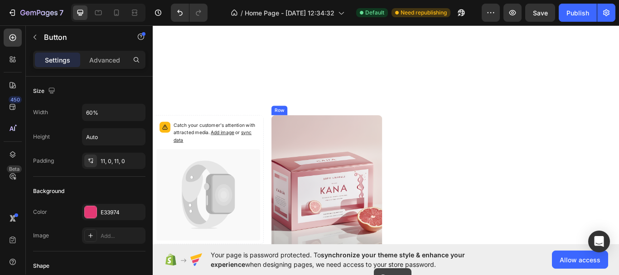
scroll to position [482, 0]
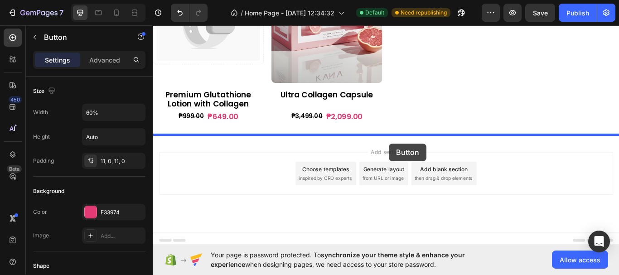
drag, startPoint x: 342, startPoint y: 132, endPoint x: 428, endPoint y: 164, distance: 91.6
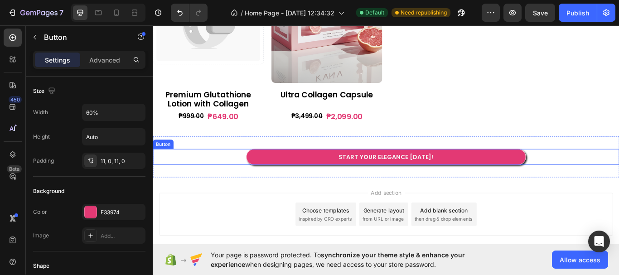
click at [434, 171] on button "START YOUR ELEGANCE [DATE]!" at bounding box center [425, 179] width 326 height 19
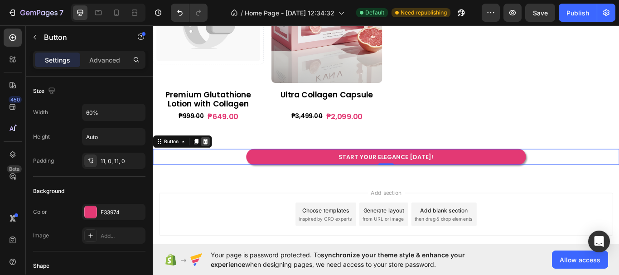
click at [217, 161] on icon at bounding box center [213, 161] width 7 height 7
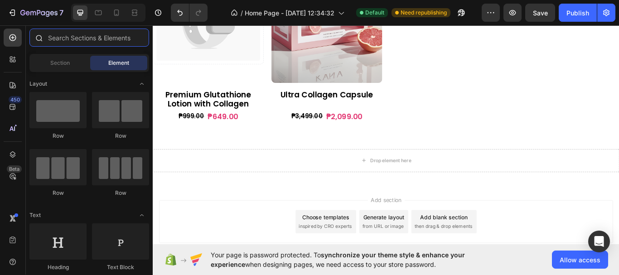
click at [83, 39] on input "text" at bounding box center [89, 38] width 120 height 18
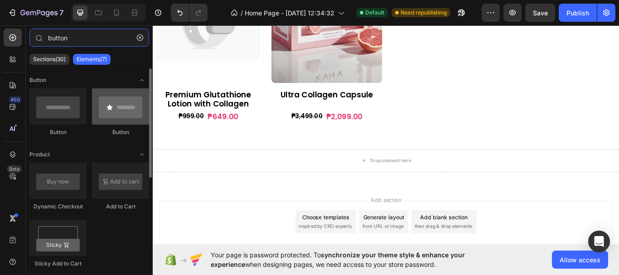
type input "button"
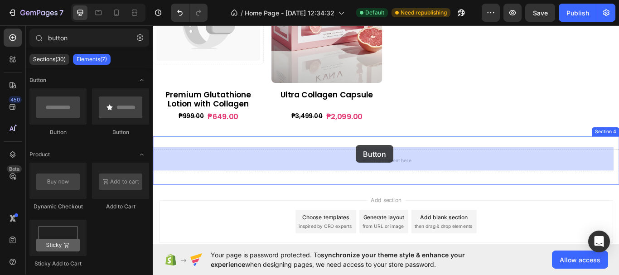
drag, startPoint x: 281, startPoint y: 140, endPoint x: 390, endPoint y: 165, distance: 112.2
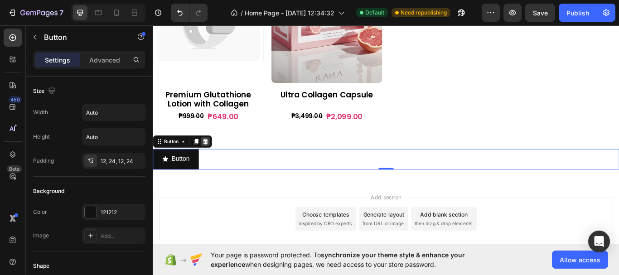
click at [218, 159] on div at bounding box center [214, 161] width 11 height 11
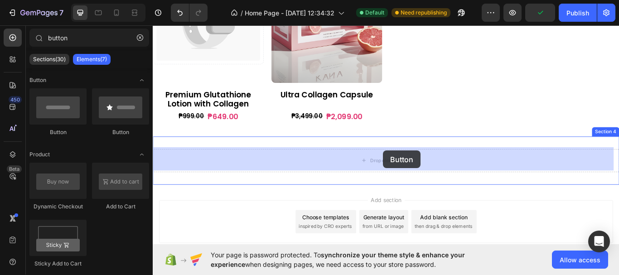
drag, startPoint x: 215, startPoint y: 137, endPoint x: 422, endPoint y: 172, distance: 209.7
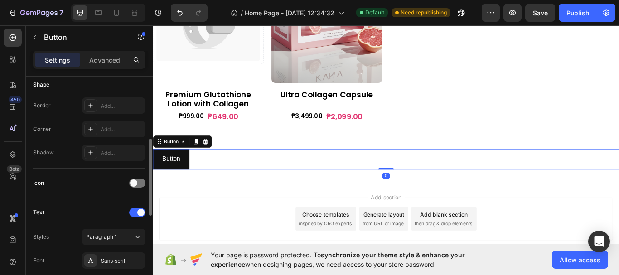
scroll to position [363, 0]
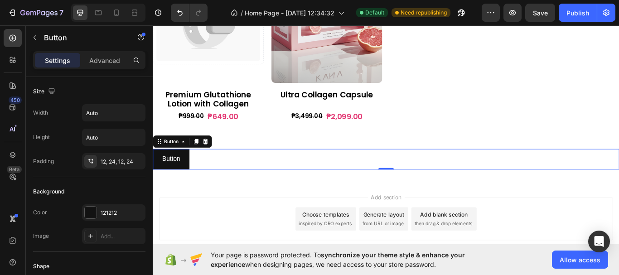
scroll to position [426, 0]
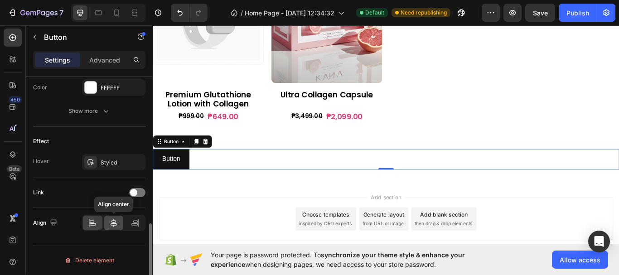
click at [114, 224] on icon at bounding box center [114, 223] width 6 height 8
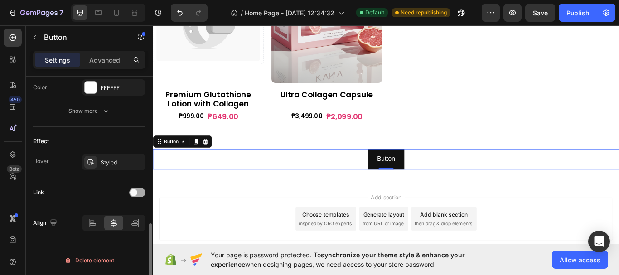
click at [141, 191] on div at bounding box center [137, 192] width 16 height 9
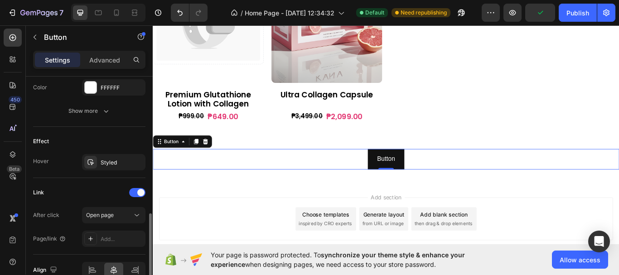
scroll to position [335, 0]
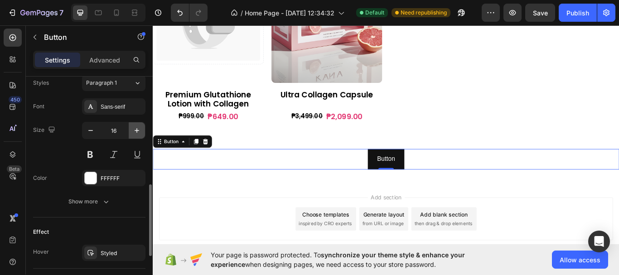
click at [138, 126] on button "button" at bounding box center [137, 130] width 16 height 16
type input "20"
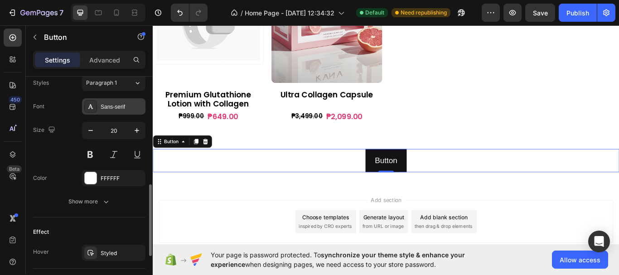
click at [116, 107] on div "Sans-serif" at bounding box center [122, 107] width 43 height 8
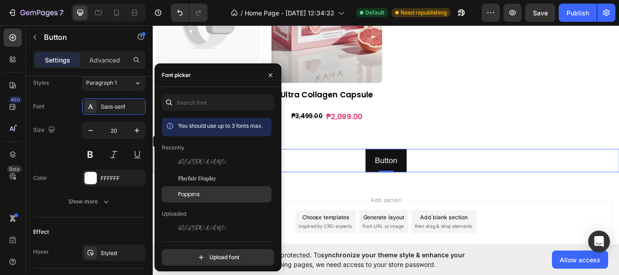
click at [204, 192] on div "Poppins" at bounding box center [224, 194] width 92 height 8
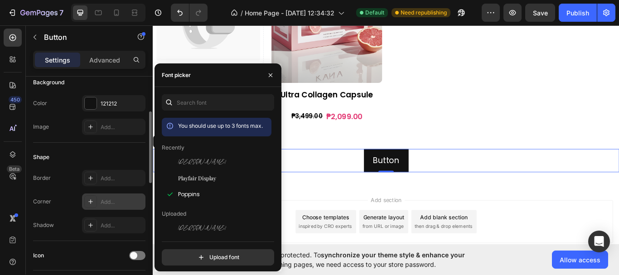
scroll to position [18, 0]
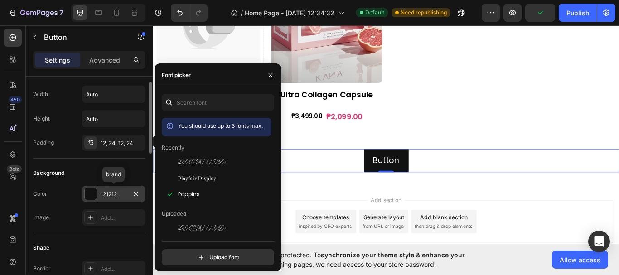
click at [108, 197] on div "121212" at bounding box center [114, 194] width 26 height 8
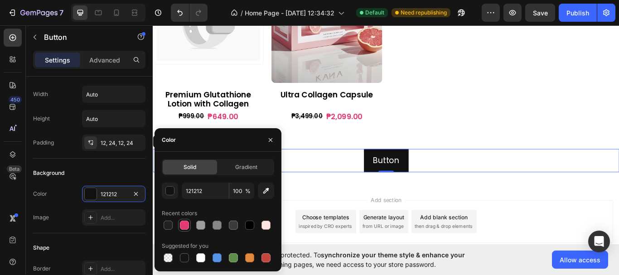
click at [180, 224] on div at bounding box center [184, 225] width 9 height 9
type input "E33974"
click at [418, 180] on p "Button" at bounding box center [425, 183] width 30 height 16
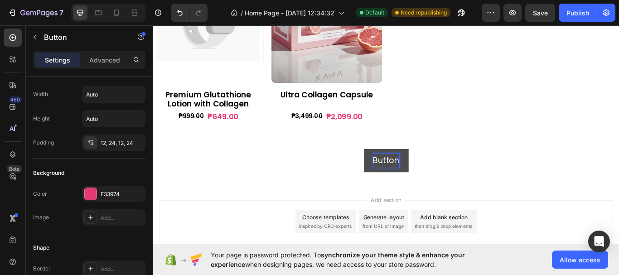
click at [418, 180] on p "Button" at bounding box center [425, 183] width 30 height 16
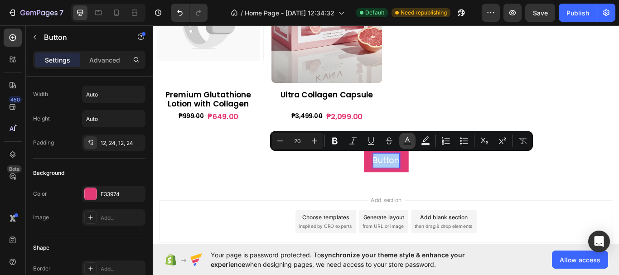
click at [408, 142] on icon "Editor contextual toolbar" at bounding box center [407, 140] width 9 height 9
type input "FFFFFF"
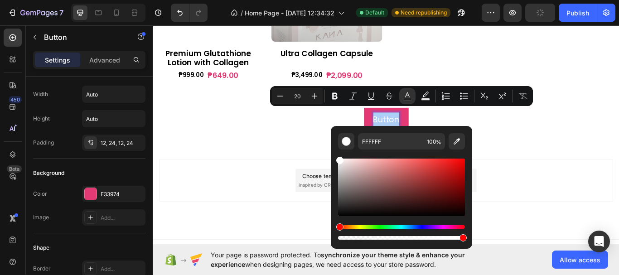
scroll to position [539, 0]
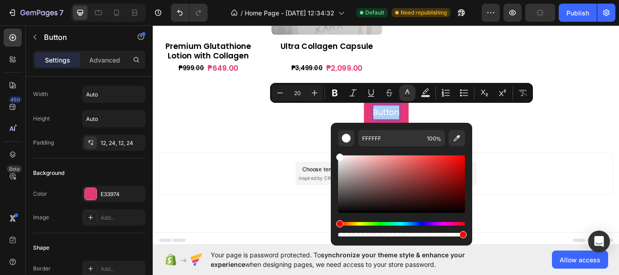
drag, startPoint x: 346, startPoint y: 136, endPoint x: 331, endPoint y: 128, distance: 17.2
click at [331, 128] on div "FFFFFF 100 %" at bounding box center [401, 181] width 141 height 116
click at [346, 139] on div "Editor contextual toolbar" at bounding box center [346, 138] width 9 height 9
click at [318, 156] on div "Add section Choose templates inspired by CRO experts Generate layout from URL o…" at bounding box center [425, 212] width 544 height 112
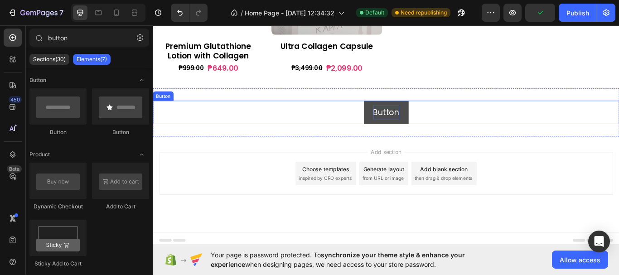
click at [422, 124] on p "Button" at bounding box center [425, 127] width 30 height 16
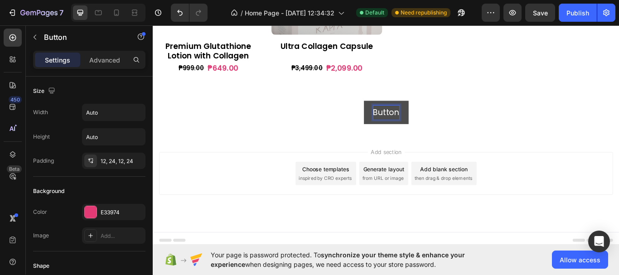
click at [427, 122] on p "Button" at bounding box center [425, 127] width 30 height 16
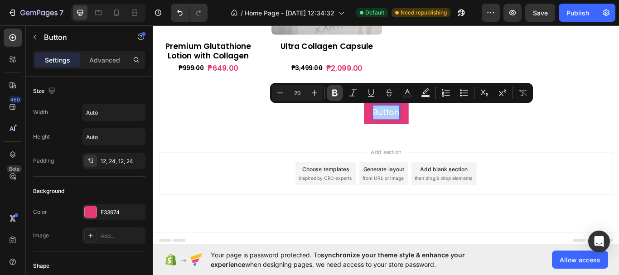
click at [338, 96] on icon "Editor contextual toolbar" at bounding box center [335, 92] width 9 height 9
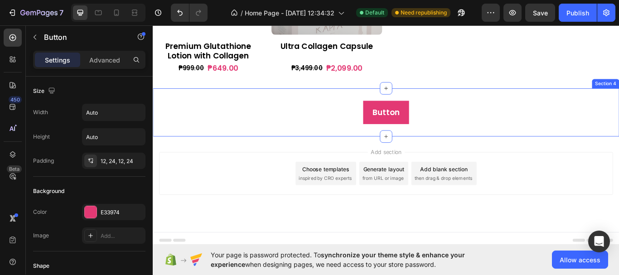
click at [501, 153] on div "Button Button 0 Section 4" at bounding box center [425, 127] width 544 height 56
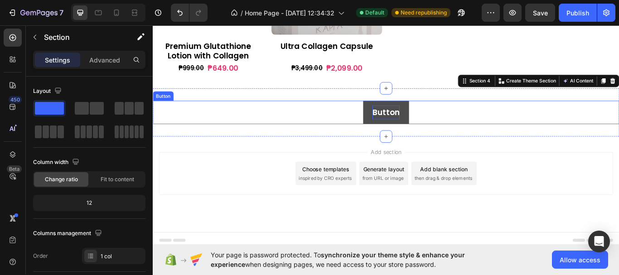
click at [429, 126] on strong "Button" at bounding box center [425, 127] width 32 height 13
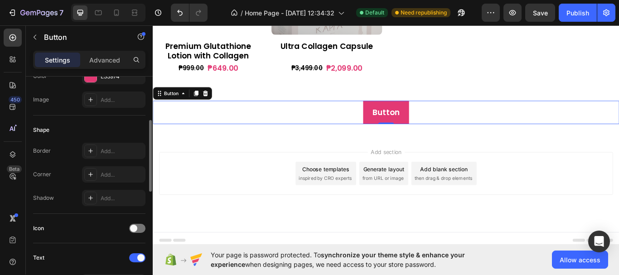
scroll to position [181, 0]
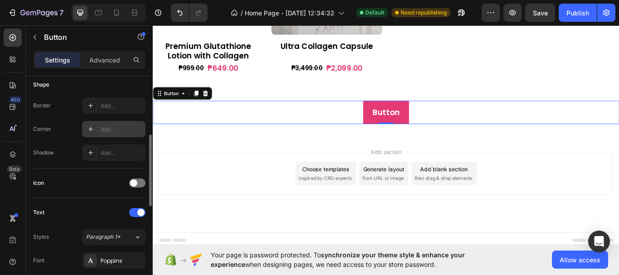
click at [121, 127] on div "Add..." at bounding box center [122, 130] width 43 height 8
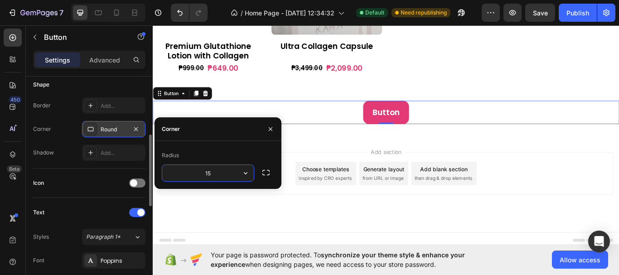
type input "1"
type input "3"
type input "2"
type input "1"
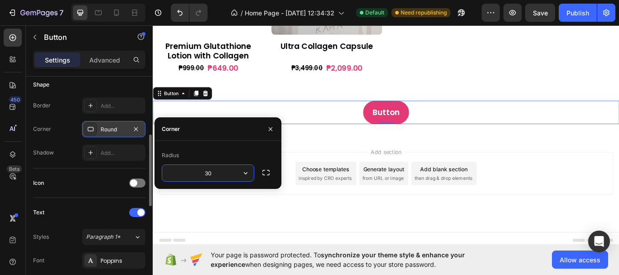
type input "3"
type input "20"
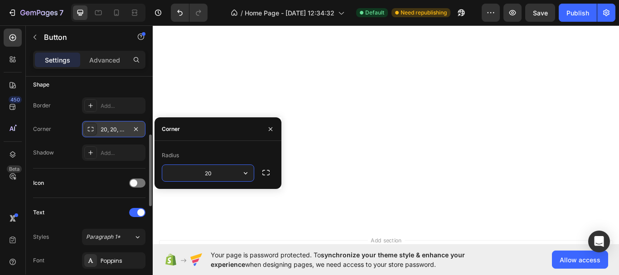
scroll to position [131, 0]
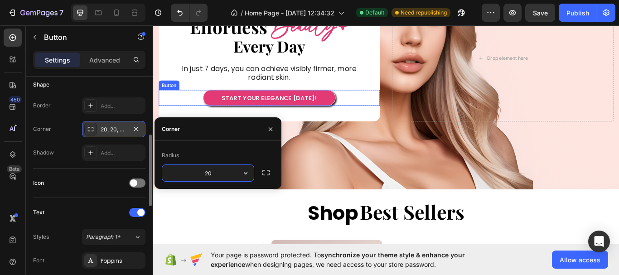
click at [353, 107] on button "START YOUR ELEGANCE [DATE]!" at bounding box center [288, 110] width 155 height 19
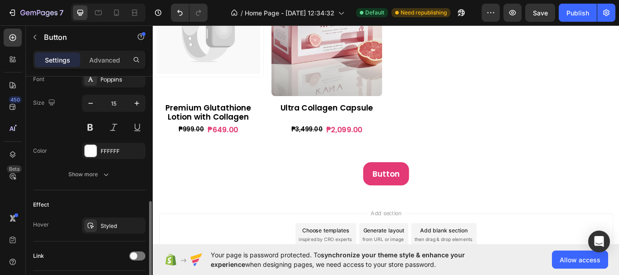
scroll to position [539, 0]
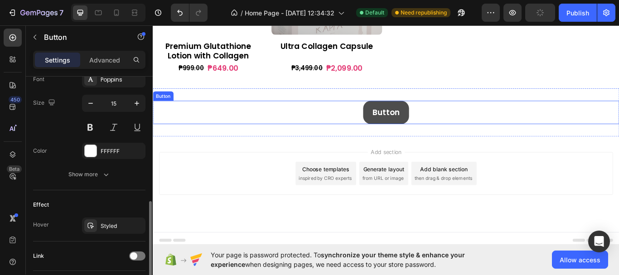
click at [444, 125] on button "Button" at bounding box center [424, 127] width 53 height 27
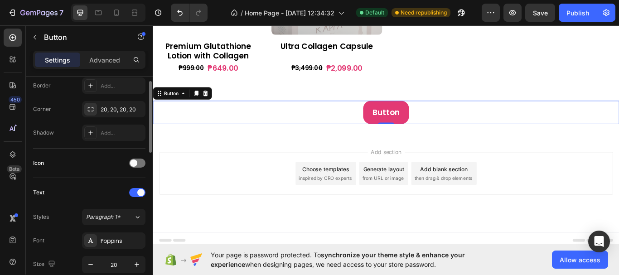
scroll to position [156, 0]
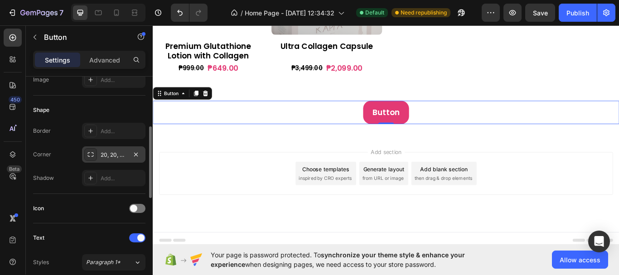
click at [109, 156] on div "20, 20, 20, 20" at bounding box center [114, 155] width 26 height 8
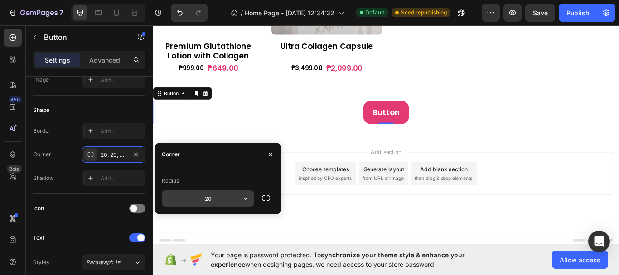
click at [217, 199] on input "20" at bounding box center [208, 198] width 92 height 16
type input "25"
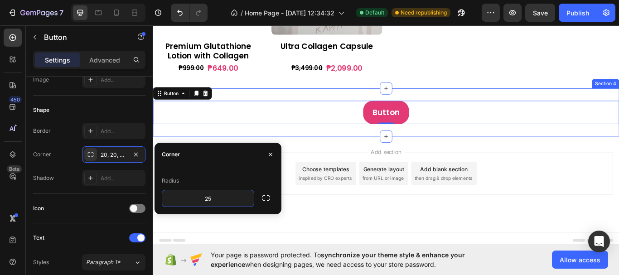
click at [380, 150] on div "Button Button 0 Section 4" at bounding box center [425, 127] width 544 height 56
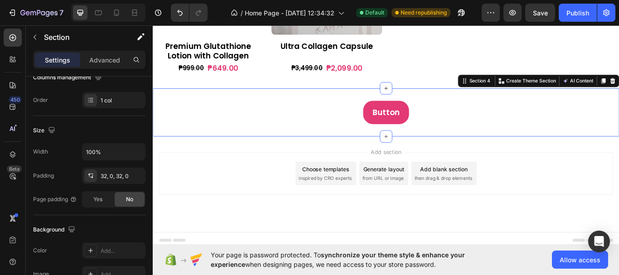
scroll to position [0, 0]
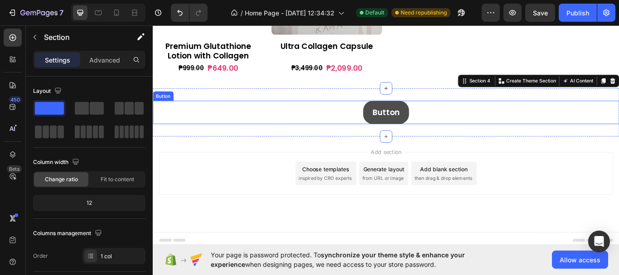
click at [444, 122] on button "Button" at bounding box center [424, 127] width 53 height 27
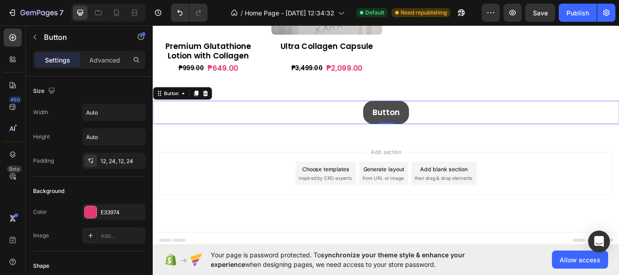
click at [440, 115] on button "Button" at bounding box center [424, 127] width 53 height 27
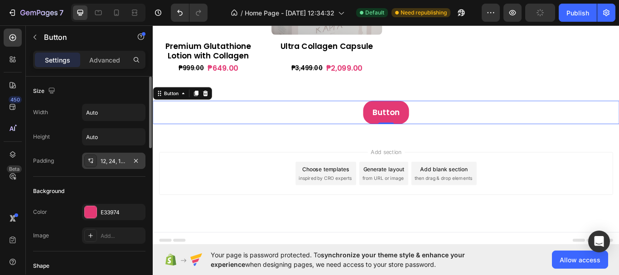
click at [112, 163] on div "12, 24, 12, 24" at bounding box center [114, 161] width 26 height 8
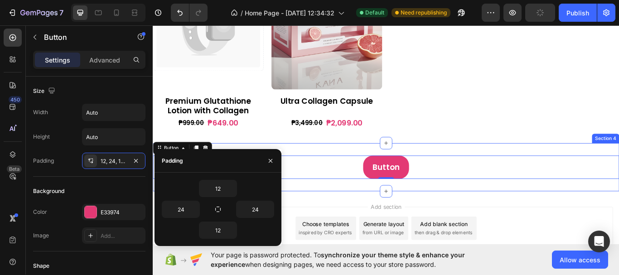
scroll to position [403, 0]
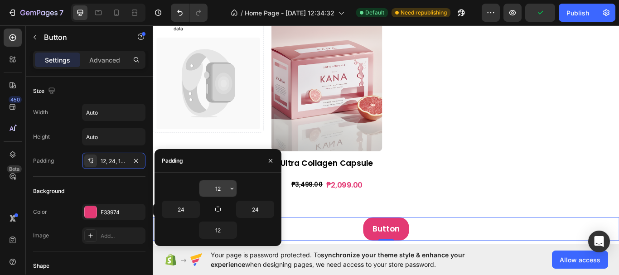
click at [221, 190] on input "12" at bounding box center [217, 188] width 37 height 16
type input "10"
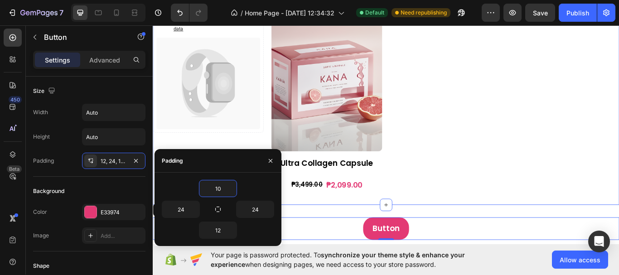
click at [467, 223] on div "Catch your customer's attention with attracted media. Add image or sync data Pr…" at bounding box center [425, 117] width 544 height 235
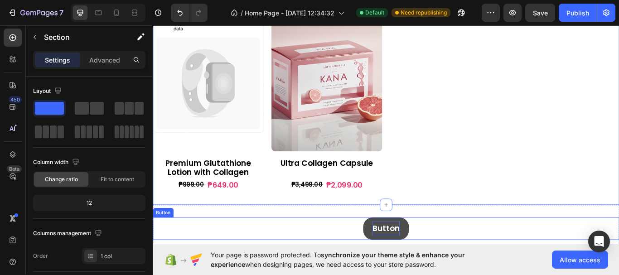
click at [428, 264] on strong "Button" at bounding box center [425, 262] width 32 height 13
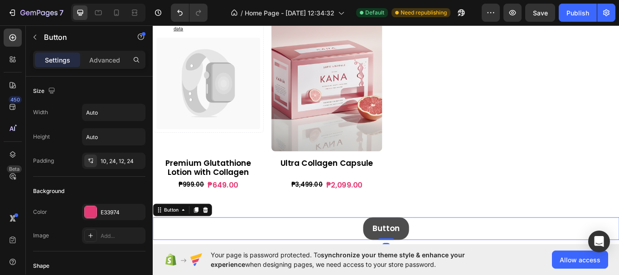
click at [446, 266] on button "Button" at bounding box center [424, 263] width 53 height 26
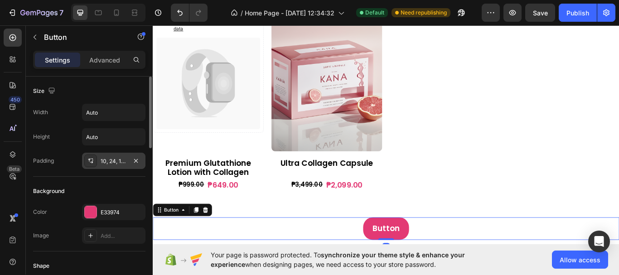
click at [118, 159] on div "10, 24, 12, 24" at bounding box center [114, 161] width 26 height 8
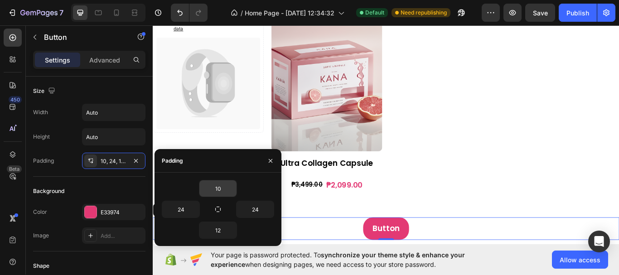
click at [219, 192] on input "10" at bounding box center [217, 188] width 37 height 16
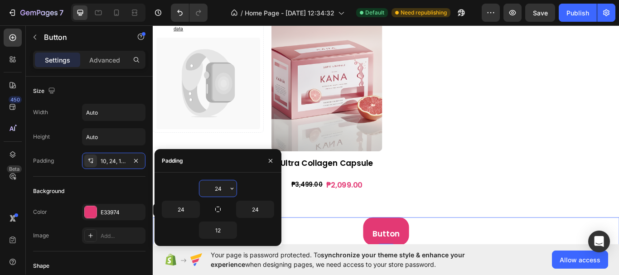
type input "2"
type input "1"
type input "10"
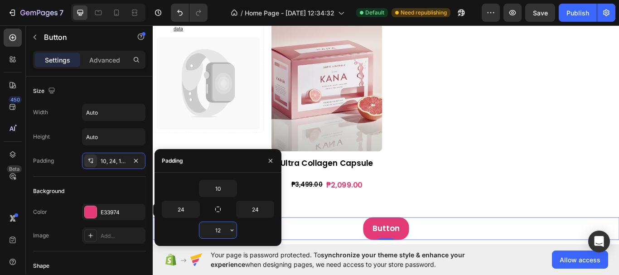
click at [219, 232] on input "12" at bounding box center [217, 230] width 37 height 16
type input "10"
click at [254, 208] on input "24" at bounding box center [255, 209] width 37 height 16
type input "25"
click at [185, 210] on input "24" at bounding box center [180, 209] width 37 height 16
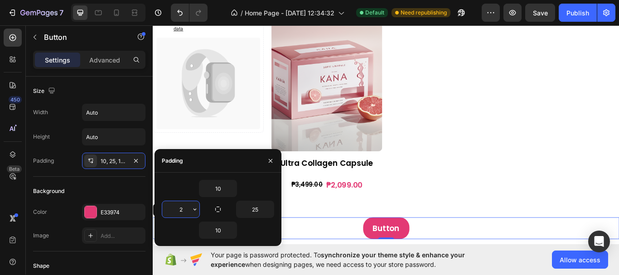
type input "25"
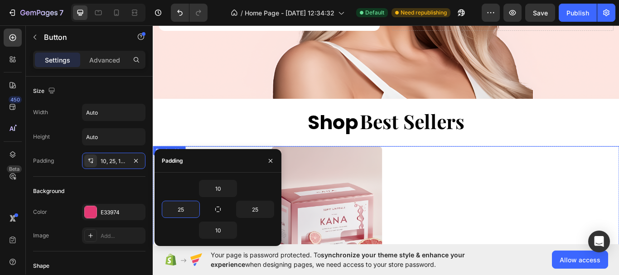
scroll to position [221, 0]
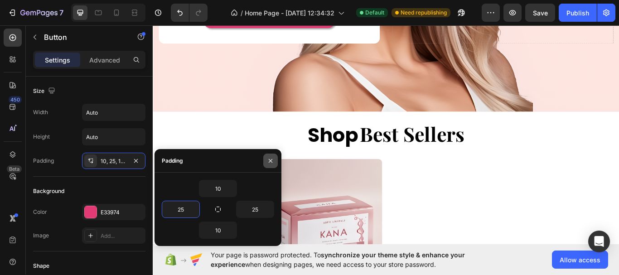
click at [273, 160] on icon "button" at bounding box center [270, 160] width 7 height 7
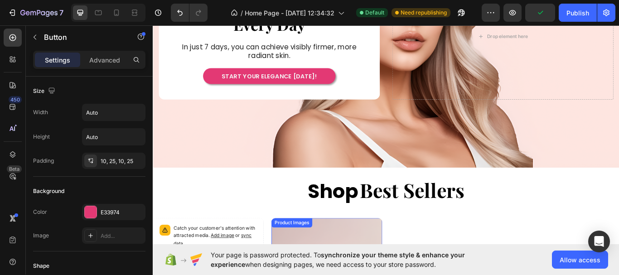
scroll to position [85, 0]
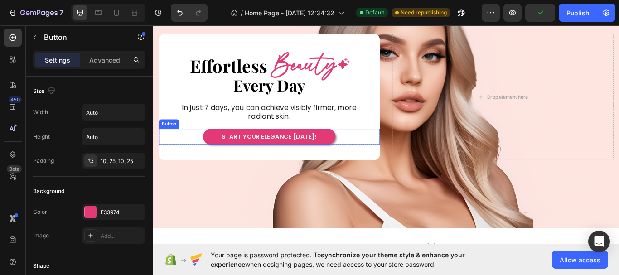
click at [368, 160] on div "START YOUR ELEGANCE [DATE]! Button" at bounding box center [289, 155] width 258 height 19
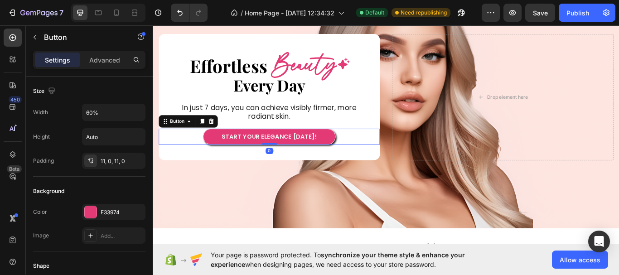
click at [347, 156] on button "START YOUR ELEGANCE [DATE]!" at bounding box center [288, 155] width 155 height 19
click at [378, 152] on div "START YOUR ELEGANCE [DATE]! Button 0" at bounding box center [289, 155] width 258 height 19
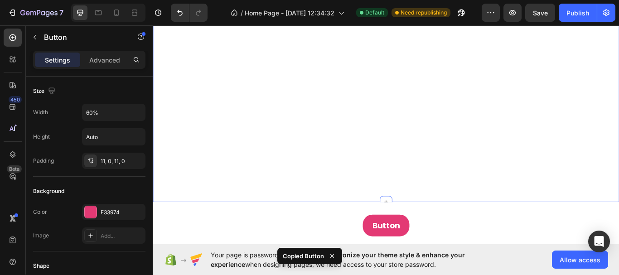
scroll to position [326, 0]
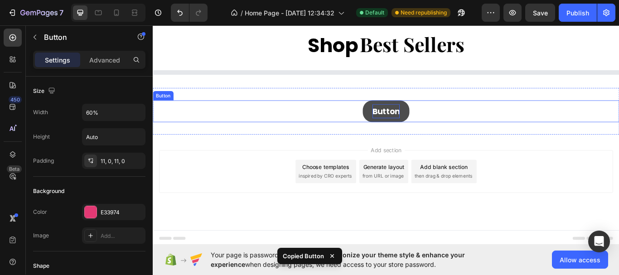
click at [433, 132] on p "Button" at bounding box center [425, 126] width 32 height 16
click at [447, 132] on button "Button" at bounding box center [425, 125] width 54 height 25
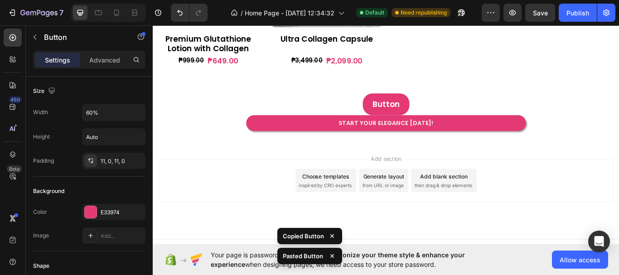
scroll to position [555, 0]
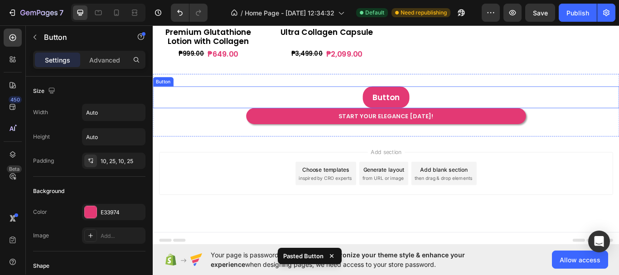
click at [448, 108] on div "Button Button" at bounding box center [425, 109] width 544 height 25
click at [217, 90] on div at bounding box center [214, 88] width 11 height 11
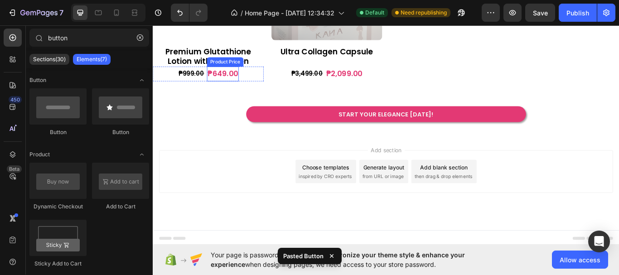
scroll to position [530, 0]
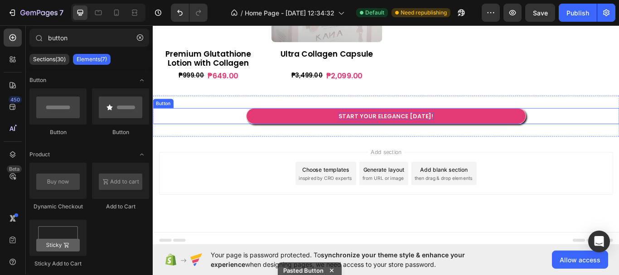
click at [457, 130] on span "START YOUR ELEGANCE [DATE]!" at bounding box center [425, 132] width 112 height 10
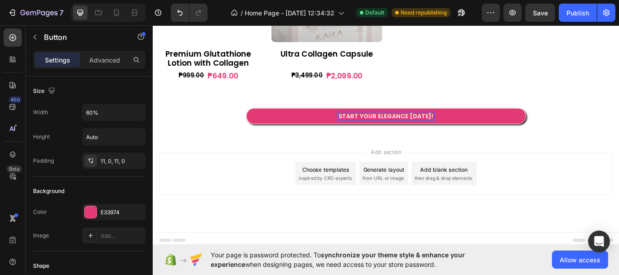
click at [457, 129] on span "START YOUR ELEGANCE [DATE]!" at bounding box center [425, 132] width 112 height 10
click at [262, 122] on button "VIEW" at bounding box center [425, 131] width 326 height 19
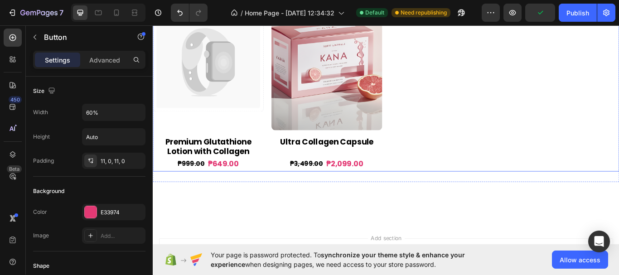
scroll to position [499, 0]
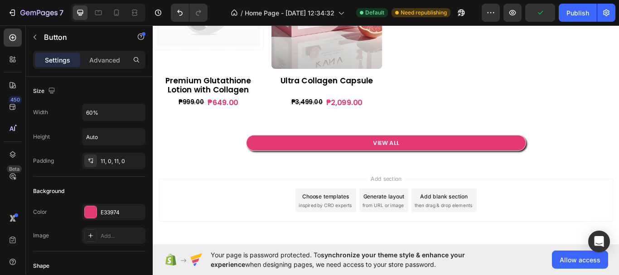
click at [495, 161] on button "VIEW ALL" at bounding box center [425, 163] width 326 height 19
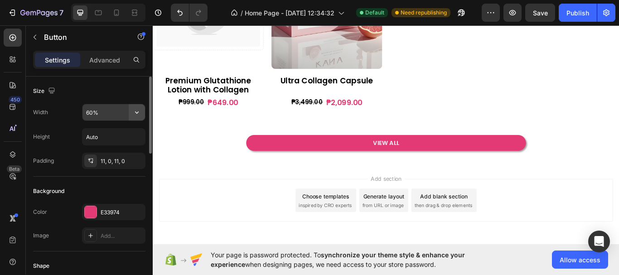
click at [137, 112] on icon "button" at bounding box center [136, 112] width 9 height 9
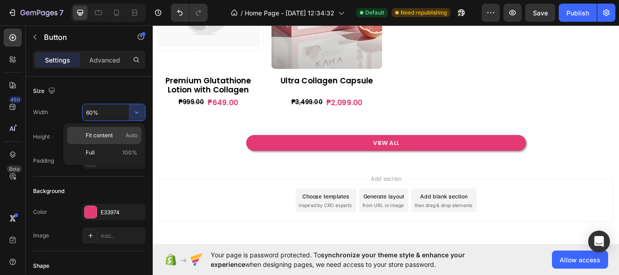
click at [124, 136] on p "Fit content Auto" at bounding box center [112, 135] width 52 height 8
type input "Auto"
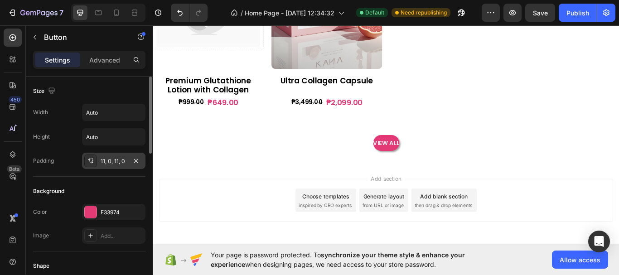
click at [121, 166] on div "11, 0, 11, 0" at bounding box center [113, 161] width 63 height 16
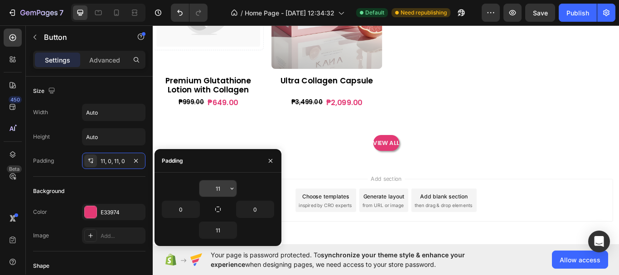
click at [224, 191] on input "11" at bounding box center [217, 188] width 37 height 16
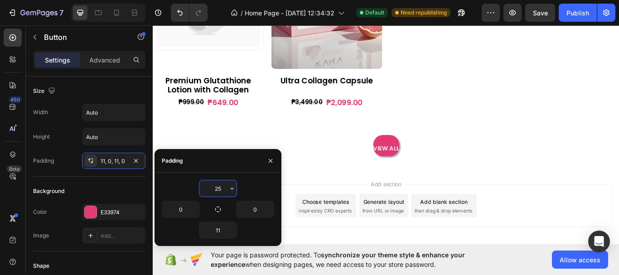
type input "2"
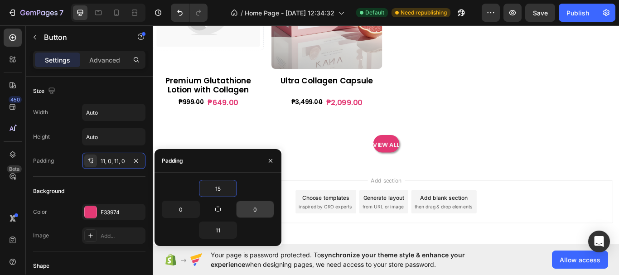
type input "15"
type input "20"
click at [179, 208] on input "0" at bounding box center [180, 209] width 37 height 16
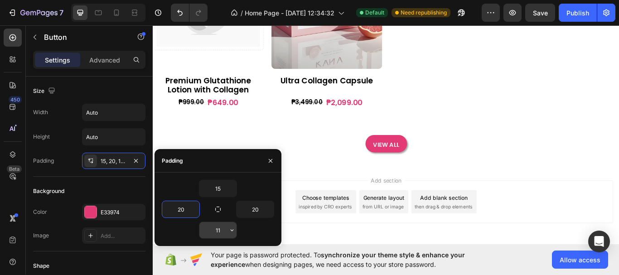
type input "20"
click at [218, 233] on input "11" at bounding box center [217, 230] width 37 height 16
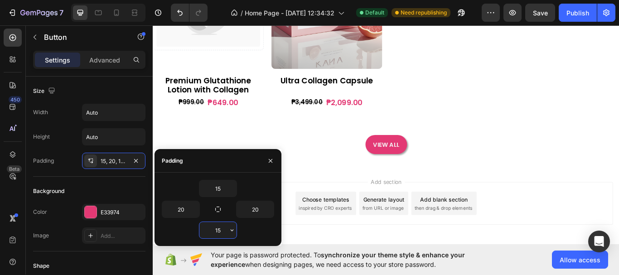
click at [222, 232] on input "15" at bounding box center [217, 230] width 37 height 16
type input "1"
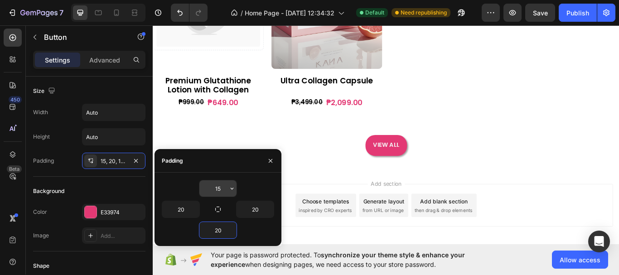
type input "20"
click at [222, 190] on input "15" at bounding box center [217, 188] width 37 height 16
type input "20"
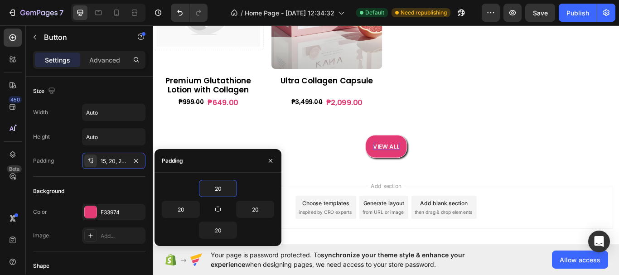
click at [428, 162] on span "VIEW ALL" at bounding box center [425, 167] width 30 height 10
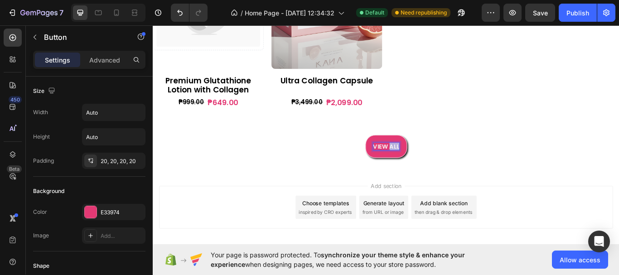
click at [428, 162] on span "VIEW ALL" at bounding box center [425, 167] width 30 height 10
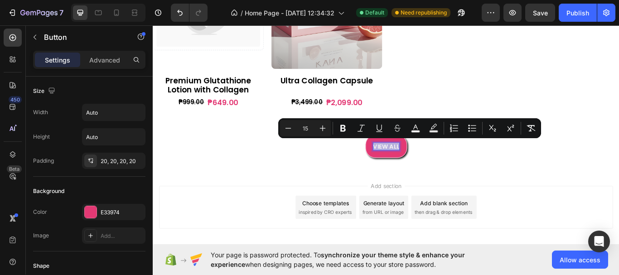
click at [428, 162] on span "VIEW ALL" at bounding box center [425, 167] width 30 height 10
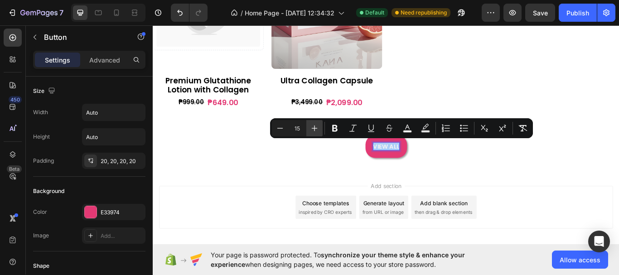
click at [313, 131] on icon "Editor contextual toolbar" at bounding box center [314, 128] width 9 height 9
type input "19"
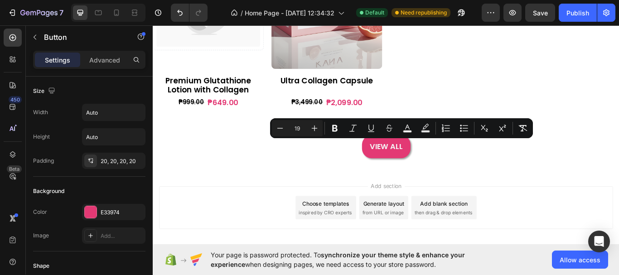
click at [476, 197] on div "Add section Choose templates inspired by CRO experts Generate layout from URL o…" at bounding box center [425, 251] width 544 height 112
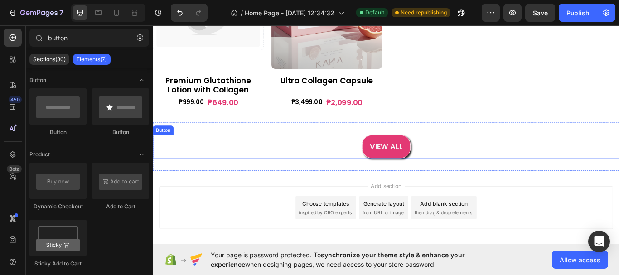
click at [447, 167] on button "VIEW ALL" at bounding box center [425, 168] width 57 height 28
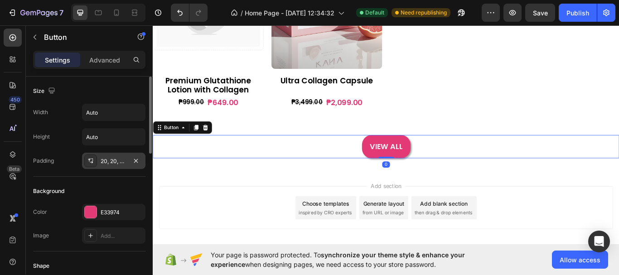
click at [104, 160] on div "20, 20, 20, 20" at bounding box center [114, 161] width 26 height 8
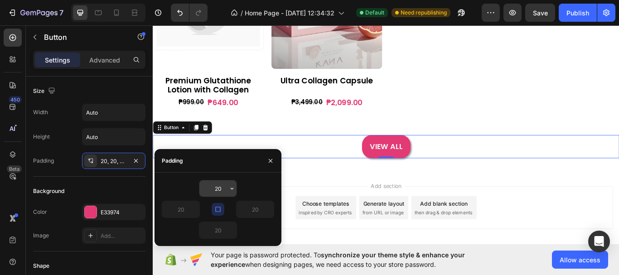
click at [224, 192] on input "20" at bounding box center [217, 188] width 37 height 16
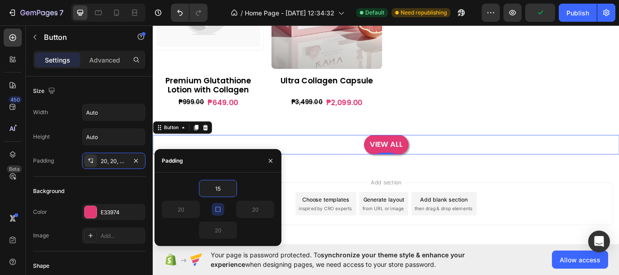
type input "15"
click at [219, 212] on icon "button" at bounding box center [217, 209] width 5 height 5
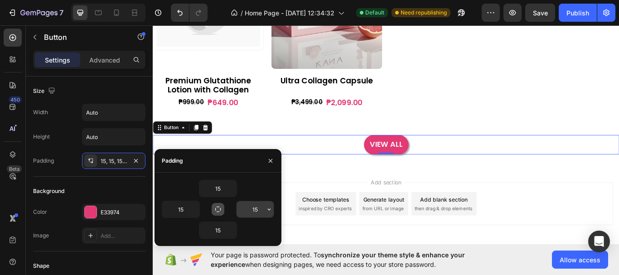
click at [258, 206] on input "15" at bounding box center [255, 209] width 37 height 16
type input "20"
click at [189, 211] on input "15" at bounding box center [180, 209] width 37 height 16
type input "20"
click at [383, 194] on div "Add section Choose templates inspired by CRO experts Generate layout from URL o…" at bounding box center [425, 247] width 544 height 112
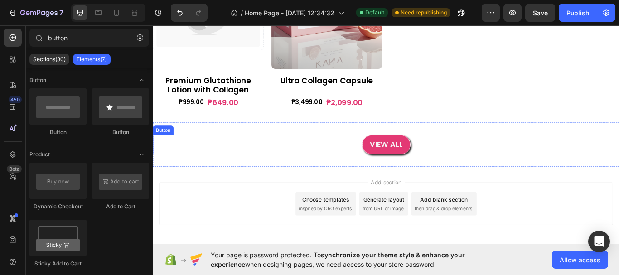
click at [442, 157] on button "VIEW ALL" at bounding box center [425, 165] width 57 height 23
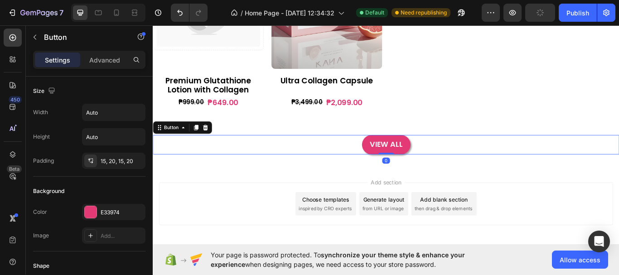
click at [109, 58] on p "Advanced" at bounding box center [104, 60] width 31 height 10
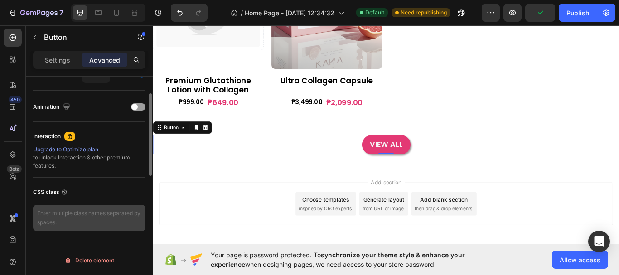
scroll to position [290, 0]
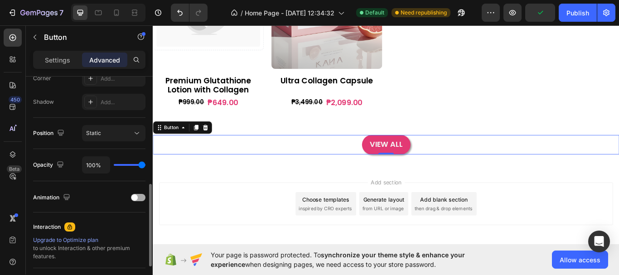
click at [135, 199] on span at bounding box center [134, 197] width 6 height 6
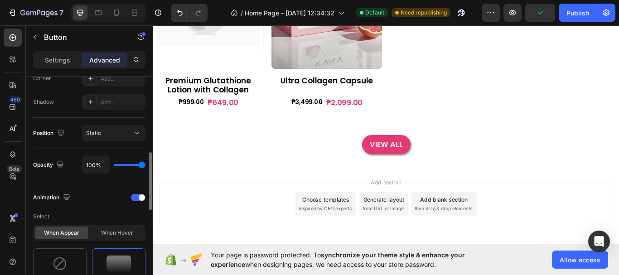
scroll to position [426, 0]
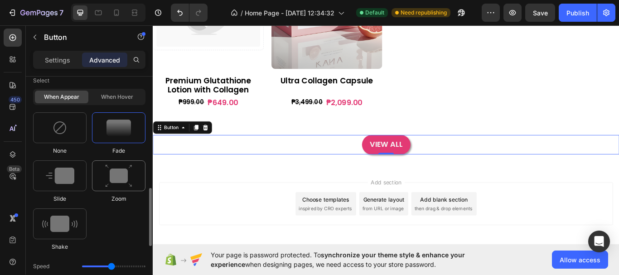
click at [122, 183] on img at bounding box center [118, 176] width 27 height 23
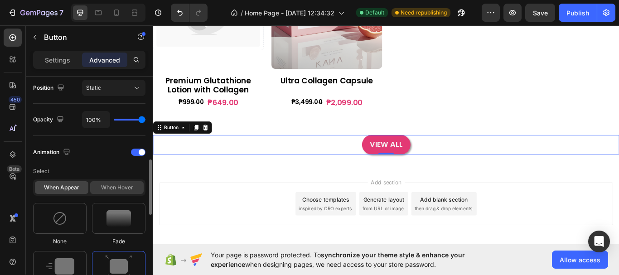
click at [112, 186] on div "When hover" at bounding box center [116, 187] width 53 height 13
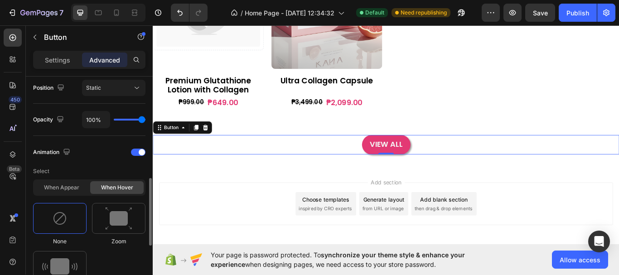
scroll to position [426, 0]
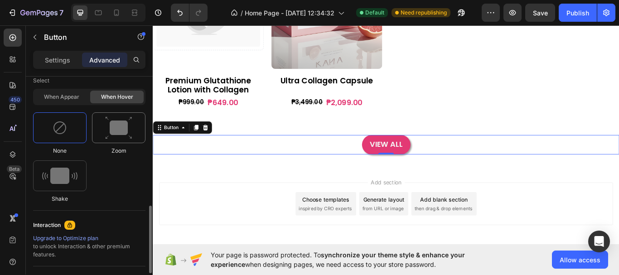
click at [122, 135] on img at bounding box center [118, 128] width 27 height 23
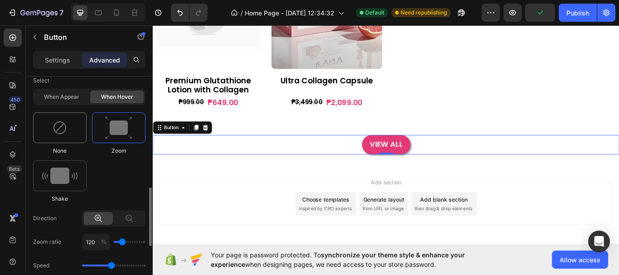
click at [71, 129] on div at bounding box center [59, 127] width 53 height 31
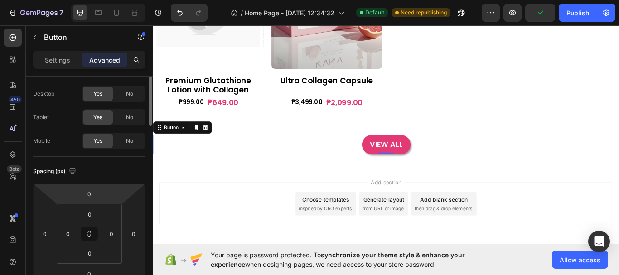
scroll to position [0, 0]
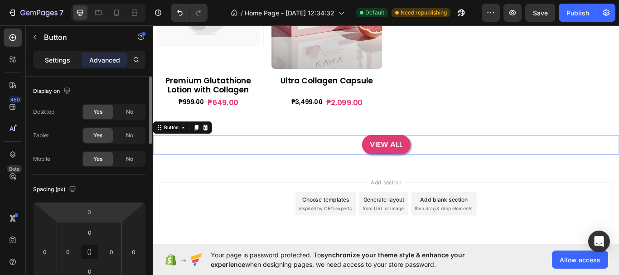
click at [51, 64] on p "Settings" at bounding box center [57, 60] width 25 height 10
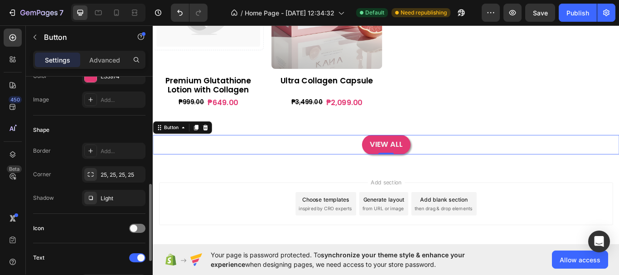
scroll to position [227, 0]
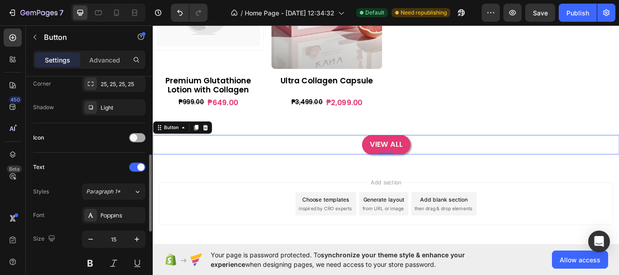
click at [137, 137] on div at bounding box center [137, 137] width 16 height 9
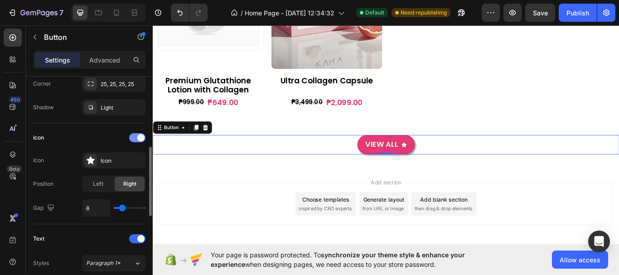
click at [137, 137] on span at bounding box center [140, 137] width 7 height 7
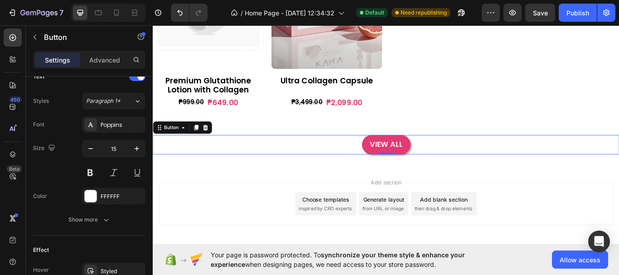
scroll to position [426, 0]
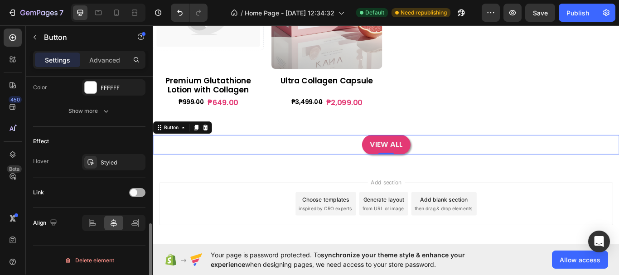
click at [138, 191] on div at bounding box center [137, 192] width 16 height 9
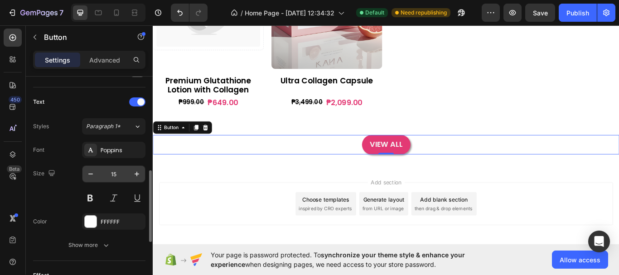
scroll to position [156, 0]
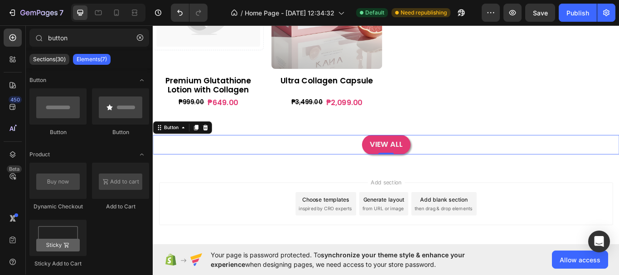
click at [495, 196] on div "Add section Choose templates inspired by CRO experts Generate layout from URL o…" at bounding box center [425, 247] width 544 height 112
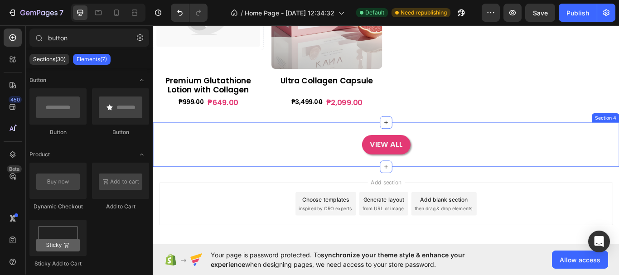
click at [459, 146] on div "VIEW ALL Button Section 4" at bounding box center [425, 165] width 544 height 52
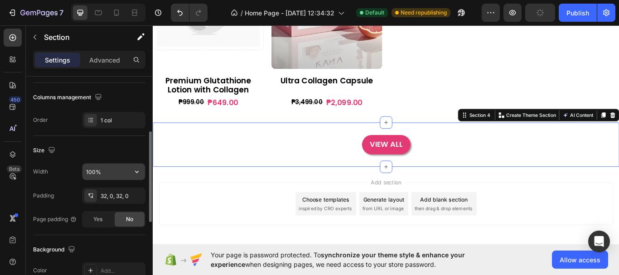
scroll to position [91, 0]
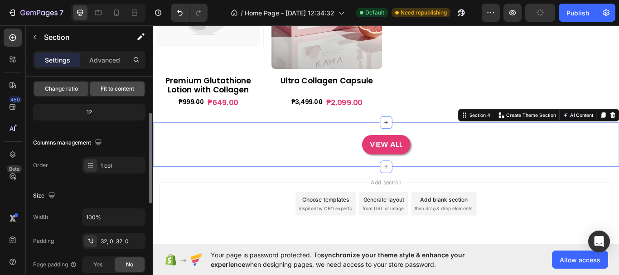
click at [118, 89] on span "Fit to content" at bounding box center [118, 89] width 34 height 8
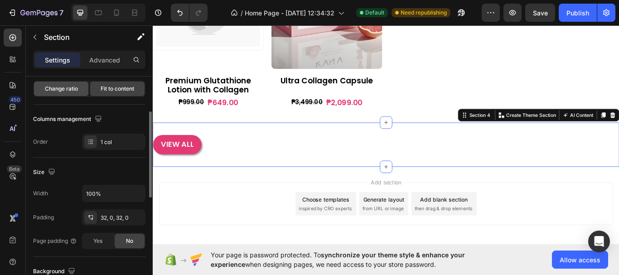
click at [65, 89] on span "Change ratio" at bounding box center [61, 89] width 33 height 8
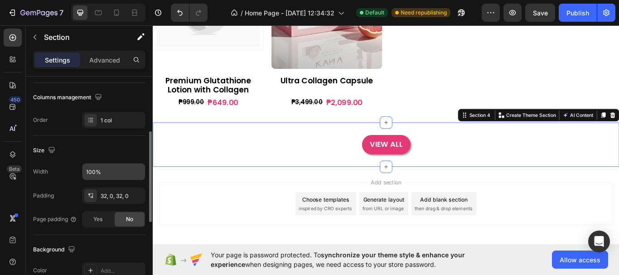
scroll to position [181, 0]
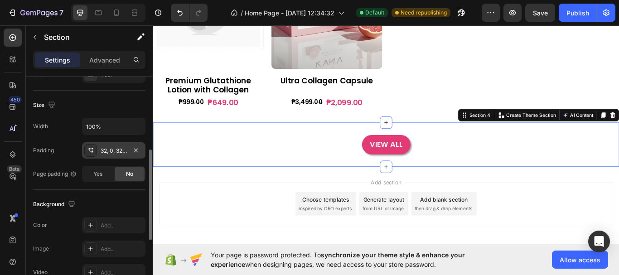
click at [108, 147] on div "32, 0, 32, 0" at bounding box center [114, 151] width 26 height 8
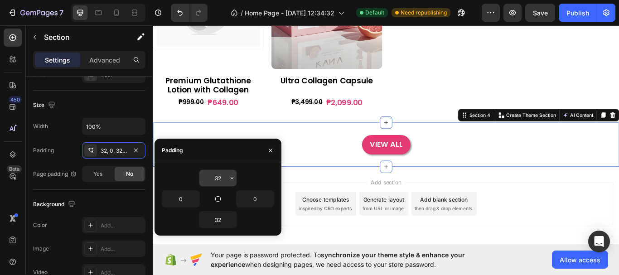
click at [222, 177] on input "32" at bounding box center [217, 178] width 37 height 16
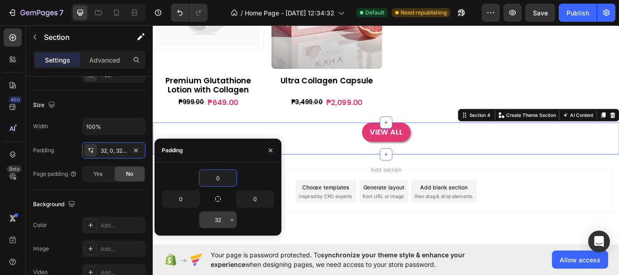
type input "0"
click at [220, 221] on input "32" at bounding box center [217, 220] width 37 height 16
type input "0"
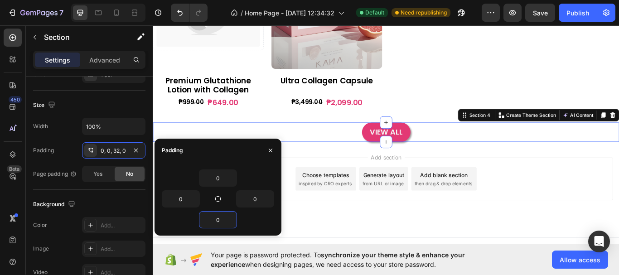
click at [378, 168] on div "Add section Choose templates inspired by CRO experts Generate layout from URL o…" at bounding box center [425, 218] width 544 height 112
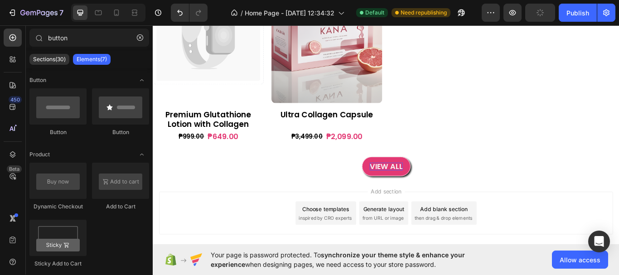
scroll to position [408, 0]
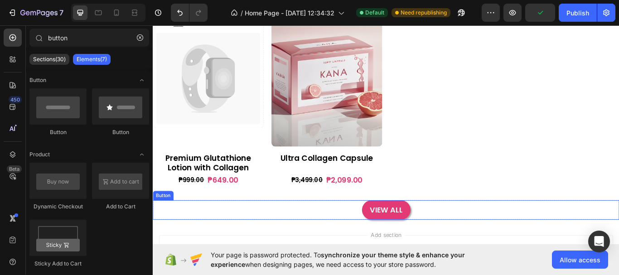
click at [475, 232] on div "VIEW ALL Button" at bounding box center [425, 241] width 544 height 23
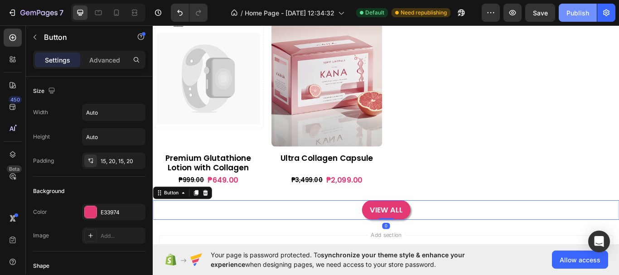
click at [579, 16] on div "Publish" at bounding box center [578, 13] width 23 height 10
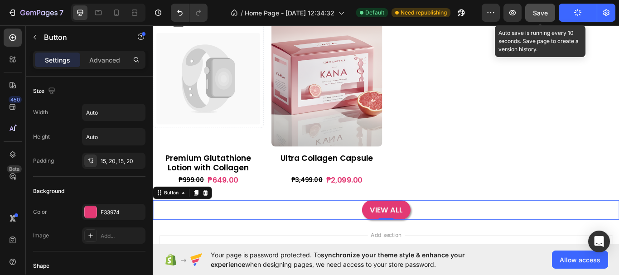
click at [538, 13] on span "Save" at bounding box center [540, 13] width 15 height 8
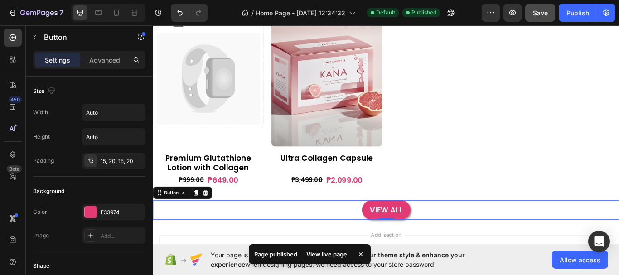
click at [327, 251] on div "View live page" at bounding box center [327, 254] width 52 height 13
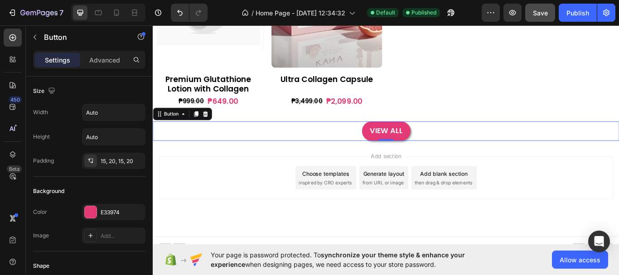
scroll to position [505, 0]
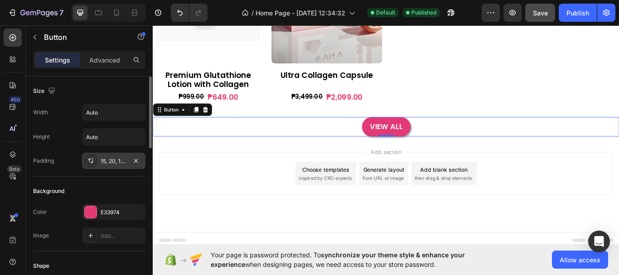
click at [114, 160] on div "15, 20, 15, 20" at bounding box center [114, 161] width 26 height 8
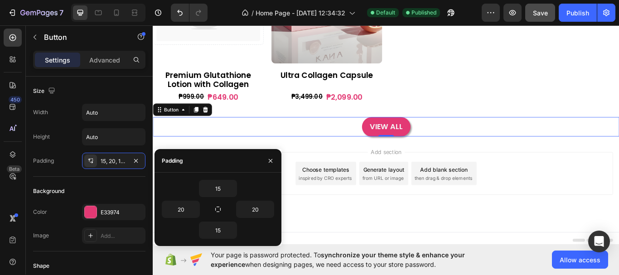
click at [537, 139] on div "VIEW ALL Button 0" at bounding box center [425, 144] width 544 height 23
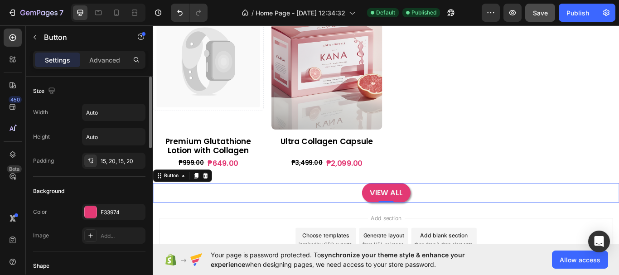
scroll to position [414, 0]
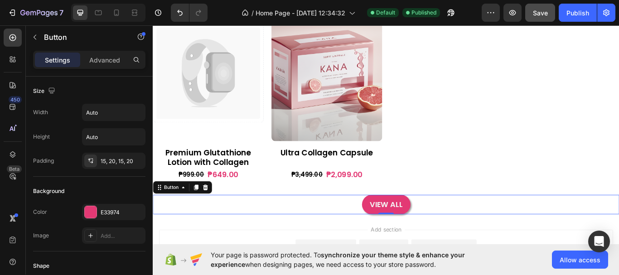
click at [260, 233] on div "VIEW ALL Button 0" at bounding box center [425, 235] width 544 height 23
click at [504, 232] on div "VIEW ALL Button 0" at bounding box center [425, 235] width 544 height 23
click at [103, 156] on div "15, 20, 15, 20" at bounding box center [113, 161] width 63 height 16
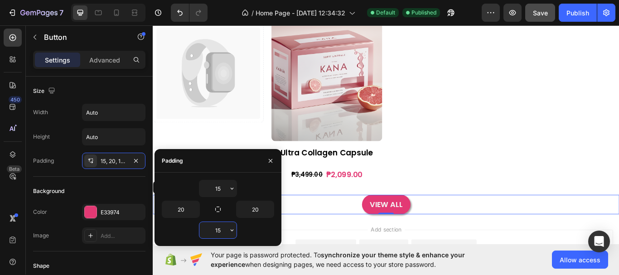
click at [219, 230] on input "15" at bounding box center [217, 230] width 37 height 16
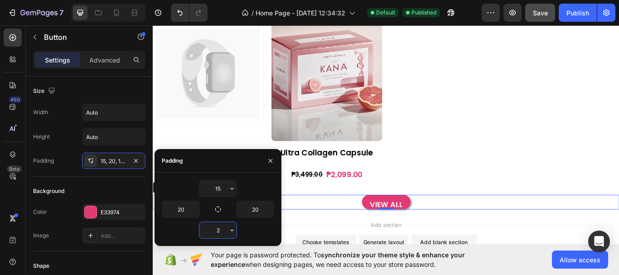
type input "15"
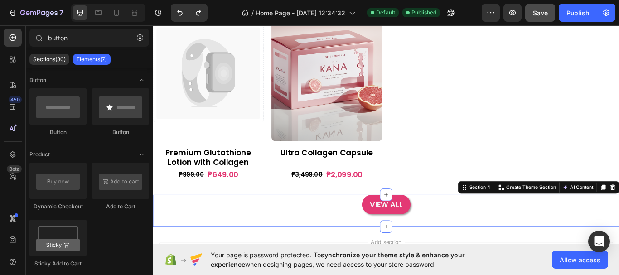
click at [578, 248] on div "VIEW ALL Button Section 4 You can create reusable sections Create Theme Section…" at bounding box center [425, 243] width 544 height 38
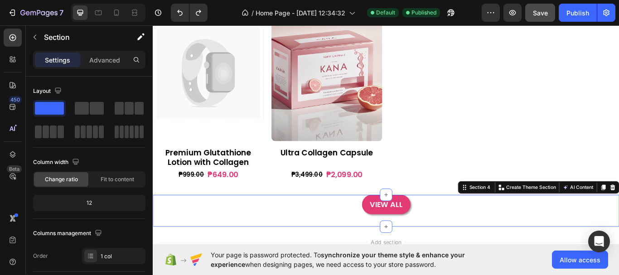
scroll to position [181, 0]
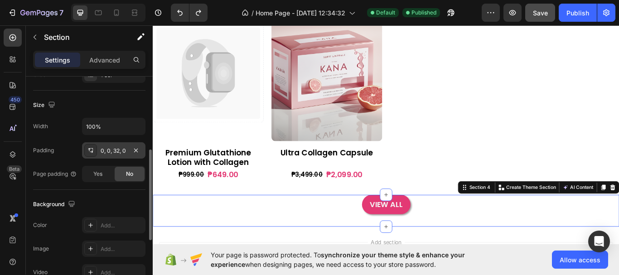
click at [115, 150] on div "0, 0, 32, 0" at bounding box center [114, 151] width 26 height 8
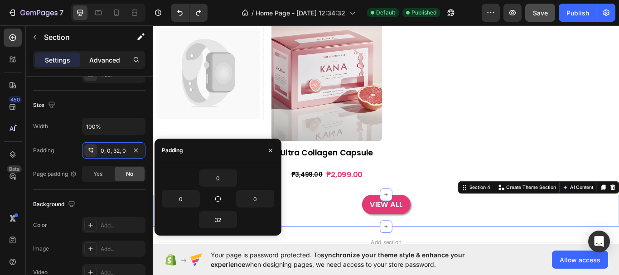
click at [98, 56] on p "Advanced" at bounding box center [104, 60] width 31 height 10
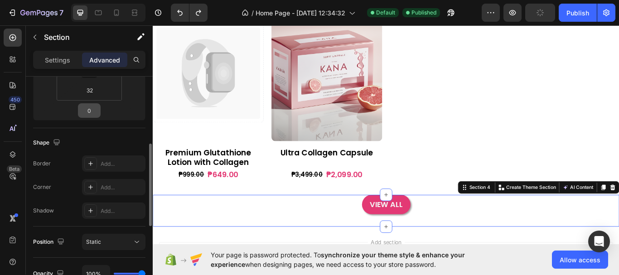
scroll to position [91, 0]
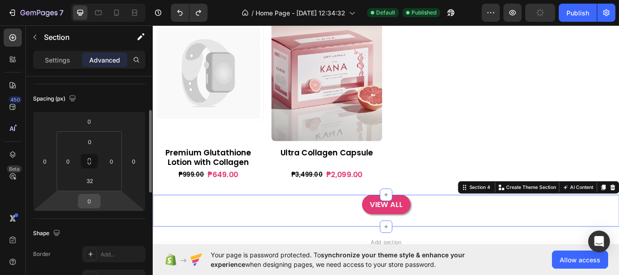
click at [92, 202] on input "0" at bounding box center [89, 201] width 18 height 14
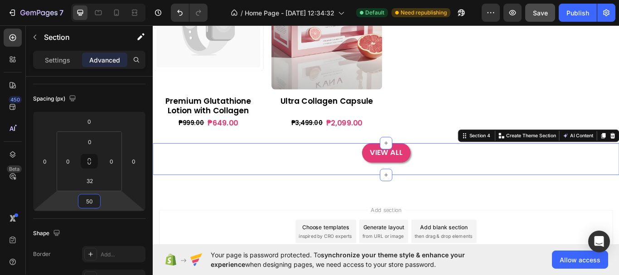
scroll to position [542, 0]
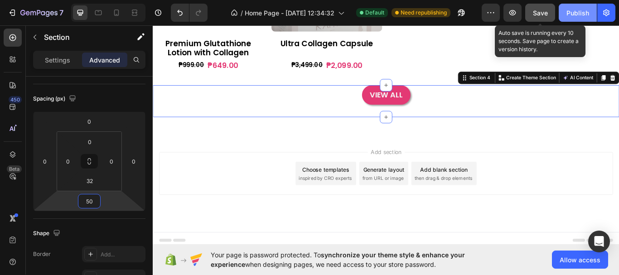
type input "50"
click at [544, 10] on span "Save" at bounding box center [540, 13] width 15 height 8
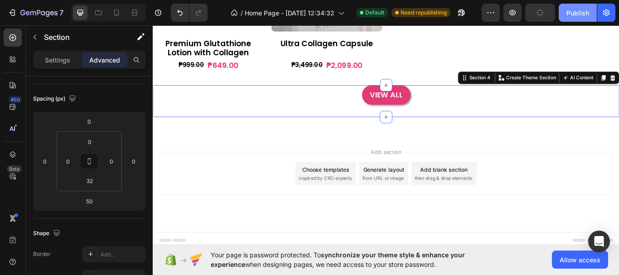
click at [581, 14] on div "Publish" at bounding box center [578, 13] width 23 height 10
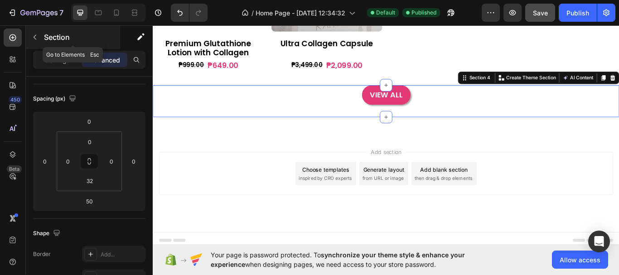
click at [41, 38] on button "button" at bounding box center [35, 37] width 15 height 15
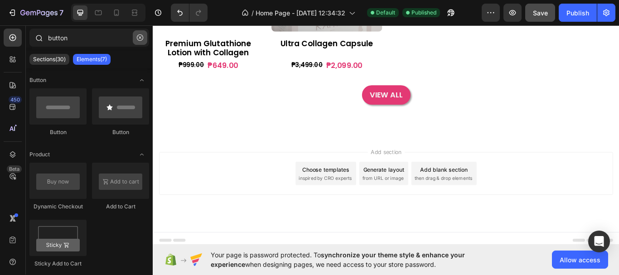
click at [138, 36] on icon "button" at bounding box center [140, 37] width 6 height 6
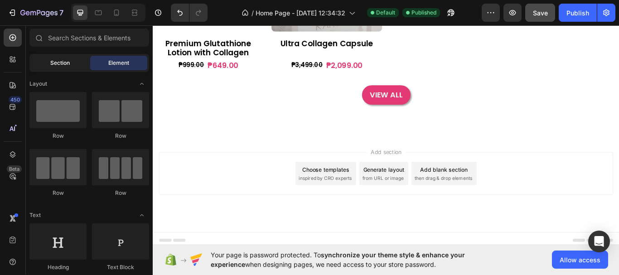
click at [73, 63] on div "Section" at bounding box center [59, 63] width 57 height 15
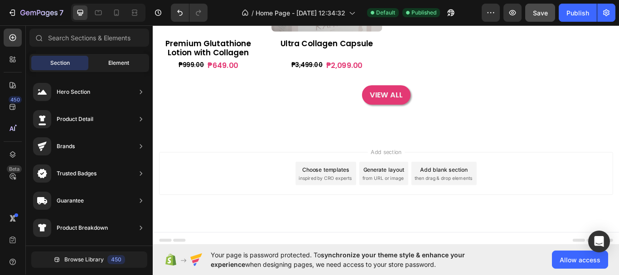
click at [105, 62] on div "Element" at bounding box center [118, 63] width 57 height 15
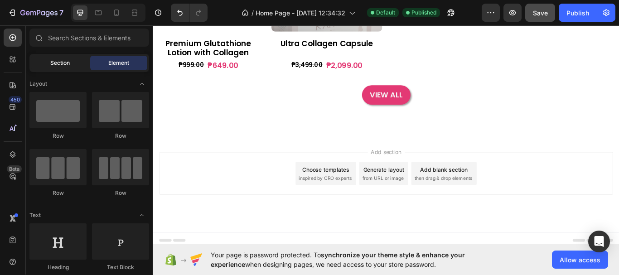
click at [73, 64] on div "Section" at bounding box center [59, 63] width 57 height 15
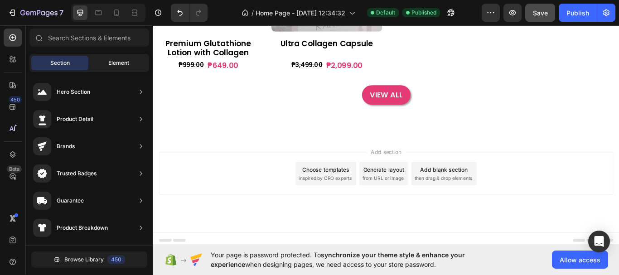
click at [113, 65] on span "Element" at bounding box center [118, 63] width 21 height 8
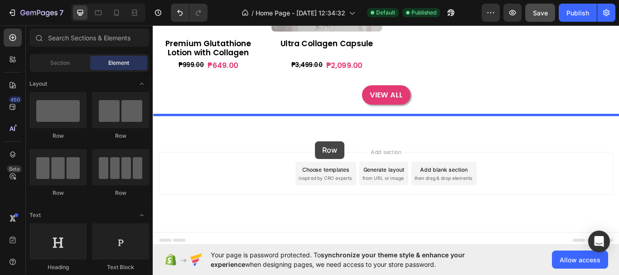
drag, startPoint x: 219, startPoint y: 134, endPoint x: 342, endPoint y: 161, distance: 126.7
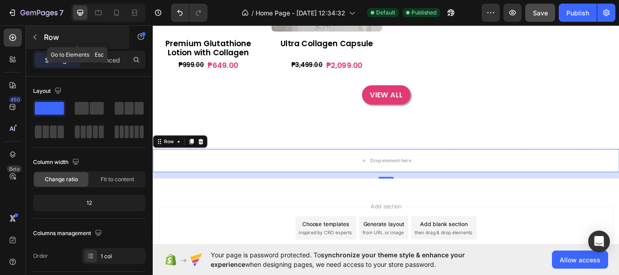
click at [35, 40] on icon "button" at bounding box center [34, 37] width 7 height 7
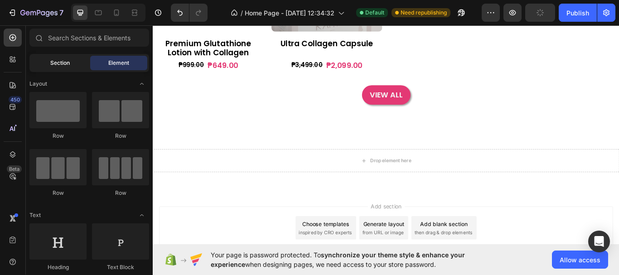
click at [63, 58] on div "Section" at bounding box center [59, 63] width 57 height 15
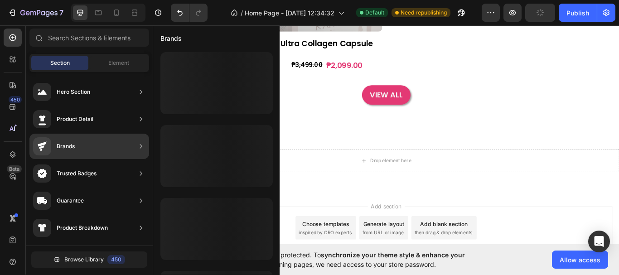
scroll to position [181, 0]
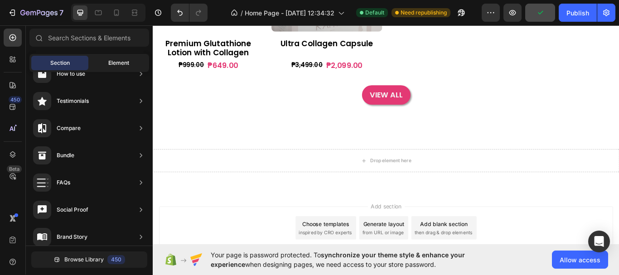
click at [118, 59] on span "Element" at bounding box center [118, 63] width 21 height 8
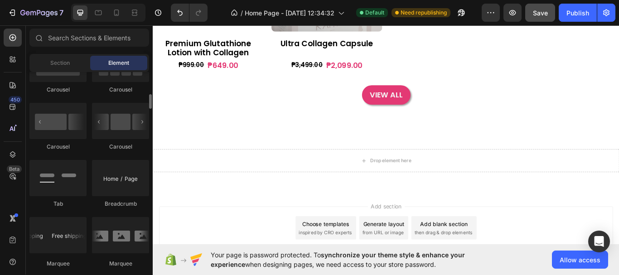
scroll to position [907, 0]
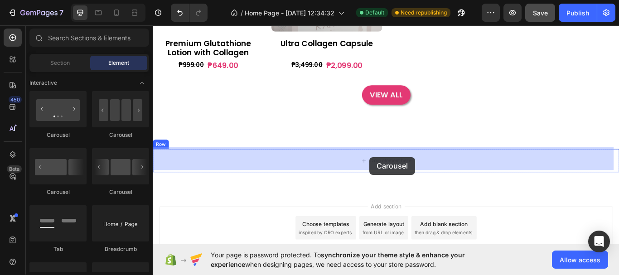
drag, startPoint x: 212, startPoint y: 148, endPoint x: 406, endPoint y: 180, distance: 196.1
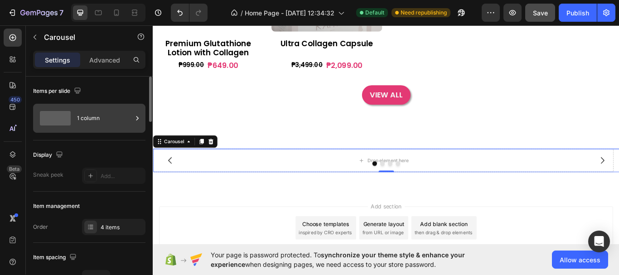
click at [70, 120] on span at bounding box center [55, 118] width 31 height 15
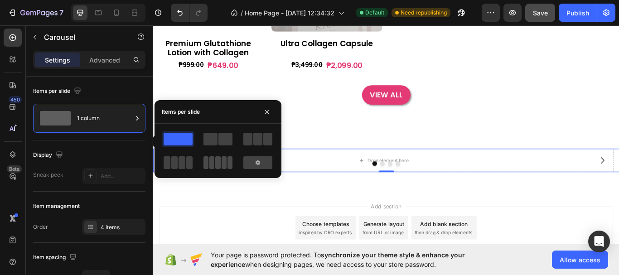
click at [223, 165] on span at bounding box center [224, 162] width 5 height 13
click at [326, 219] on div "Add section Choose templates inspired by CRO experts Generate layout from URL o…" at bounding box center [425, 275] width 544 height 112
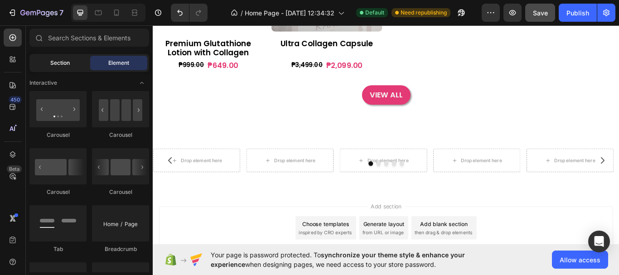
click at [51, 58] on div "Section" at bounding box center [59, 63] width 57 height 15
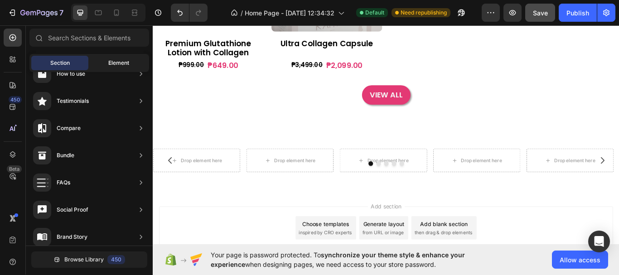
click at [108, 59] on span "Element" at bounding box center [118, 63] width 21 height 8
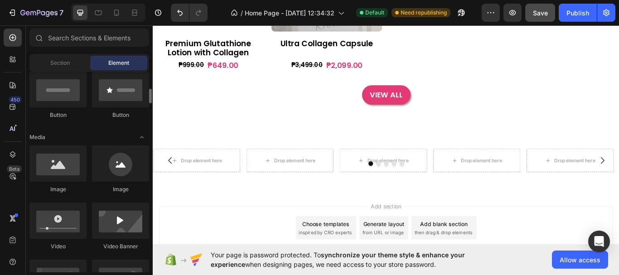
scroll to position [45, 0]
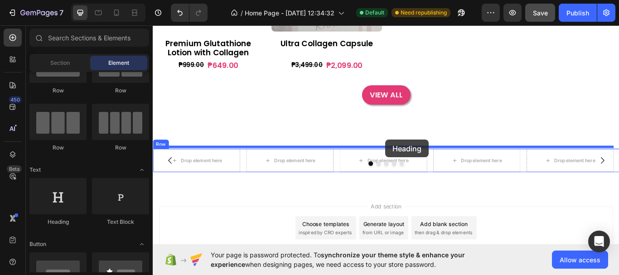
drag, startPoint x: 215, startPoint y: 221, endPoint x: 424, endPoint y: 159, distance: 217.5
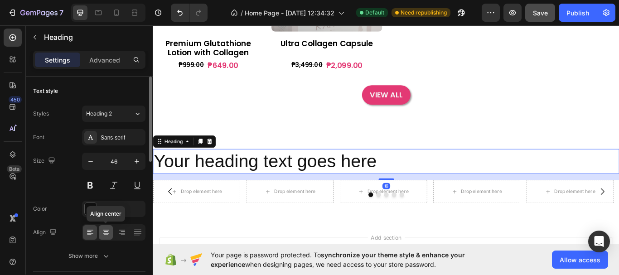
click at [108, 229] on icon at bounding box center [106, 232] width 9 height 9
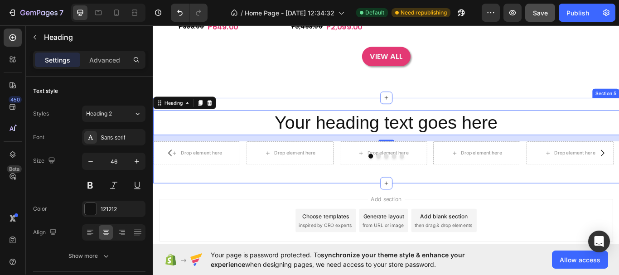
scroll to position [642, 0]
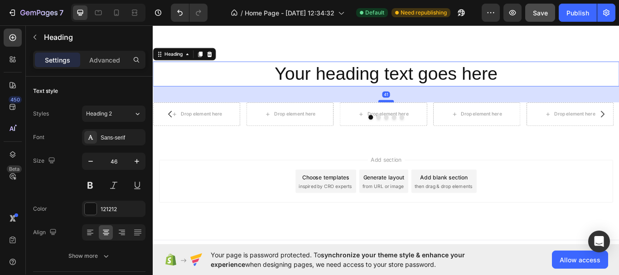
drag, startPoint x: 421, startPoint y: 103, endPoint x: 425, endPoint y: 115, distance: 11.9
click at [425, 115] on div at bounding box center [425, 114] width 18 height 3
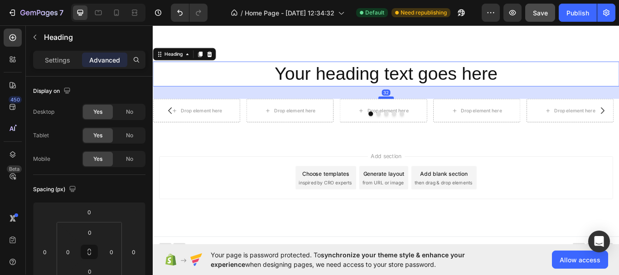
click at [425, 110] on div at bounding box center [425, 110] width 18 height 3
type input "32"
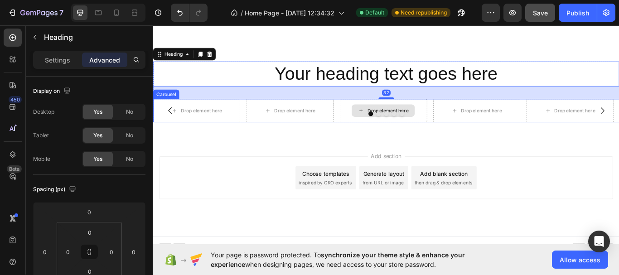
click at [425, 113] on div "Drop element here" at bounding box center [421, 125] width 102 height 27
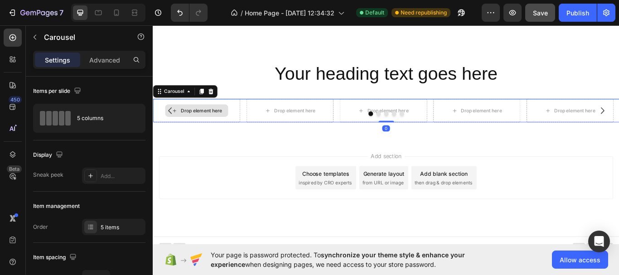
click at [196, 122] on div "Drop element here" at bounding box center [209, 125] width 48 height 7
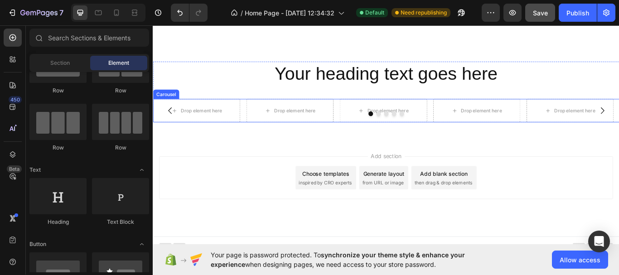
click at [259, 117] on div "Drop element here Drop element here Drop element here Drop element here Drop el…" at bounding box center [425, 125] width 544 height 27
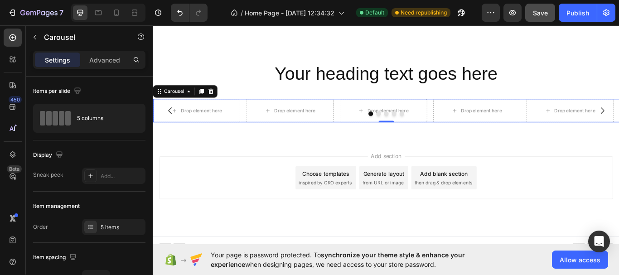
click at [224, 126] on div at bounding box center [425, 128] width 544 height 5
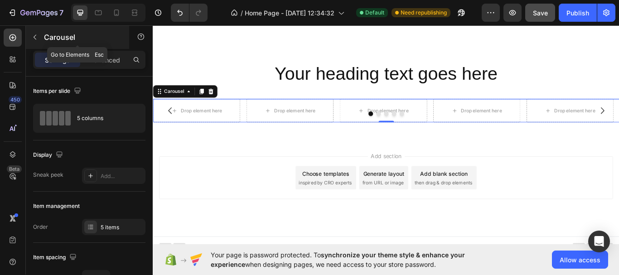
click at [37, 32] on button "button" at bounding box center [35, 37] width 15 height 15
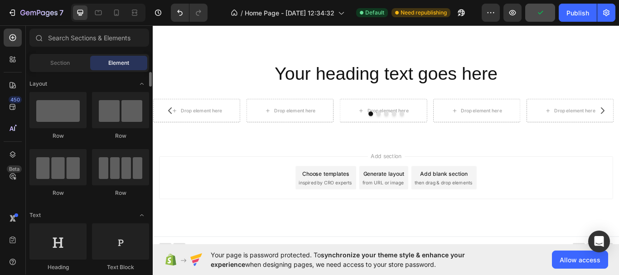
scroll to position [227, 0]
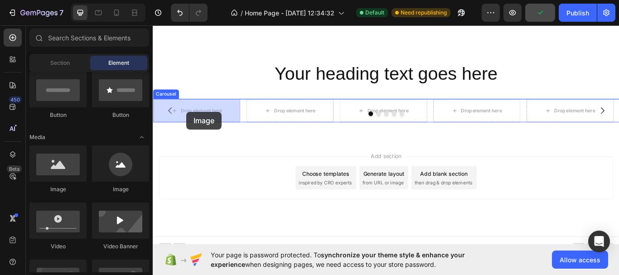
drag, startPoint x: 222, startPoint y: 187, endPoint x: 192, endPoint y: 126, distance: 67.5
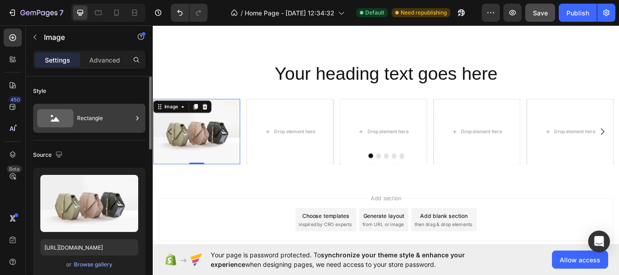
click at [83, 120] on div "Rectangle" at bounding box center [104, 118] width 55 height 21
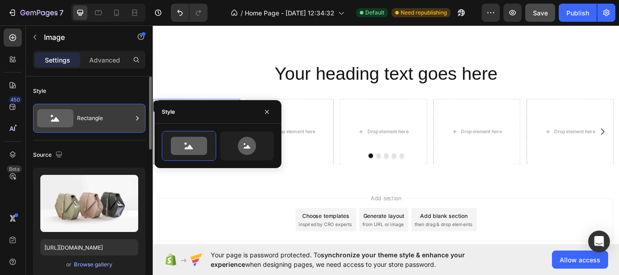
click at [113, 124] on div "Rectangle" at bounding box center [104, 118] width 55 height 21
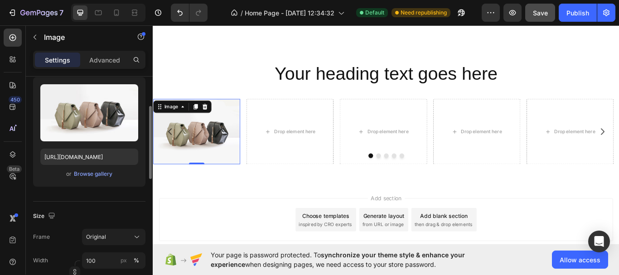
scroll to position [181, 0]
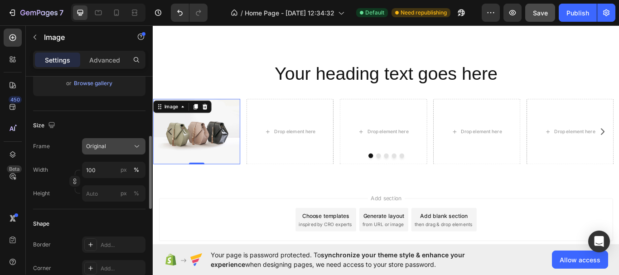
click at [139, 148] on icon at bounding box center [136, 146] width 9 height 9
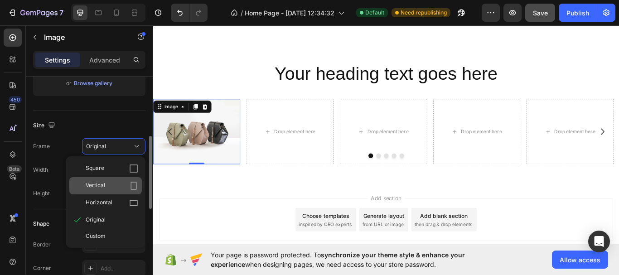
click at [134, 188] on icon at bounding box center [133, 185] width 9 height 9
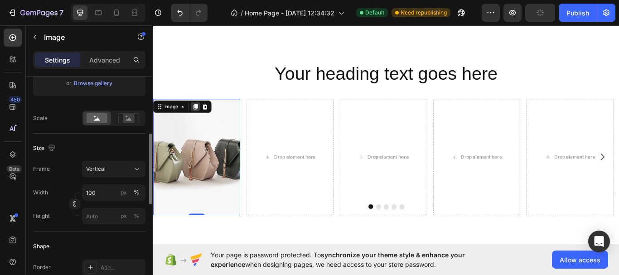
click at [202, 121] on icon at bounding box center [202, 120] width 5 height 6
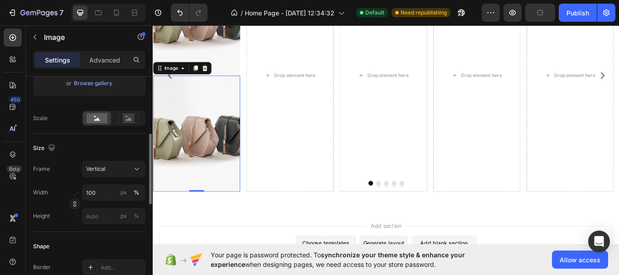
scroll to position [789, 0]
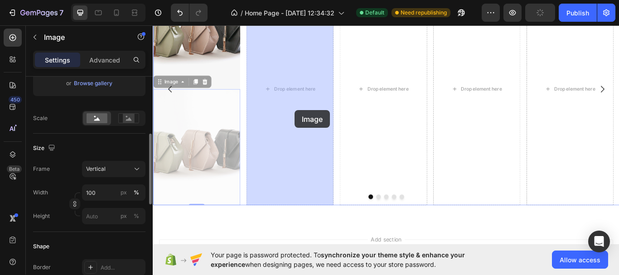
drag, startPoint x: 190, startPoint y: 175, endPoint x: 319, endPoint y: 124, distance: 139.0
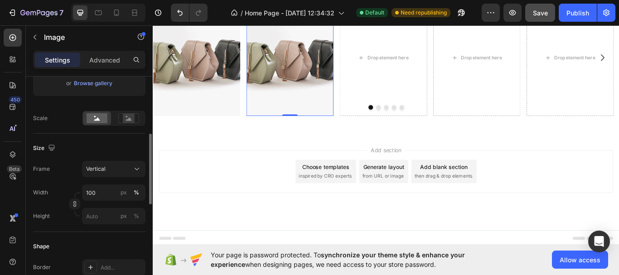
scroll to position [721, 0]
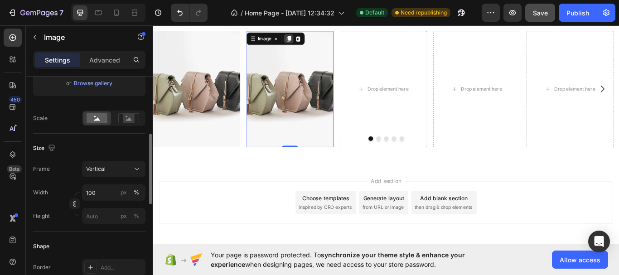
click at [313, 40] on icon at bounding box center [311, 41] width 5 height 6
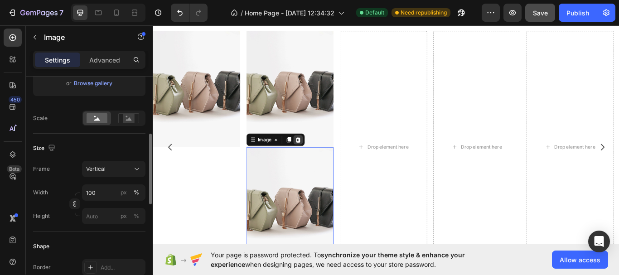
scroll to position [789, 0]
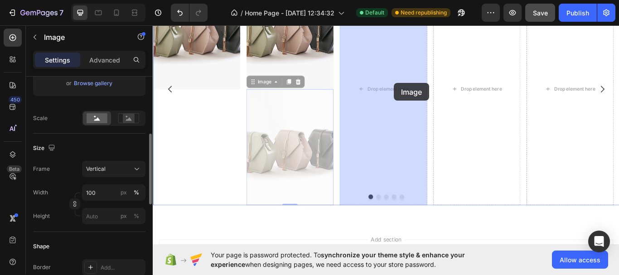
drag, startPoint x: 327, startPoint y: 160, endPoint x: 434, endPoint y: 93, distance: 126.1
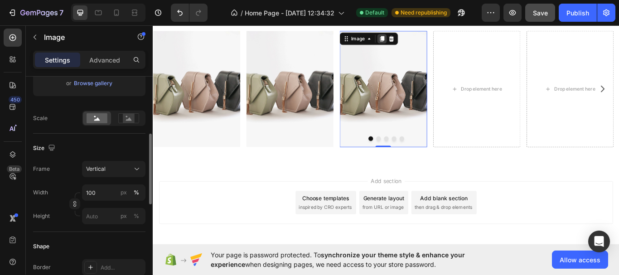
click at [421, 44] on icon at bounding box center [419, 41] width 7 height 7
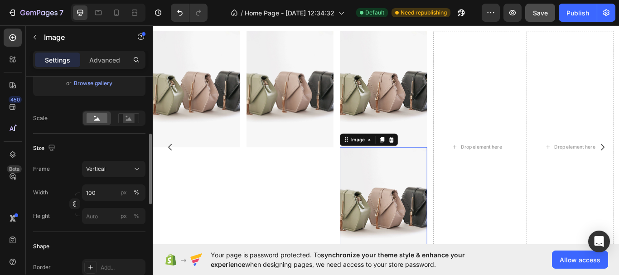
scroll to position [789, 0]
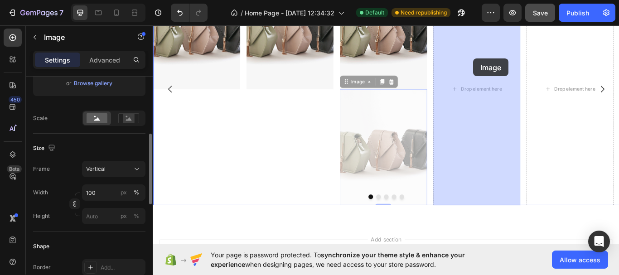
drag, startPoint x: 424, startPoint y: 160, endPoint x: 527, endPoint y: 64, distance: 140.2
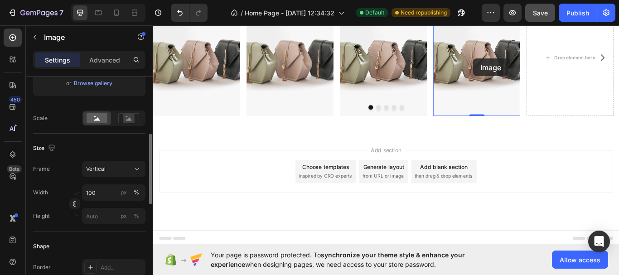
scroll to position [721, 0]
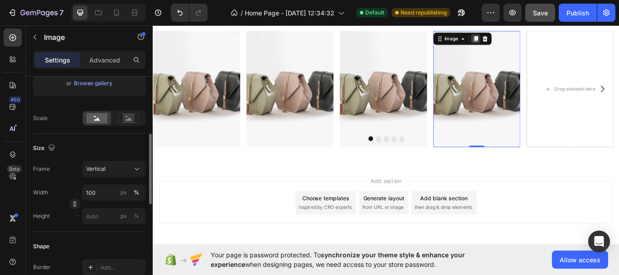
click at [527, 45] on div at bounding box center [529, 41] width 11 height 11
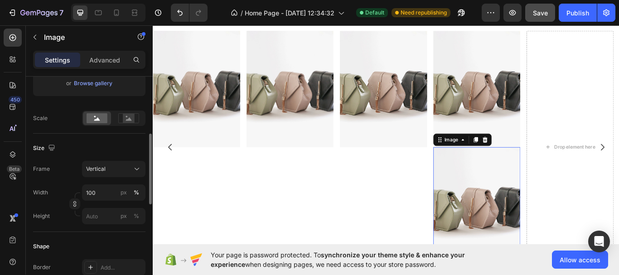
scroll to position [789, 0]
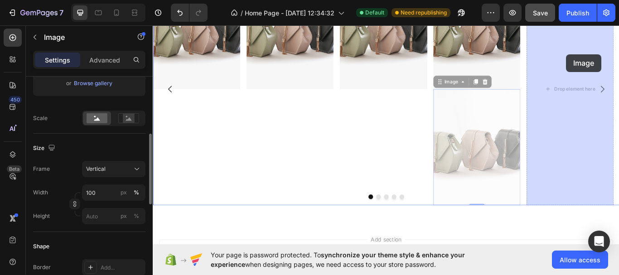
drag, startPoint x: 521, startPoint y: 167, endPoint x: 635, endPoint y: 59, distance: 157.2
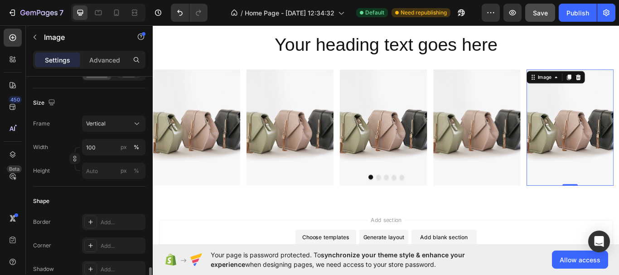
scroll to position [363, 0]
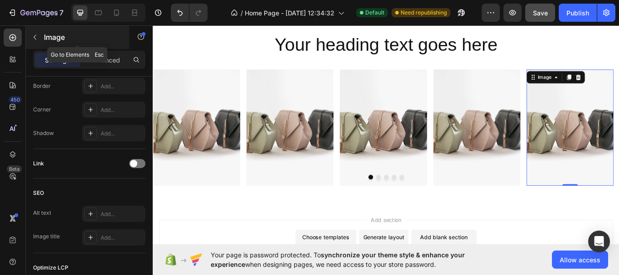
click at [39, 37] on button "button" at bounding box center [35, 37] width 15 height 15
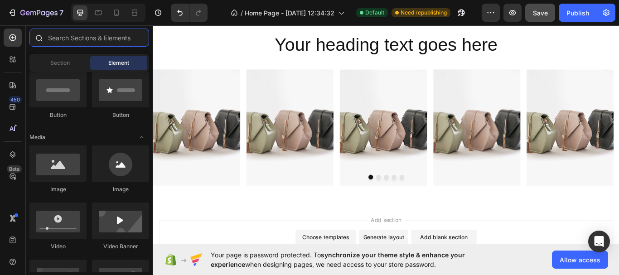
click at [104, 38] on input "text" at bounding box center [89, 38] width 120 height 18
click at [55, 69] on div "Section" at bounding box center [59, 63] width 57 height 15
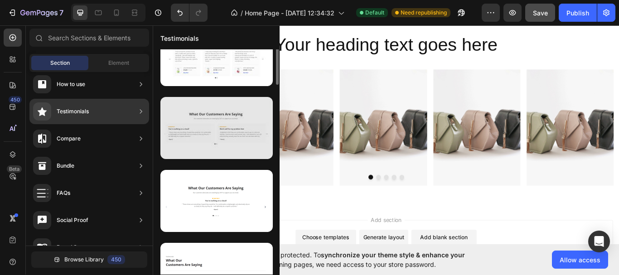
scroll to position [0, 0]
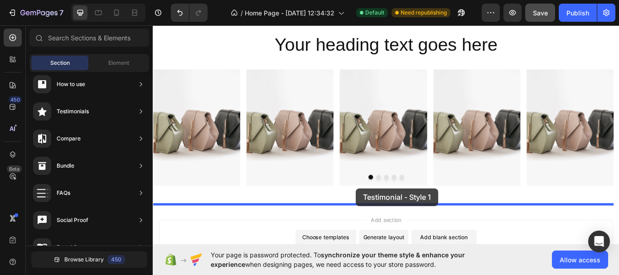
drag, startPoint x: 367, startPoint y: 100, endPoint x: 389, endPoint y: 216, distance: 117.7
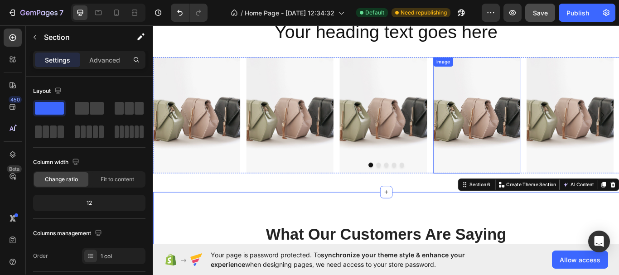
scroll to position [675, 0]
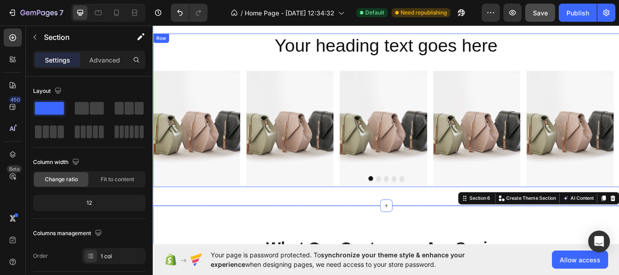
click at [470, 72] on div "Your heading text goes here Heading Image Image Image Image Image [GEOGRAPHIC_D…" at bounding box center [425, 124] width 544 height 179
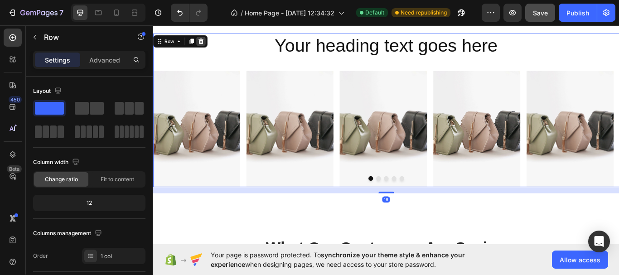
click at [208, 47] on icon at bounding box center [209, 44] width 6 height 6
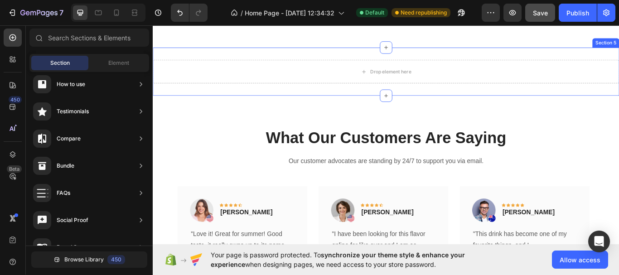
scroll to position [584, 0]
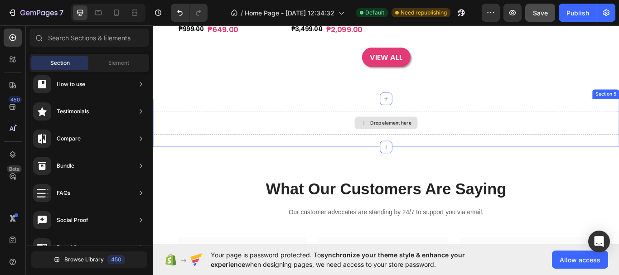
click at [469, 122] on div "Drop element here Section 5" at bounding box center [425, 140] width 544 height 56
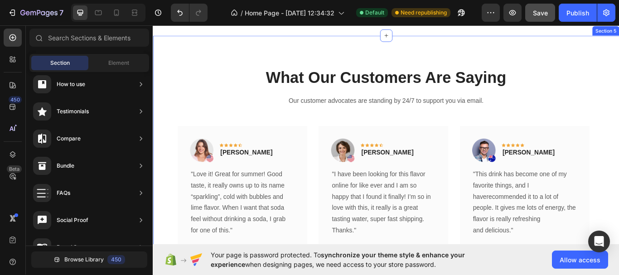
scroll to position [720, 0]
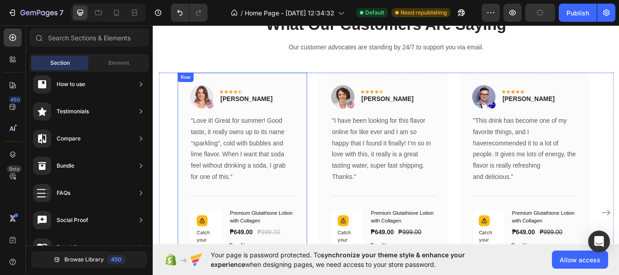
click at [325, 96] on div "Image Icon Icon Icon Icon Icon Row [PERSON_NAME] Text block Row "Love it! Great…" at bounding box center [256, 244] width 151 height 326
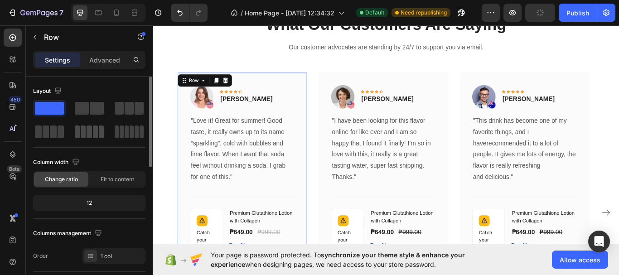
click at [96, 137] on span at bounding box center [95, 132] width 5 height 13
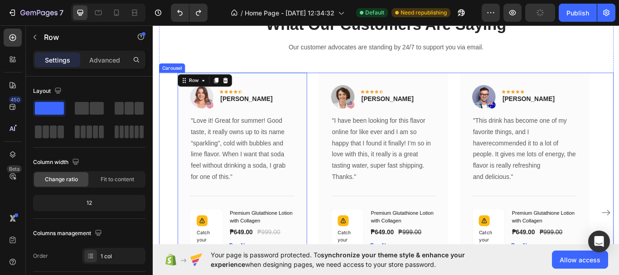
click at [341, 90] on div "Image Icon Icon Icon Icon Icon Row [PERSON_NAME] Text block Row "Love it! Great…" at bounding box center [424, 244] width 487 height 326
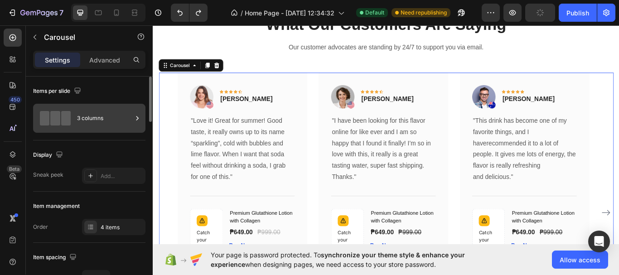
click at [99, 115] on div "3 columns" at bounding box center [104, 118] width 55 height 21
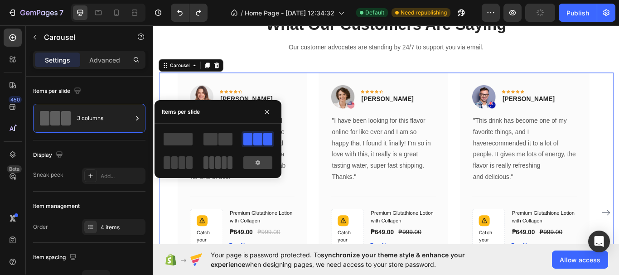
click at [209, 163] on span at bounding box center [206, 162] width 5 height 13
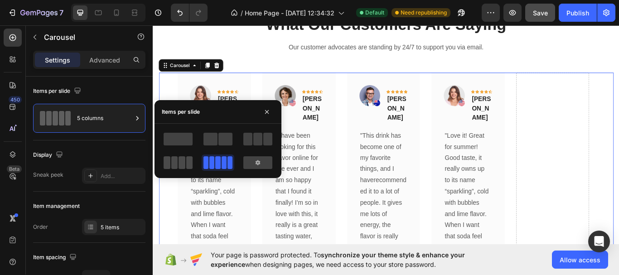
click at [185, 162] on span at bounding box center [182, 162] width 7 height 13
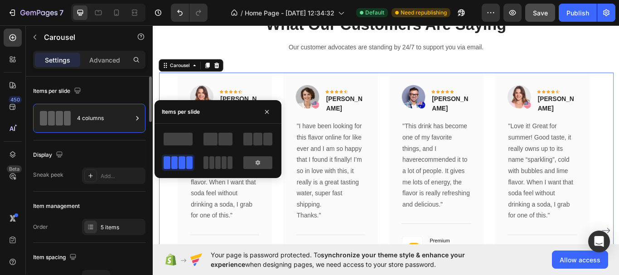
click at [111, 198] on div "Item management Order 5 items" at bounding box center [89, 217] width 112 height 51
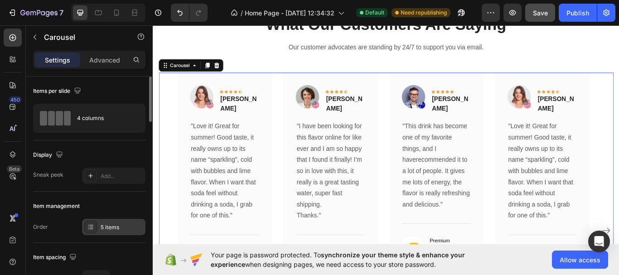
scroll to position [91, 0]
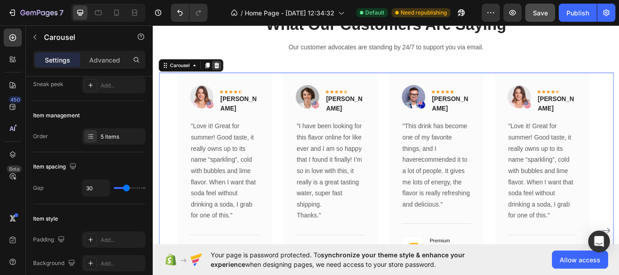
click at [226, 70] on icon at bounding box center [227, 72] width 6 height 6
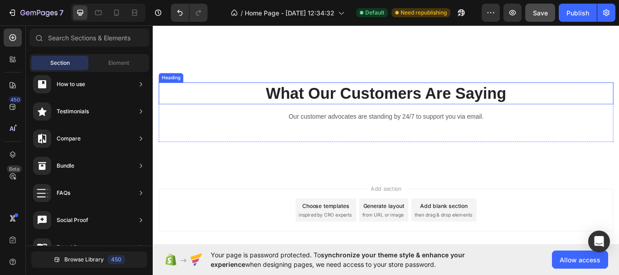
scroll to position [639, 0]
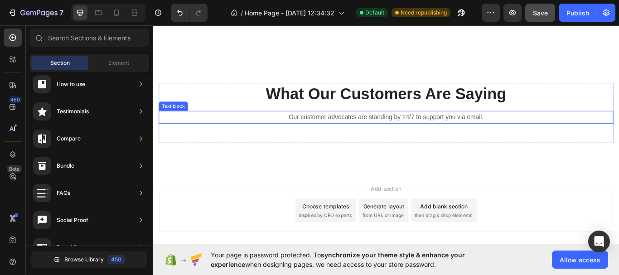
click at [374, 133] on p "Our customer advocates are standing by 24/7 to support you via email." at bounding box center [424, 132] width 529 height 13
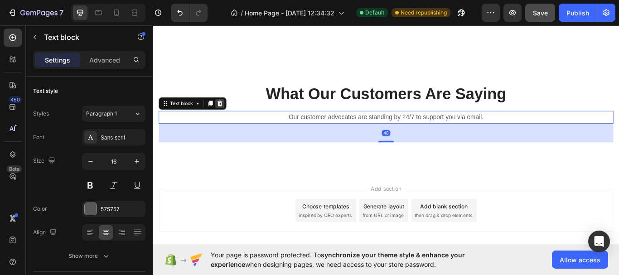
click at [233, 117] on icon at bounding box center [231, 117] width 6 height 6
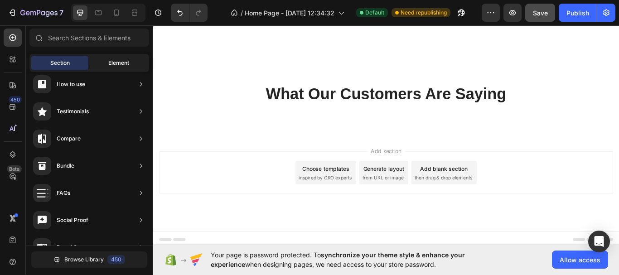
click at [123, 63] on span "Element" at bounding box center [118, 63] width 21 height 8
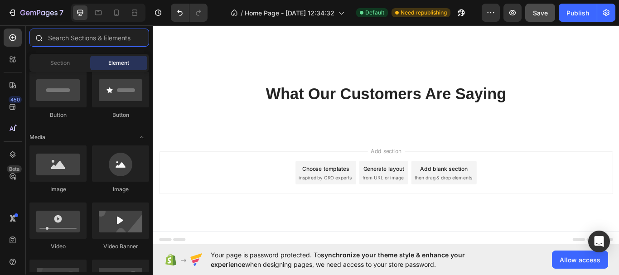
click at [92, 38] on input "text" at bounding box center [89, 38] width 120 height 18
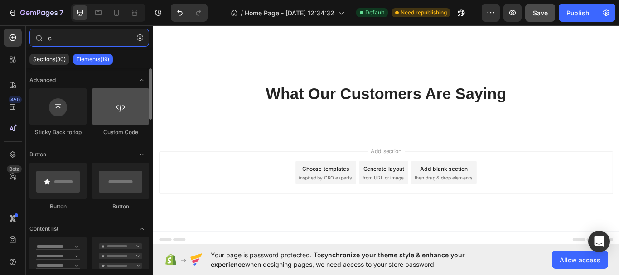
type input "c"
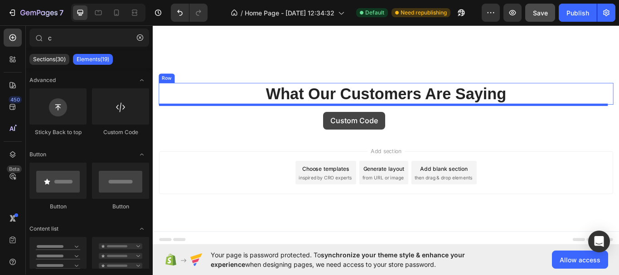
drag, startPoint x: 269, startPoint y: 140, endPoint x: 351, endPoint y: 126, distance: 83.6
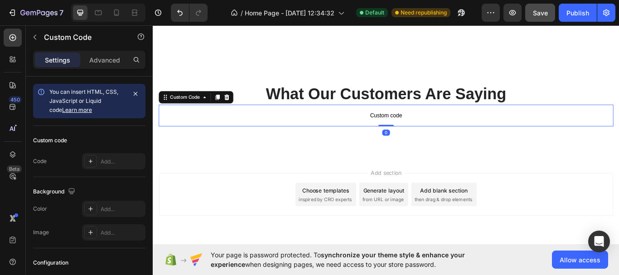
click at [418, 131] on span "Custom code" at bounding box center [425, 131] width 530 height 11
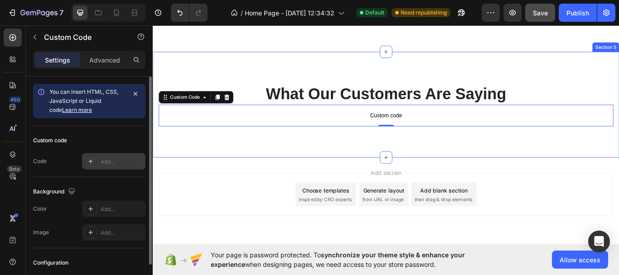
click at [114, 161] on div "Add..." at bounding box center [122, 162] width 43 height 8
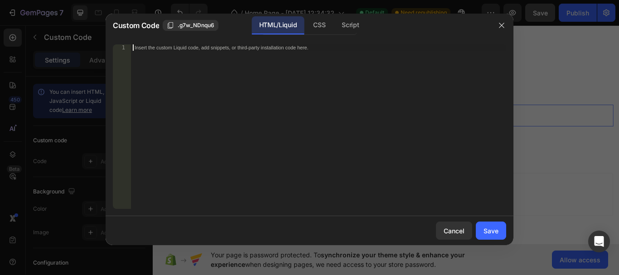
click at [282, 71] on div "Insert the custom Liquid code, add snippets, or third-party installation code h…" at bounding box center [318, 132] width 375 height 177
paste textarea "</html>"
type textarea "</html>"
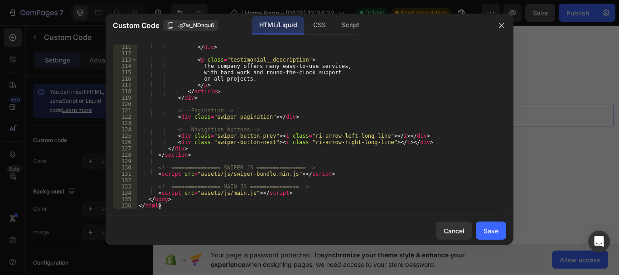
scroll to position [699, 0]
click at [321, 25] on div "CSS" at bounding box center [319, 25] width 27 height 18
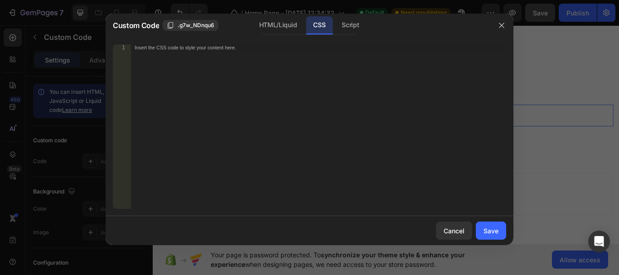
click at [298, 69] on div "Insert the CSS code to style your content here." at bounding box center [318, 132] width 375 height 177
paste textarea "</html>"
type textarea "</html>"
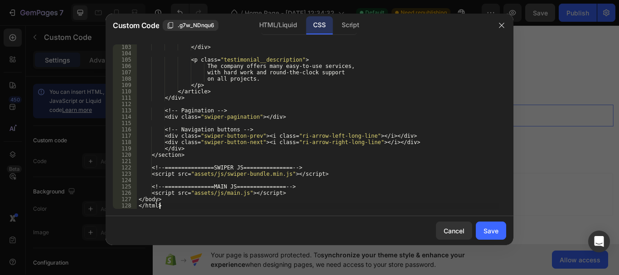
scroll to position [648, 0]
click at [487, 232] on div "Save" at bounding box center [491, 231] width 15 height 10
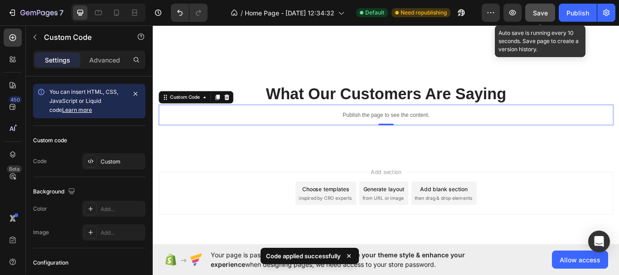
click at [537, 12] on span "Save" at bounding box center [540, 13] width 15 height 8
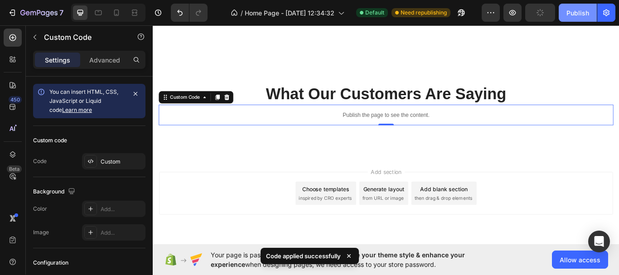
click at [573, 15] on div "Publish" at bounding box center [578, 13] width 23 height 10
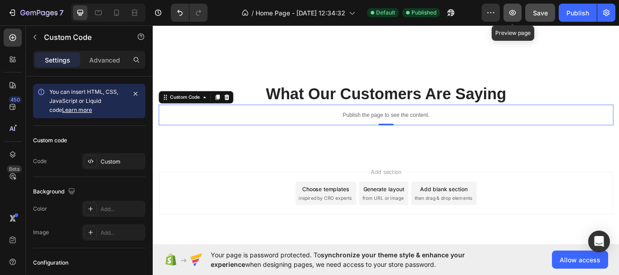
click at [519, 18] on button "button" at bounding box center [513, 13] width 18 height 18
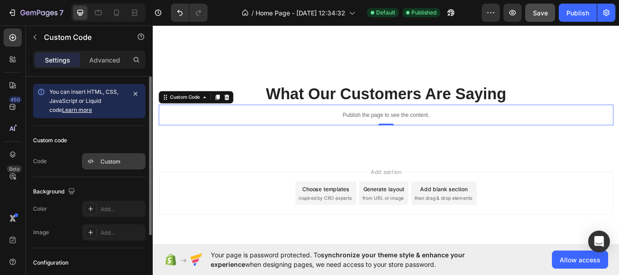
click at [130, 164] on div "Custom" at bounding box center [122, 162] width 43 height 8
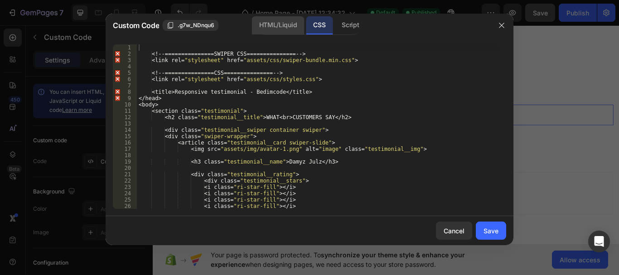
click at [258, 28] on div "HTML/Liquid" at bounding box center [278, 25] width 52 height 18
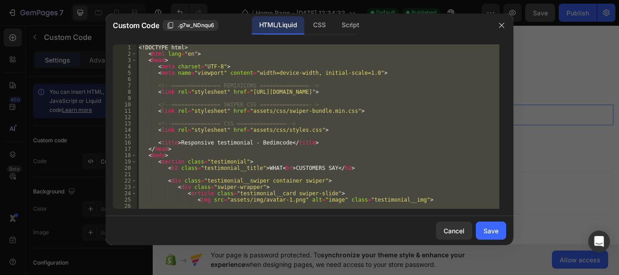
type textarea "</body> </html>"
click at [248, 80] on div "<! DOCTYPE html > < html lang = "en" > < head > < meta charset = "UTF-8" > < me…" at bounding box center [318, 126] width 363 height 165
click at [326, 30] on div "CSS" at bounding box center [319, 25] width 27 height 18
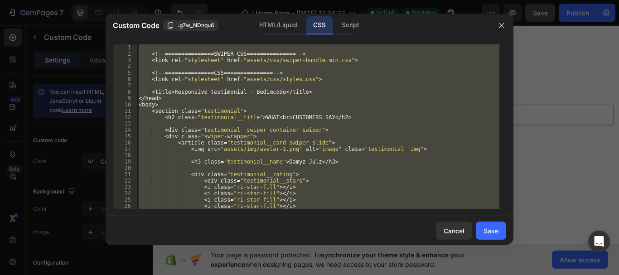
click at [288, 81] on div "<! -- =============== SWIPER CSS =============== -- > < link rel = " stylesheet…" at bounding box center [318, 126] width 363 height 165
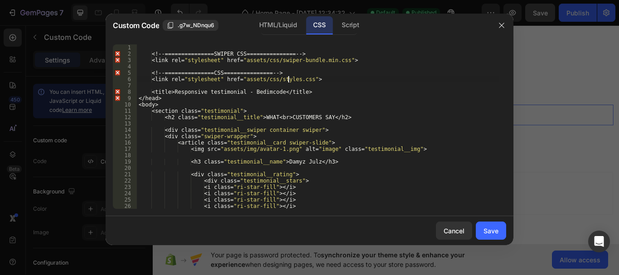
type textarea "</body> </html>"
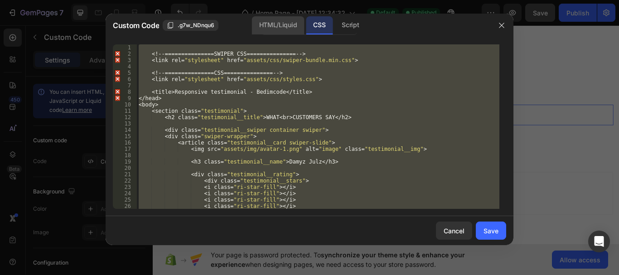
click at [266, 27] on div "HTML/Liquid" at bounding box center [278, 25] width 52 height 18
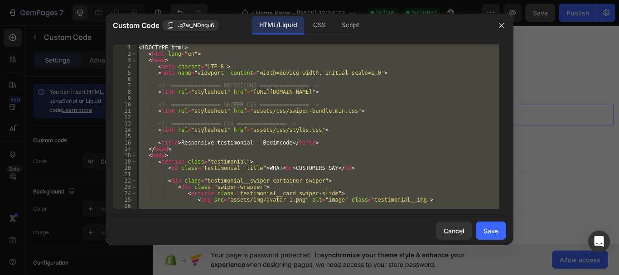
click at [242, 115] on div "<! DOCTYPE html > < html lang = "en" > < head > < meta charset = "UTF-8" > < me…" at bounding box center [318, 126] width 363 height 165
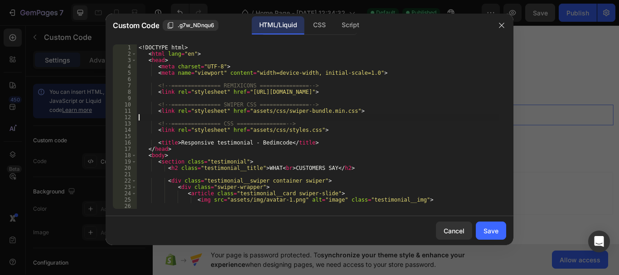
type textarea "</body> </html>"
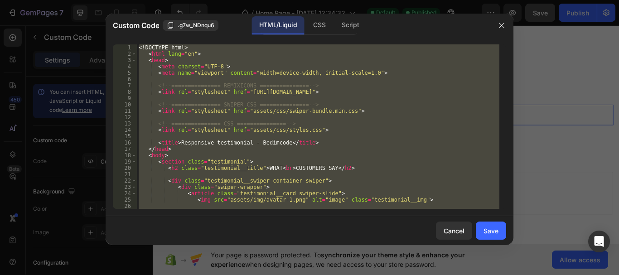
paste textarea
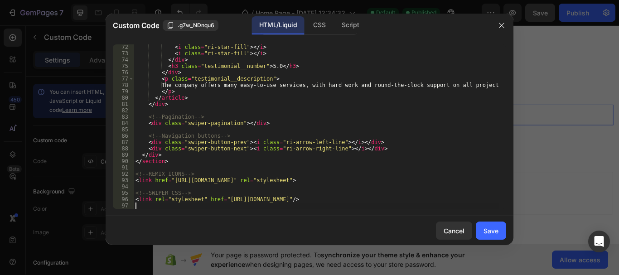
scroll to position [451, 0]
click at [312, 26] on div "CSS" at bounding box center [319, 25] width 27 height 18
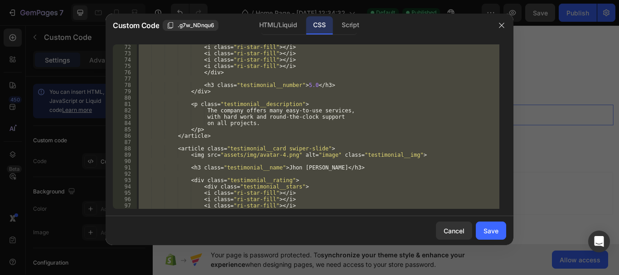
click at [296, 107] on div "< i class = " ri-star-fill " ></ i > < i class = " ri-star-fill " ></ i > < i c…" at bounding box center [318, 126] width 363 height 165
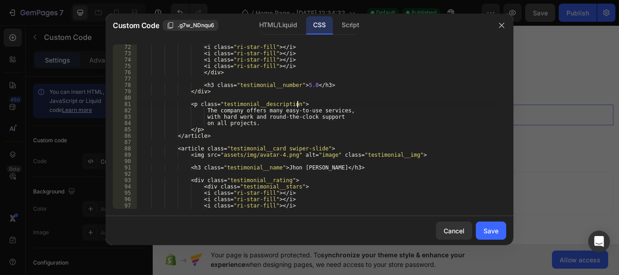
type textarea "</body> </html>"
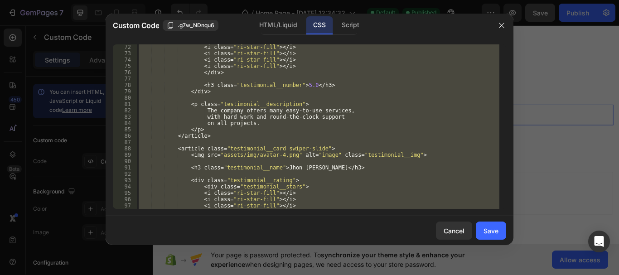
paste textarea
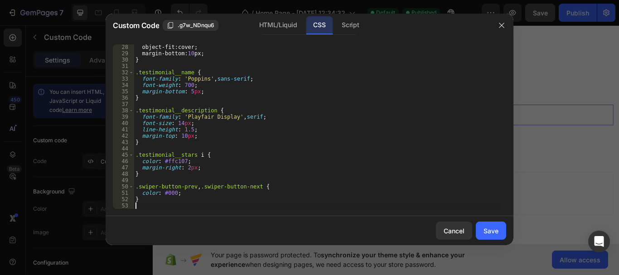
scroll to position [172, 0]
click at [342, 26] on div "Script" at bounding box center [351, 25] width 32 height 18
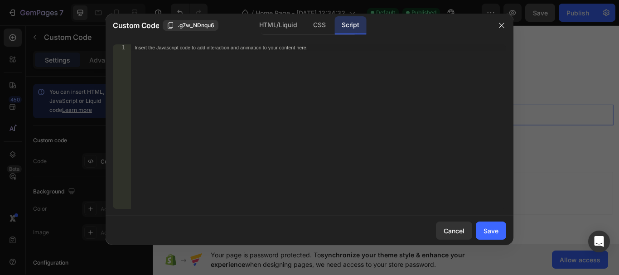
click at [360, 127] on div "Insert the Javascript code to add interaction and animation to your content her…" at bounding box center [318, 132] width 375 height 177
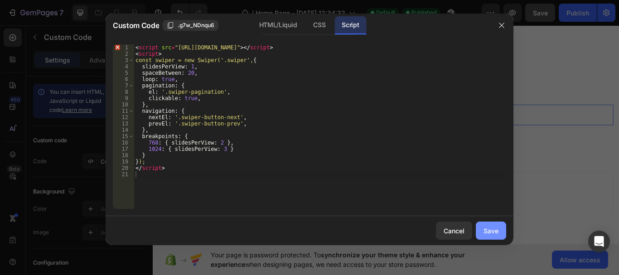
click at [489, 229] on div "Save" at bounding box center [491, 231] width 15 height 10
